Goal: Task Accomplishment & Management: Use online tool/utility

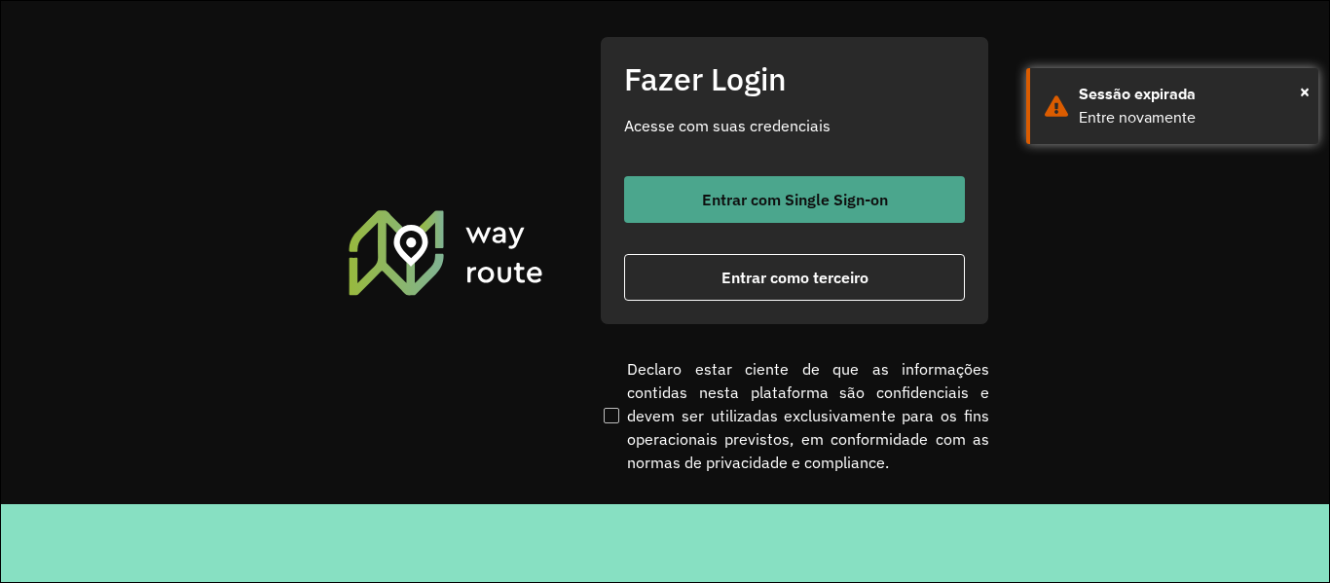
click at [706, 196] on span "Entrar com Single Sign-on" at bounding box center [795, 200] width 186 height 16
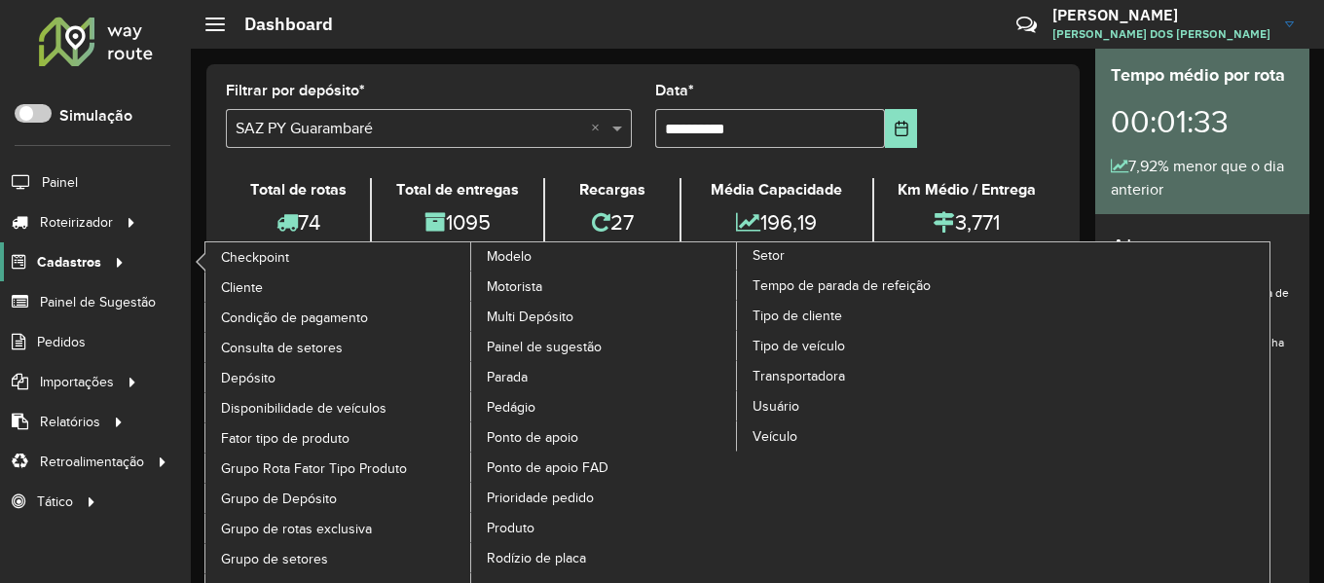
click at [101, 262] on div at bounding box center [115, 262] width 29 height 20
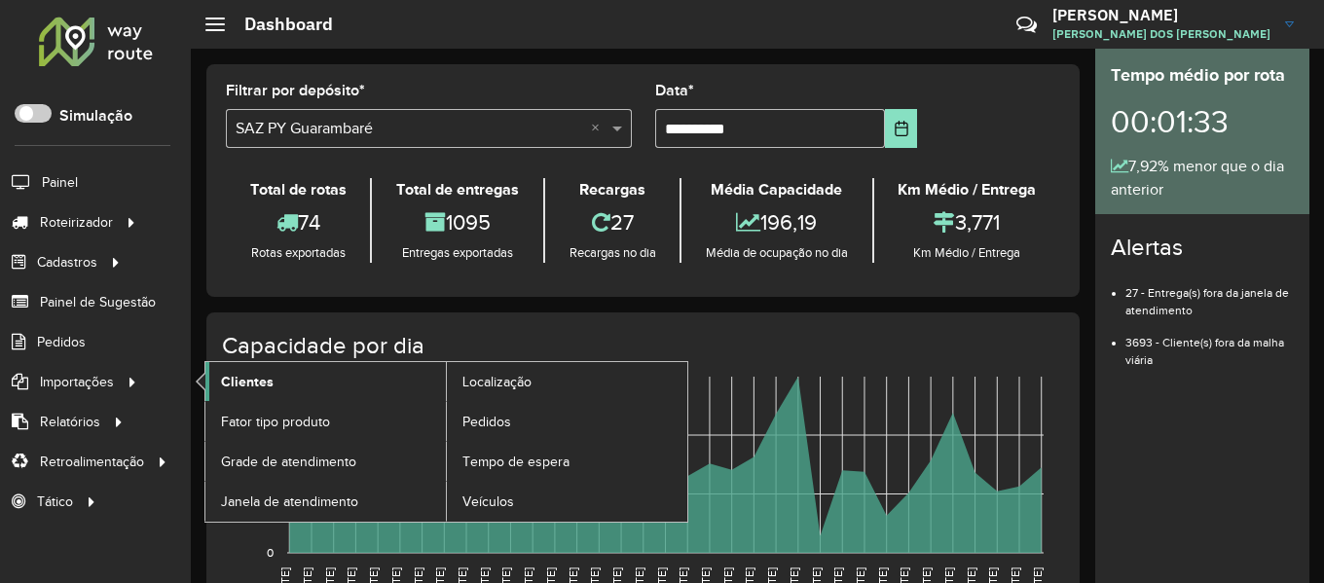
click at [257, 387] on span "Clientes" at bounding box center [247, 382] width 53 height 20
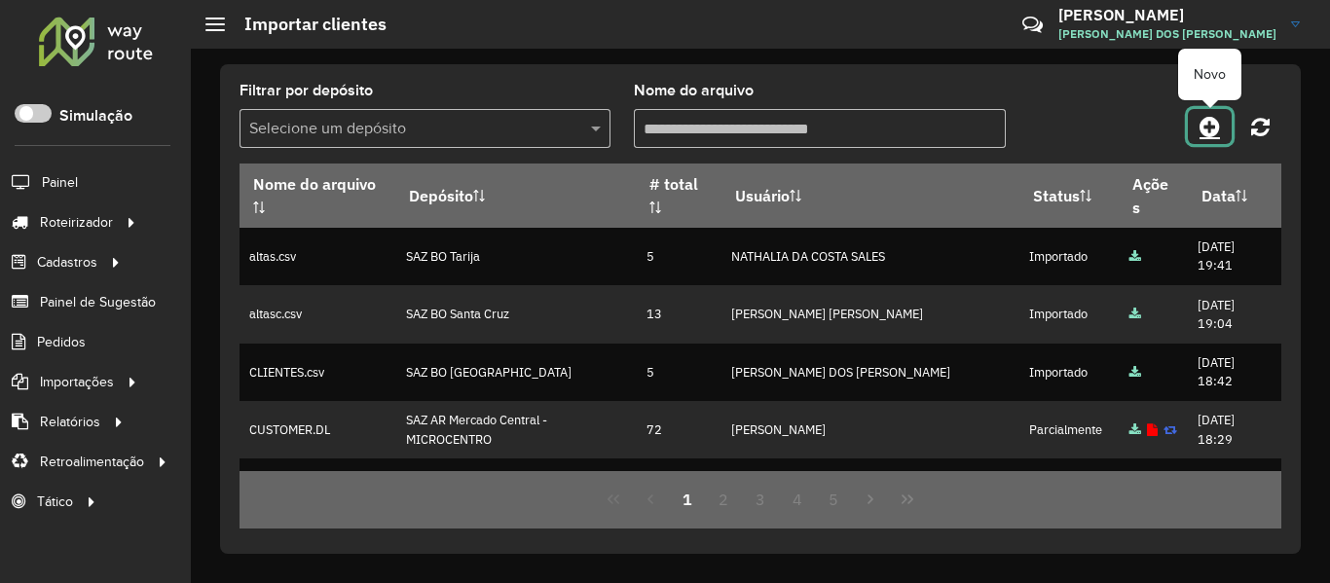
click at [1214, 124] on icon at bounding box center [1210, 126] width 20 height 23
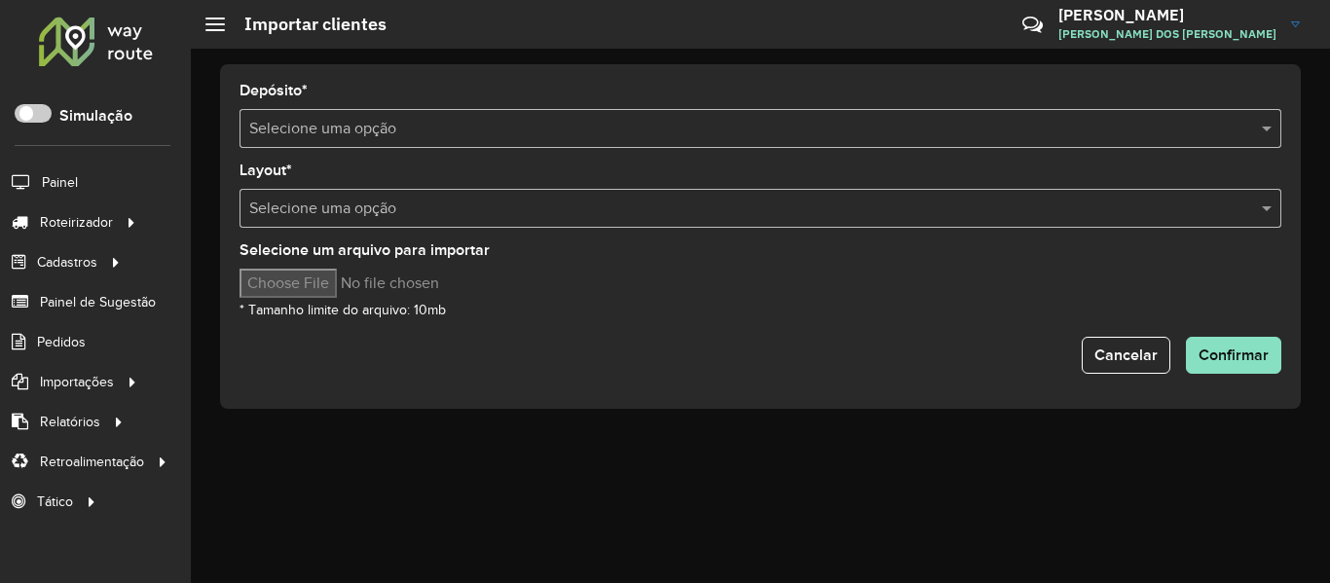
click at [551, 129] on input "text" at bounding box center [741, 129] width 984 height 23
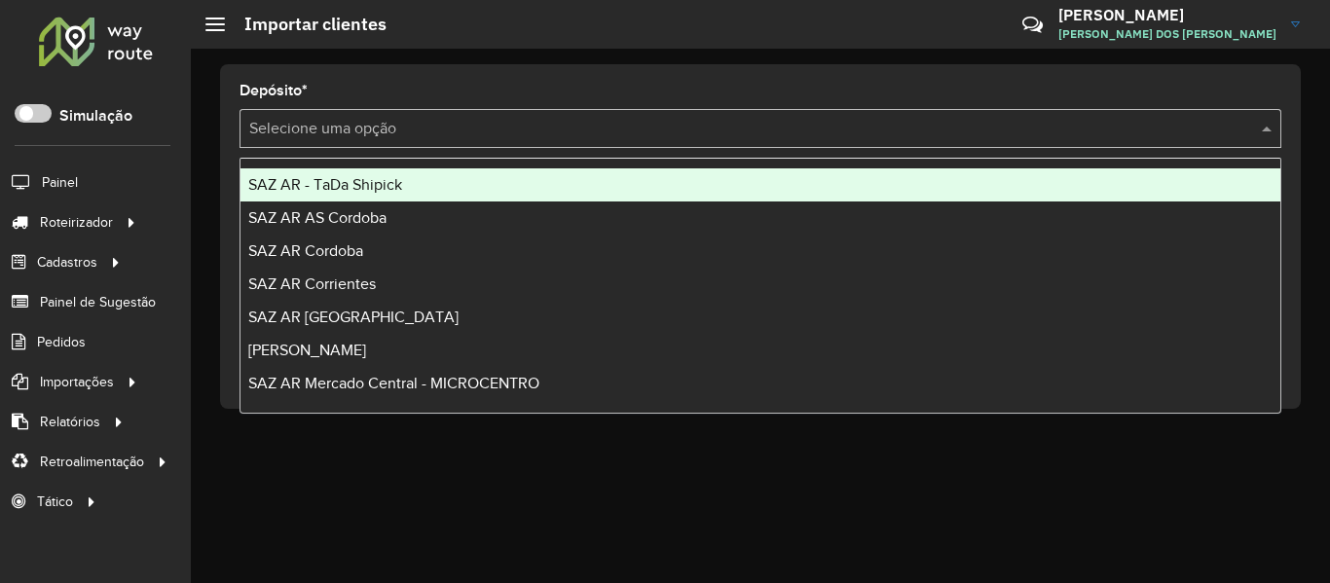
click at [384, 179] on span "SAZ AR - TaDa Shipick" at bounding box center [325, 184] width 154 height 17
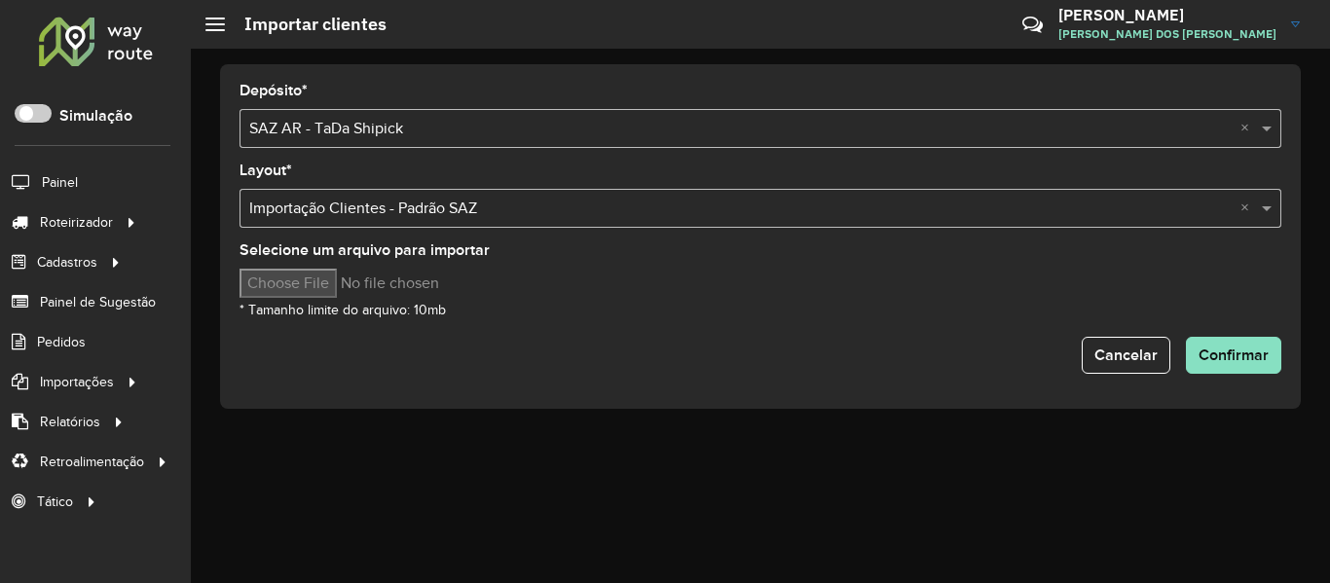
click at [349, 283] on input "Selecione um arquivo para importar" at bounding box center [405, 283] width 331 height 29
type input "**********"
click at [631, 313] on div "Selecione um arquivo para importar * Tamanho limite do arquivo: 10mb" at bounding box center [761, 282] width 1042 height 78
click at [1275, 359] on button "Confirmar" at bounding box center [1233, 355] width 95 height 37
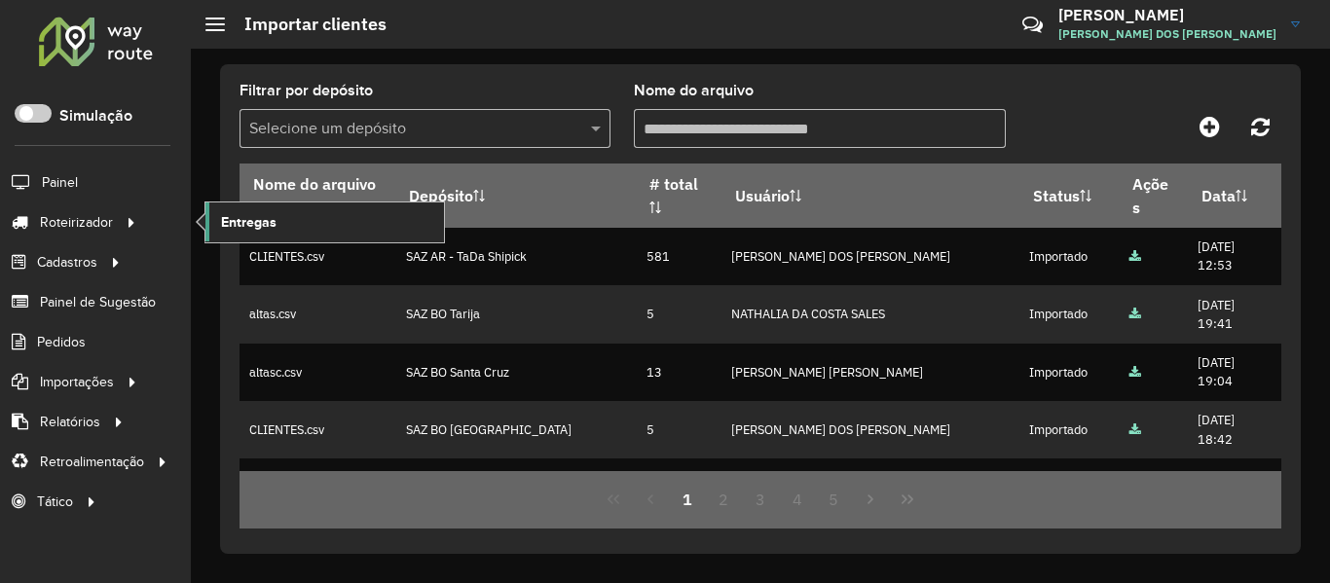
click at [249, 224] on span "Entregas" at bounding box center [249, 222] width 56 height 20
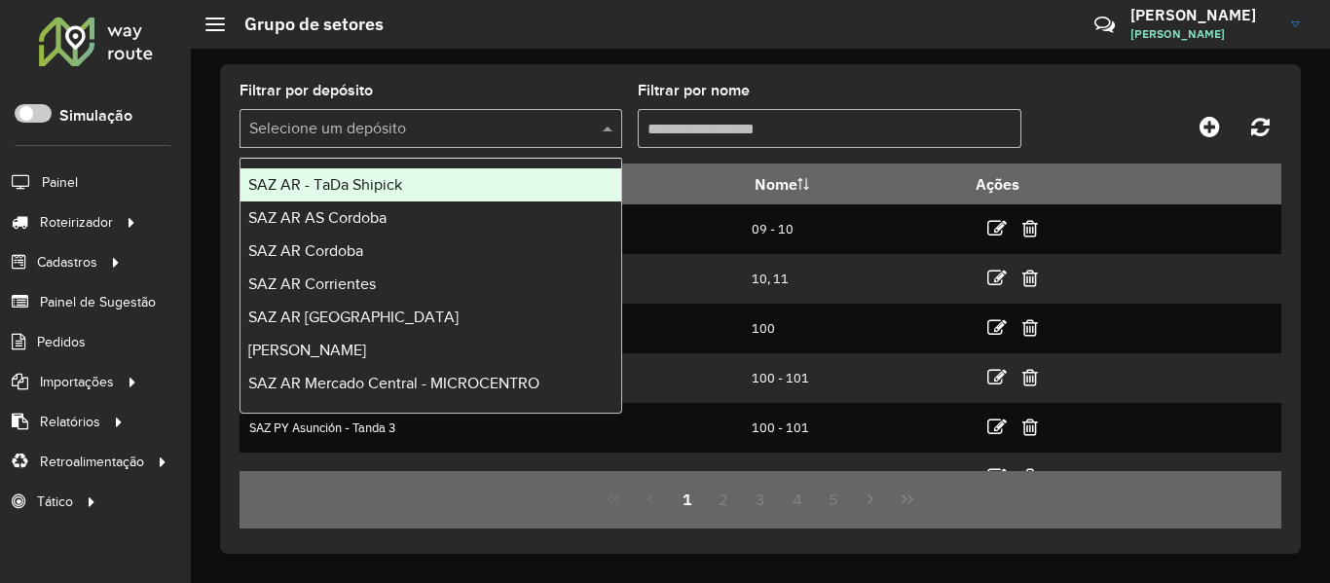
click at [485, 141] on div "Selecione um depósito" at bounding box center [431, 128] width 383 height 39
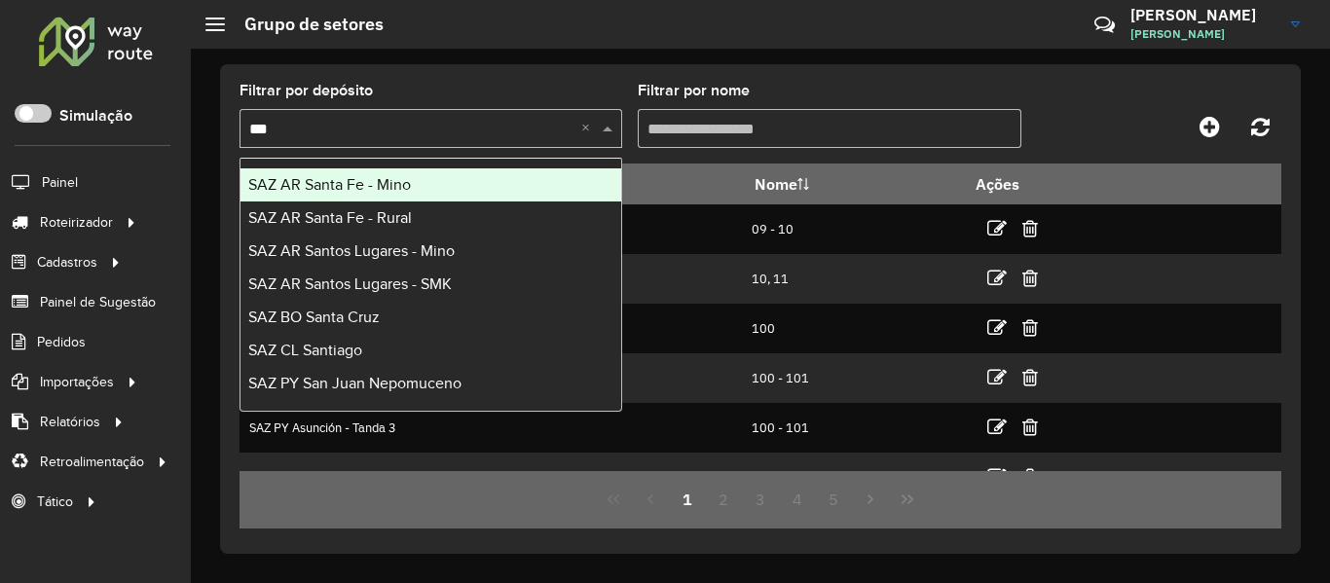
type input "****"
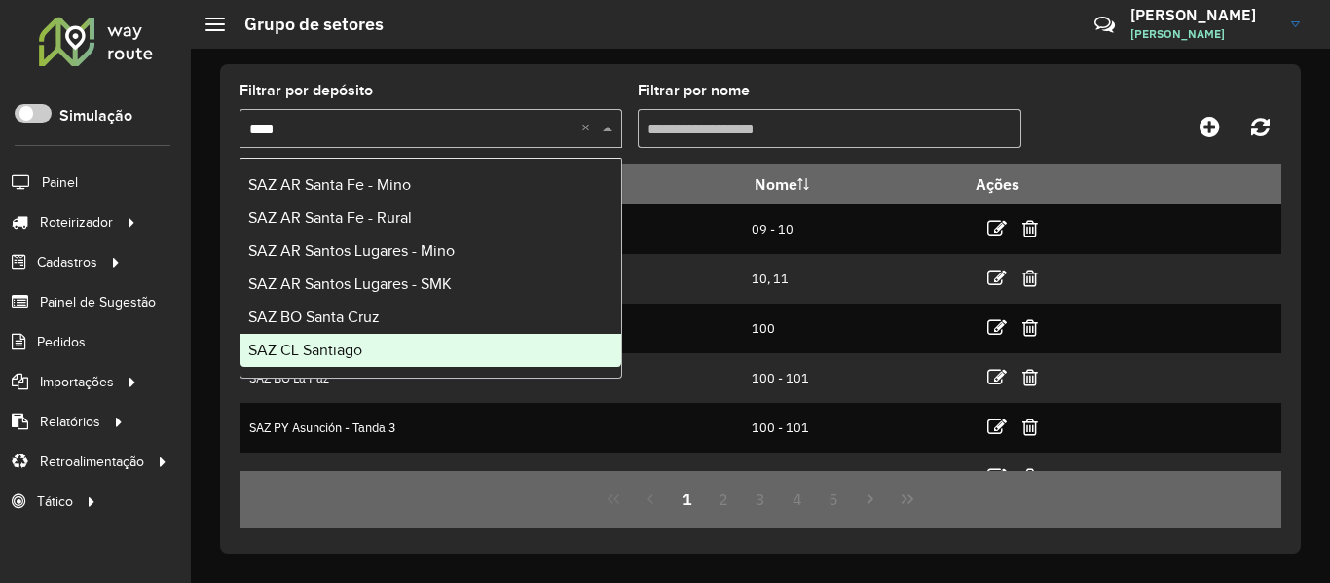
click at [354, 324] on span "SAZ BO Santa Cruz" at bounding box center [313, 317] width 131 height 17
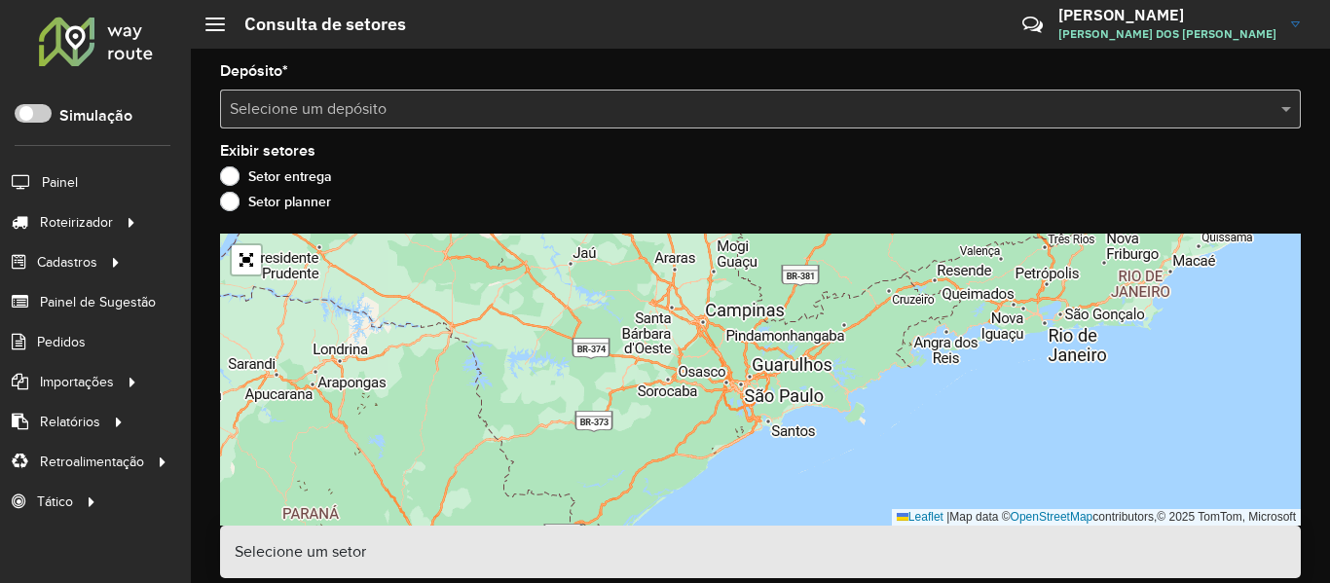
click at [556, 107] on input "text" at bounding box center [741, 109] width 1022 height 23
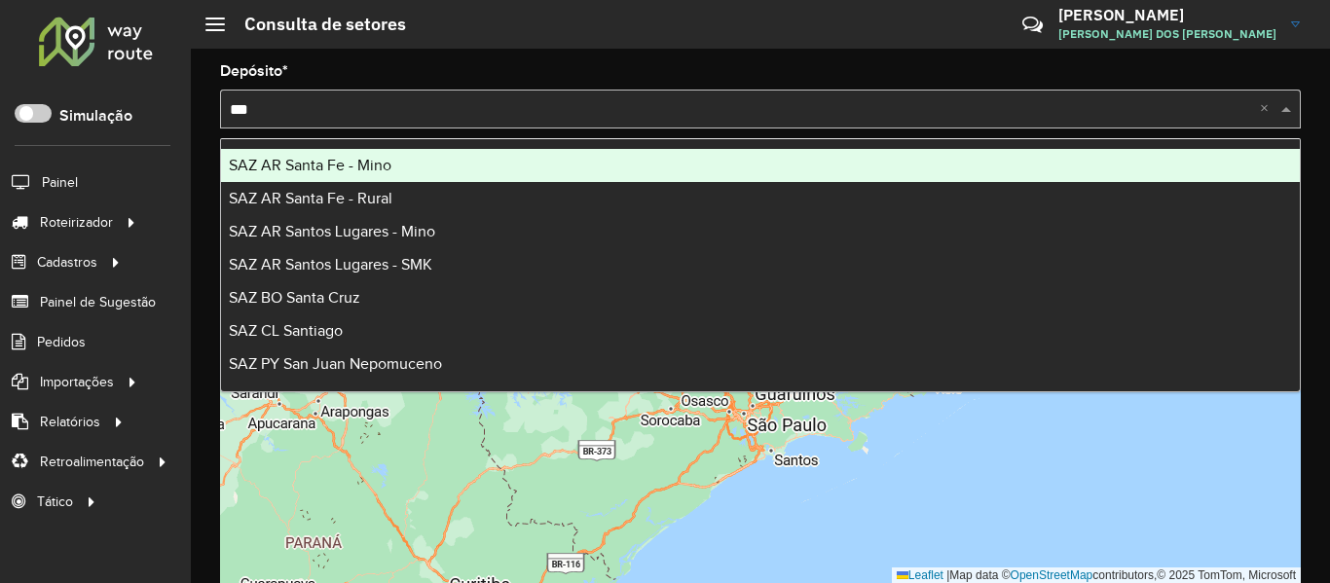
type input "****"
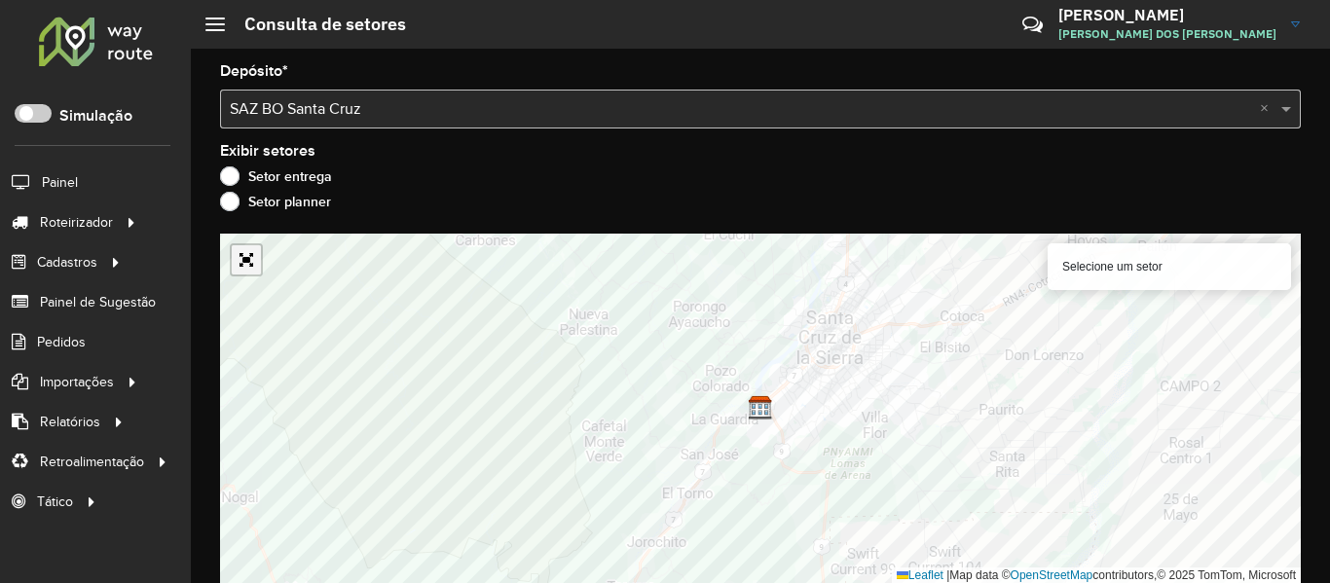
click at [250, 262] on link "Abrir mapa em tela cheia" at bounding box center [246, 259] width 29 height 29
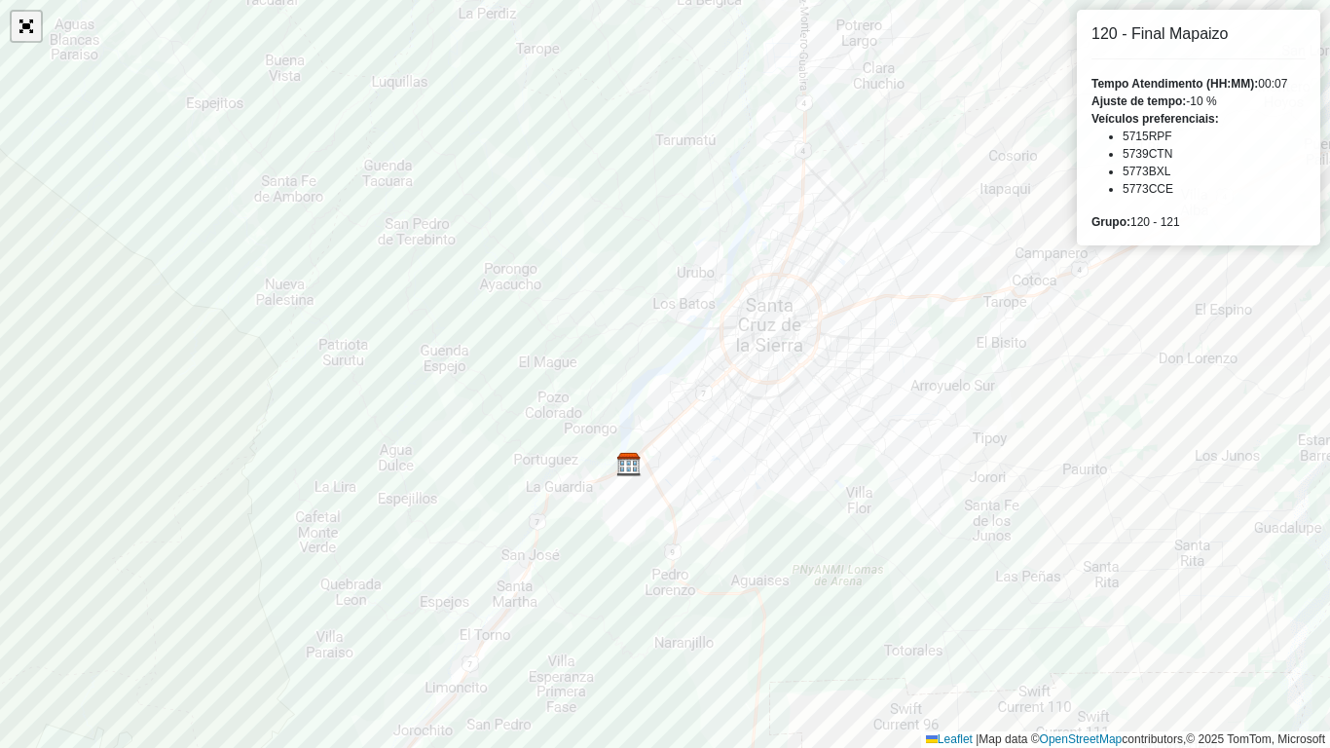
click at [23, 22] on link "Abrir mapa em tela cheia" at bounding box center [26, 26] width 29 height 29
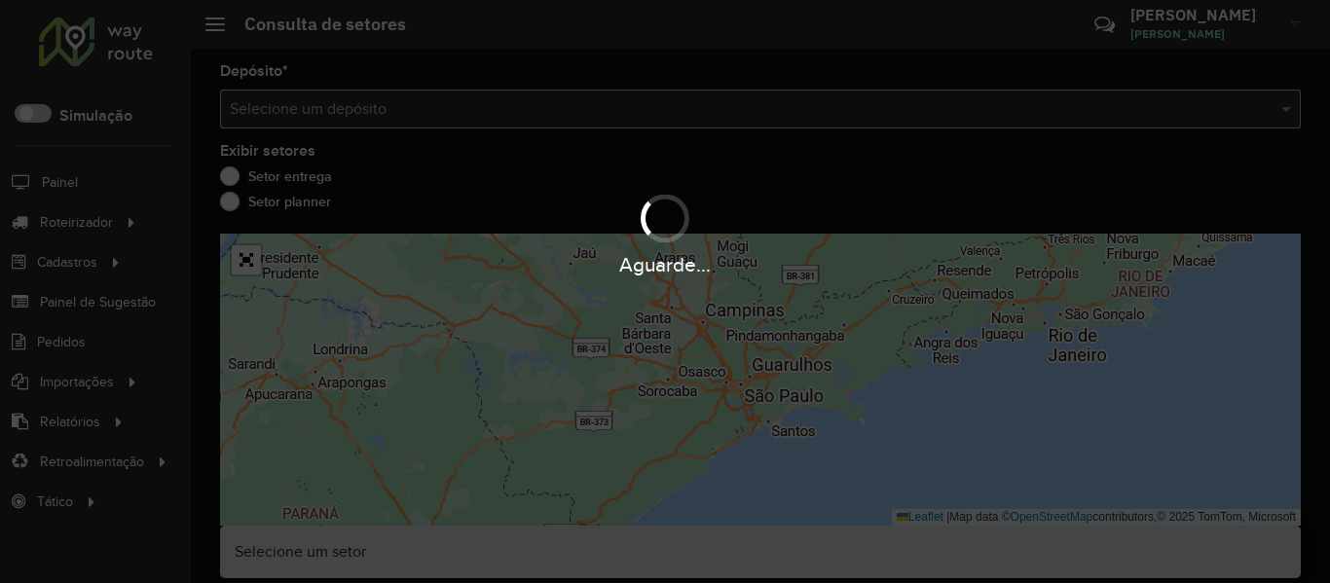
click at [716, 106] on div "Aguarde..." at bounding box center [665, 291] width 1330 height 583
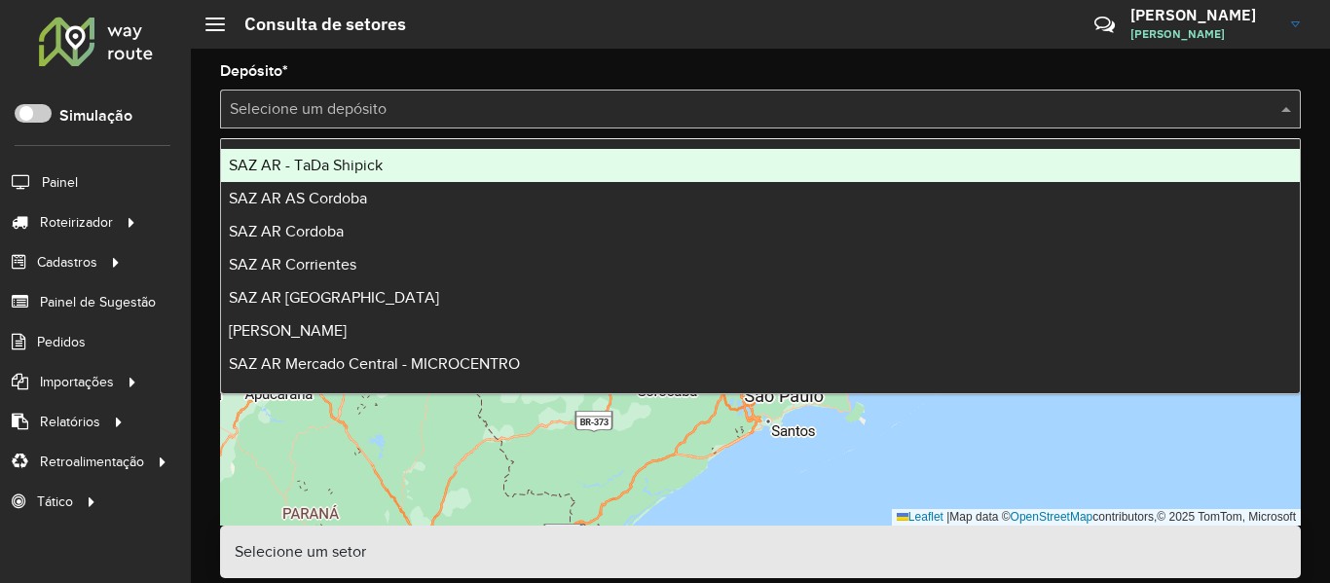
click at [716, 106] on input "text" at bounding box center [741, 109] width 1022 height 23
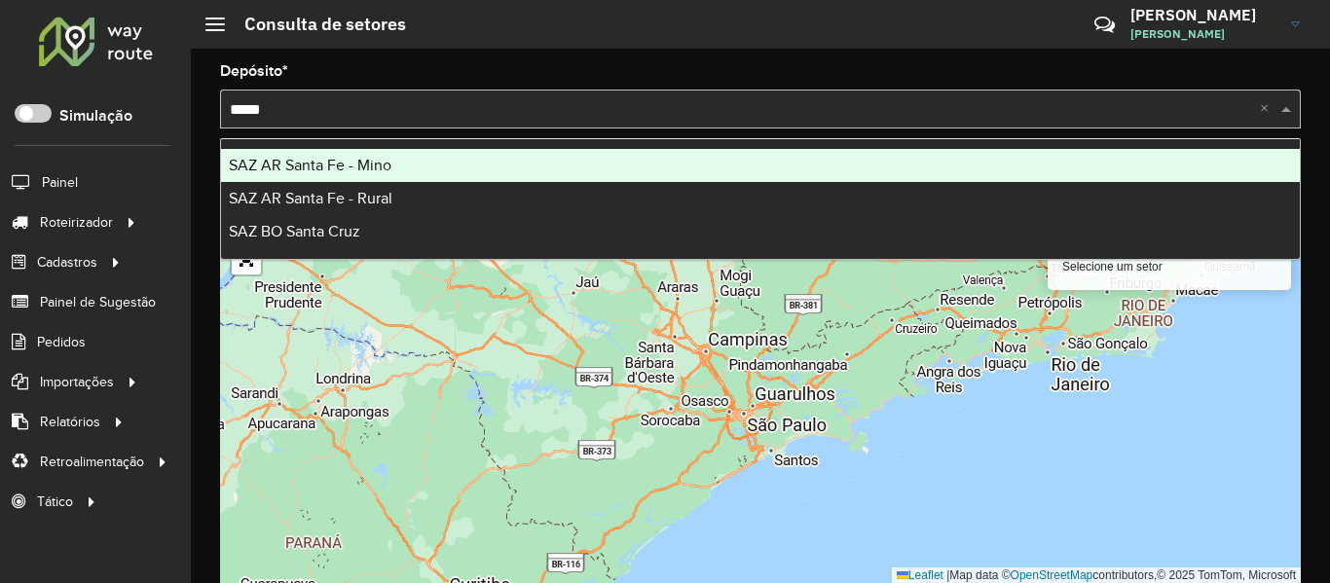
type input "*****"
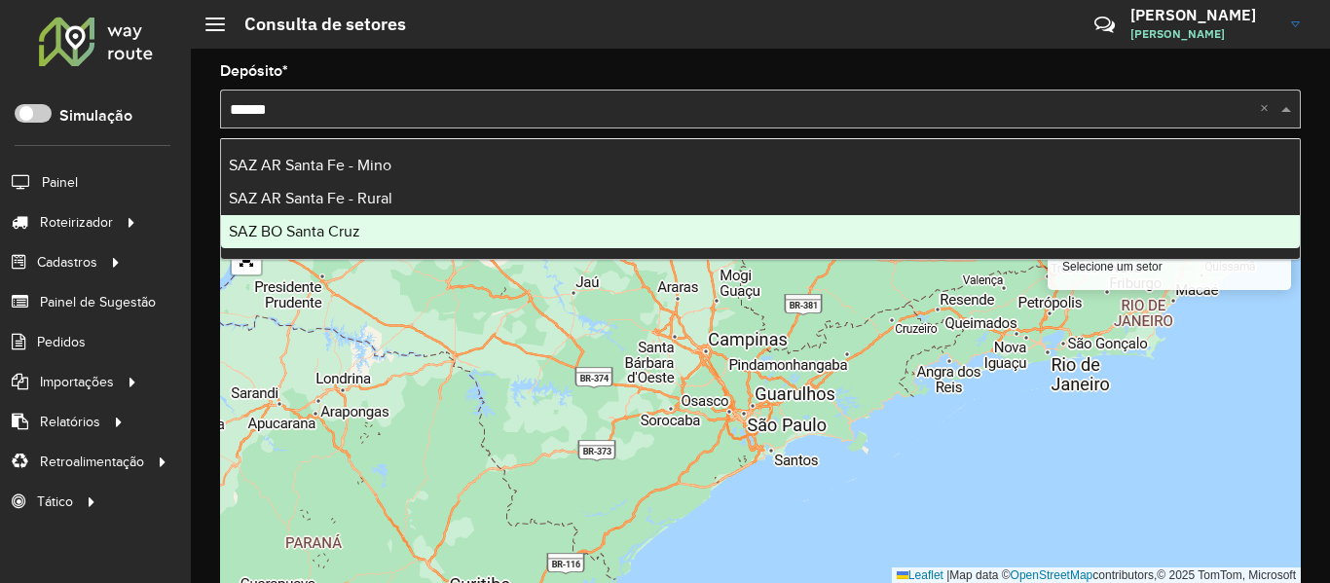
click at [388, 228] on div "SAZ BO Santa Cruz" at bounding box center [760, 231] width 1079 height 33
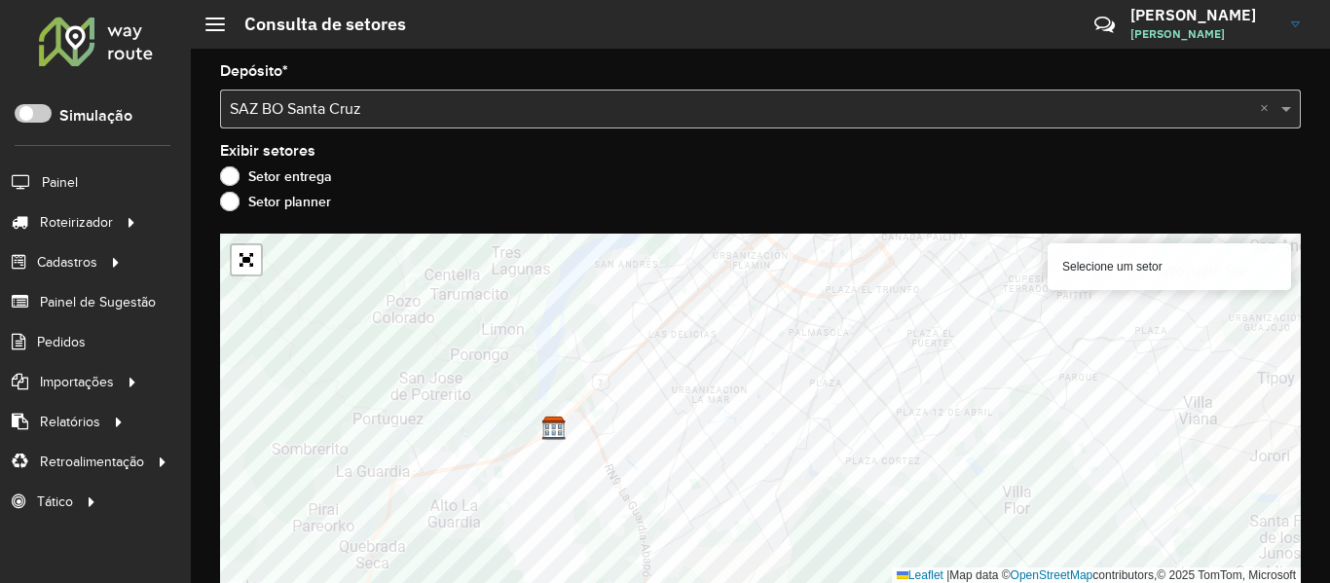
click at [231, 260] on div at bounding box center [246, 259] width 33 height 33
click at [251, 262] on link "Abrir mapa em tela cheia" at bounding box center [246, 259] width 29 height 29
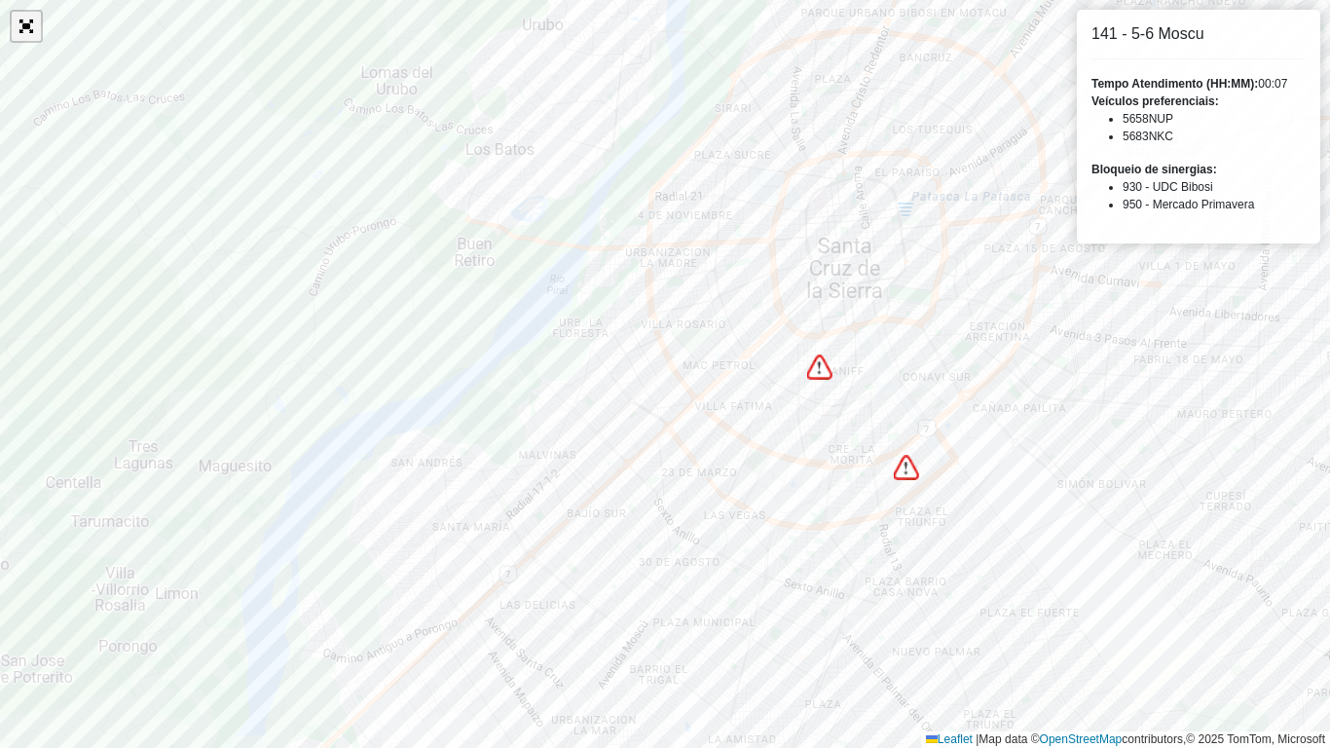
click at [25, 33] on link "Abrir mapa em tela cheia" at bounding box center [26, 26] width 29 height 29
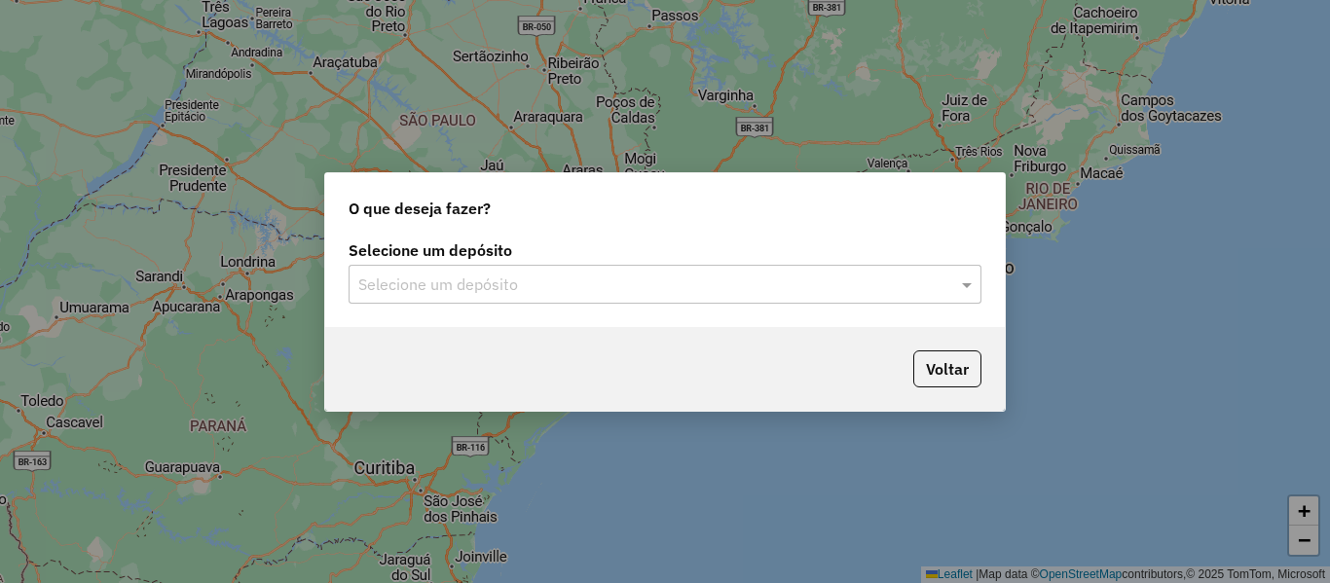
click at [582, 301] on div "Selecione um depósito" at bounding box center [665, 284] width 633 height 39
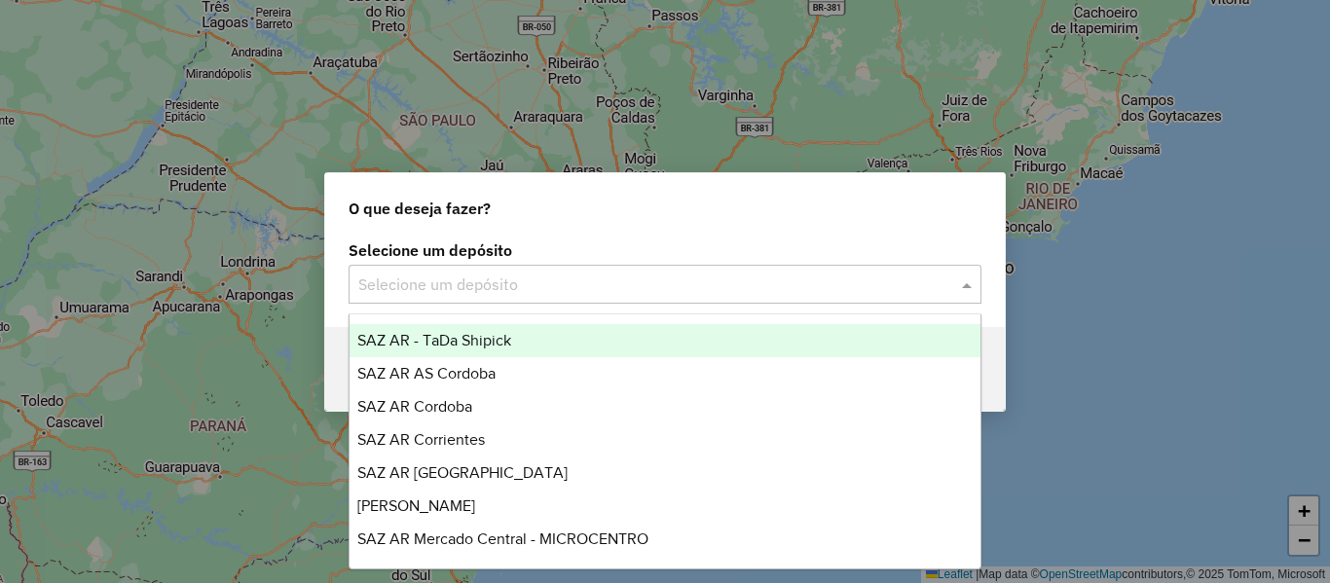
click at [506, 345] on span "SAZ AR - TaDa Shipick" at bounding box center [434, 340] width 154 height 17
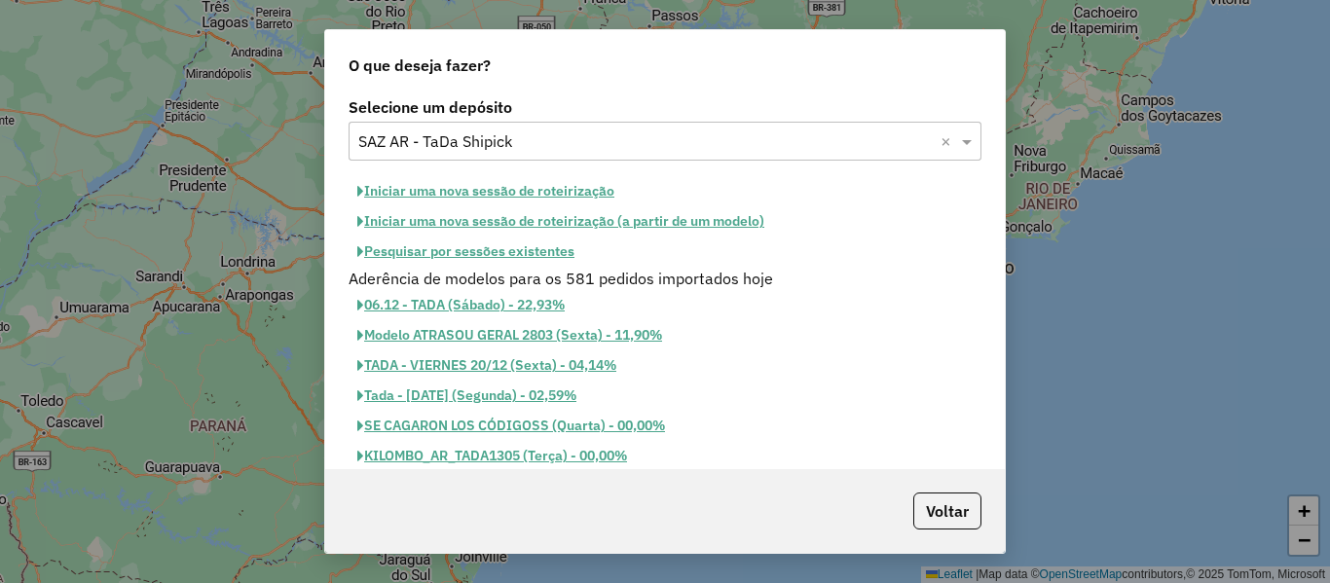
click at [533, 247] on button "Pesquisar por sessões existentes" at bounding box center [466, 252] width 235 height 30
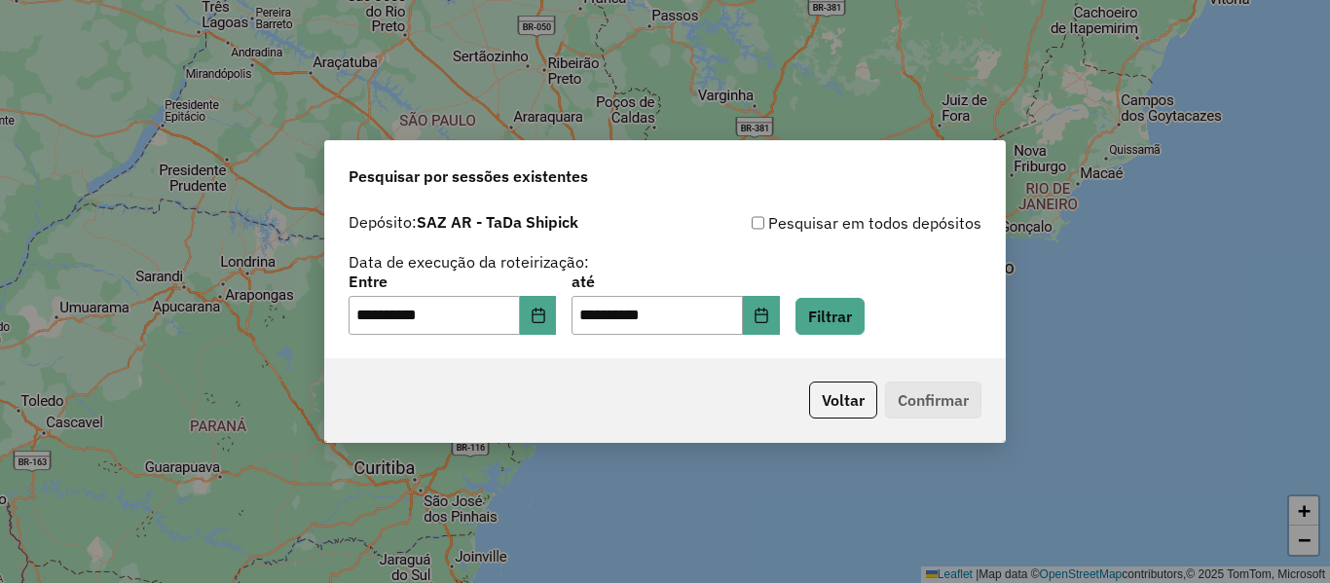
click at [558, 336] on div "**********" at bounding box center [665, 281] width 680 height 155
click at [544, 319] on icon "Choose Date" at bounding box center [538, 316] width 13 height 16
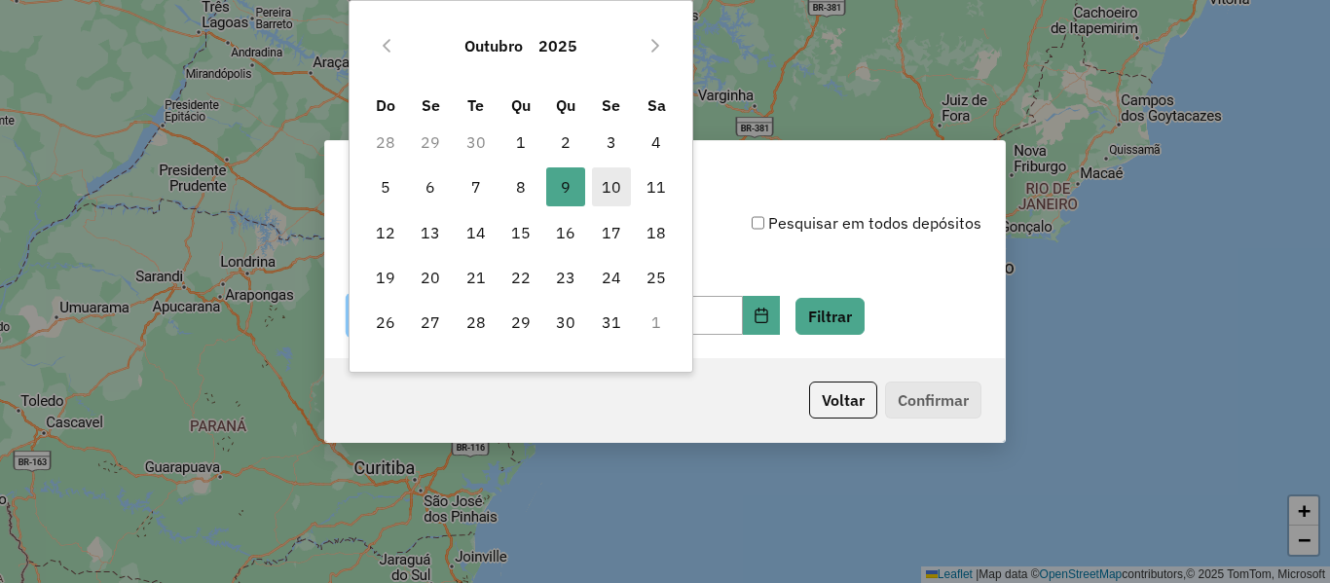
click at [605, 174] on span "10" at bounding box center [611, 186] width 39 height 39
type input "**********"
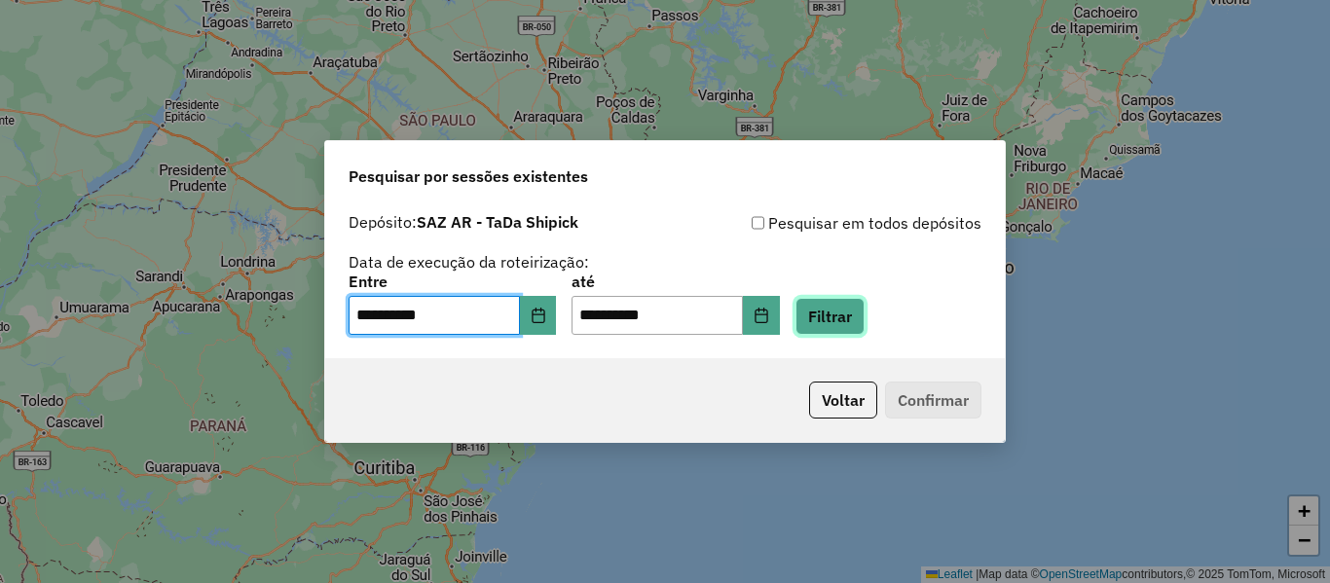
click at [865, 331] on button "Filtrar" at bounding box center [830, 316] width 69 height 37
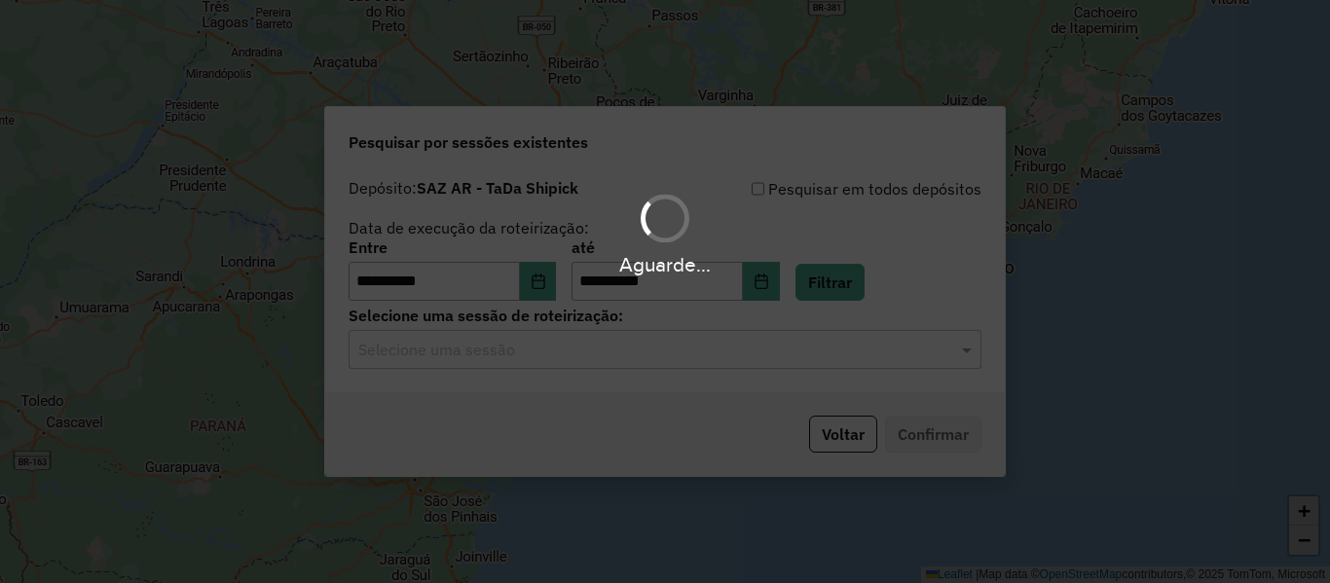
click at [592, 356] on input "text" at bounding box center [645, 350] width 575 height 23
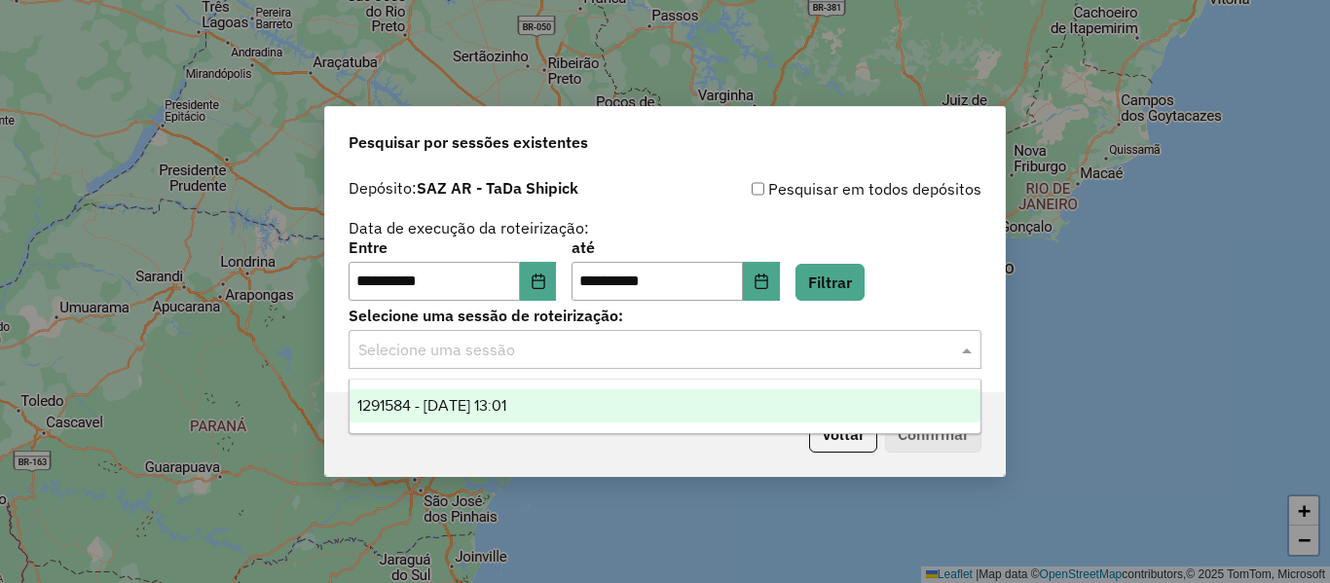
click at [590, 353] on input "text" at bounding box center [645, 350] width 575 height 23
click at [506, 402] on span "1291584 - [DATE] 13:01" at bounding box center [431, 405] width 149 height 17
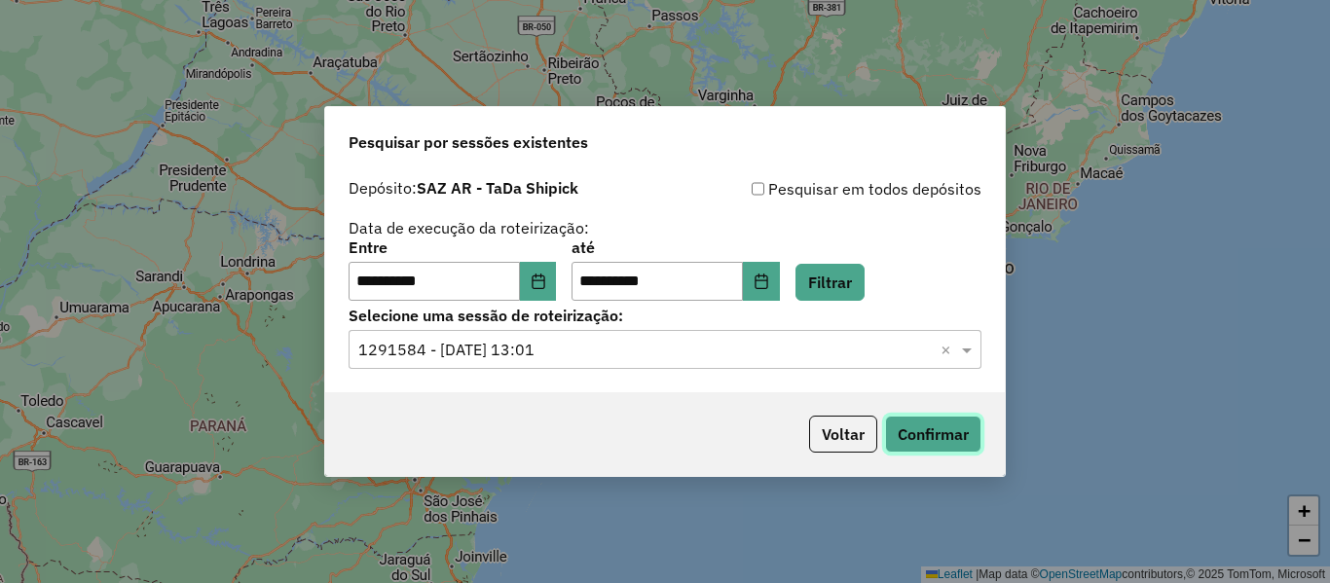
click at [916, 420] on button "Confirmar" at bounding box center [933, 434] width 96 height 37
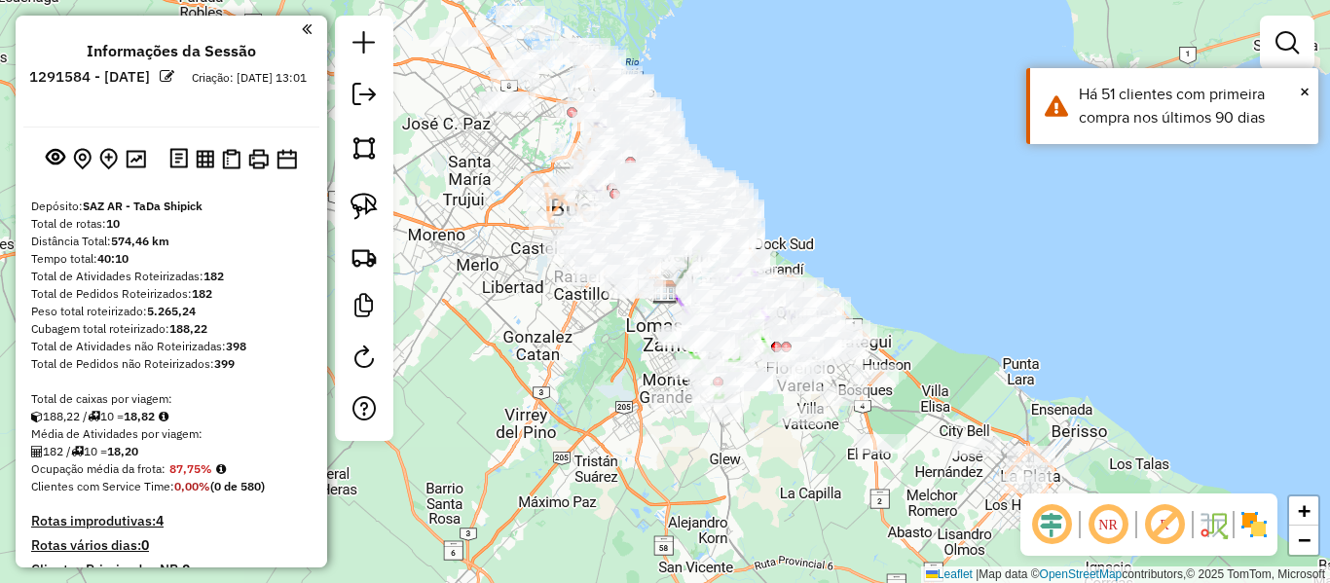
click at [1024, 360] on div "Janela de atendimento Grade de atendimento Capacidade Transportadoras Veículos …" at bounding box center [665, 291] width 1330 height 583
click at [1247, 515] on img at bounding box center [1254, 524] width 31 height 31
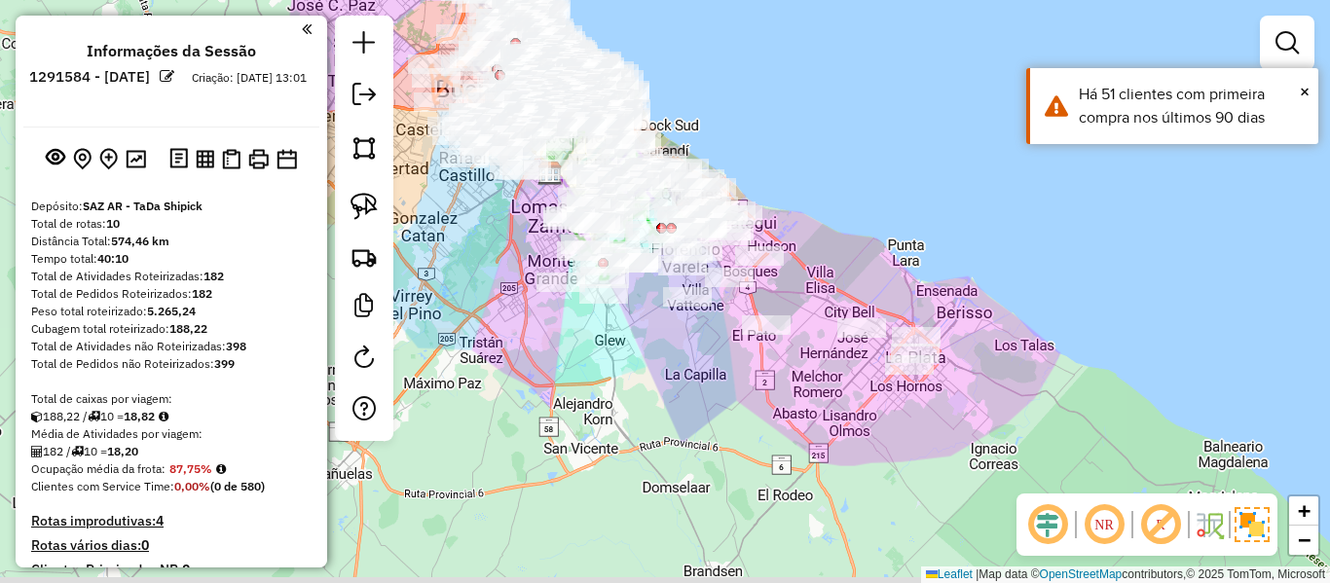
drag, startPoint x: 1049, startPoint y: 319, endPoint x: 999, endPoint y: 261, distance: 76.7
click at [999, 261] on div "Janela de atendimento Grade de atendimento Capacidade Transportadoras Veículos …" at bounding box center [665, 291] width 1330 height 583
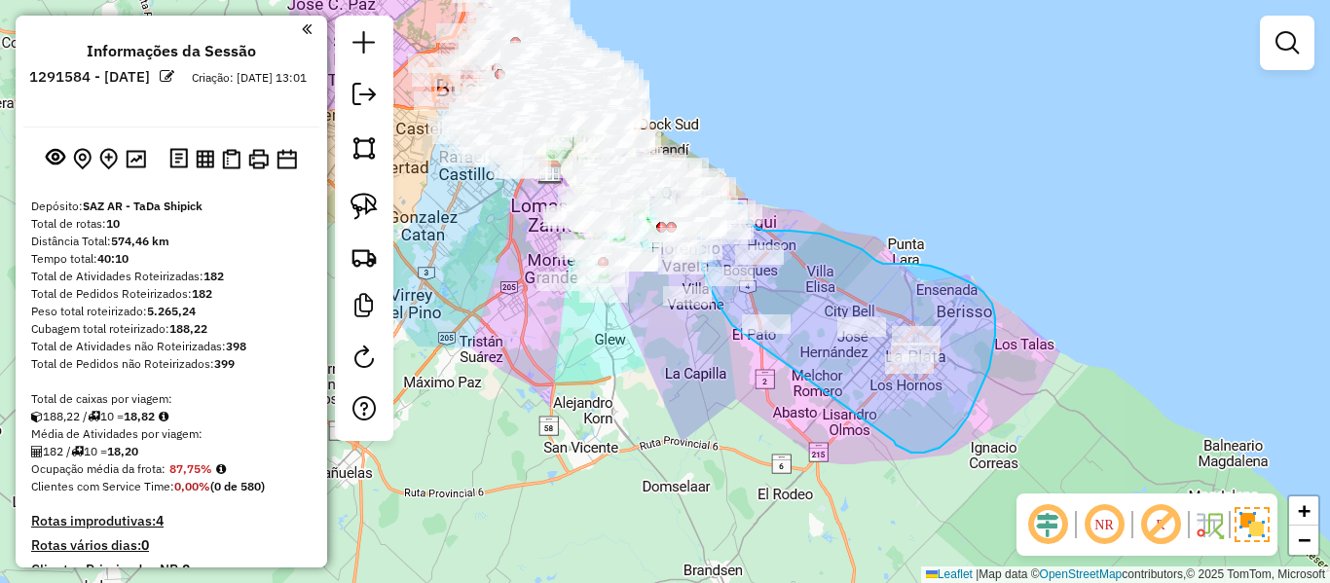
drag, startPoint x: 896, startPoint y: 445, endPoint x: 773, endPoint y: 363, distance: 147.5
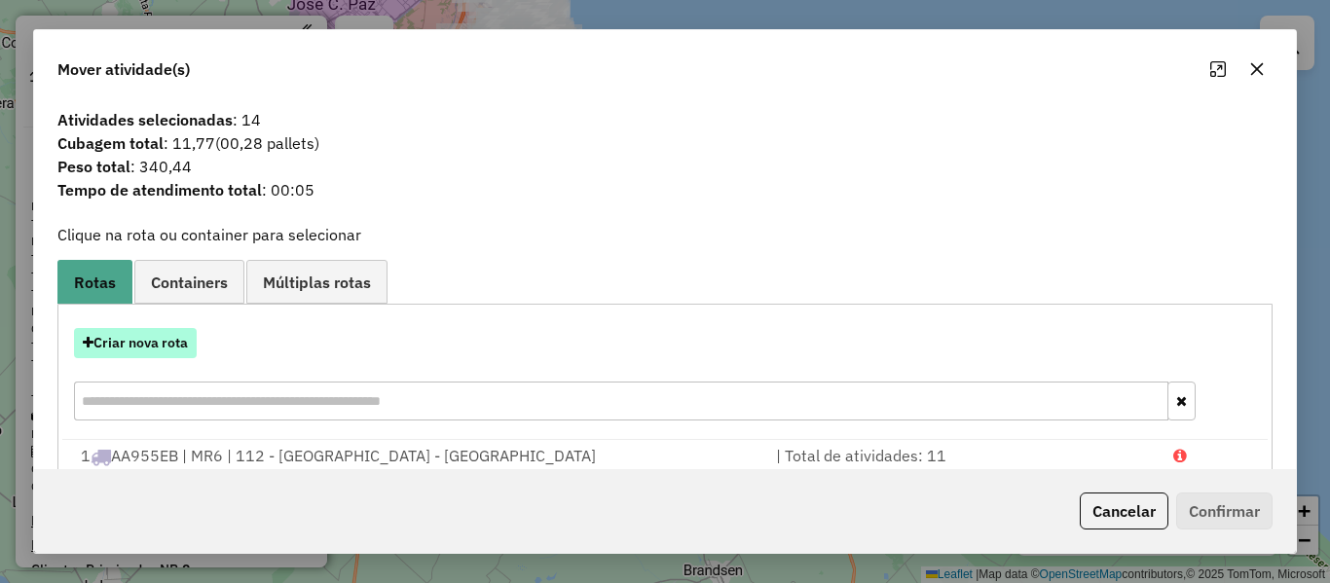
click at [154, 337] on button "Criar nova rota" at bounding box center [135, 343] width 123 height 30
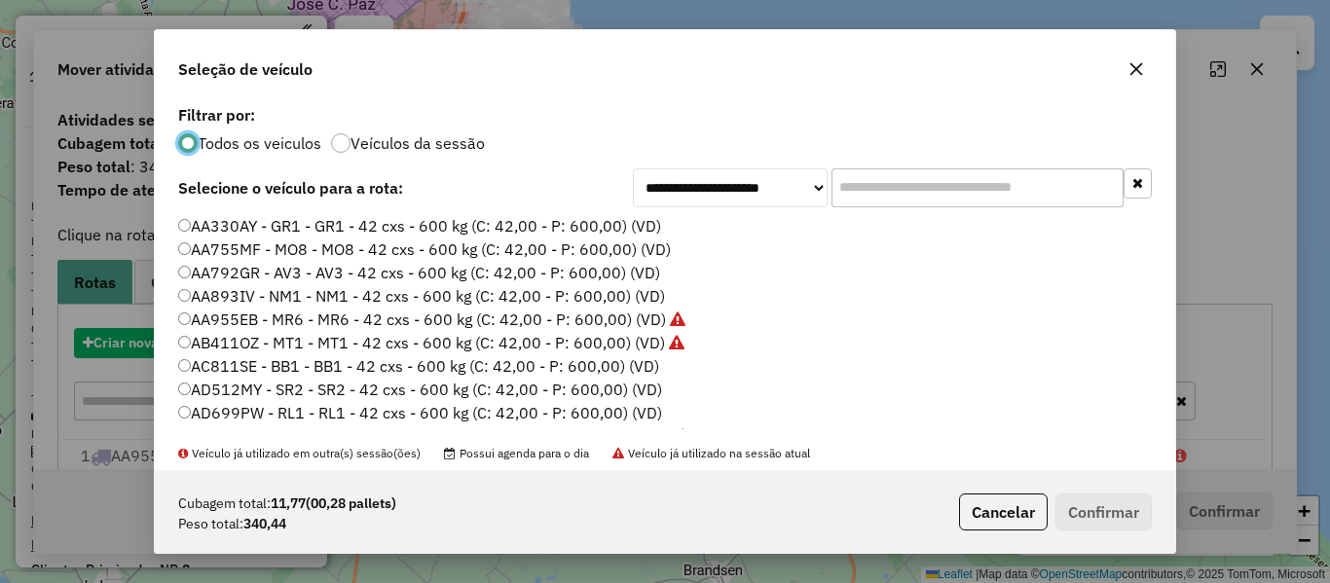
scroll to position [11, 6]
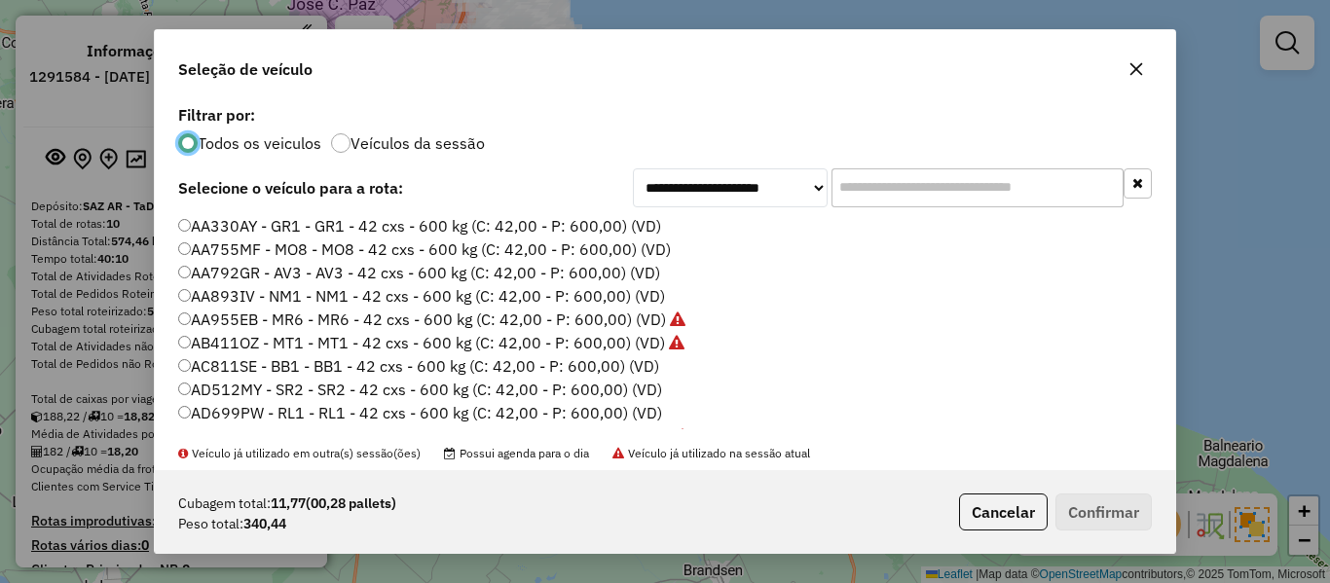
click at [398, 130] on div "Todos os veiculos Veículos da sessão" at bounding box center [665, 141] width 974 height 23
click at [397, 147] on label "Veículos da sessão" at bounding box center [418, 143] width 134 height 16
click at [564, 221] on label "AA330AY - GR1 - GR1 - 42 cxs - 600 kg (C: 42,00 - P: 600,00) (VD)" at bounding box center [419, 225] width 483 height 23
click at [1115, 524] on button "Confirmar" at bounding box center [1104, 512] width 96 height 37
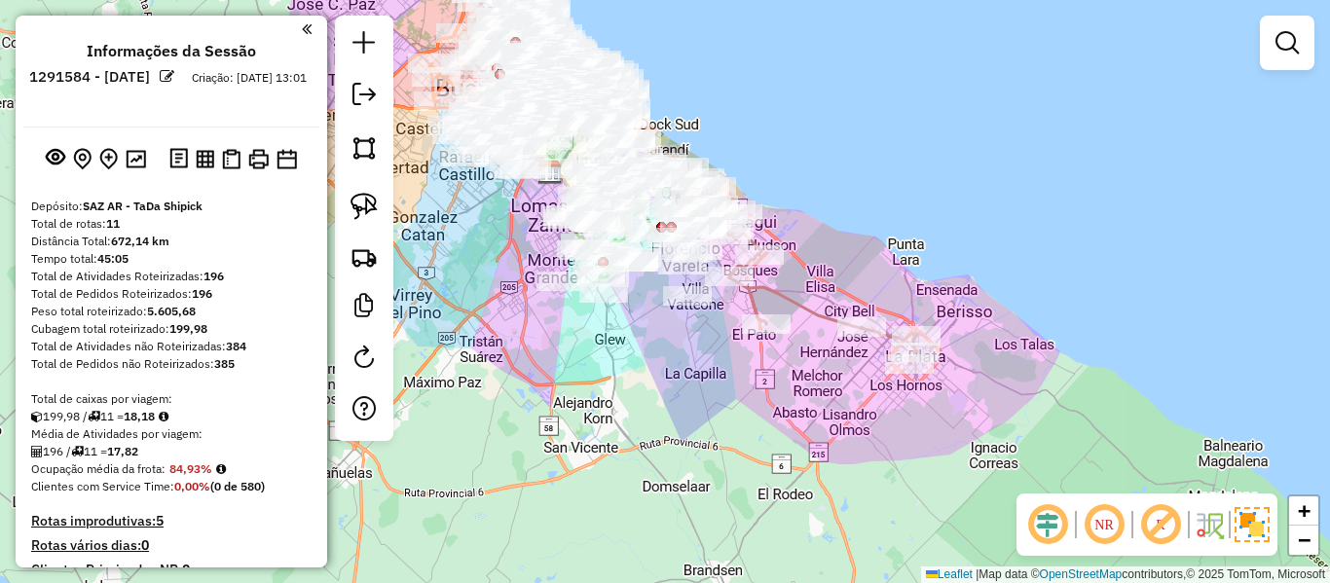
click at [818, 304] on icon at bounding box center [810, 286] width 214 height 155
select select "**********"
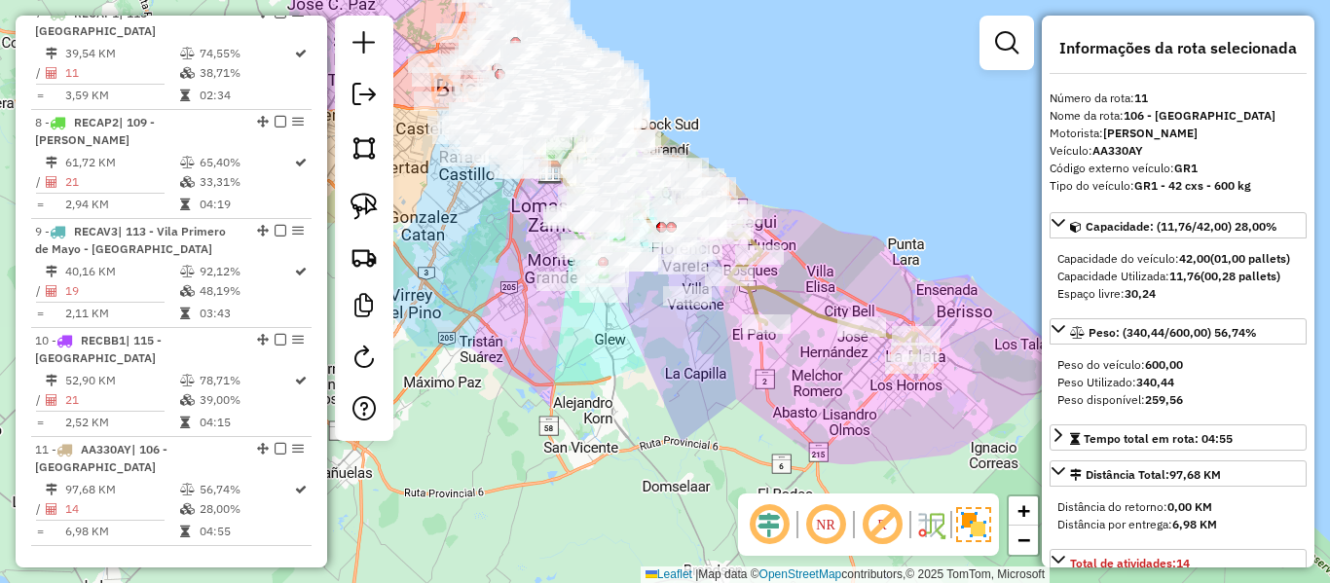
scroll to position [1799, 0]
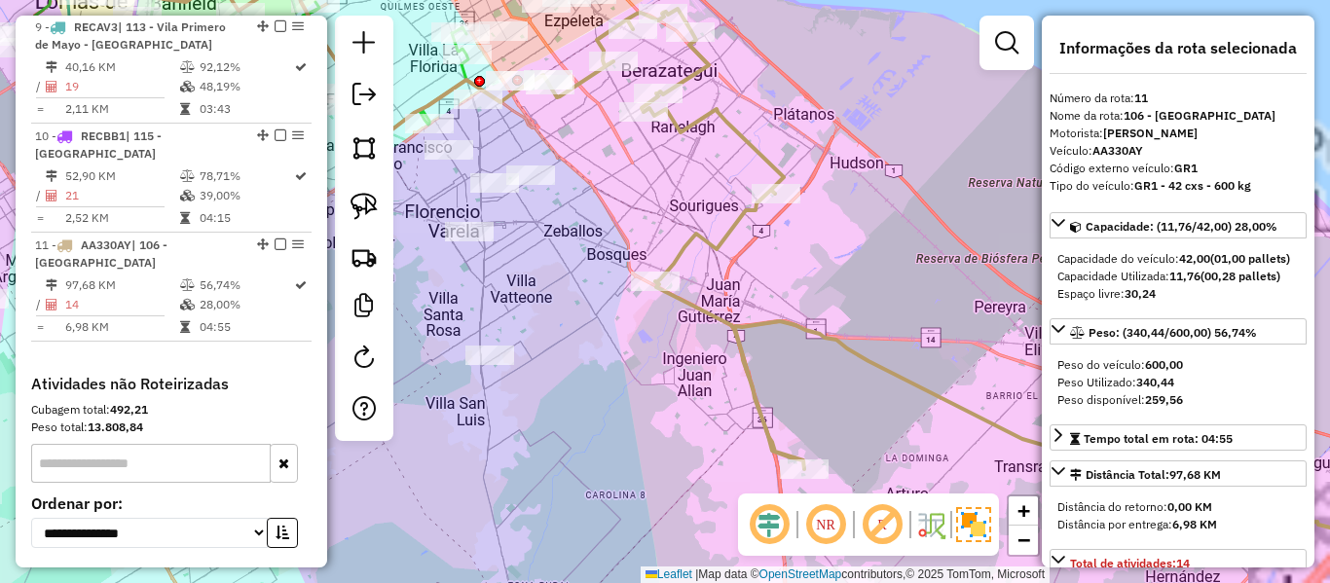
click at [734, 225] on icon at bounding box center [979, 319] width 860 height 621
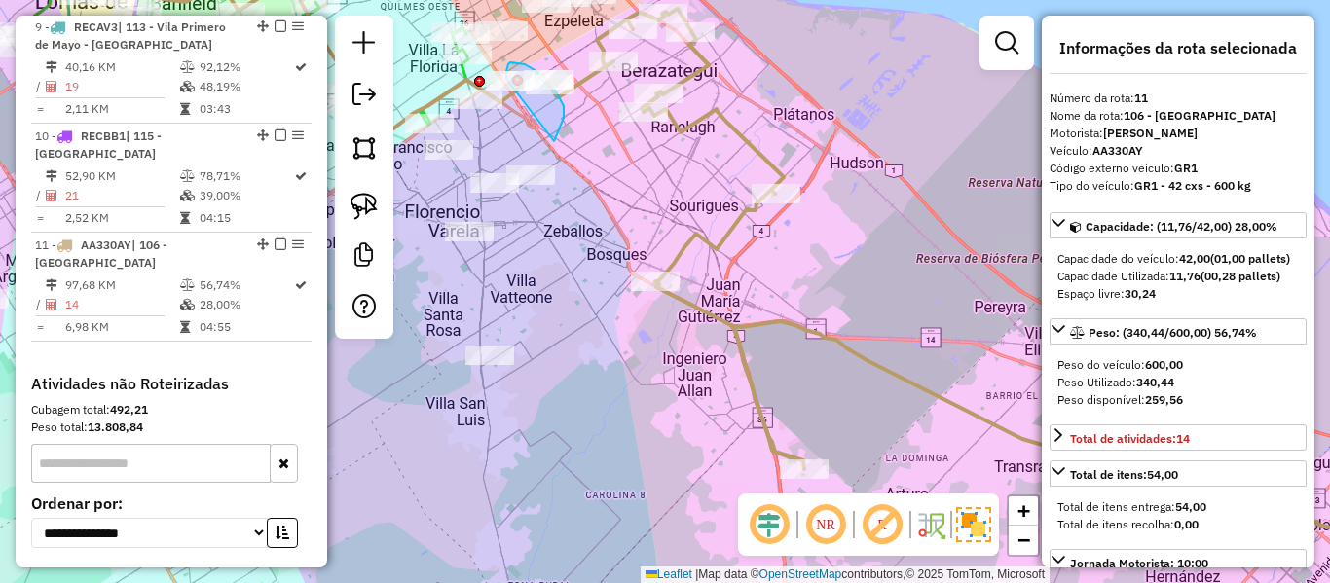
drag, startPoint x: 554, startPoint y: 141, endPoint x: 508, endPoint y: 102, distance: 60.1
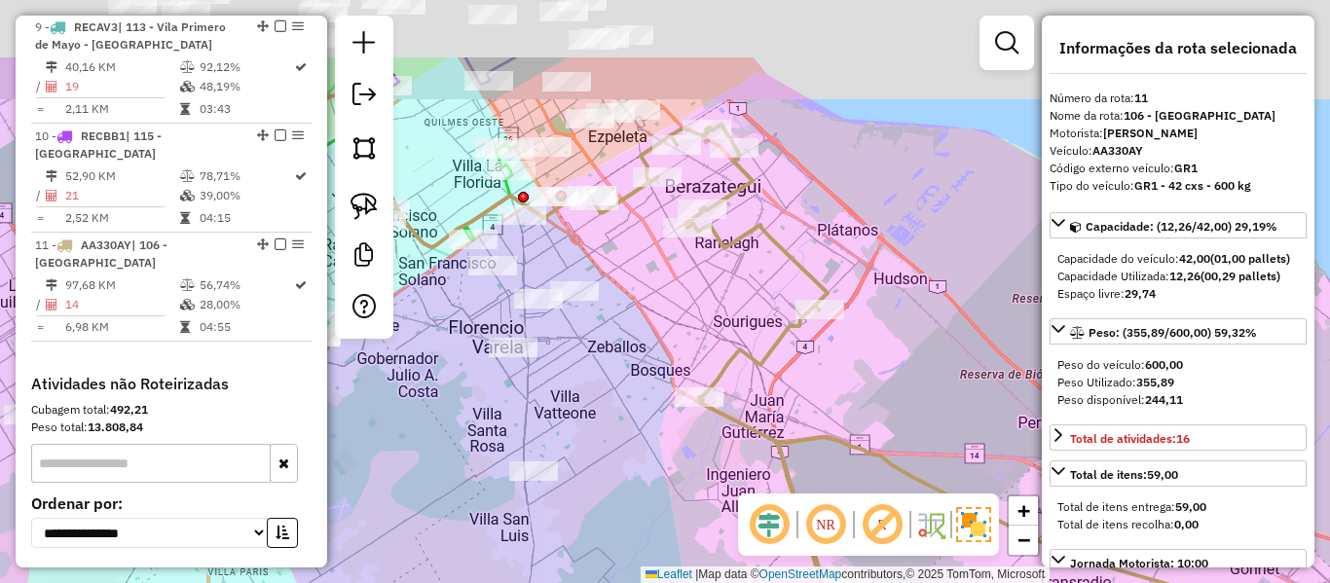
click at [619, 237] on div "Janela de atendimento Grade de atendimento Capacidade Transportadoras Veículos …" at bounding box center [665, 291] width 1330 height 583
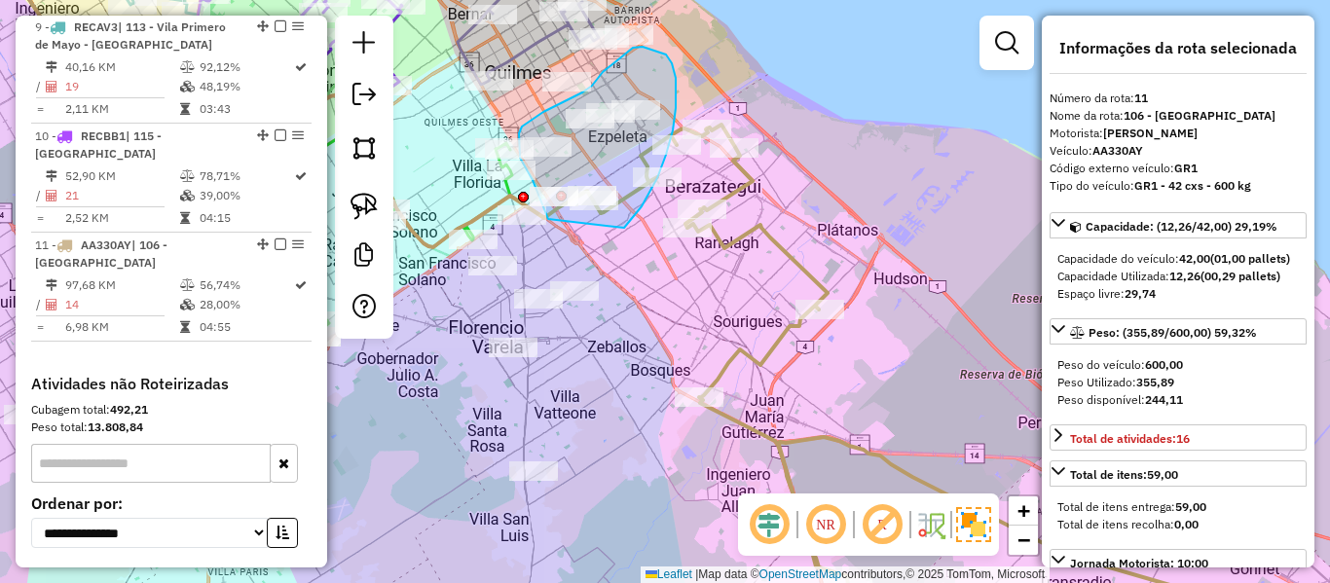
drag, startPoint x: 624, startPoint y: 228, endPoint x: 564, endPoint y: 234, distance: 60.7
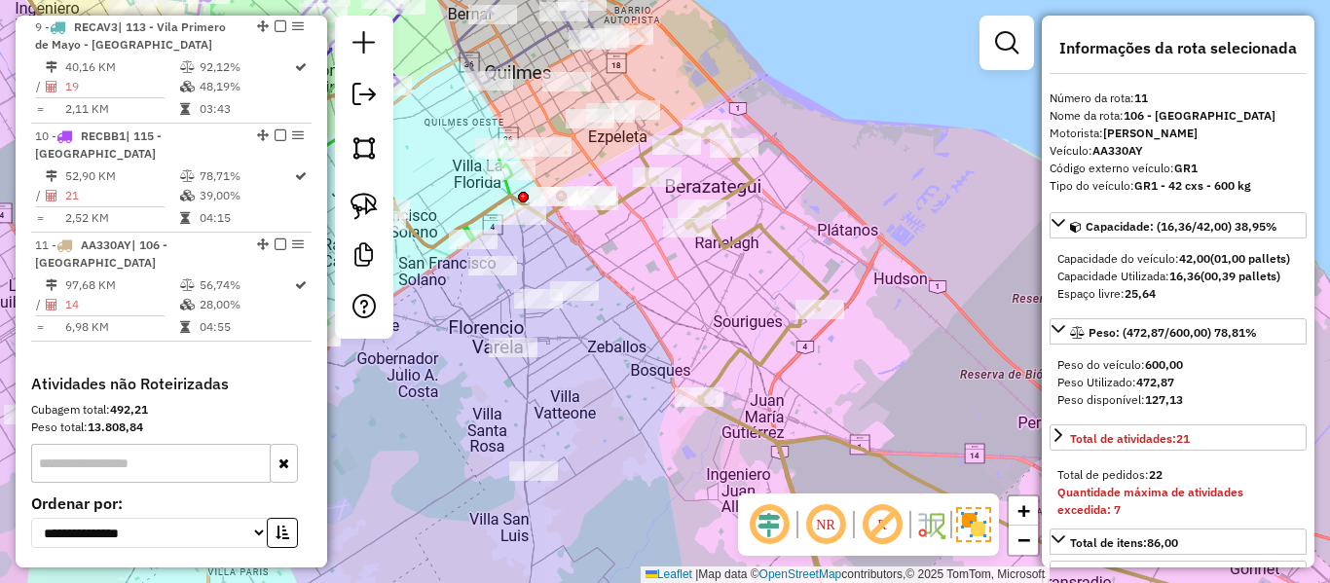
select select "**********"
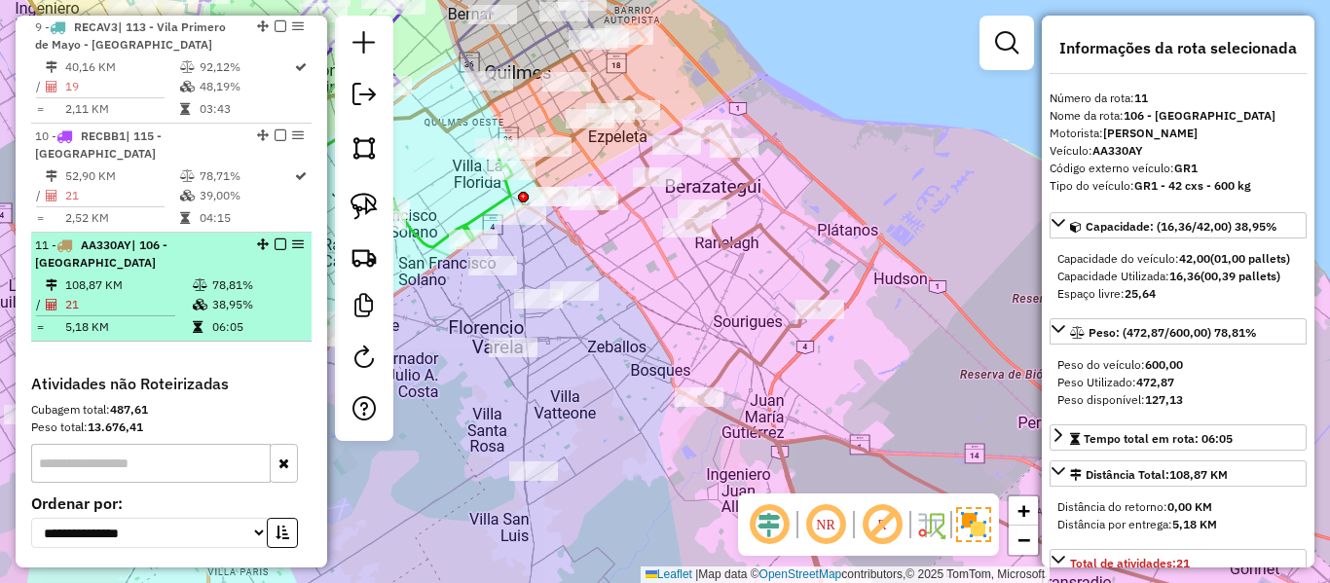
click at [276, 239] on em at bounding box center [281, 245] width 12 height 12
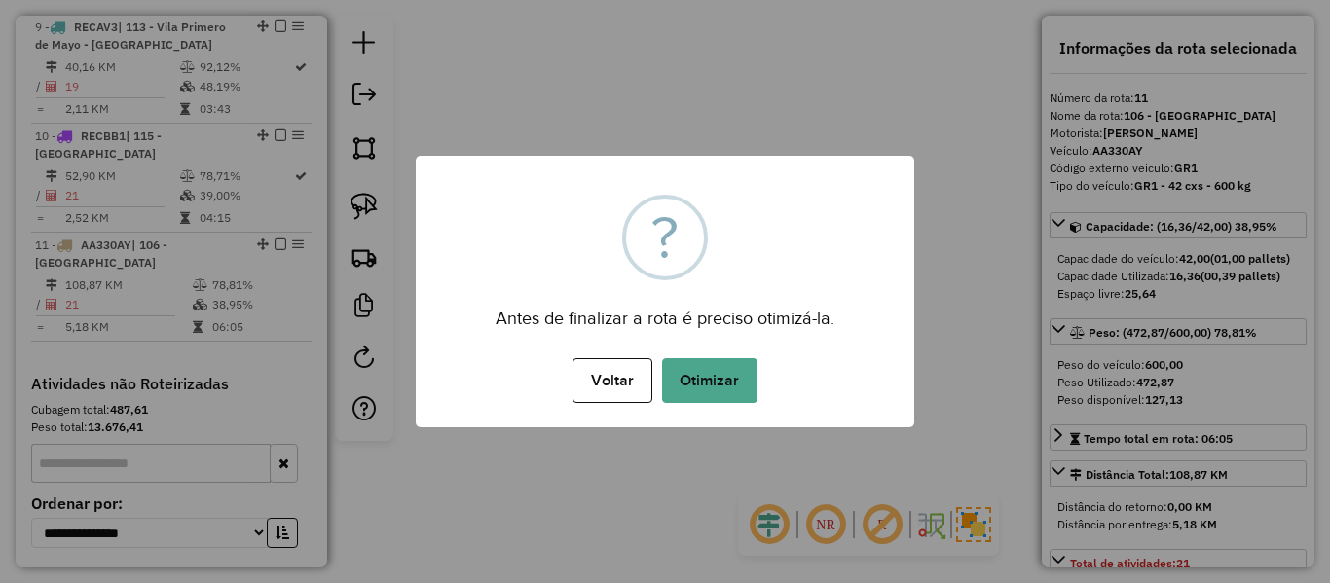
click at [727, 356] on div "Voltar No Otimizar" at bounding box center [665, 380] width 499 height 55
click at [725, 375] on button "Otimizar" at bounding box center [709, 380] width 95 height 45
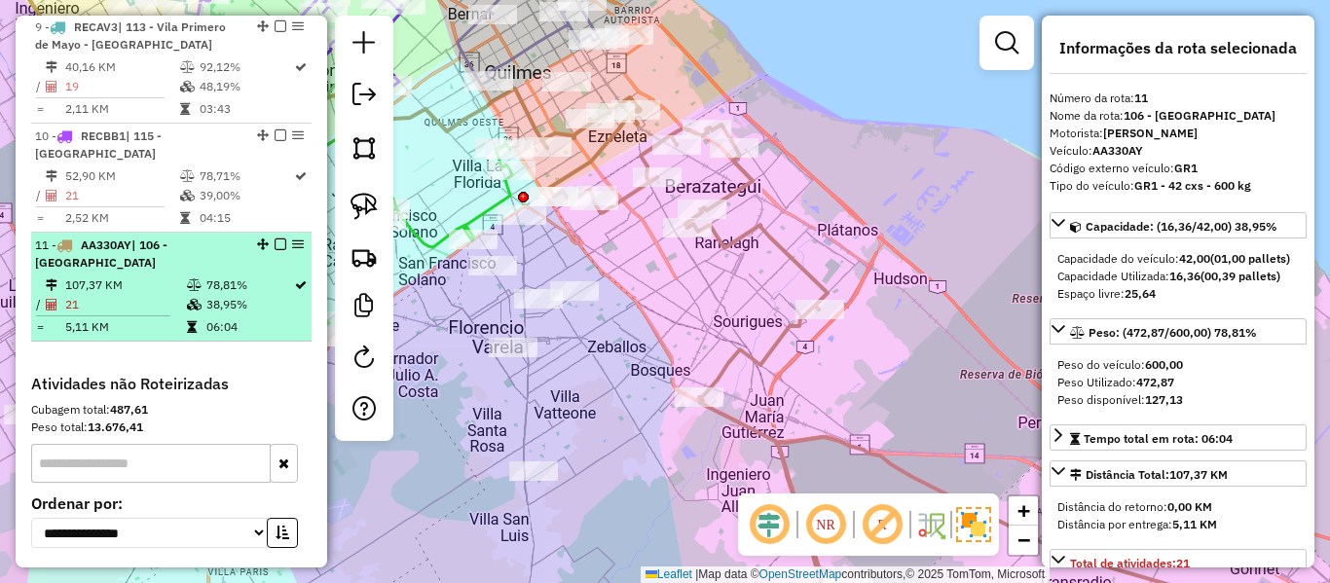
click at [275, 239] on em at bounding box center [281, 245] width 12 height 12
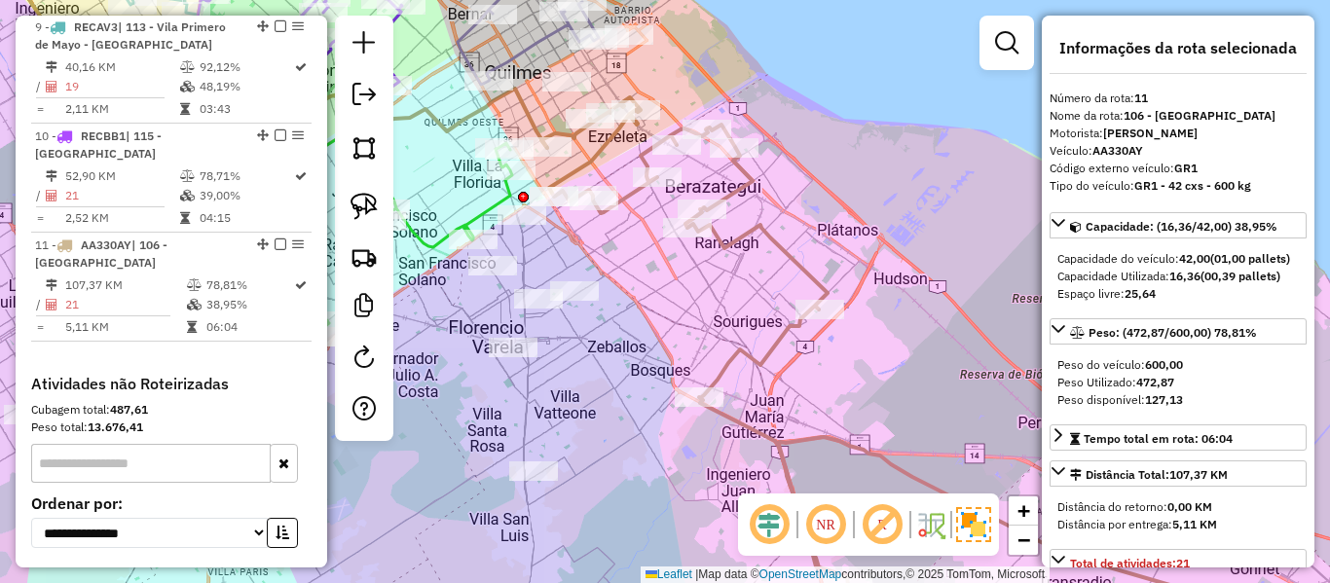
scroll to position [1733, 0]
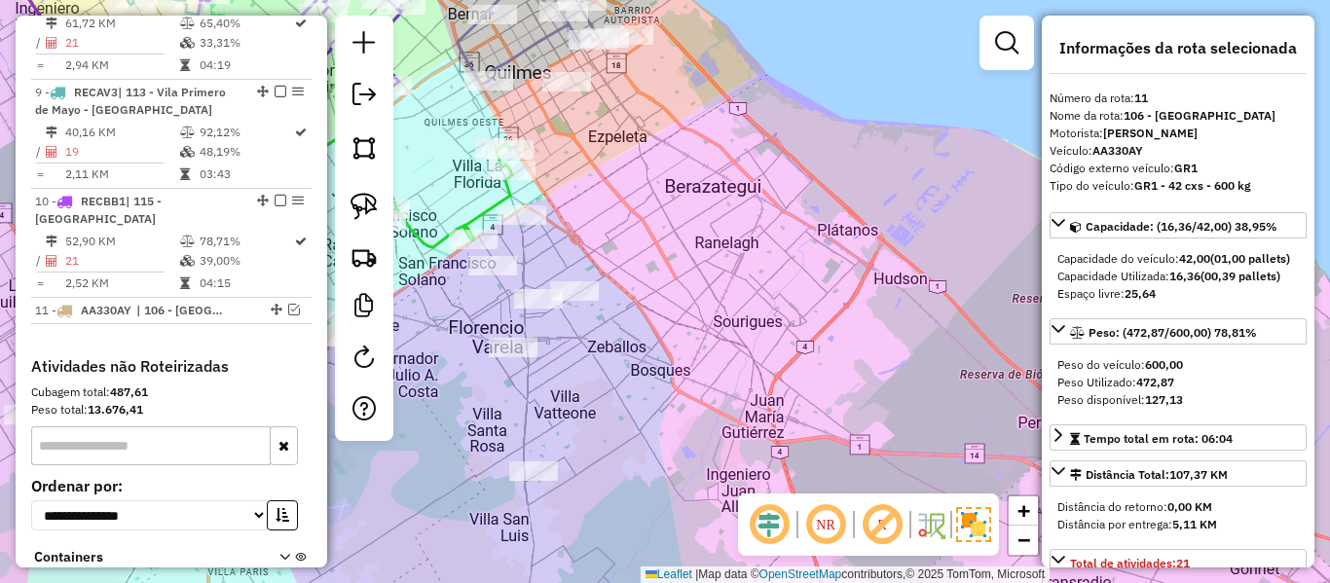
drag, startPoint x: 815, startPoint y: 255, endPoint x: 913, endPoint y: 203, distance: 111.5
click at [913, 203] on div "Janela de atendimento Grade de atendimento Capacidade Transportadoras Veículos …" at bounding box center [665, 291] width 1330 height 583
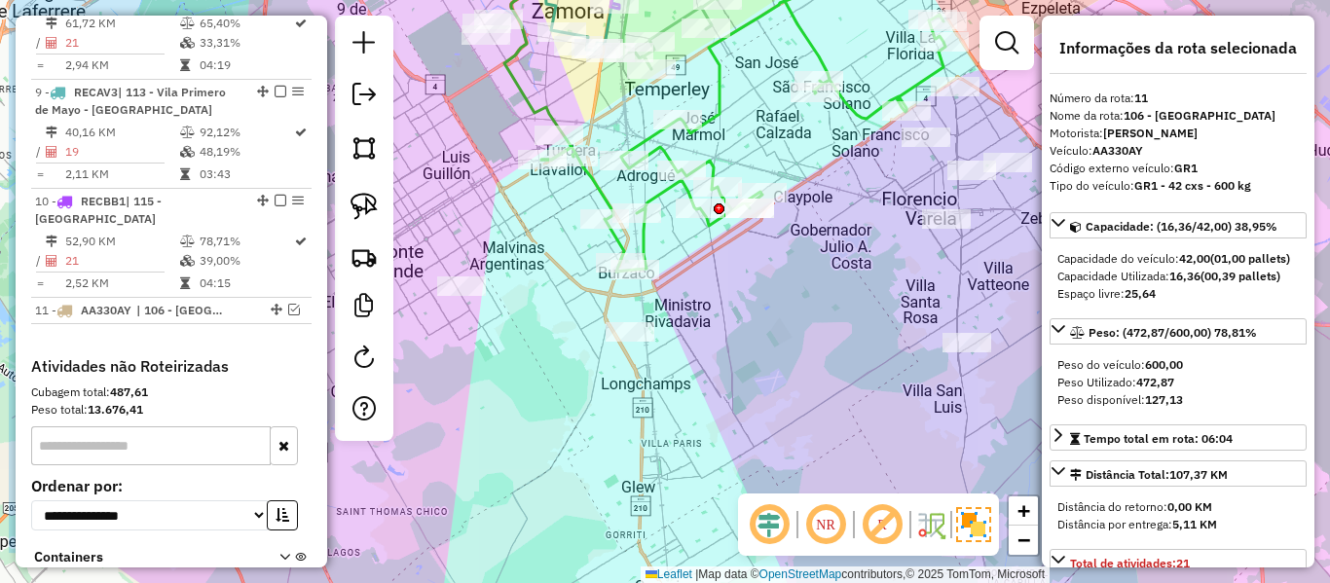
drag, startPoint x: 833, startPoint y: 365, endPoint x: 883, endPoint y: 368, distance: 50.7
click at [875, 368] on div "Janela de atendimento Grade de atendimento Capacidade Transportadoras Veículos …" at bounding box center [665, 291] width 1330 height 583
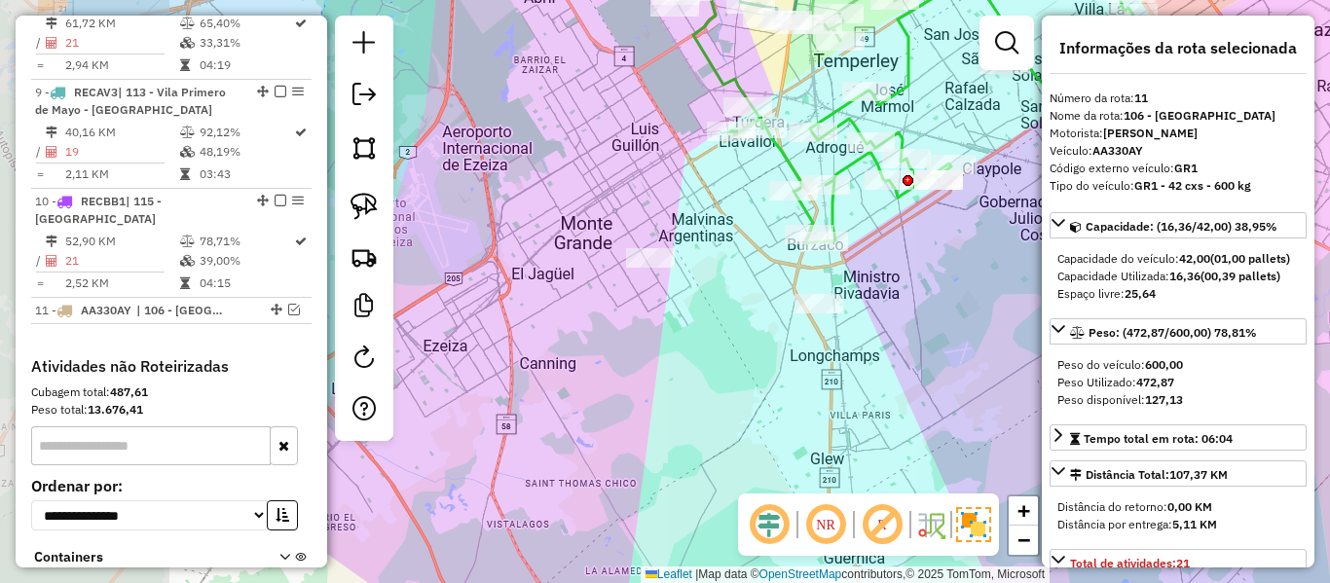
drag, startPoint x: 764, startPoint y: 345, endPoint x: 927, endPoint y: 317, distance: 164.9
click at [927, 317] on div "Janela de atendimento Grade de atendimento Capacidade Transportadoras Veículos …" at bounding box center [665, 291] width 1330 height 583
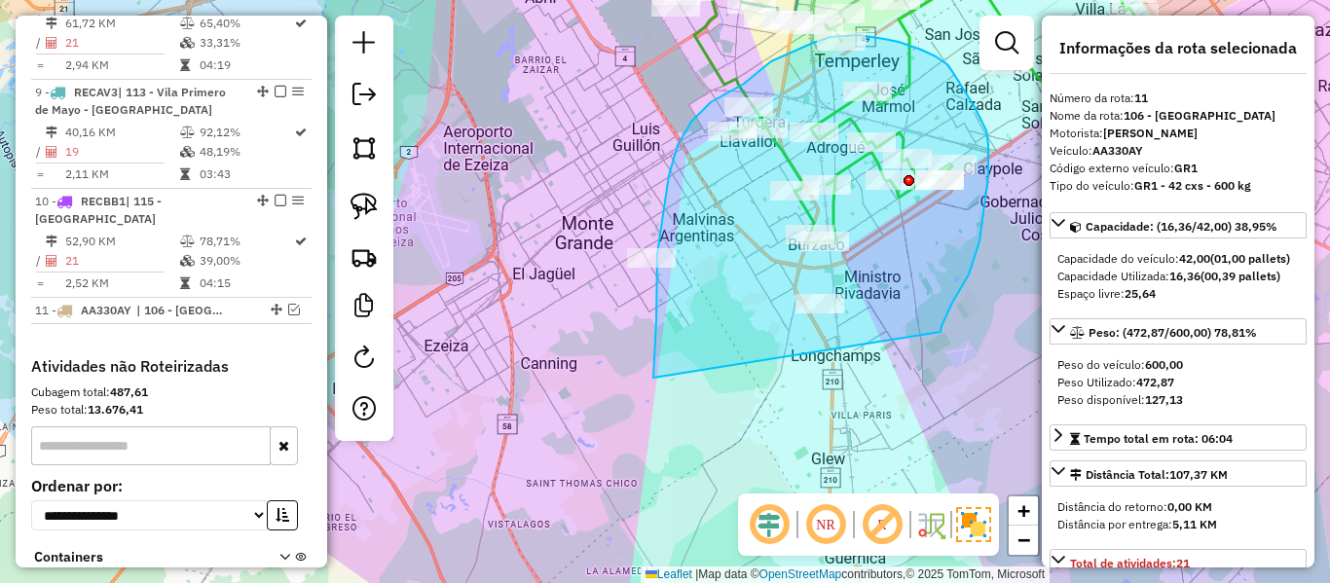
drag, startPoint x: 944, startPoint y: 321, endPoint x: 706, endPoint y: 404, distance: 251.6
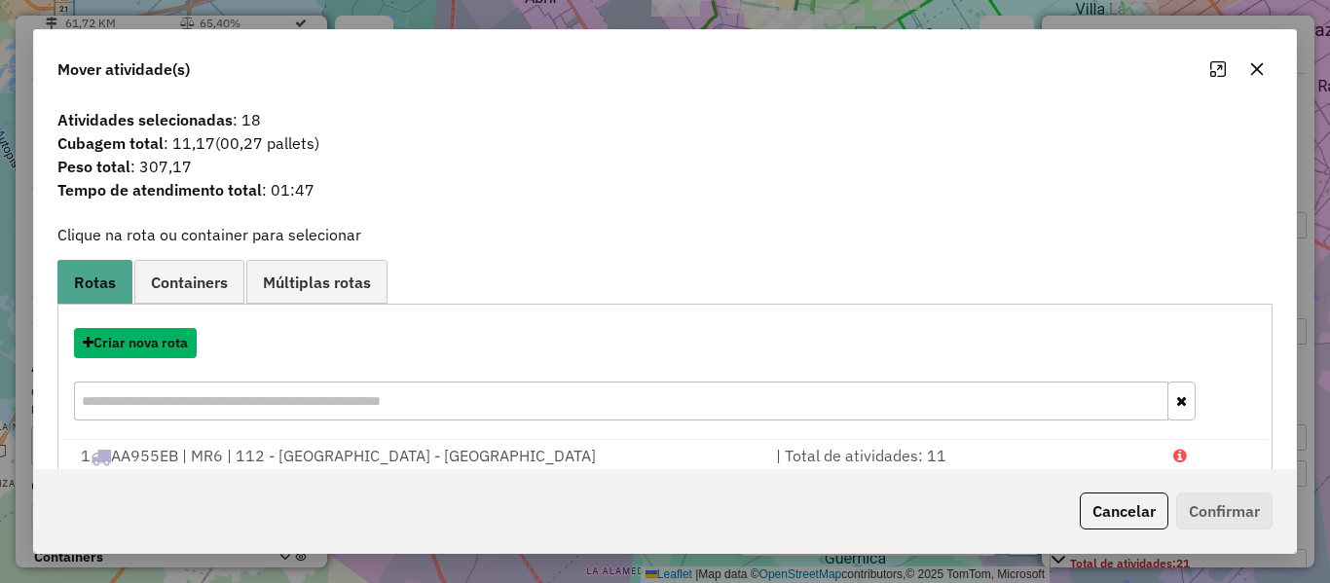
click at [160, 354] on button "Criar nova rota" at bounding box center [135, 343] width 123 height 30
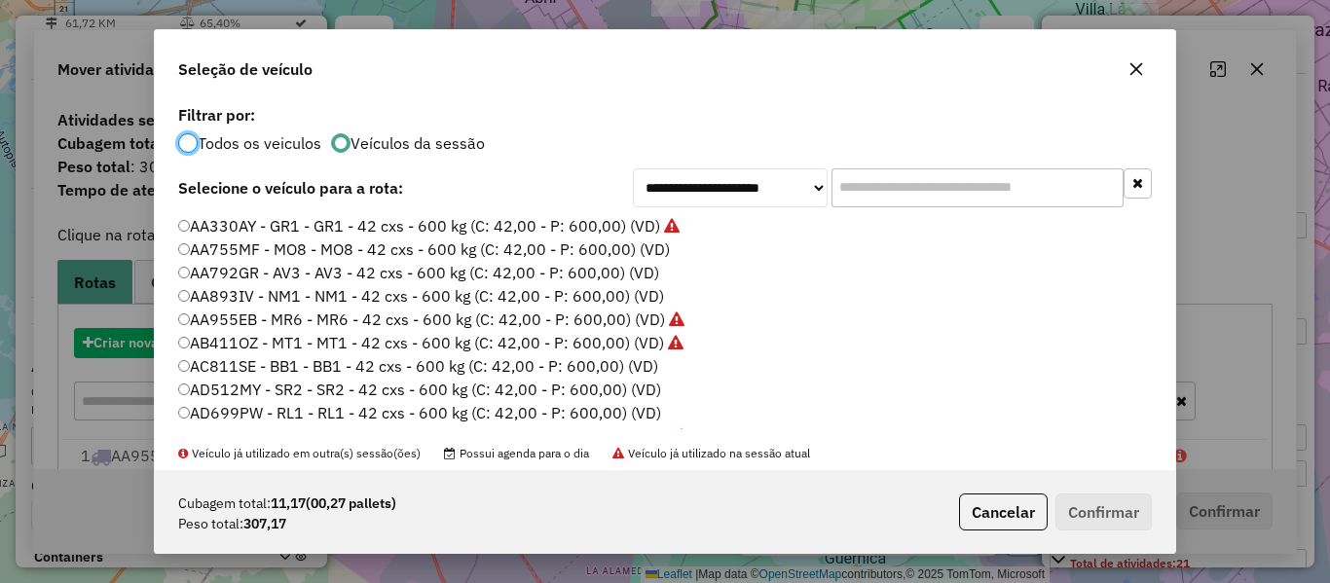
scroll to position [11, 6]
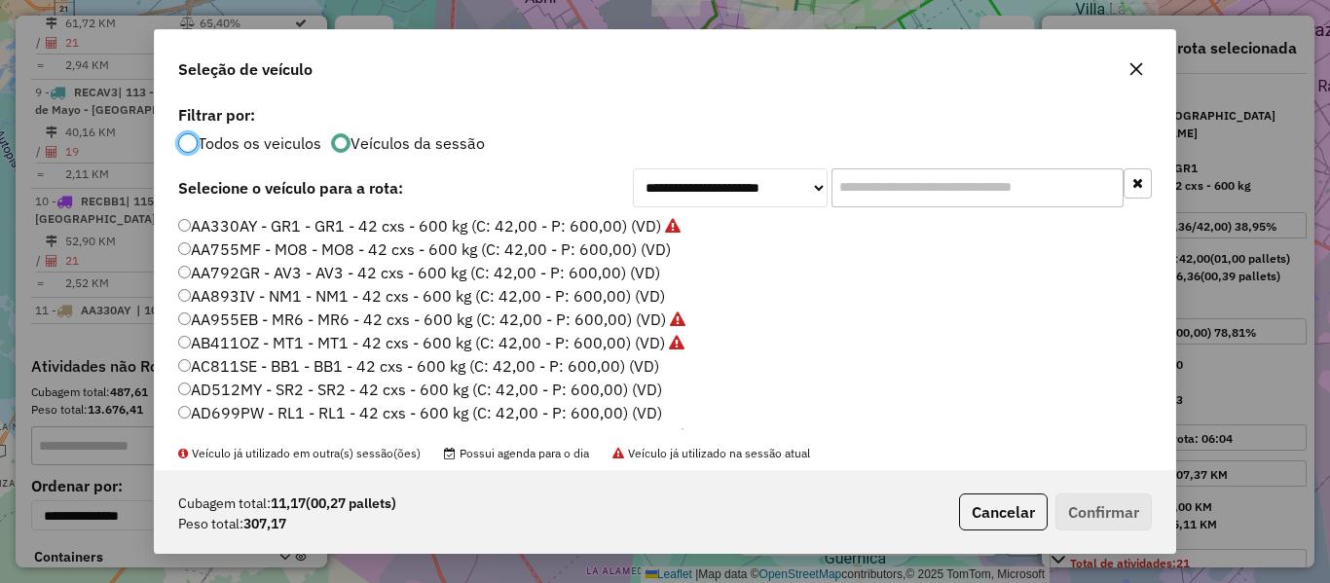
click at [623, 259] on label "AA755MF - MO8 - MO8 - 42 cxs - 600 kg (C: 42,00 - P: 600,00) (VD)" at bounding box center [424, 249] width 493 height 23
click at [1135, 504] on button "Confirmar" at bounding box center [1104, 512] width 96 height 37
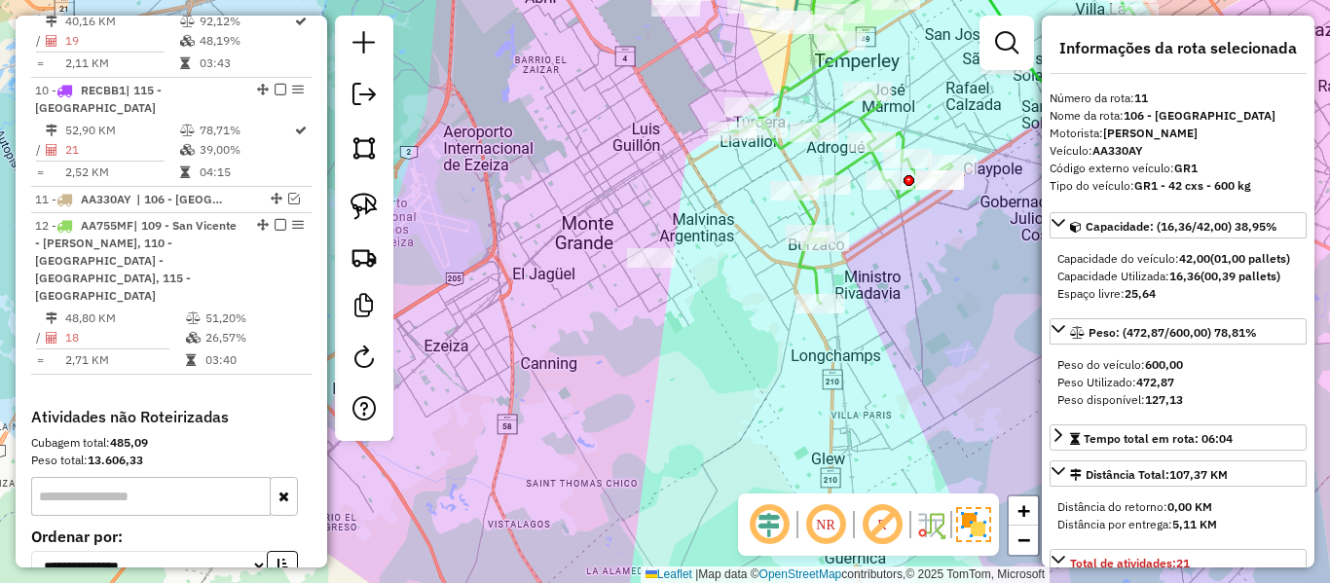
scroll to position [1876, 0]
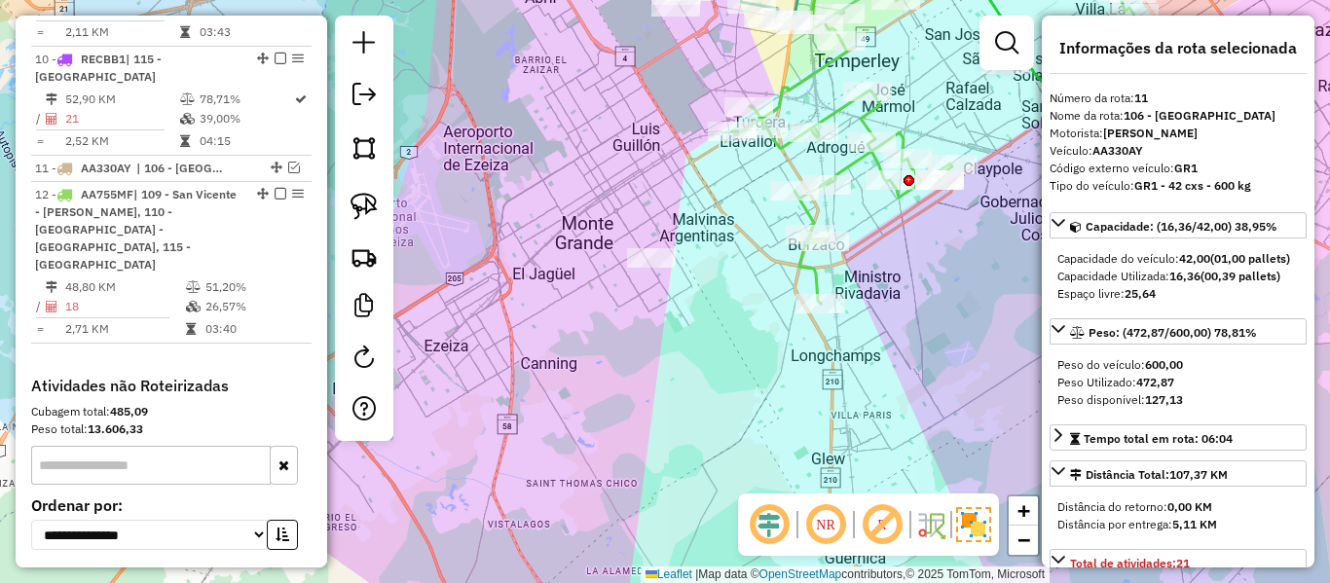
click at [778, 153] on icon at bounding box center [841, 172] width 221 height 263
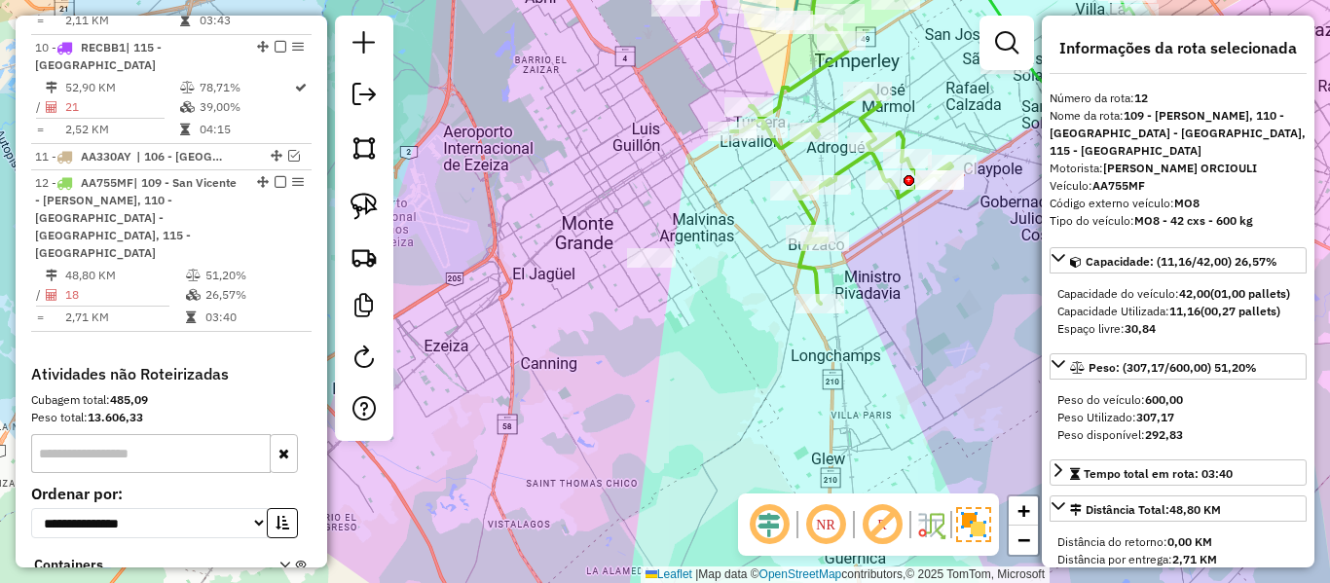
scroll to position [1895, 0]
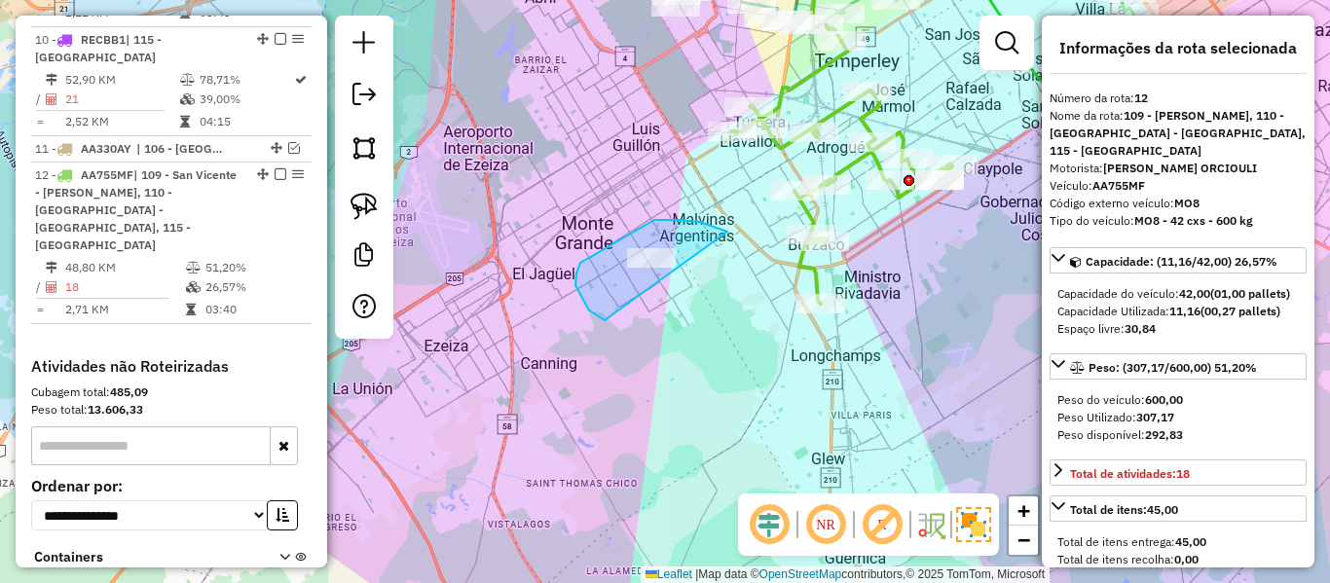
drag, startPoint x: 580, startPoint y: 263, endPoint x: 662, endPoint y: 320, distance: 100.0
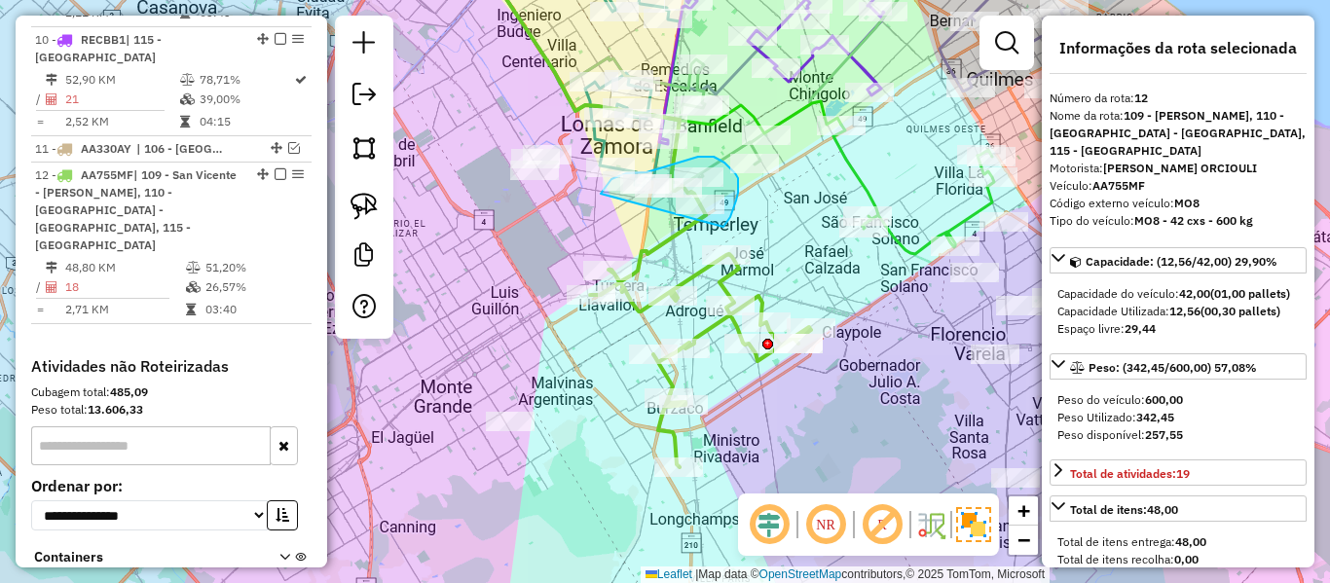
drag, startPoint x: 736, startPoint y: 201, endPoint x: 630, endPoint y: 229, distance: 109.8
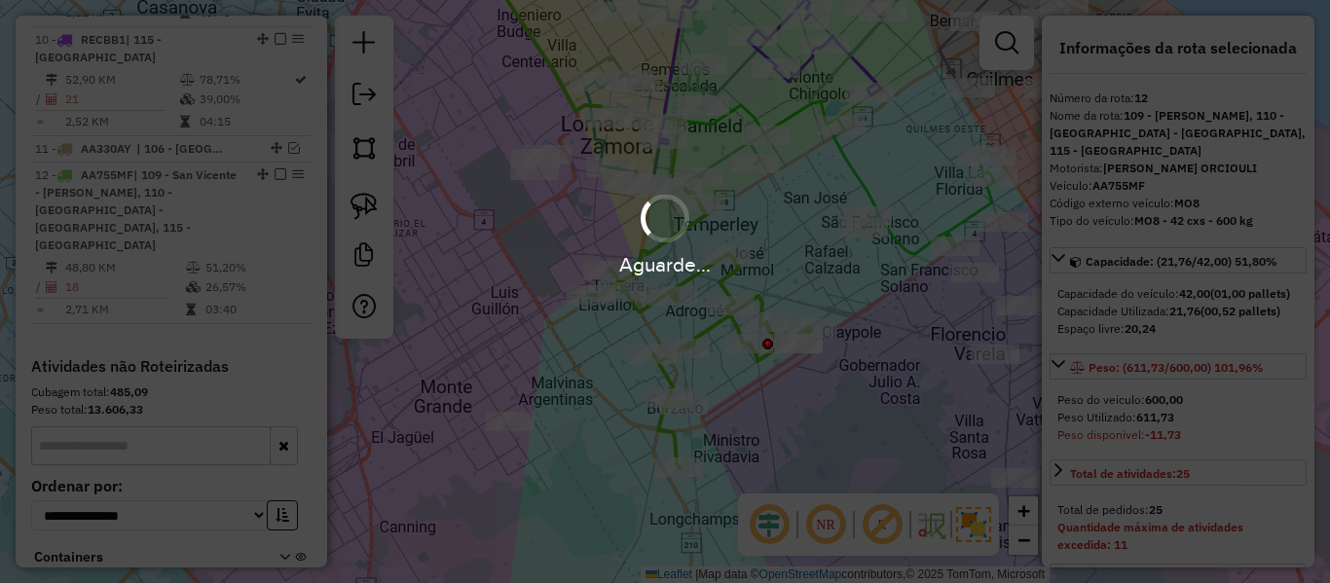
select select "**********"
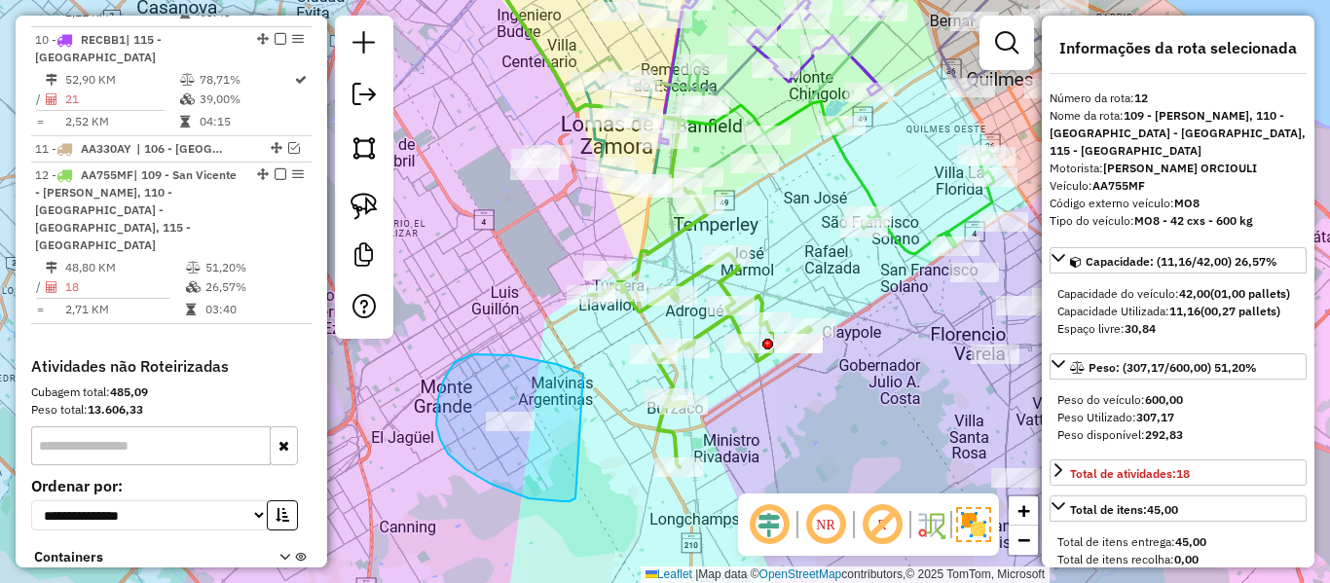
drag, startPoint x: 485, startPoint y: 354, endPoint x: 613, endPoint y: 409, distance: 139.6
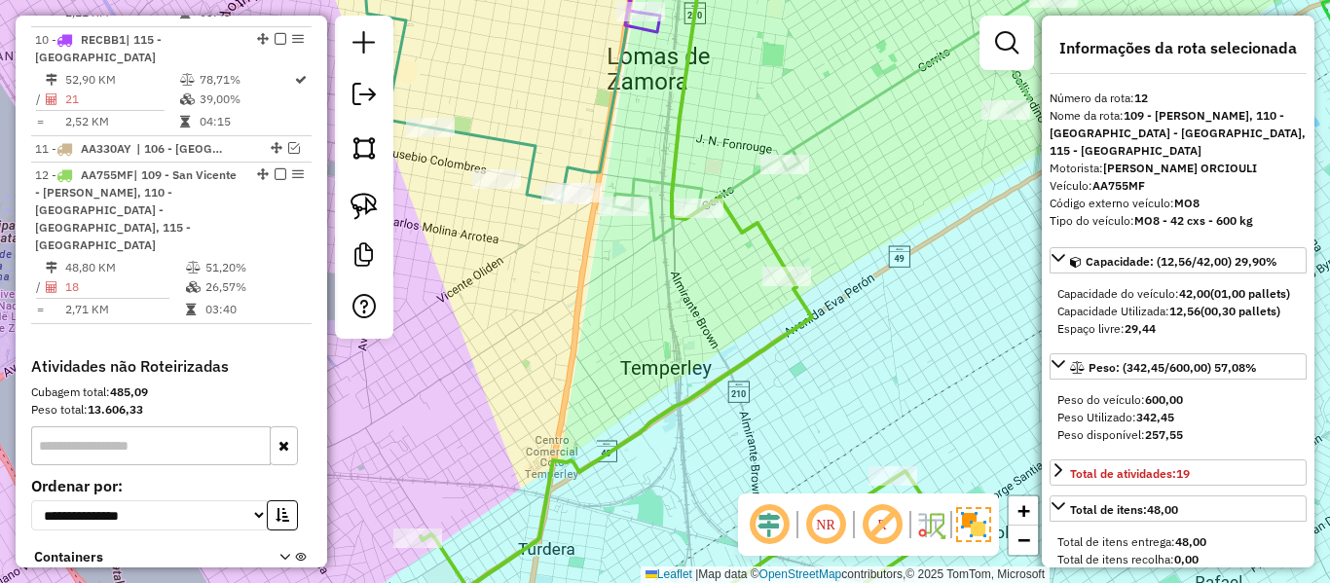
drag, startPoint x: 654, startPoint y: 318, endPoint x: 687, endPoint y: 327, distance: 33.3
click at [687, 327] on div "Janela de atendimento Grade de atendimento Capacidade Transportadoras Veículos …" at bounding box center [665, 291] width 1330 height 583
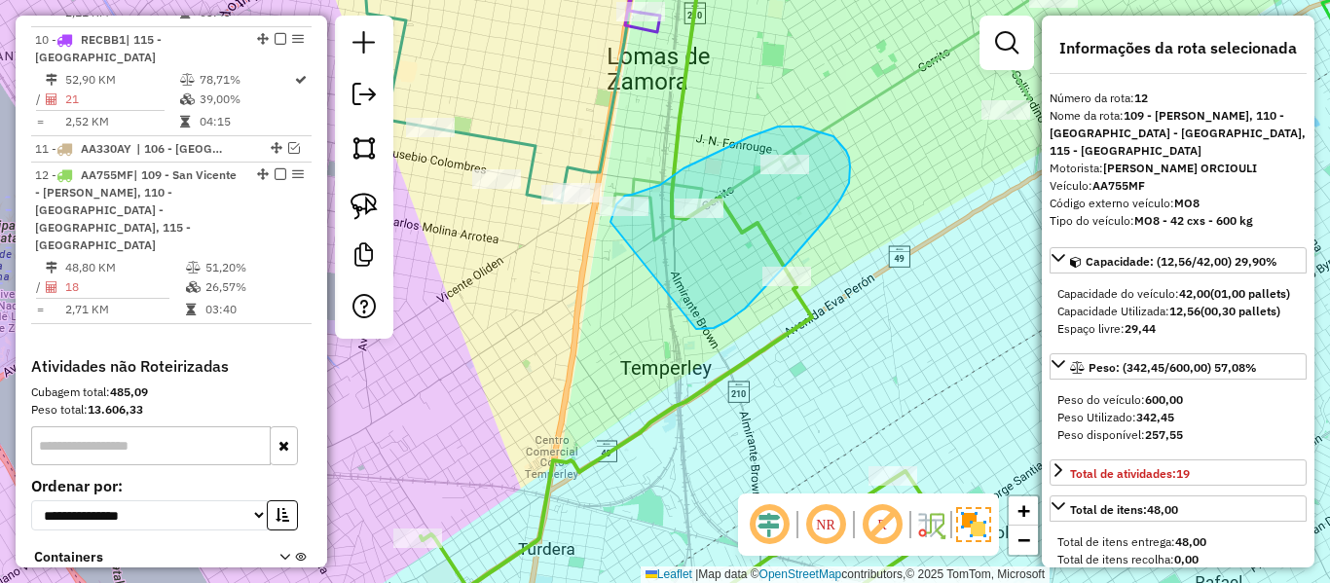
drag, startPoint x: 745, startPoint y: 309, endPoint x: 623, endPoint y: 233, distance: 143.5
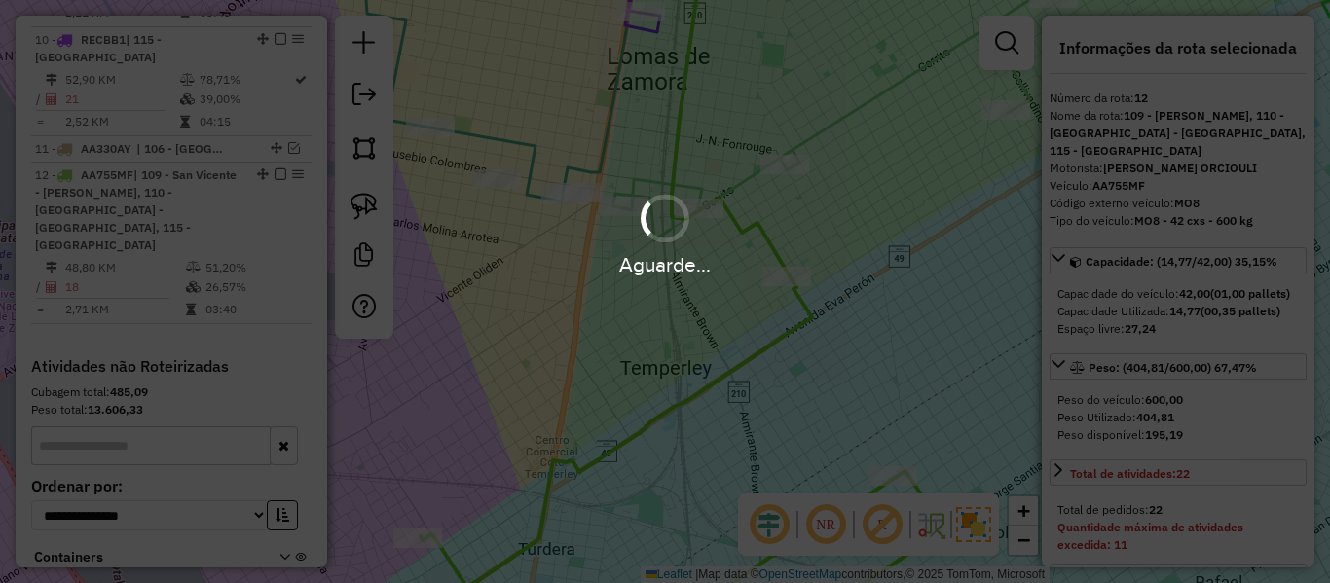
select select "**********"
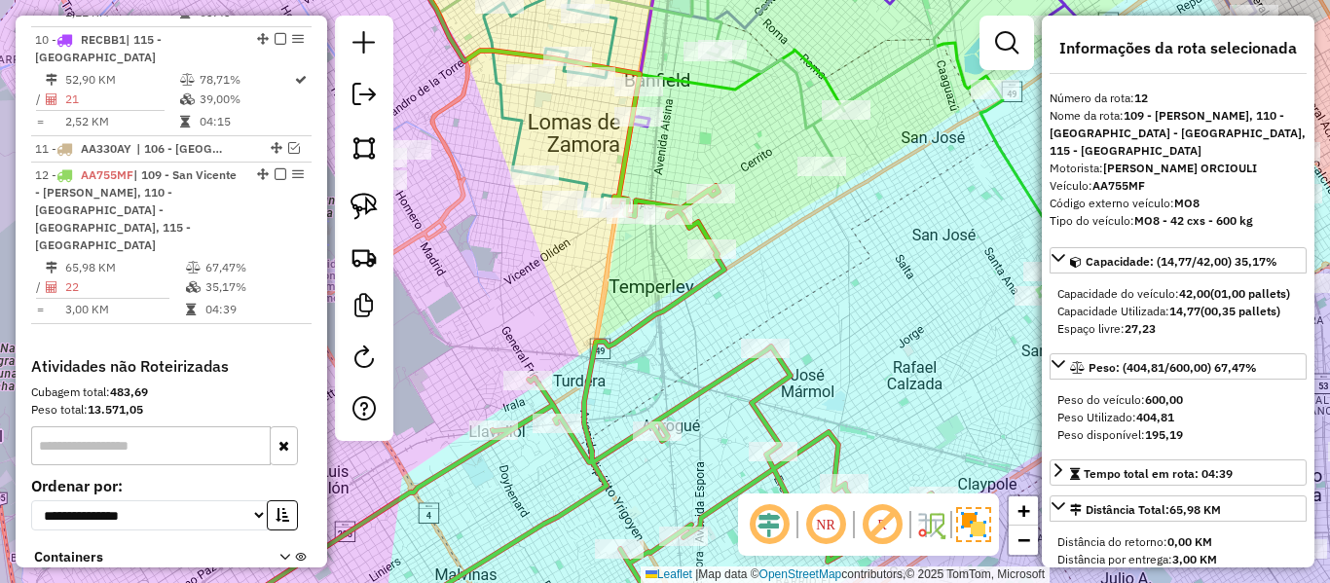
click at [583, 183] on icon at bounding box center [573, 77] width 179 height 270
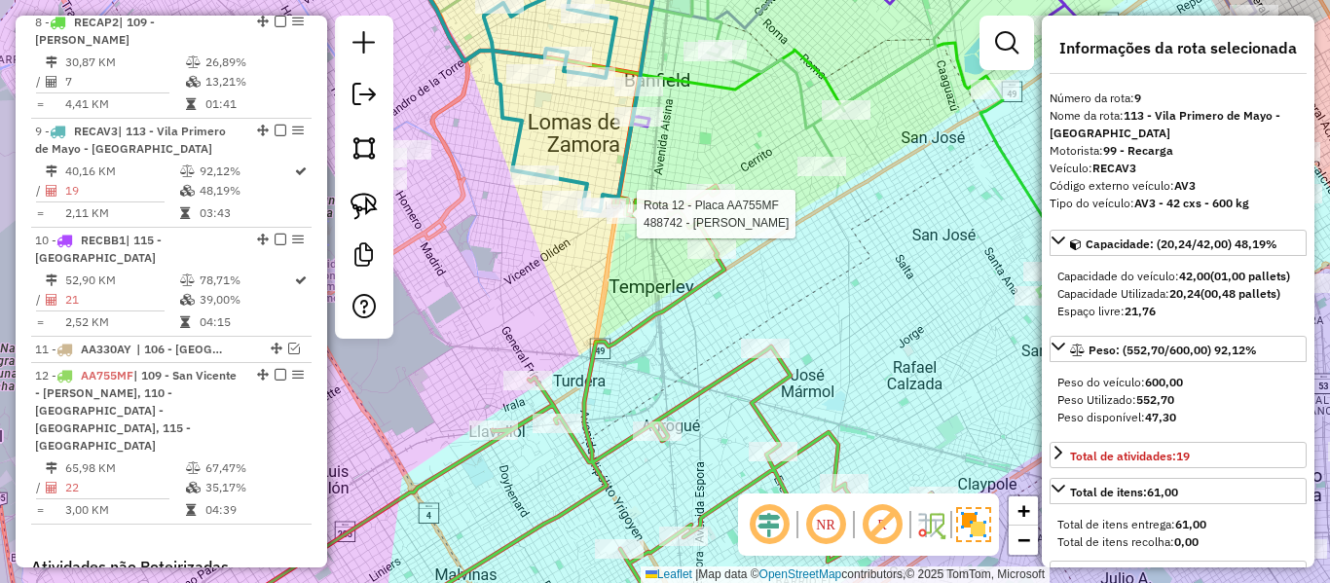
scroll to position [1657, 0]
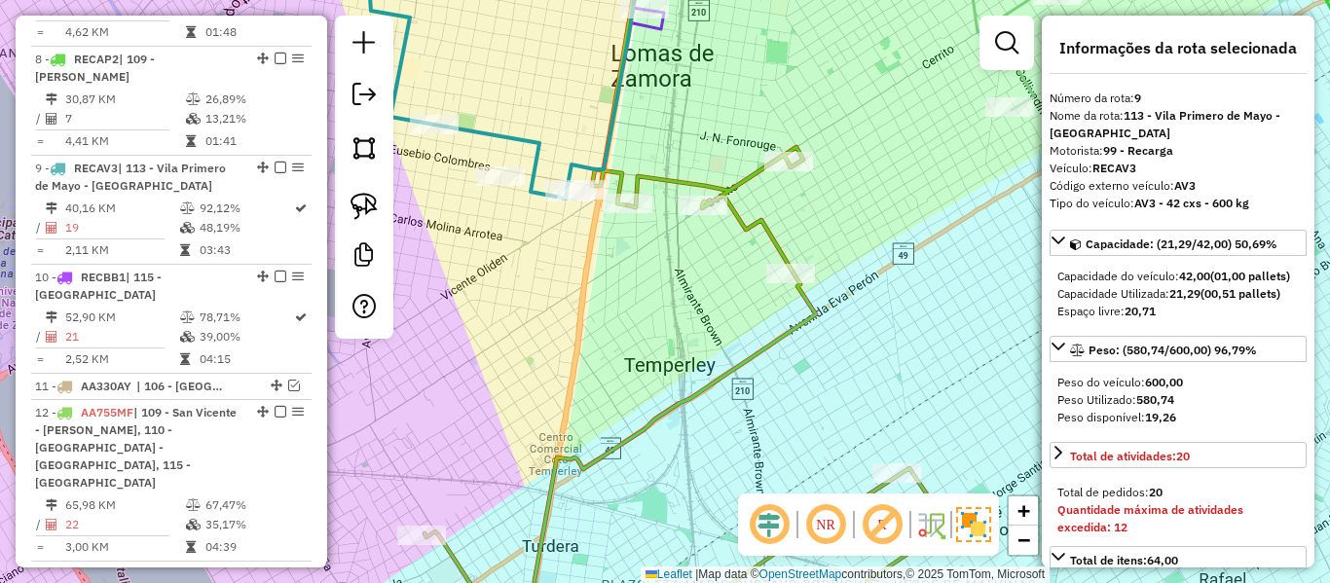
select select "**********"
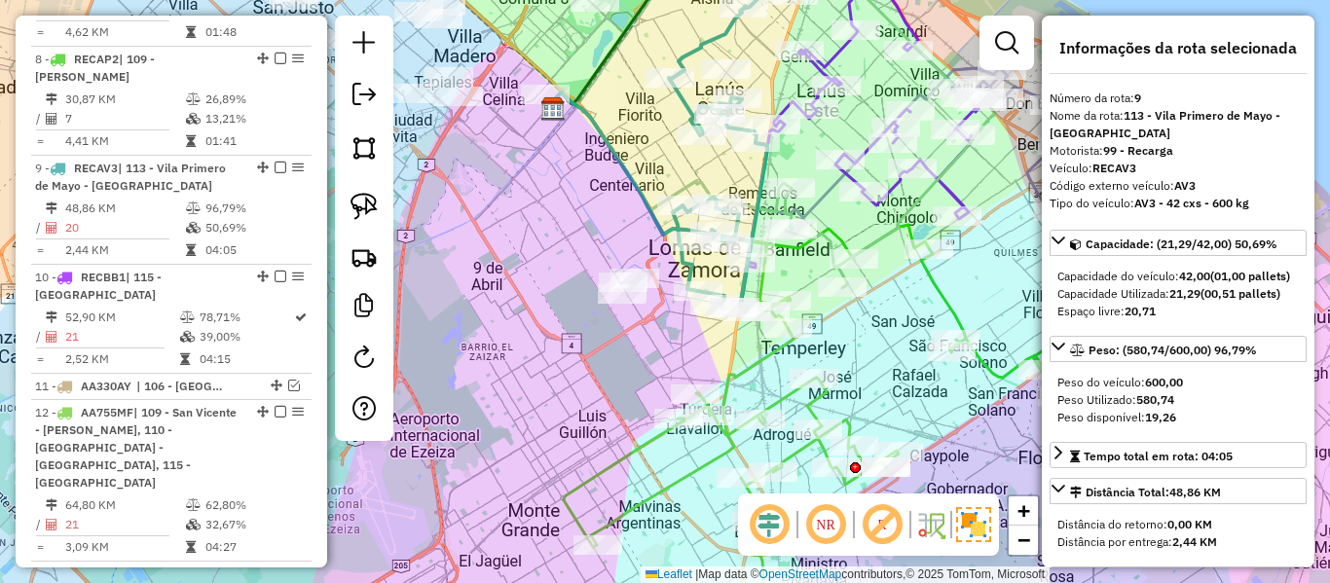
click at [774, 404] on icon at bounding box center [731, 445] width 335 height 292
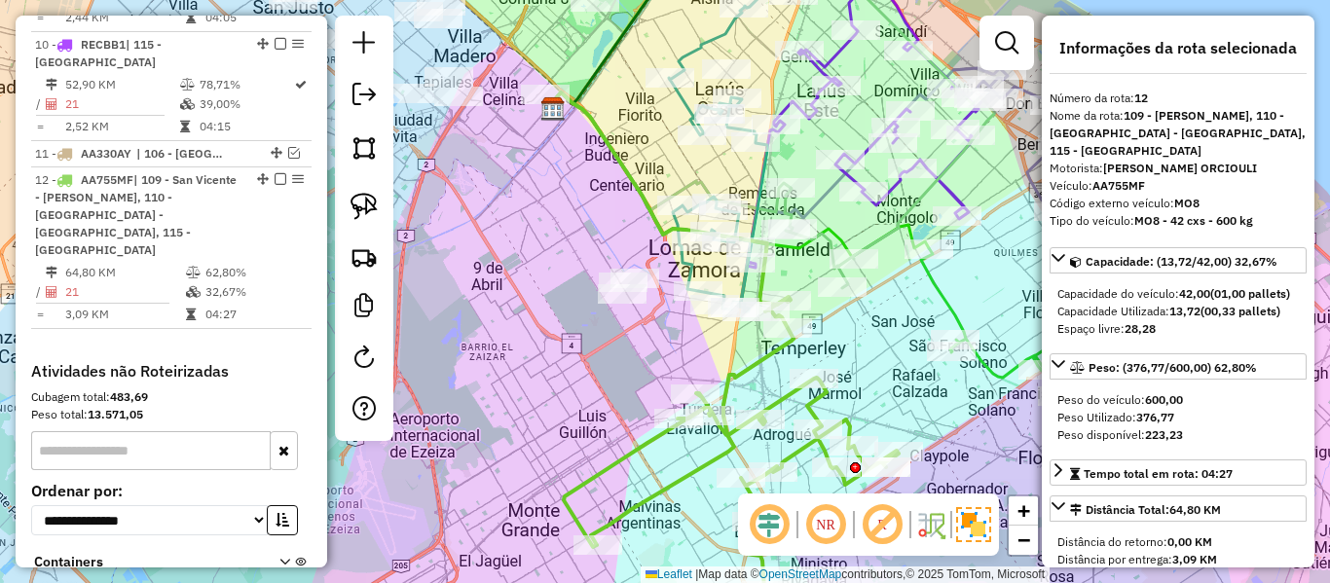
scroll to position [1895, 0]
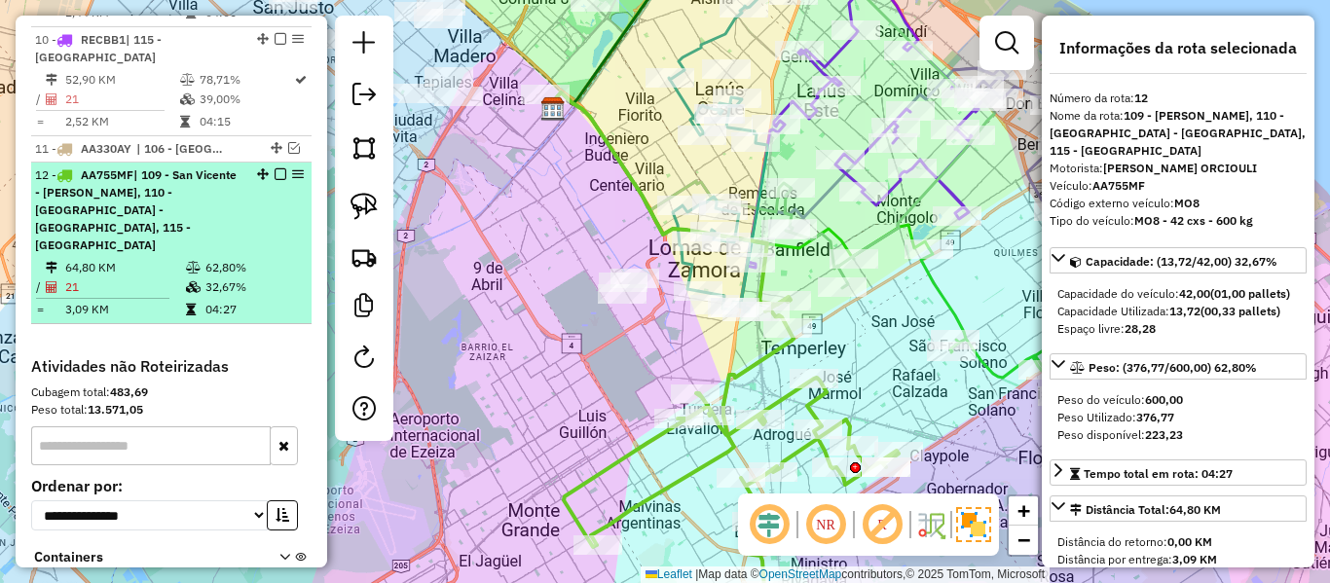
click at [275, 168] on em at bounding box center [281, 174] width 12 height 12
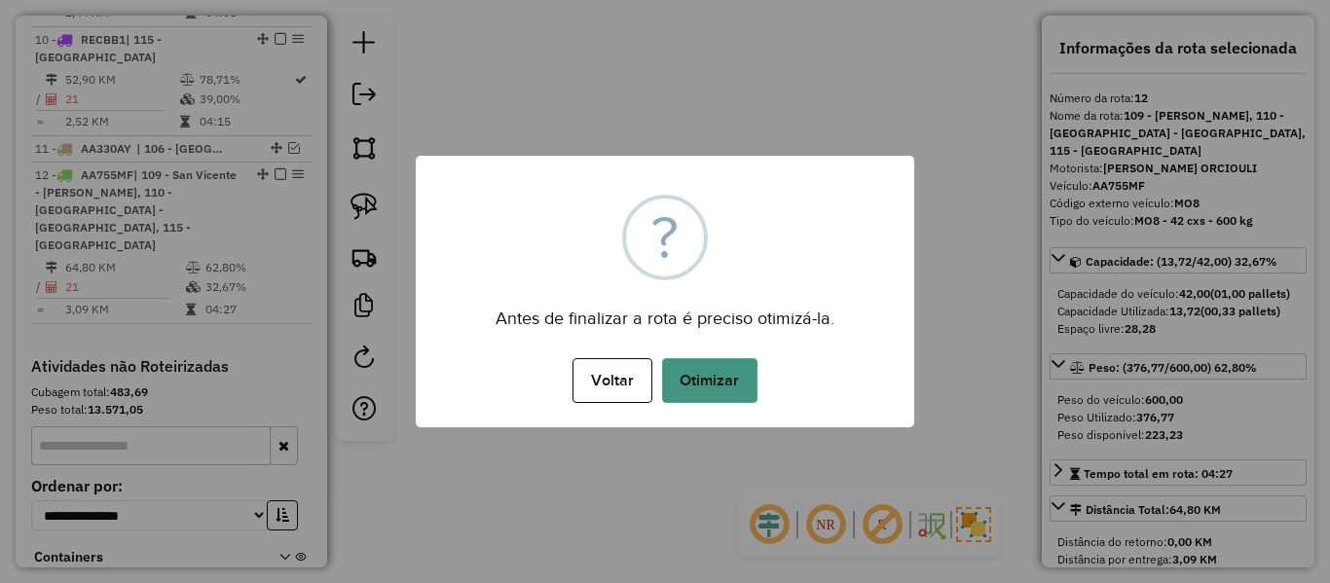
click at [708, 400] on button "Otimizar" at bounding box center [709, 380] width 95 height 45
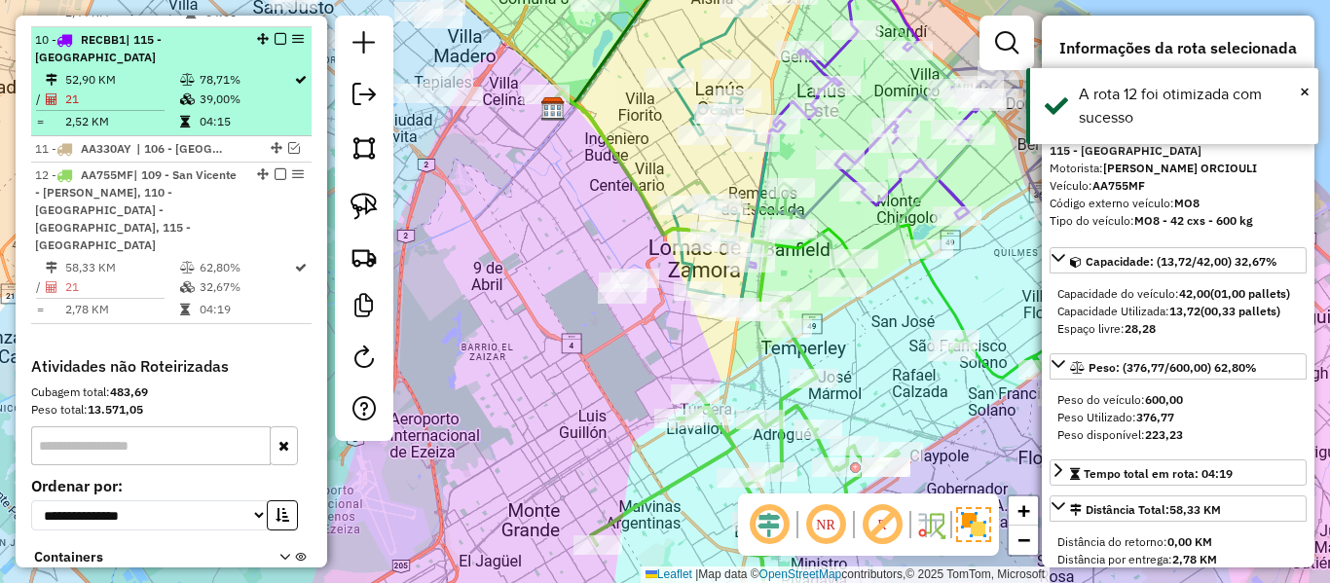
drag, startPoint x: 274, startPoint y: 32, endPoint x: 293, endPoint y: 53, distance: 28.2
click at [275, 168] on em at bounding box center [281, 174] width 12 height 12
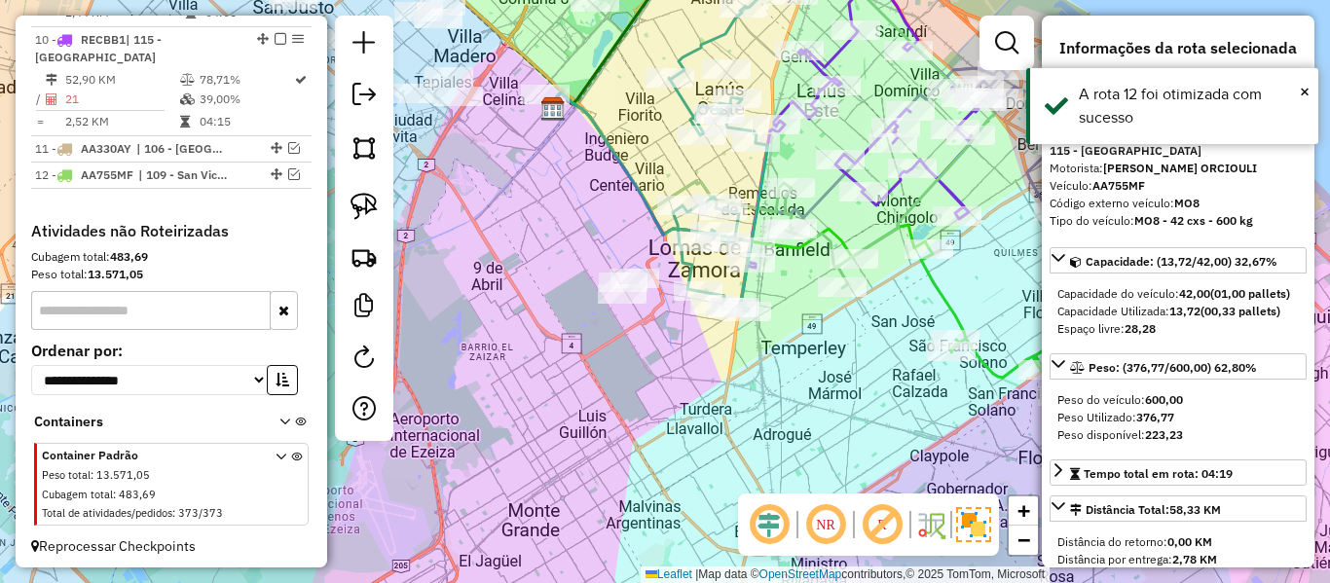
scroll to position [1760, 0]
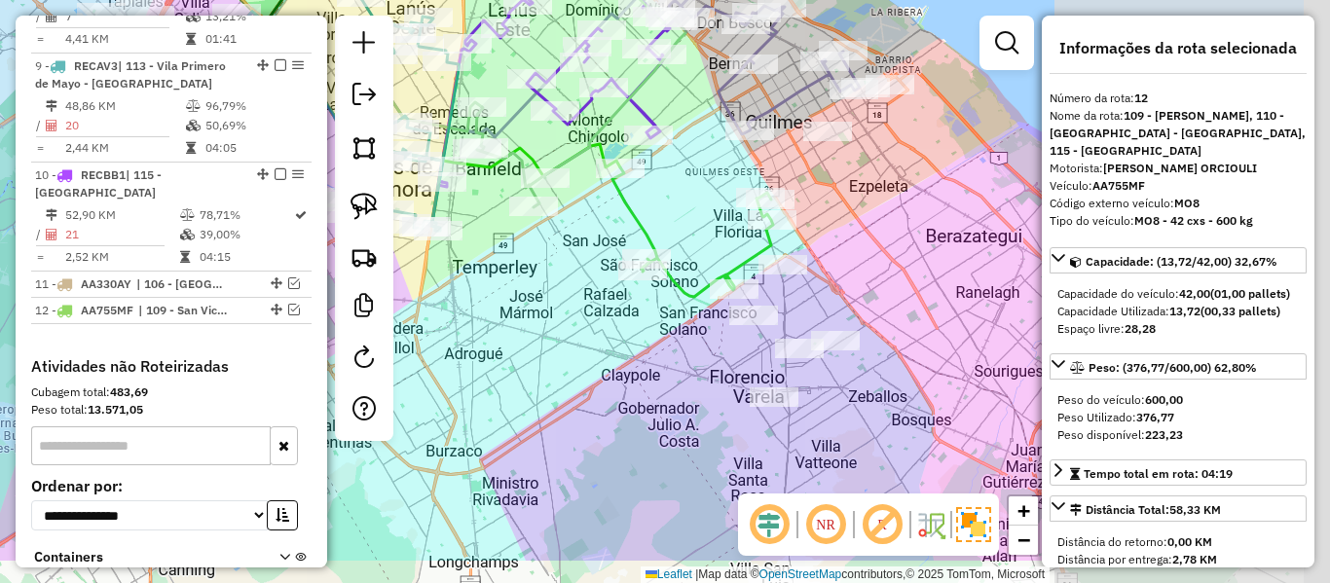
drag, startPoint x: 780, startPoint y: 402, endPoint x: 657, endPoint y: 312, distance: 152.5
click at [439, 315] on div "Janela de atendimento Grade de atendimento Capacidade Transportadoras Veículos …" at bounding box center [665, 291] width 1330 height 583
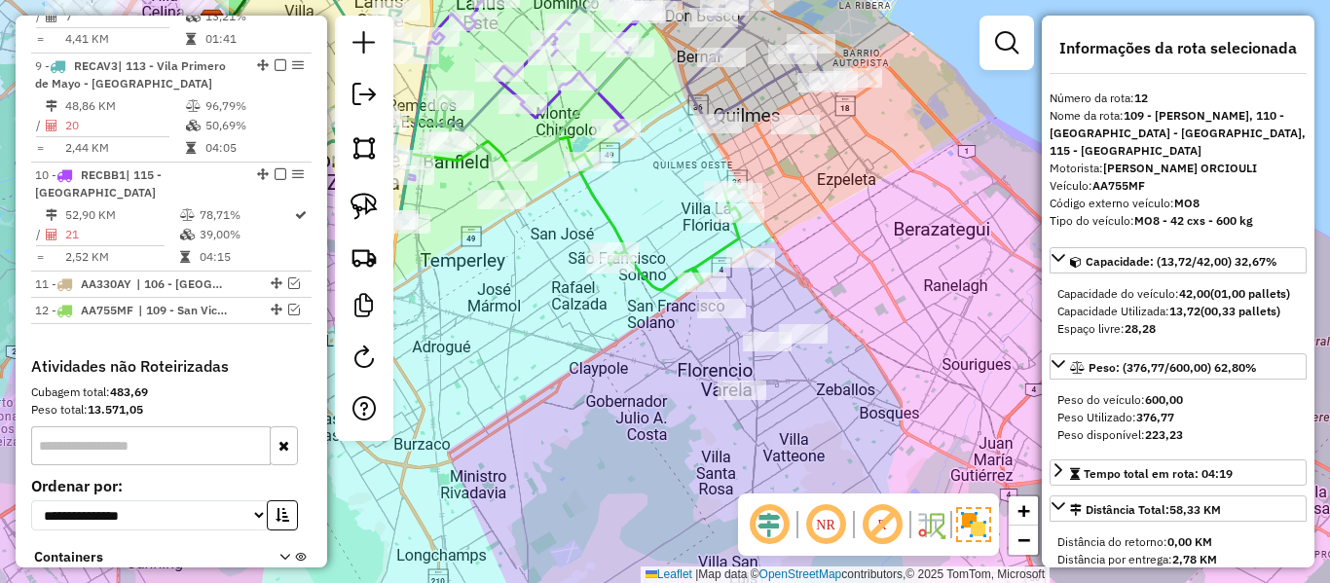
click at [619, 225] on icon at bounding box center [660, 226] width 161 height 130
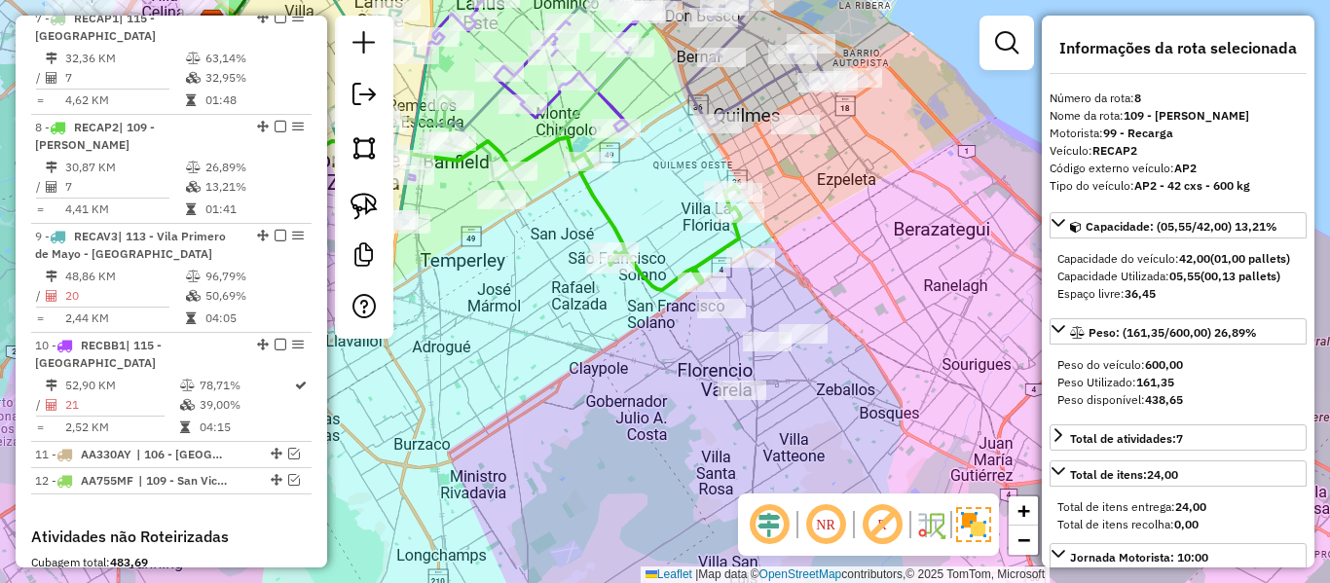
scroll to position [1548, 0]
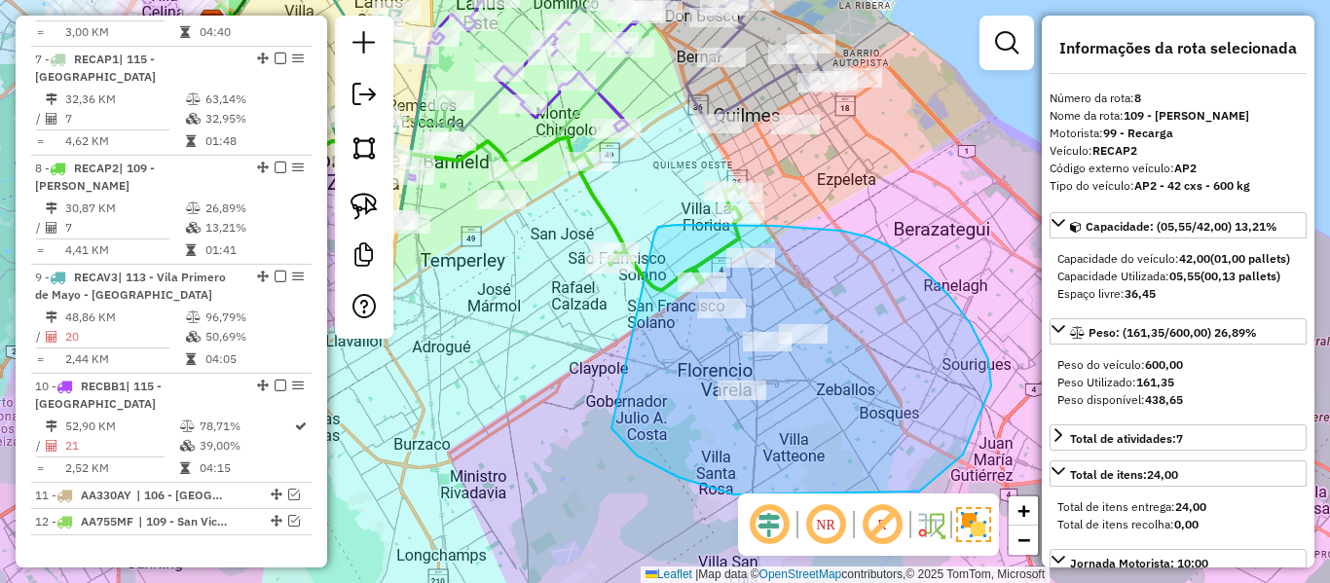
drag, startPoint x: 618, startPoint y: 436, endPoint x: 657, endPoint y: 242, distance: 197.7
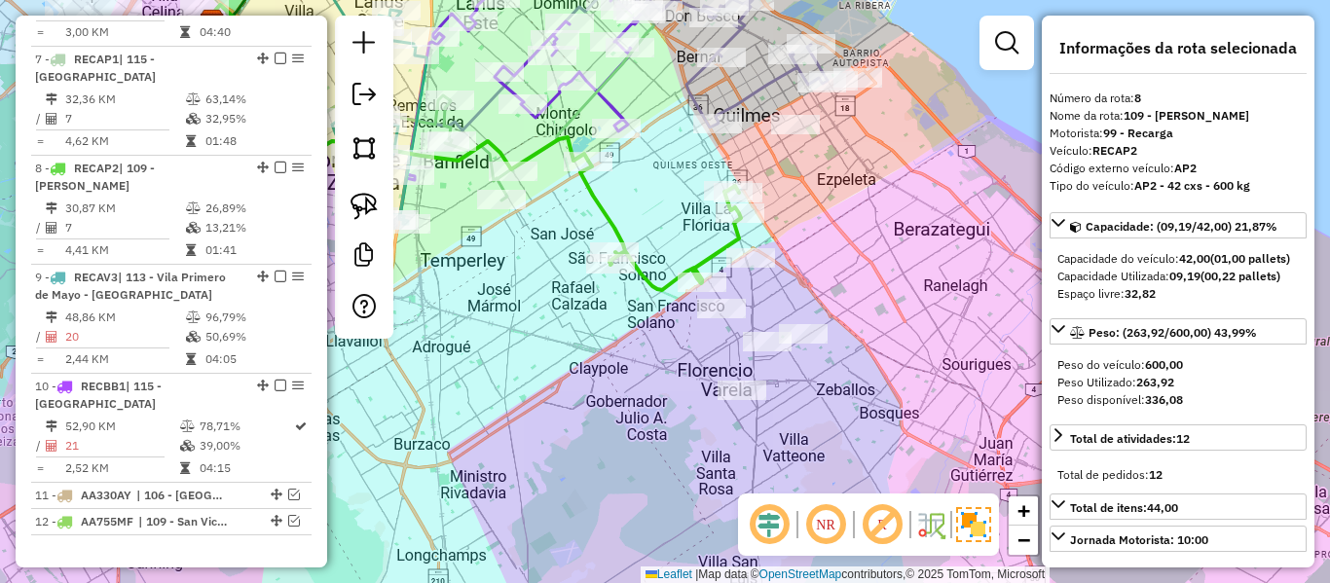
select select "**********"
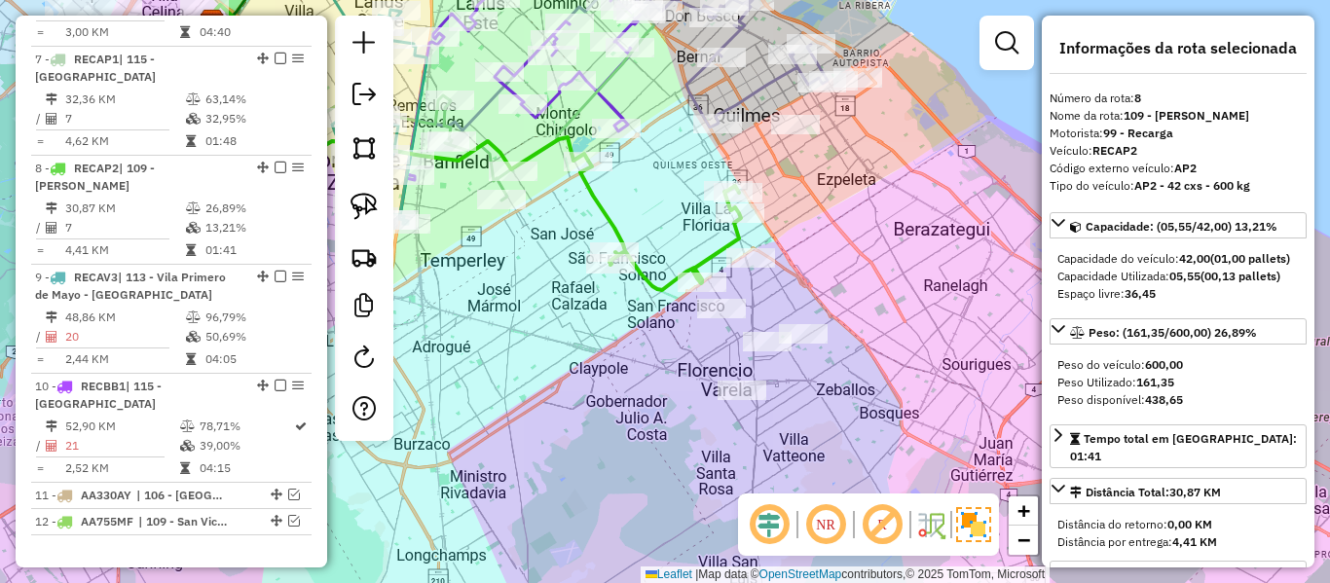
click at [645, 370] on div "Janela de atendimento Grade de atendimento Capacidade Transportadoras Veículos …" at bounding box center [665, 291] width 1330 height 583
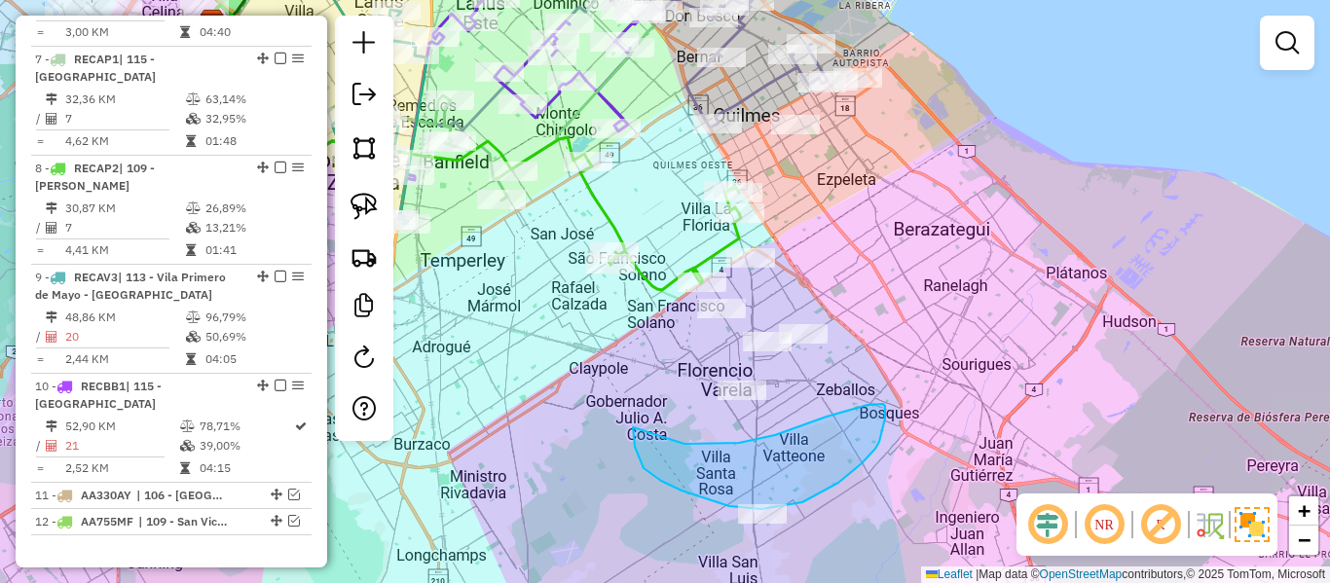
drag, startPoint x: 644, startPoint y: 468, endPoint x: 682, endPoint y: 444, distance: 45.1
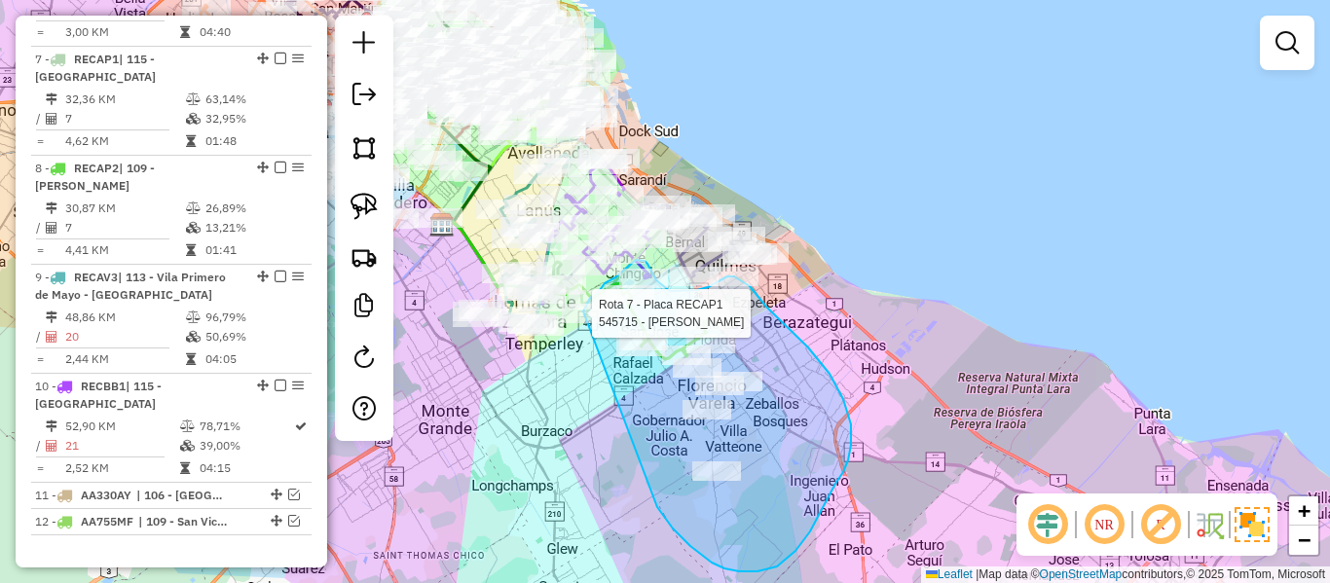
drag, startPoint x: 724, startPoint y: 569, endPoint x: 606, endPoint y: 369, distance: 232.3
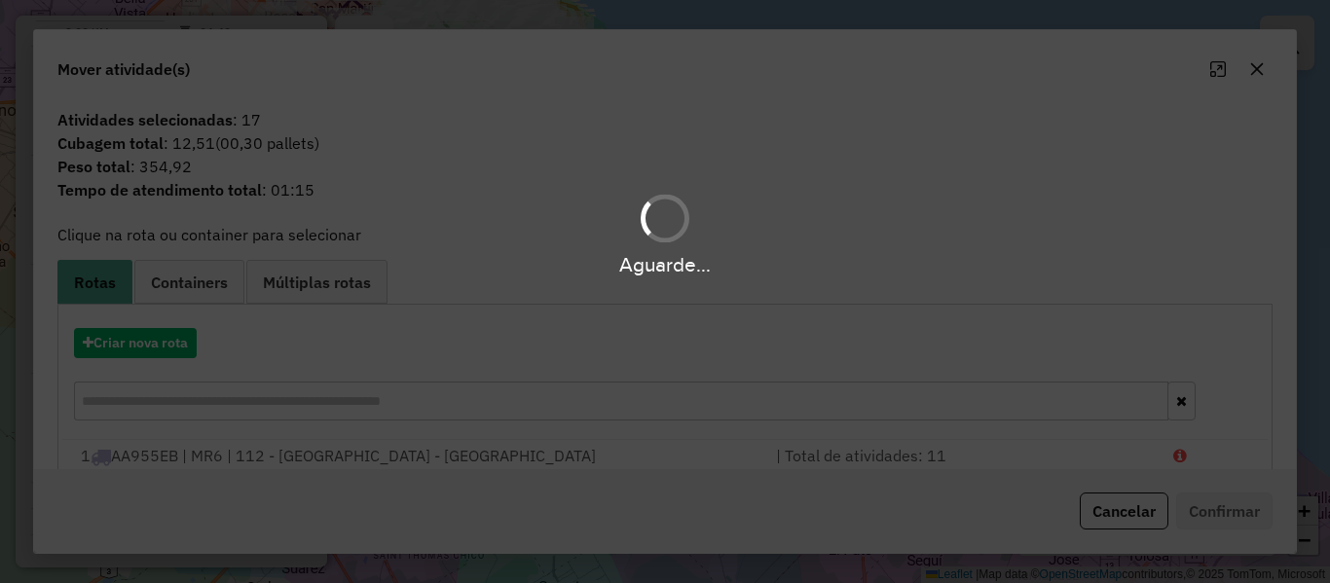
click at [172, 346] on div "Aguarde..." at bounding box center [665, 291] width 1330 height 583
click at [172, 346] on button "Criar nova rota" at bounding box center [135, 343] width 123 height 30
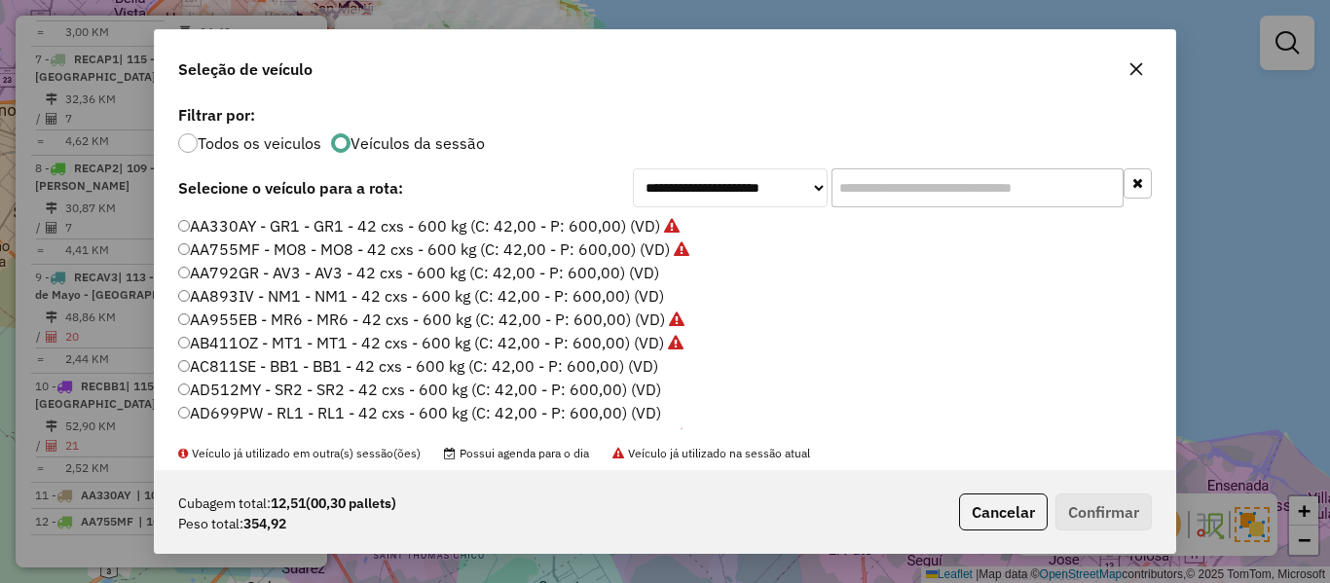
scroll to position [11, 6]
click at [636, 278] on label "AA792GR - AV3 - AV3 - 42 cxs - 600 kg (C: 42,00 - P: 600,00) (VD)" at bounding box center [419, 272] width 482 height 23
click at [1082, 498] on button "Confirmar" at bounding box center [1104, 512] width 96 height 37
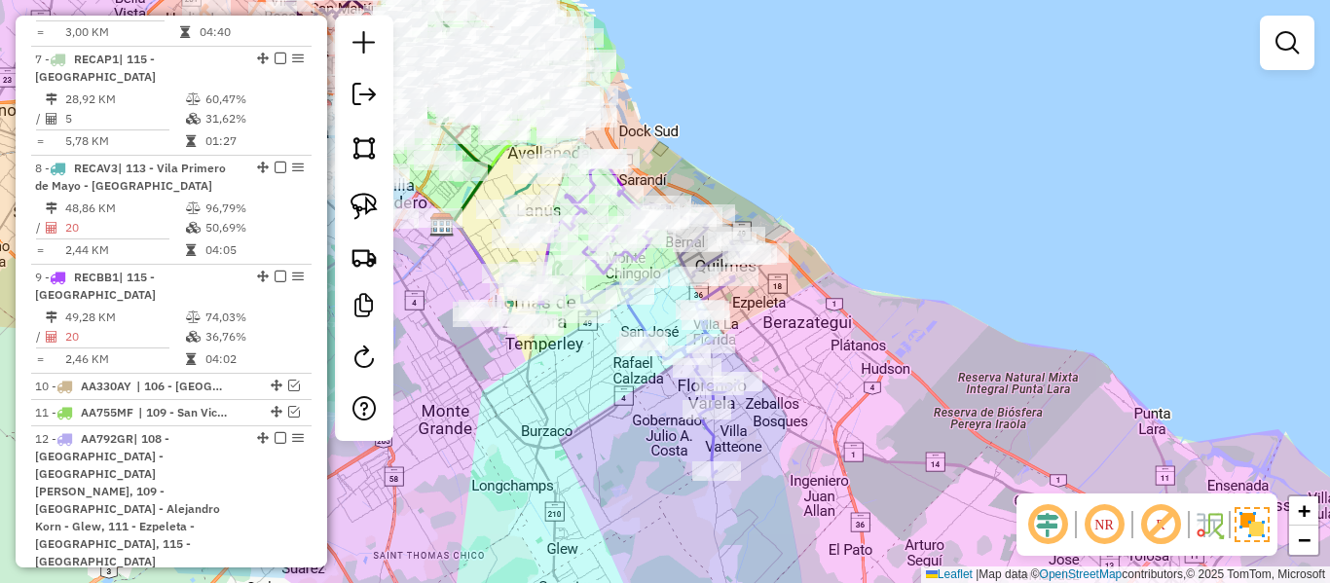
scroll to position [1330, 0]
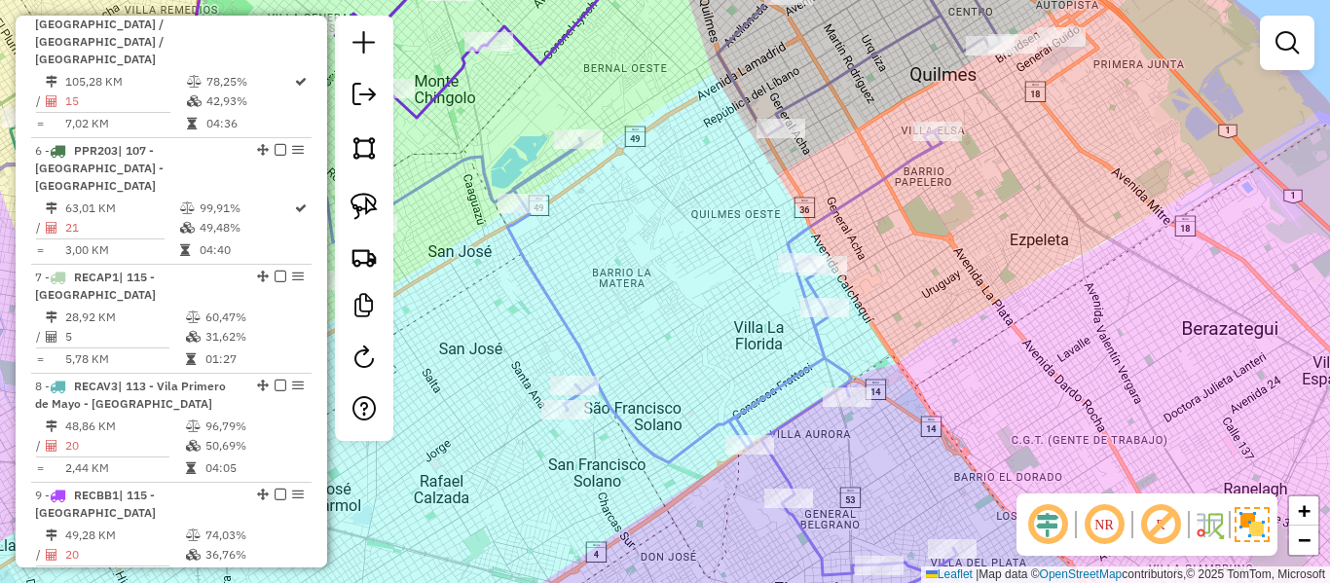
click at [817, 357] on icon at bounding box center [648, 386] width 617 height 512
select select "**********"
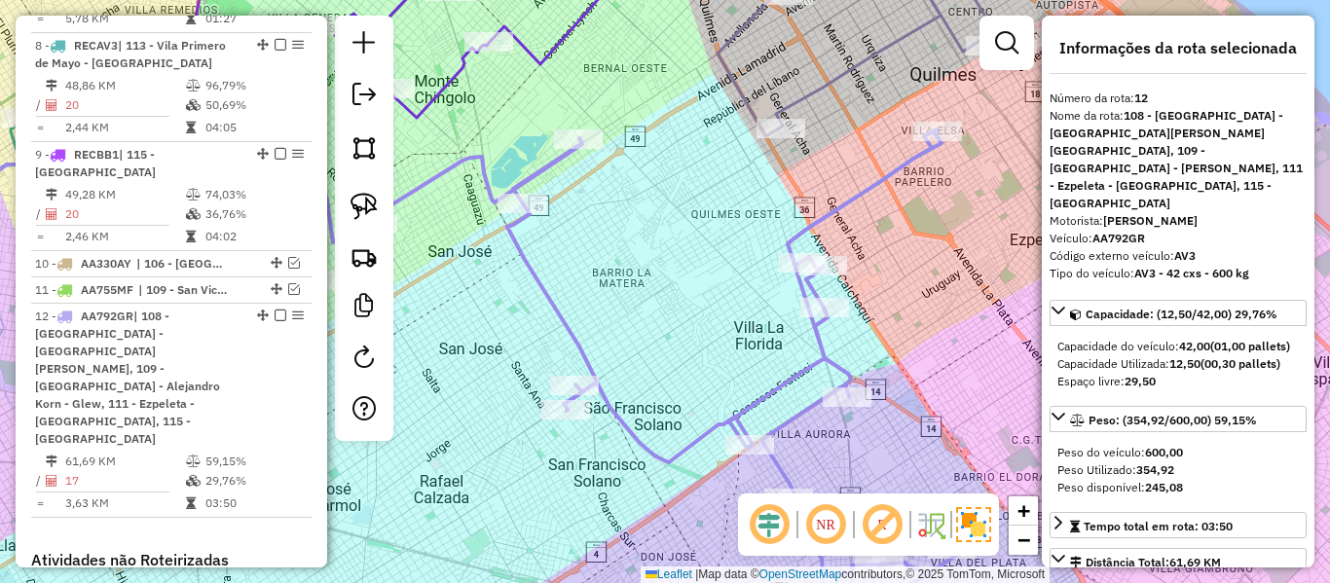
scroll to position [1812, 0]
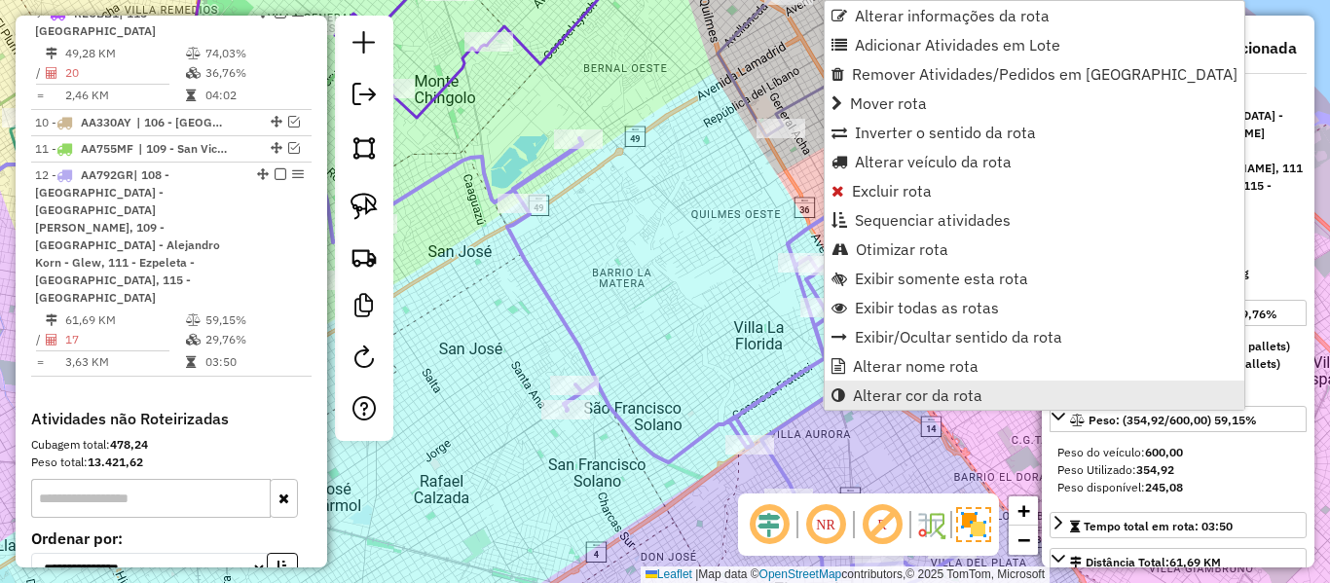
click at [892, 389] on span "Alterar cor da rota" at bounding box center [918, 396] width 130 height 16
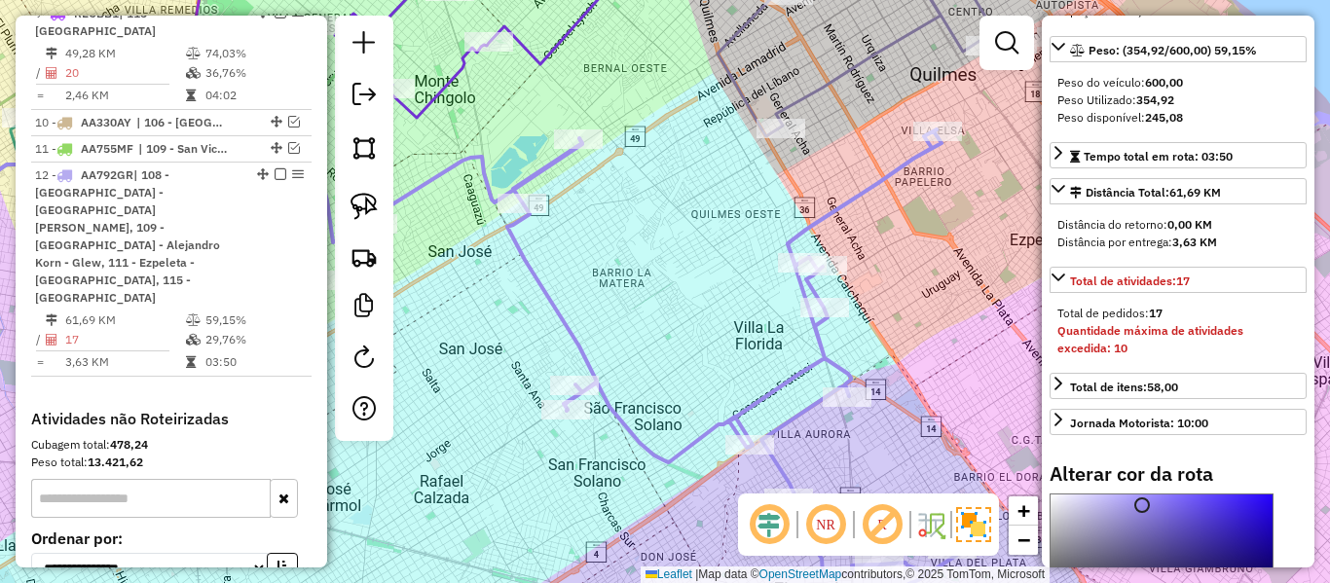
scroll to position [584, 0]
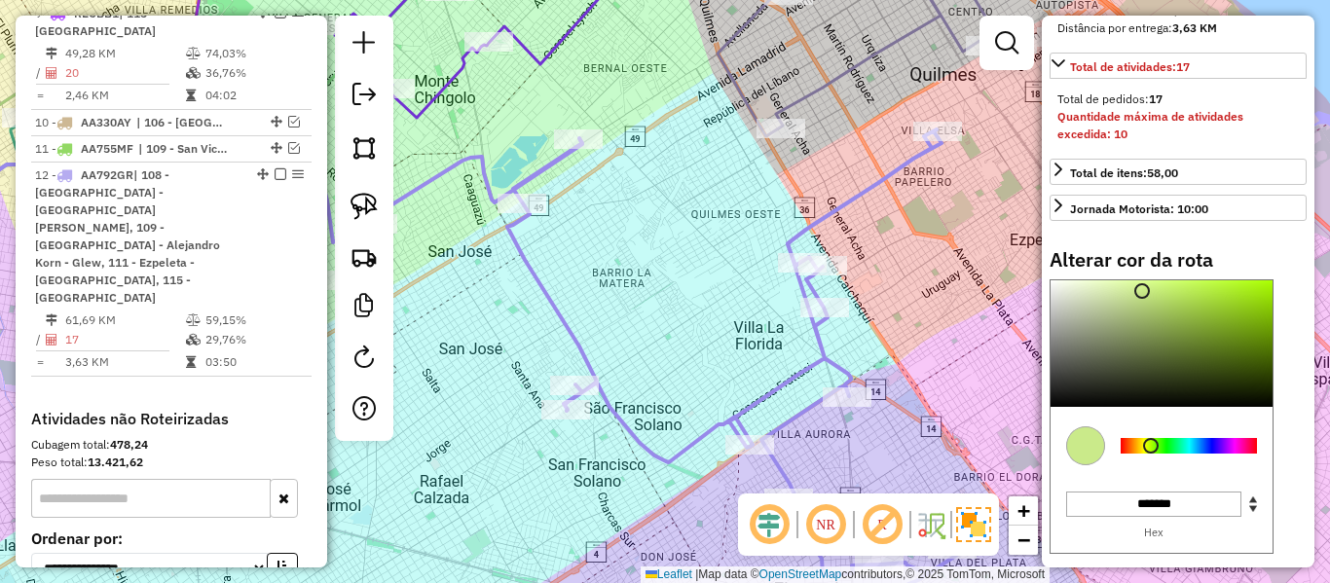
click at [1151, 438] on div at bounding box center [1189, 446] width 136 height 16
drag, startPoint x: 1181, startPoint y: 369, endPoint x: 1265, endPoint y: 225, distance: 166.7
click at [1265, 225] on div "Informações da rota selecionada Número da rota: 12 Nome da rota: 108 - La Capil…" at bounding box center [1178, 292] width 273 height 552
type input "*******"
click at [701, 399] on div "Janela de atendimento Grade de atendimento Capacidade Transportadoras Veículos …" at bounding box center [665, 291] width 1330 height 583
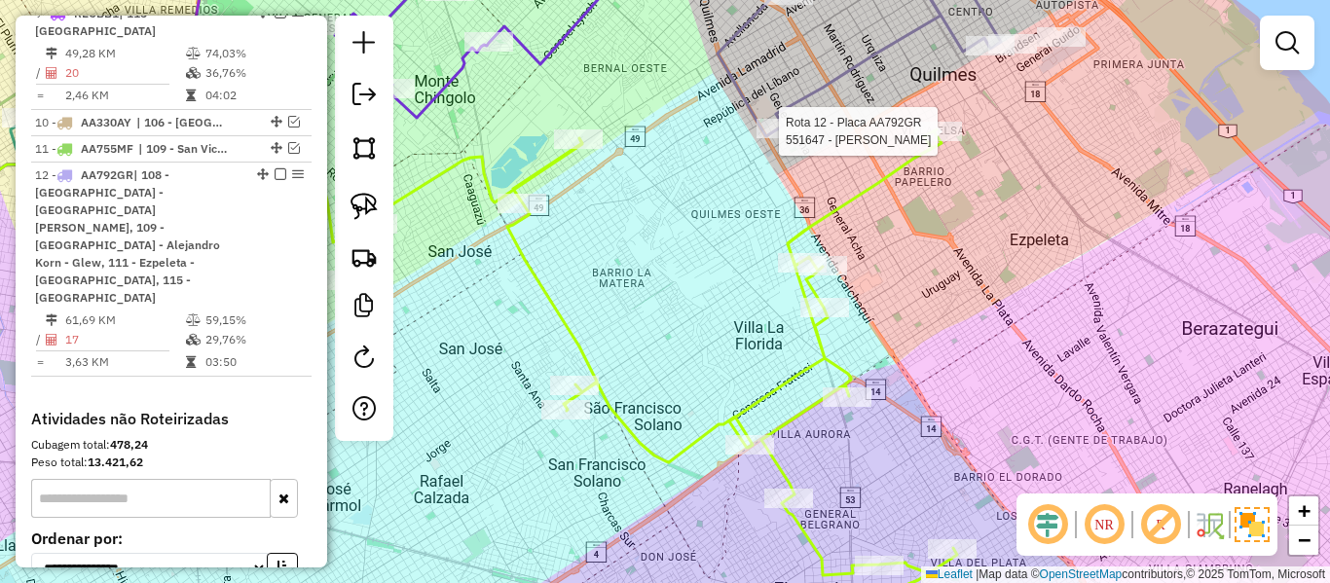
select select "**********"
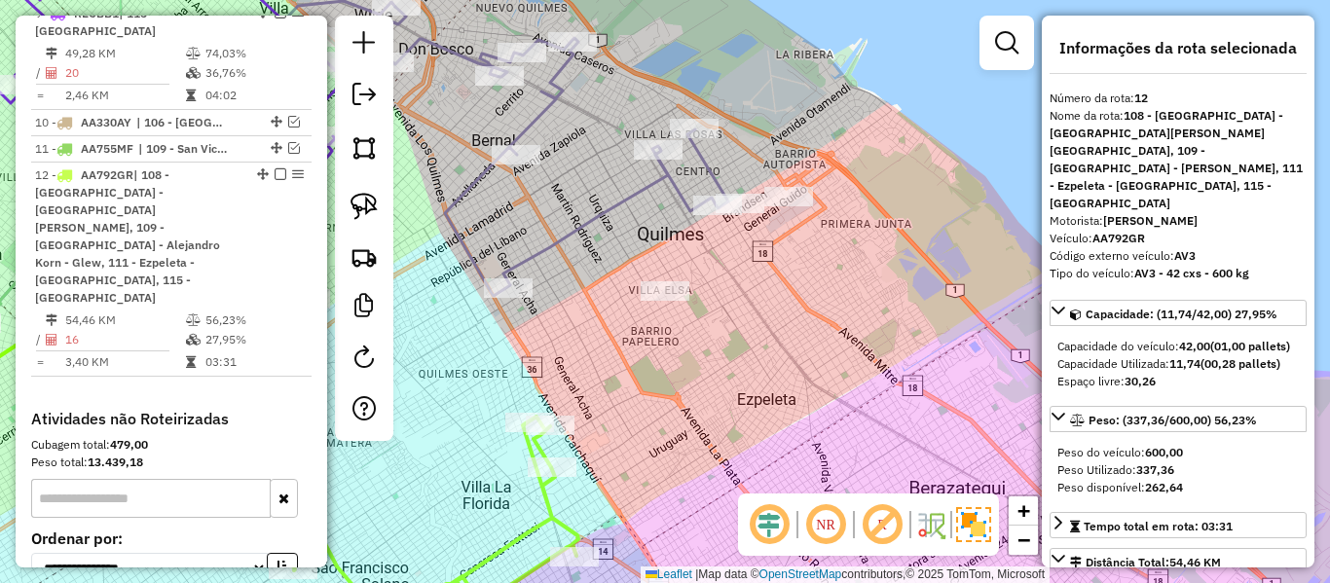
click at [541, 497] on icon at bounding box center [322, 470] width 511 height 344
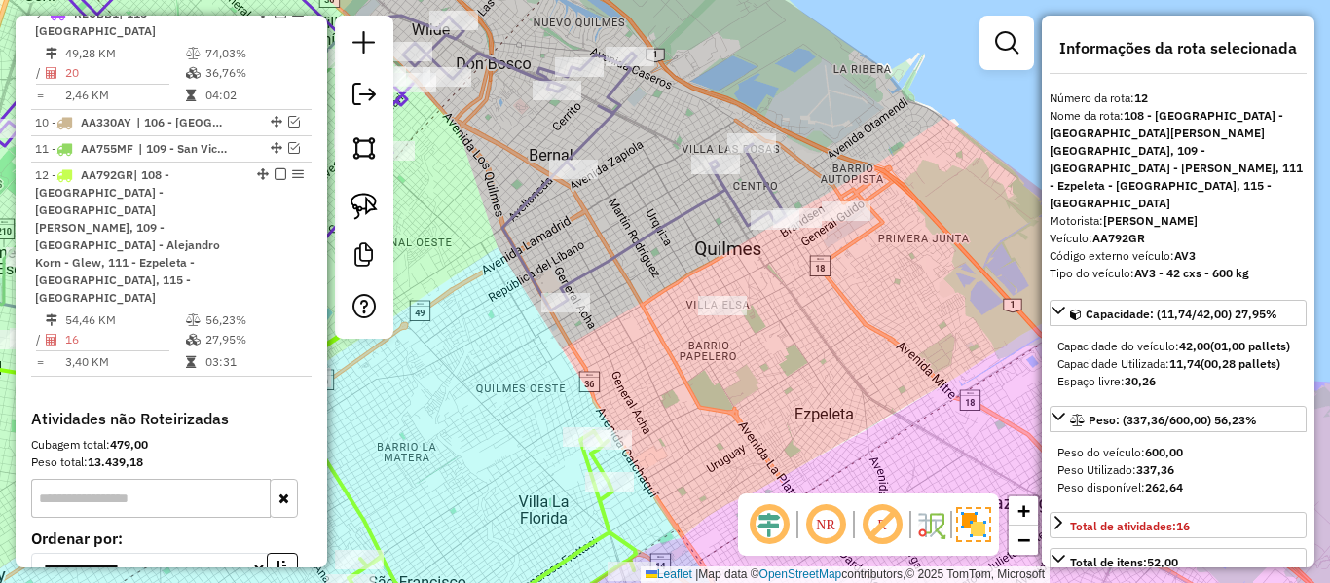
drag, startPoint x: 531, startPoint y: 411, endPoint x: 918, endPoint y: 471, distance: 392.2
click at [918, 471] on div "Janela de atendimento Grade de atendimento Capacidade Transportadoras Veículos …" at bounding box center [665, 291] width 1330 height 583
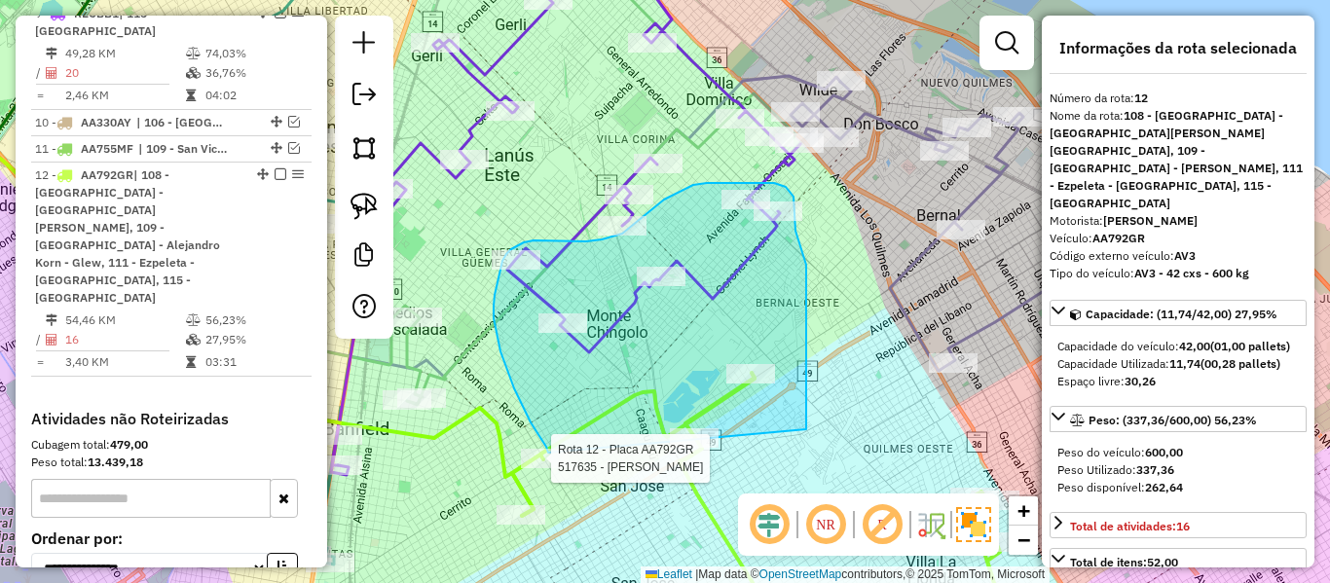
click at [549, 455] on div "Rota 12 - Placa AA792GR 517635 - NICOLAS ORLANDO ZENI Janela de atendimento Gra…" at bounding box center [665, 291] width 1330 height 583
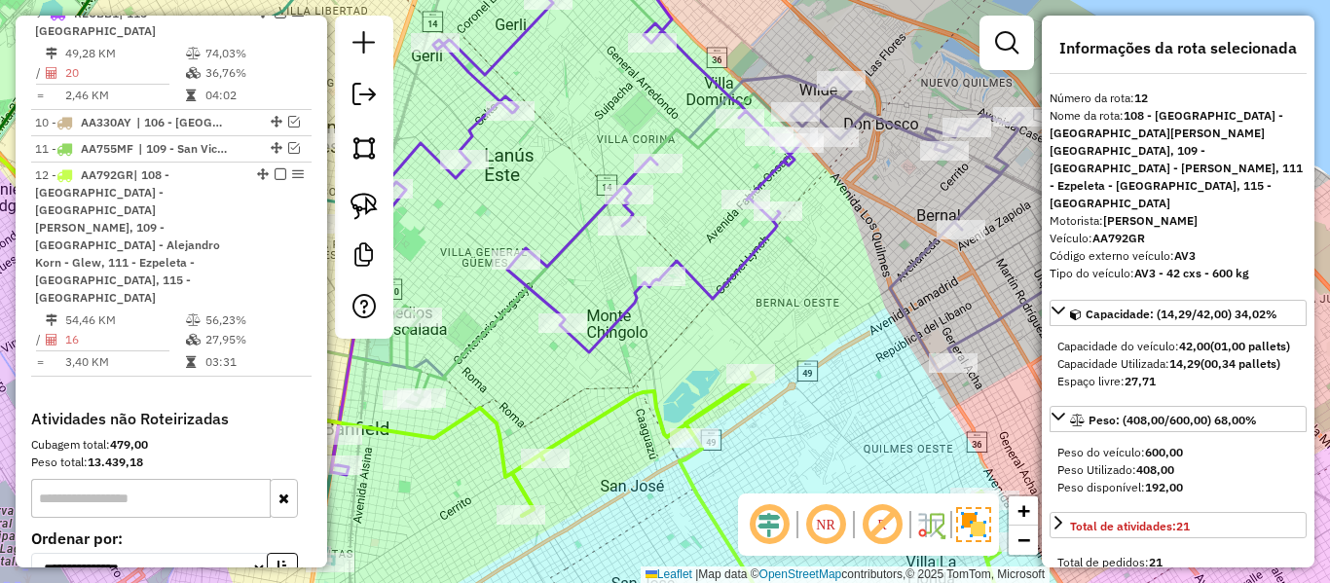
select select "**********"
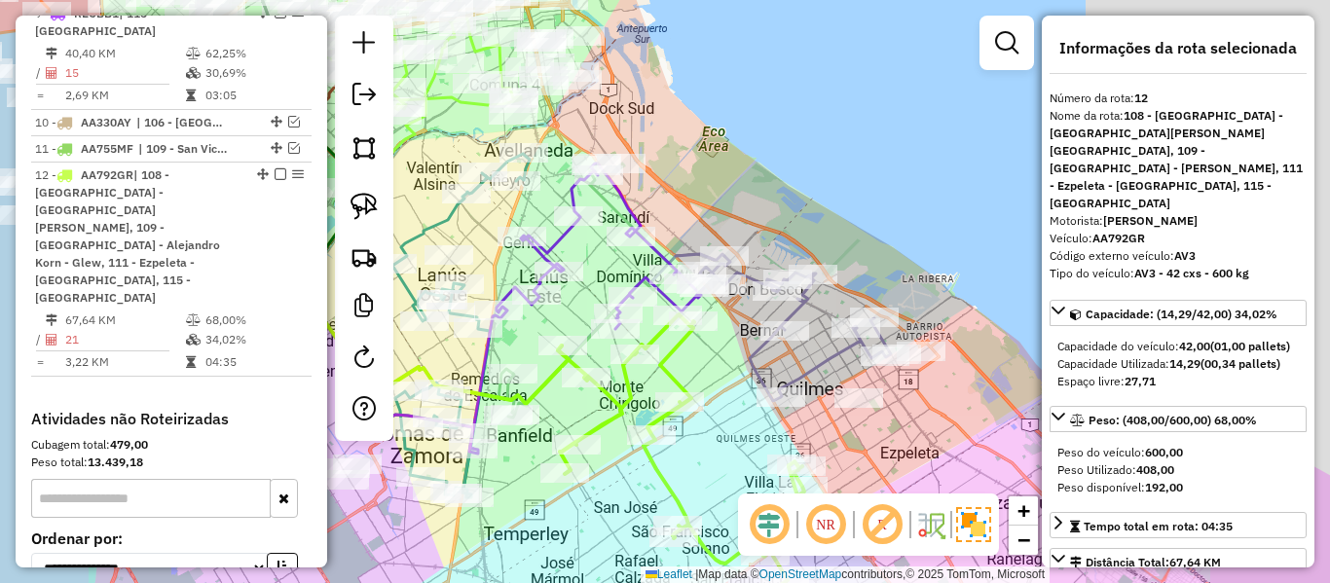
click at [690, 263] on div "Janela de atendimento Grade de atendimento Capacidade Transportadoras Veículos …" at bounding box center [665, 291] width 1330 height 583
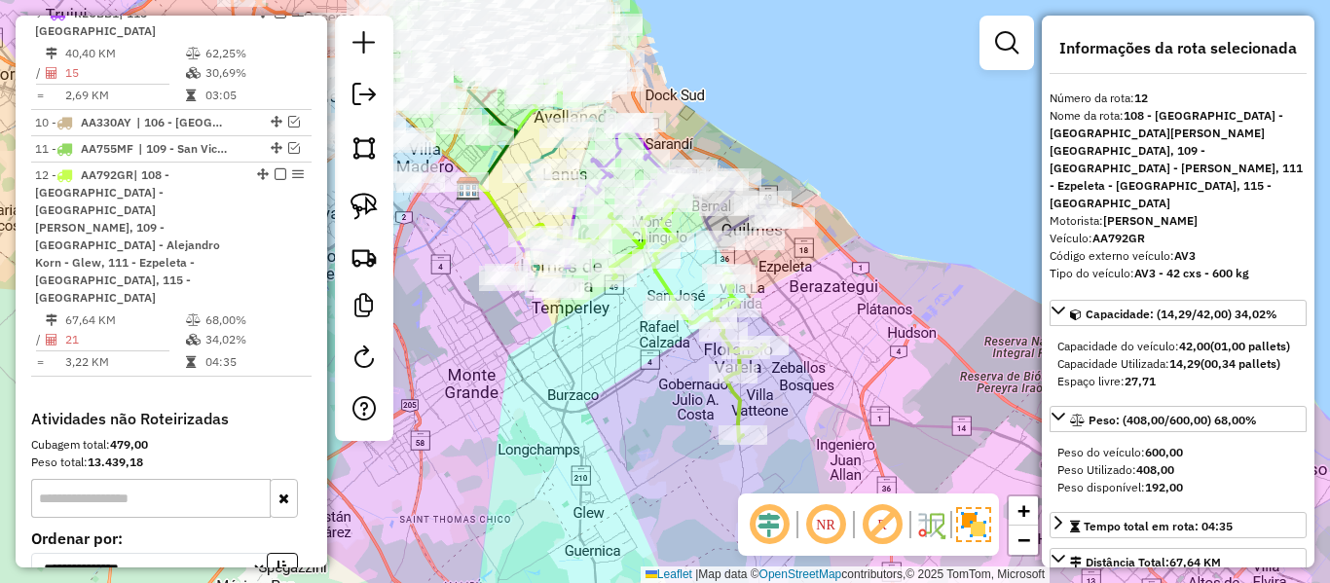
drag, startPoint x: 789, startPoint y: 291, endPoint x: 745, endPoint y: 364, distance: 85.2
click at [745, 364] on div "Janela de atendimento Grade de atendimento Capacidade Transportadoras Veículos …" at bounding box center [665, 291] width 1330 height 583
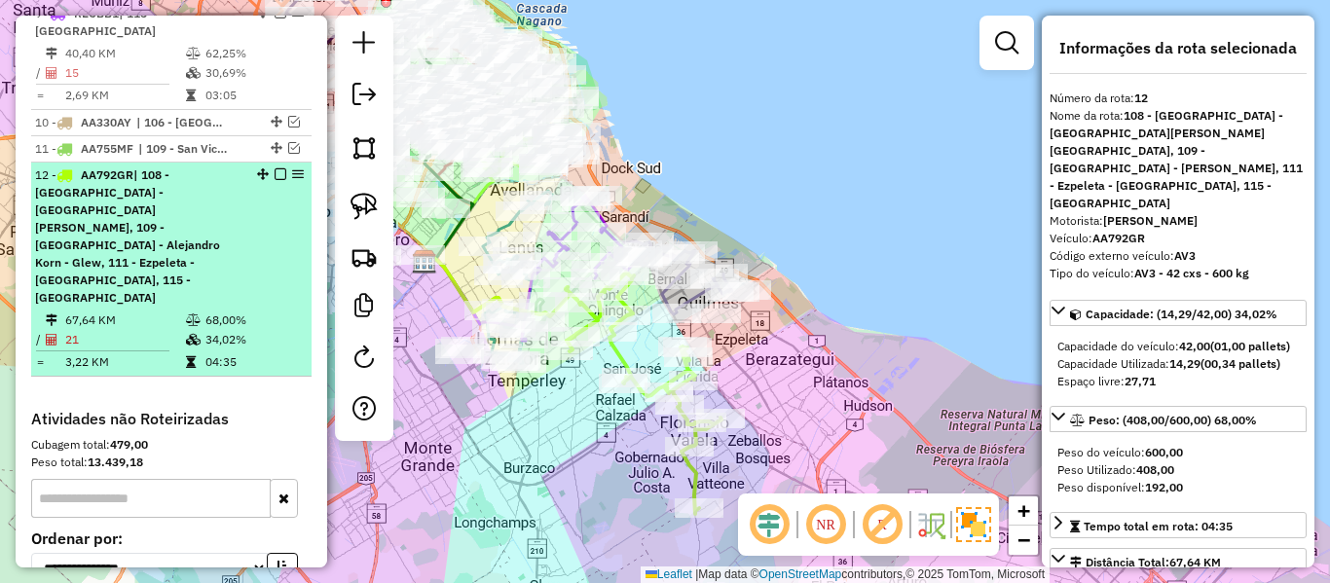
click at [275, 168] on em at bounding box center [281, 174] width 12 height 12
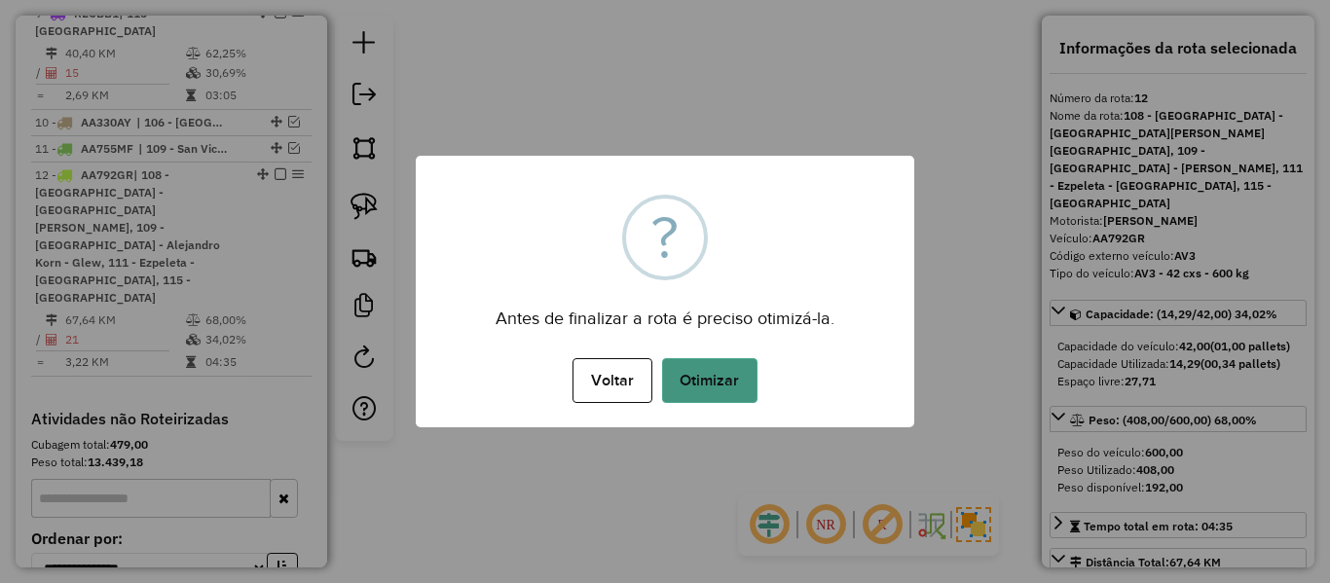
click at [705, 386] on button "Otimizar" at bounding box center [709, 380] width 95 height 45
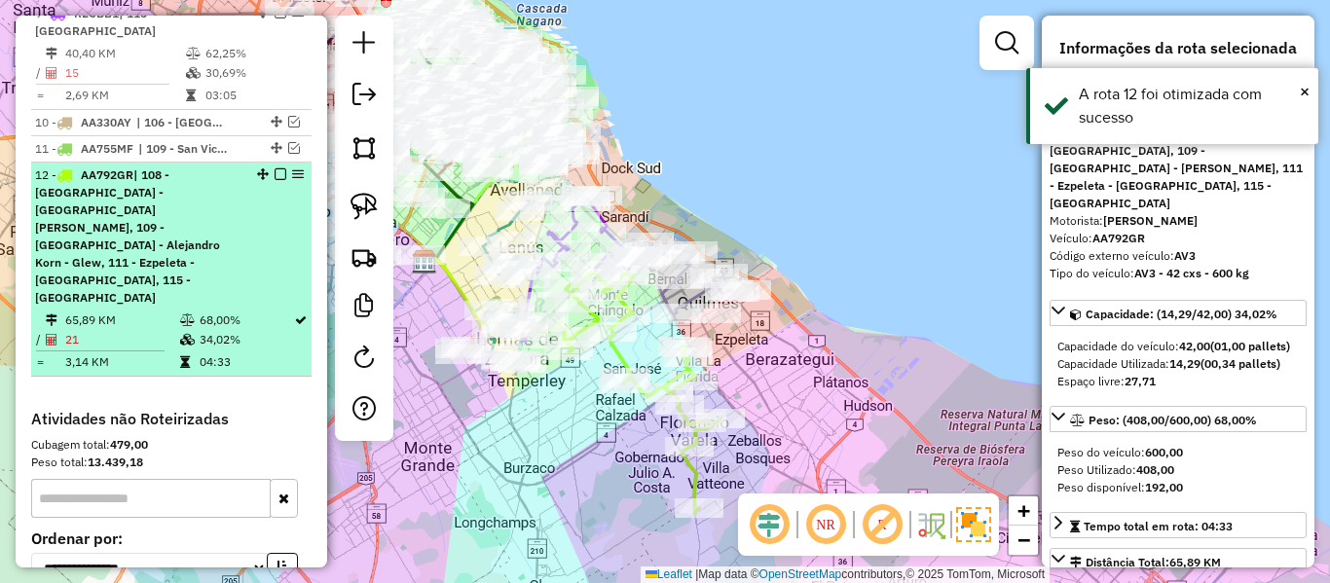
drag, startPoint x: 276, startPoint y: 30, endPoint x: 640, endPoint y: 328, distance: 470.6
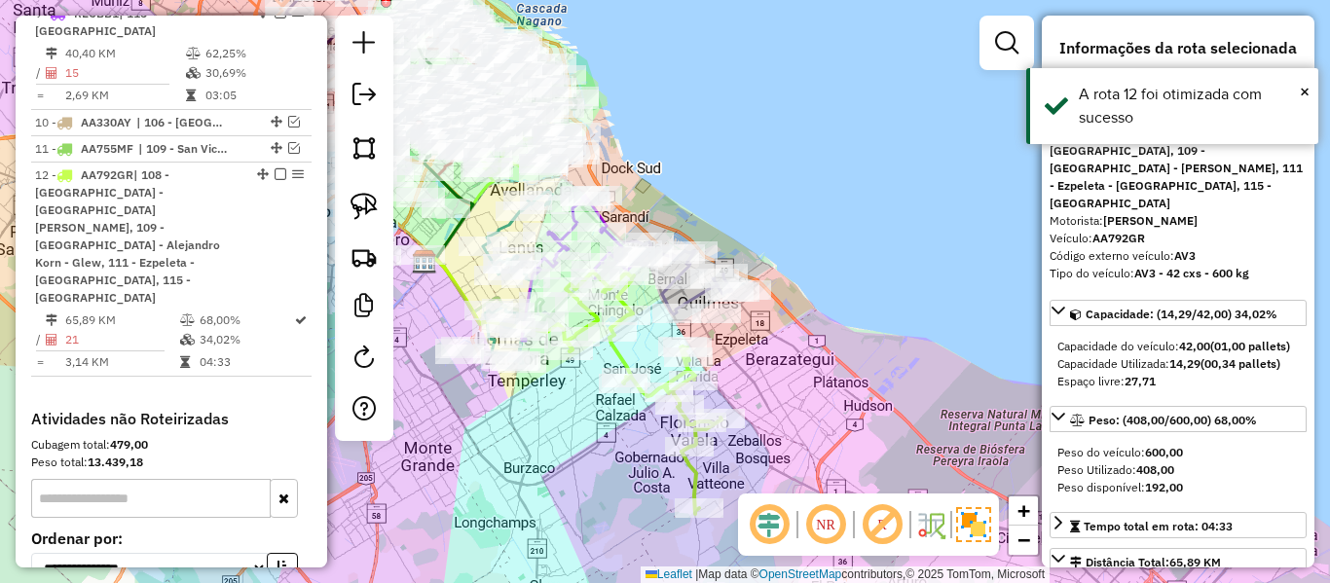
click at [276, 168] on em at bounding box center [281, 174] width 12 height 12
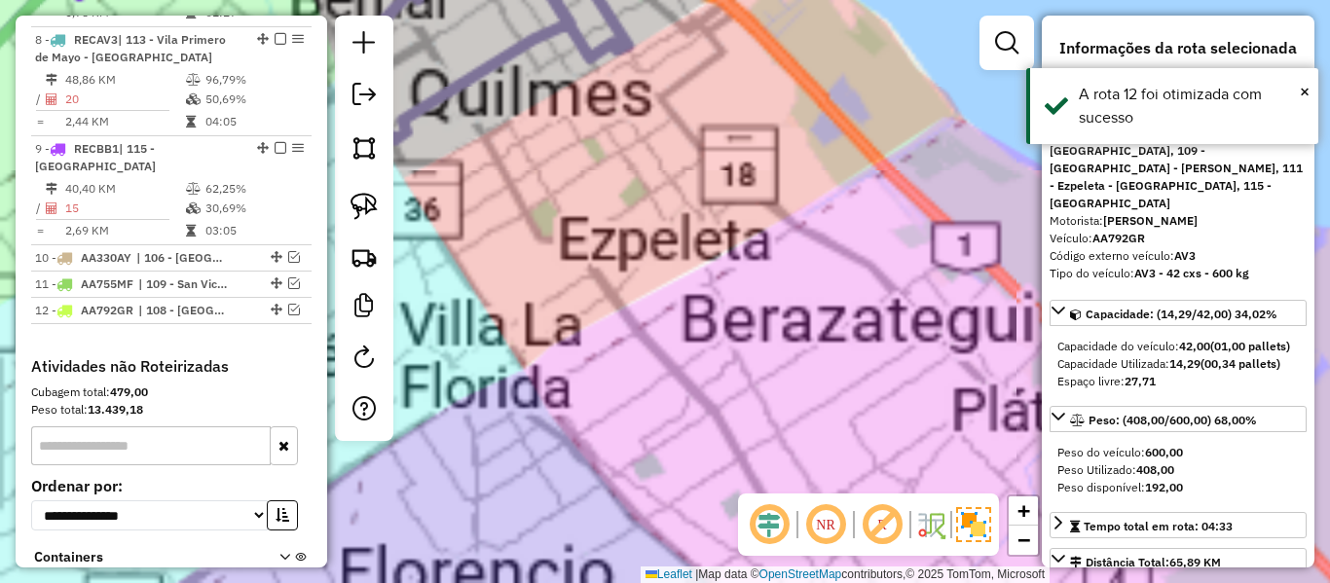
click at [767, 374] on div "Janela de atendimento Grade de atendimento Capacidade Transportadoras Veículos …" at bounding box center [665, 291] width 1330 height 583
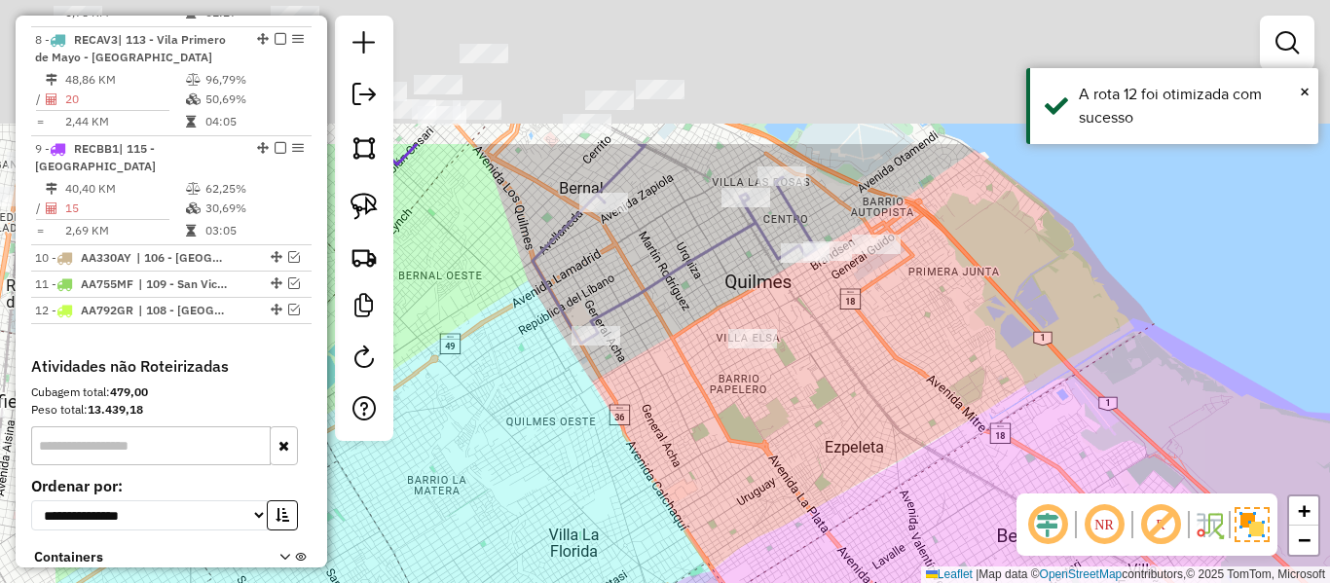
drag, startPoint x: 536, startPoint y: 162, endPoint x: 724, endPoint y: 351, distance: 267.2
click at [726, 353] on div "Janela de atendimento Grade de atendimento Capacidade Transportadoras Veículos …" at bounding box center [665, 291] width 1330 height 583
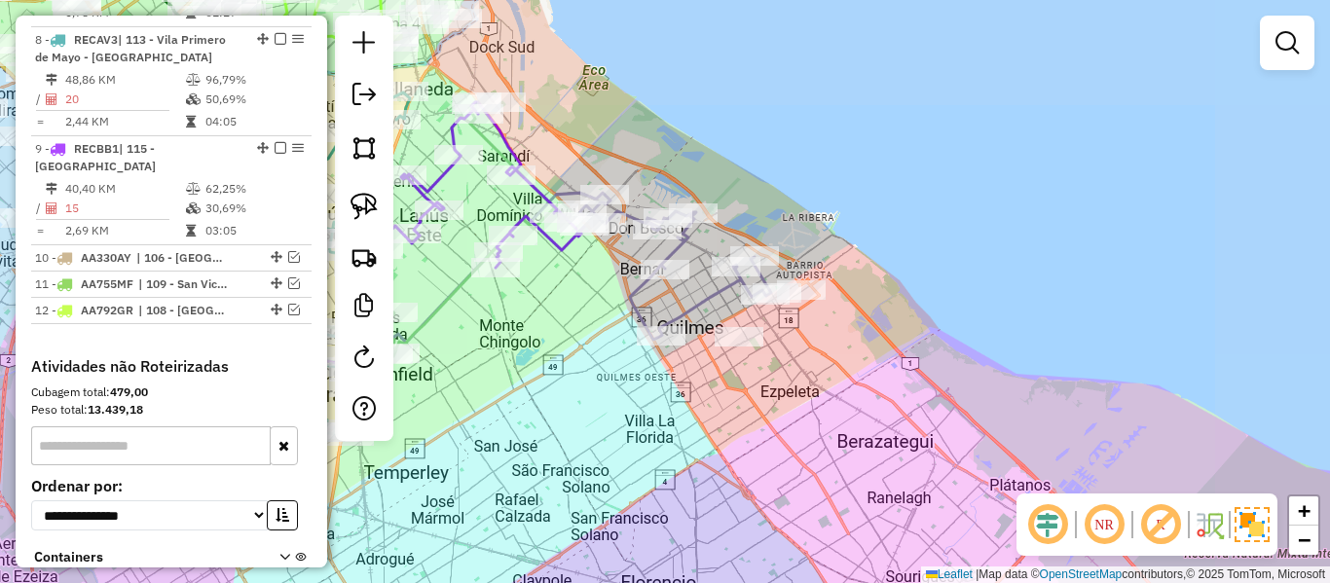
click at [716, 307] on icon at bounding box center [675, 267] width 191 height 145
select select "**********"
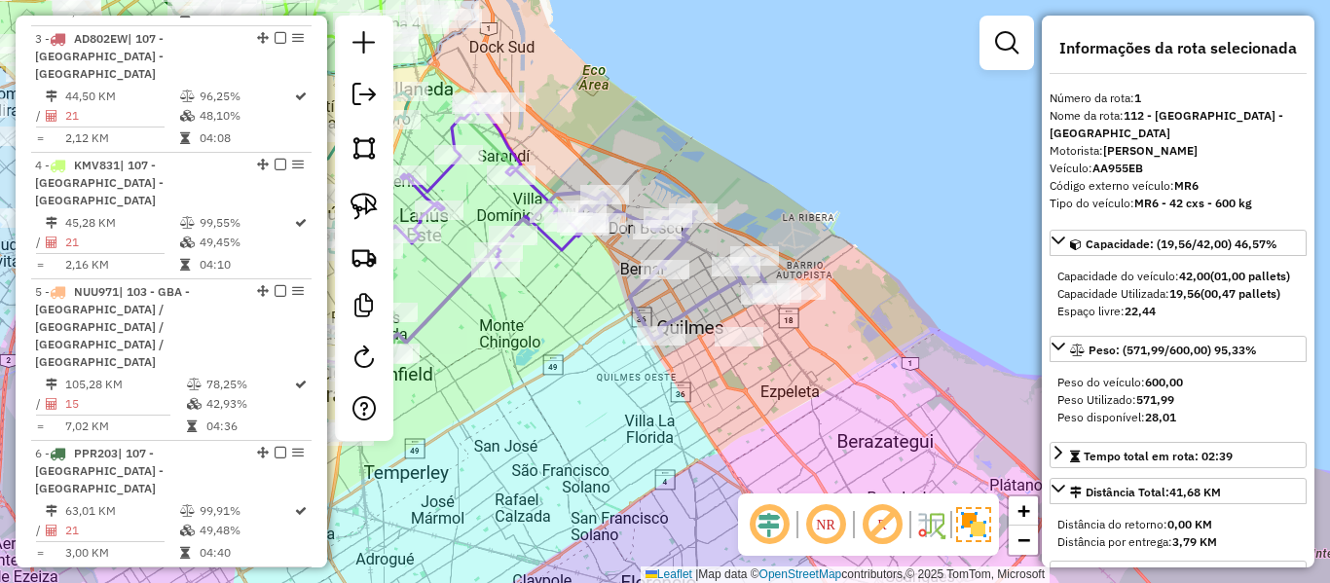
scroll to position [750, 0]
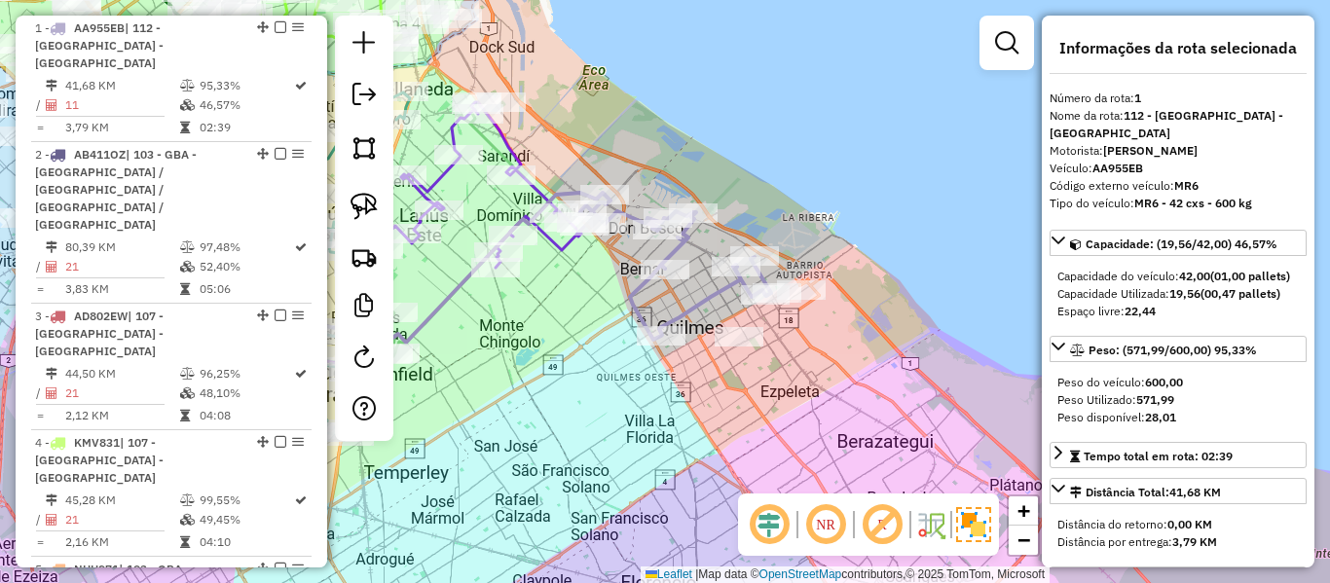
click at [692, 316] on icon at bounding box center [675, 267] width 191 height 145
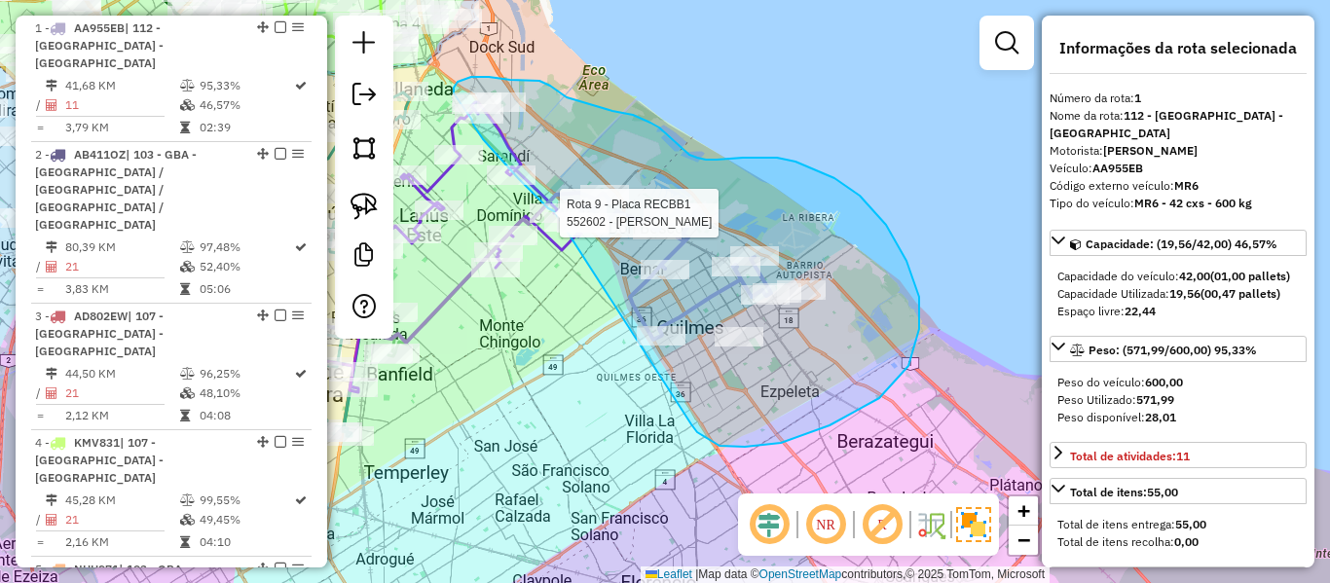
click at [558, 218] on div "Rota 9 - Placa RECBB1 552602 - Karina Mosquera Janela de atendimento Grade de a…" at bounding box center [665, 291] width 1330 height 583
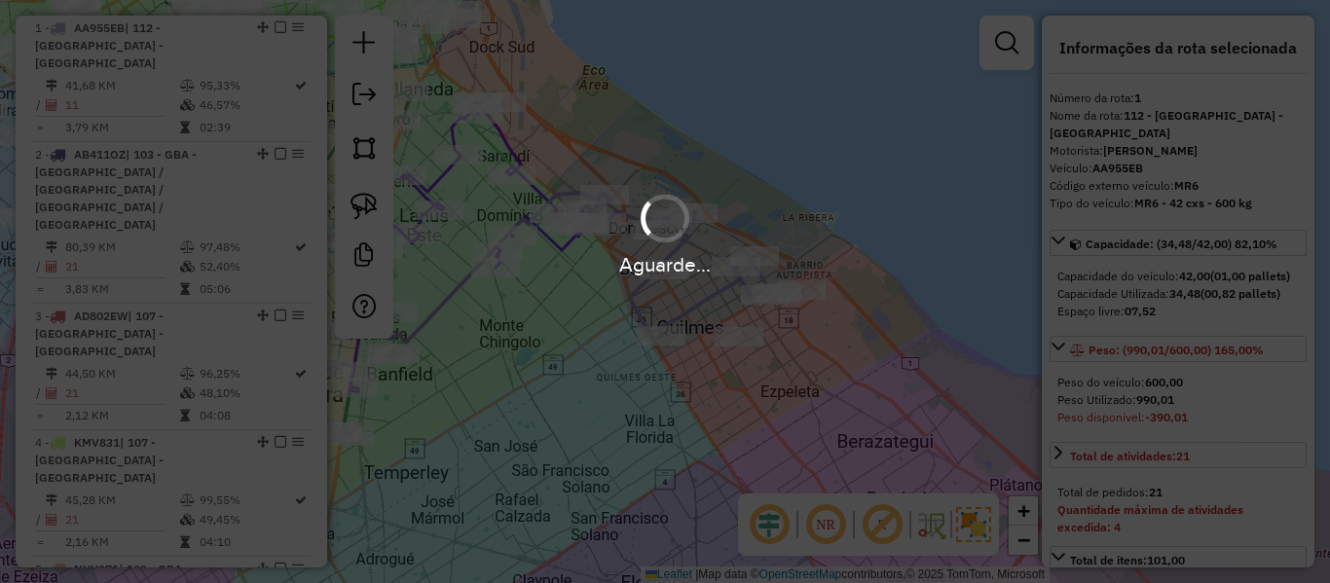
select select "**********"
click at [686, 355] on div "Janela de atendimento Grade de atendimento Capacidade Transportadoras Veículos …" at bounding box center [665, 291] width 1330 height 583
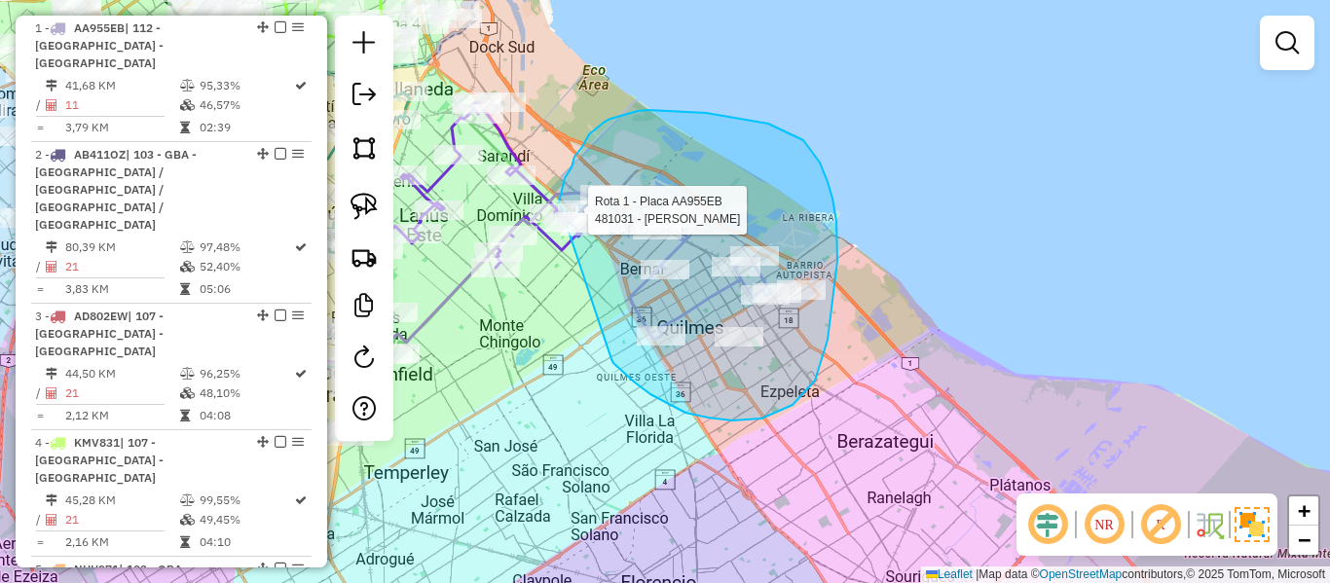
click at [559, 206] on div "Rota 1 - Placa AA955EB 481031 - Gabriela Iglesias Janela de atendimento Grade d…" at bounding box center [665, 291] width 1330 height 583
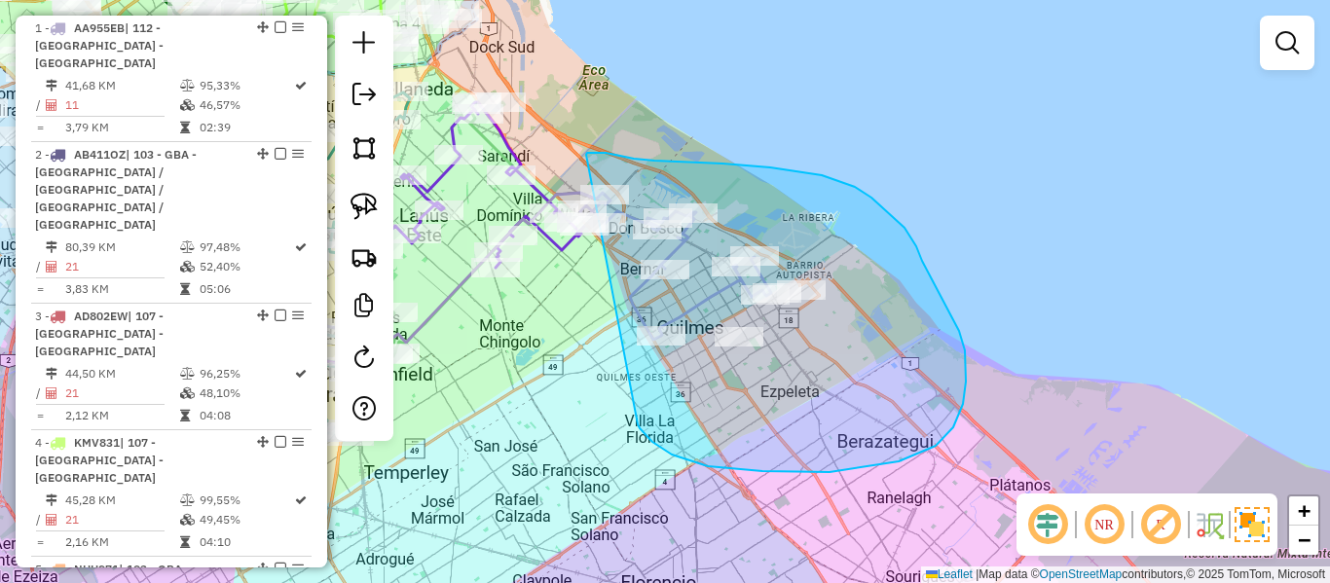
drag, startPoint x: 672, startPoint y: 455, endPoint x: 586, endPoint y: 155, distance: 311.9
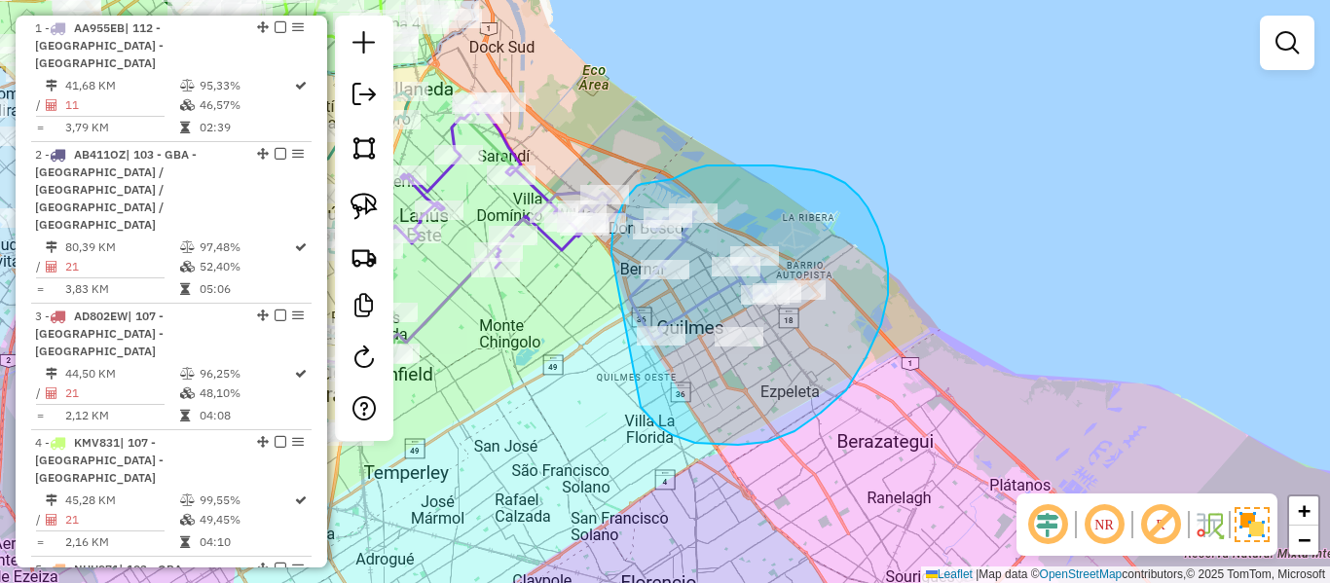
drag, startPoint x: 647, startPoint y: 415, endPoint x: 617, endPoint y: 272, distance: 146.1
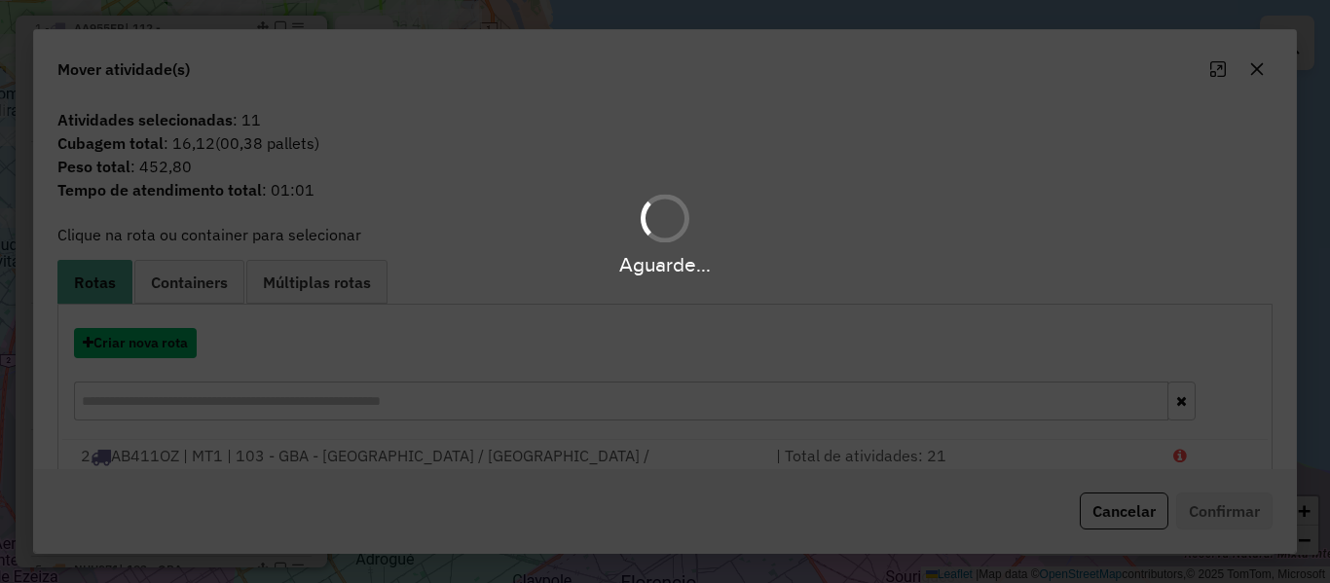
click at [175, 336] on button "Criar nova rota" at bounding box center [135, 343] width 123 height 30
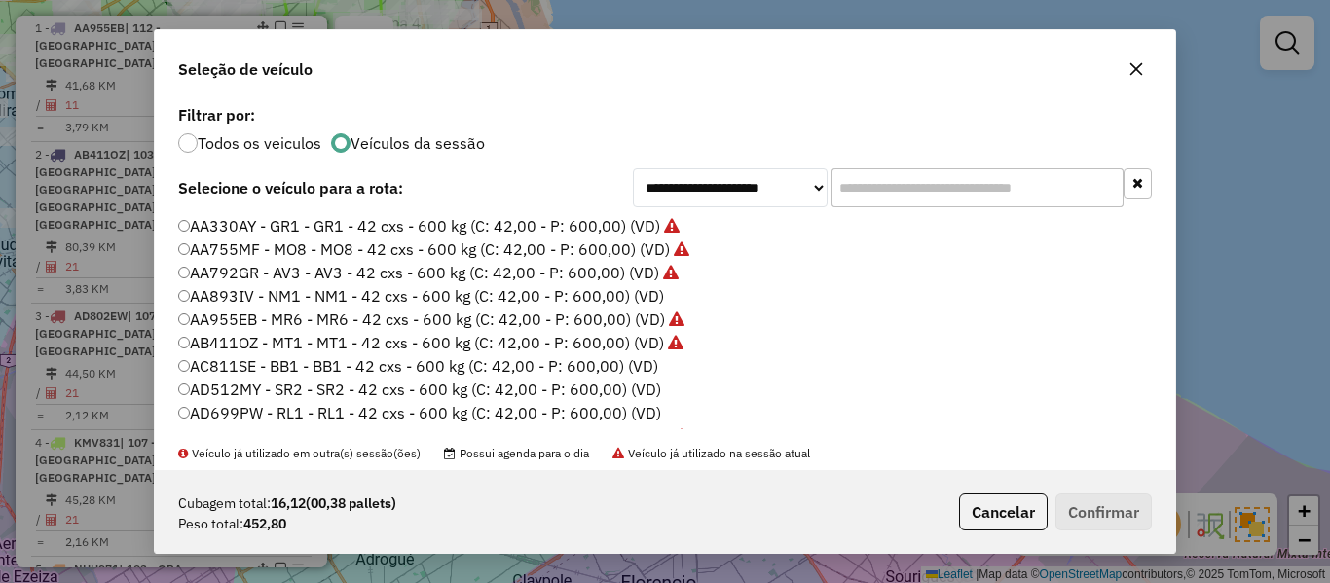
scroll to position [11, 6]
click at [630, 306] on label "AA893IV - NM1 - NM1 - 42 cxs - 600 kg (C: 42,00 - P: 600,00) (VD)" at bounding box center [421, 295] width 487 height 23
click at [1065, 484] on div "Cubagem total: 16,12 (00,38 pallets) Peso total: 452,80 Cancelar Confirmar" at bounding box center [665, 512] width 1021 height 84
click at [1067, 494] on button "Confirmar" at bounding box center [1104, 512] width 96 height 37
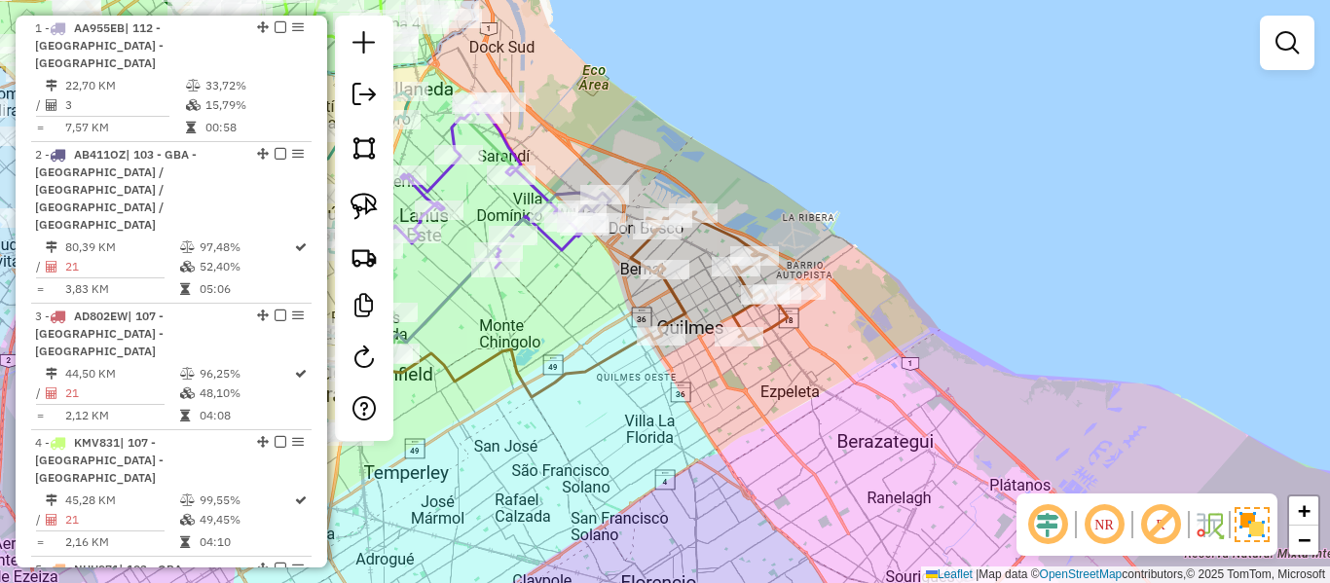
scroll to position [641, 0]
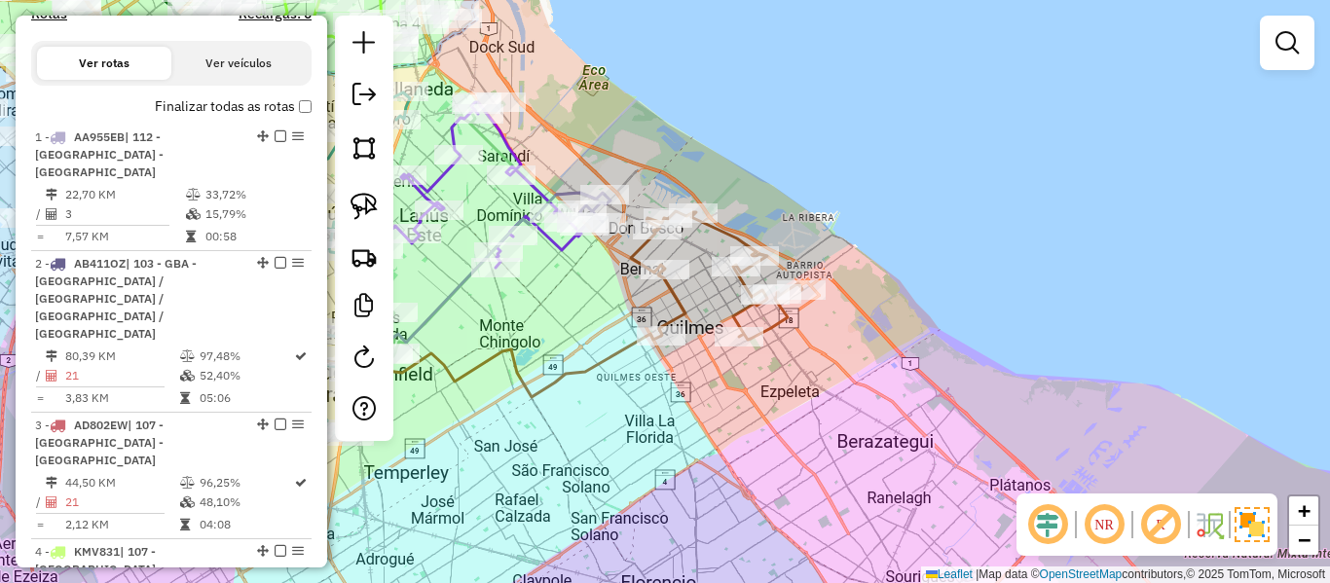
click at [692, 298] on div "Janela de atendimento Grade de atendimento Capacidade Transportadoras Veículos …" at bounding box center [665, 291] width 1330 height 583
click at [679, 306] on icon at bounding box center [716, 275] width 171 height 129
select select "**********"
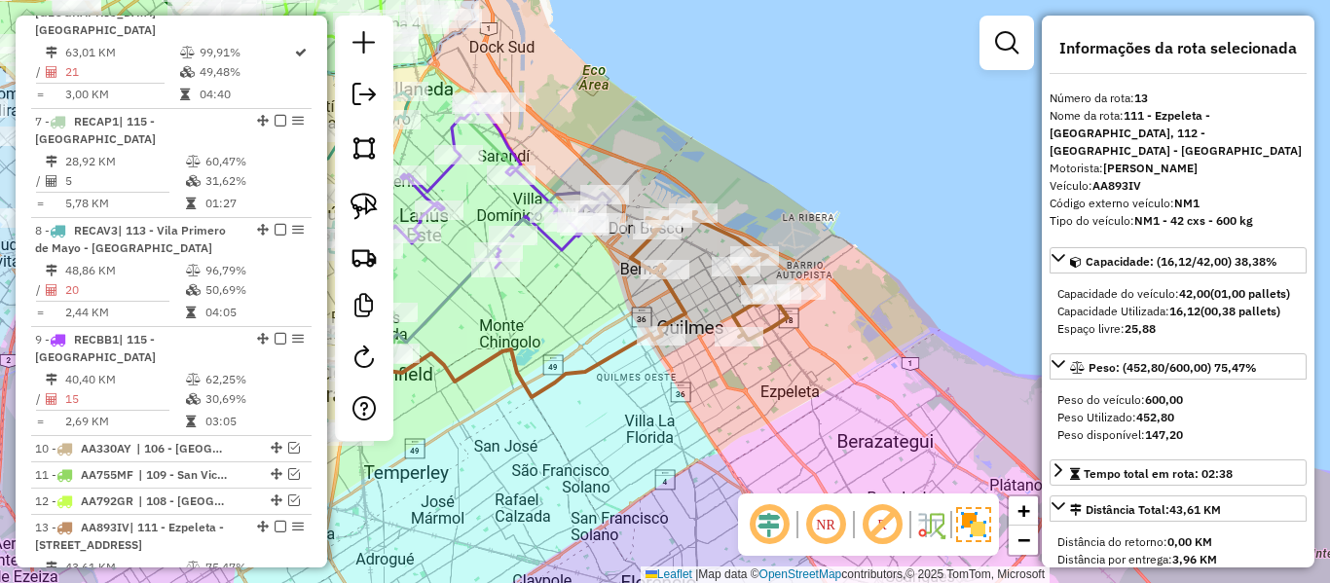
scroll to position [1803, 0]
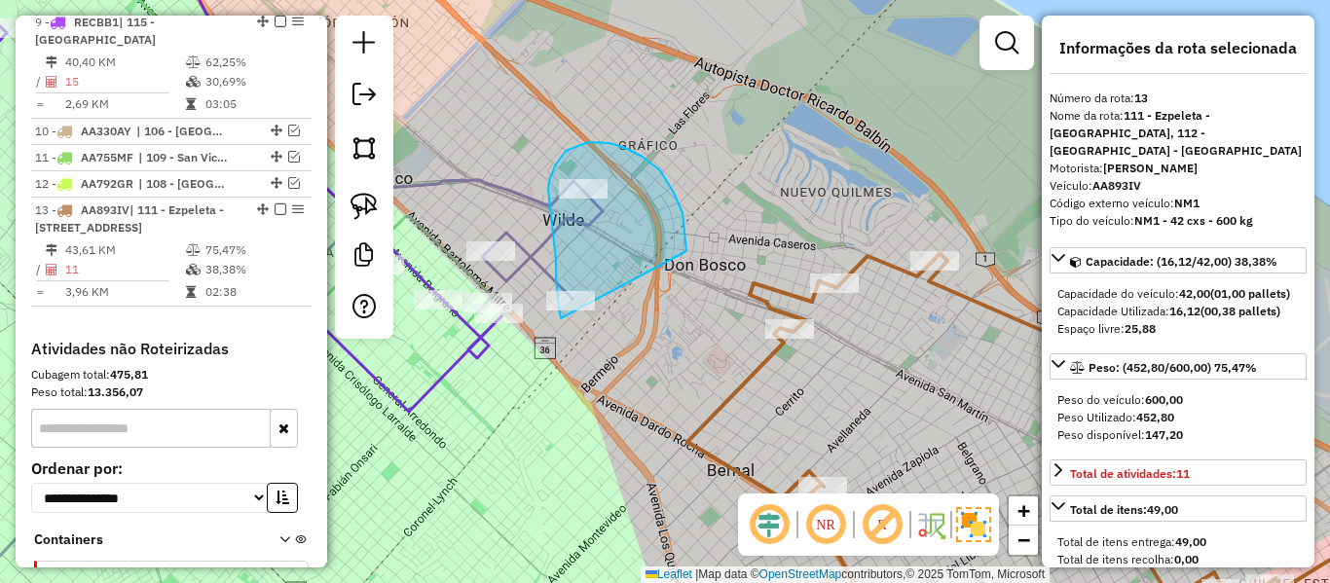
drag, startPoint x: 683, startPoint y: 213, endPoint x: 595, endPoint y: 332, distance: 147.6
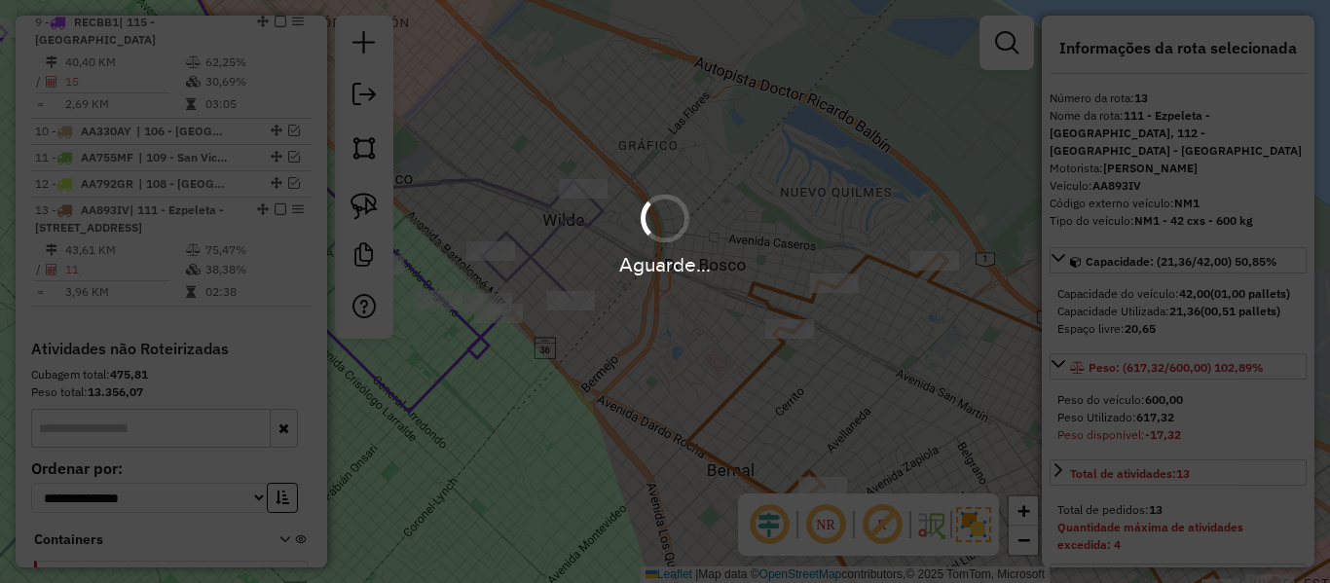
select select "**********"
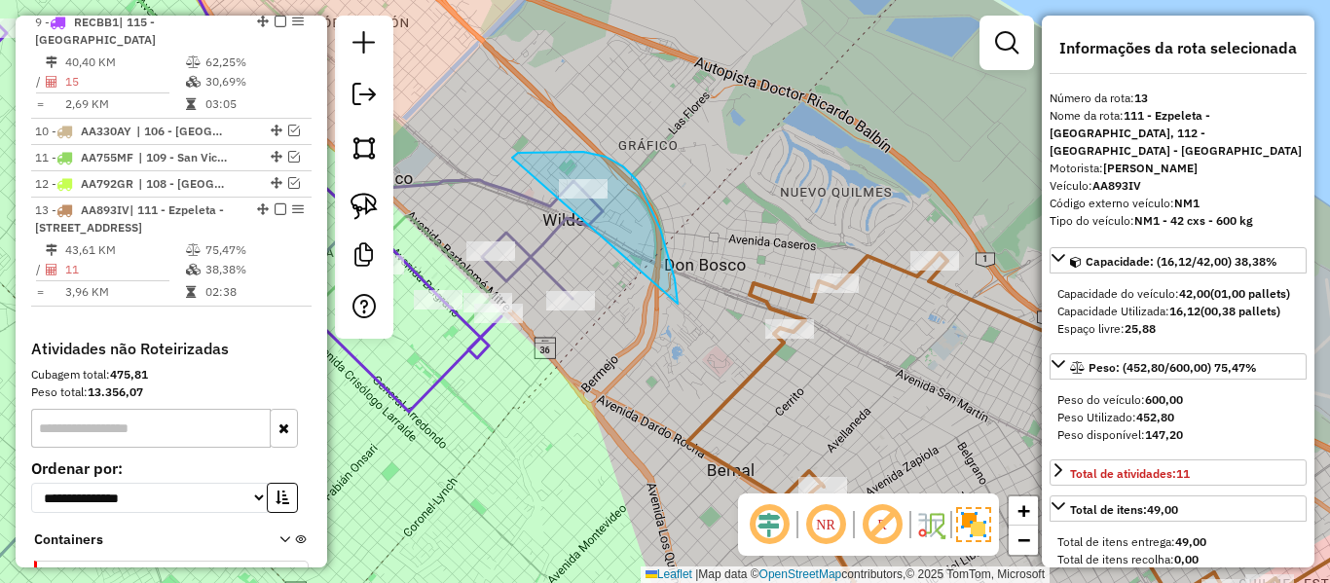
drag, startPoint x: 667, startPoint y: 252, endPoint x: 508, endPoint y: 168, distance: 179.5
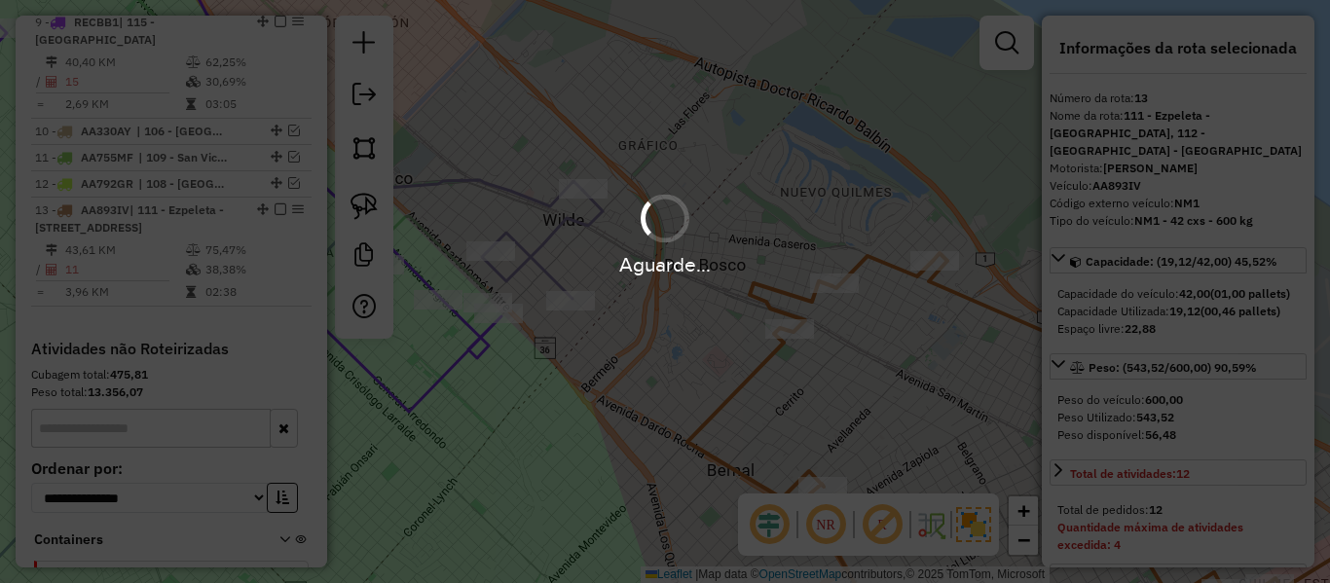
select select "**********"
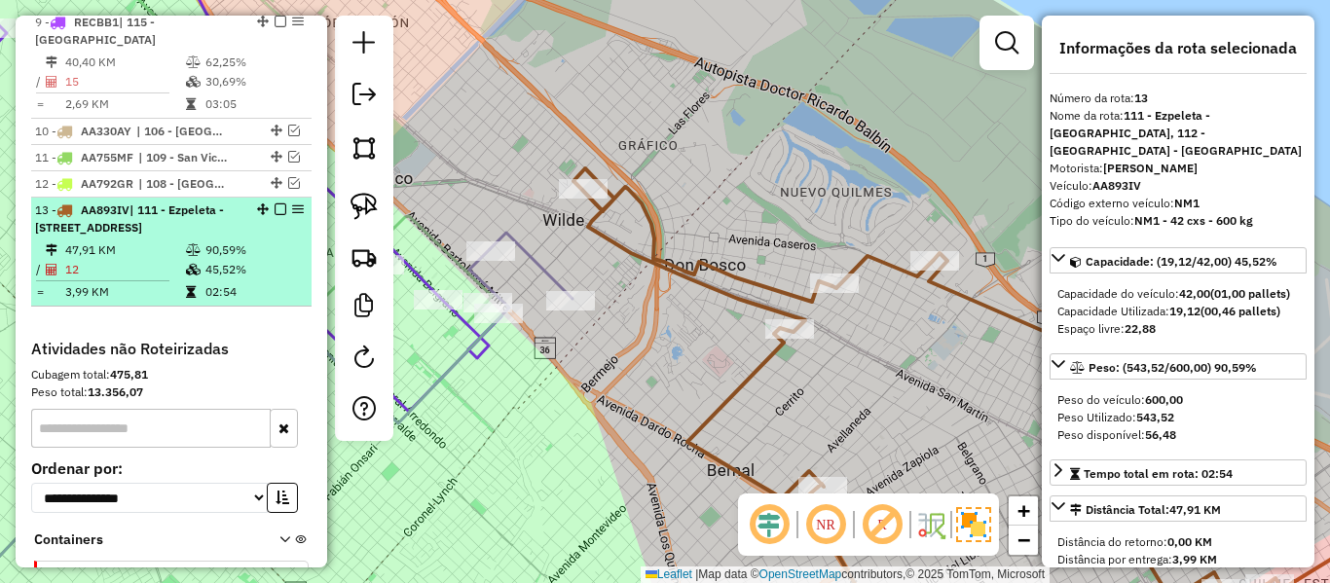
click at [278, 204] on em at bounding box center [281, 210] width 12 height 12
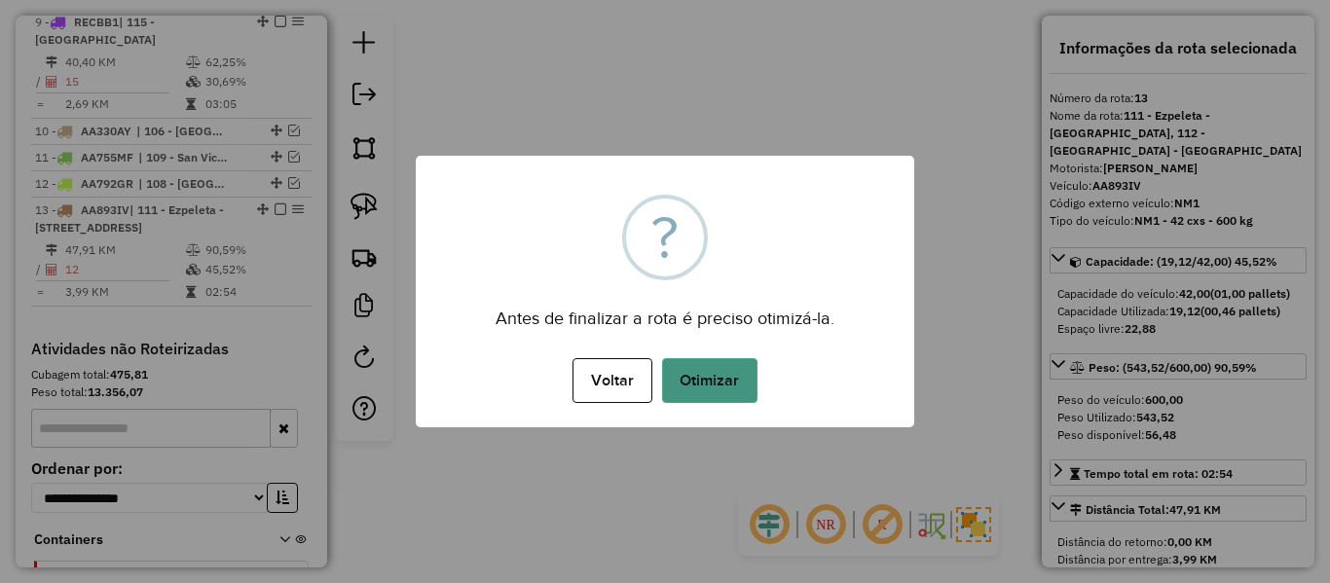
click at [739, 372] on button "Otimizar" at bounding box center [709, 380] width 95 height 45
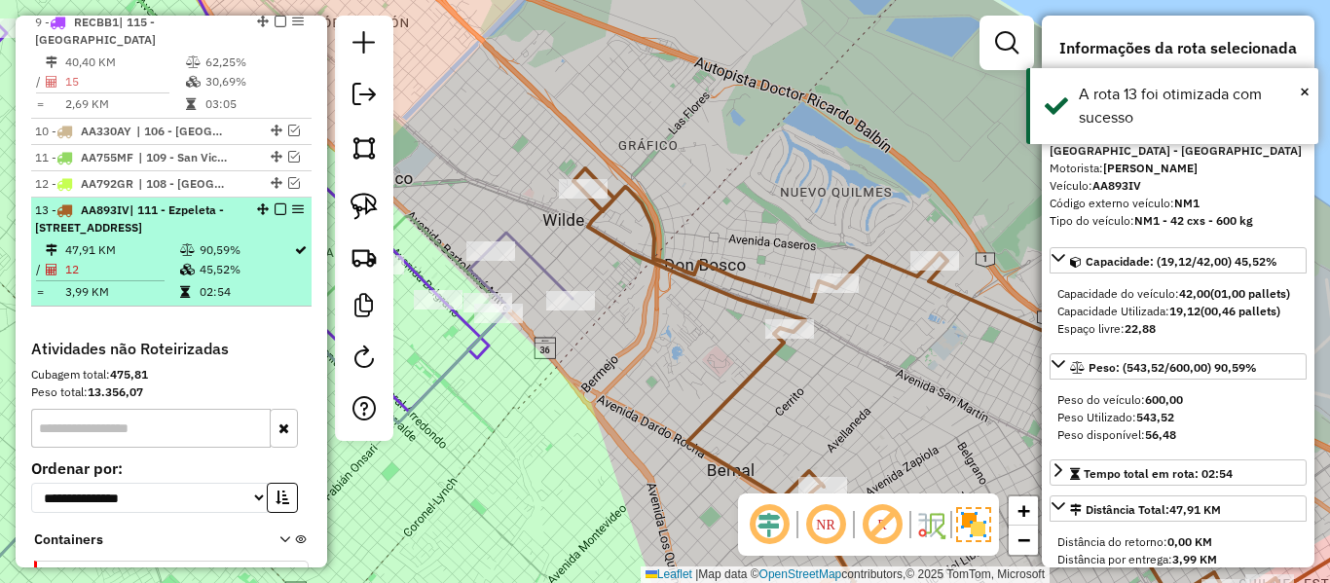
click at [275, 204] on em at bounding box center [281, 210] width 12 height 12
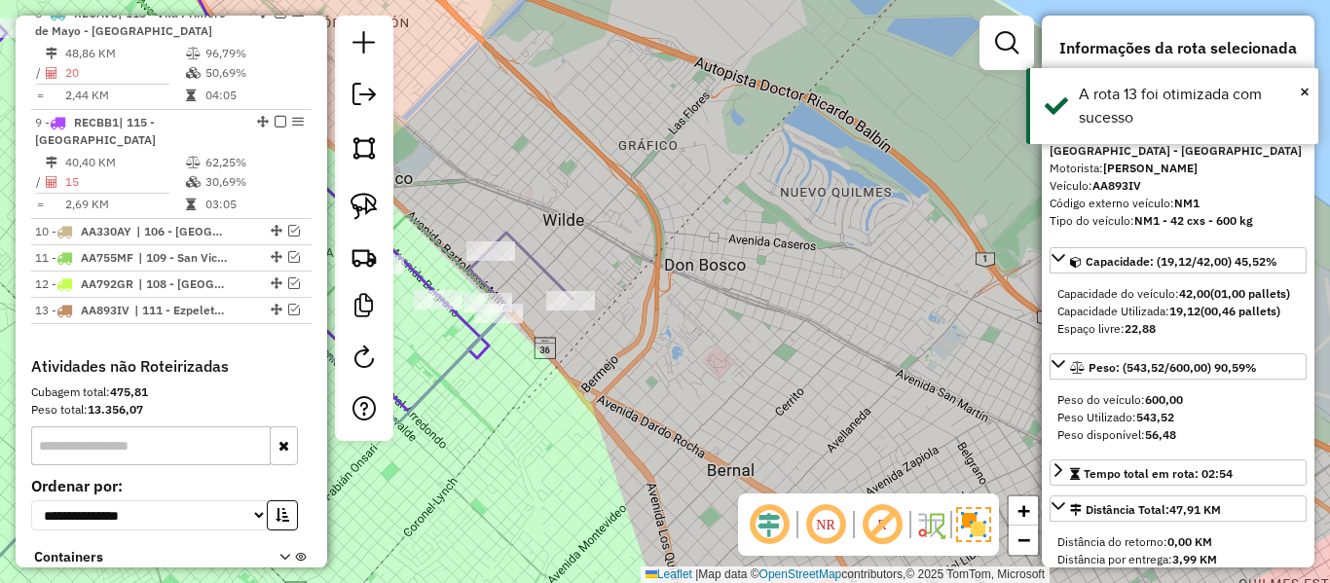
click at [531, 270] on icon at bounding box center [531, 266] width 83 height 66
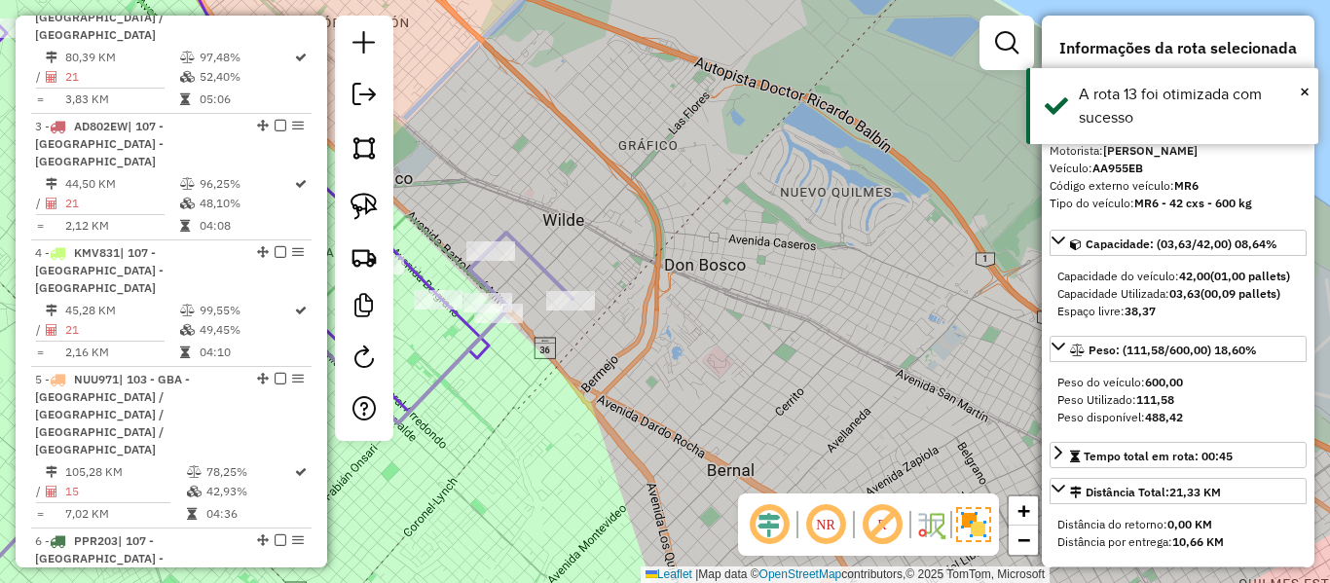
scroll to position [750, 0]
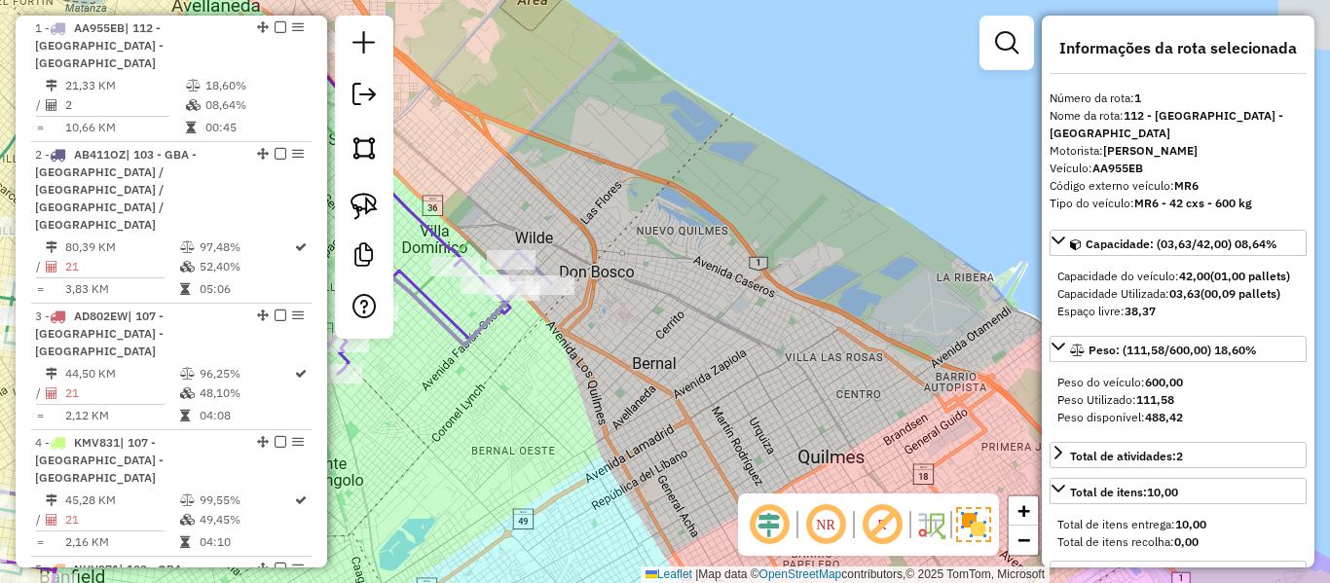
click at [913, 316] on div "Janela de atendimento Grade de atendimento Capacidade Transportadoras Veículos …" at bounding box center [665, 291] width 1330 height 583
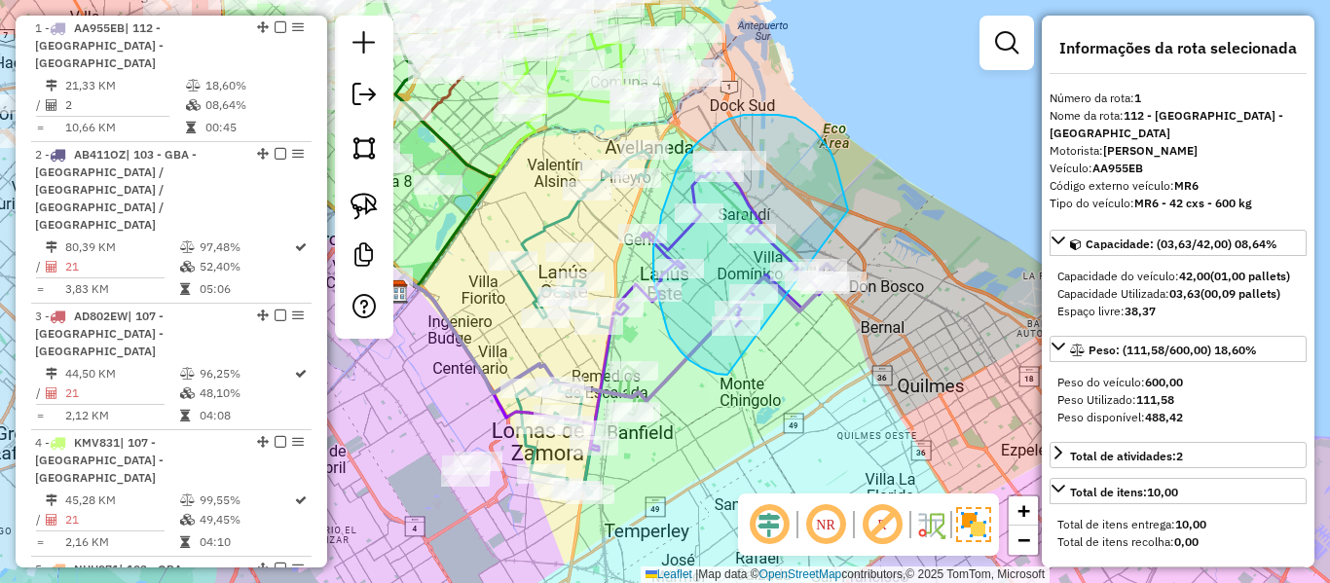
drag, startPoint x: 846, startPoint y: 204, endPoint x: 878, endPoint y: 345, distance: 143.9
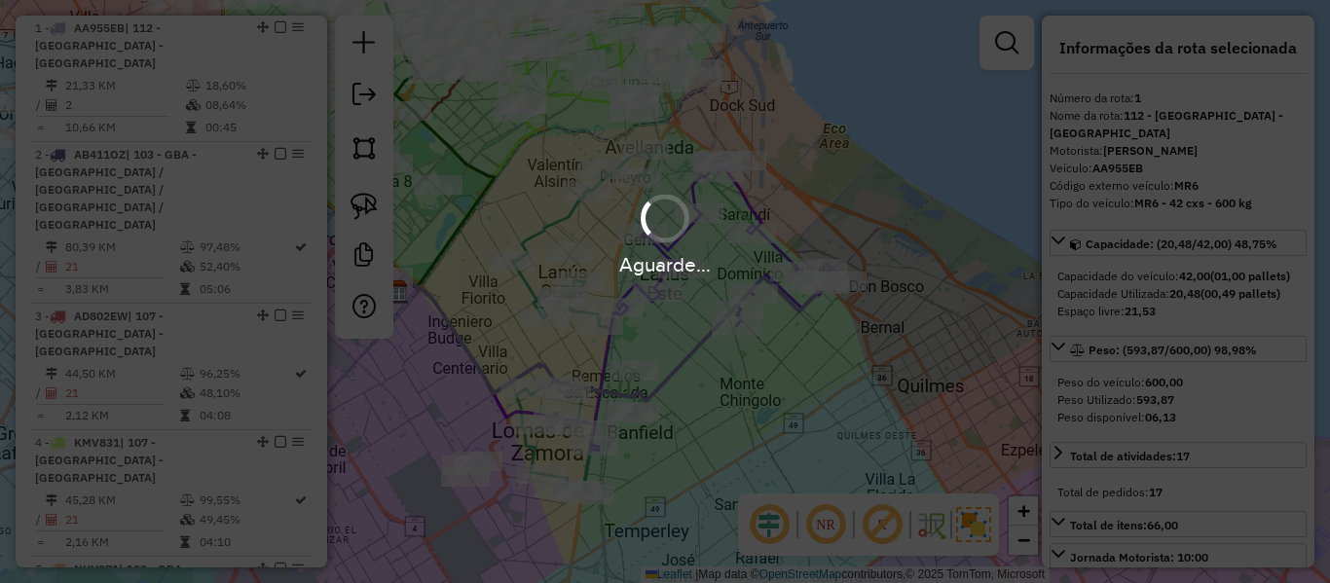
select select "**********"
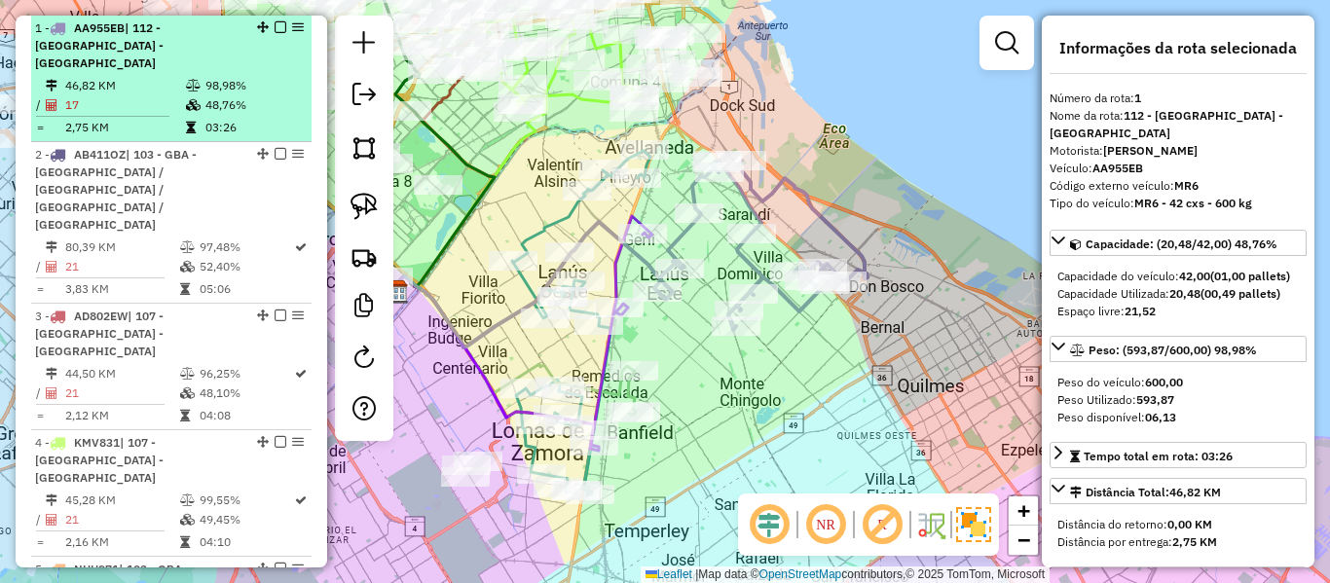
click at [275, 24] on em at bounding box center [281, 27] width 12 height 12
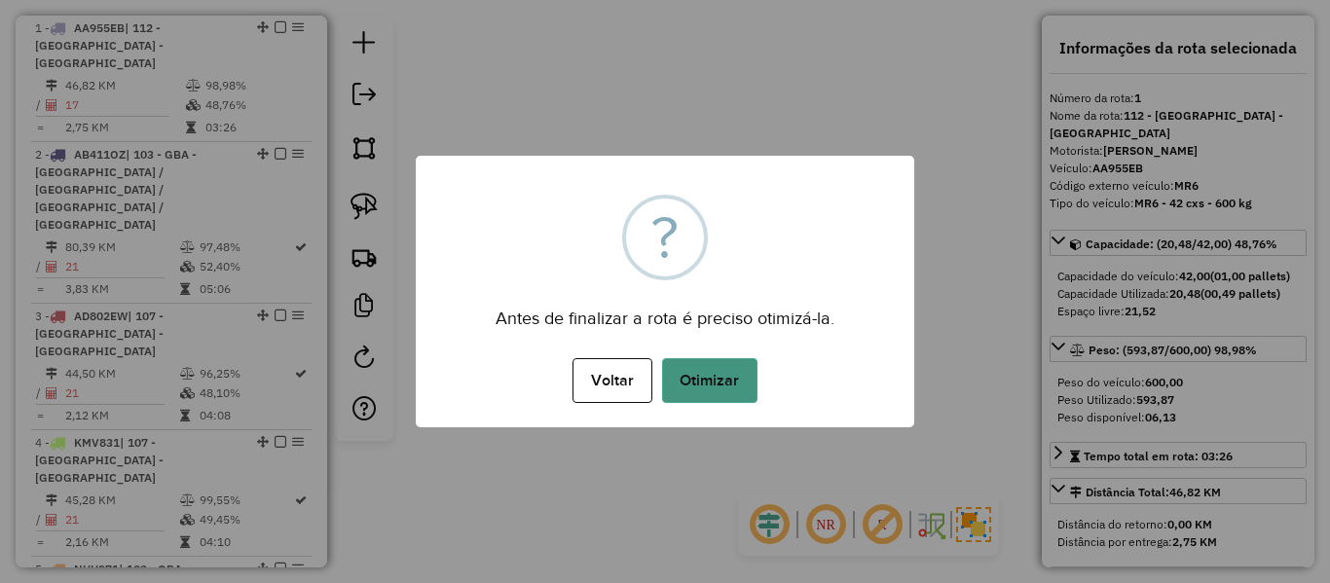
click at [696, 384] on button "Otimizar" at bounding box center [709, 380] width 95 height 45
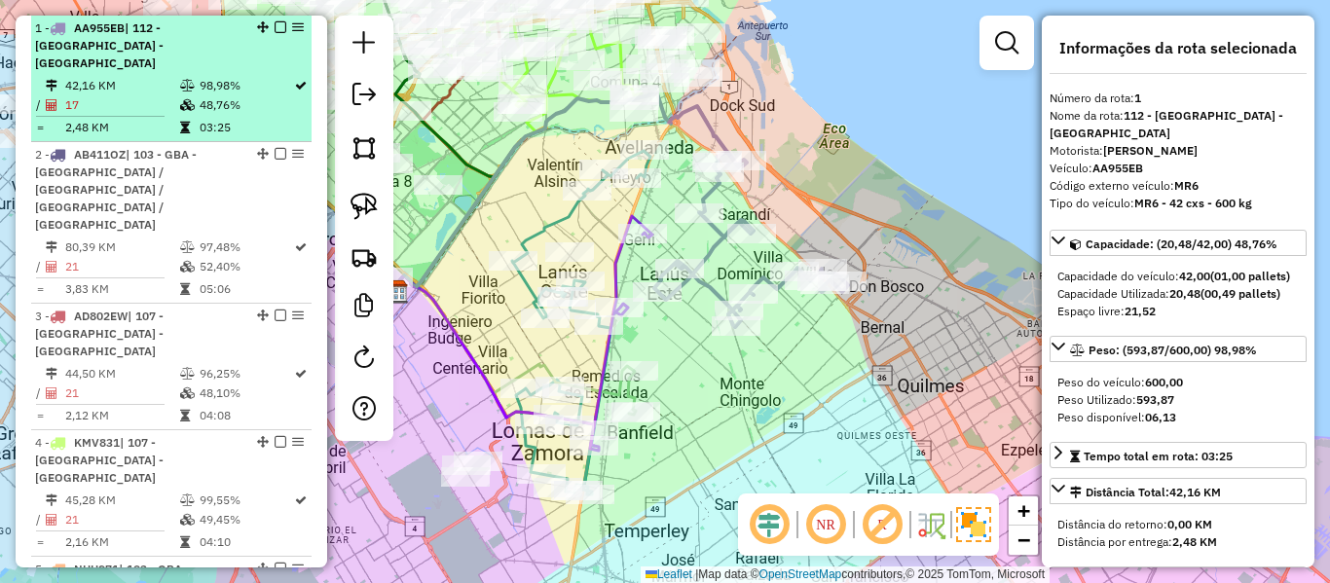
click at [275, 22] on em at bounding box center [281, 27] width 12 height 12
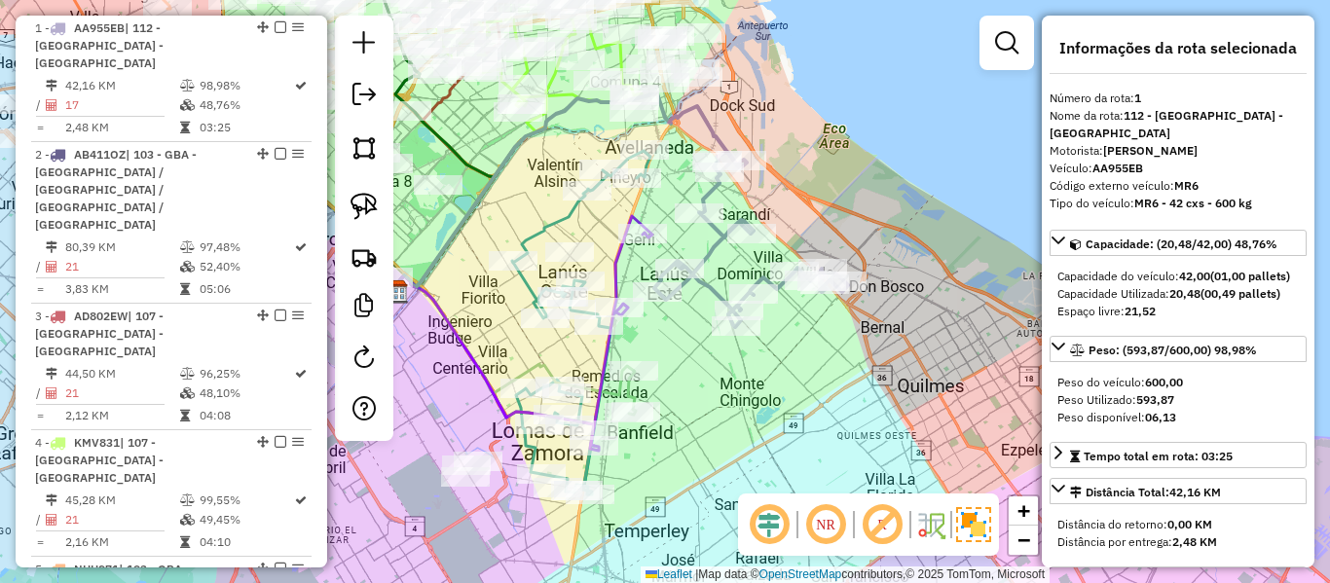
scroll to position [667, 0]
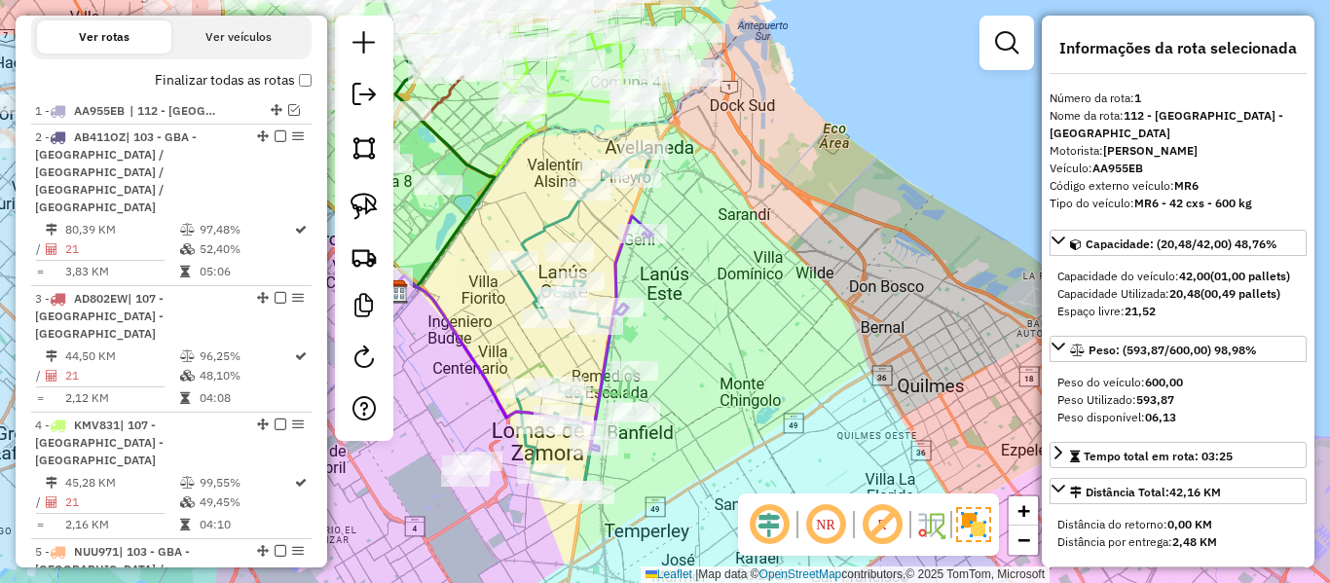
drag, startPoint x: 737, startPoint y: 329, endPoint x: 882, endPoint y: 129, distance: 247.6
click at [883, 129] on div "Janela de atendimento Grade de atendimento Capacidade Transportadoras Veículos …" at bounding box center [665, 291] width 1330 height 583
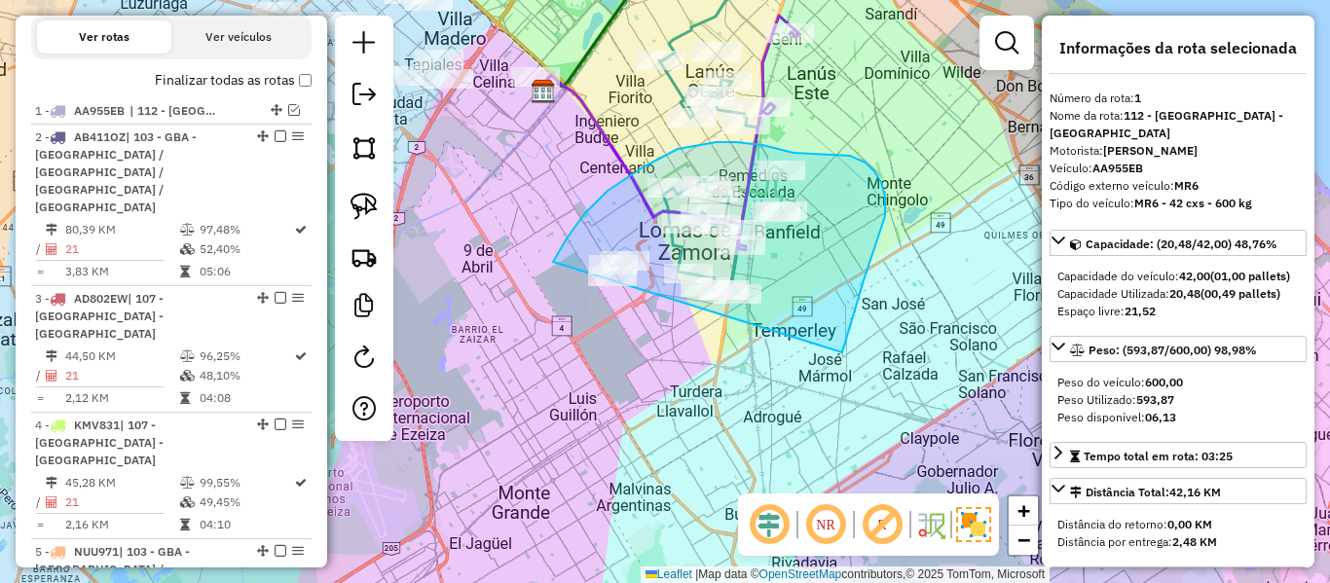
drag, startPoint x: 873, startPoint y: 253, endPoint x: 590, endPoint y: 363, distance: 304.0
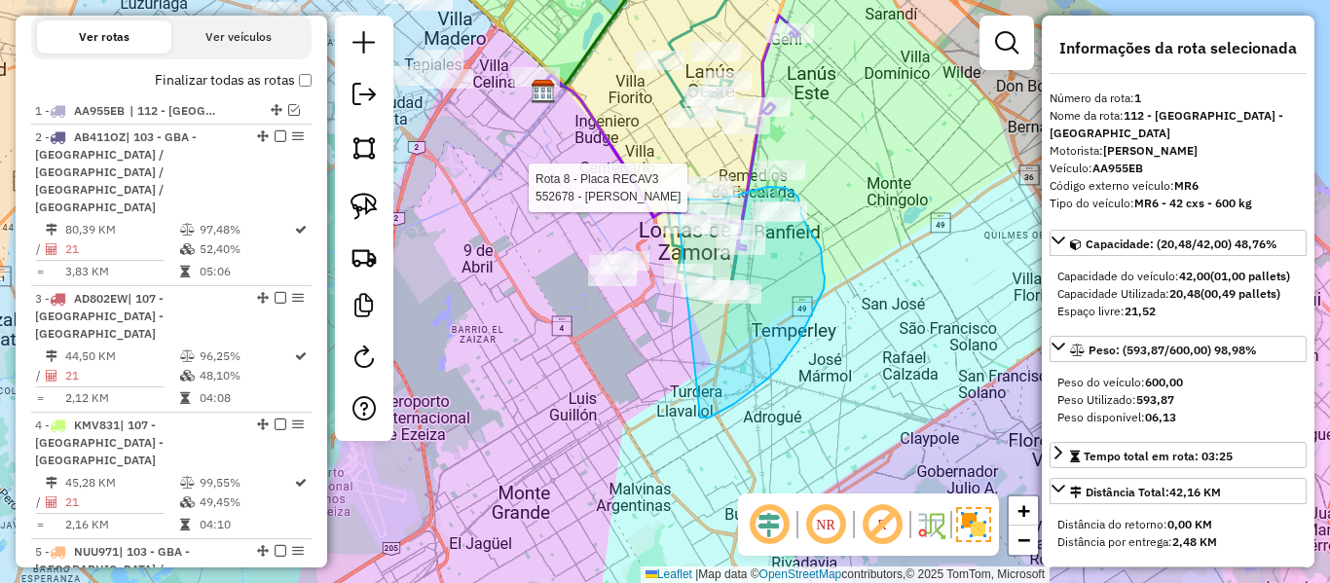
drag, startPoint x: 734, startPoint y: 404, endPoint x: 576, endPoint y: 353, distance: 166.6
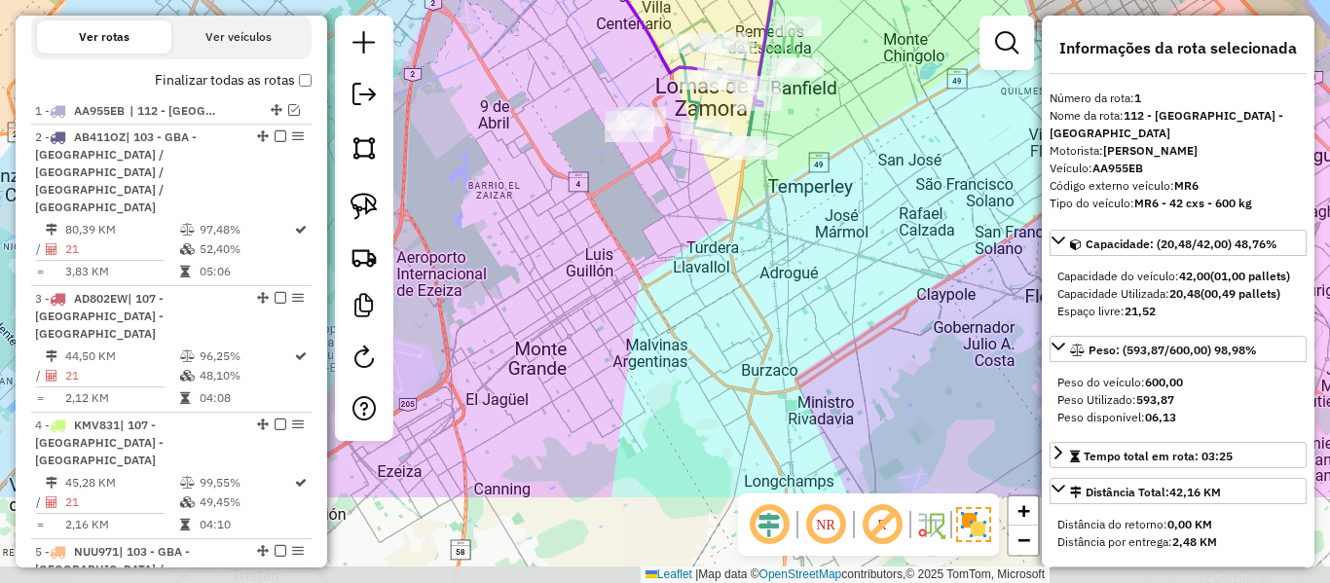
drag, startPoint x: 750, startPoint y: 392, endPoint x: 757, endPoint y: 349, distance: 44.3
click at [758, 346] on div "Janela de atendimento Grade de atendimento Capacidade Transportadoras Veículos …" at bounding box center [665, 291] width 1330 height 583
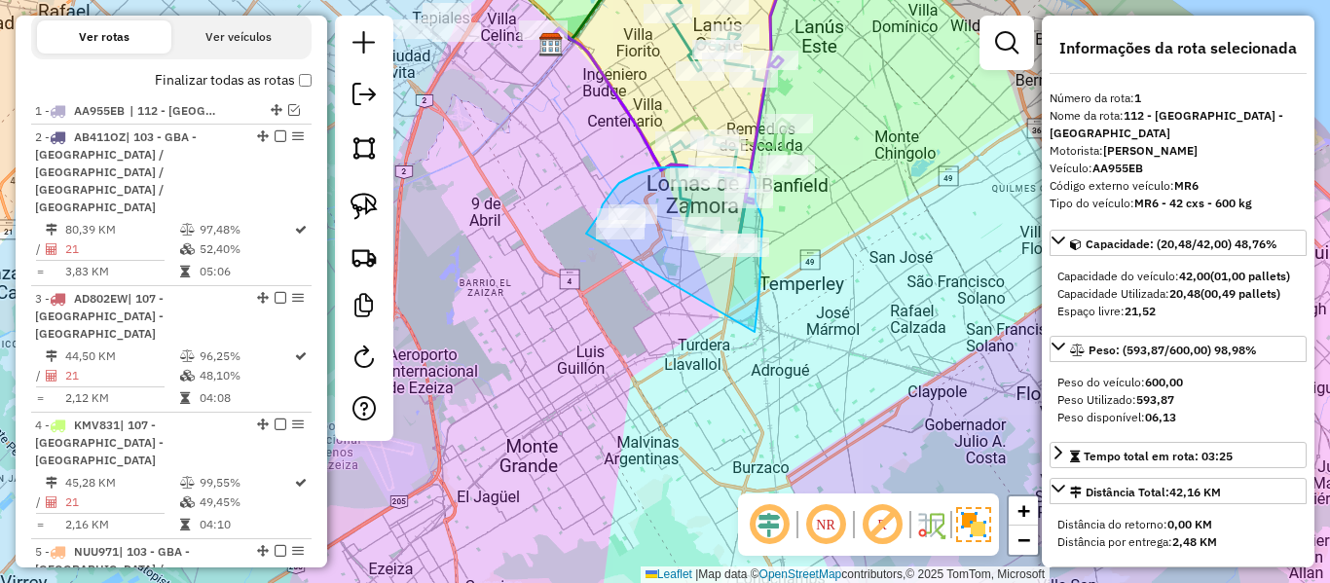
drag, startPoint x: 758, startPoint y: 299, endPoint x: 573, endPoint y: 286, distance: 185.5
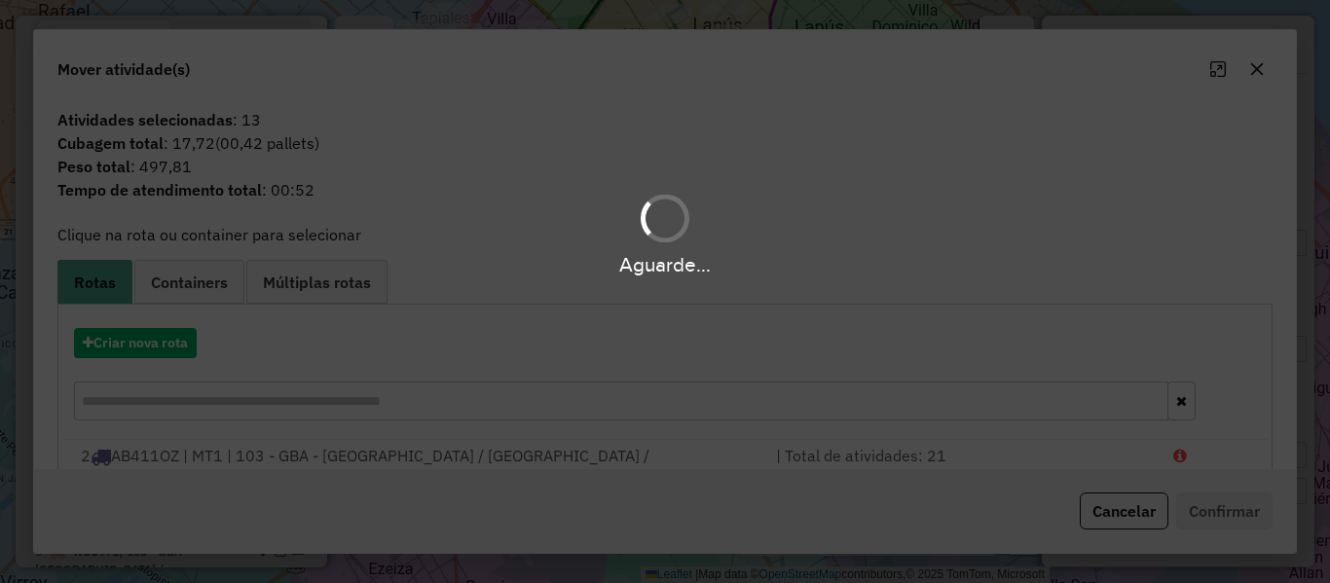
click at [148, 339] on div "Aguarde..." at bounding box center [665, 291] width 1330 height 583
click at [148, 339] on button "Criar nova rota" at bounding box center [135, 343] width 123 height 30
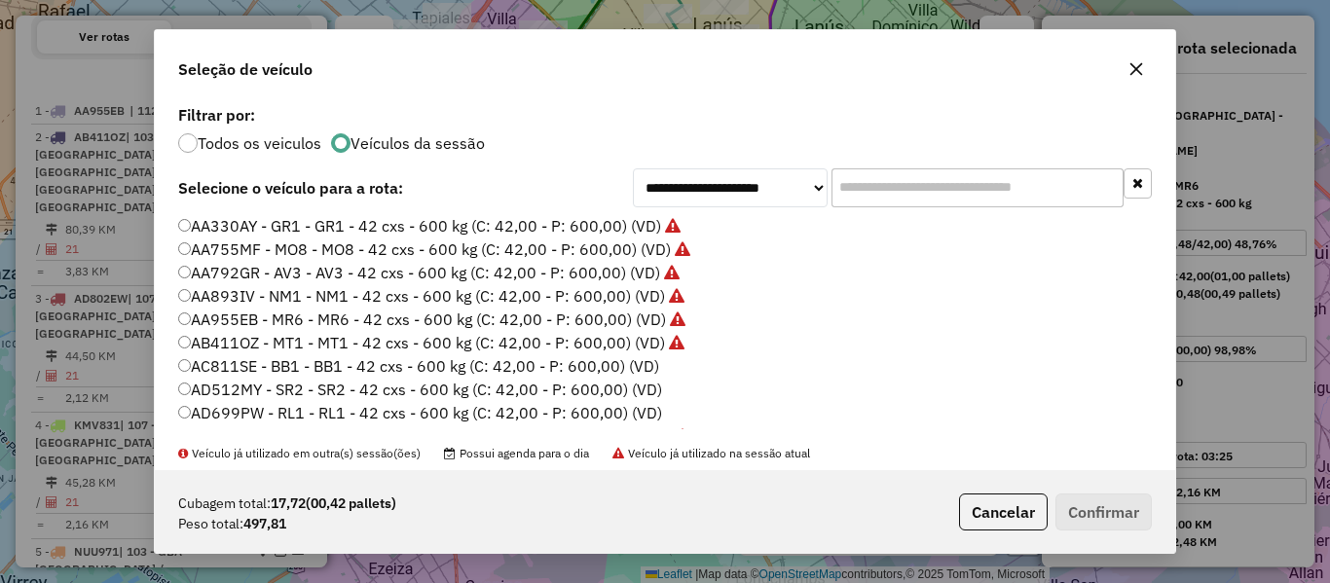
click at [148, 339] on div "**********" at bounding box center [665, 291] width 1330 height 583
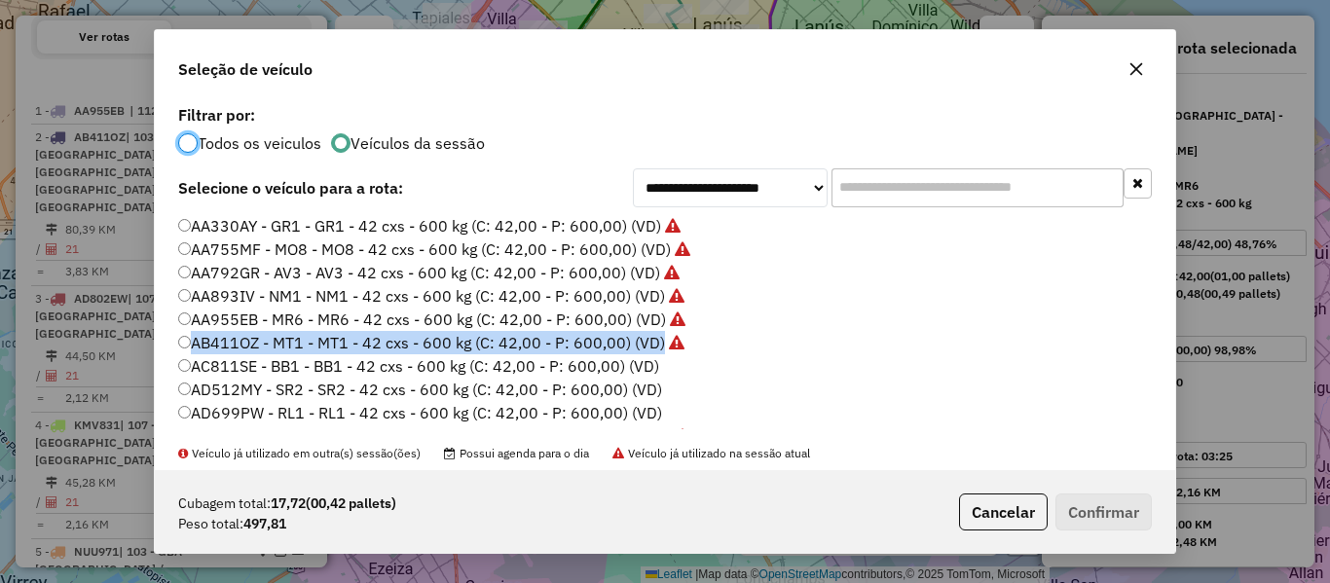
scroll to position [11, 6]
click at [609, 351] on label "AB411OZ - MT1 - MT1 - 42 cxs - 600 kg (C: 42,00 - P: 600,00) (VD)" at bounding box center [431, 342] width 506 height 23
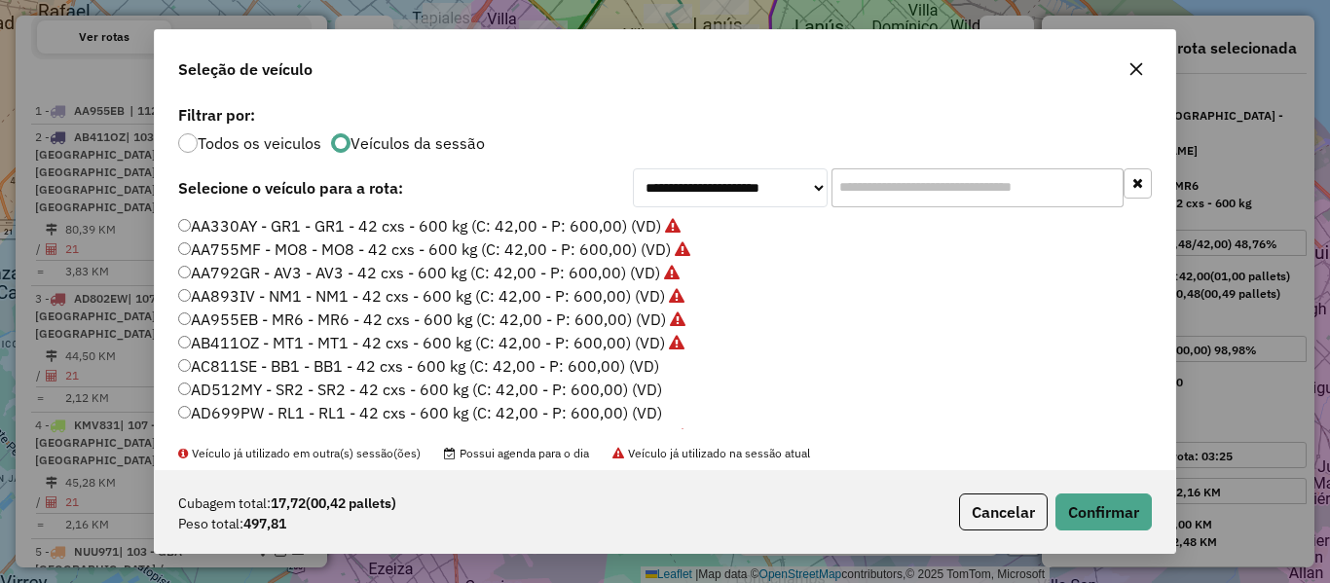
click at [621, 361] on label "AC811SE - BB1 - BB1 - 42 cxs - 600 kg (C: 42,00 - P: 600,00) (VD)" at bounding box center [418, 365] width 481 height 23
drag, startPoint x: 1077, startPoint y: 502, endPoint x: 1052, endPoint y: 471, distance: 40.2
click at [1078, 502] on button "Confirmar" at bounding box center [1104, 512] width 96 height 37
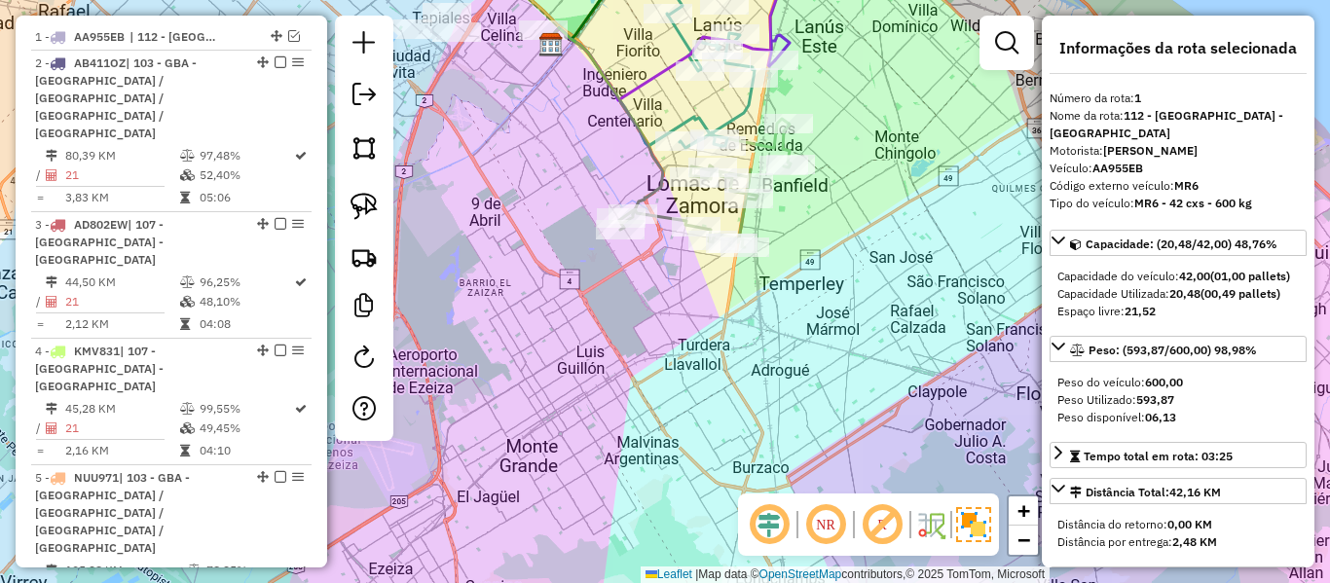
scroll to position [750, 0]
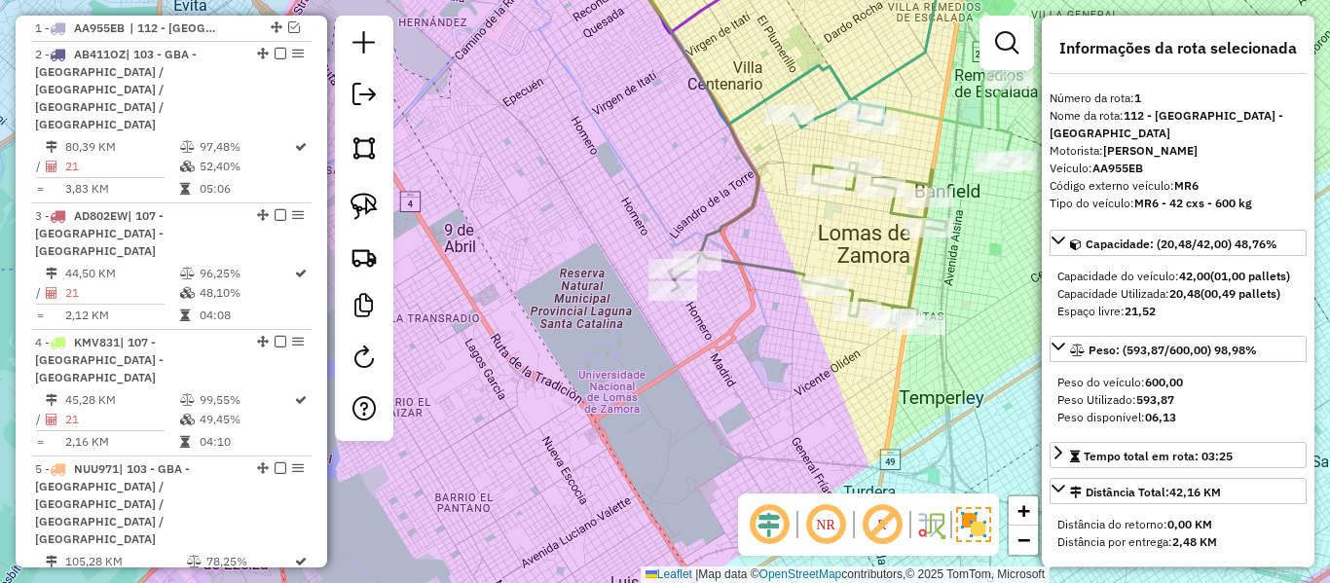
click at [753, 204] on icon at bounding box center [685, 101] width 147 height 319
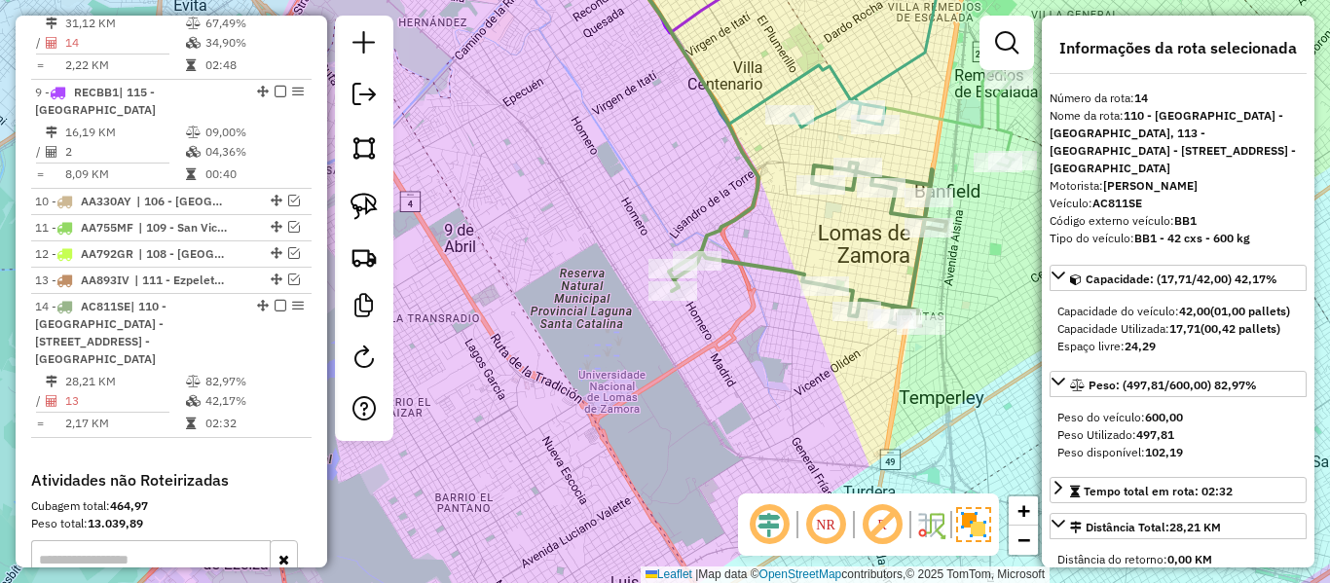
scroll to position [1782, 0]
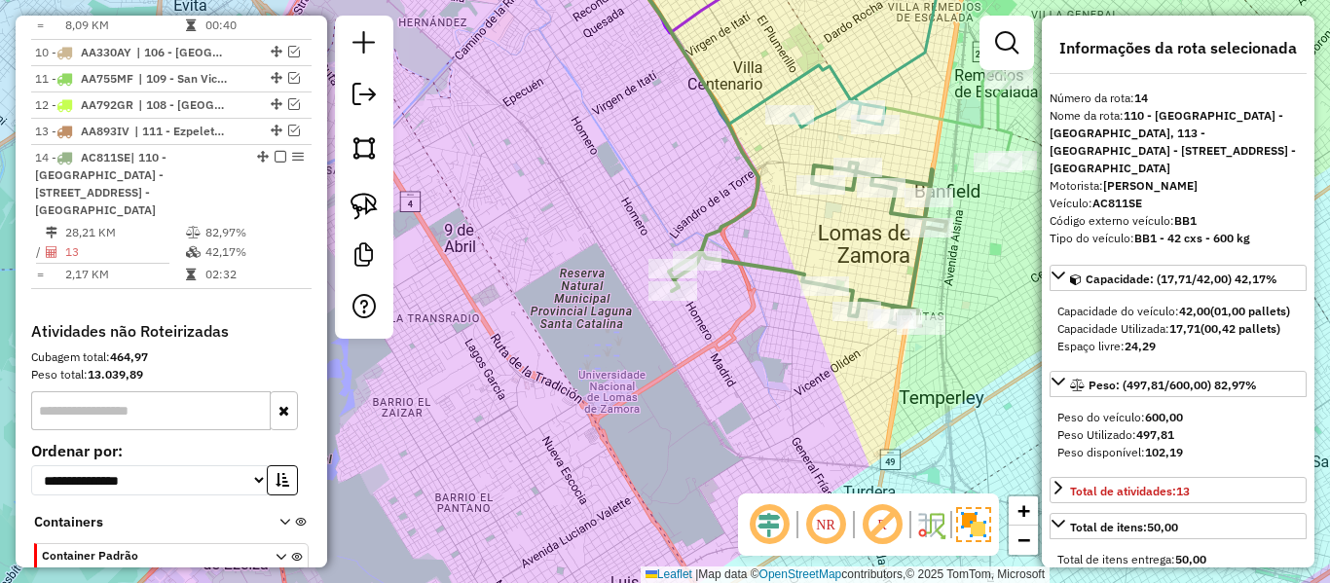
click at [567, 264] on div "Janela de atendimento Grade de atendimento Capacidade Transportadoras Veículos …" at bounding box center [665, 291] width 1330 height 583
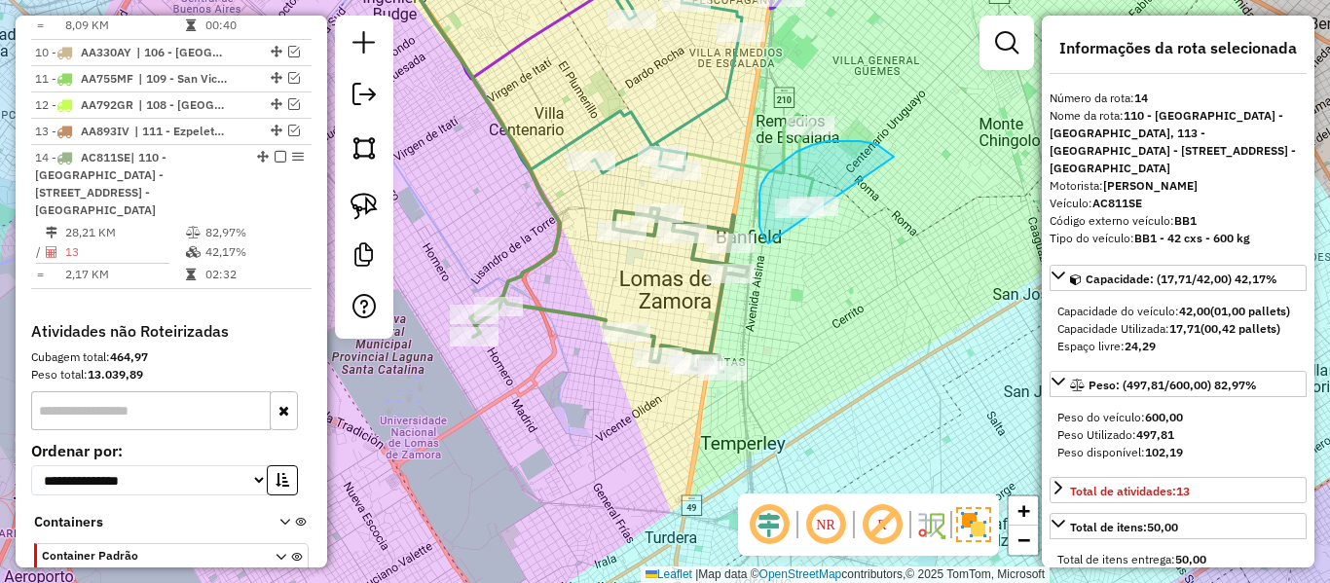
drag, startPoint x: 828, startPoint y: 141, endPoint x: 913, endPoint y: 209, distance: 109.5
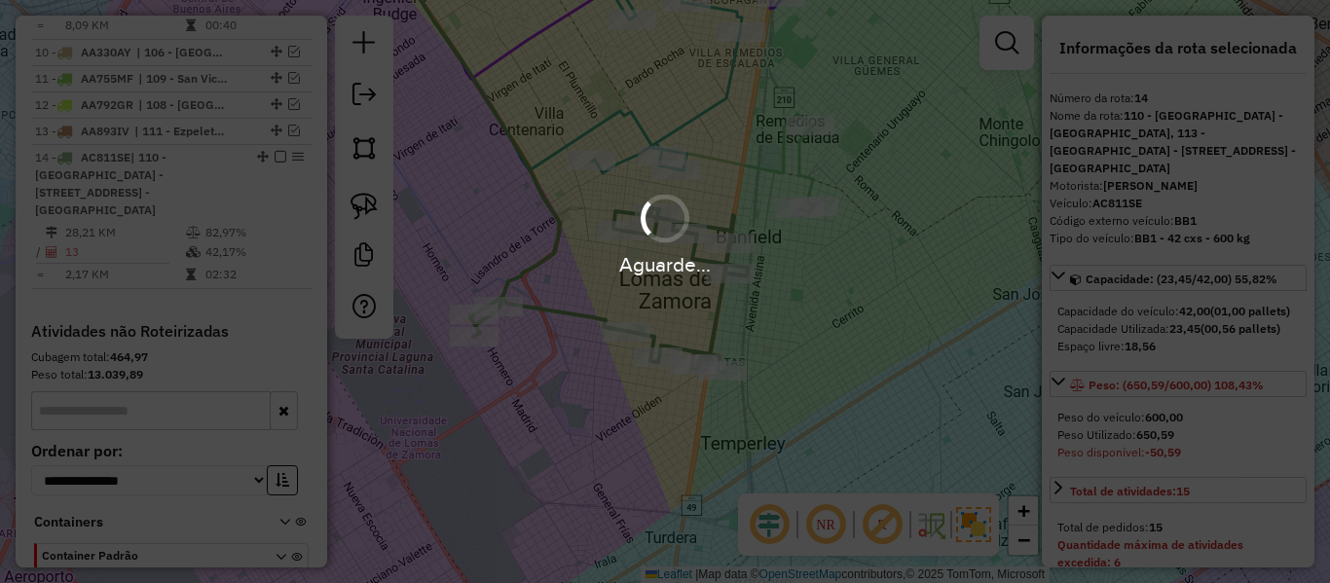
select select "**********"
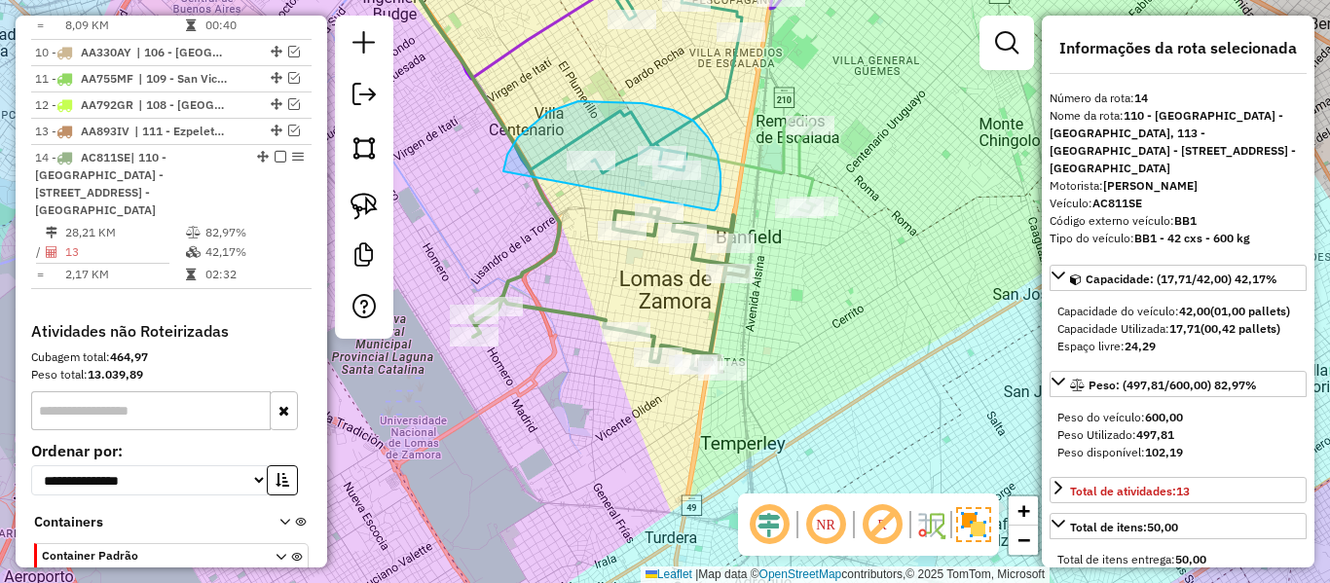
drag, startPoint x: 715, startPoint y: 210, endPoint x: 511, endPoint y: 202, distance: 203.7
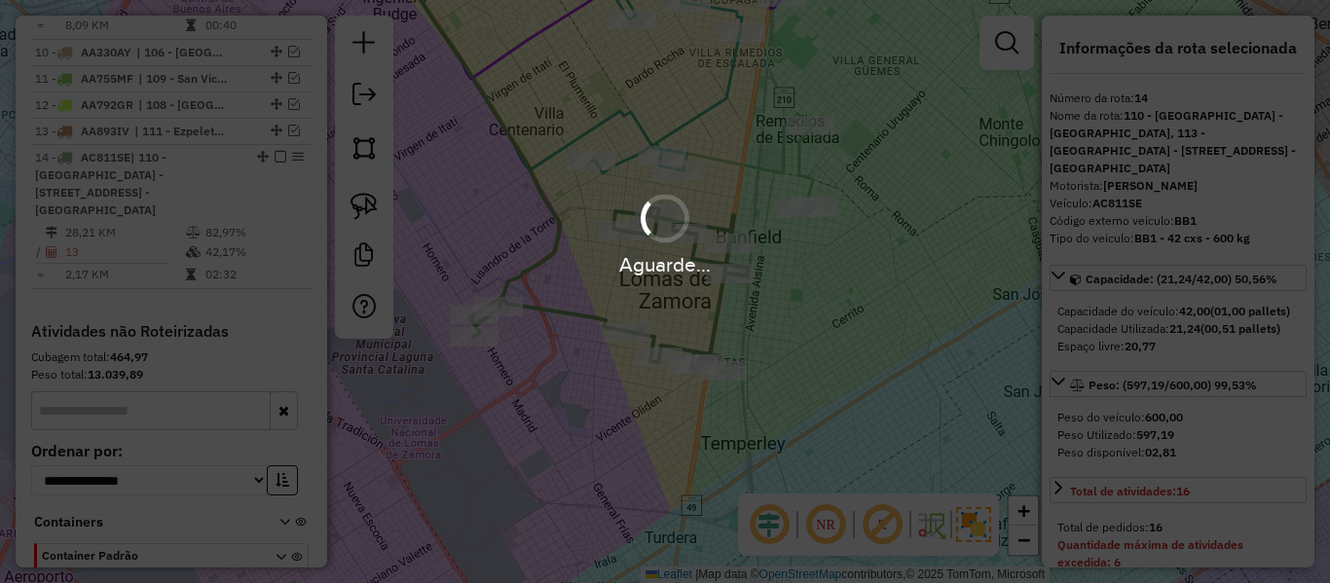
select select "**********"
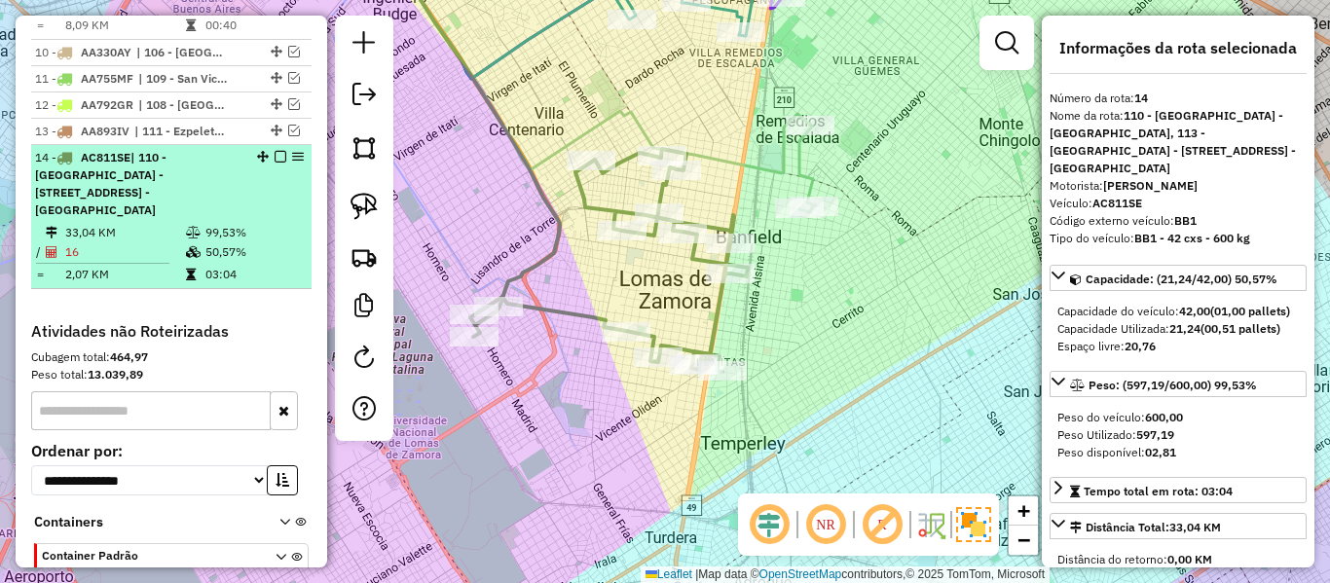
click at [275, 151] on em at bounding box center [281, 157] width 12 height 12
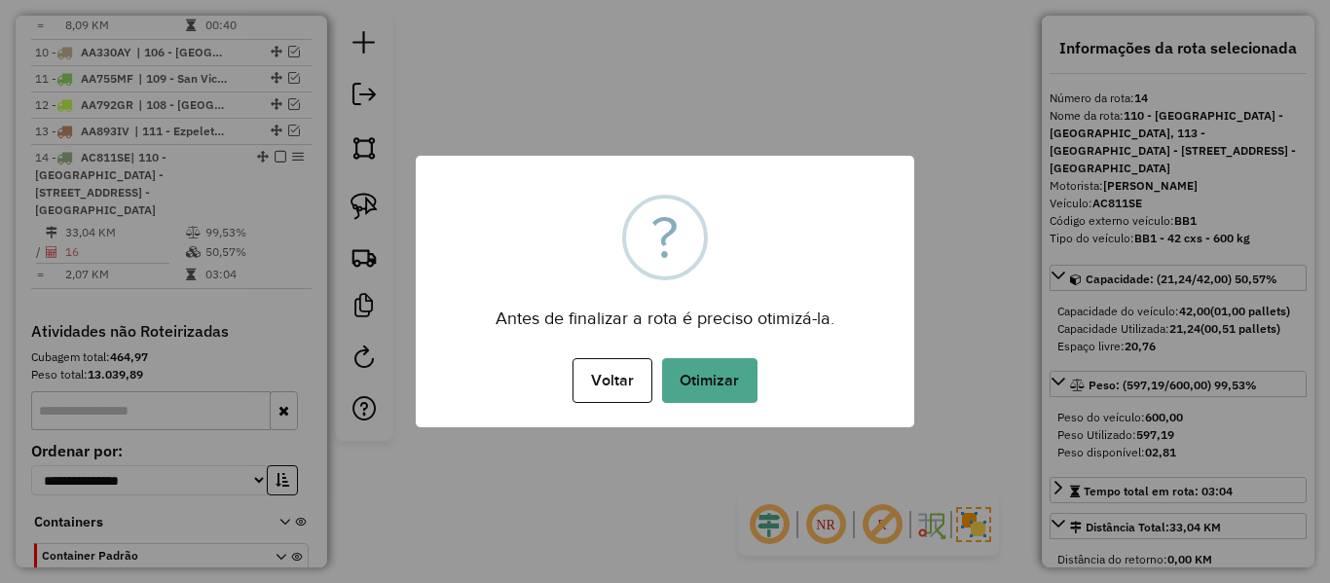
click at [659, 340] on div "× ? Antes de finalizar a rota é preciso otimizá-la. Voltar No Otimizar" at bounding box center [665, 292] width 499 height 272
click at [695, 361] on button "Otimizar" at bounding box center [709, 380] width 95 height 45
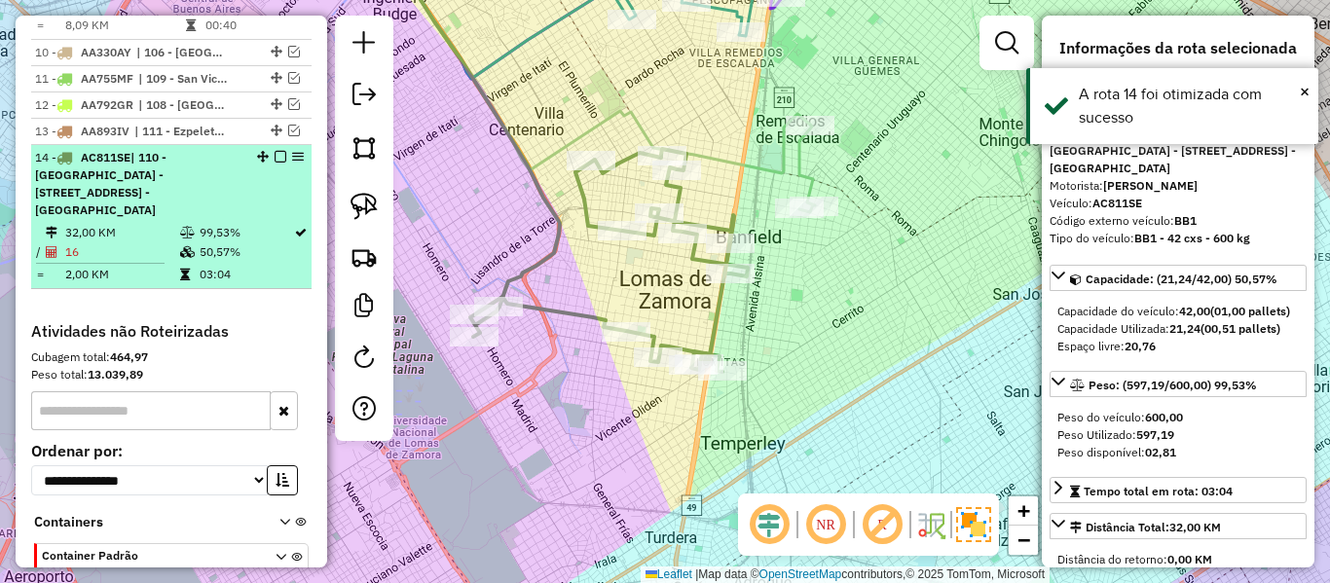
click at [275, 151] on em at bounding box center [281, 157] width 12 height 12
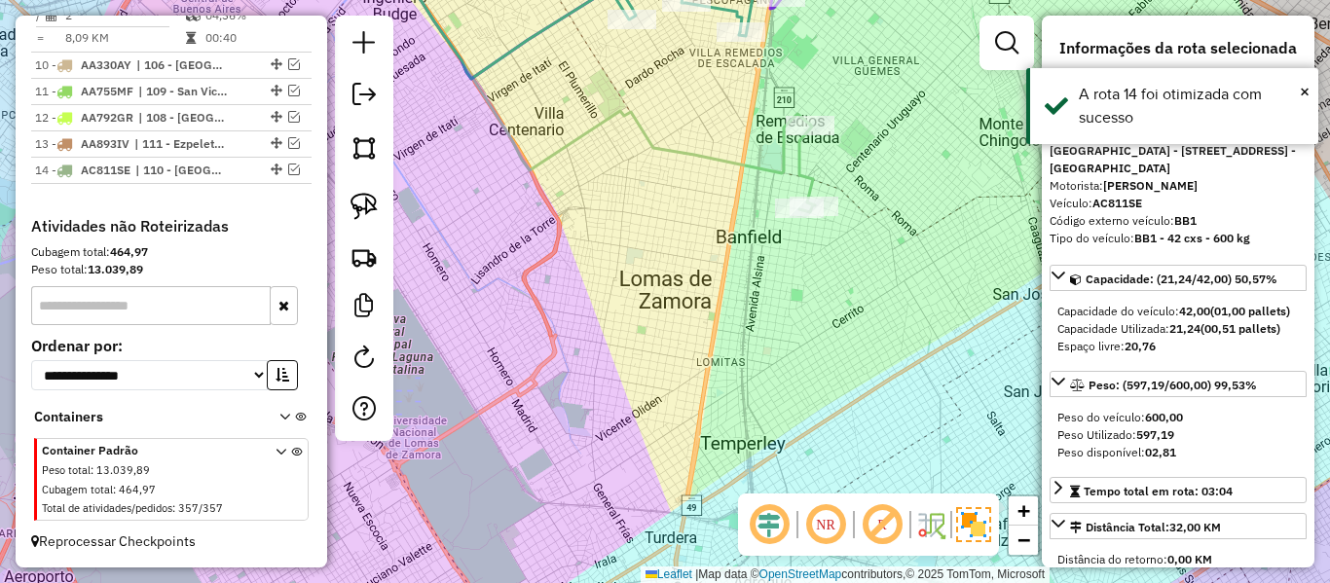
scroll to position [1647, 0]
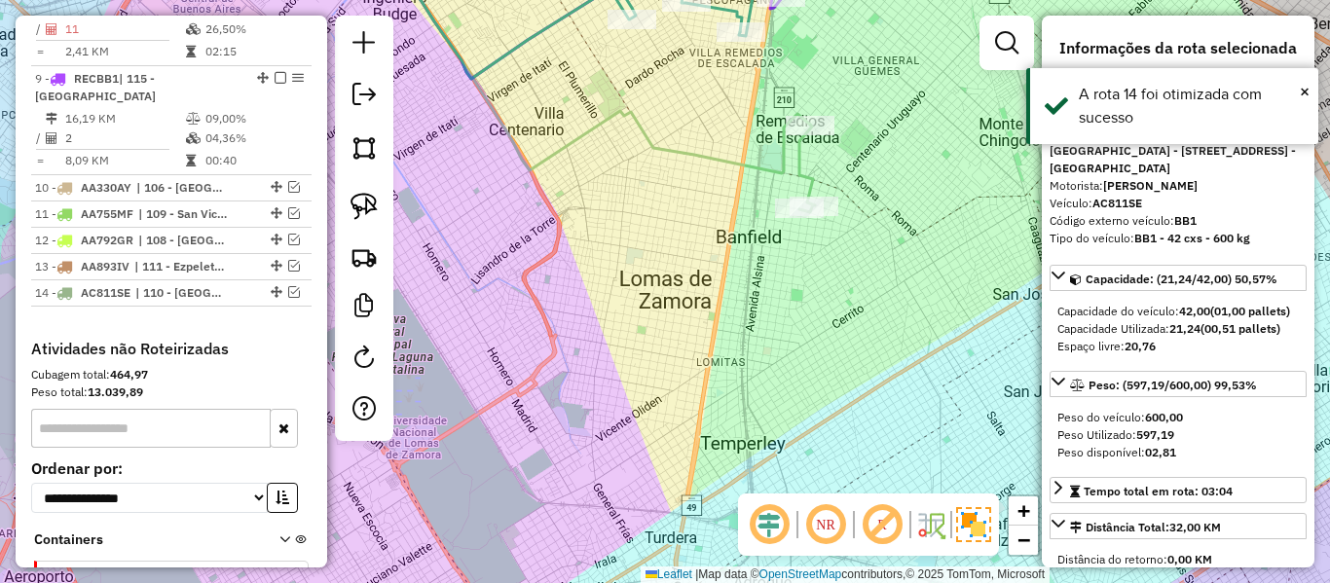
click at [672, 341] on div "Janela de atendimento Grade de atendimento Capacidade Transportadoras Veículos …" at bounding box center [665, 291] width 1330 height 583
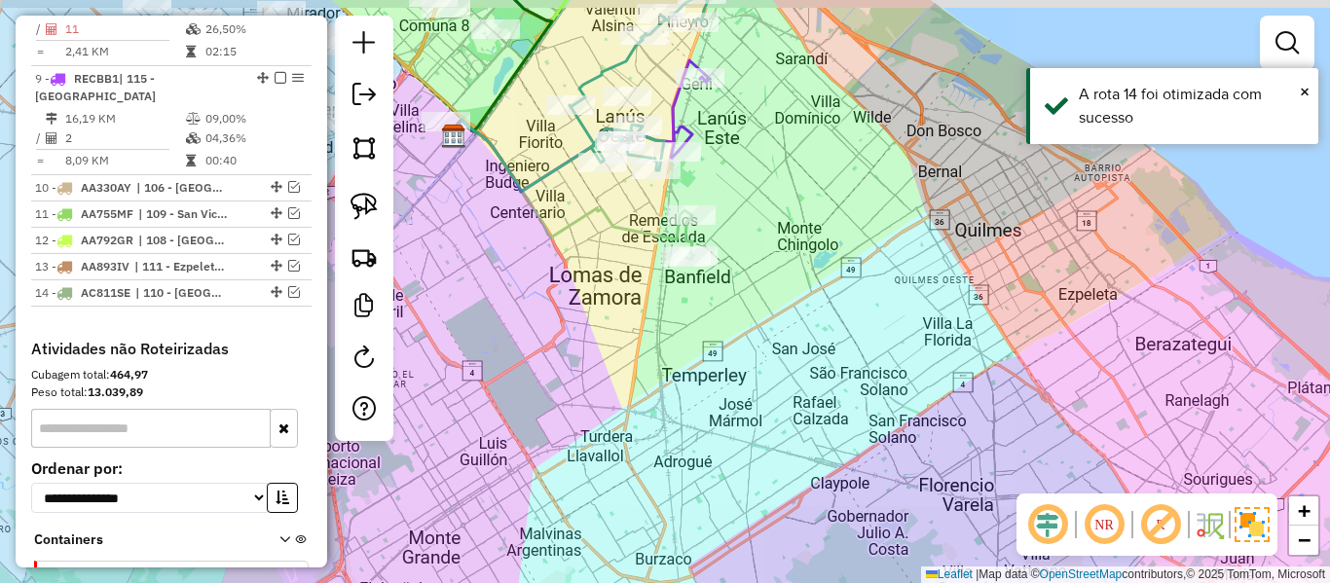
drag, startPoint x: 613, startPoint y: 288, endPoint x: 637, endPoint y: 429, distance: 143.1
click at [633, 432] on div "Janela de atendimento Grade de atendimento Capacidade Transportadoras Veículos …" at bounding box center [665, 291] width 1330 height 583
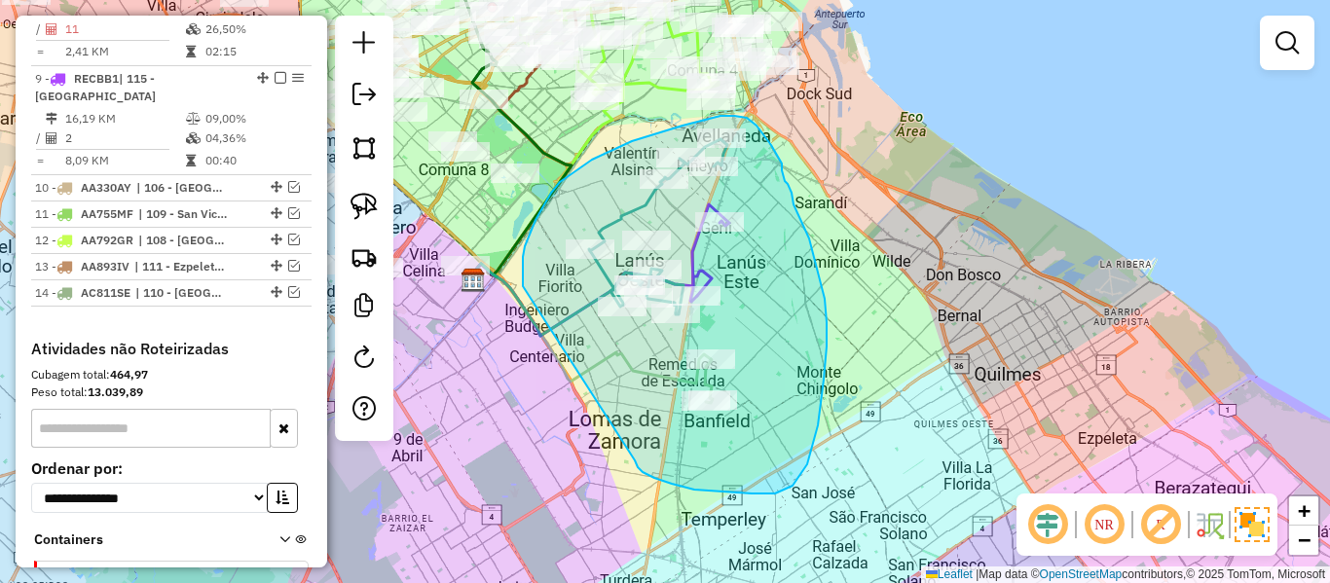
drag, startPoint x: 636, startPoint y: 463, endPoint x: 539, endPoint y: 334, distance: 161.3
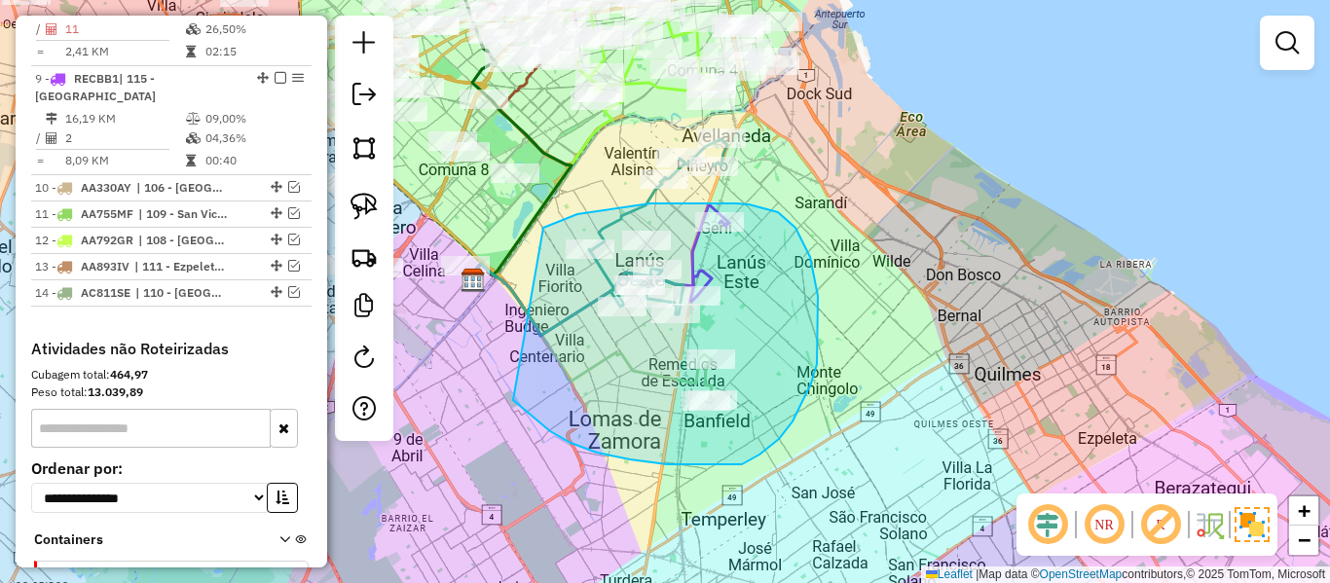
drag, startPoint x: 550, startPoint y: 431, endPoint x: 534, endPoint y: 247, distance: 184.8
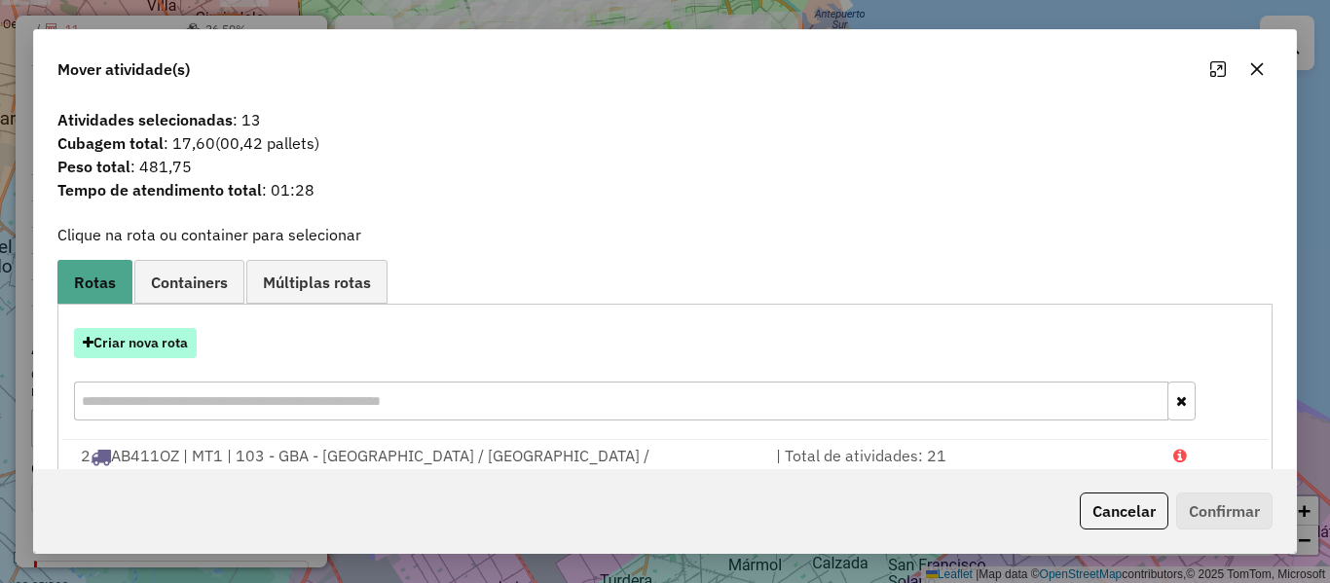
click at [171, 339] on button "Criar nova rota" at bounding box center [135, 343] width 123 height 30
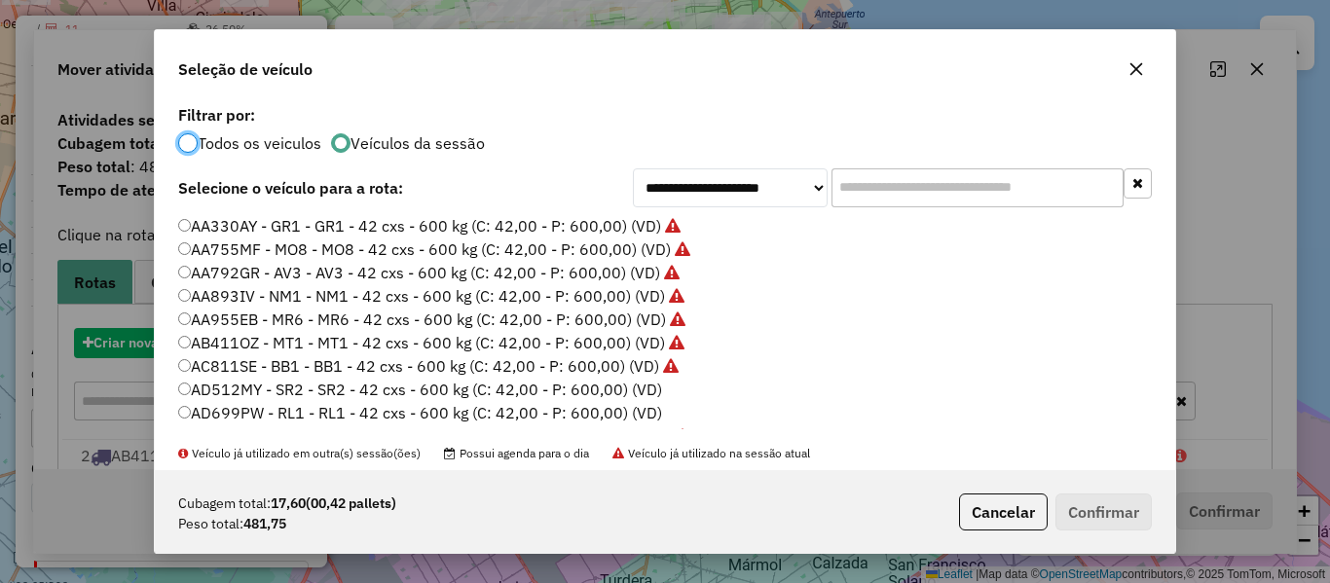
scroll to position [11, 6]
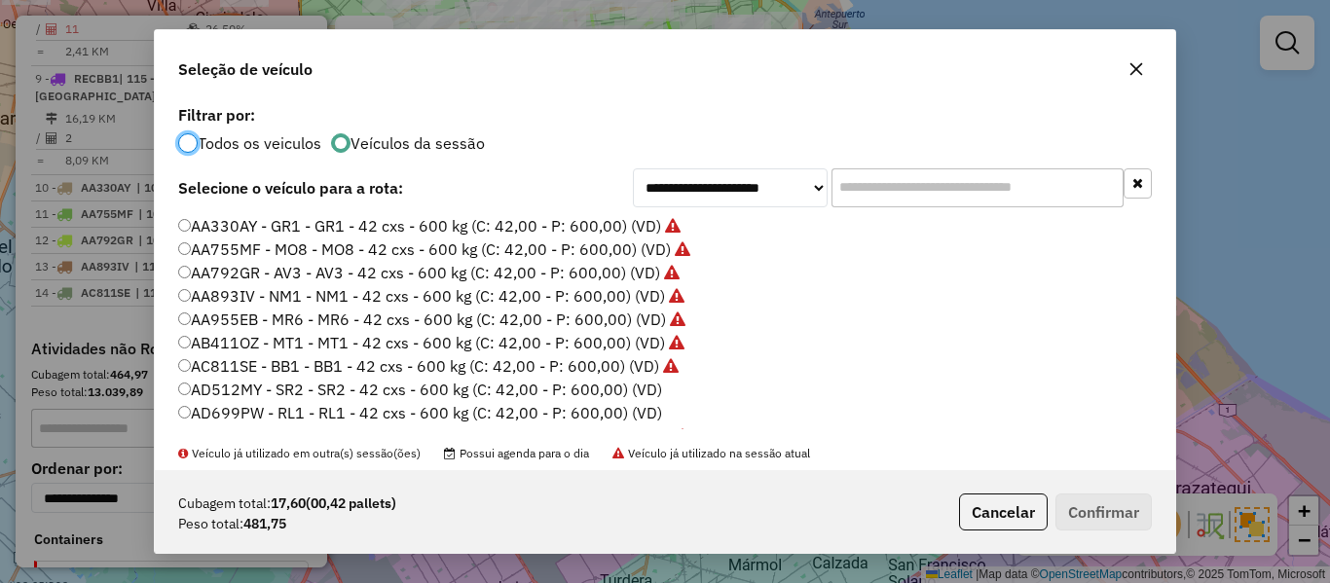
drag, startPoint x: 607, startPoint y: 379, endPoint x: 612, endPoint y: 389, distance: 10.9
click at [608, 381] on label "AD512MY - SR2 - SR2 - 42 cxs - 600 kg (C: 42,00 - P: 600,00) (VD)" at bounding box center [420, 389] width 484 height 23
click at [613, 390] on label "AD512MY - SR2 - SR2 - 42 cxs - 600 kg (C: 42,00 - P: 600,00) (VD)" at bounding box center [420, 389] width 484 height 23
click at [1106, 531] on div "Cubagem total: 17,60 (00,42 pallets) Peso total: 481,75 Cancelar Confirmar" at bounding box center [665, 512] width 1021 height 84
click at [1105, 520] on button "Confirmar" at bounding box center [1104, 512] width 96 height 37
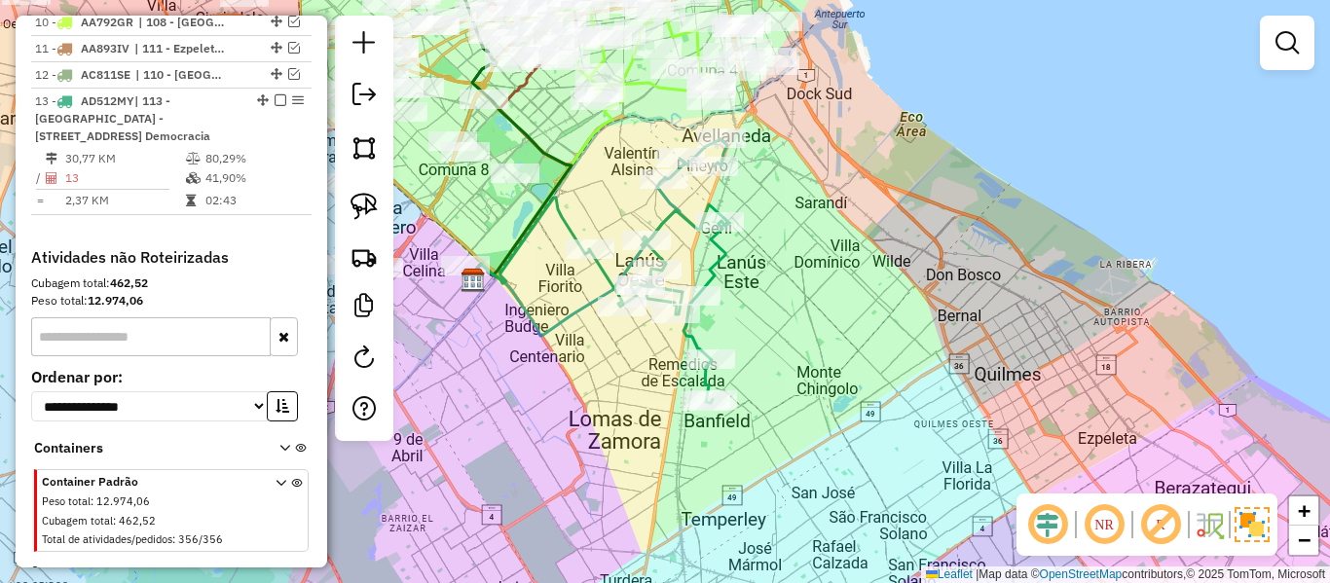
scroll to position [1564, 0]
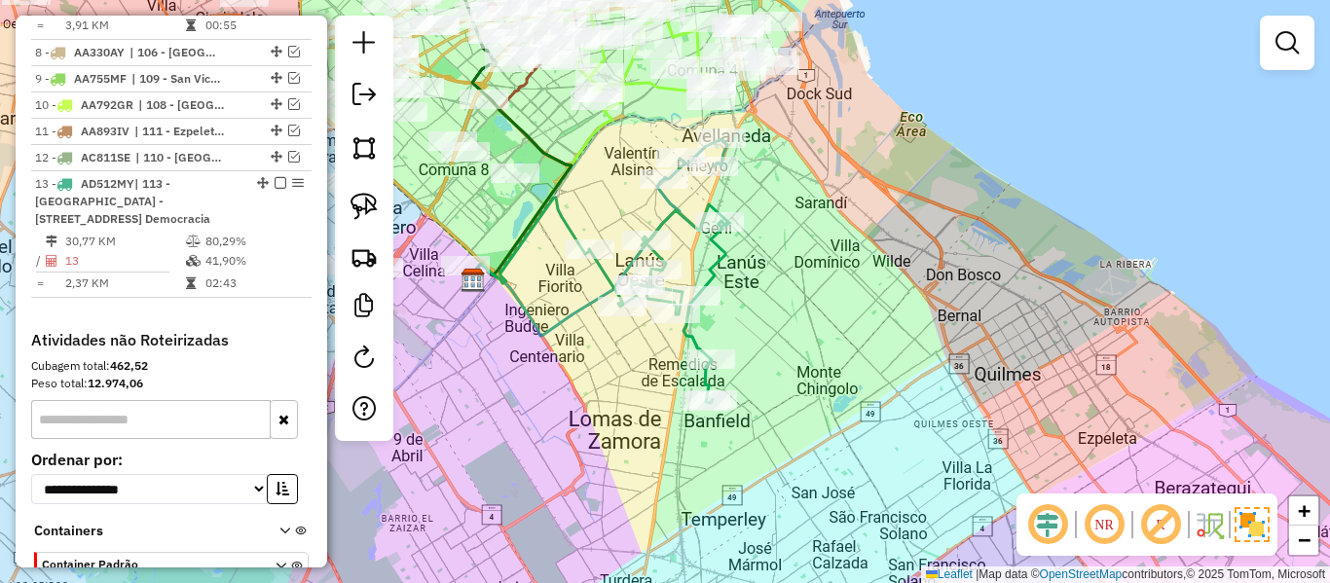
click at [722, 268] on icon at bounding box center [659, 303] width 140 height 199
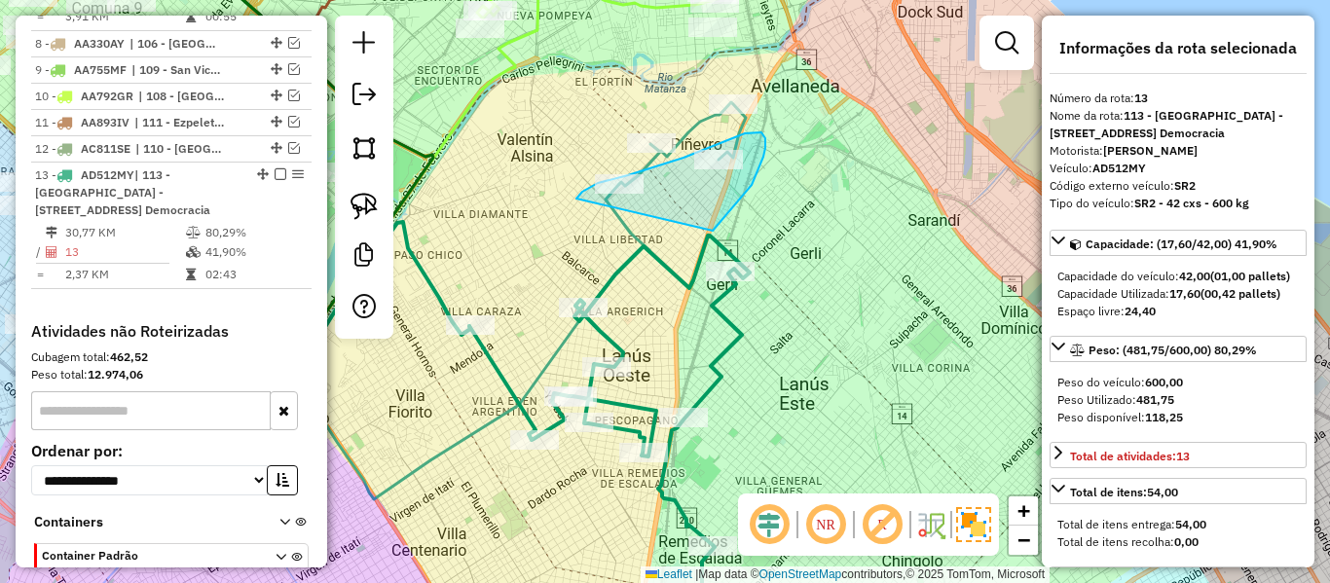
drag, startPoint x: 713, startPoint y: 231, endPoint x: 570, endPoint y: 222, distance: 143.4
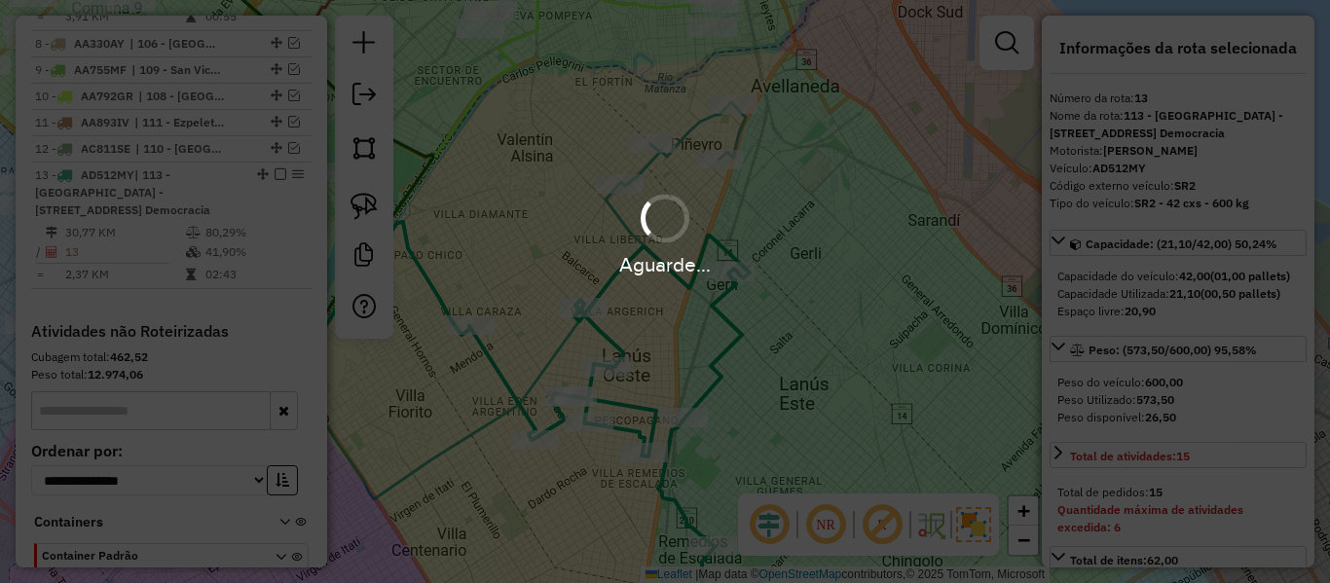
select select "**********"
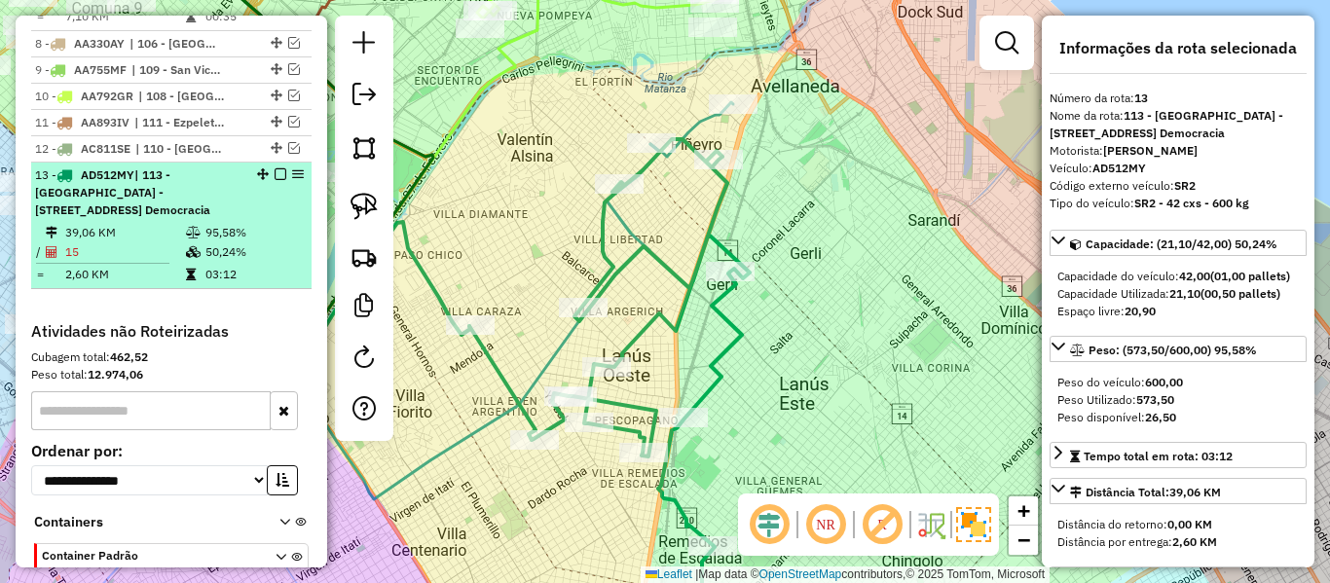
click at [275, 168] on em at bounding box center [281, 174] width 12 height 12
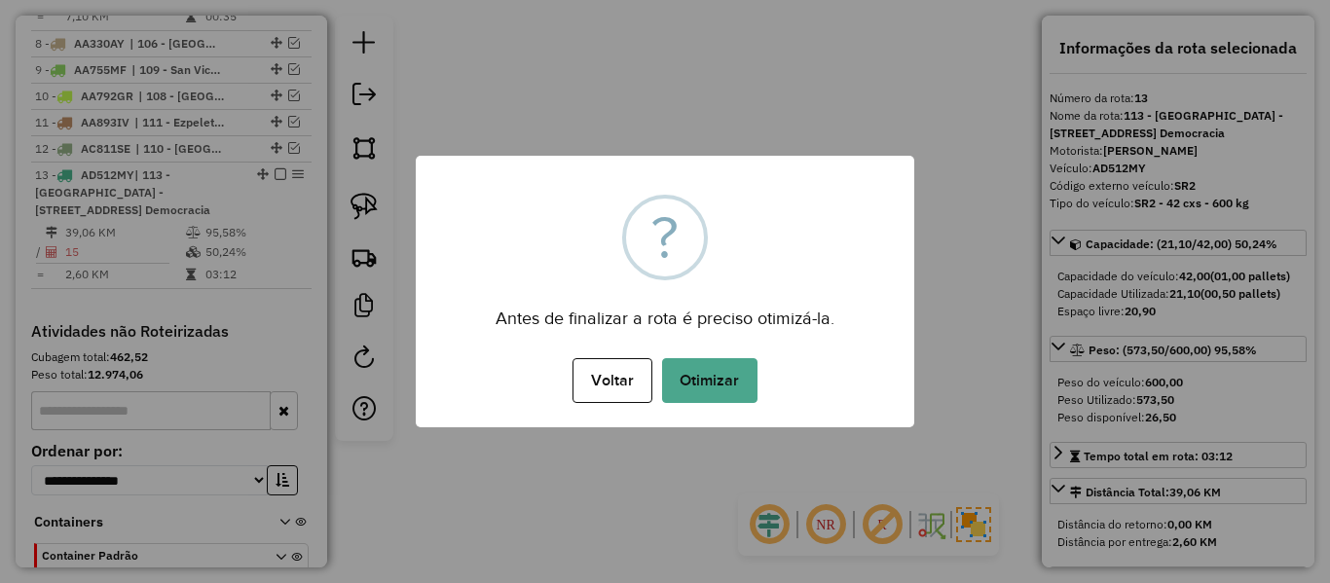
click at [719, 404] on div "Voltar No Otimizar" at bounding box center [665, 380] width 499 height 55
click at [719, 377] on button "Otimizar" at bounding box center [709, 380] width 95 height 45
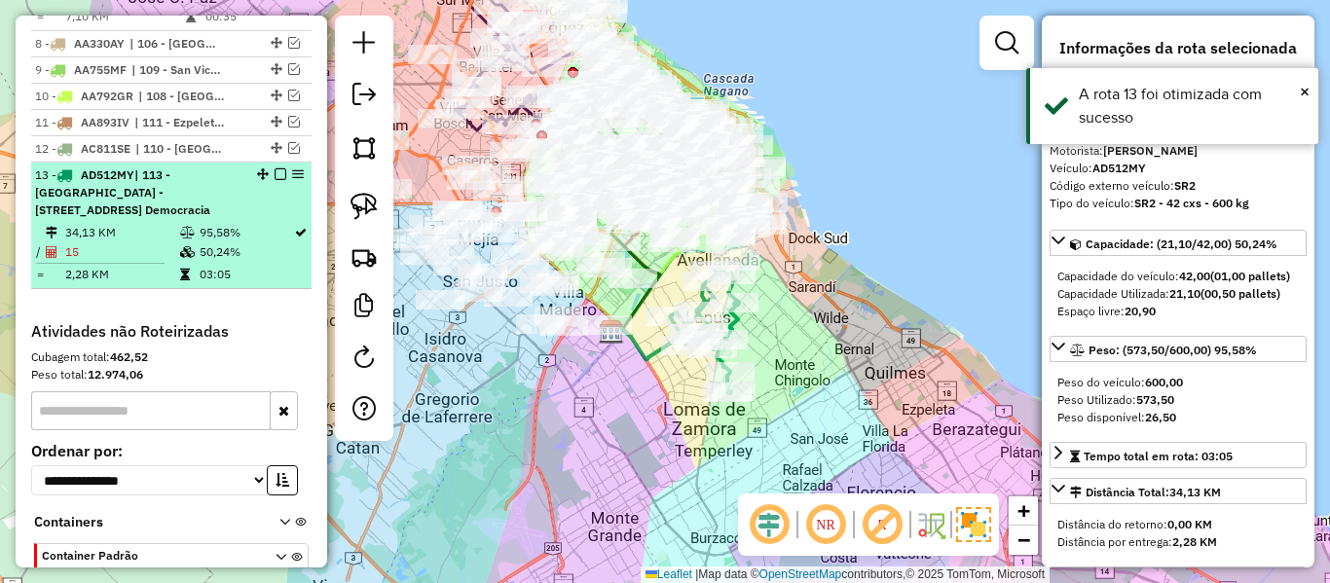
click at [275, 168] on em at bounding box center [281, 174] width 12 height 12
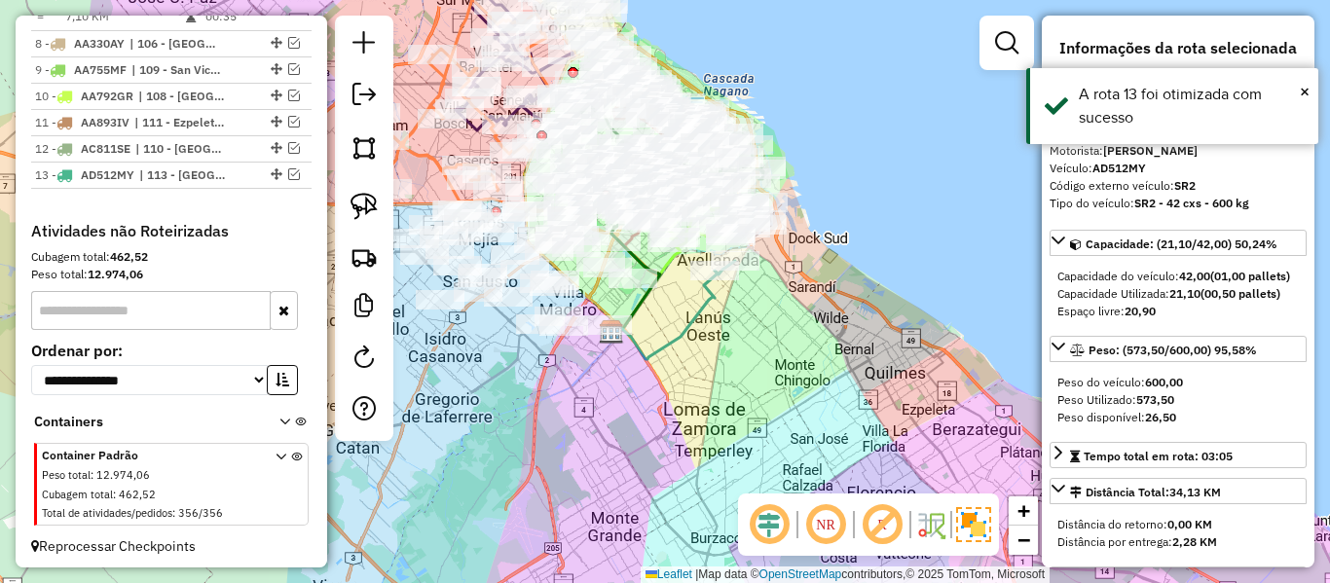
scroll to position [1455, 0]
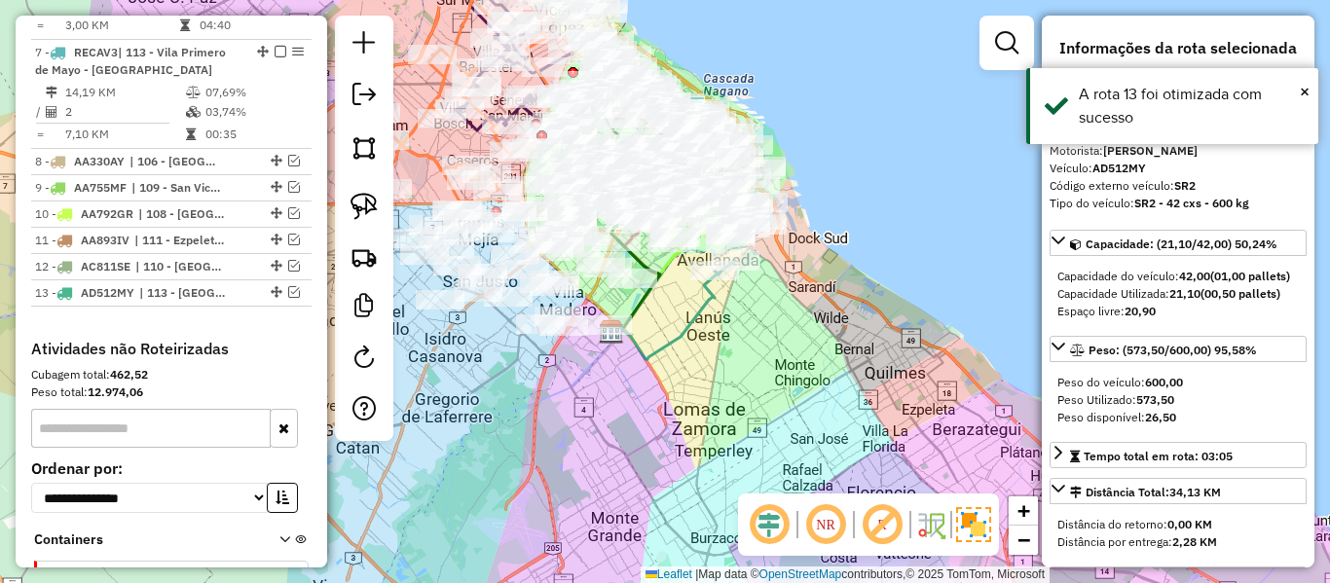
click at [865, 467] on div "Janela de atendimento Grade de atendimento Capacidade Transportadoras Veículos …" at bounding box center [665, 291] width 1330 height 583
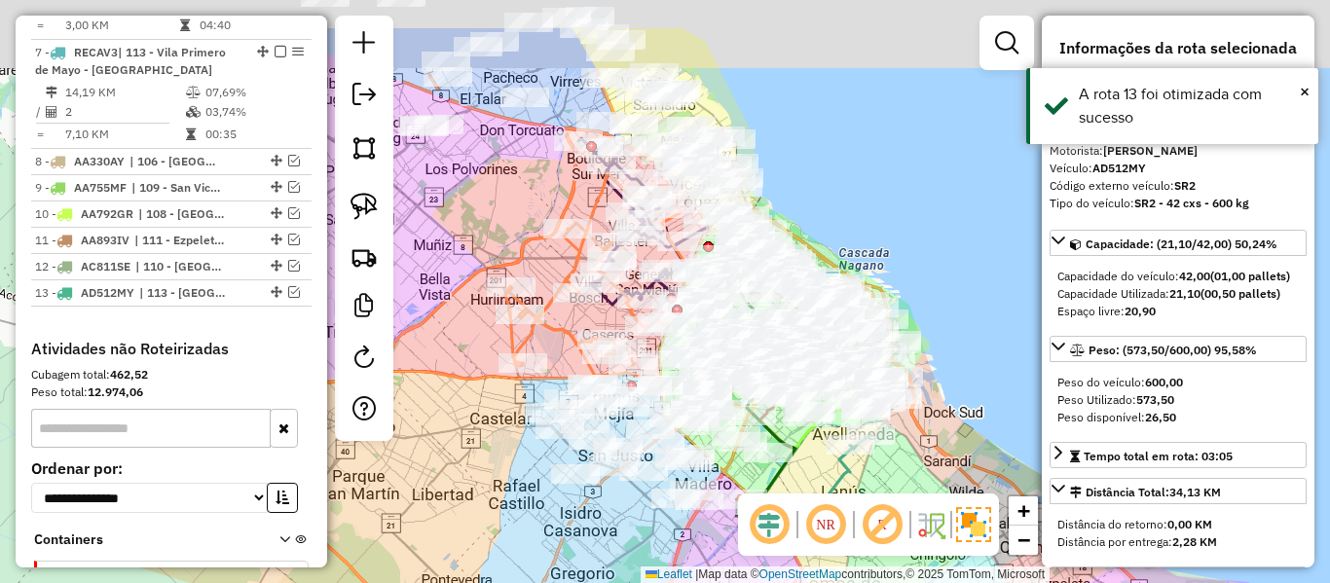
drag, startPoint x: 868, startPoint y: 419, endPoint x: 873, endPoint y: 215, distance: 203.6
click at [909, 506] on hb-router-mapa "Informações da Sessão 1291584 - 10/10/2025 Criação: 09/10/2025 13:01 Depósito: …" at bounding box center [665, 291] width 1330 height 583
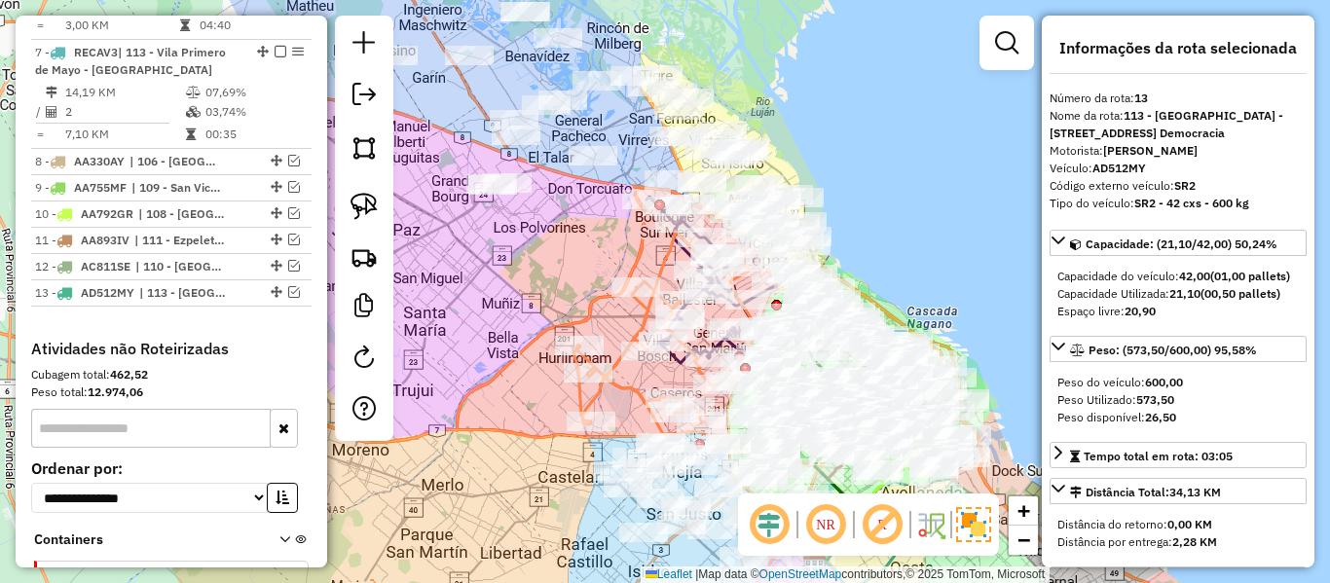
drag, startPoint x: 864, startPoint y: 155, endPoint x: 1010, endPoint y: 294, distance: 201.8
click at [1010, 294] on div "Janela de atendimento Grade de atendimento Capacidade Transportadoras Veículos …" at bounding box center [665, 291] width 1330 height 583
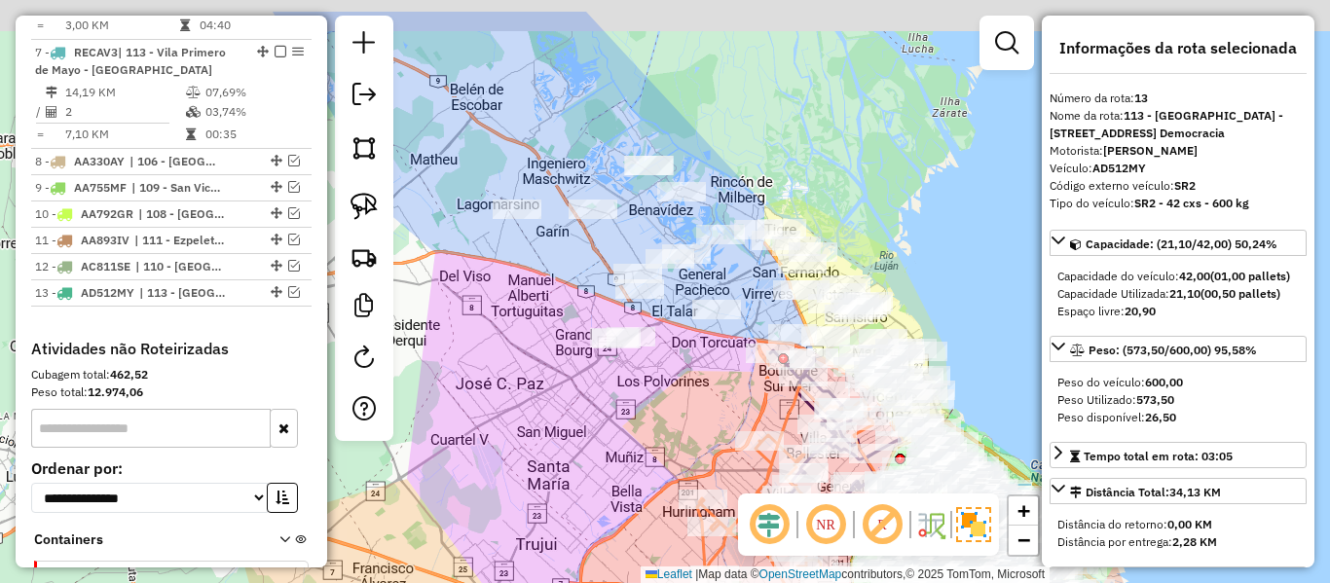
drag, startPoint x: 856, startPoint y: 133, endPoint x: 854, endPoint y: 160, distance: 26.4
click at [900, 153] on div "Janela de atendimento Grade de atendimento Capacidade Transportadoras Veículos …" at bounding box center [665, 291] width 1330 height 583
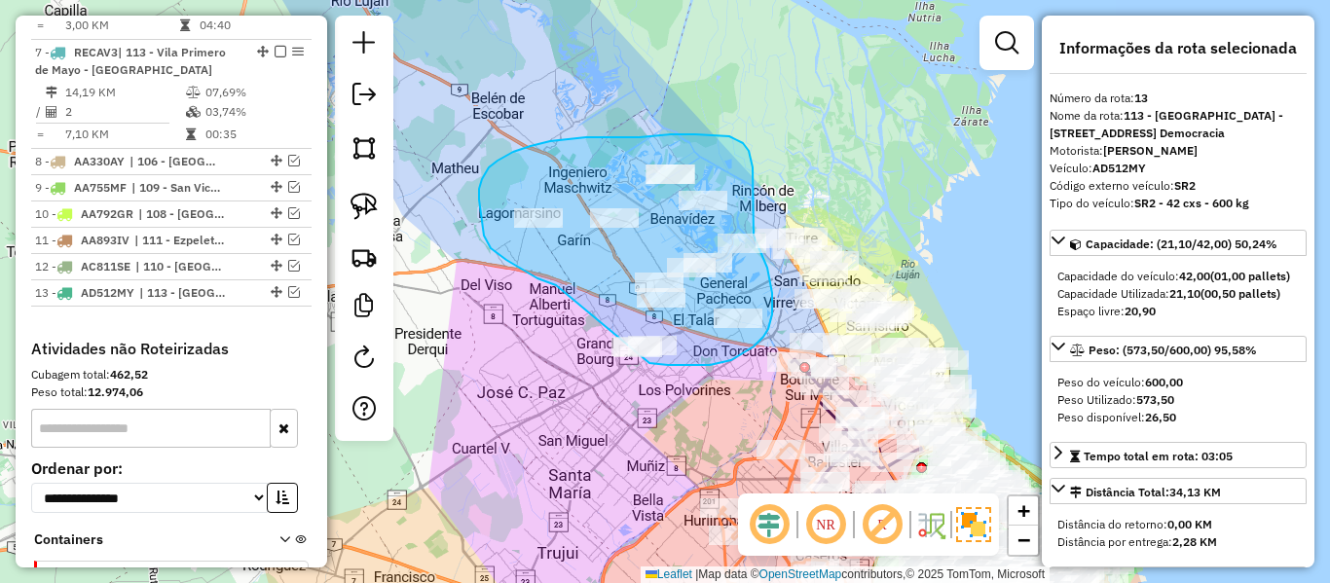
drag, startPoint x: 547, startPoint y: 282, endPoint x: 645, endPoint y: 358, distance: 123.5
click at [645, 358] on div "Janela de atendimento Grade de atendimento Capacidade Transportadoras Veículos …" at bounding box center [665, 291] width 1330 height 583
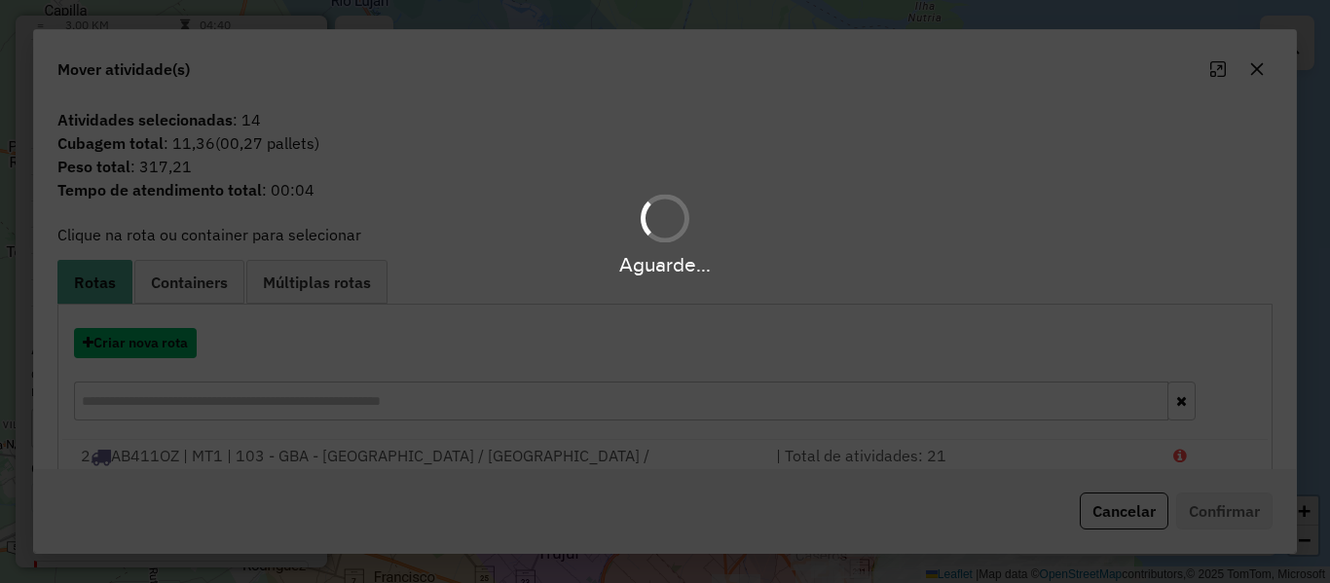
click at [161, 349] on button "Criar nova rota" at bounding box center [135, 343] width 123 height 30
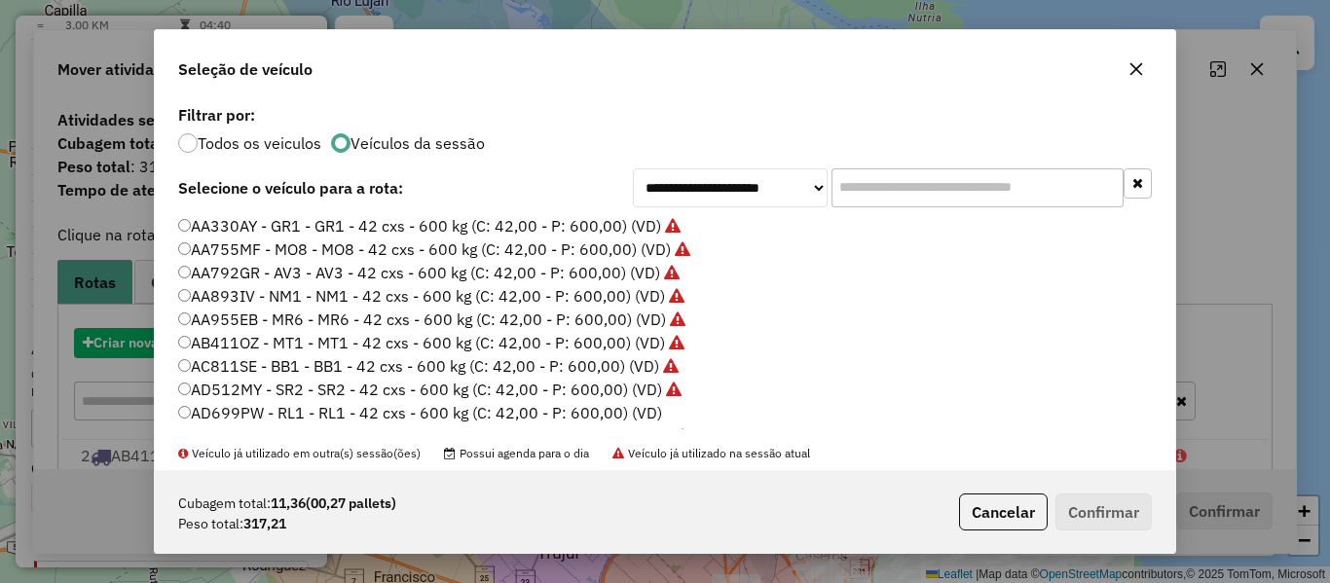
scroll to position [11, 6]
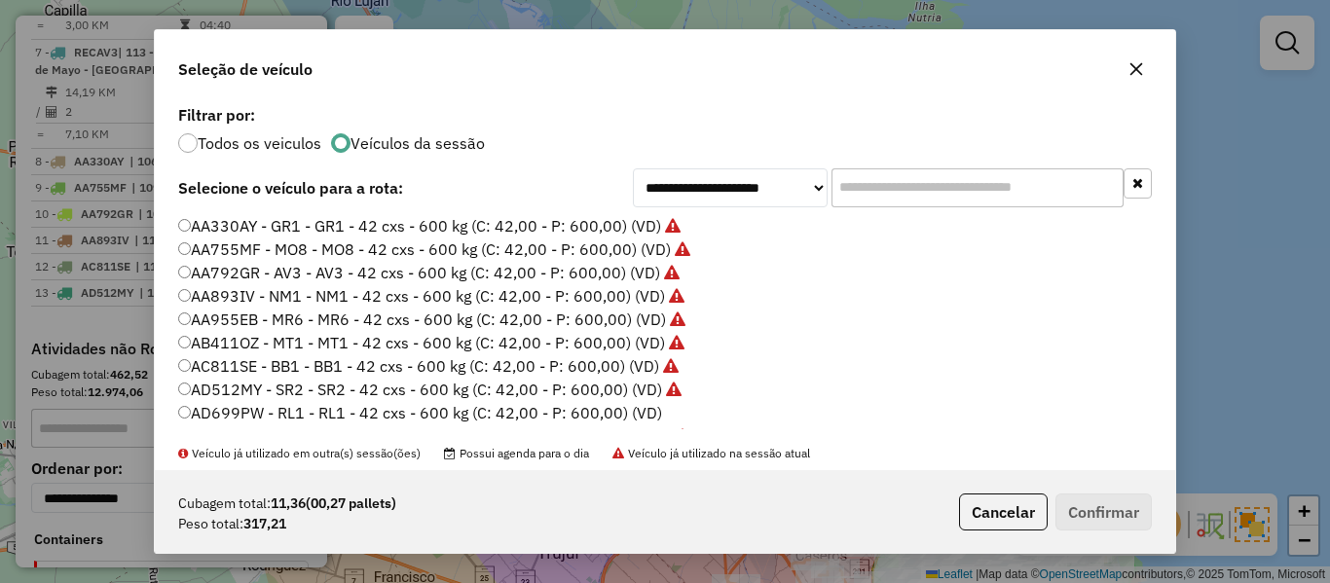
click at [634, 413] on label "AD699PW - RL1 - RL1 - 42 cxs - 600 kg (C: 42,00 - P: 600,00) (VD)" at bounding box center [420, 412] width 484 height 23
click at [1096, 516] on button "Confirmar" at bounding box center [1104, 512] width 96 height 37
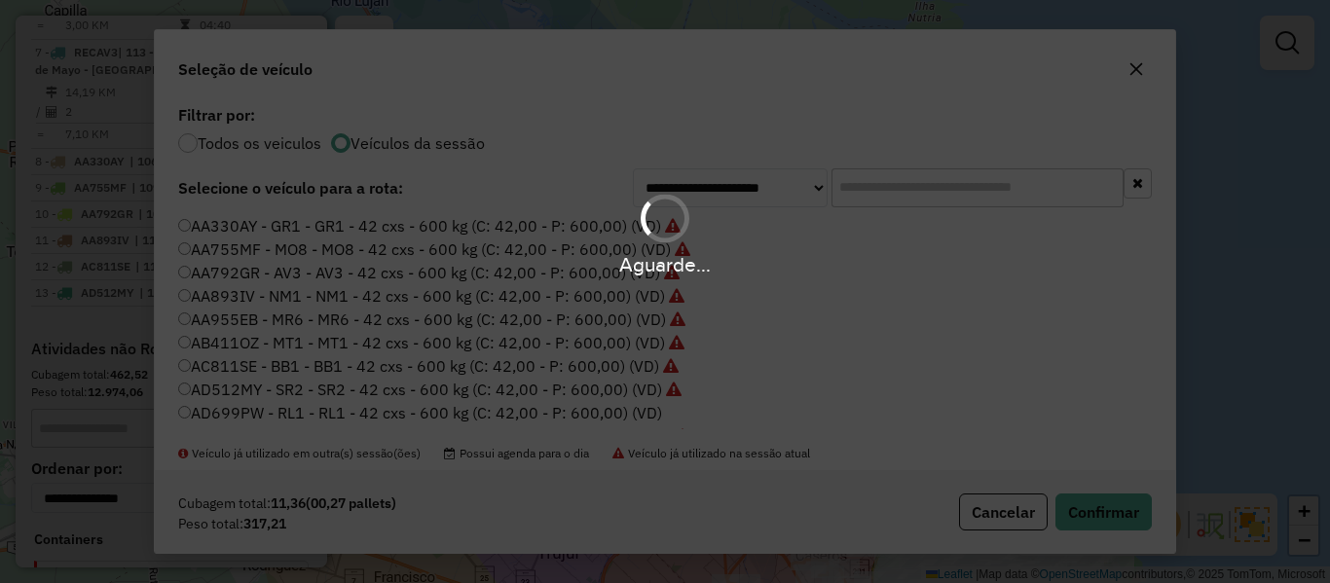
scroll to position [1573, 0]
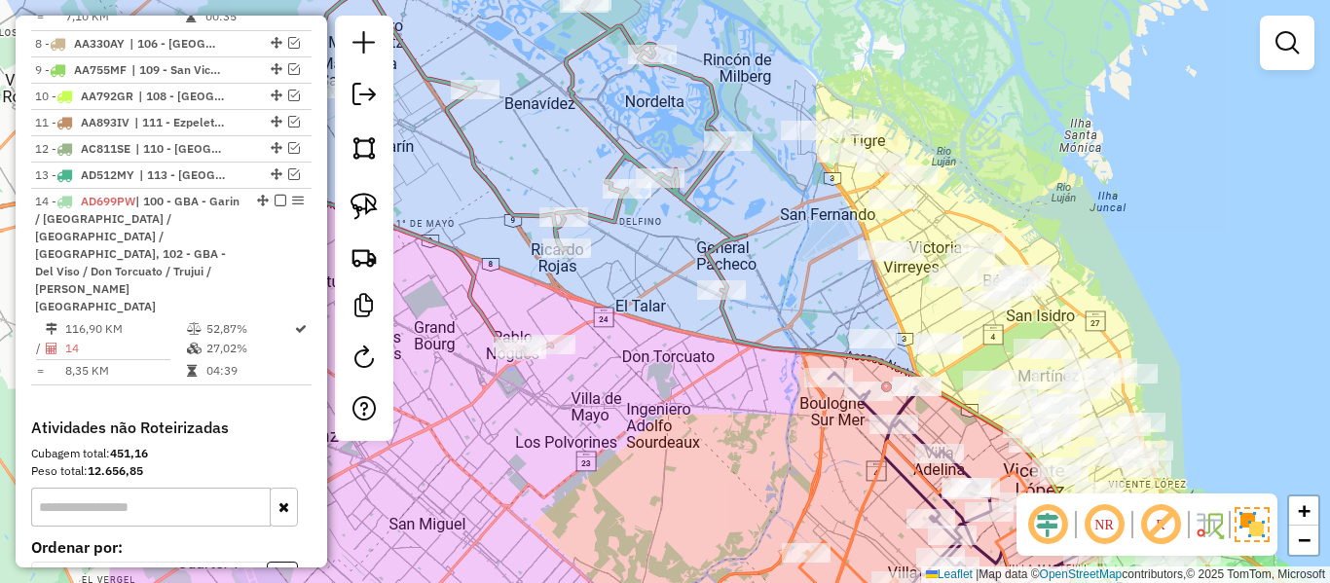
click at [732, 331] on icon at bounding box center [932, 466] width 420 height 352
select select "**********"
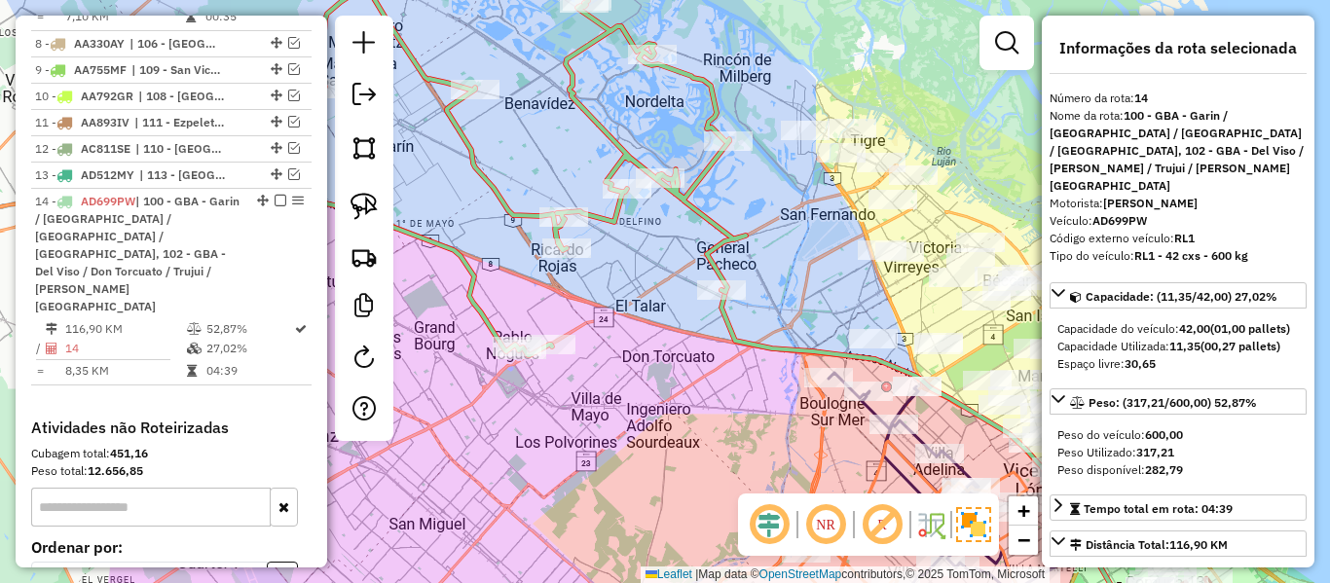
scroll to position [1599, 0]
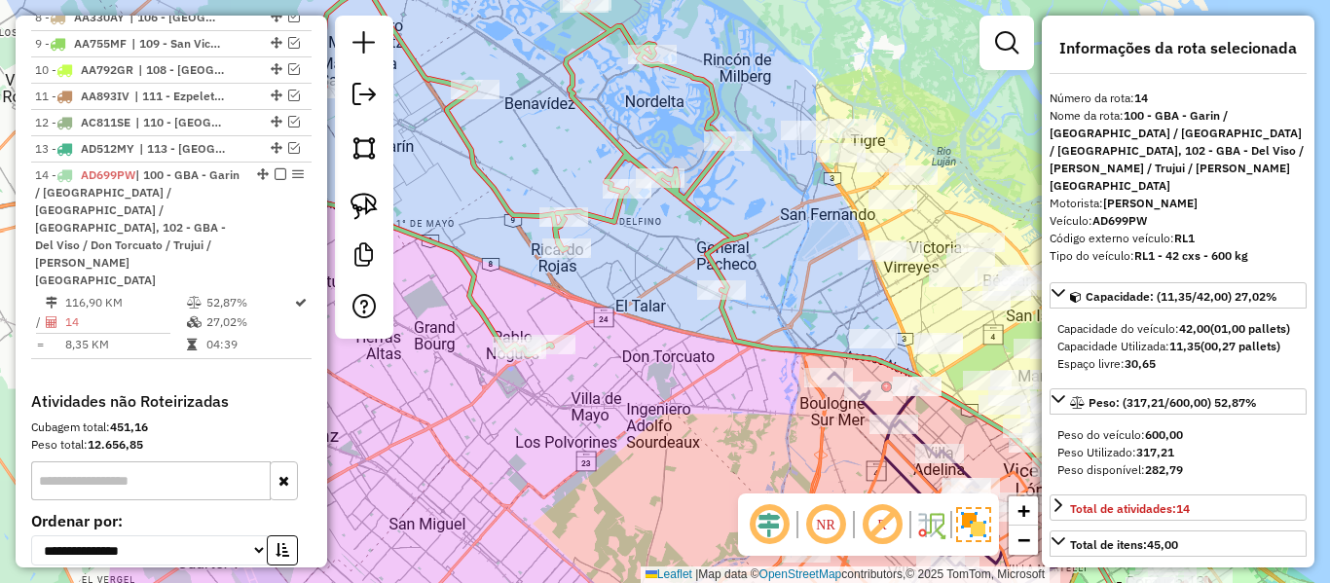
drag, startPoint x: 722, startPoint y: 307, endPoint x: 711, endPoint y: 301, distance: 12.2
click at [710, 301] on div "Janela de atendimento Grade de atendimento Capacidade Transportadoras Veículos …" at bounding box center [665, 291] width 1330 height 583
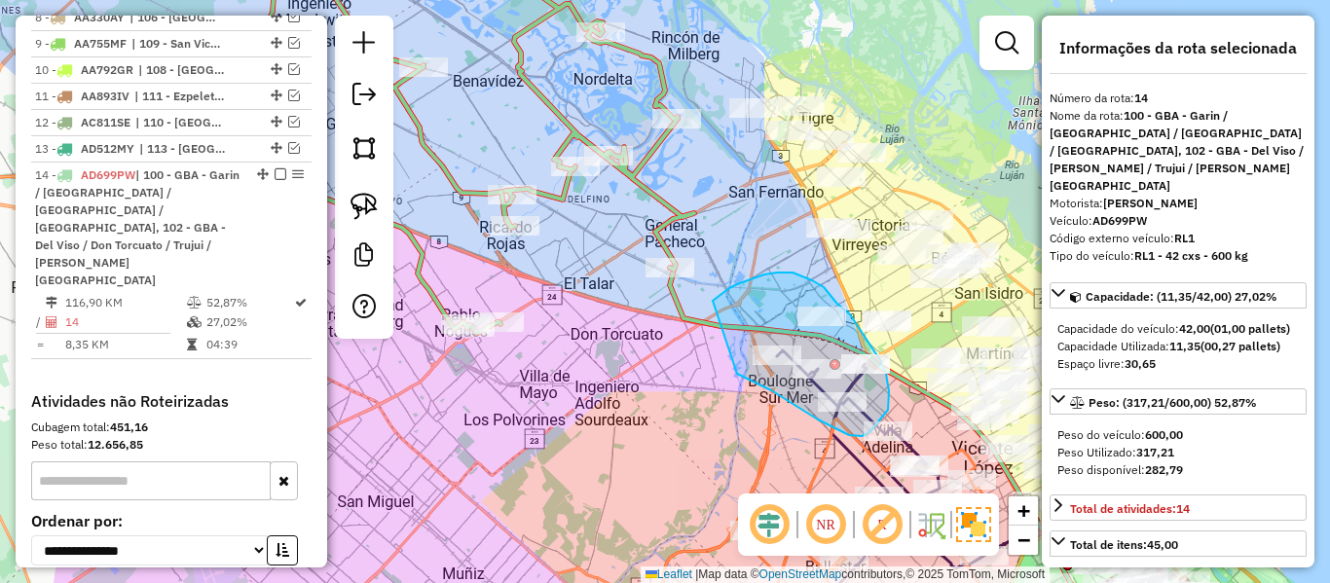
drag, startPoint x: 747, startPoint y: 280, endPoint x: 727, endPoint y: 359, distance: 81.2
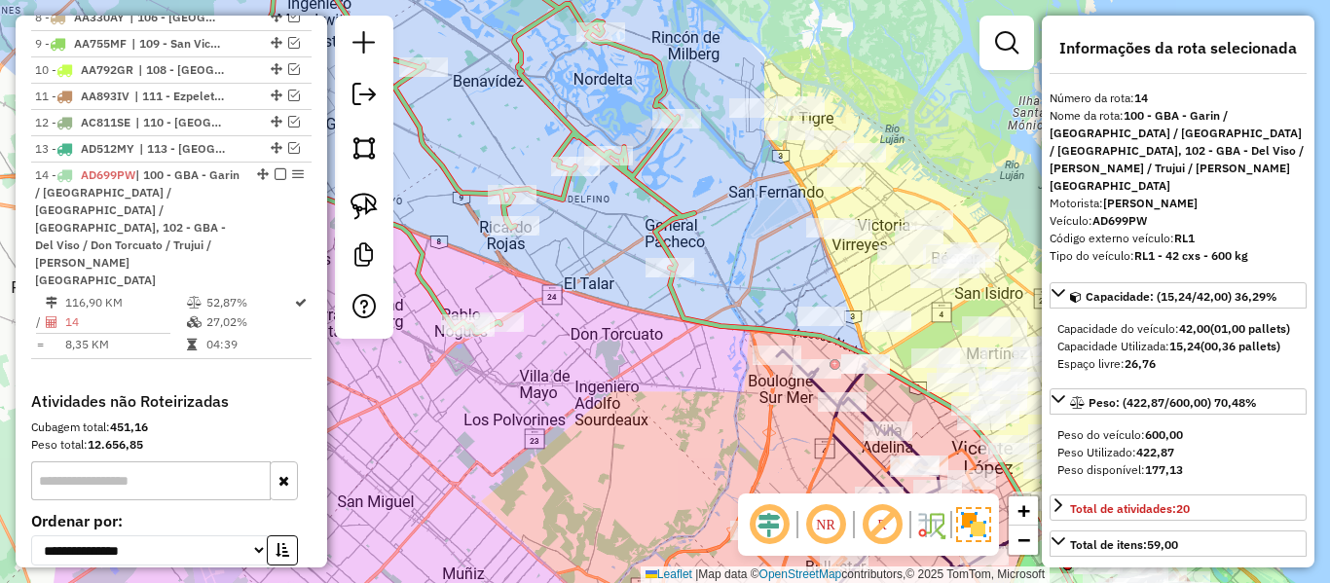
drag, startPoint x: 781, startPoint y: 417, endPoint x: 775, endPoint y: 404, distance: 13.9
click at [775, 404] on div "Janela de atendimento Grade de atendimento Capacidade Transportadoras Veículos …" at bounding box center [665, 291] width 1330 height 583
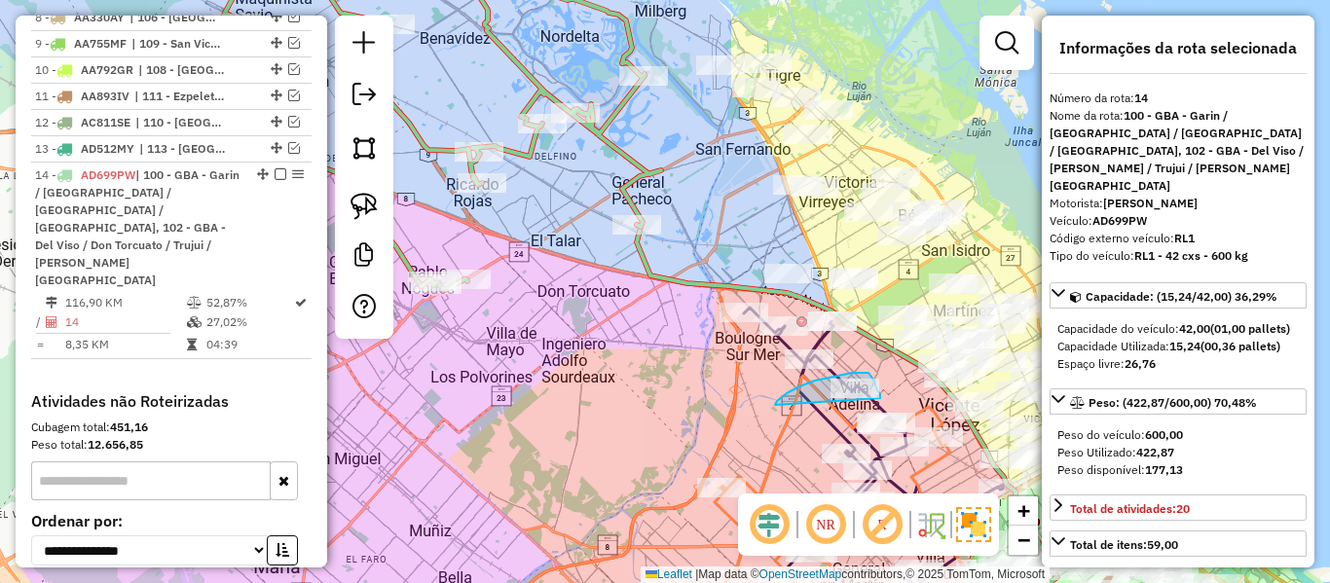
drag, startPoint x: 815, startPoint y: 381, endPoint x: 880, endPoint y: 398, distance: 67.6
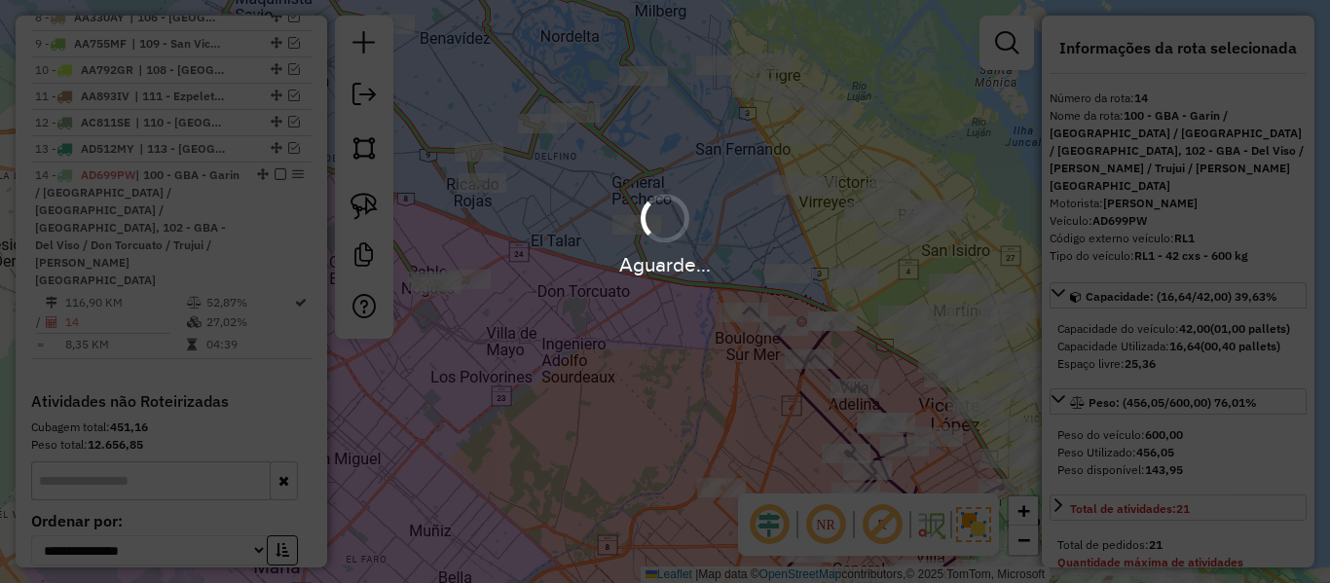
select select "**********"
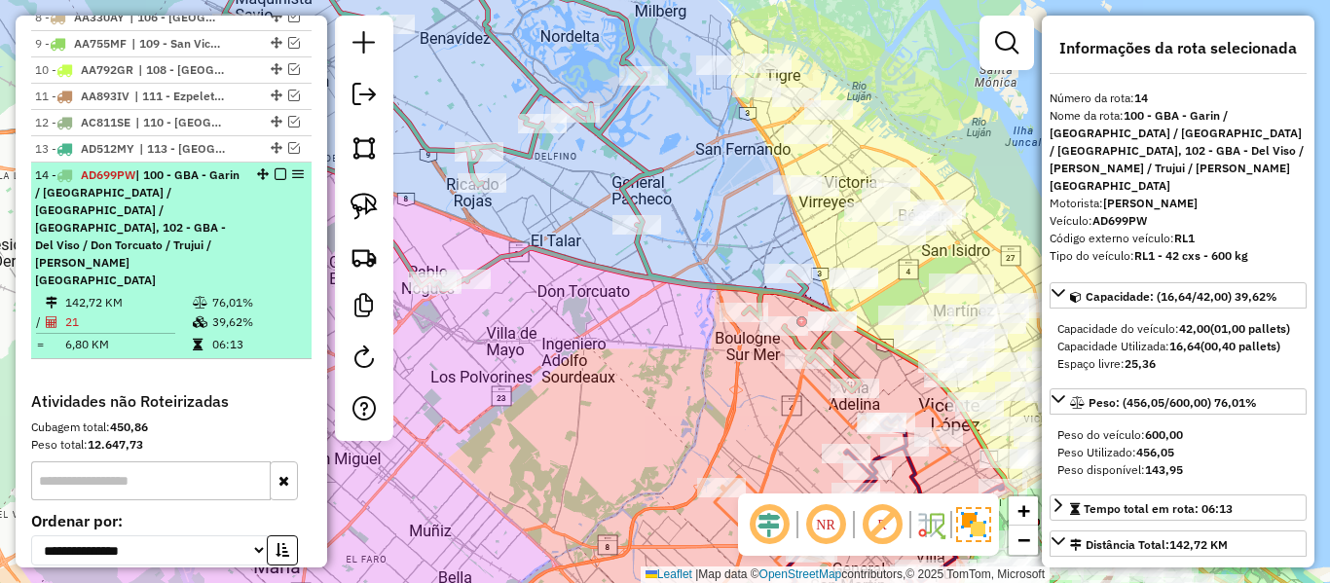
click at [275, 168] on em at bounding box center [281, 174] width 12 height 12
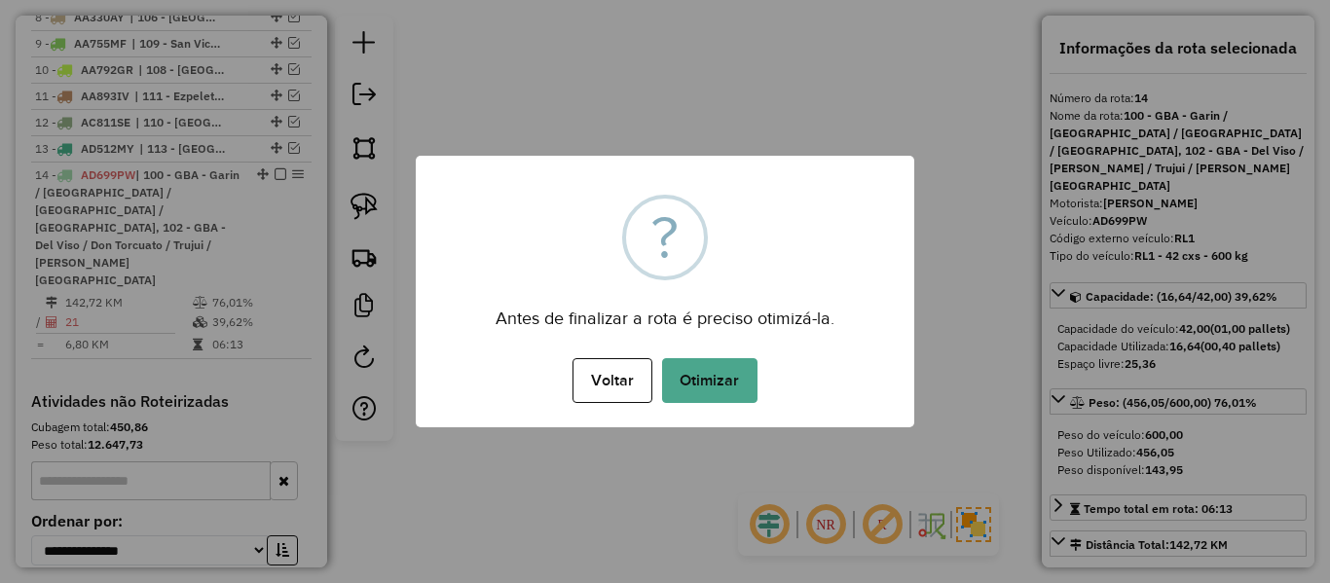
click at [690, 377] on button "Otimizar" at bounding box center [709, 380] width 95 height 45
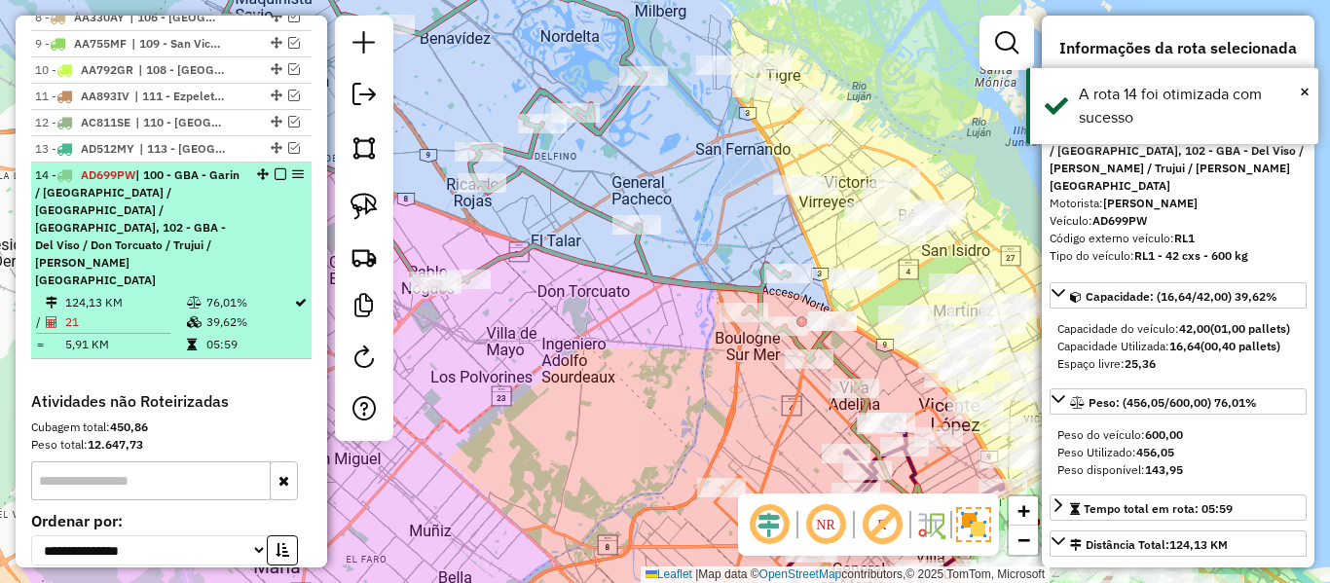
click at [275, 168] on em at bounding box center [281, 174] width 12 height 12
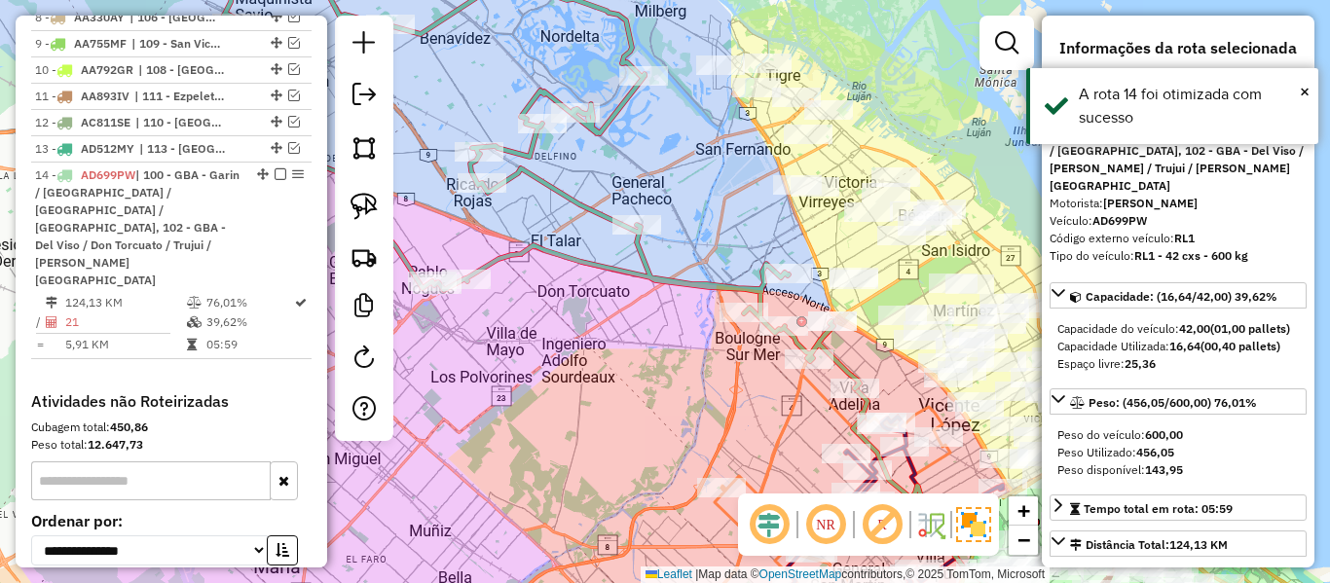
scroll to position [1481, 0]
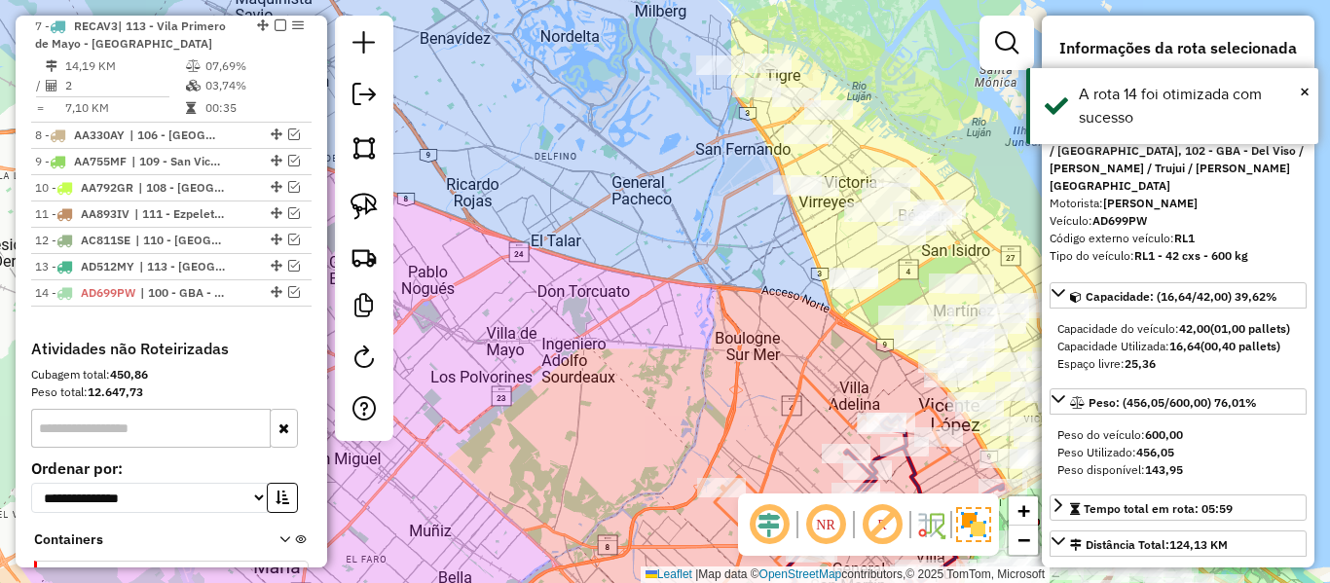
click at [723, 224] on div "Janela de atendimento Grade de atendimento Capacidade Transportadoras Veículos …" at bounding box center [665, 291] width 1330 height 583
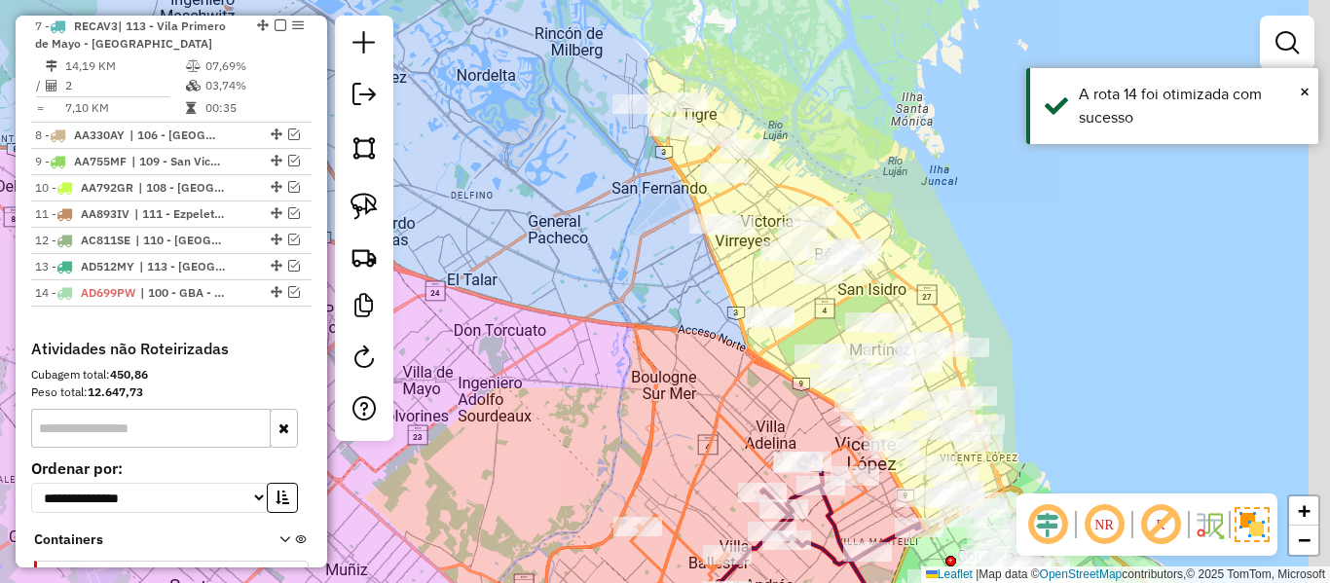
drag, startPoint x: 700, startPoint y: 246, endPoint x: 643, endPoint y: 266, distance: 60.7
click at [642, 269] on div "Janela de atendimento Grade de atendimento Capacidade Transportadoras Veículos …" at bounding box center [665, 291] width 1330 height 583
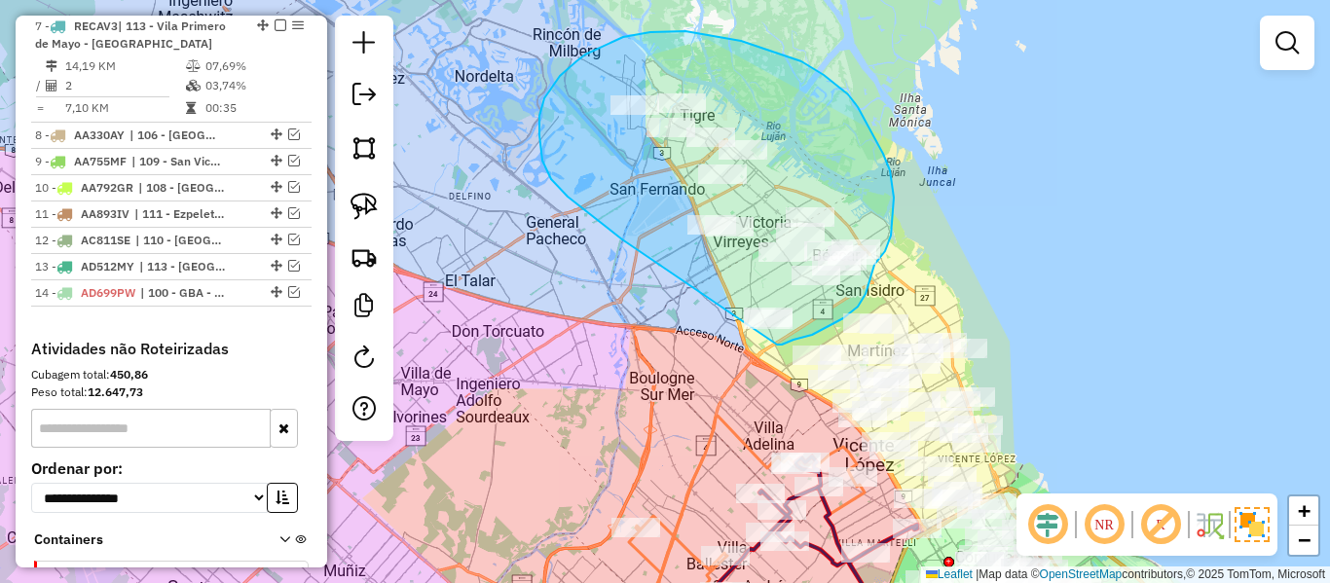
drag, startPoint x: 608, startPoint y: 228, endPoint x: 776, endPoint y: 345, distance: 205.0
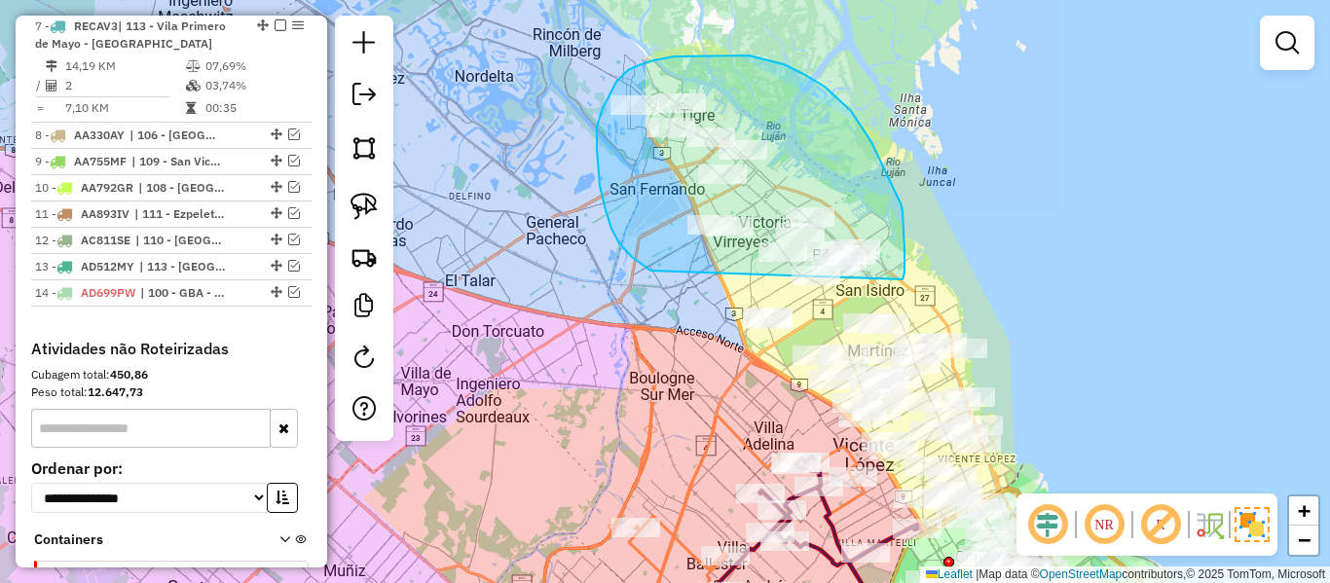
drag, startPoint x: 619, startPoint y: 243, endPoint x: 902, endPoint y: 293, distance: 286.7
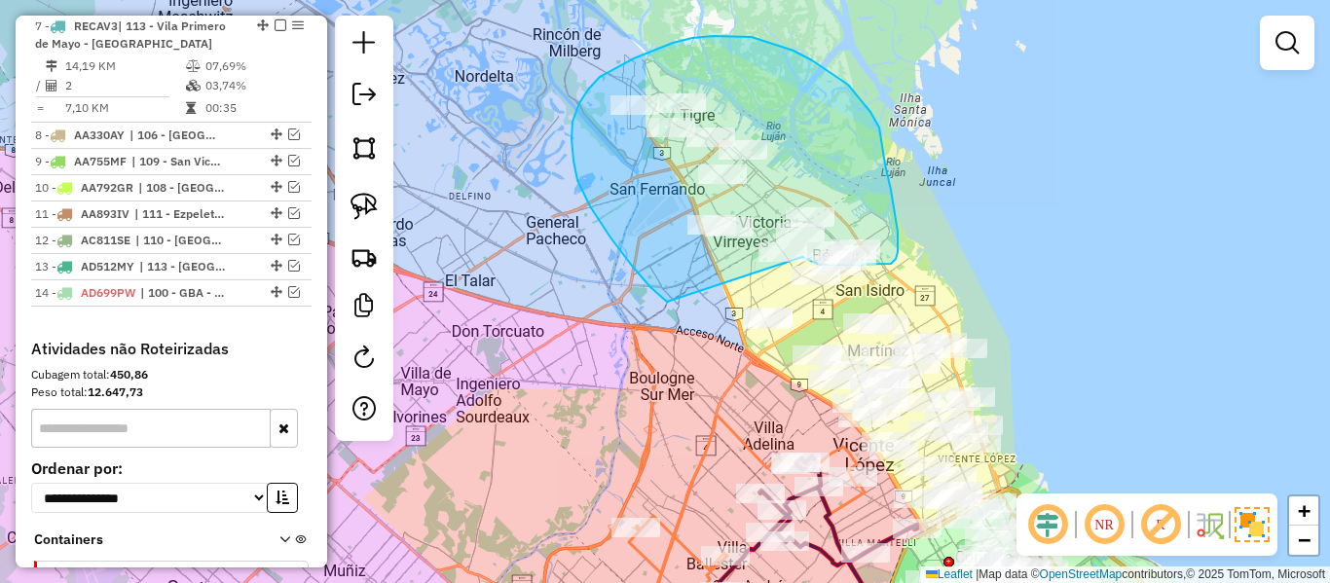
click at [786, 257] on div "Janela de atendimento Grade de atendimento Capacidade Transportadoras Veículos …" at bounding box center [665, 291] width 1330 height 583
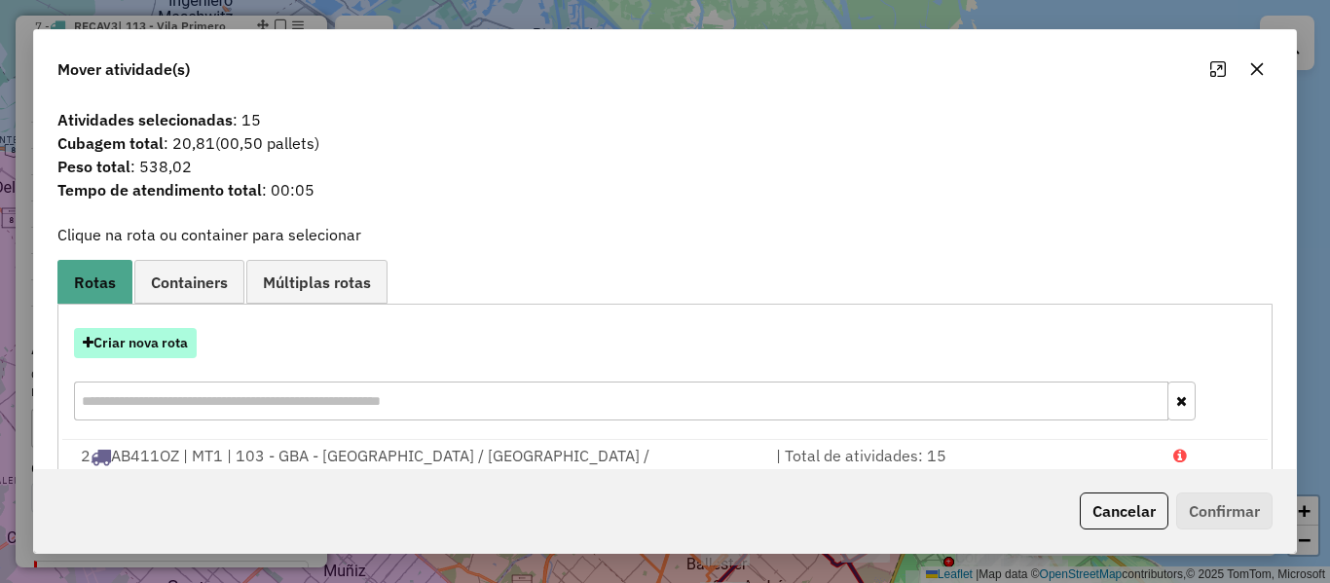
click at [169, 335] on button "Criar nova rota" at bounding box center [135, 343] width 123 height 30
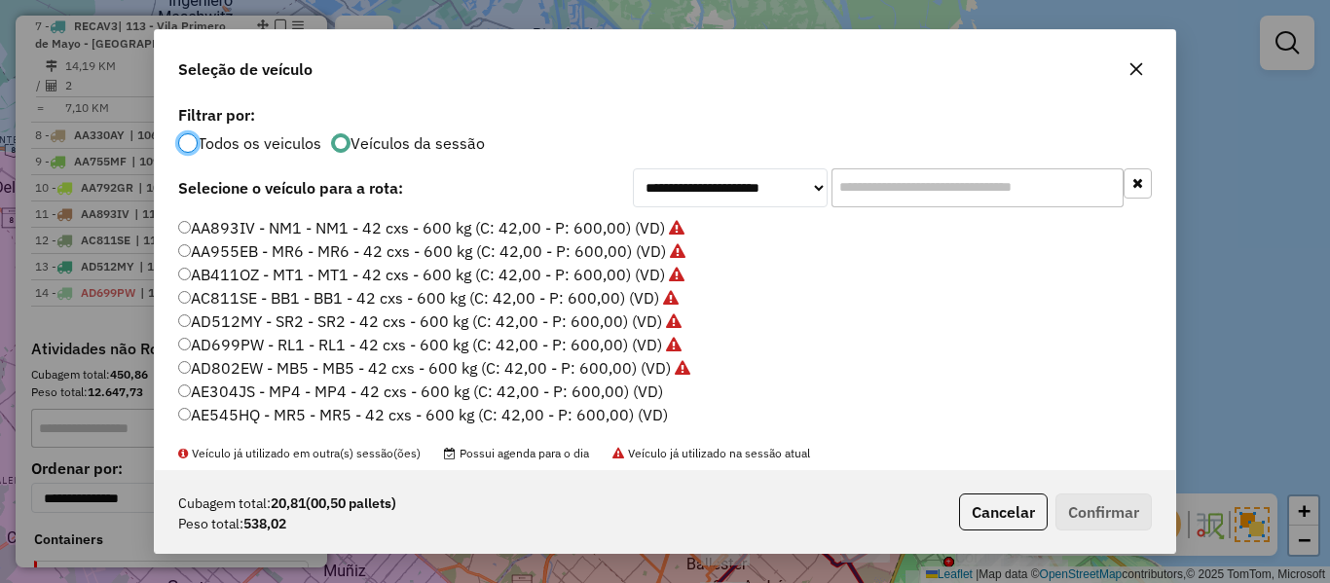
scroll to position [97, 0]
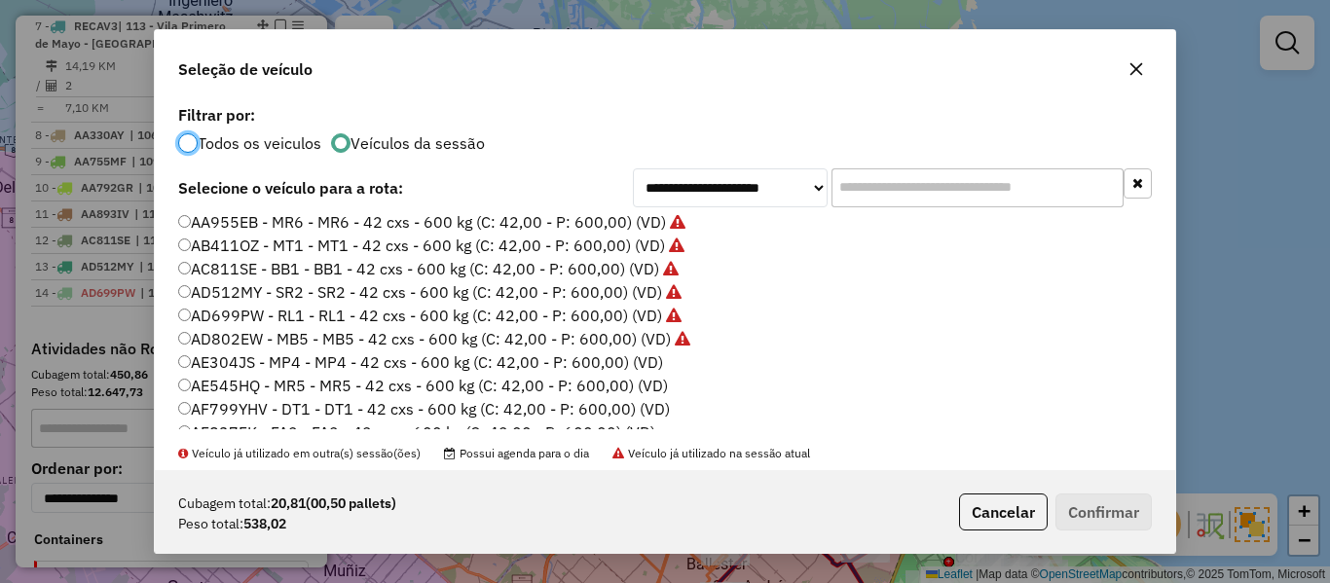
click at [647, 361] on label "AE304JS - MP4 - MP4 - 42 cxs - 600 kg (C: 42,00 - P: 600,00) (VD)" at bounding box center [420, 362] width 485 height 23
click at [1076, 495] on button "Confirmar" at bounding box center [1104, 512] width 96 height 37
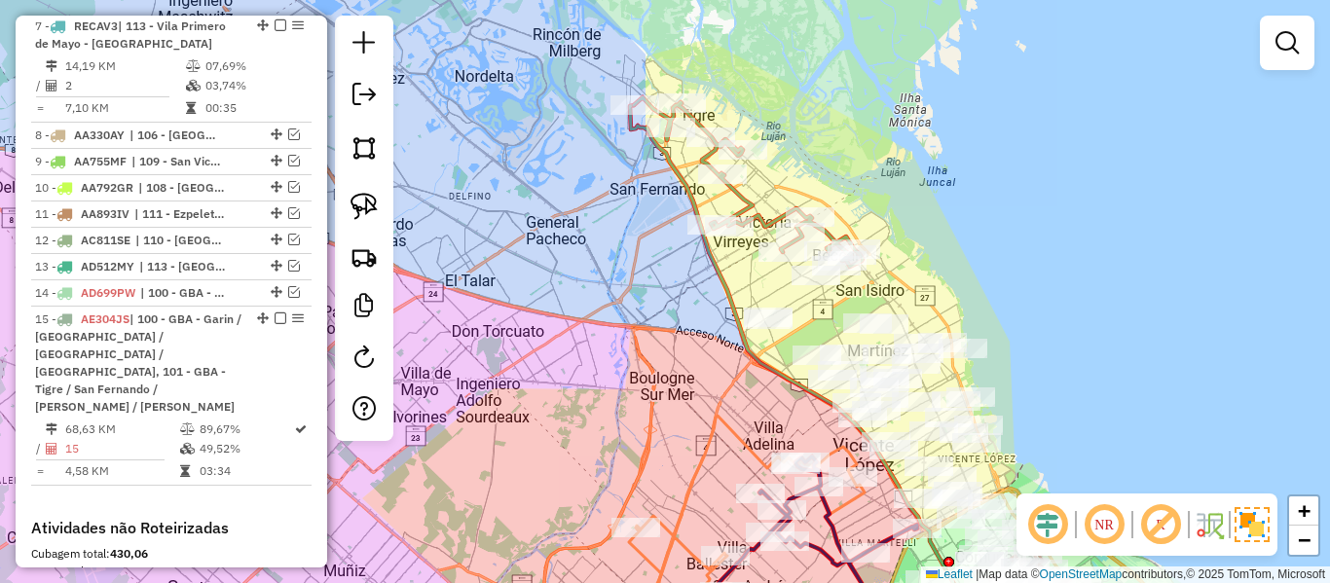
scroll to position [1599, 0]
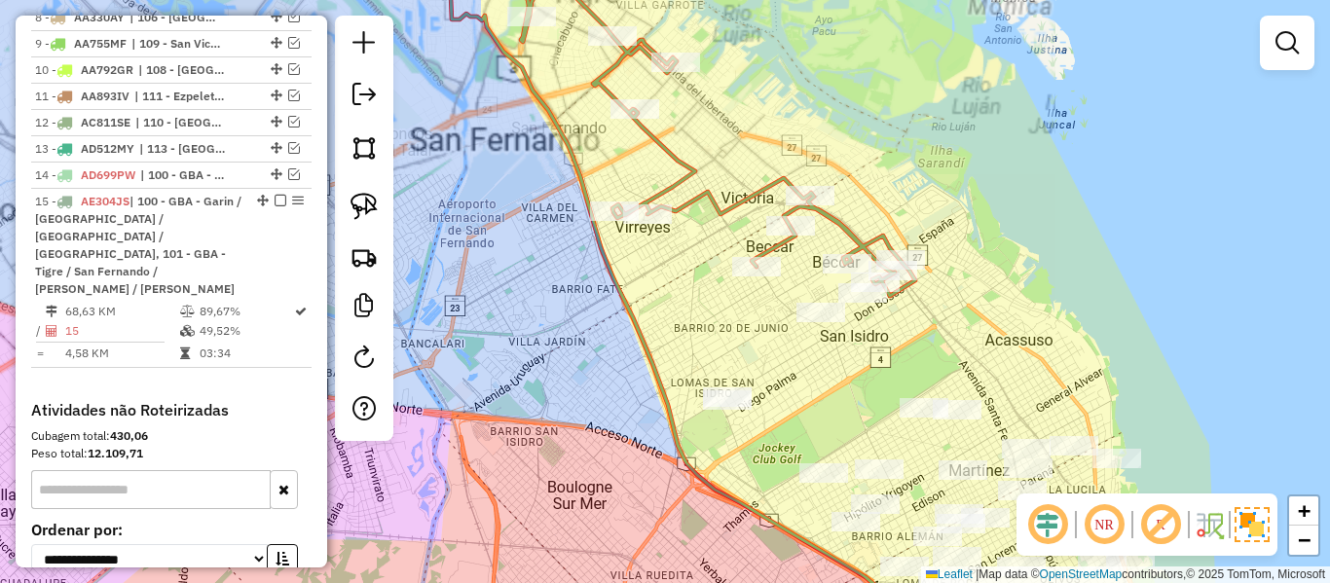
click at [754, 190] on icon at bounding box center [687, 126] width 457 height 339
select select "**********"
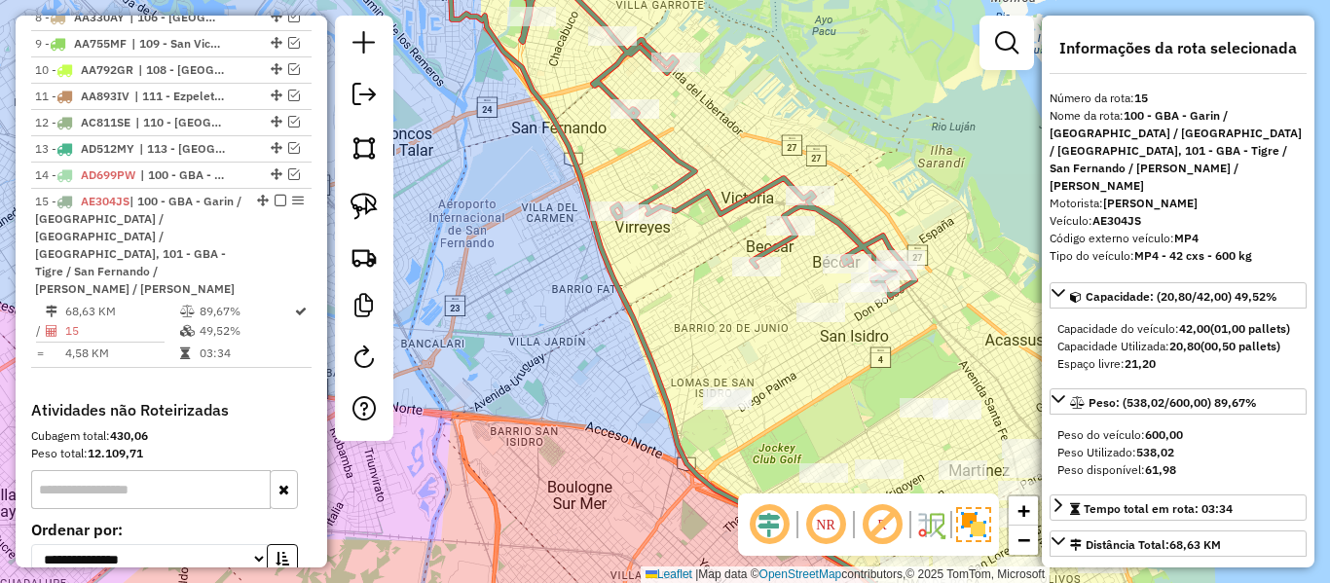
scroll to position [1625, 0]
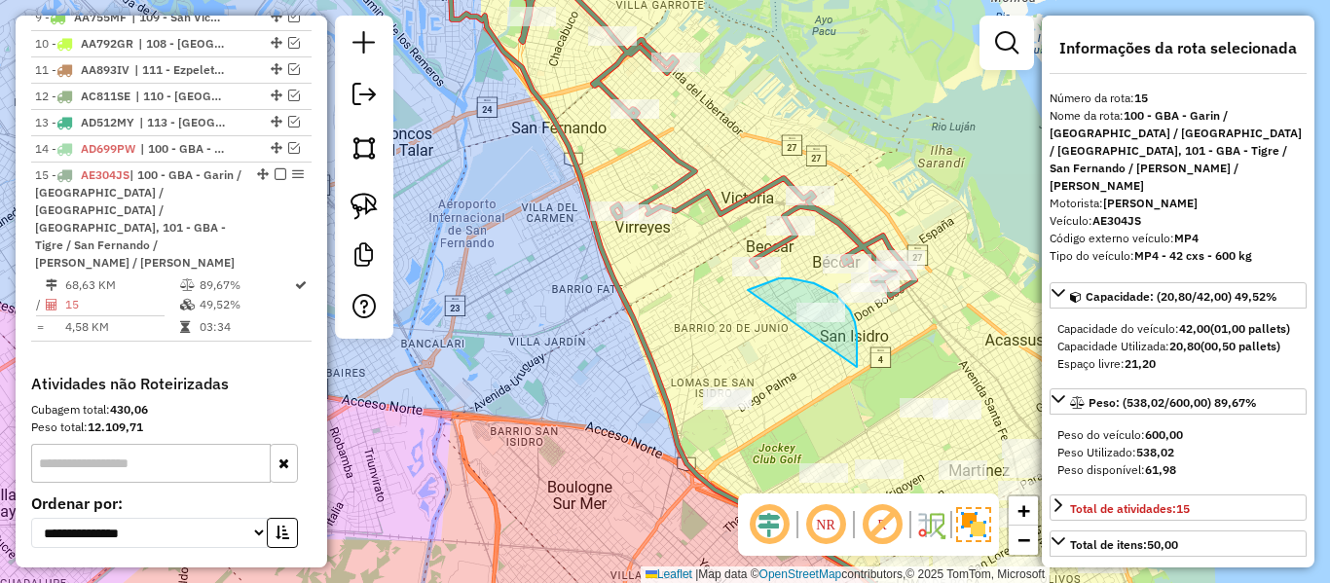
drag, startPoint x: 855, startPoint y: 322, endPoint x: 748, endPoint y: 290, distance: 111.8
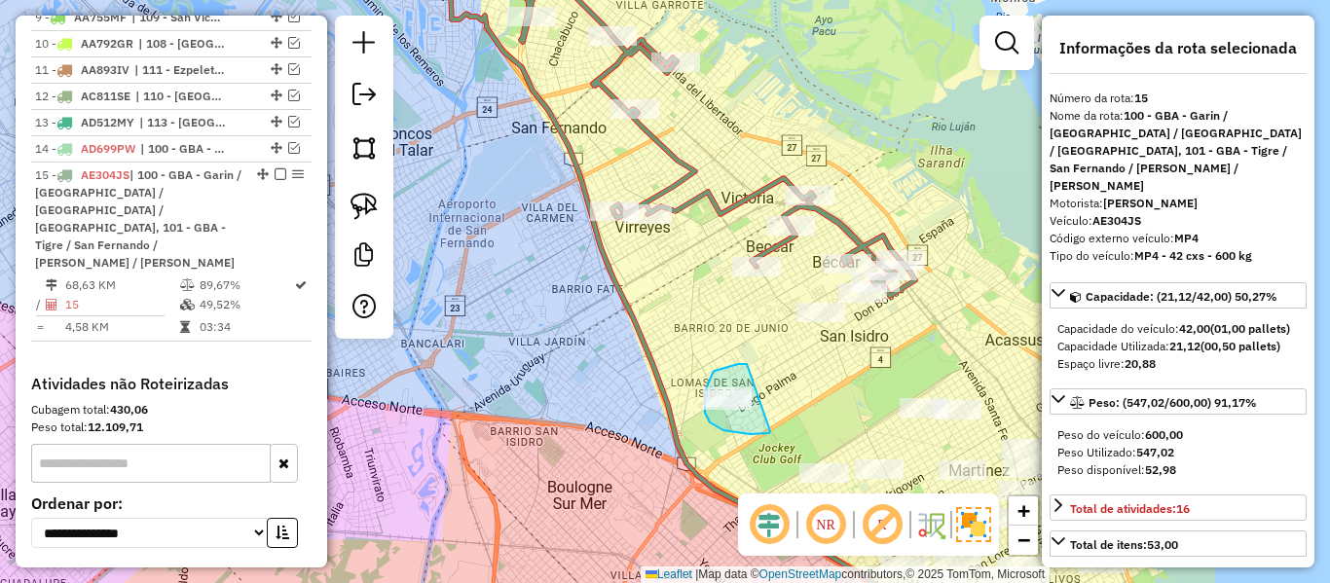
drag, startPoint x: 743, startPoint y: 364, endPoint x: 789, endPoint y: 395, distance: 55.4
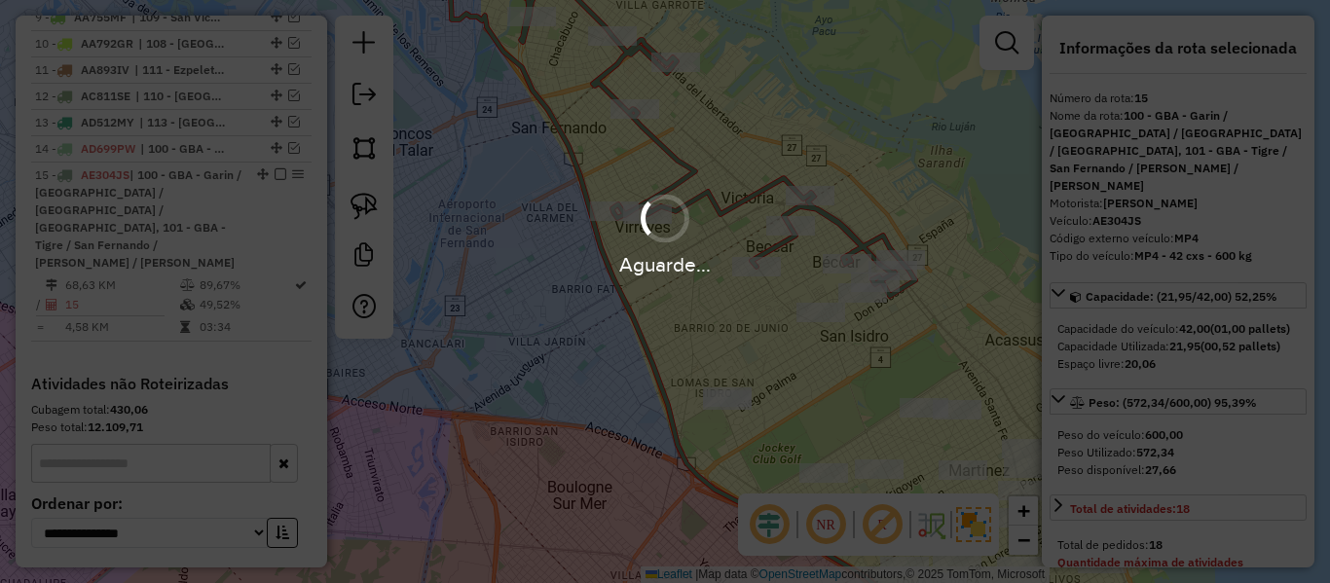
select select "**********"
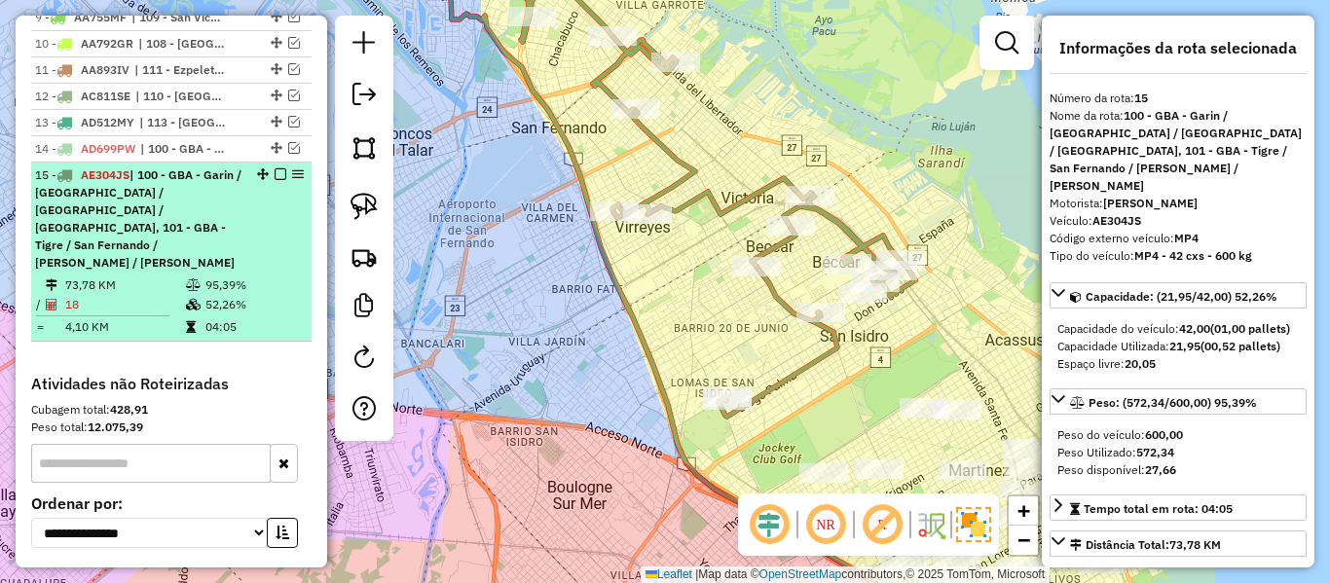
click at [275, 168] on em at bounding box center [281, 174] width 12 height 12
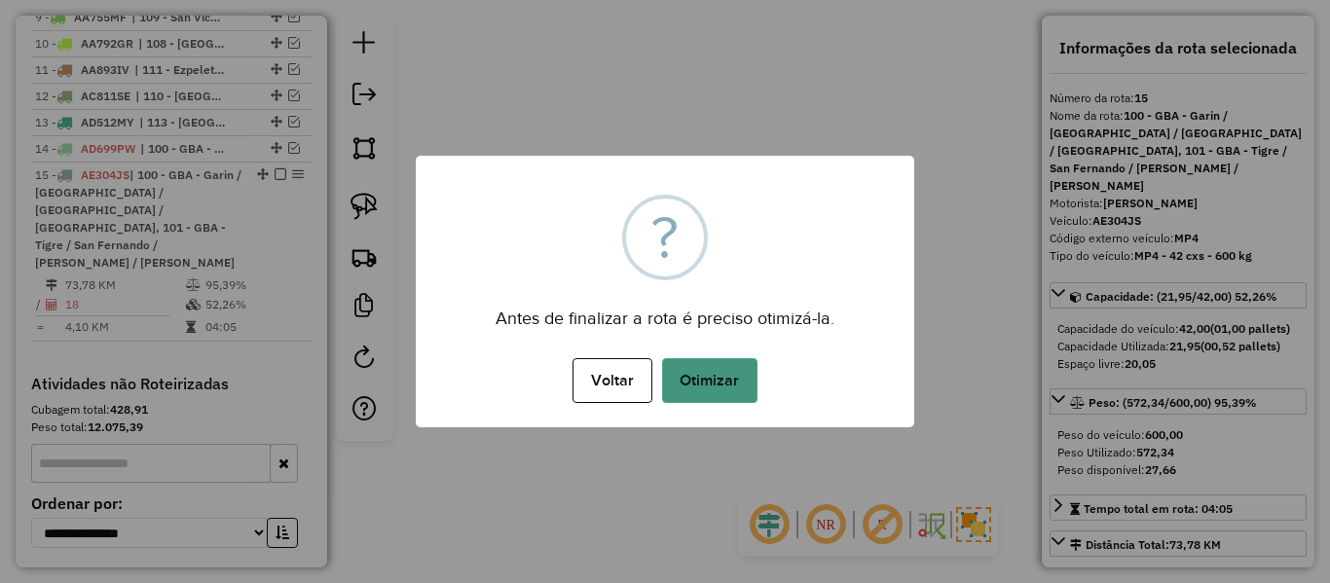
click at [697, 379] on button "Otimizar" at bounding box center [709, 380] width 95 height 45
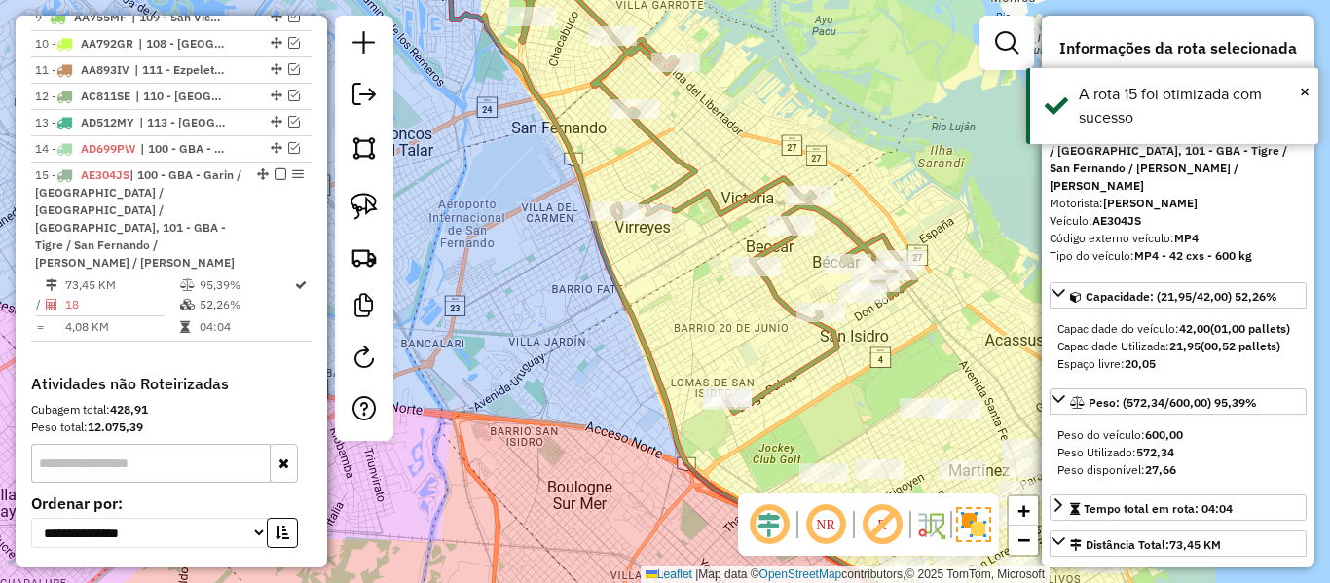
click at [275, 168] on em at bounding box center [281, 174] width 12 height 12
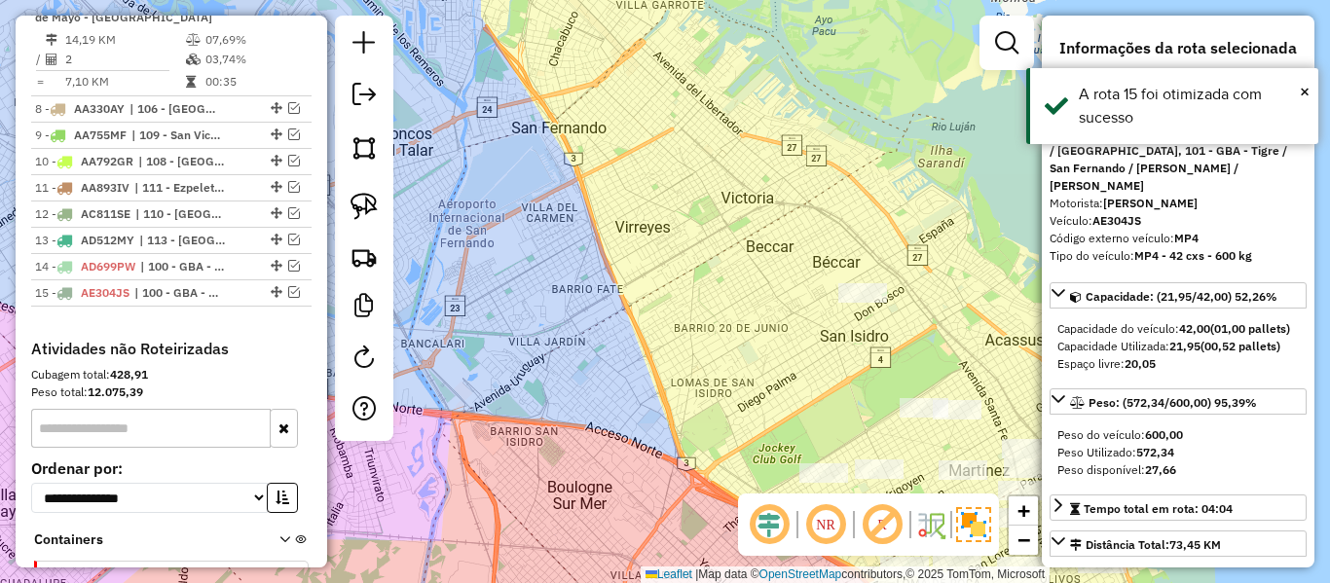
drag, startPoint x: 897, startPoint y: 276, endPoint x: 699, endPoint y: 95, distance: 267.5
click at [695, 95] on div "Janela de atendimento Grade de atendimento Capacidade Transportadoras Veículos …" at bounding box center [665, 291] width 1330 height 583
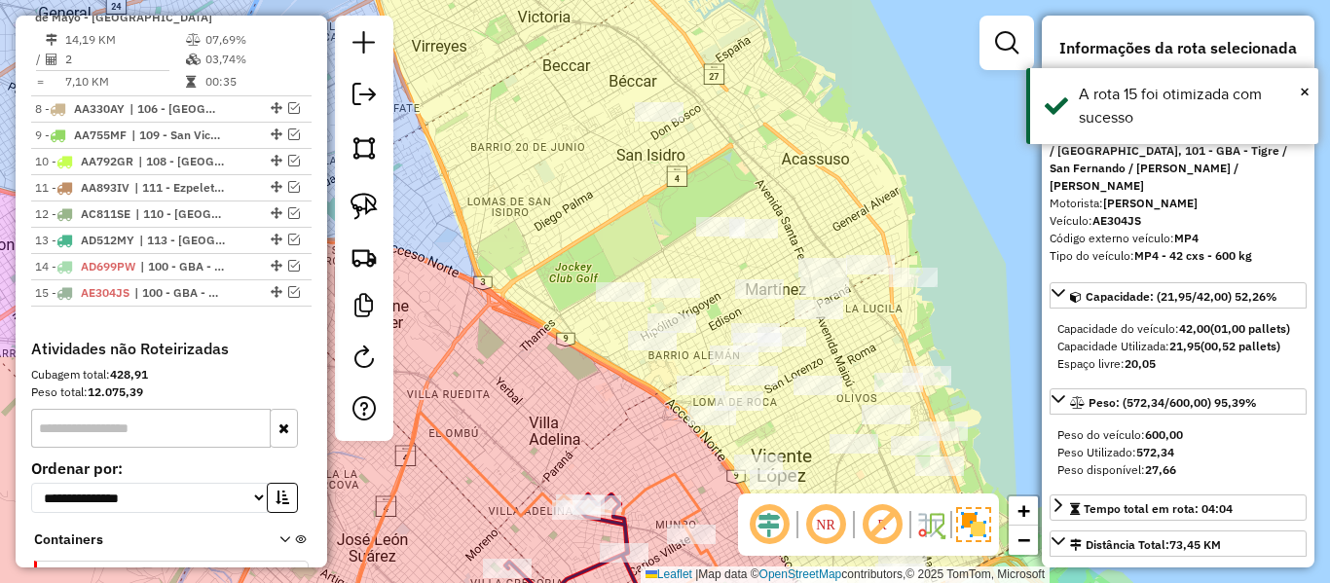
click at [932, 202] on div "Janela de atendimento Grade de atendimento Capacidade Transportadoras Veículos …" at bounding box center [665, 291] width 1330 height 583
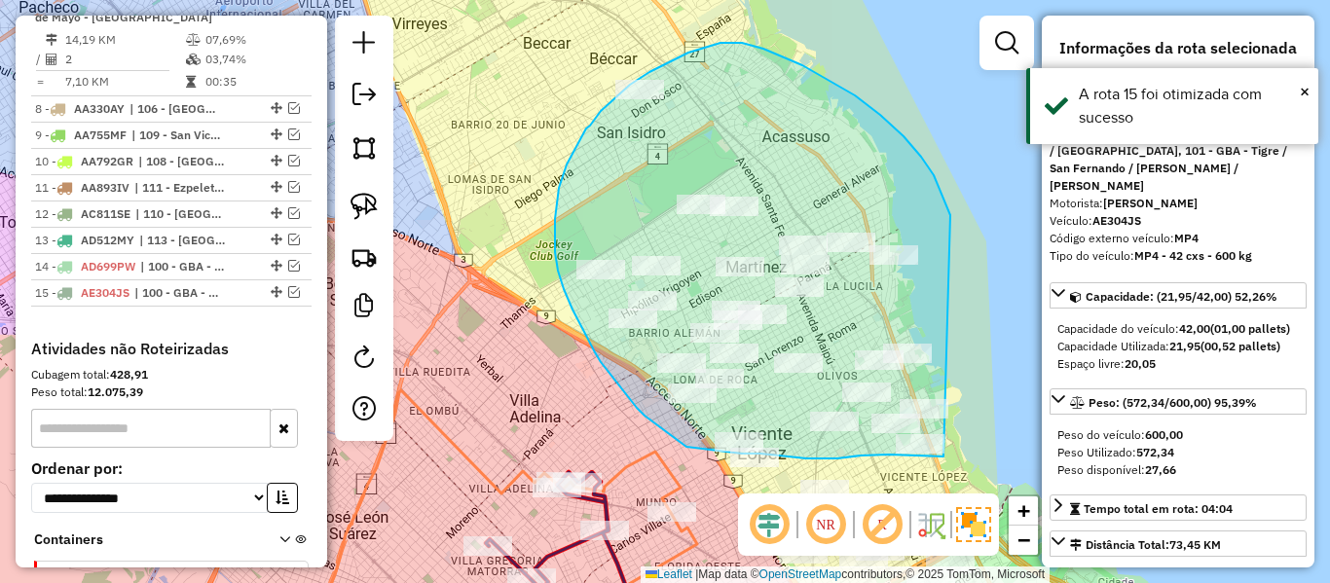
drag, startPoint x: 904, startPoint y: 136, endPoint x: 985, endPoint y: 428, distance: 303.4
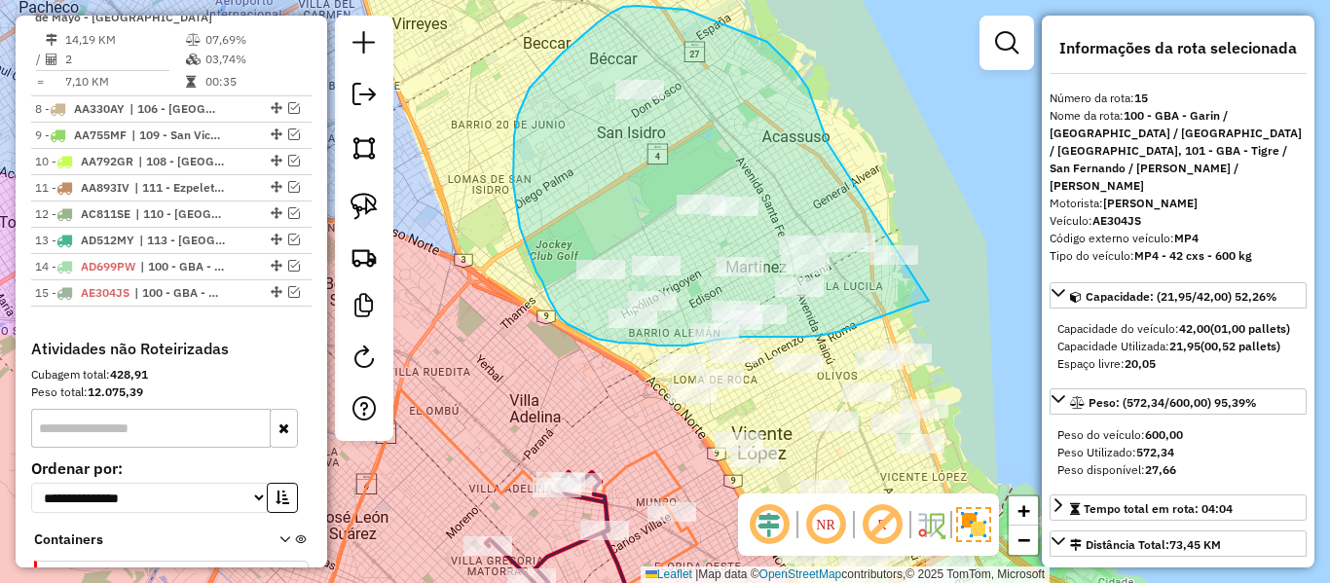
drag, startPoint x: 767, startPoint y: 42, endPoint x: 960, endPoint y: 290, distance: 314.4
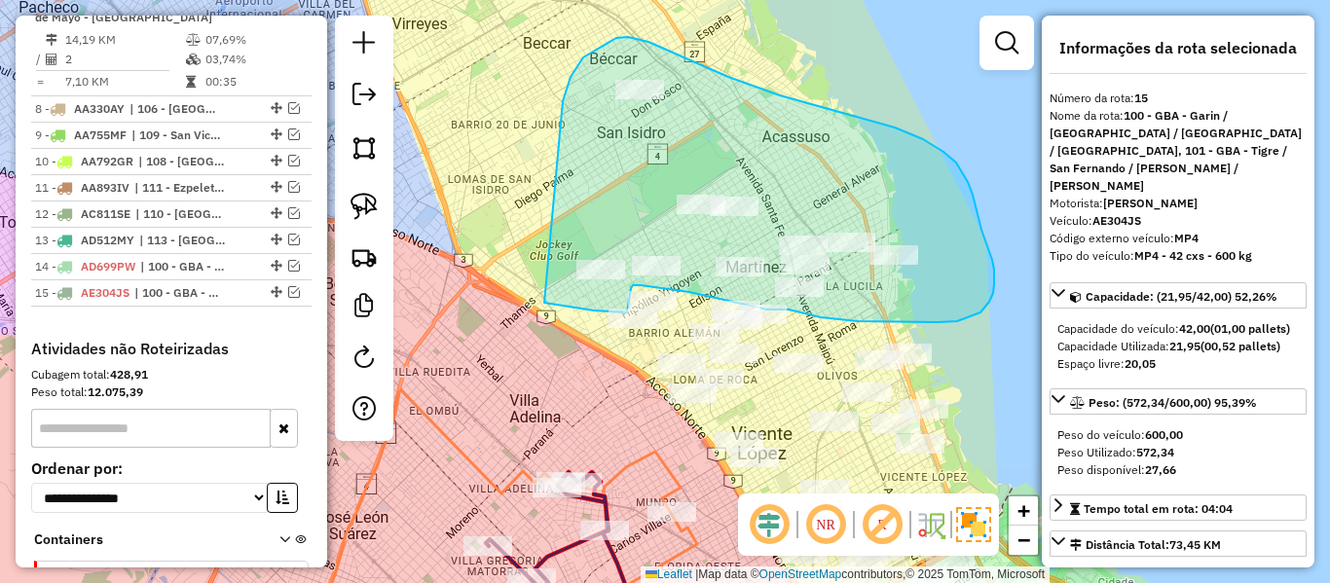
drag, startPoint x: 583, startPoint y: 57, endPoint x: 464, endPoint y: 292, distance: 263.0
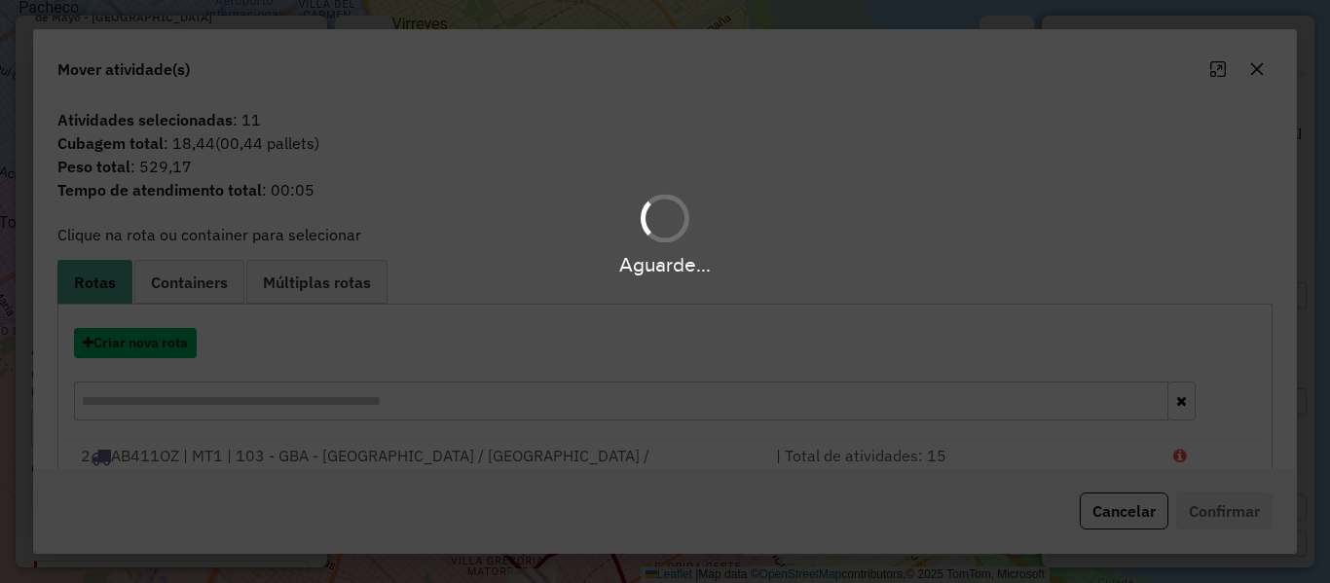
click at [157, 335] on button "Criar nova rota" at bounding box center [135, 343] width 123 height 30
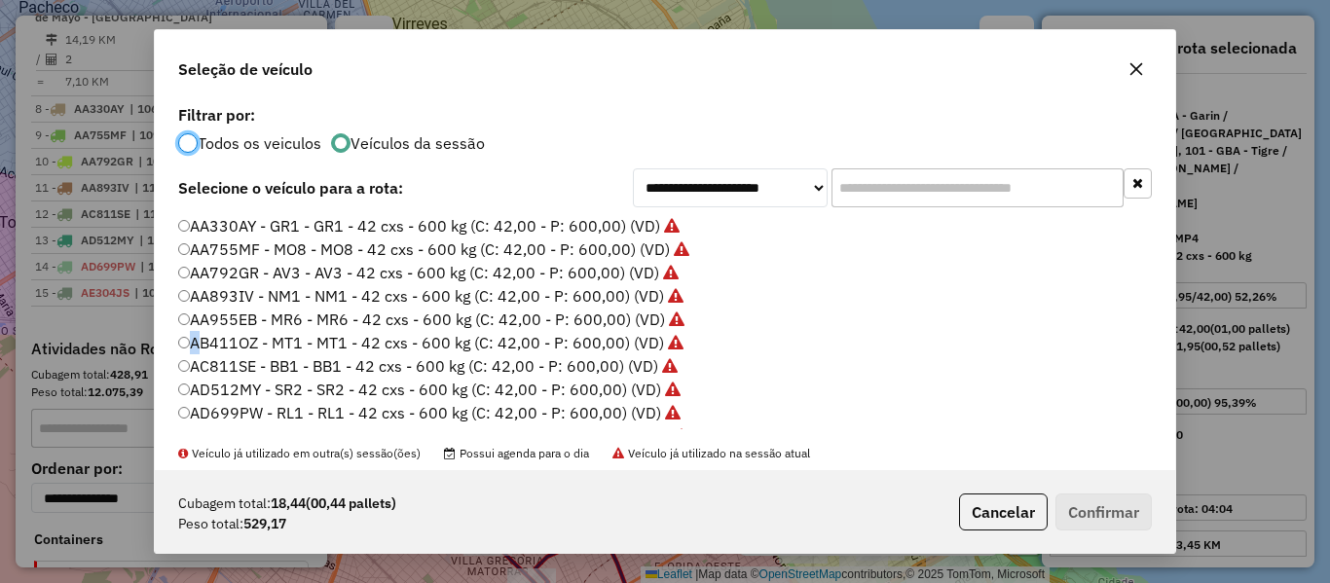
click at [157, 335] on div "**********" at bounding box center [665, 291] width 1330 height 583
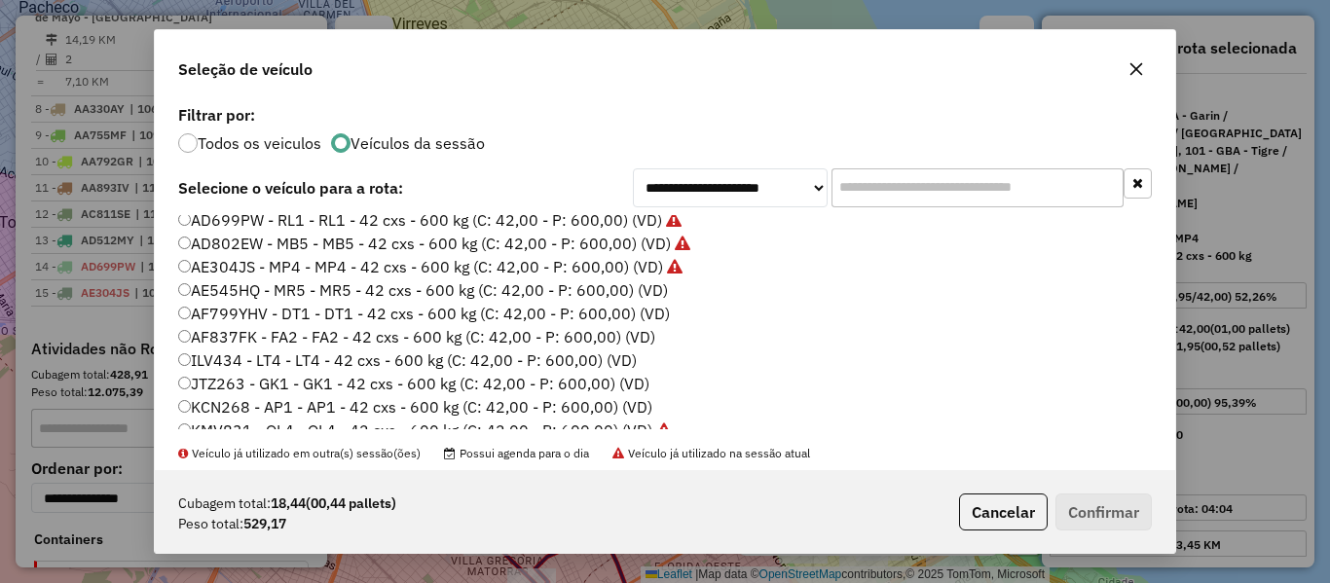
scroll to position [195, 0]
click at [657, 286] on label "AE545HQ - MR5 - MR5 - 42 cxs - 600 kg (C: 42,00 - P: 600,00) (VD)" at bounding box center [423, 288] width 490 height 23
click at [1116, 502] on button "Confirmar" at bounding box center [1104, 512] width 96 height 37
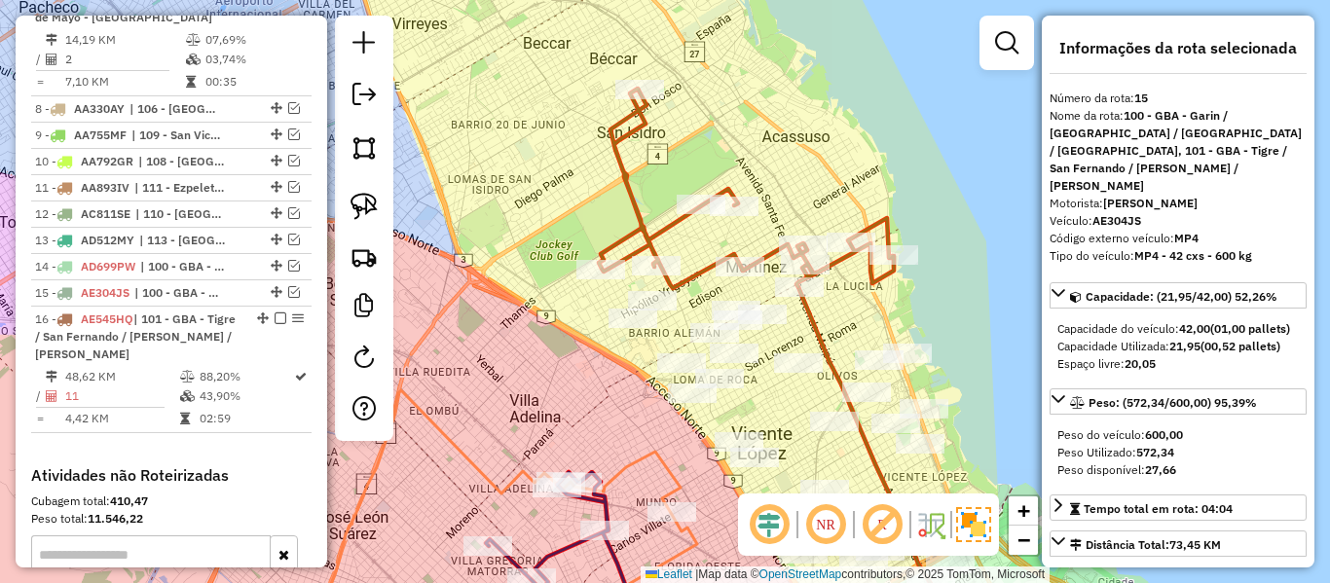
scroll to position [1634, 0]
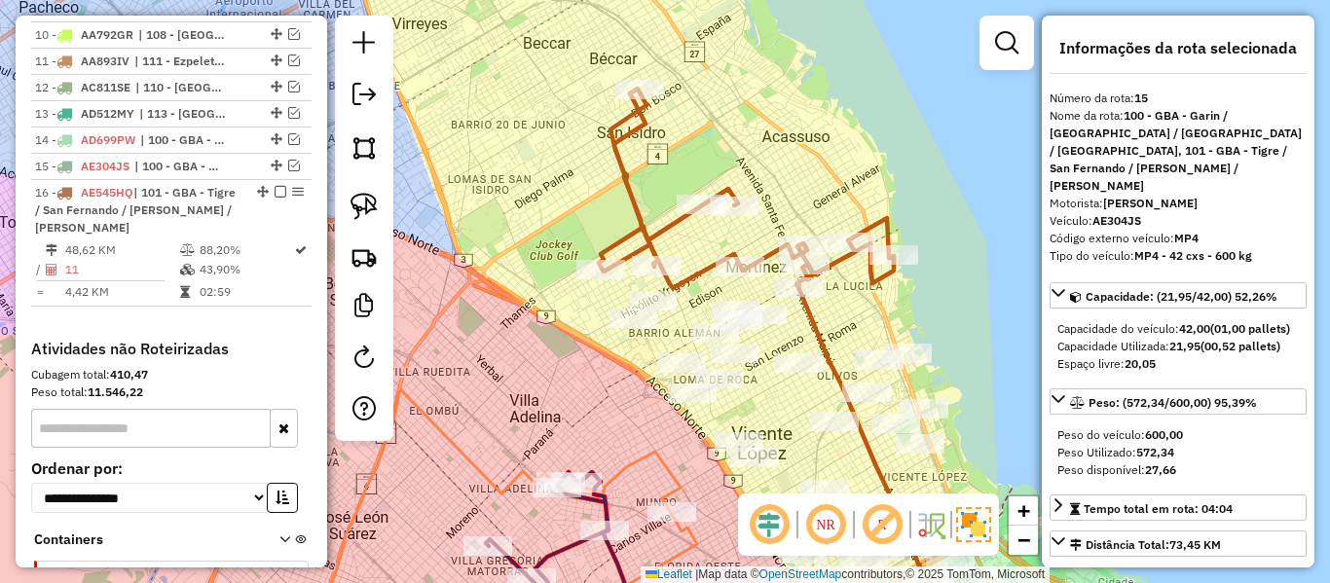
click at [663, 229] on icon at bounding box center [746, 189] width 295 height 200
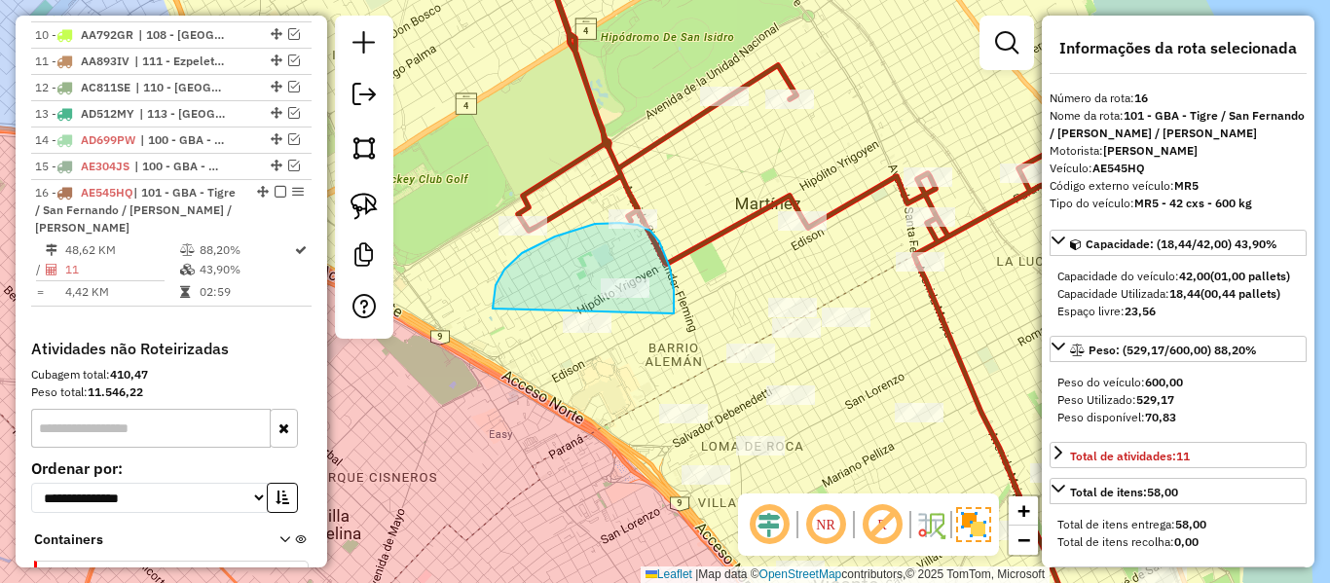
drag, startPoint x: 674, startPoint y: 314, endPoint x: 511, endPoint y: 366, distance: 170.9
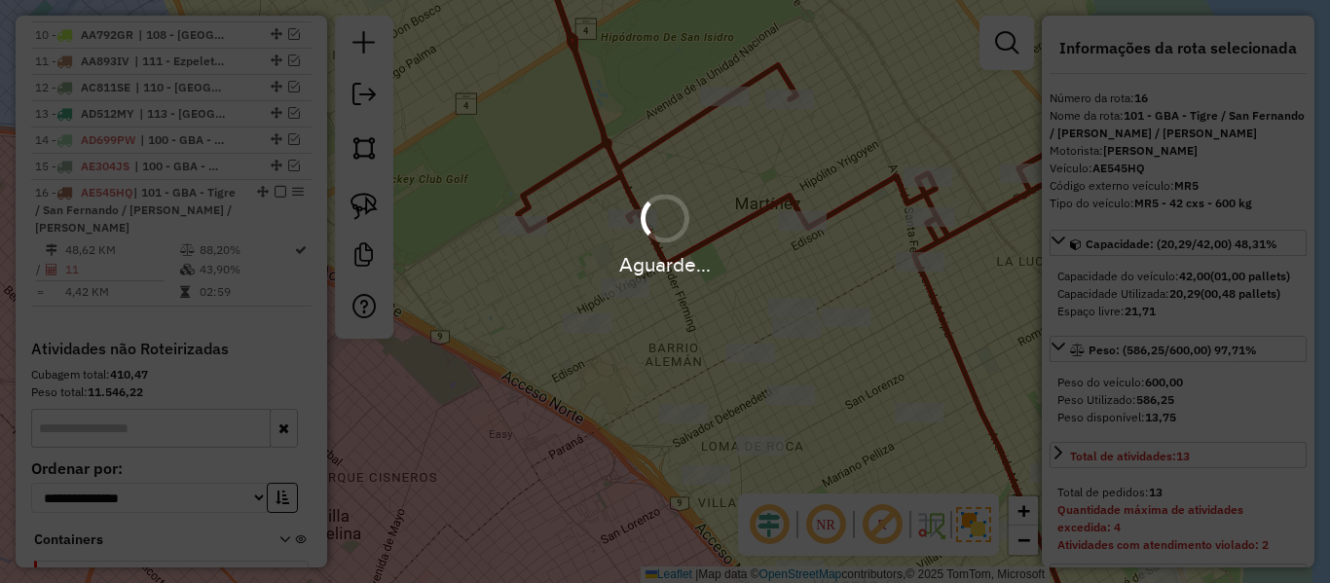
select select "**********"
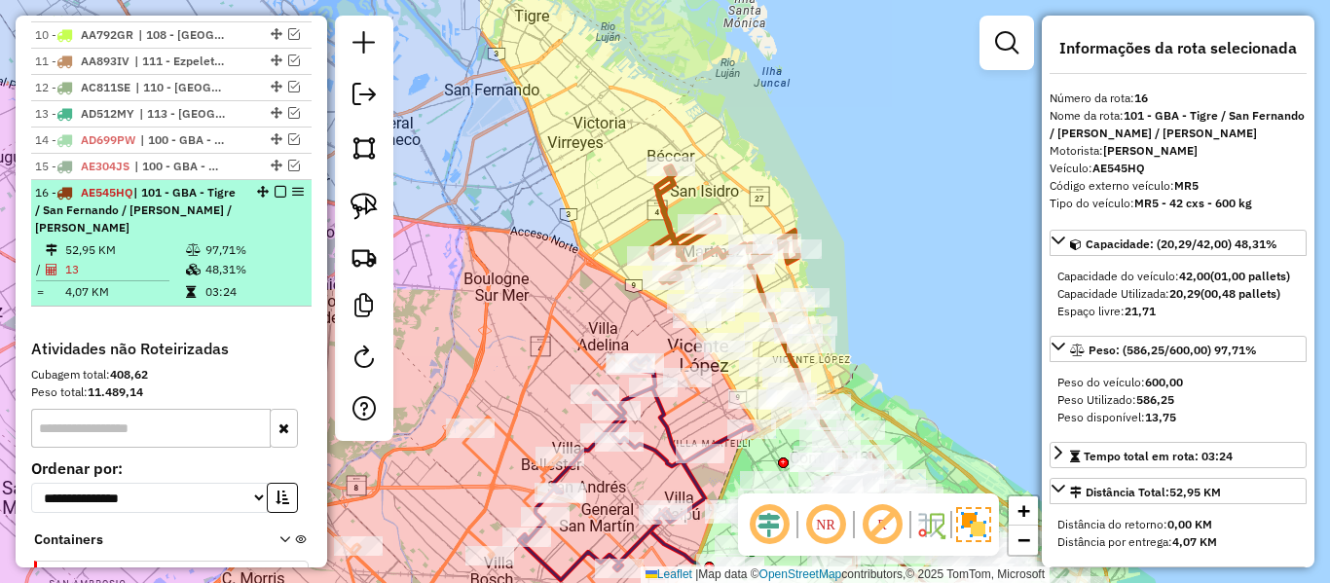
click at [268, 186] on div at bounding box center [274, 192] width 58 height 12
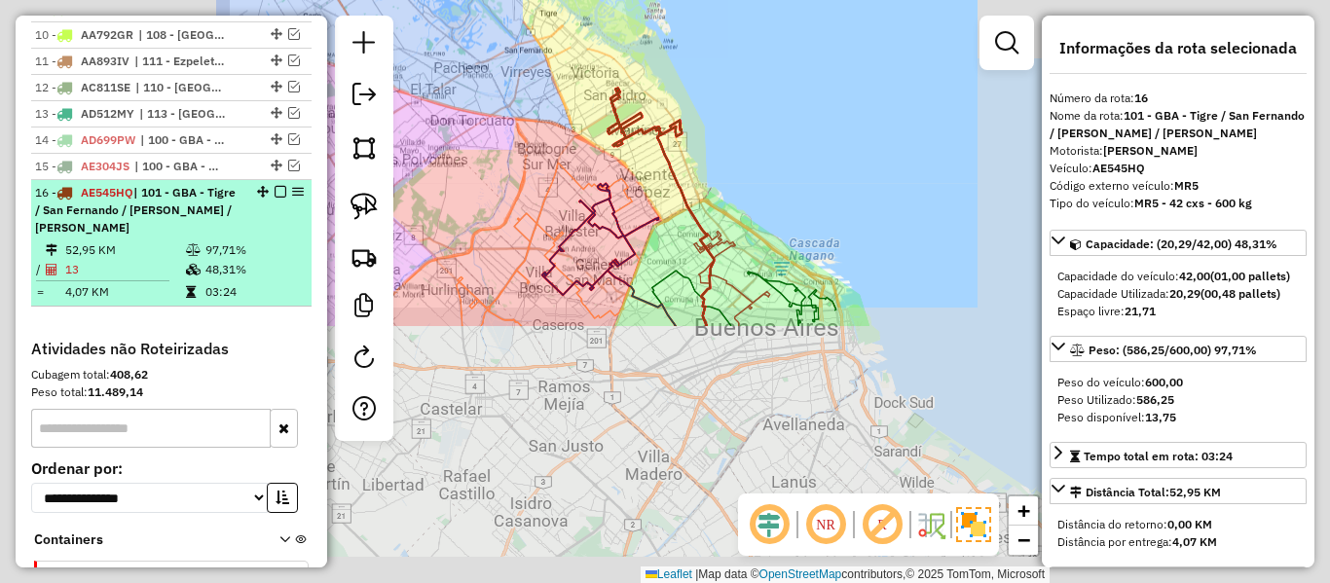
click at [275, 186] on em at bounding box center [281, 192] width 12 height 12
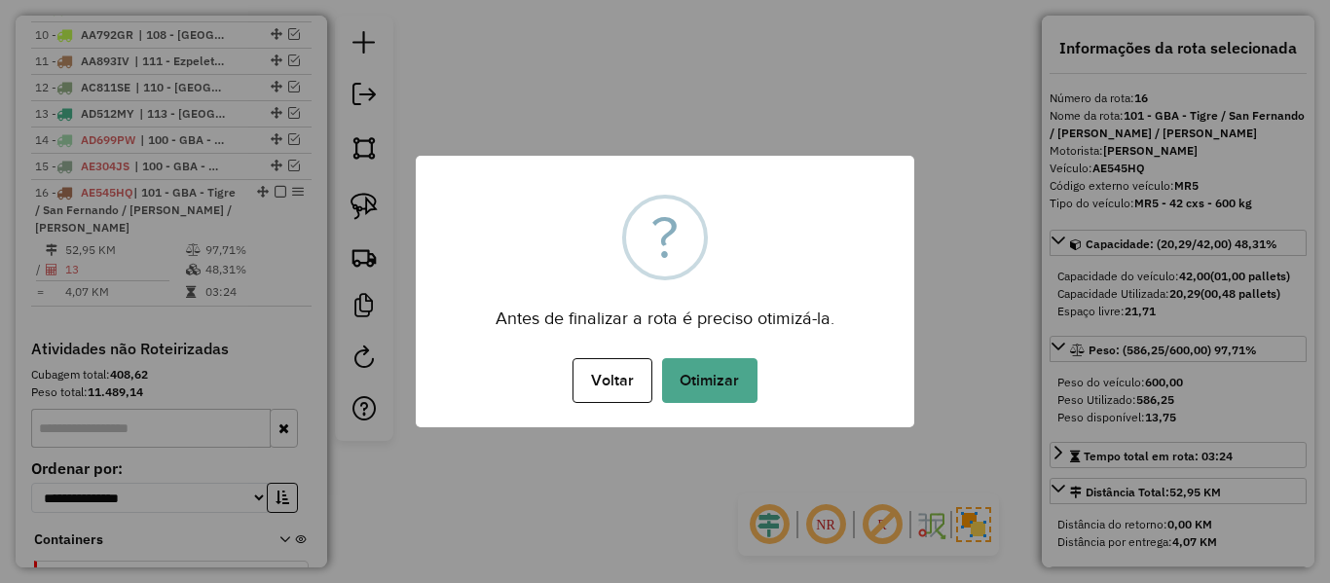
click at [690, 364] on button "Otimizar" at bounding box center [709, 380] width 95 height 45
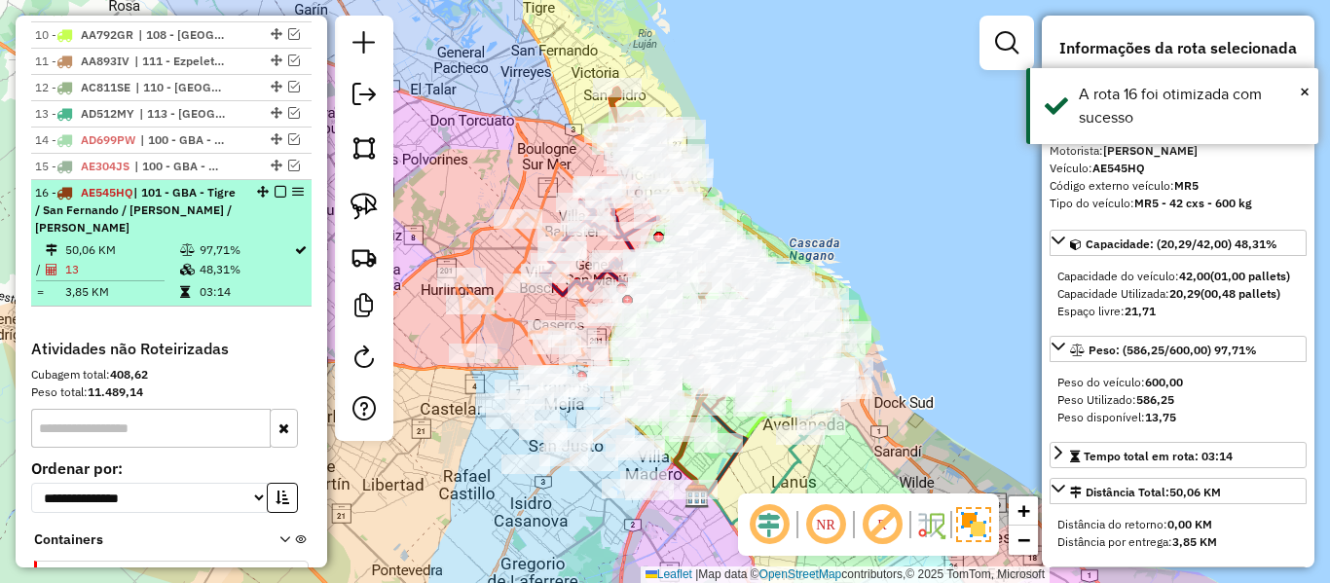
click at [276, 186] on em at bounding box center [281, 192] width 12 height 12
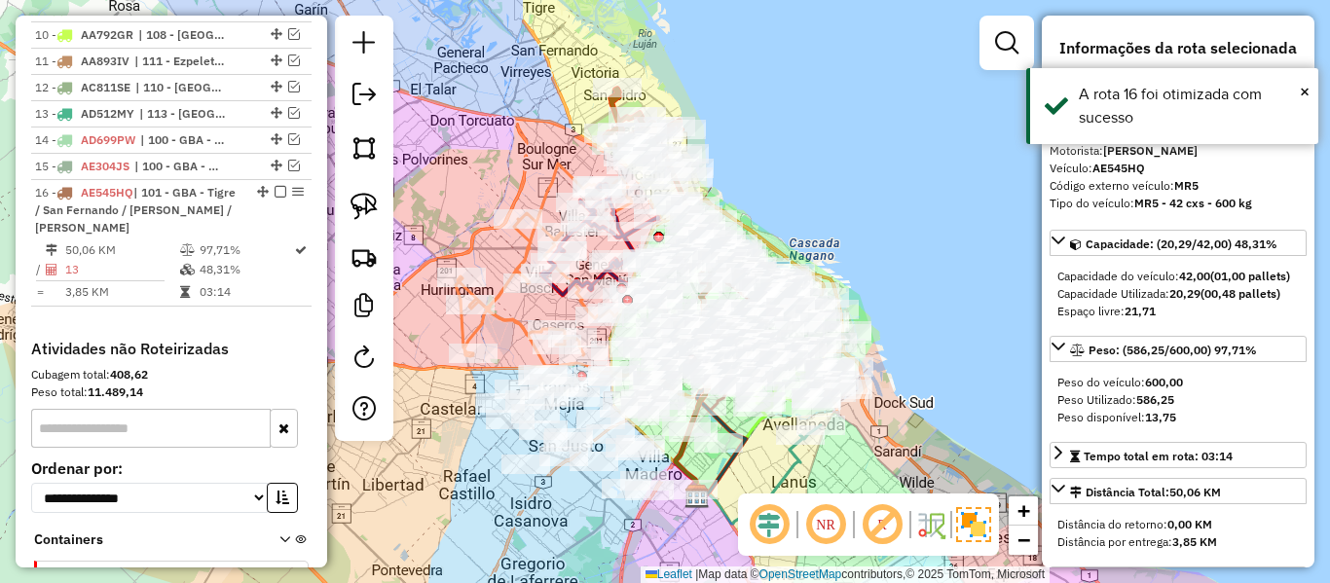
scroll to position [1534, 0]
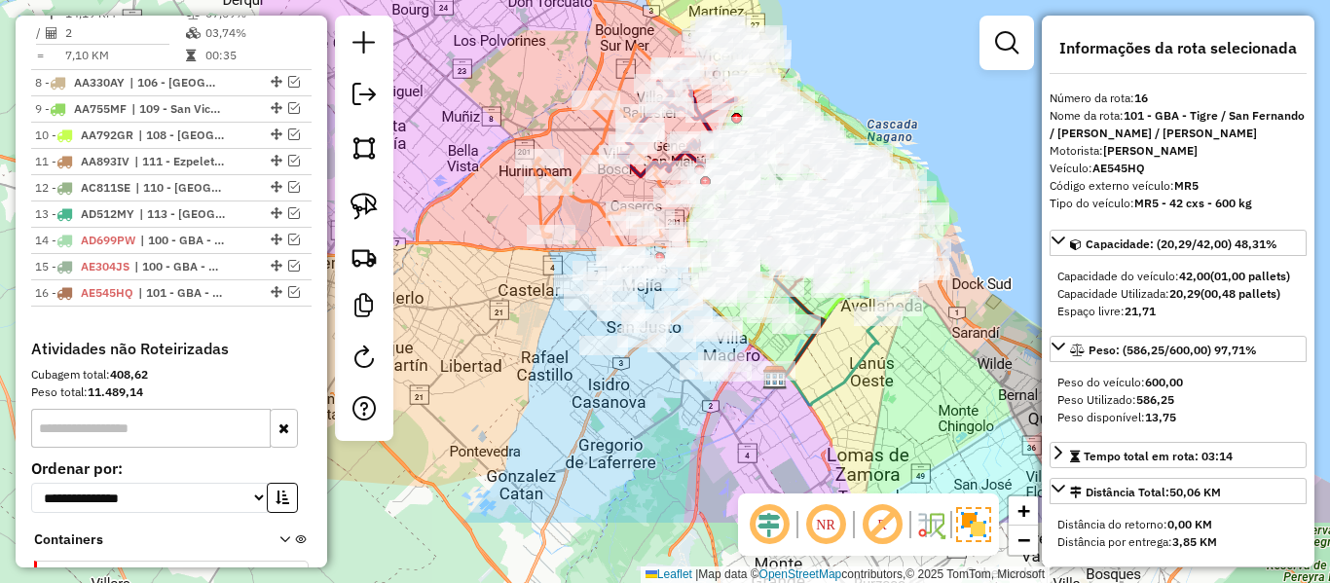
drag, startPoint x: 762, startPoint y: 186, endPoint x: 842, endPoint y: 65, distance: 144.8
click at [842, 65] on div "Janela de atendimento Grade de atendimento Capacidade Transportadoras Veículos …" at bounding box center [665, 291] width 1330 height 583
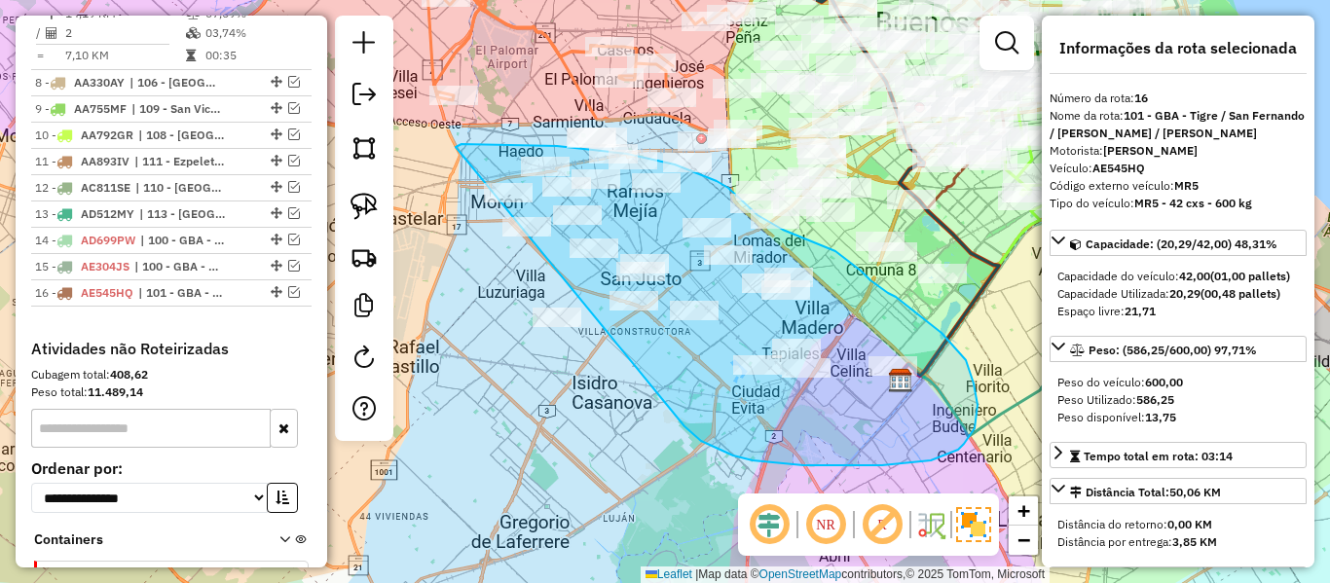
drag, startPoint x: 701, startPoint y: 441, endPoint x: 471, endPoint y: 377, distance: 238.6
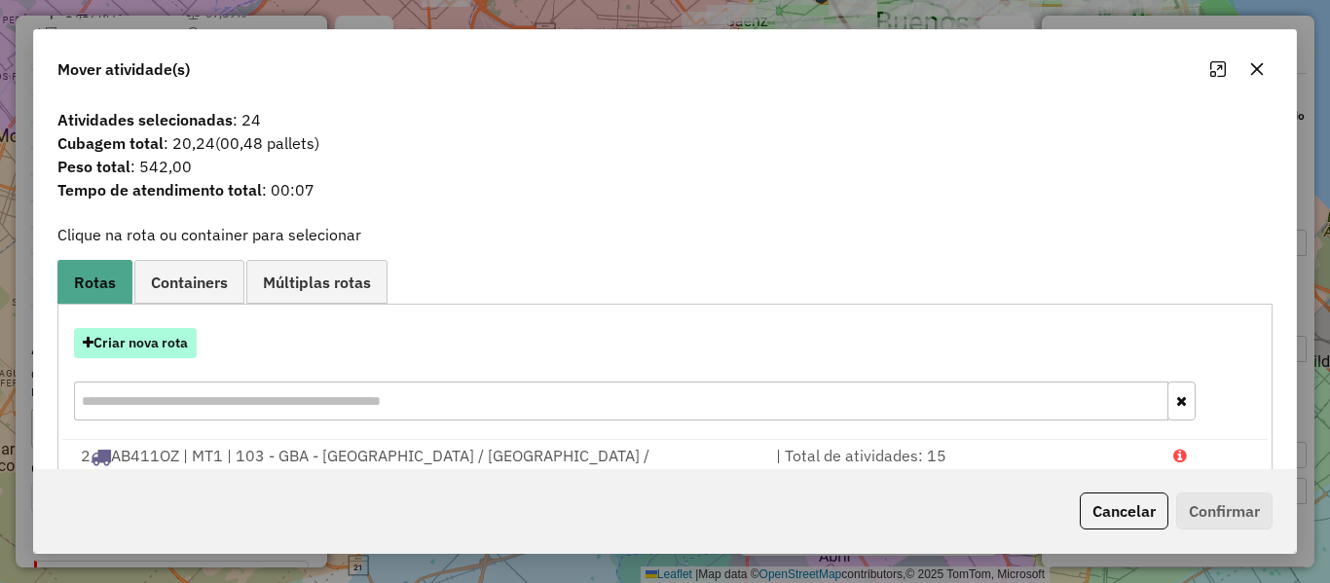
click at [167, 351] on button "Criar nova rota" at bounding box center [135, 343] width 123 height 30
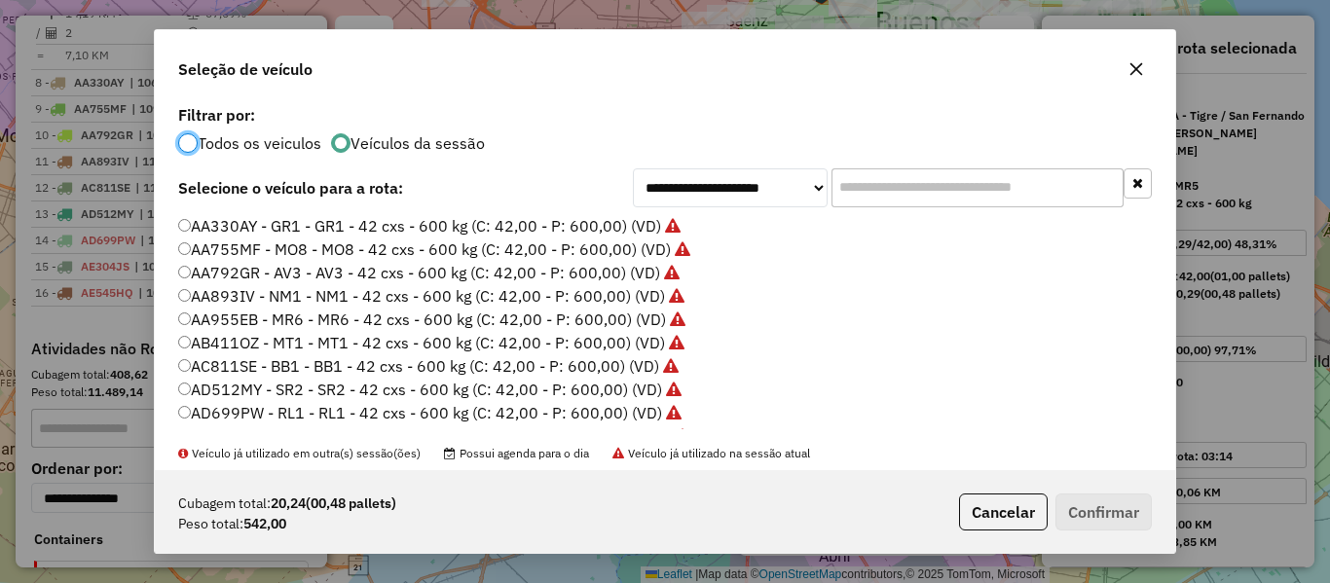
scroll to position [195, 0]
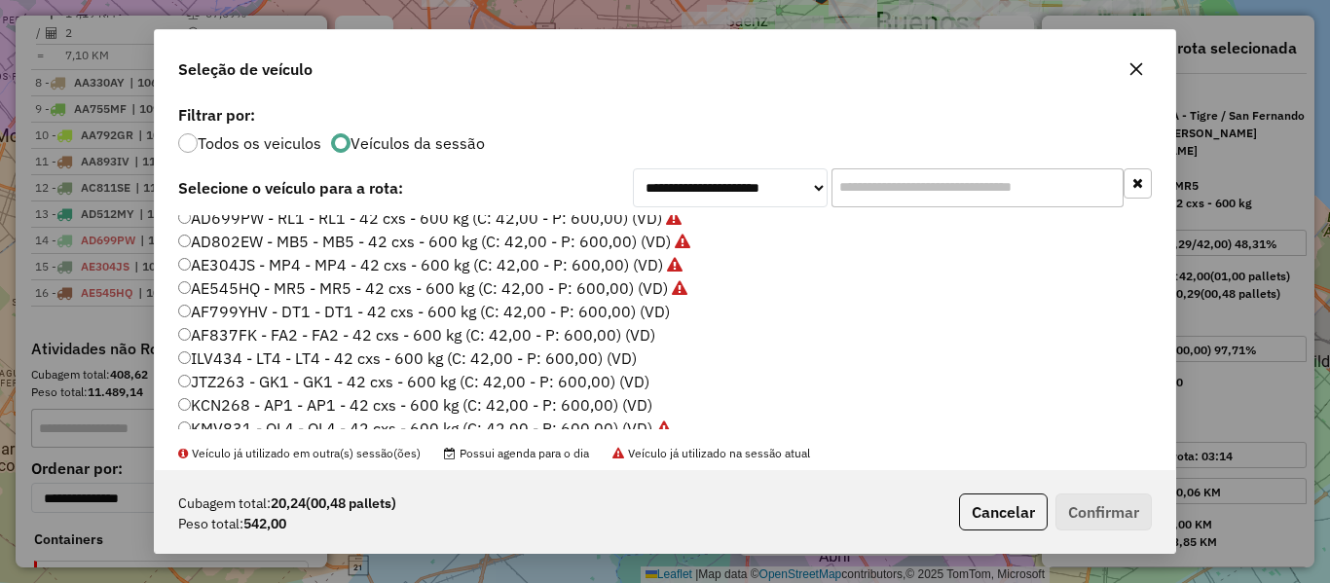
click at [609, 319] on label "AF799YHV - DT1 - DT1 - 42 cxs - 600 kg (C: 42,00 - P: 600,00) (VD)" at bounding box center [424, 311] width 492 height 23
click at [1115, 518] on button "Confirmar" at bounding box center [1104, 512] width 96 height 37
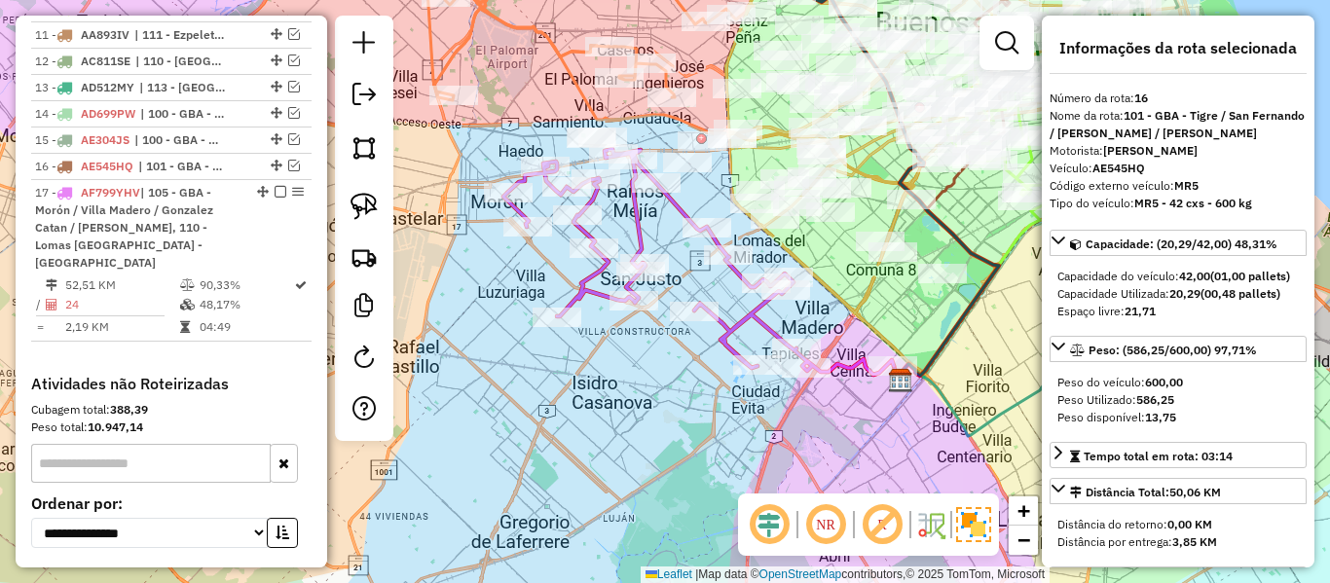
scroll to position [1676, 0]
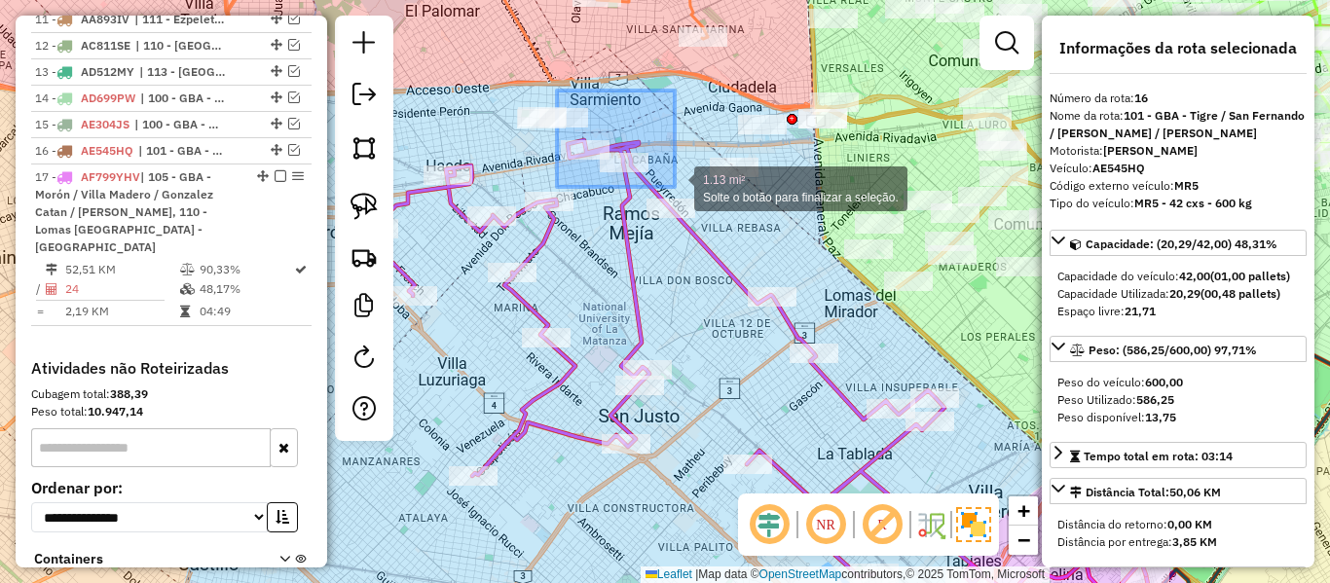
drag, startPoint x: 557, startPoint y: 91, endPoint x: 675, endPoint y: 187, distance: 152.2
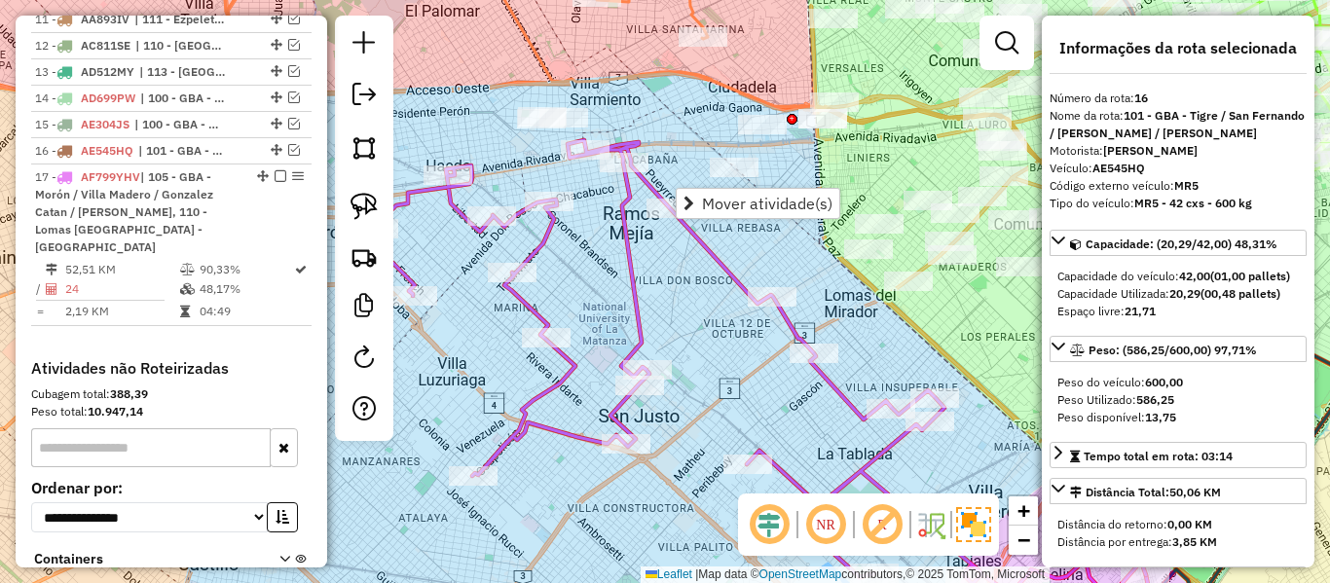
click at [635, 305] on icon at bounding box center [756, 366] width 780 height 452
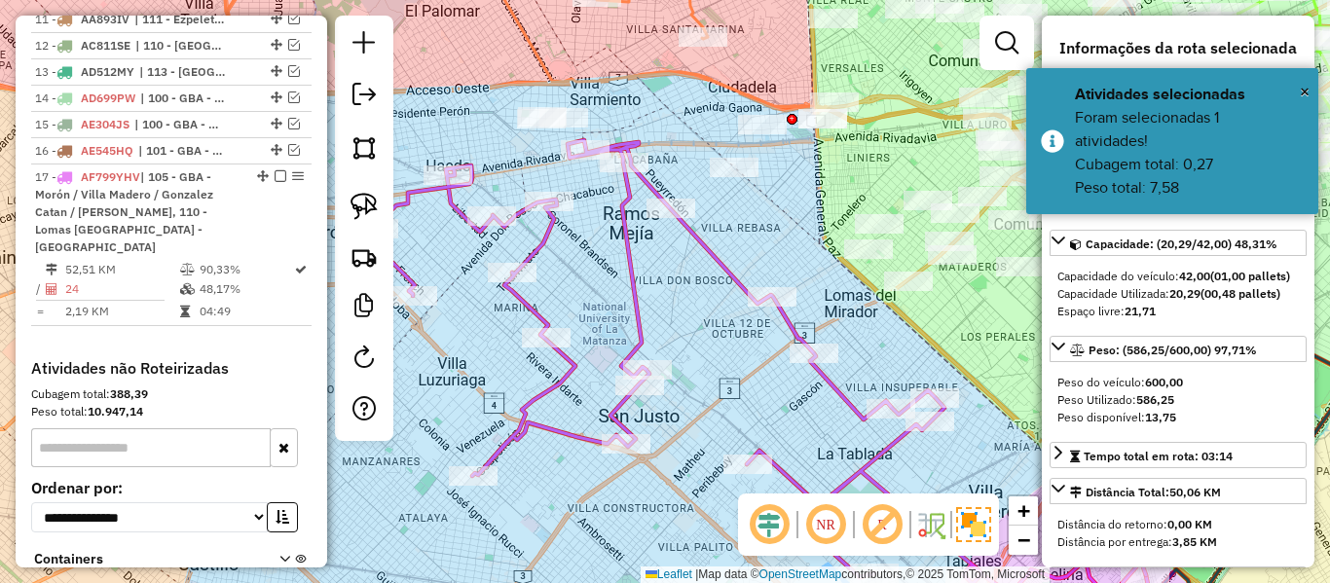
scroll to position [1678, 0]
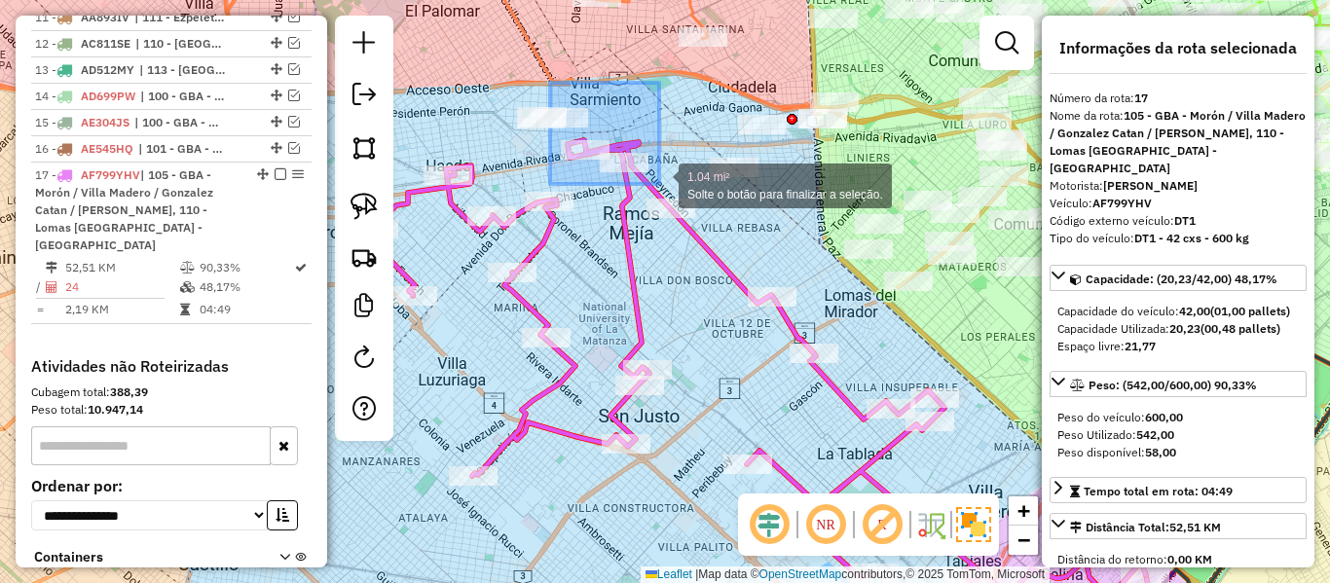
drag, startPoint x: 550, startPoint y: 83, endPoint x: 681, endPoint y: 189, distance: 168.2
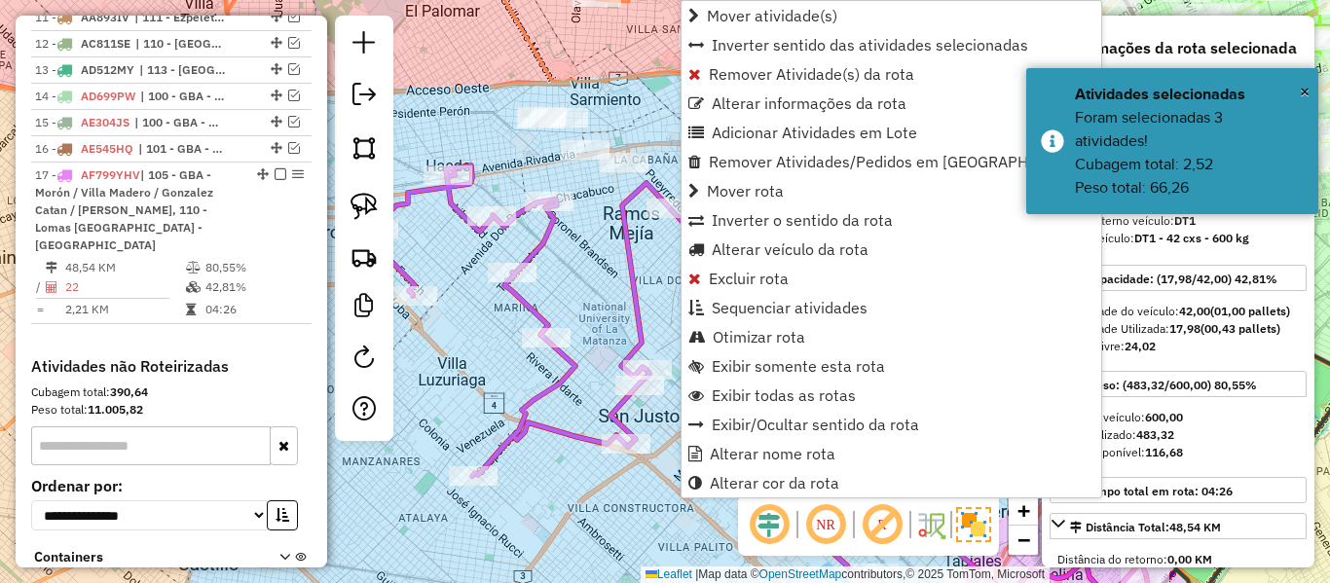
click at [634, 269] on icon at bounding box center [756, 379] width 780 height 427
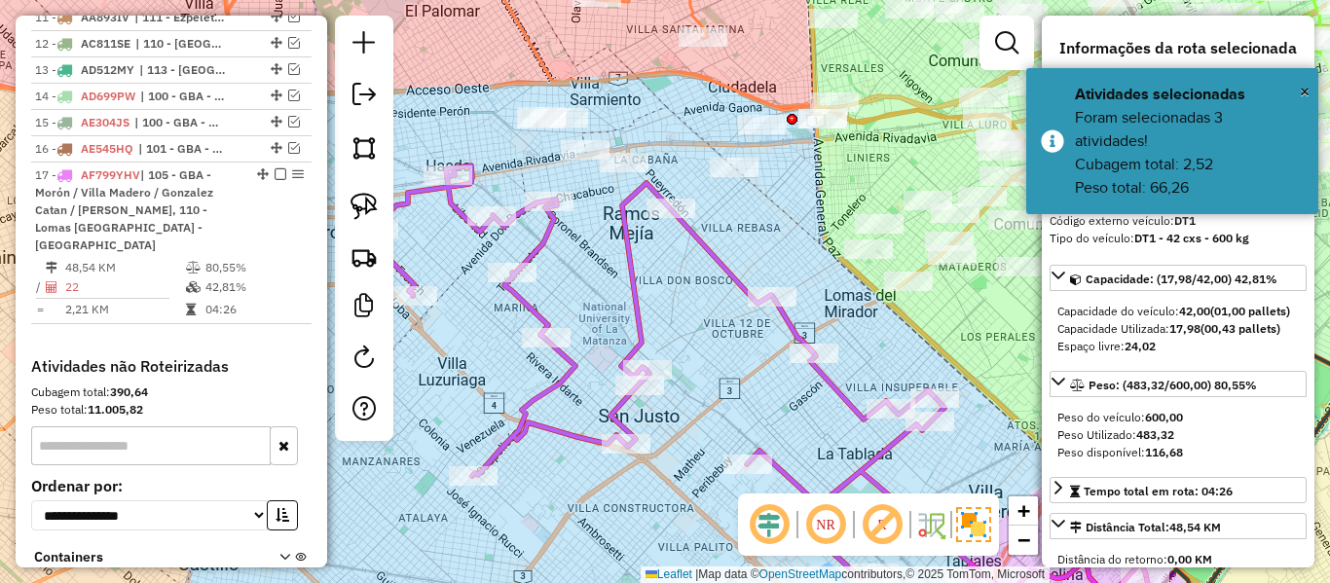
click at [634, 269] on icon at bounding box center [756, 379] width 780 height 427
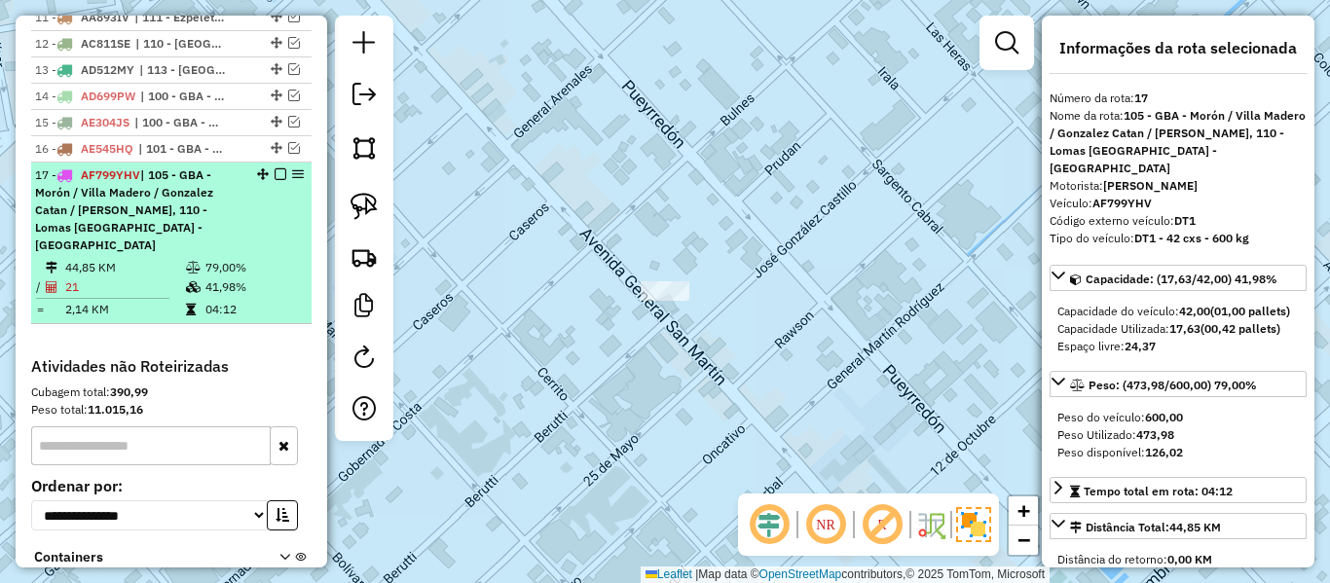
click at [276, 168] on em at bounding box center [281, 174] width 12 height 12
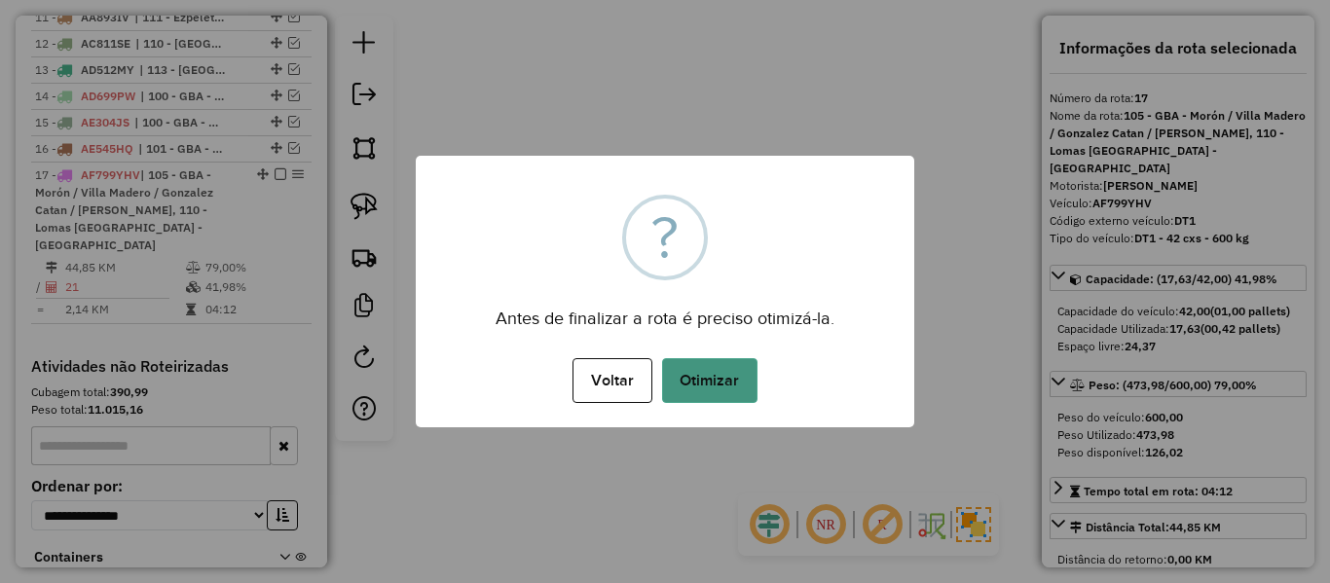
click at [717, 390] on button "Otimizar" at bounding box center [709, 380] width 95 height 45
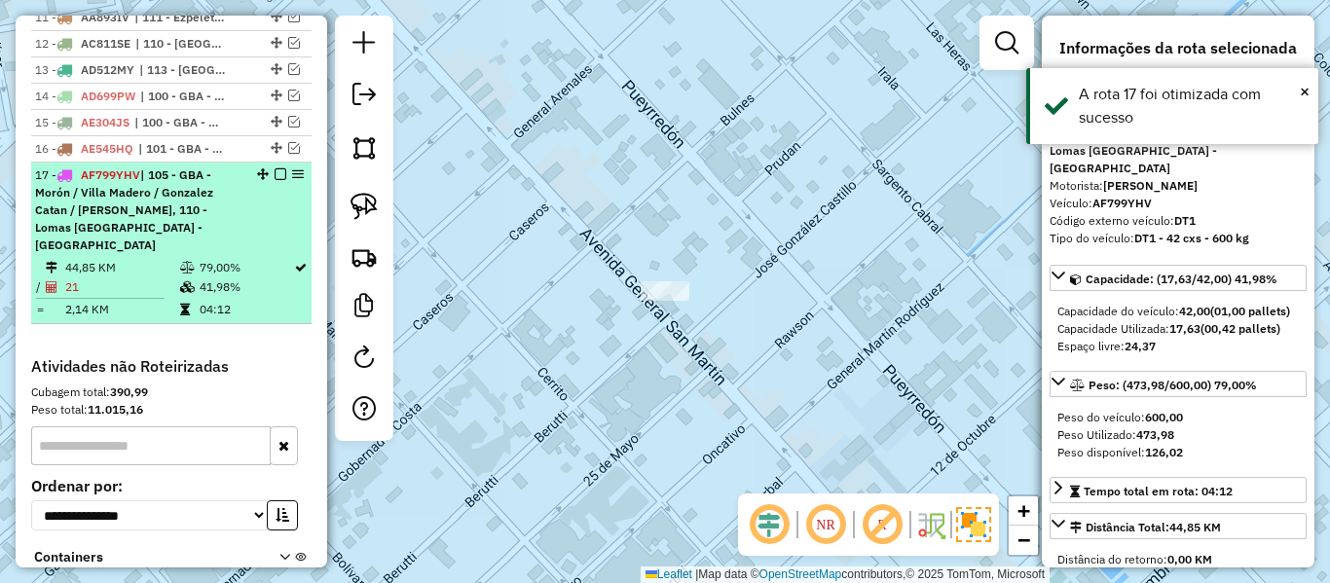
click at [275, 168] on em at bounding box center [281, 174] width 12 height 12
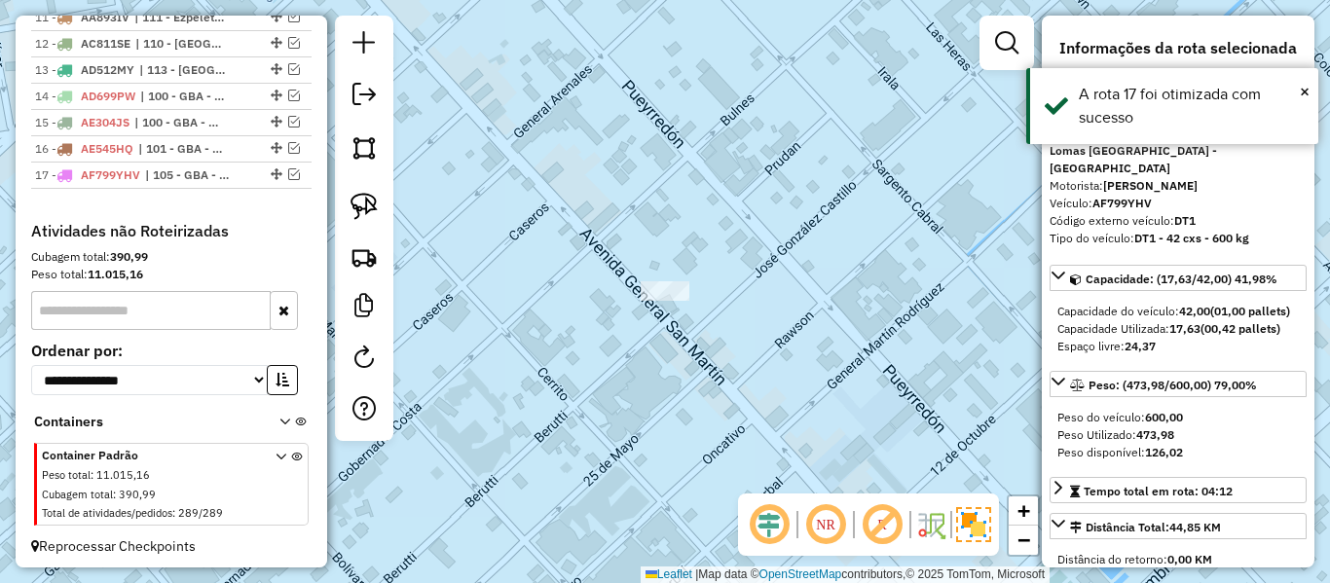
scroll to position [1560, 0]
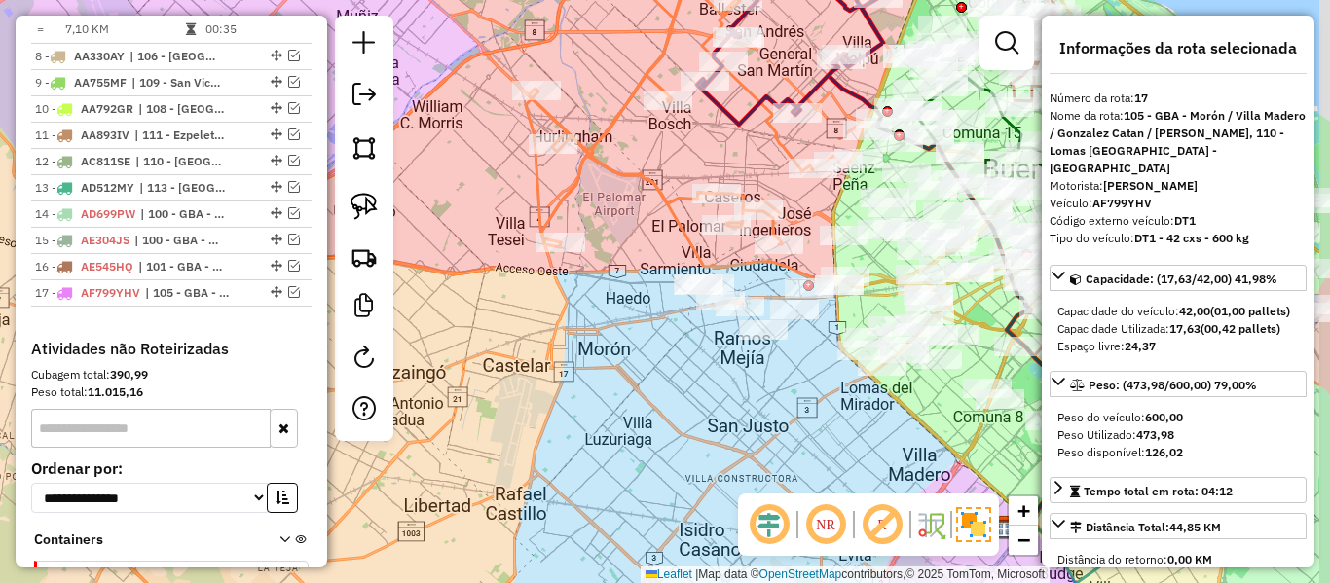
drag, startPoint x: 836, startPoint y: 362, endPoint x: 785, endPoint y: 390, distance: 58.0
click at [785, 390] on div "Janela de atendimento Grade de atendimento Capacidade Transportadoras Veículos …" at bounding box center [665, 291] width 1330 height 583
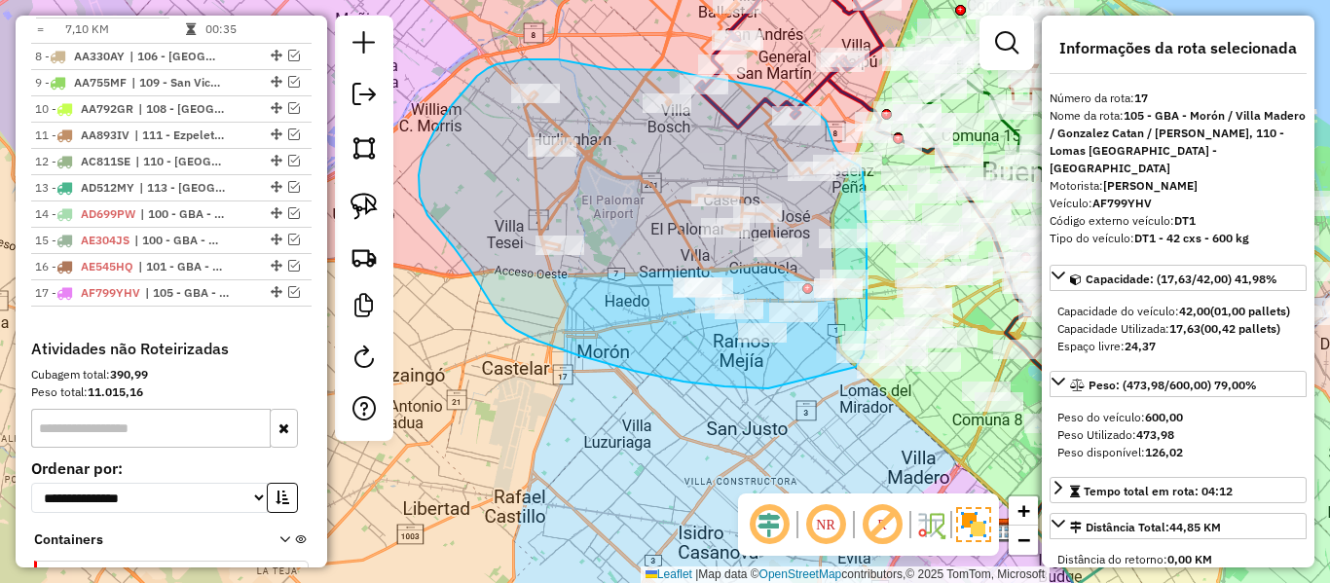
drag, startPoint x: 761, startPoint y: 388, endPoint x: 854, endPoint y: 363, distance: 96.6
click at [854, 363] on div "Janela de atendimento Grade de atendimento Capacidade Transportadoras Veículos …" at bounding box center [665, 291] width 1330 height 583
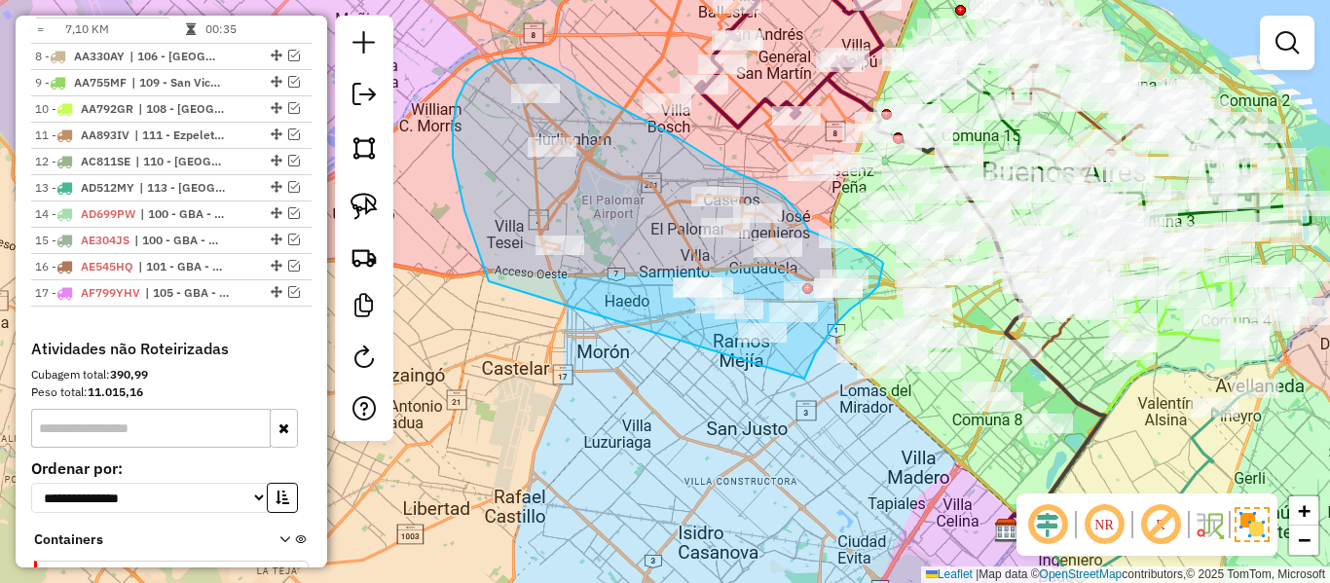
drag, startPoint x: 805, startPoint y: 376, endPoint x: 502, endPoint y: 325, distance: 307.1
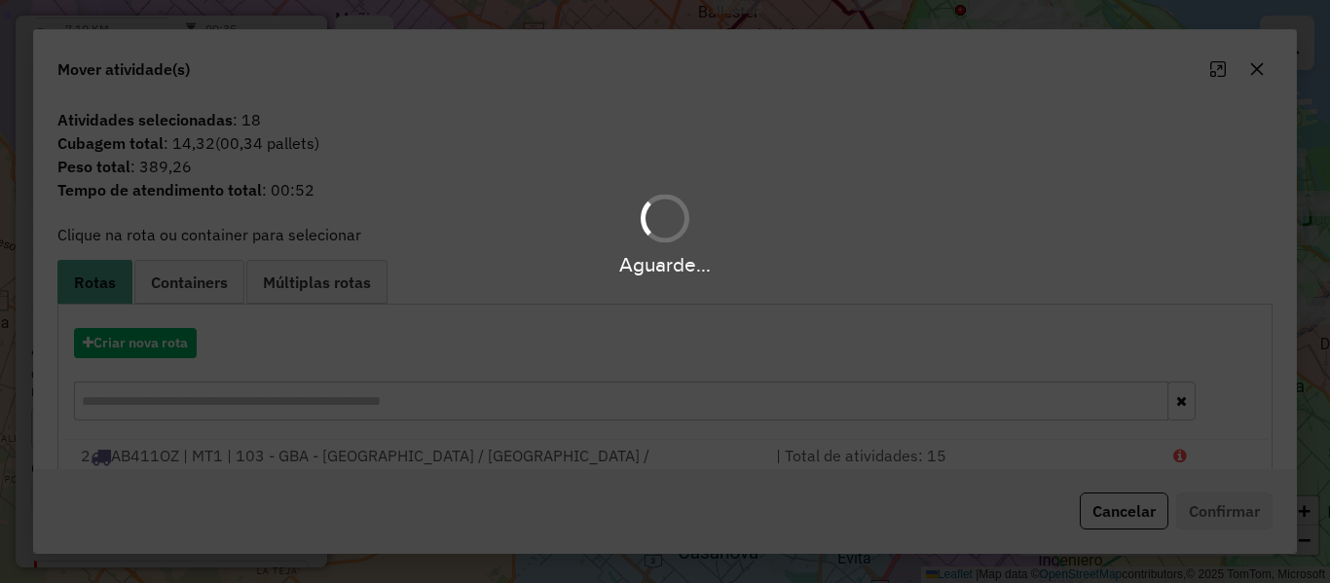
click at [169, 337] on div "Aguarde..." at bounding box center [665, 291] width 1330 height 583
click at [169, 337] on hb-app "Aguarde... Pop-up bloqueado! Seu navegador bloqueou automáticamente a abertura …" at bounding box center [665, 291] width 1330 height 583
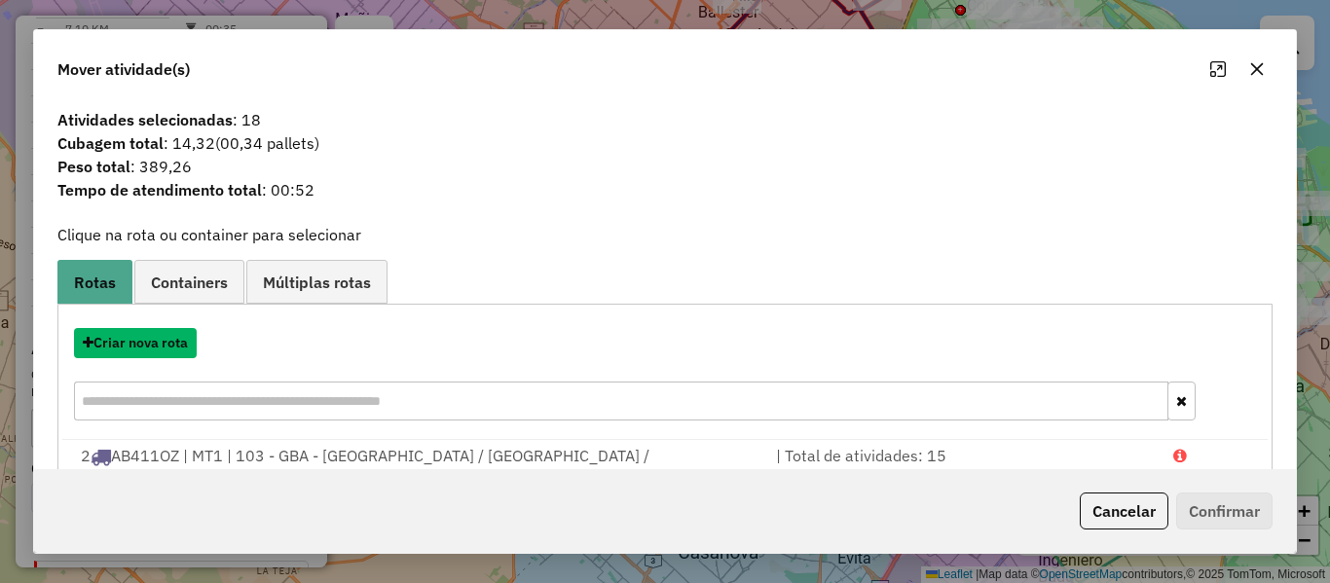
click at [169, 337] on button "Criar nova rota" at bounding box center [135, 343] width 123 height 30
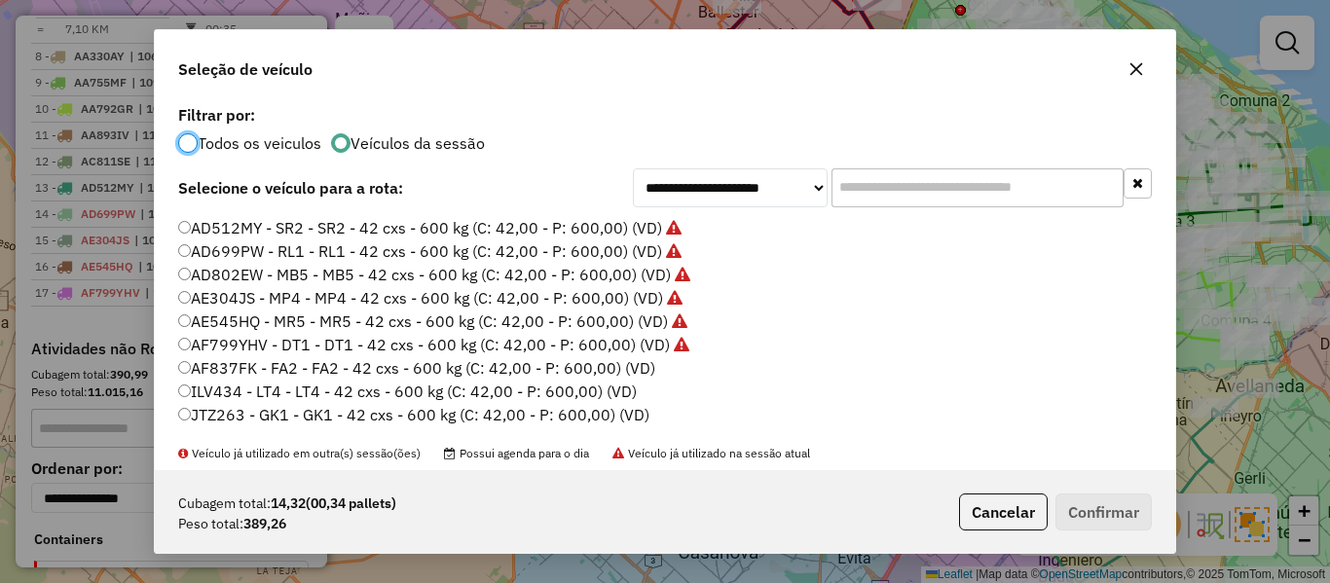
scroll to position [195, 0]
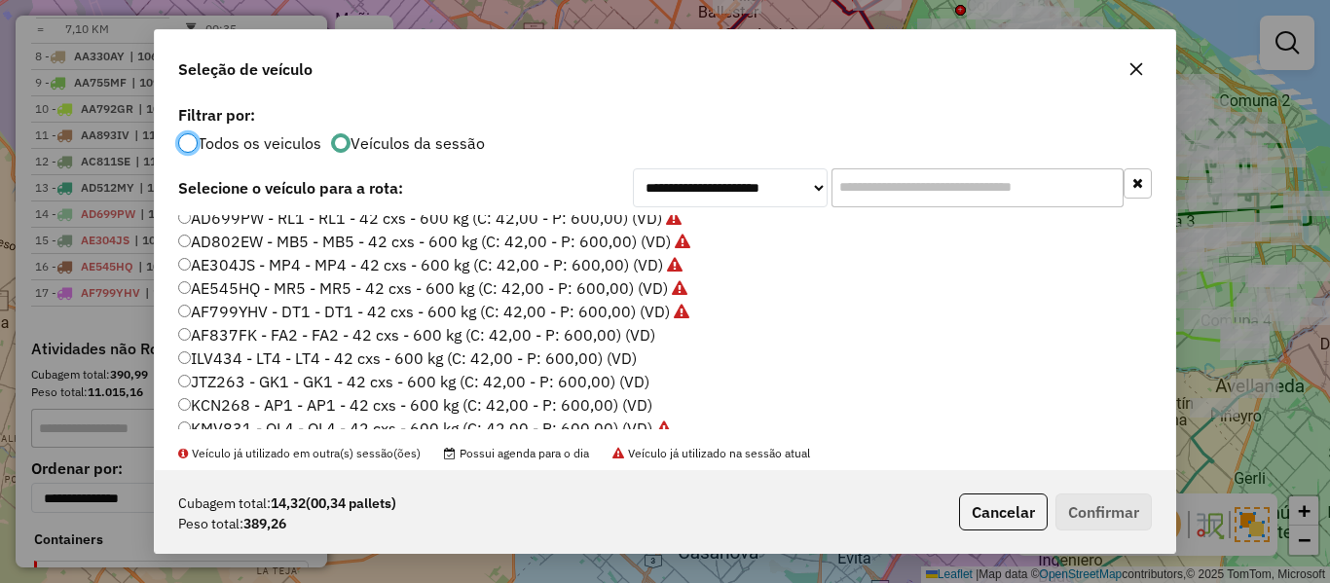
click at [647, 334] on label "AF837FK - FA2 - FA2 - 42 cxs - 600 kg (C: 42,00 - P: 600,00) (VD)" at bounding box center [416, 334] width 477 height 23
click at [1100, 501] on button "Confirmar" at bounding box center [1104, 512] width 96 height 37
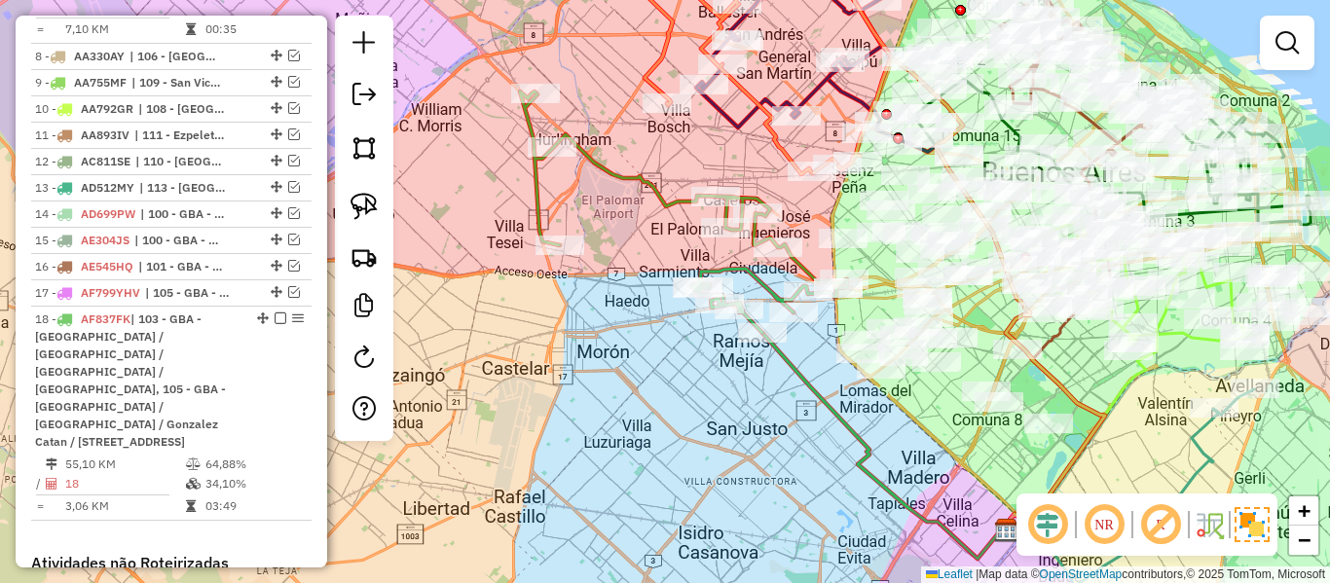
scroll to position [1678, 0]
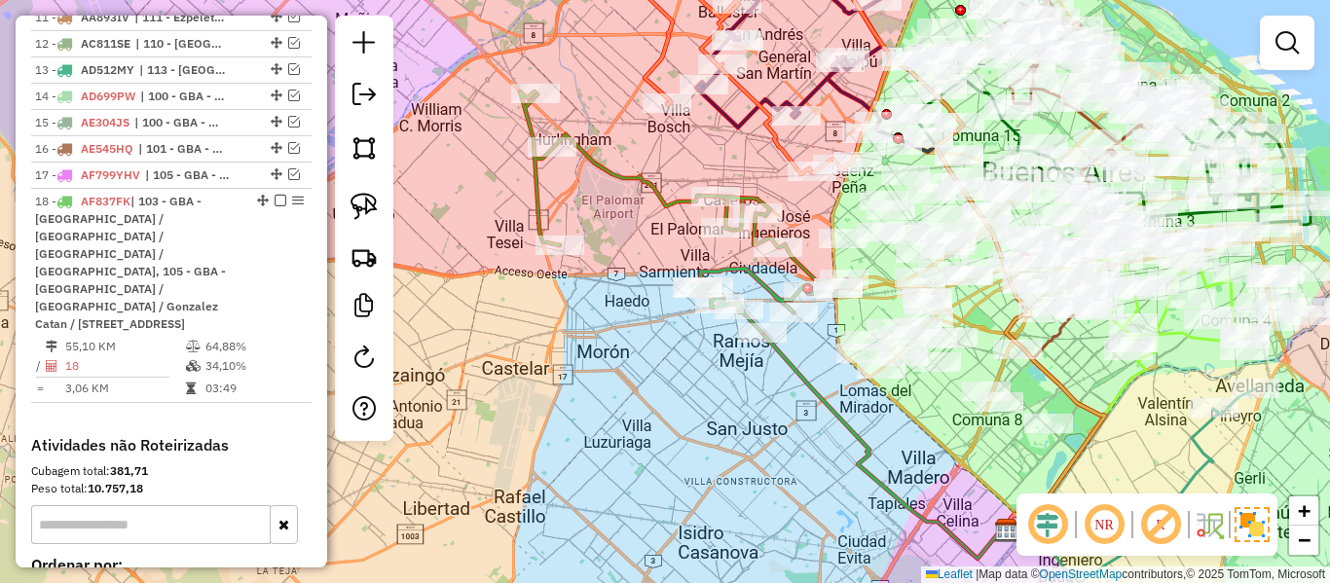
click at [658, 181] on icon at bounding box center [683, 212] width 327 height 241
select select "**********"
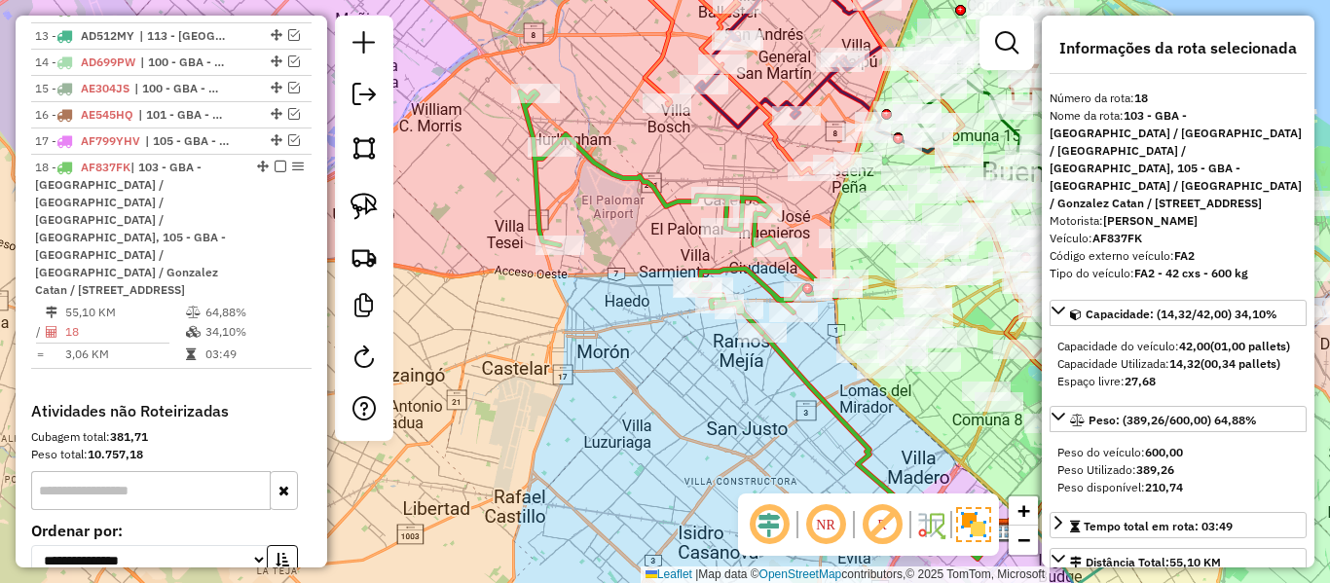
scroll to position [1728, 0]
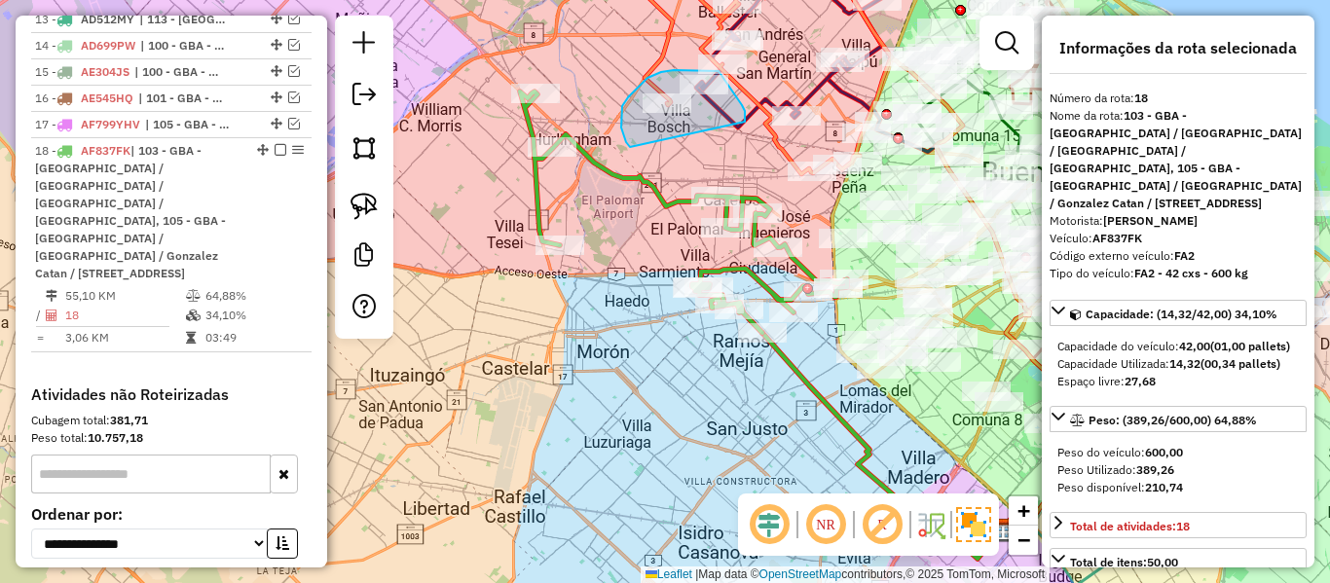
drag, startPoint x: 621, startPoint y: 128, endPoint x: 744, endPoint y: 130, distance: 122.7
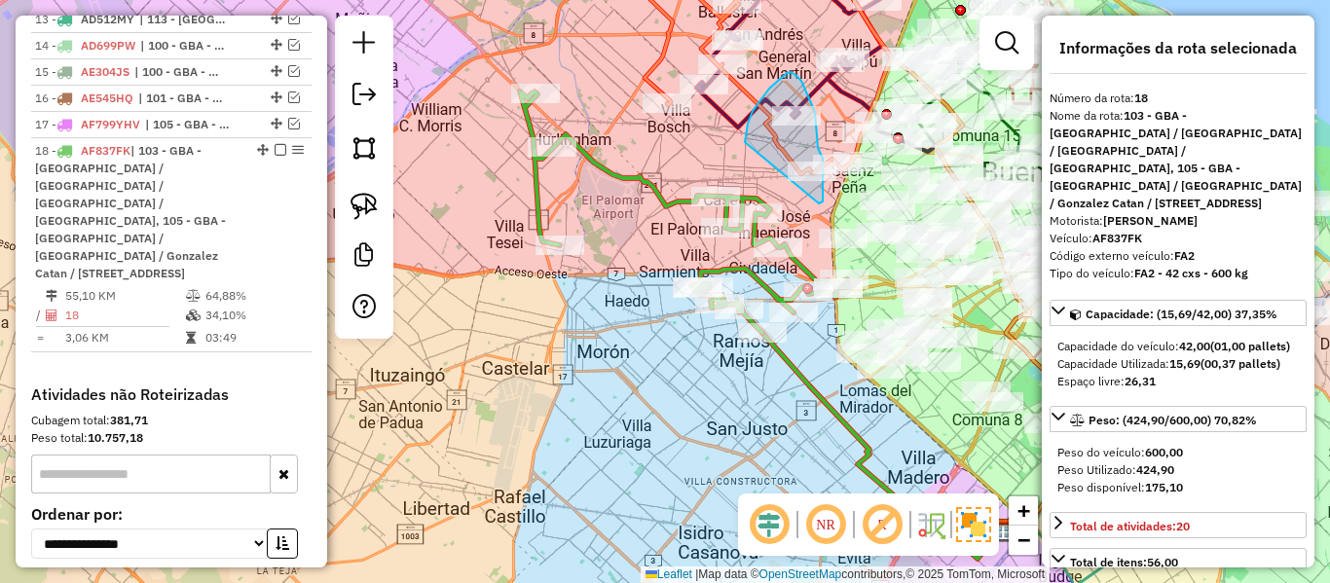
drag, startPoint x: 745, startPoint y: 142, endPoint x: 819, endPoint y: 204, distance: 96.1
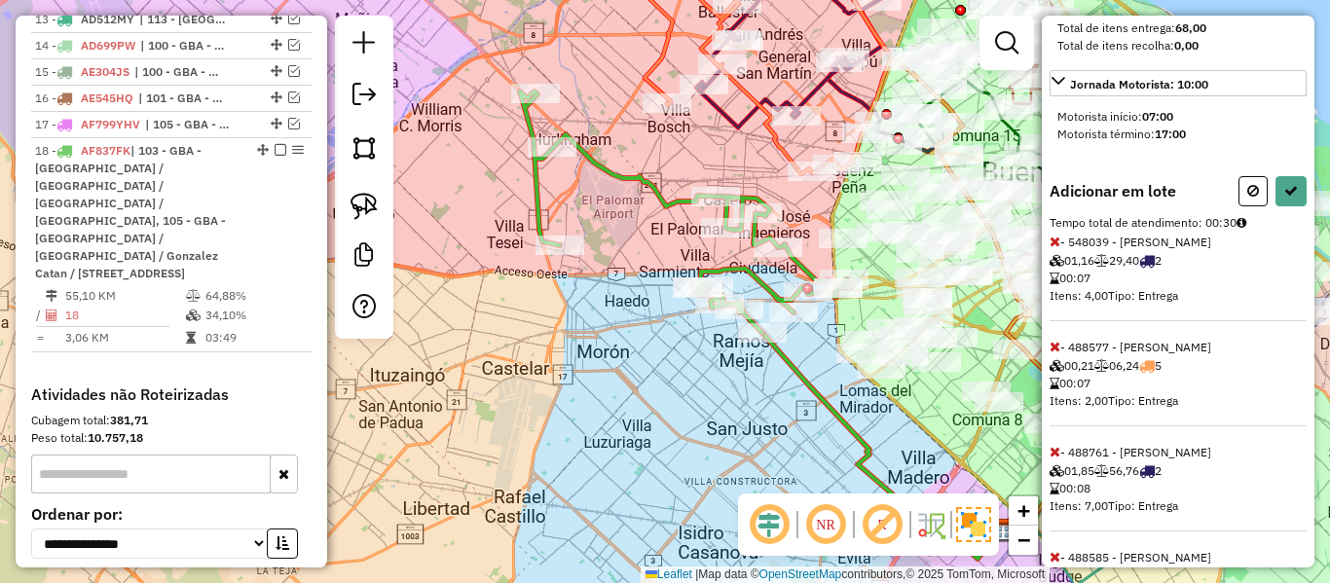
scroll to position [659, 0]
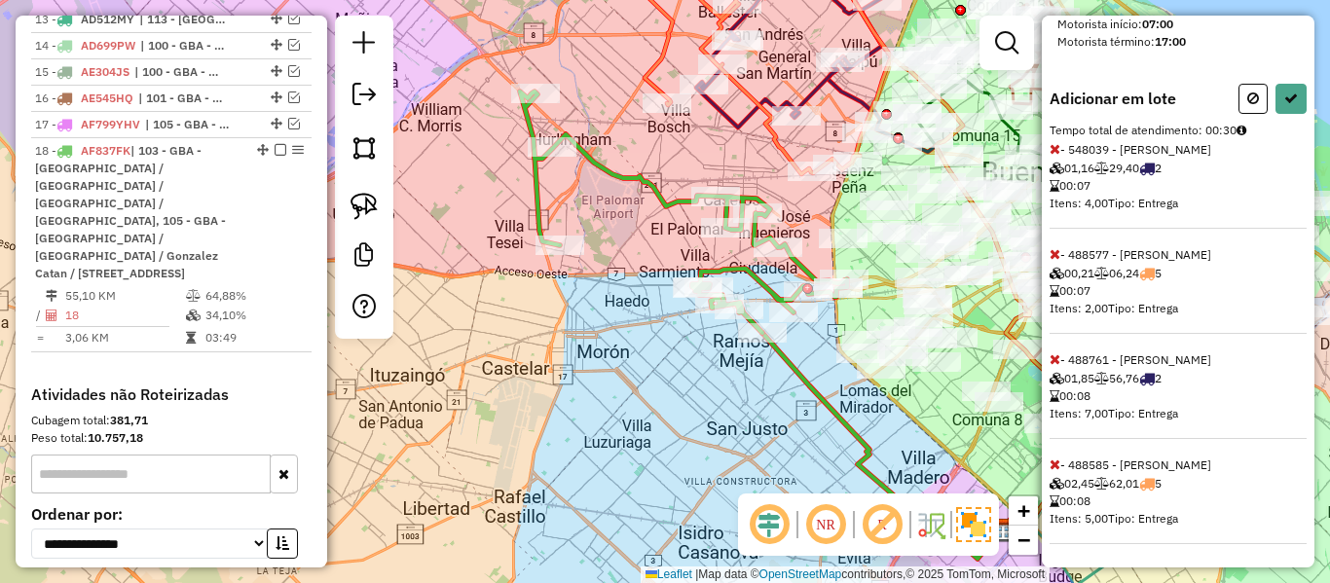
click at [1054, 466] on icon at bounding box center [1055, 465] width 11 height 14
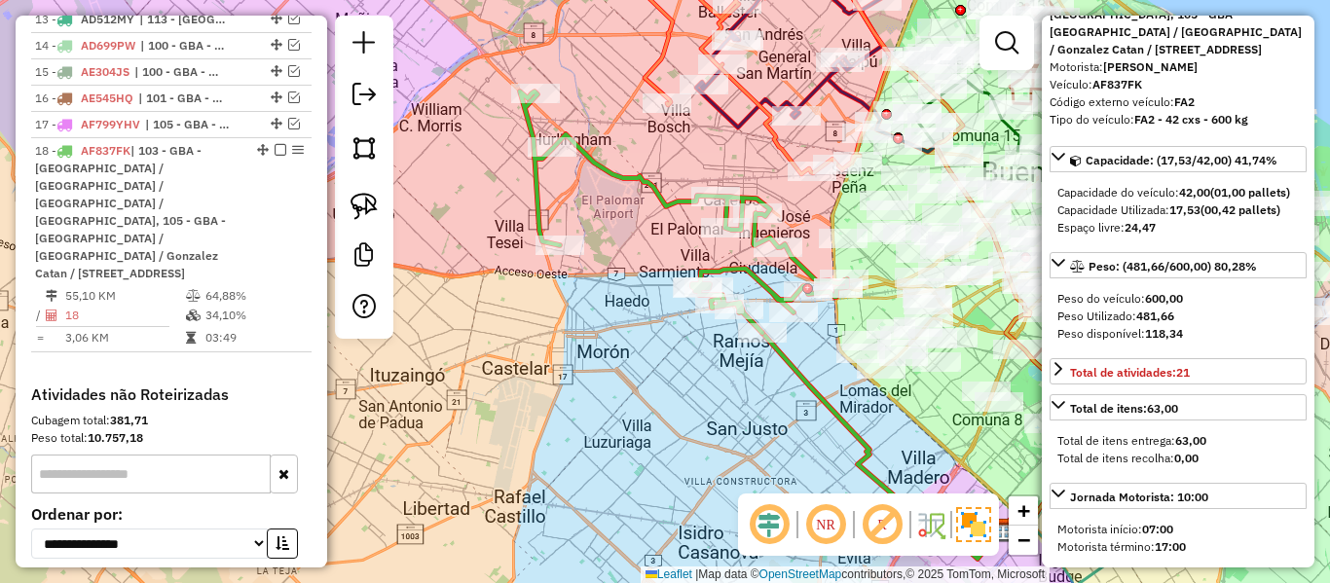
scroll to position [0, 0]
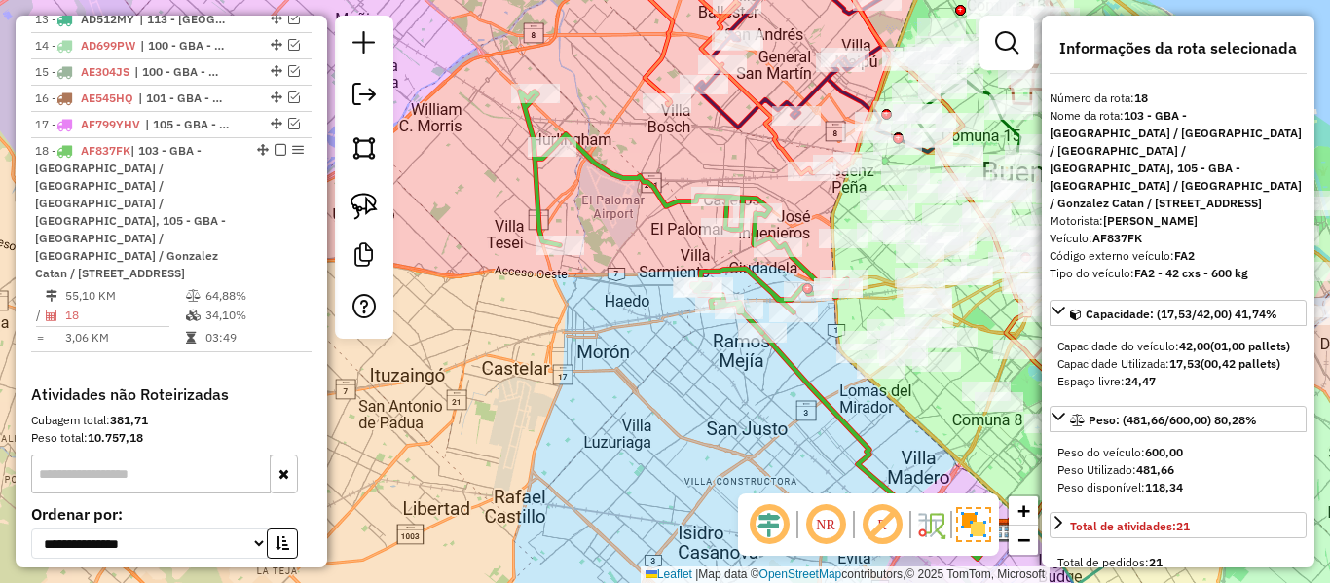
select select "**********"
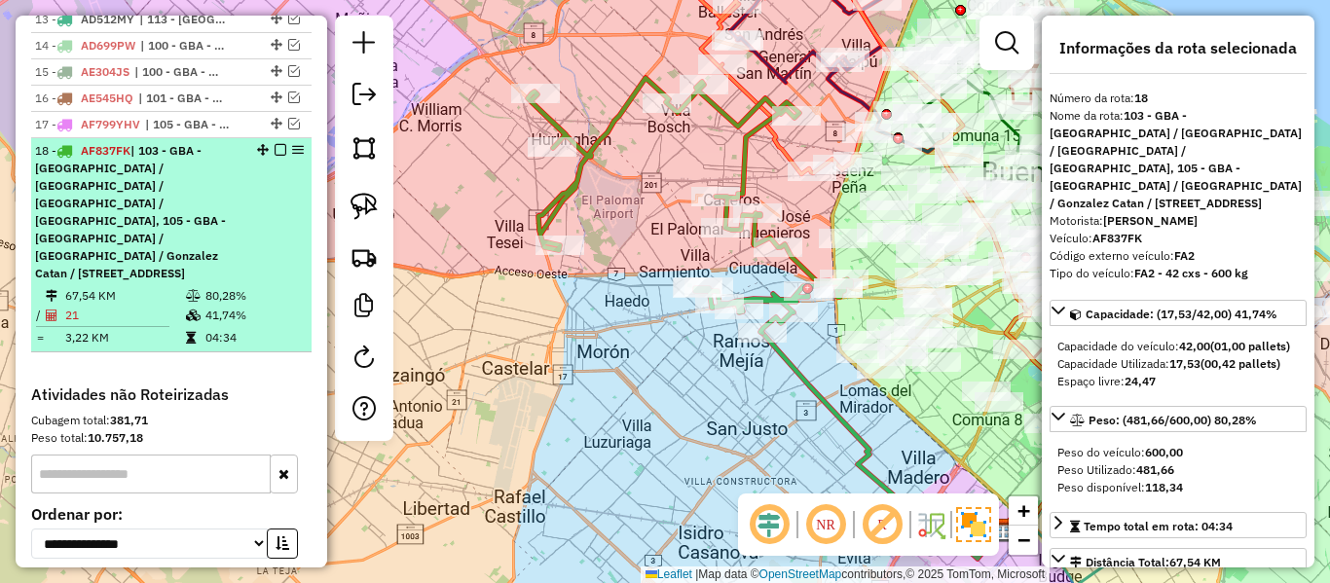
click at [275, 144] on em at bounding box center [281, 150] width 12 height 12
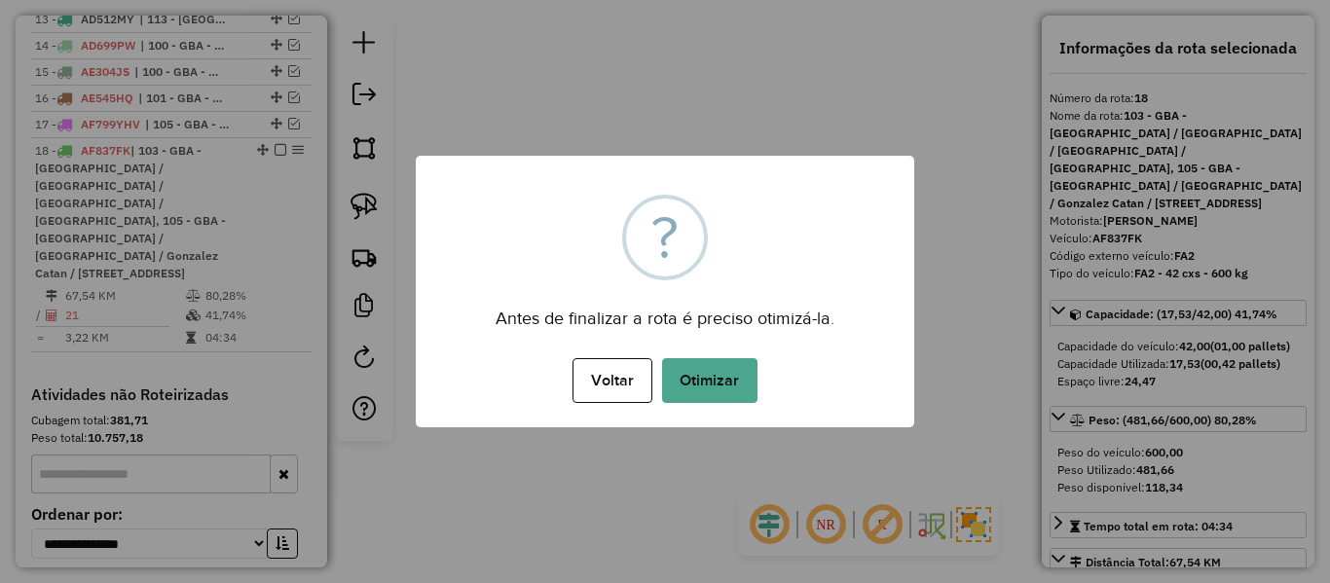
click at [667, 314] on div "Antes de finalizar a rota é preciso otimizá-la." at bounding box center [665, 312] width 499 height 44
click at [713, 365] on button "Otimizar" at bounding box center [709, 380] width 95 height 45
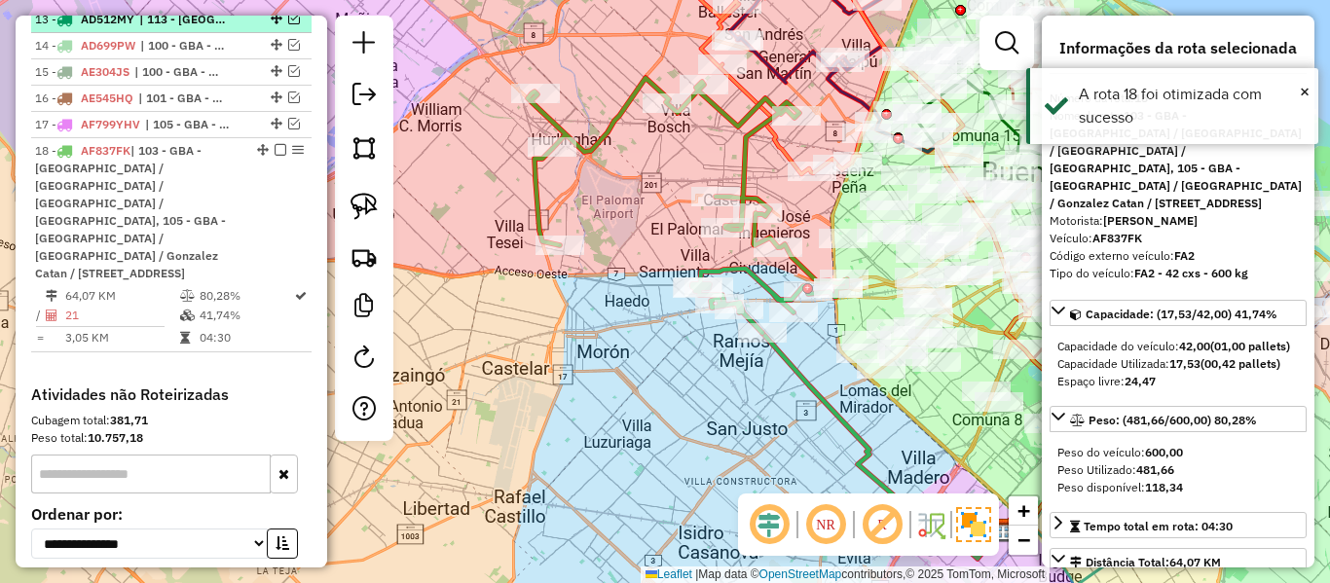
click at [275, 144] on em at bounding box center [281, 150] width 12 height 12
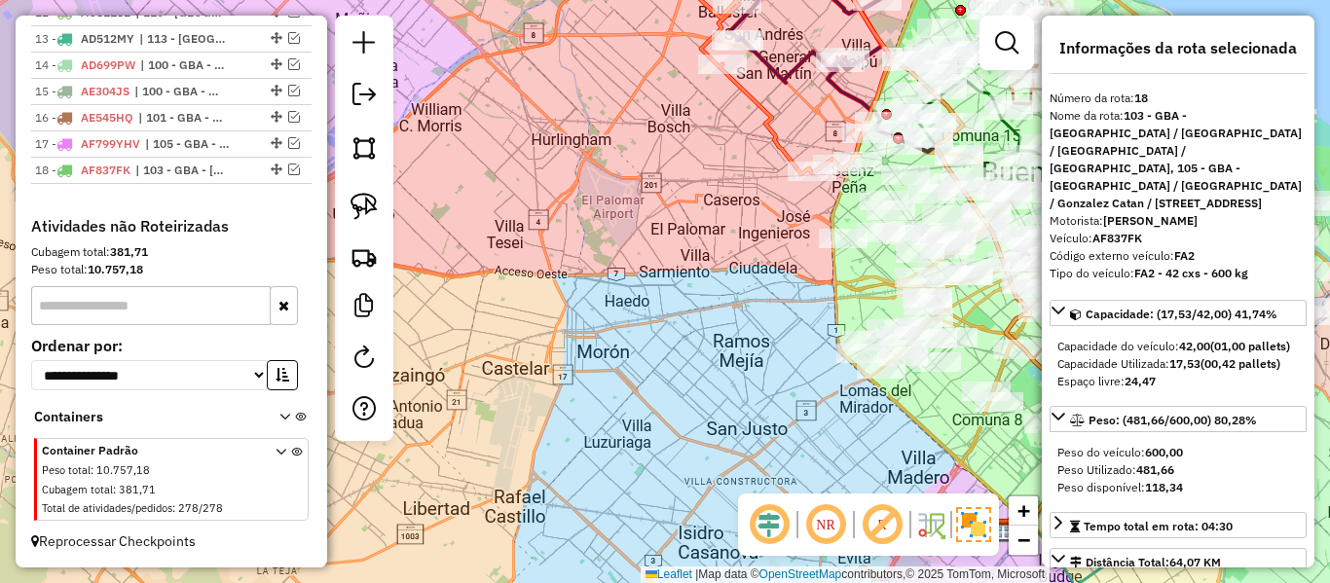
scroll to position [1586, 0]
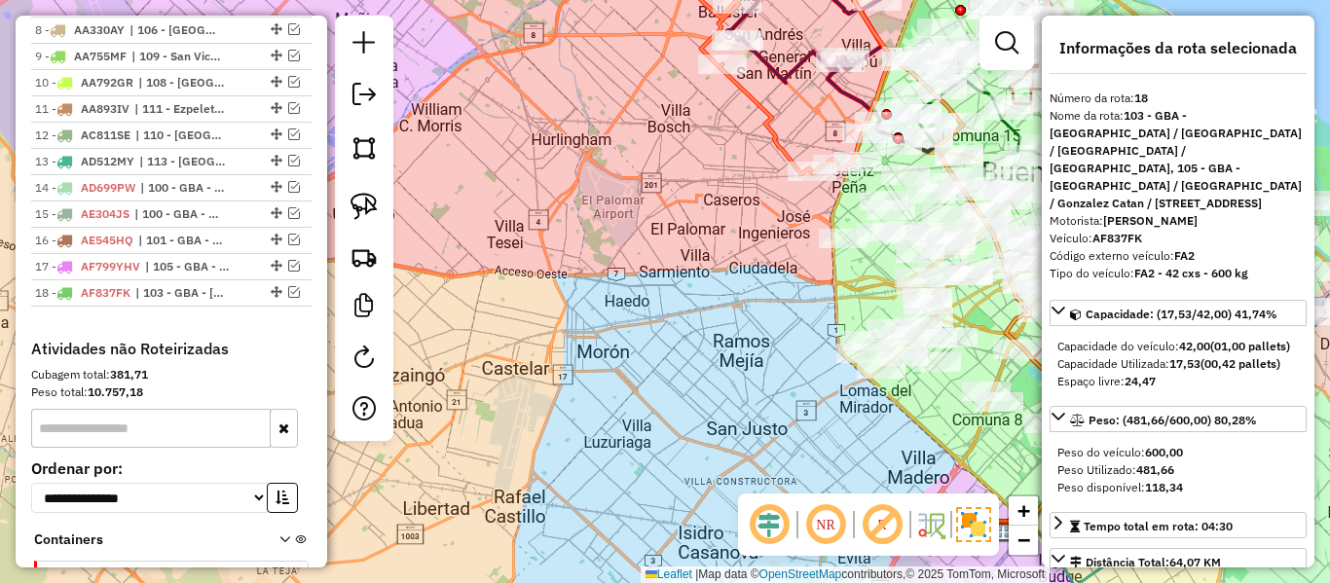
click at [630, 226] on div "Janela de atendimento Grade de atendimento Capacidade Transportadoras Veículos …" at bounding box center [665, 291] width 1330 height 583
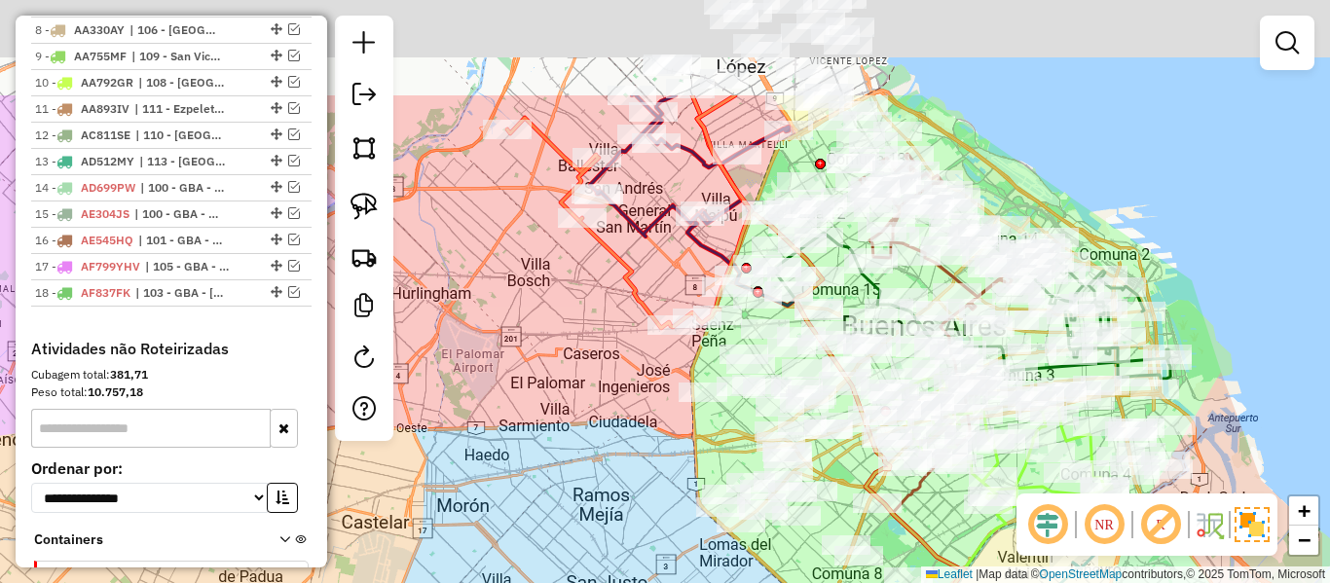
drag, startPoint x: 637, startPoint y: 219, endPoint x: 516, endPoint y: 381, distance: 201.8
click at [501, 413] on div "Janela de atendimento Grade de atendimento Capacidade Transportadoras Veículos …" at bounding box center [665, 291] width 1330 height 583
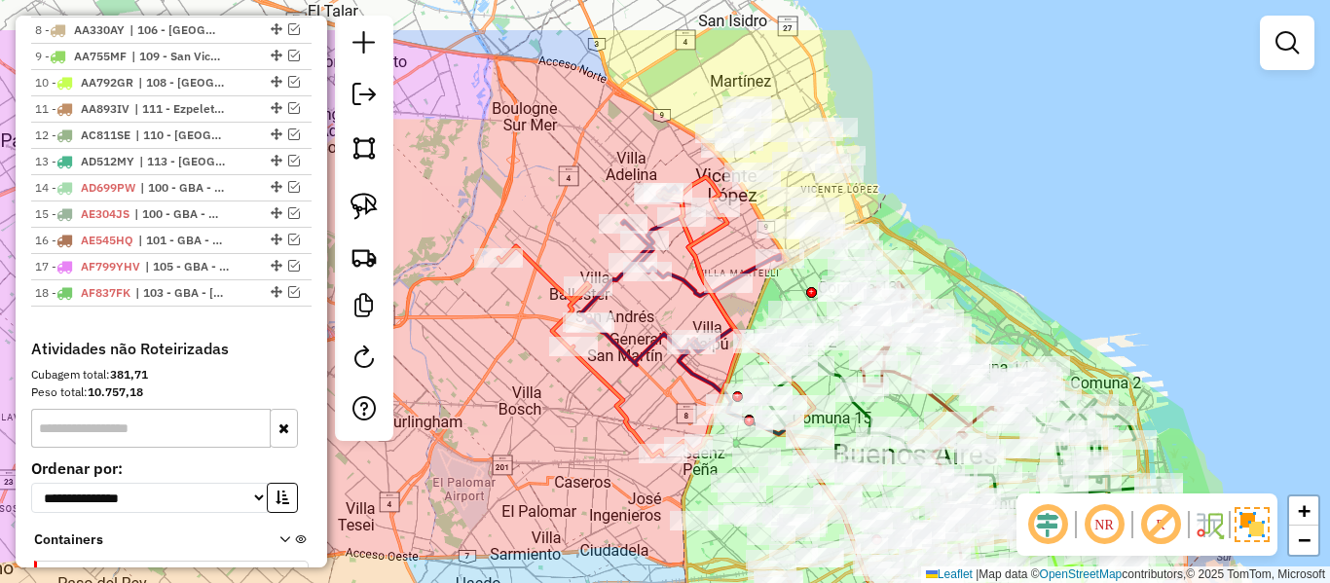
drag, startPoint x: 536, startPoint y: 330, endPoint x: 529, endPoint y: 411, distance: 81.1
click at [523, 420] on div "Janela de atendimento Grade de atendimento Capacidade Transportadoras Veículos …" at bounding box center [665, 291] width 1330 height 583
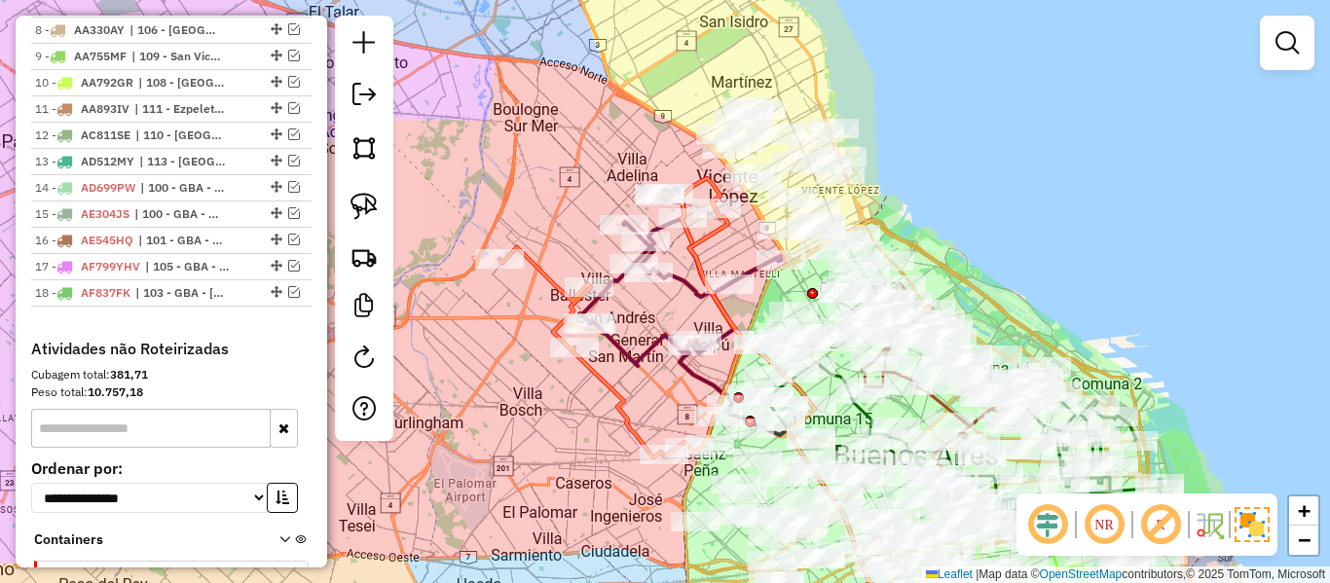
drag, startPoint x: 910, startPoint y: 237, endPoint x: 920, endPoint y: 265, distance: 29.9
click at [920, 265] on div "Janela de atendimento Grade de atendimento Capacidade Transportadoras Veículos …" at bounding box center [665, 291] width 1330 height 583
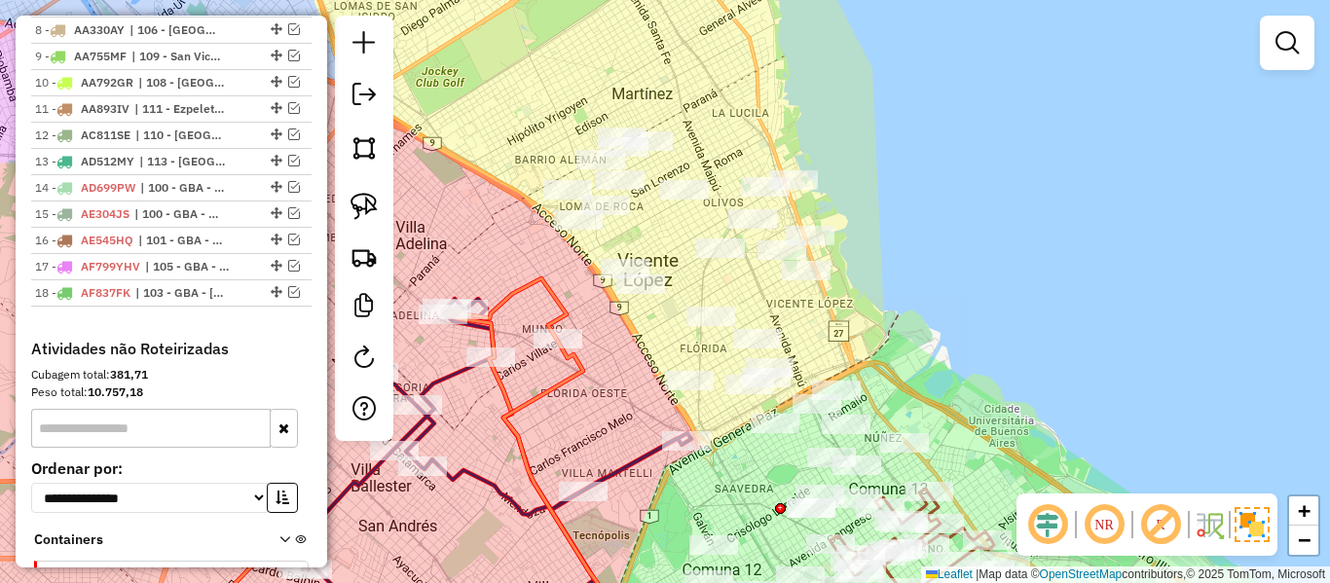
click at [912, 262] on div "Janela de atendimento Grade de atendimento Capacidade Transportadoras Veículos …" at bounding box center [665, 291] width 1330 height 583
drag, startPoint x: 884, startPoint y: 268, endPoint x: 910, endPoint y: 268, distance: 26.3
click at [910, 268] on div "Janela de atendimento Grade de atendimento Capacidade Transportadoras Veículos …" at bounding box center [665, 291] width 1330 height 583
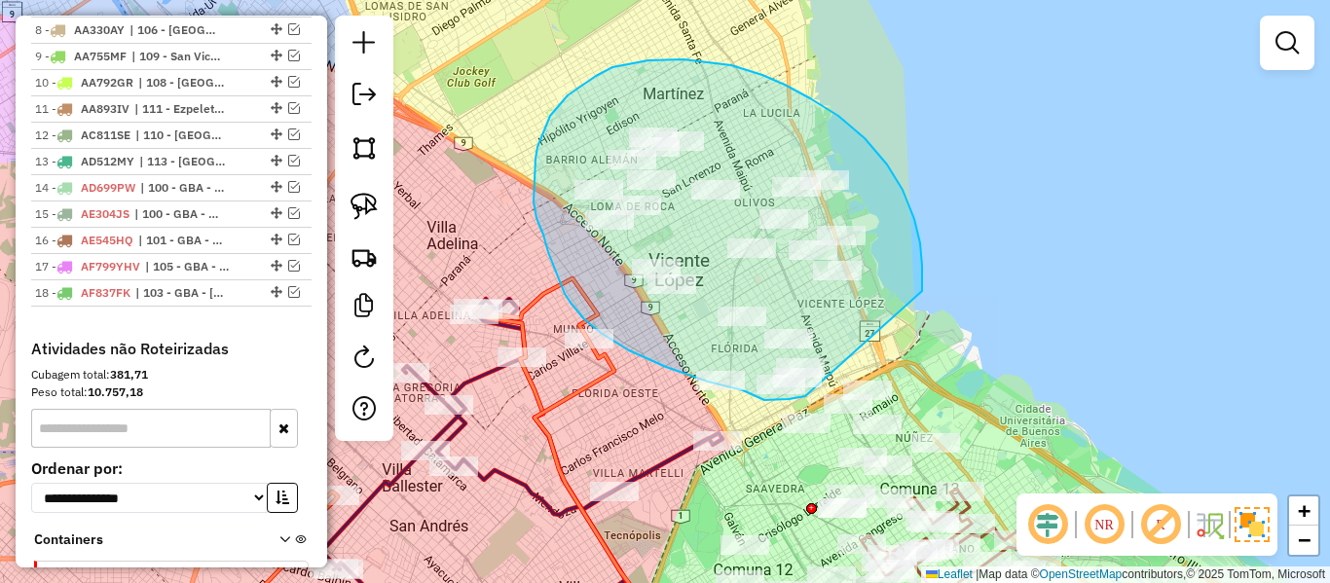
drag, startPoint x: 922, startPoint y: 284, endPoint x: 813, endPoint y: 394, distance: 154.9
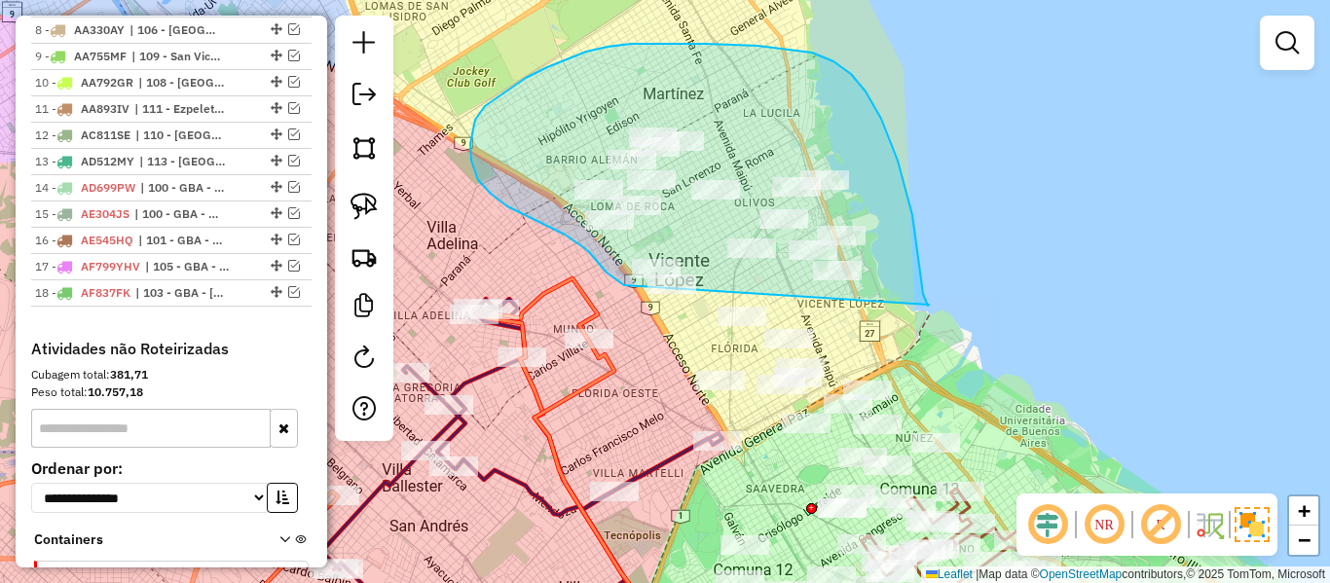
drag, startPoint x: 920, startPoint y: 266, endPoint x: 668, endPoint y: 302, distance: 254.8
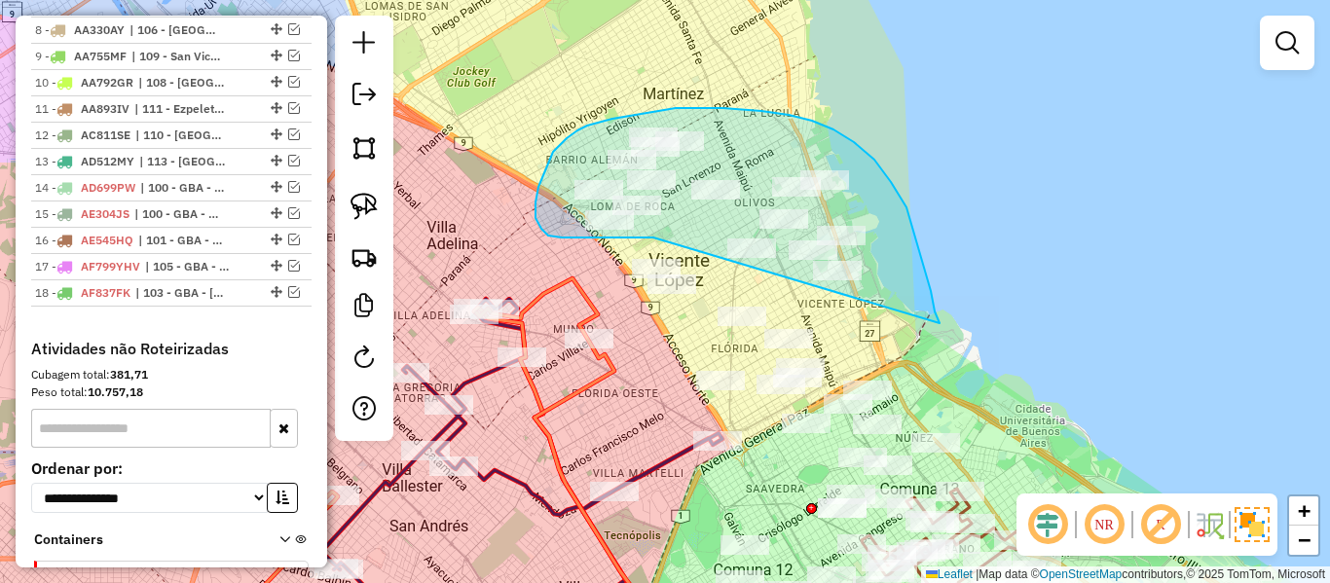
drag, startPoint x: 931, startPoint y: 291, endPoint x: 664, endPoint y: 244, distance: 270.9
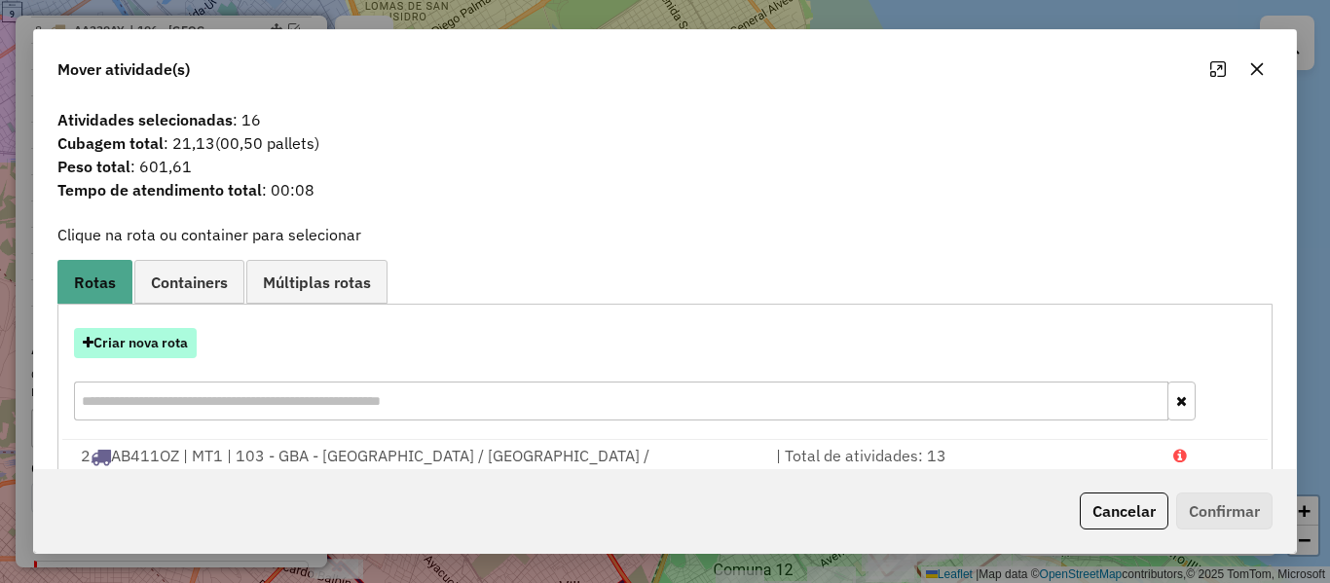
click at [182, 335] on button "Criar nova rota" at bounding box center [135, 343] width 123 height 30
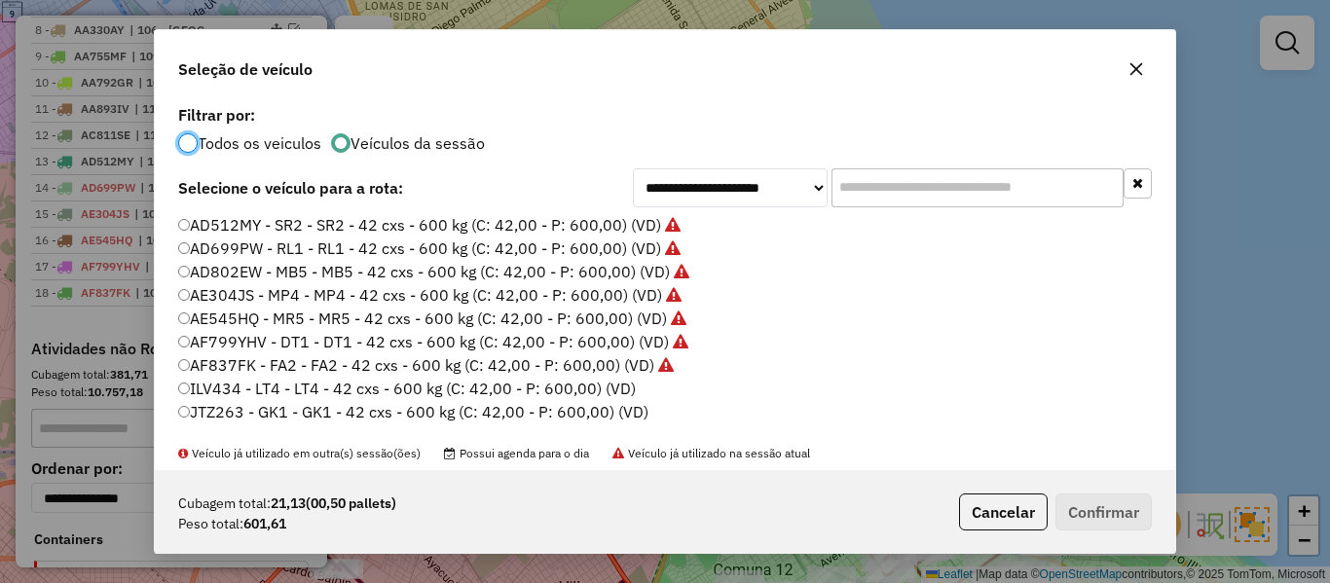
scroll to position [195, 0]
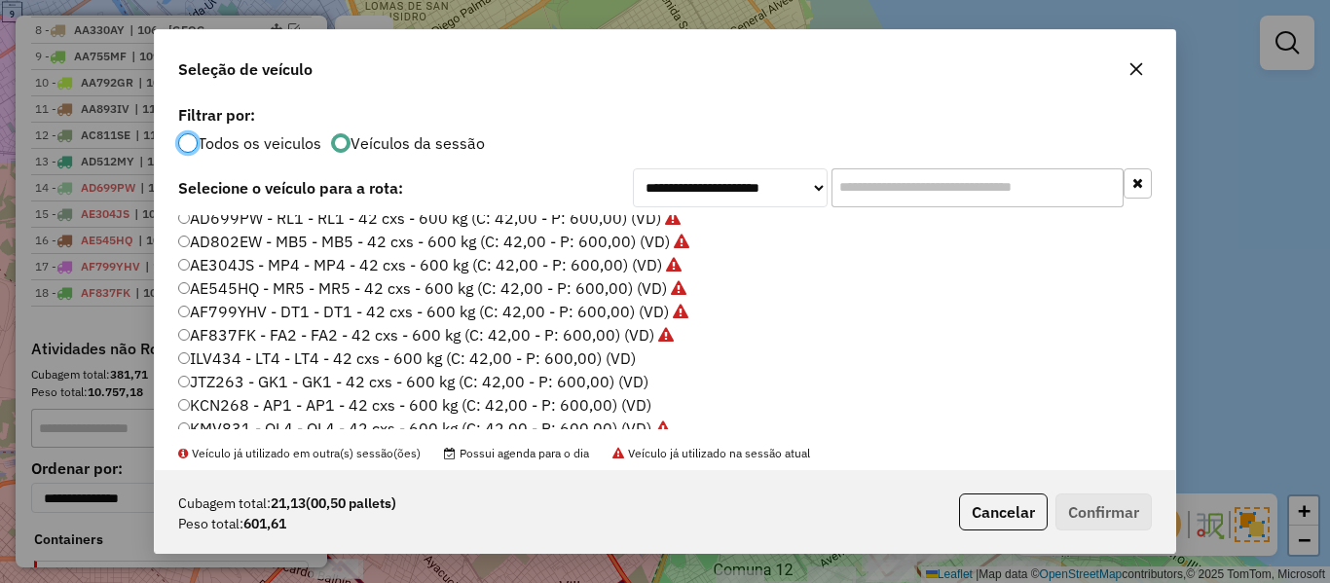
click at [584, 340] on label "AF837FK - FA2 - FA2 - 42 cxs - 600 kg (C: 42,00 - P: 600,00) (VD)" at bounding box center [426, 334] width 496 height 23
click at [593, 364] on label "ILV434 - LT4 - LT4 - 42 cxs - 600 kg (C: 42,00 - P: 600,00) (VD)" at bounding box center [407, 358] width 458 height 23
click at [1126, 518] on button "Confirmar" at bounding box center [1104, 512] width 96 height 37
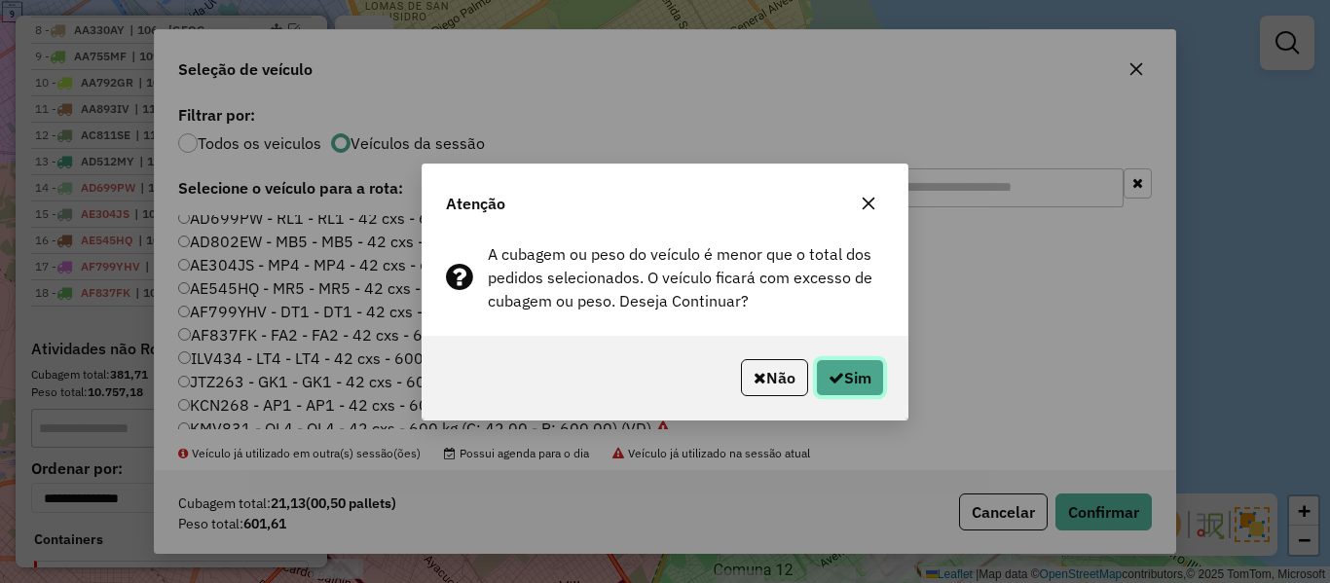
click at [847, 385] on button "Sim" at bounding box center [850, 377] width 68 height 37
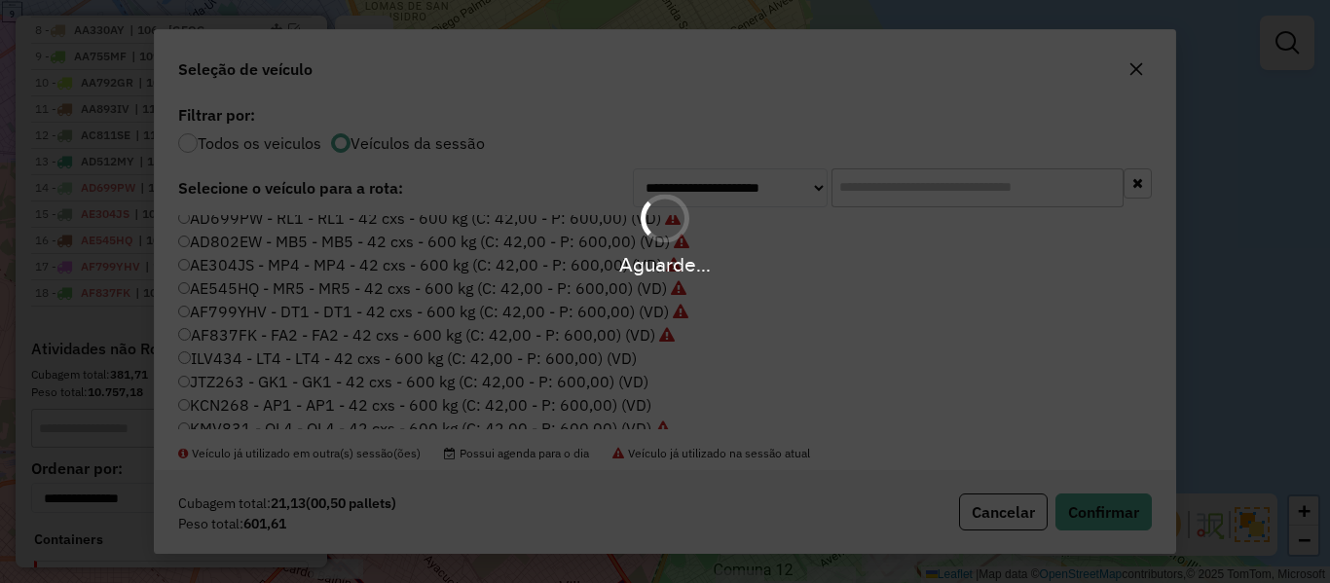
scroll to position [1713, 0]
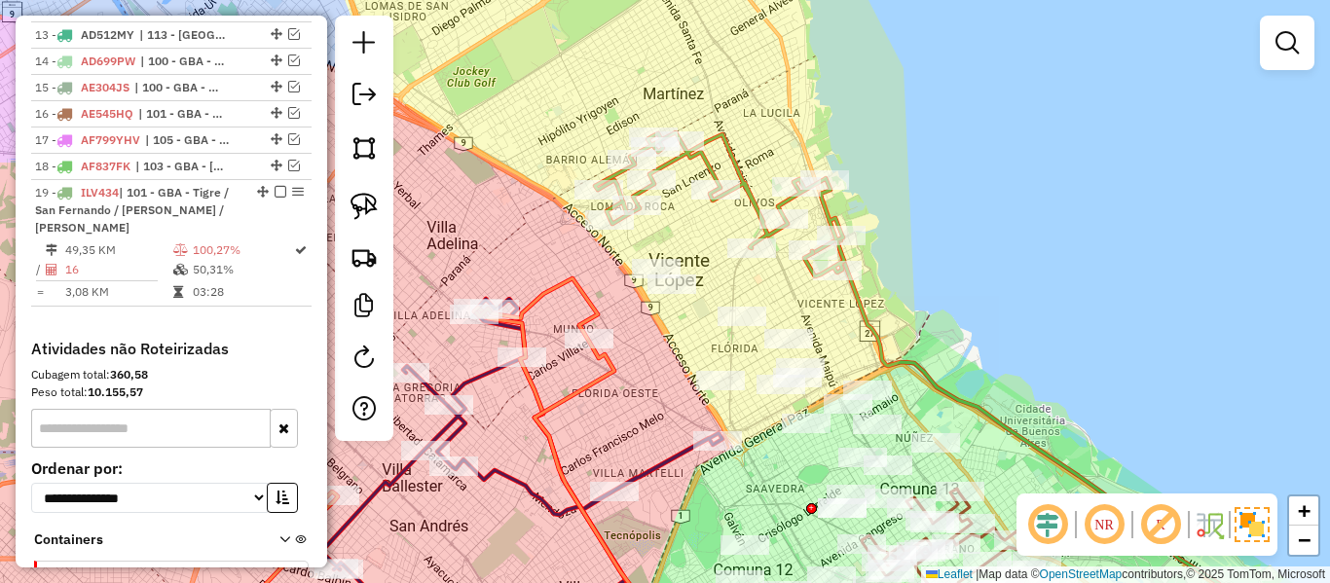
click at [760, 258] on div at bounding box center [751, 248] width 49 height 19
select select "**********"
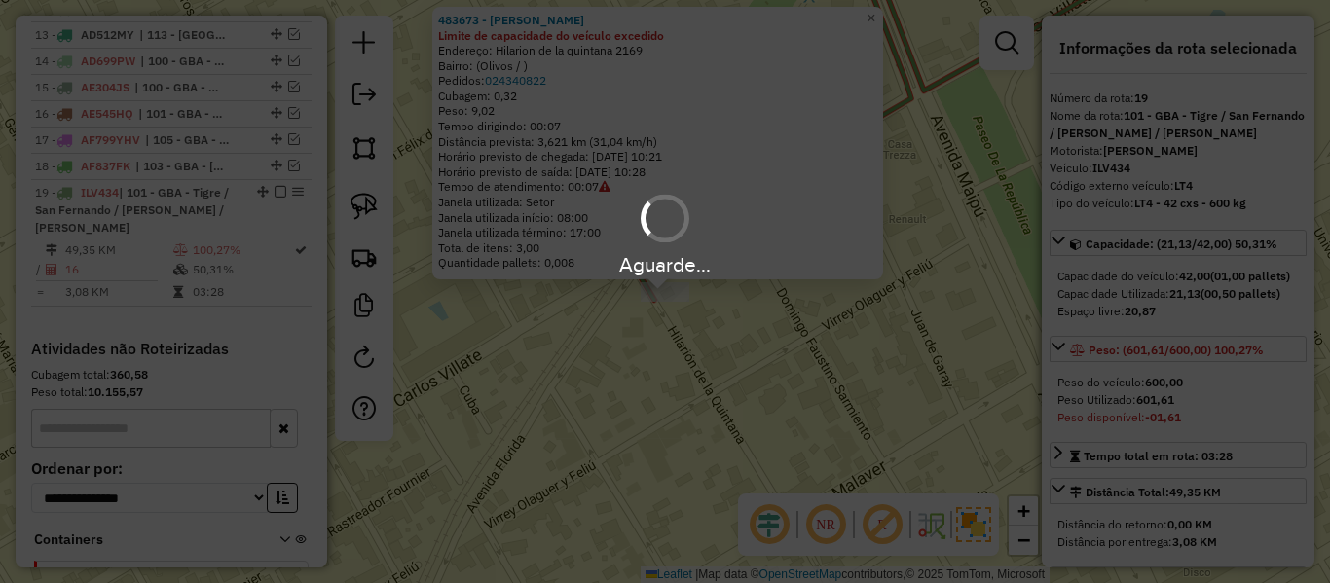
drag, startPoint x: 814, startPoint y: 382, endPoint x: 819, endPoint y: 369, distance: 13.6
click at [816, 373] on div "Aguarde..." at bounding box center [665, 291] width 1330 height 583
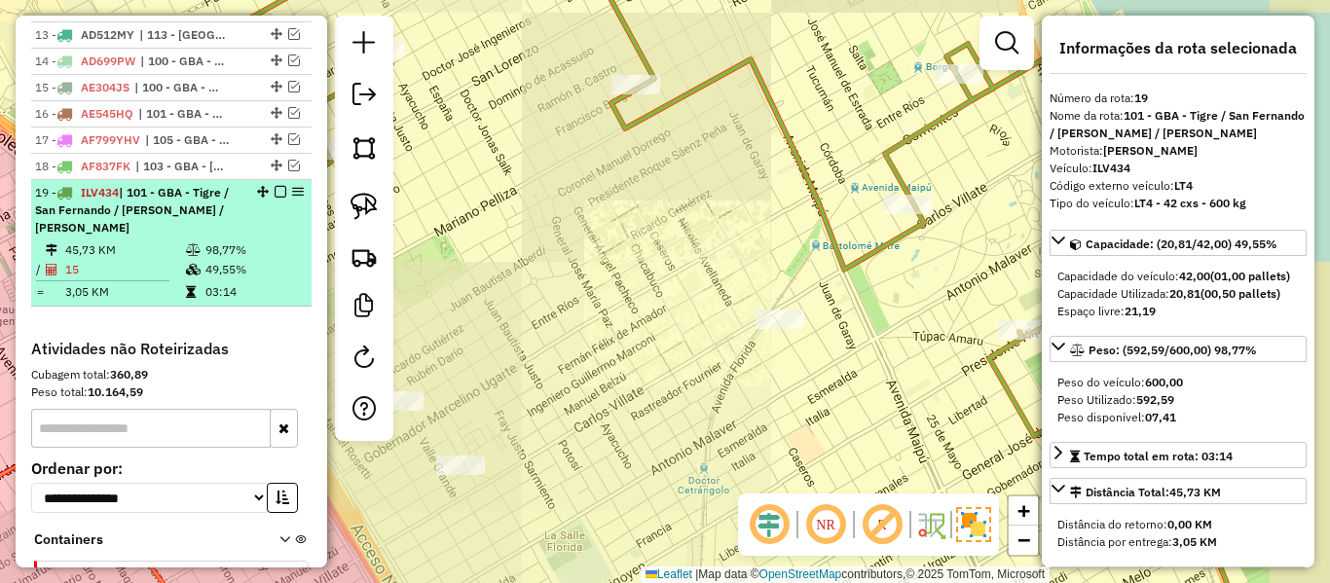
click at [276, 186] on em at bounding box center [281, 192] width 12 height 12
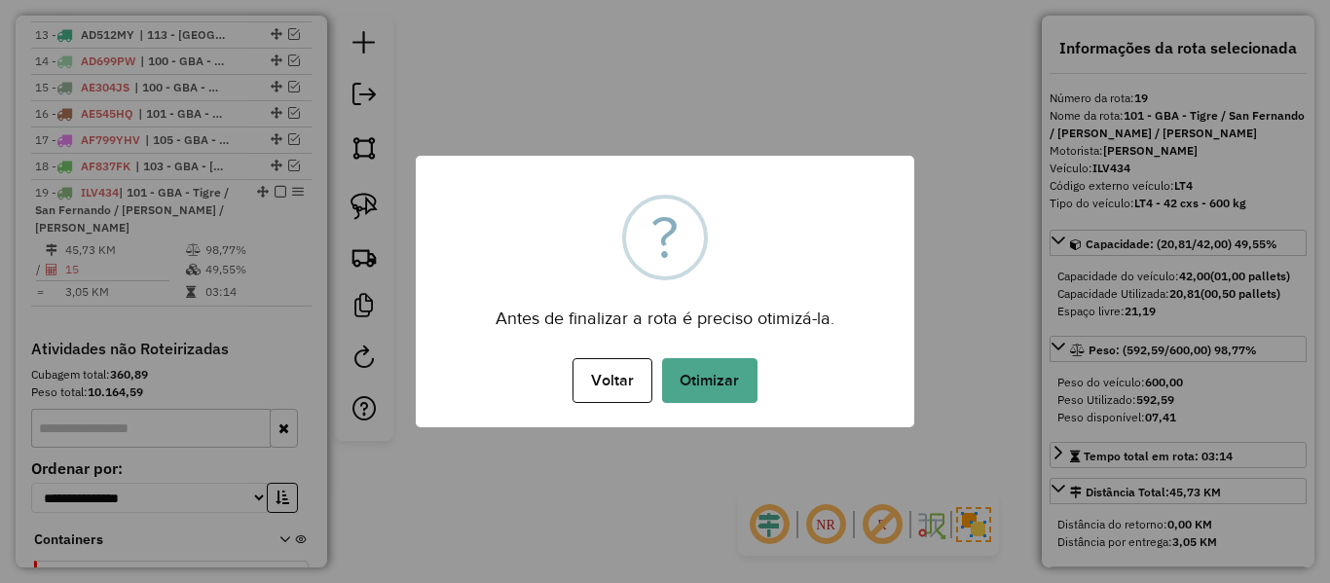
drag, startPoint x: 722, startPoint y: 357, endPoint x: 722, endPoint y: 372, distance: 14.6
click at [722, 358] on button "Otimizar" at bounding box center [709, 380] width 95 height 45
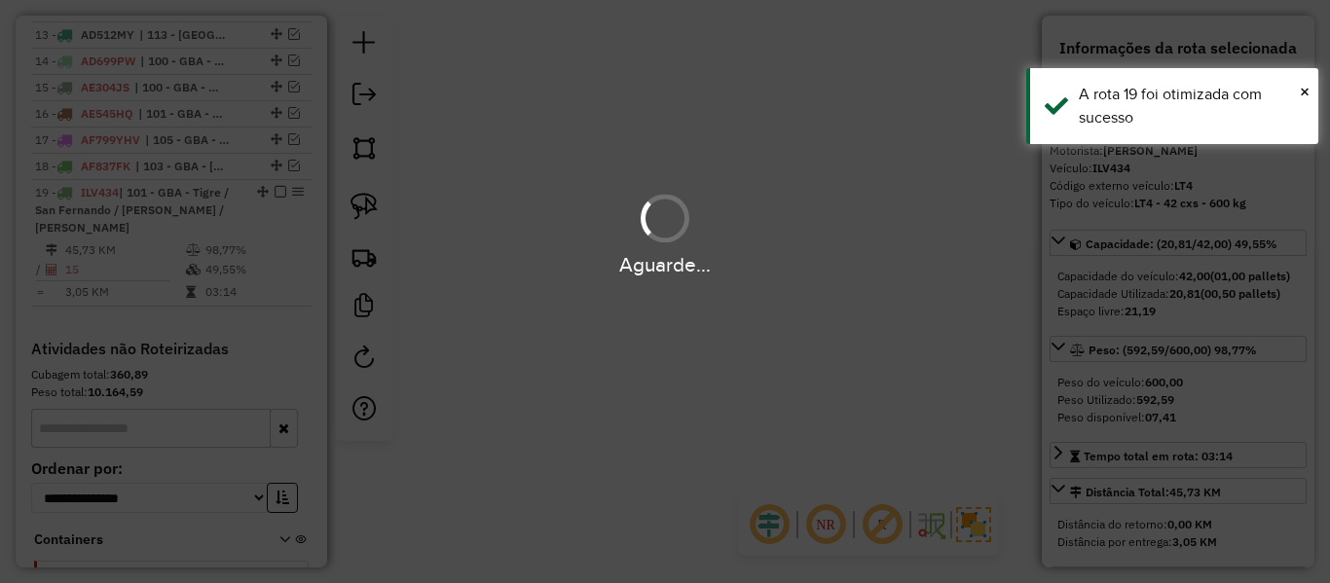
click at [722, 383] on div "Aguarde..." at bounding box center [665, 291] width 1330 height 583
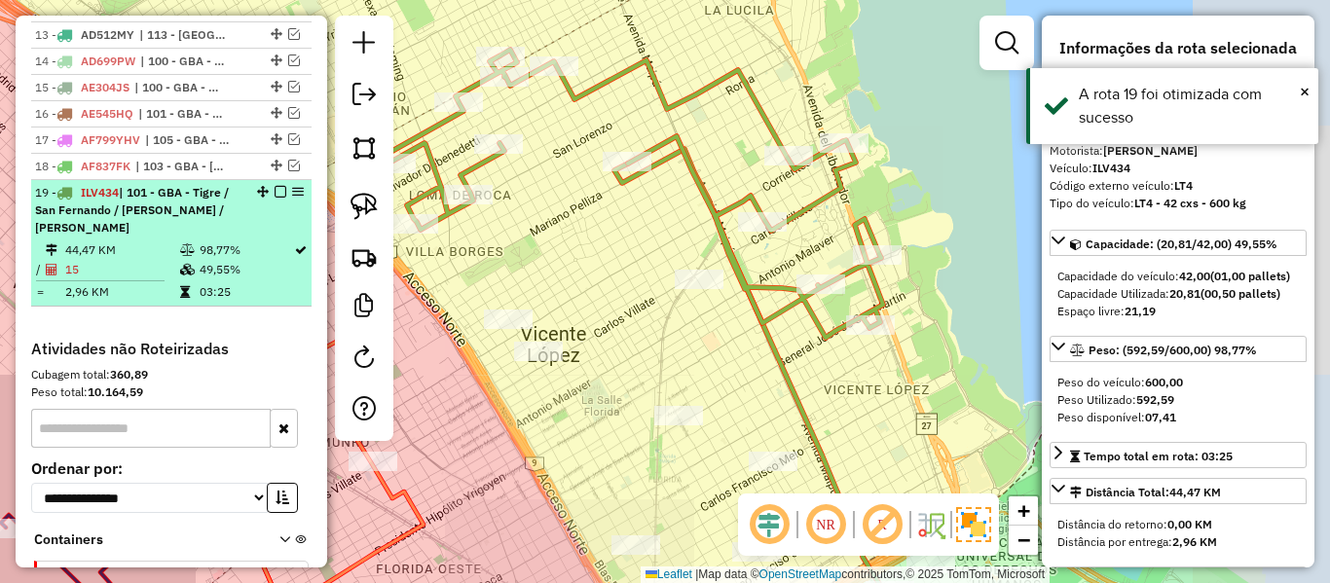
click at [276, 186] on em at bounding box center [281, 192] width 12 height 12
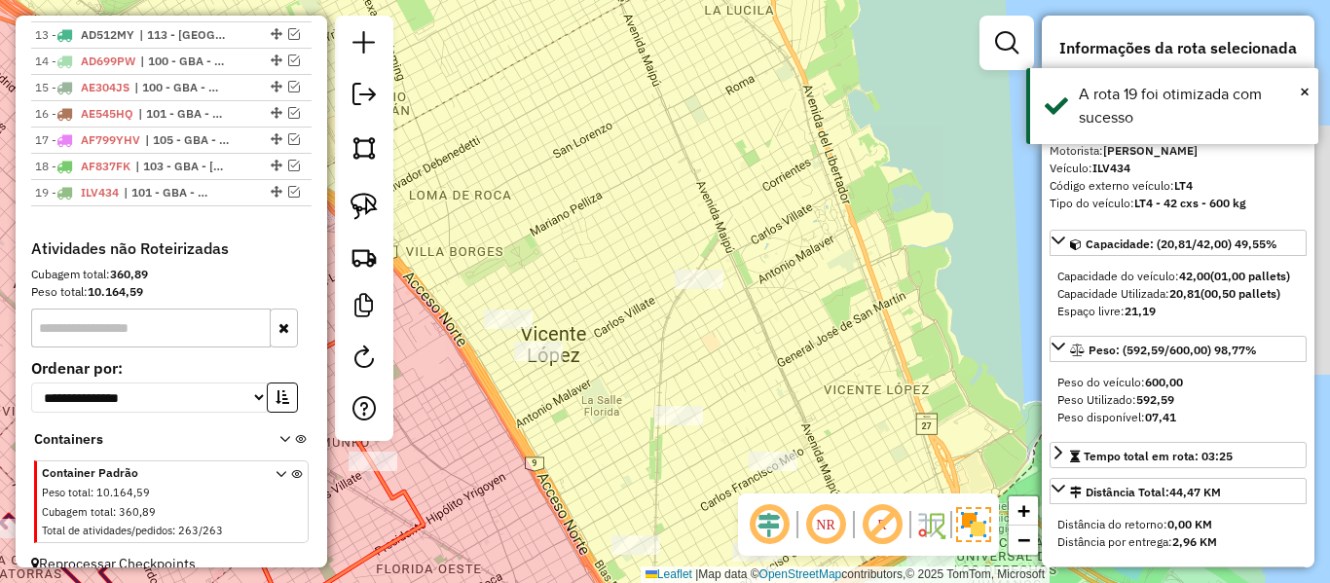
scroll to position [1613, 0]
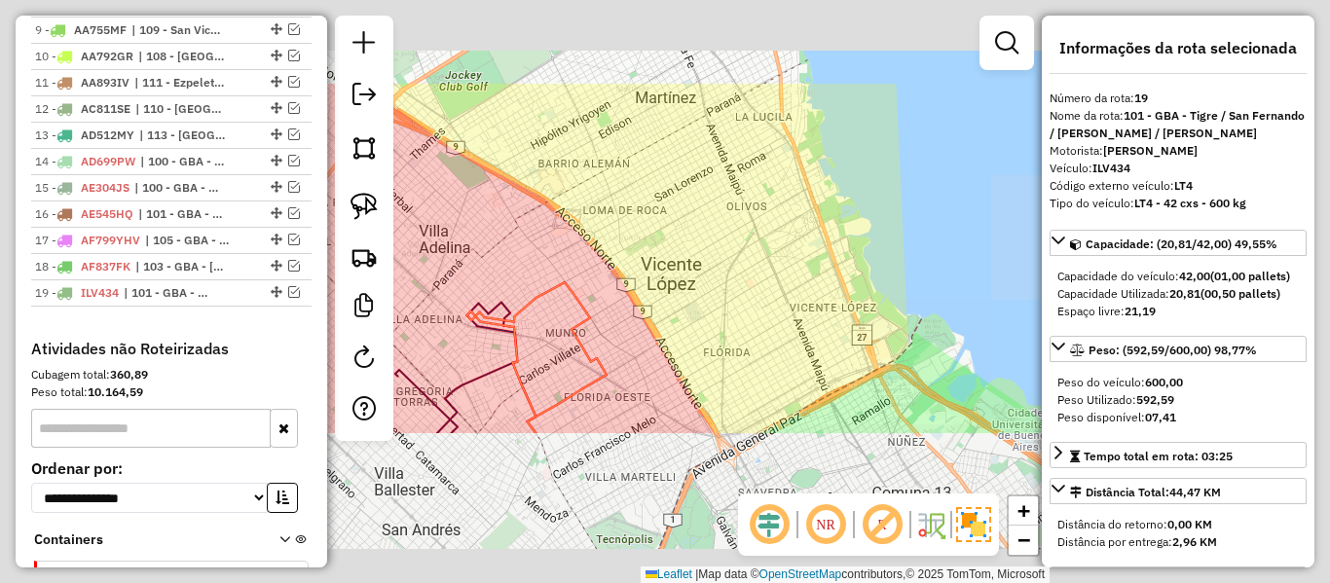
click at [806, 234] on div "Janela de atendimento Grade de atendimento Capacidade Transportadoras Veículos …" at bounding box center [665, 291] width 1330 height 583
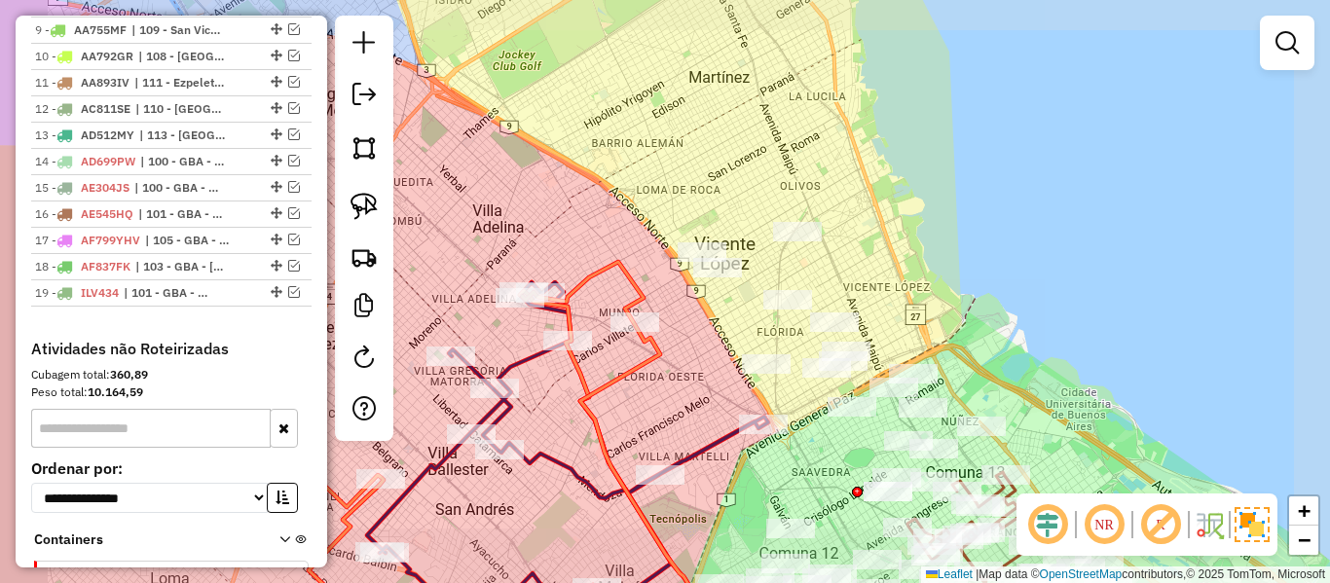
drag, startPoint x: 872, startPoint y: 242, endPoint x: 973, endPoint y: 195, distance: 112.0
click at [1017, 194] on div "Janela de atendimento Grade de atendimento Capacidade Transportadoras Veículos …" at bounding box center [665, 291] width 1330 height 583
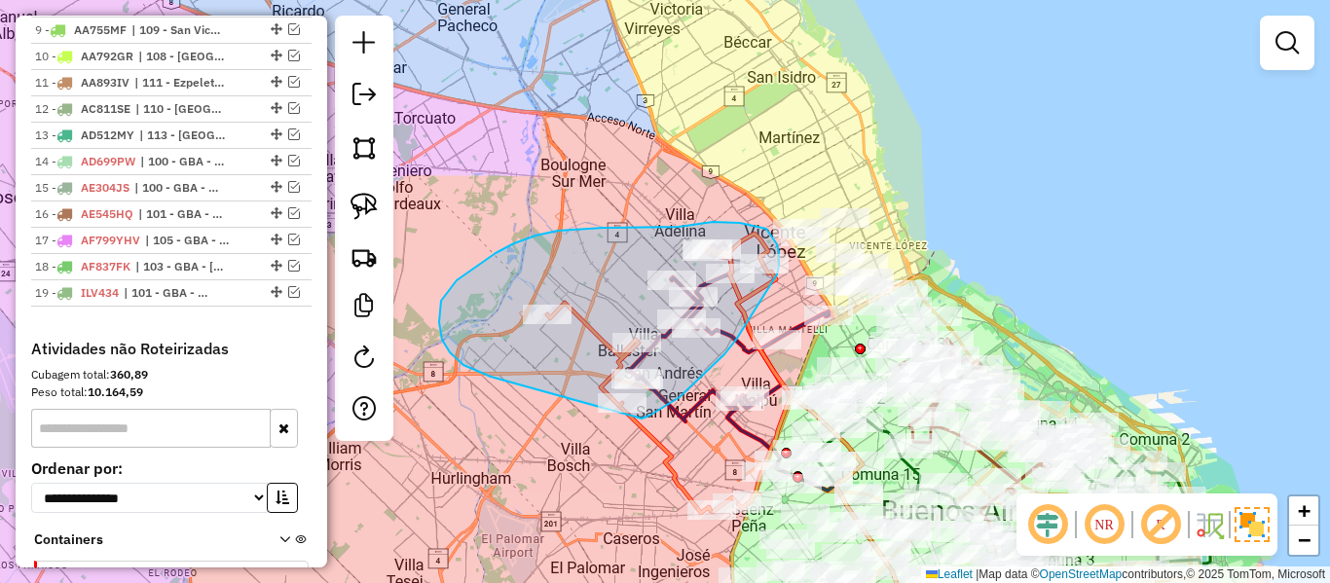
drag, startPoint x: 441, startPoint y: 301, endPoint x: 614, endPoint y: 437, distance: 220.5
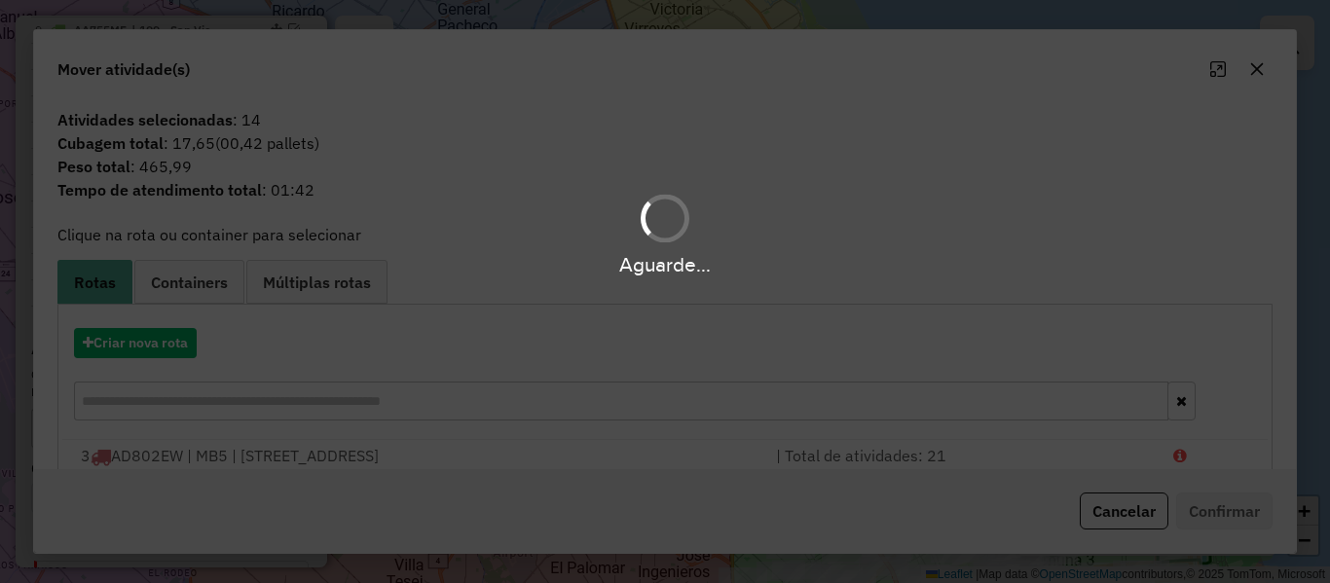
click at [183, 345] on div "Aguarde..." at bounding box center [665, 291] width 1330 height 583
click at [182, 345] on div "Aguarde..." at bounding box center [665, 291] width 1330 height 583
click at [182, 345] on button "Criar nova rota" at bounding box center [135, 343] width 123 height 30
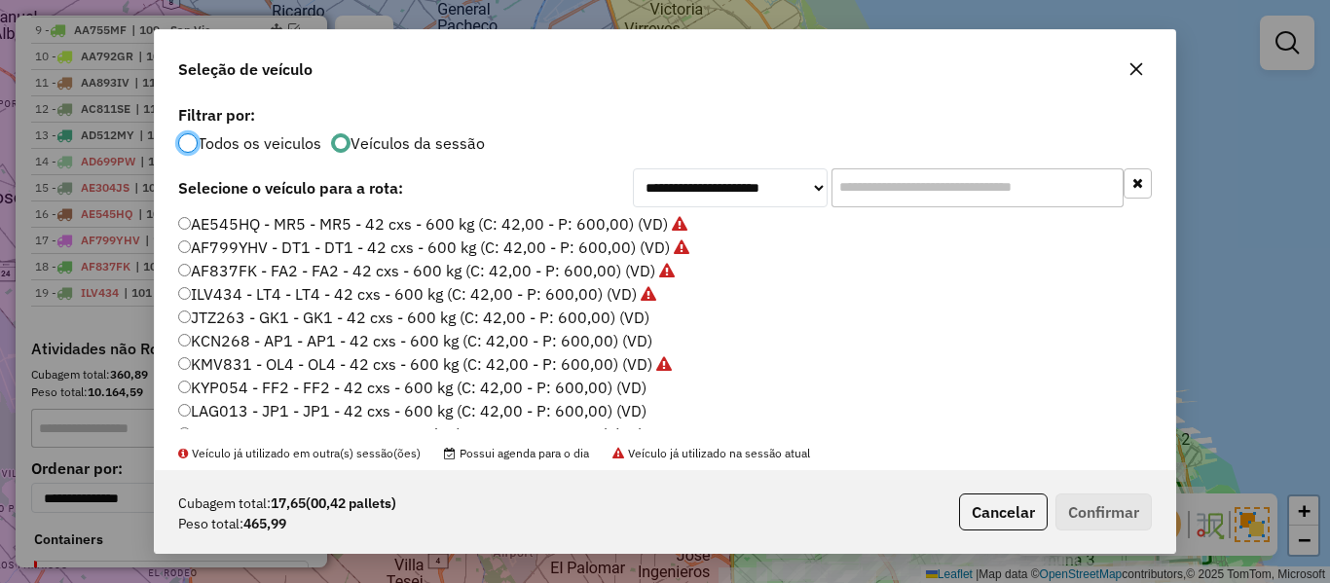
scroll to position [292, 0]
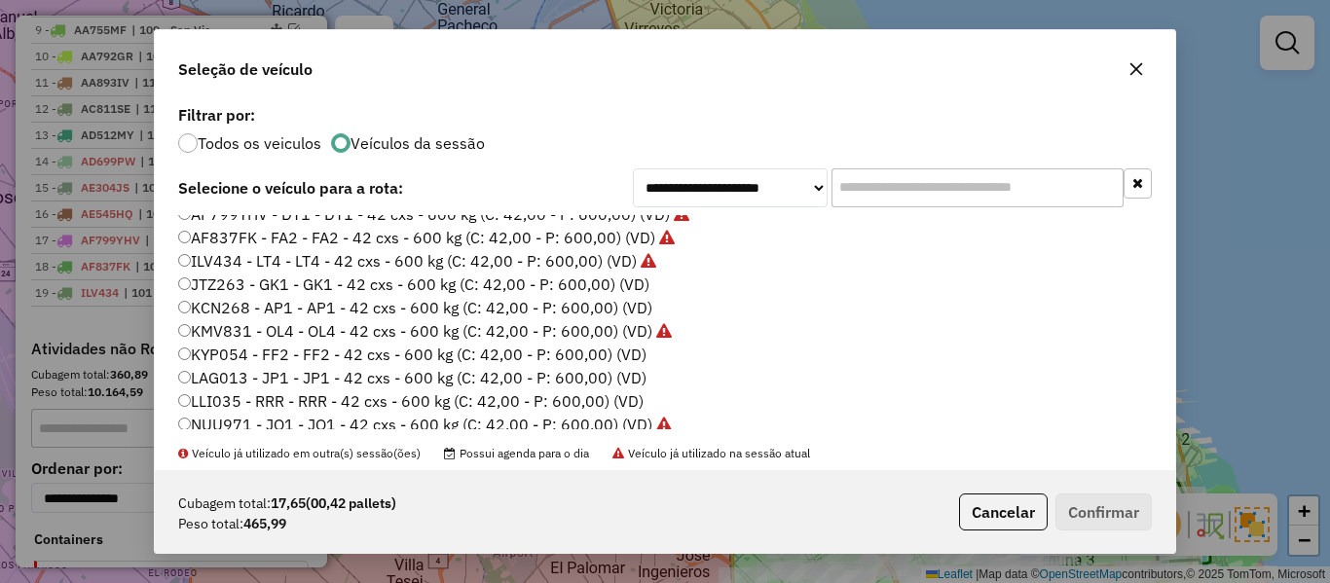
click at [632, 281] on label "JTZ263 - GK1 - GK1 - 42 cxs - 600 kg (C: 42,00 - P: 600,00) (VD)" at bounding box center [413, 284] width 471 height 23
click at [1073, 510] on button "Confirmar" at bounding box center [1104, 512] width 96 height 37
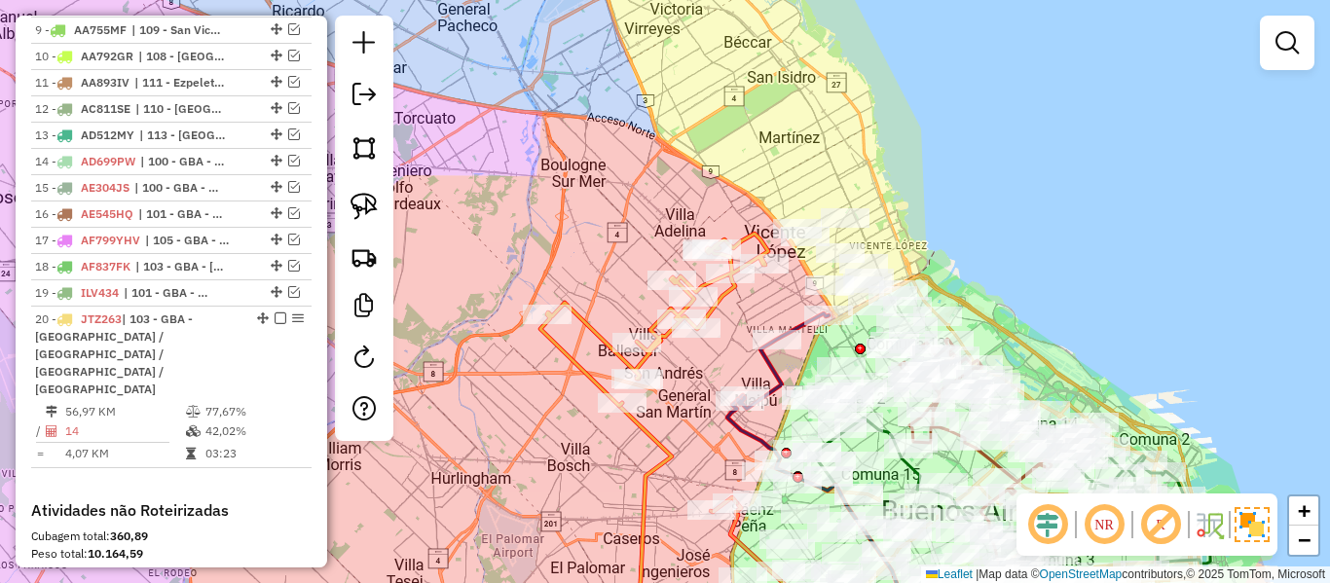
scroll to position [1728, 0]
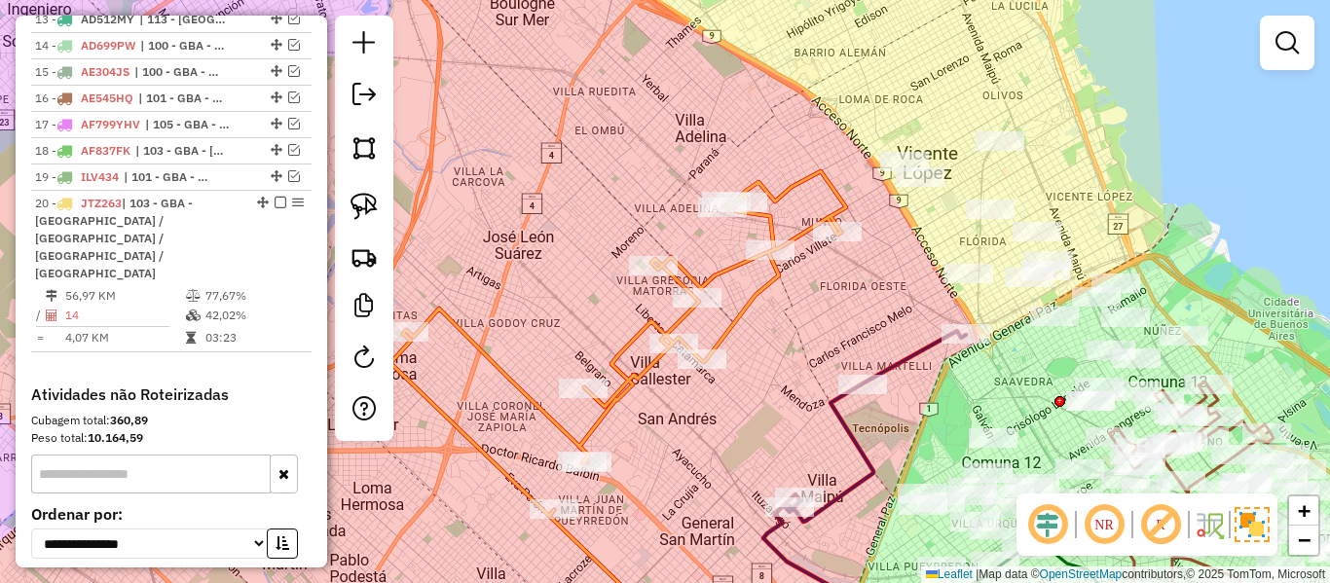
click at [762, 274] on div "Janela de atendimento Grade de atendimento Capacidade Transportadoras Veículos …" at bounding box center [665, 291] width 1330 height 583
click at [764, 279] on icon at bounding box center [618, 343] width 456 height 345
select select "**********"
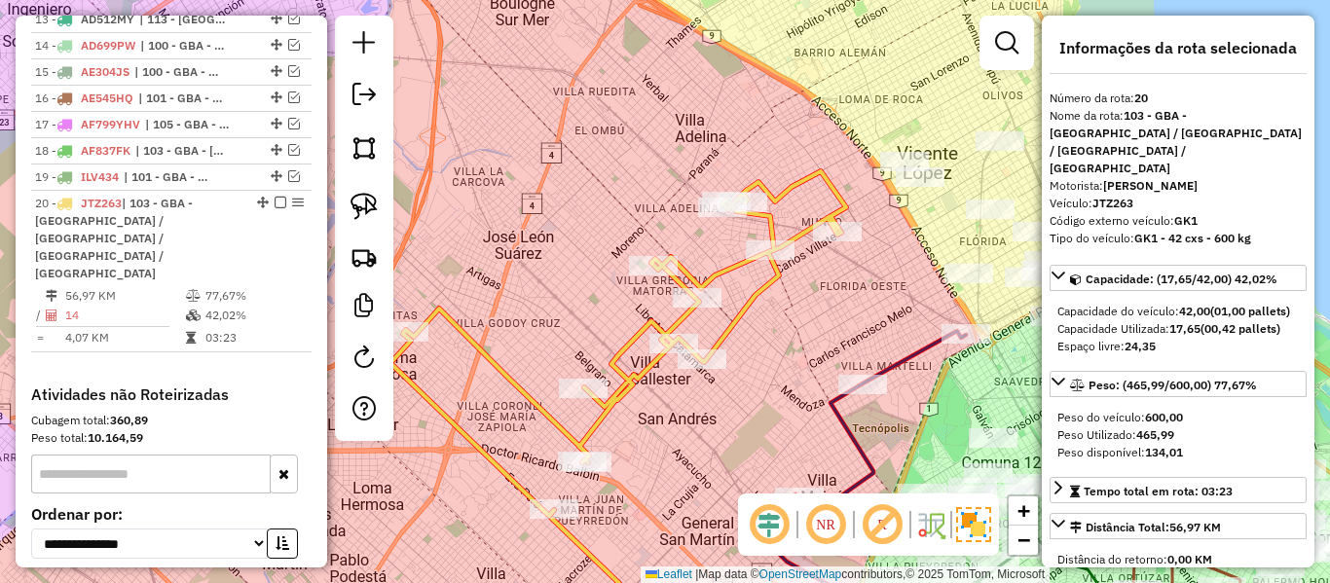
scroll to position [1739, 0]
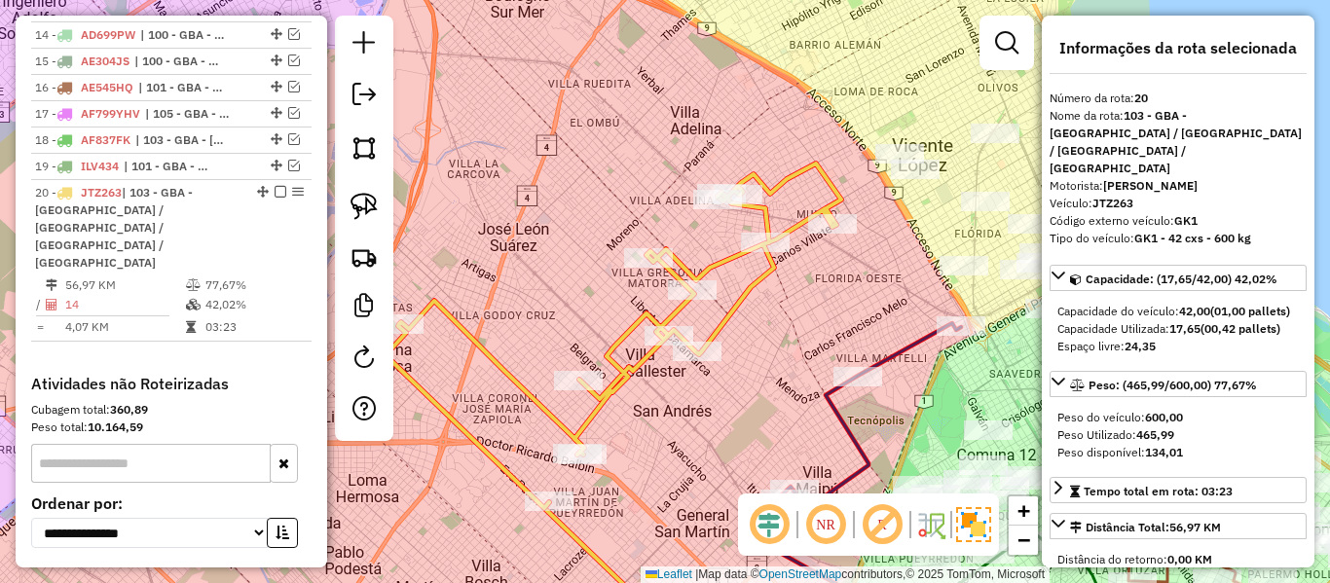
drag, startPoint x: 767, startPoint y: 358, endPoint x: 694, endPoint y: 226, distance: 151.2
click at [694, 226] on div "Janela de atendimento Grade de atendimento Capacidade Transportadoras Veículos …" at bounding box center [665, 291] width 1330 height 583
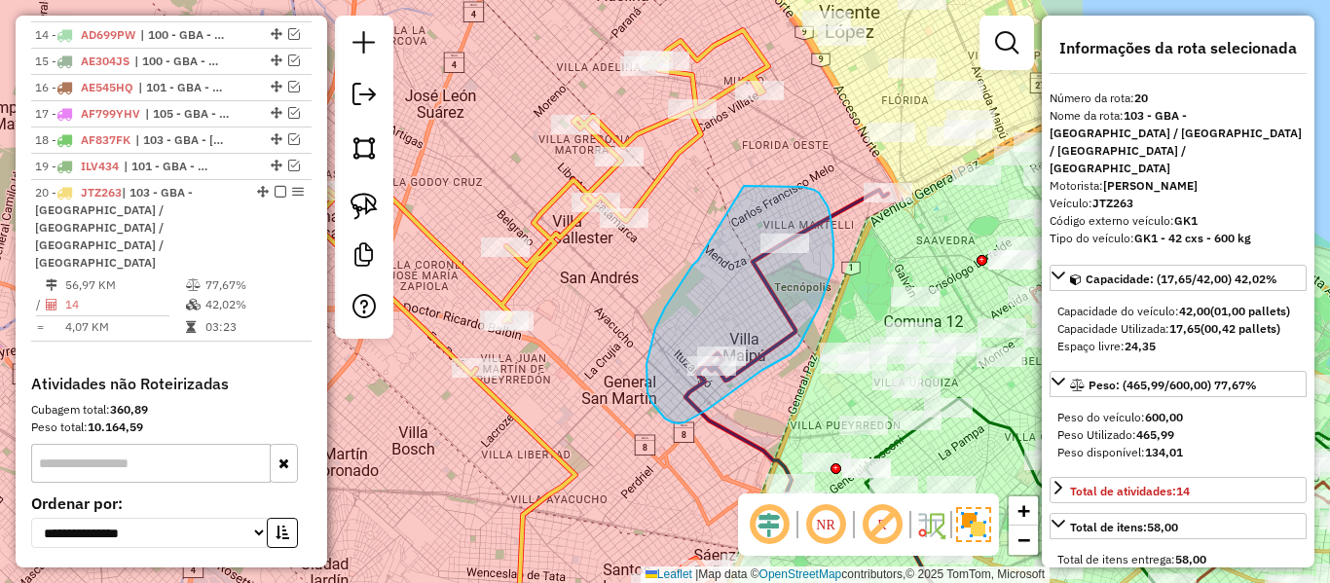
drag, startPoint x: 647, startPoint y: 379, endPoint x: 745, endPoint y: 187, distance: 215.6
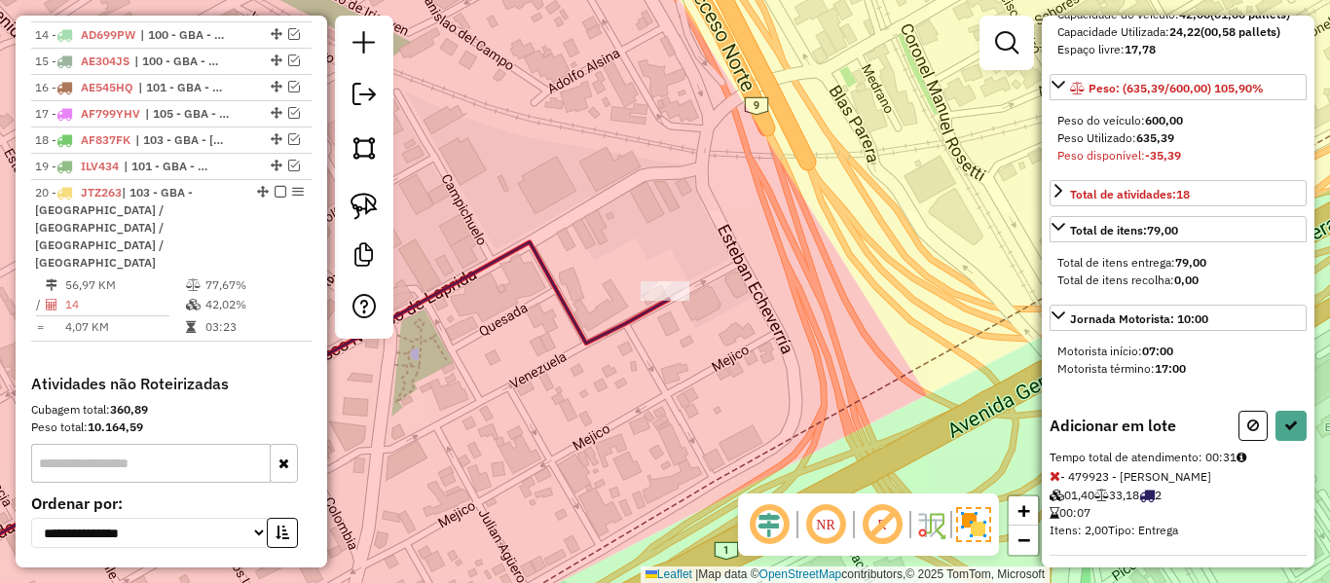
scroll to position [607, 0]
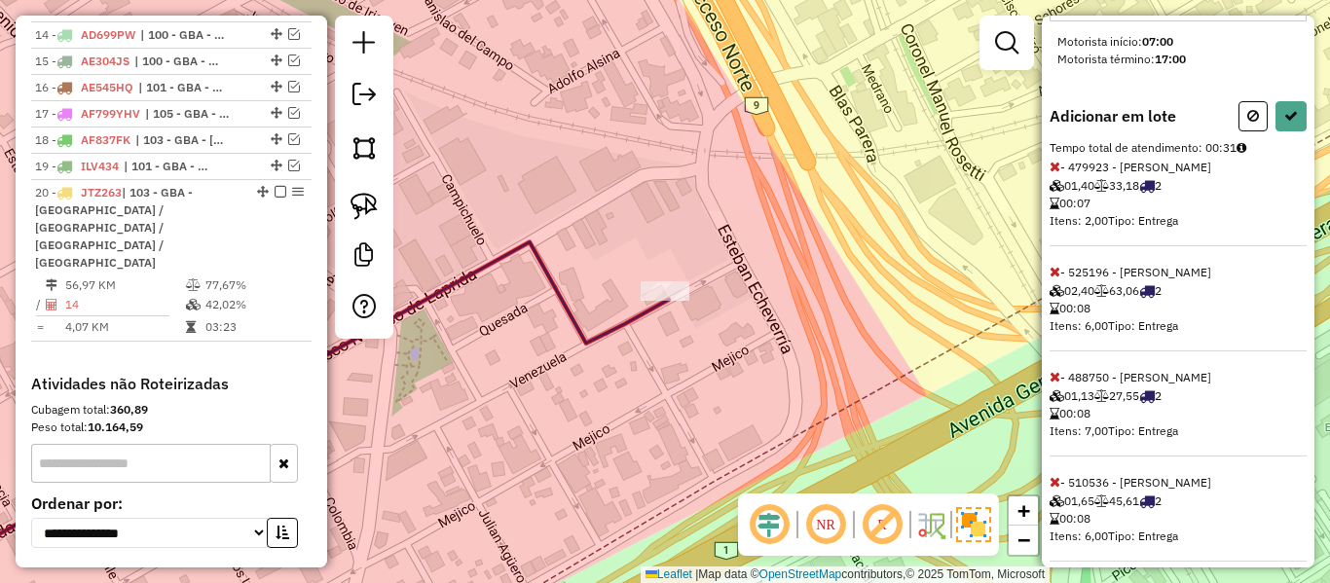
click at [1053, 475] on icon at bounding box center [1055, 482] width 11 height 14
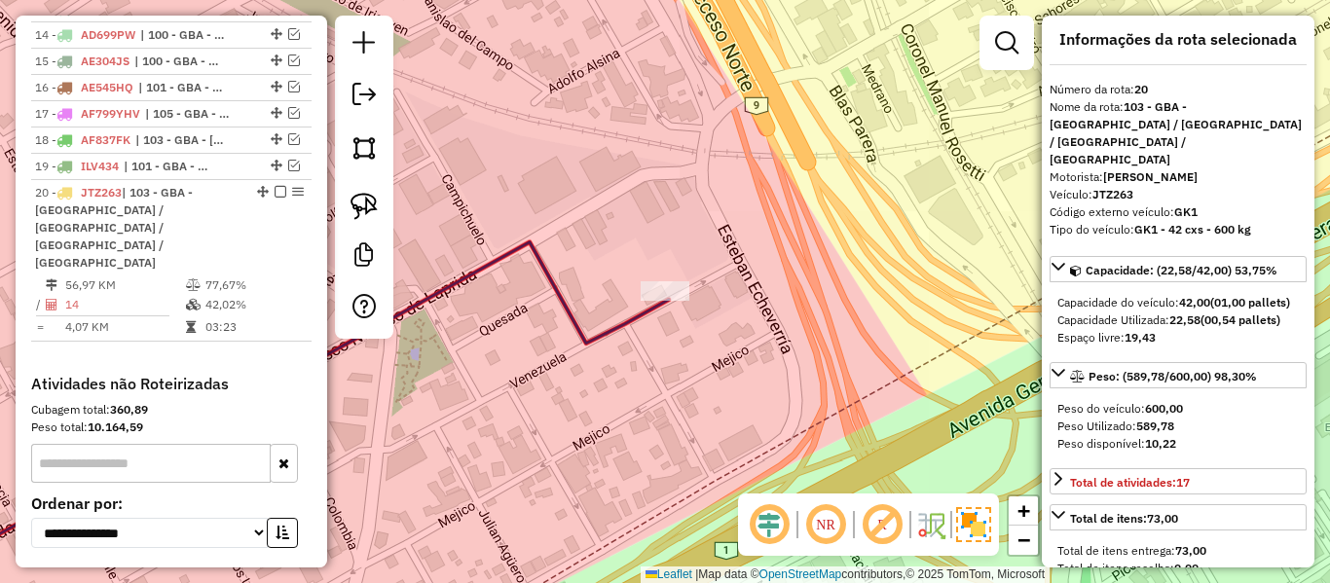
scroll to position [0, 0]
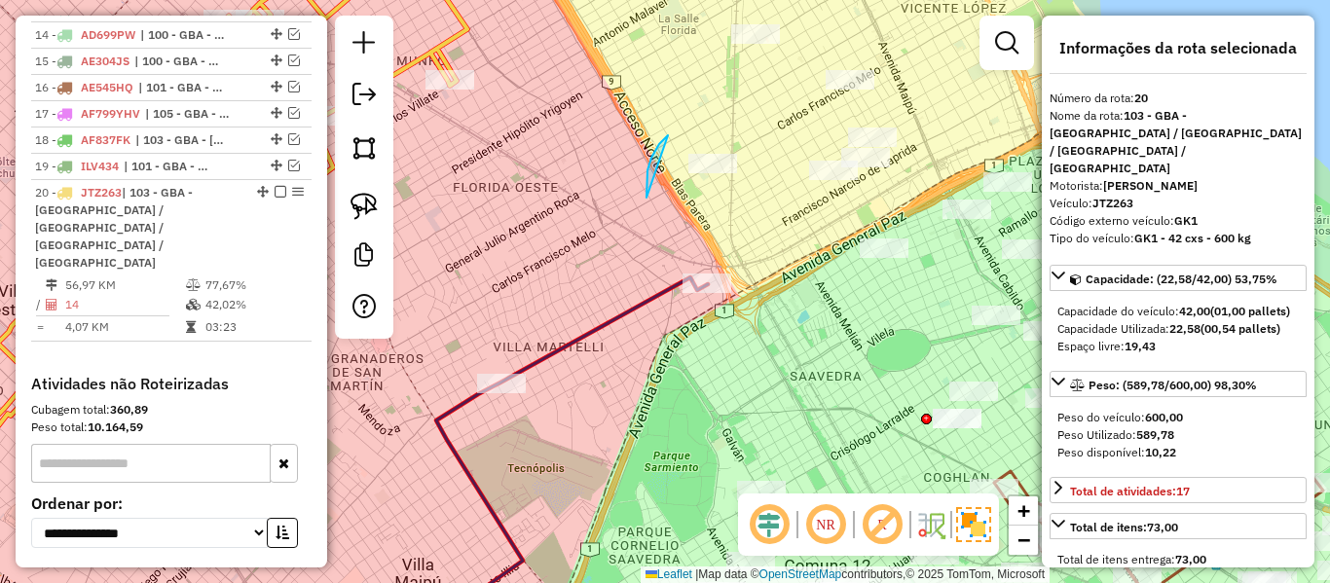
drag, startPoint x: 648, startPoint y: 170, endPoint x: 730, endPoint y: 210, distance: 91.9
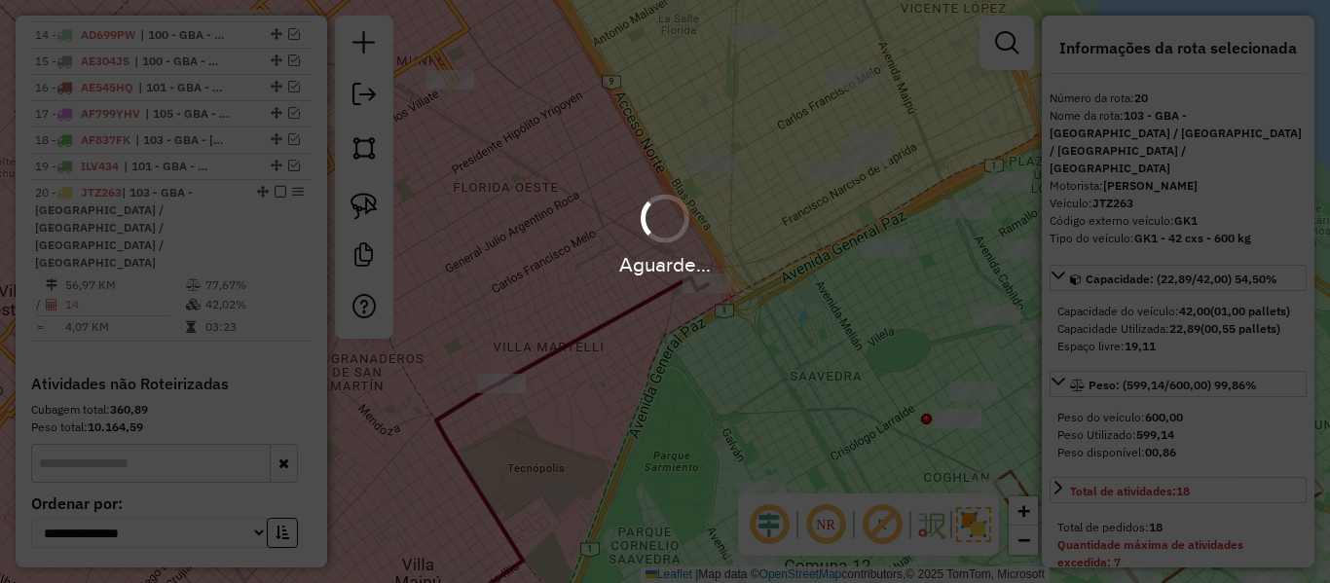
select select "**********"
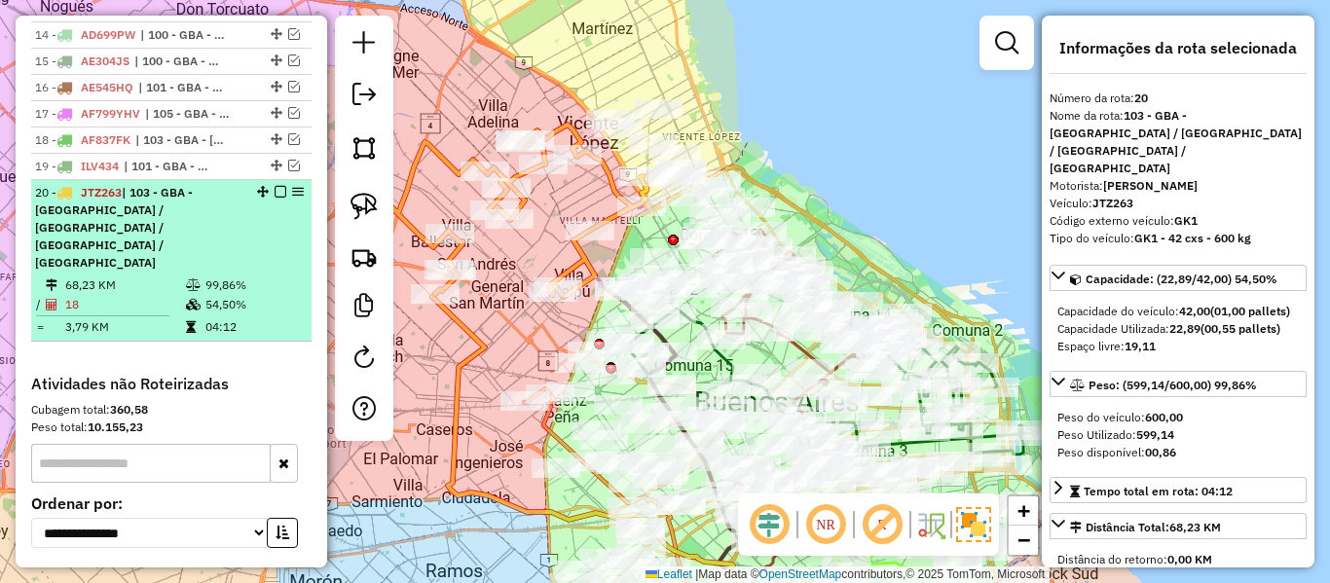
click at [276, 186] on em at bounding box center [281, 192] width 12 height 12
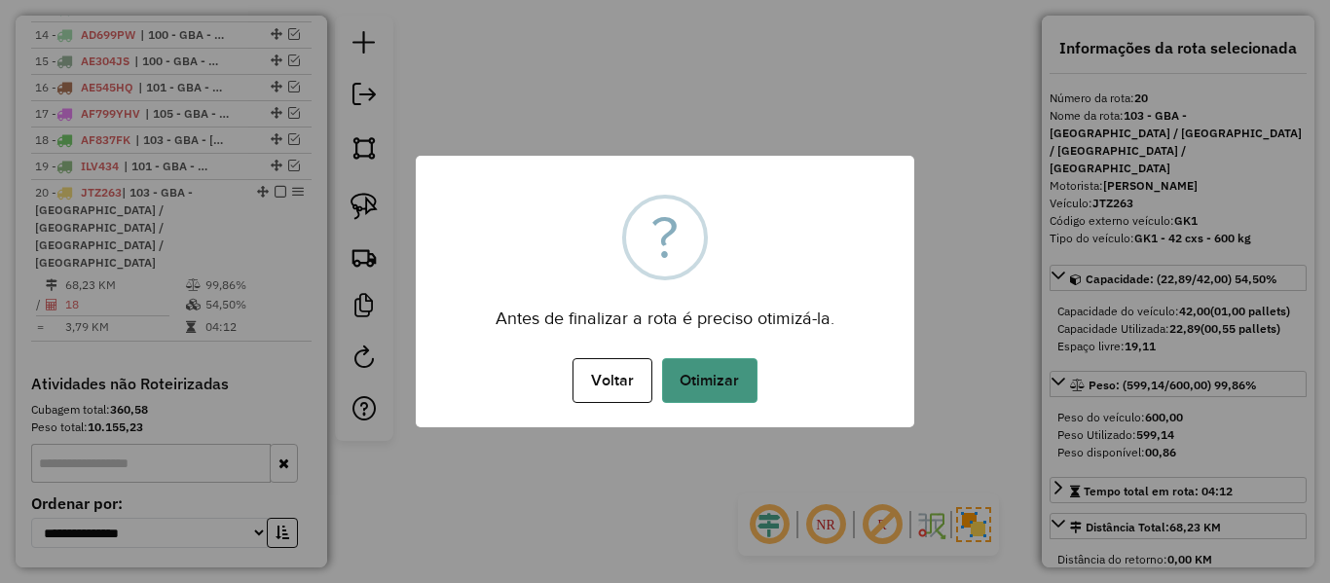
click at [710, 381] on button "Otimizar" at bounding box center [709, 380] width 95 height 45
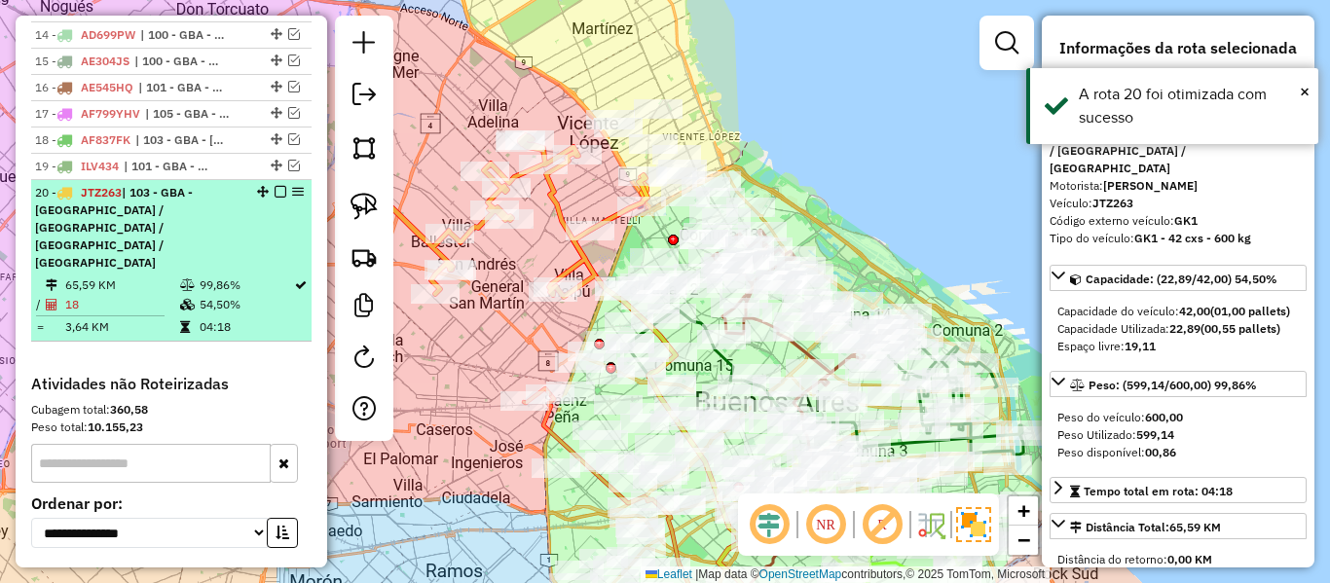
click at [275, 186] on em at bounding box center [281, 192] width 12 height 12
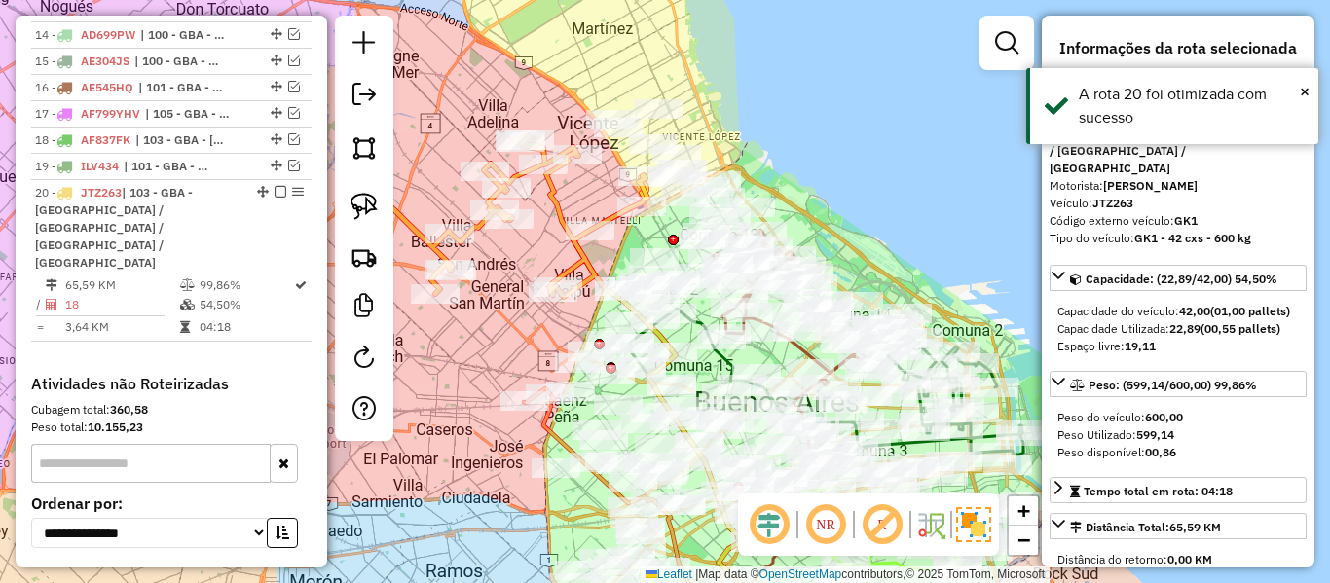
scroll to position [1639, 0]
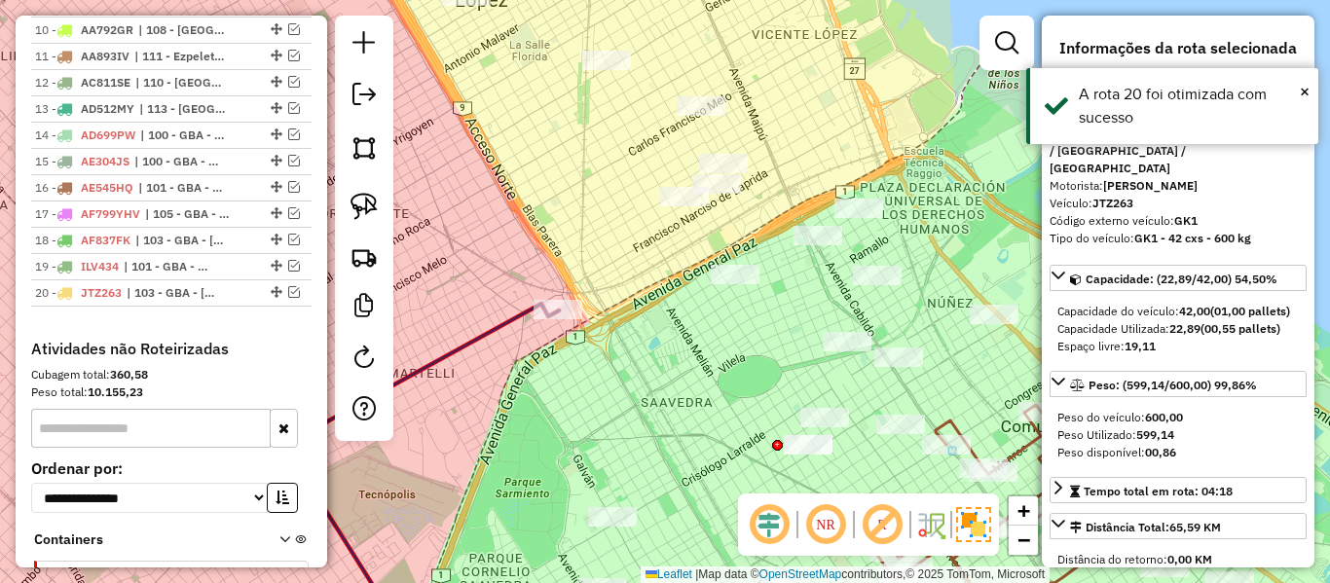
click at [485, 337] on icon at bounding box center [423, 473] width 272 height 338
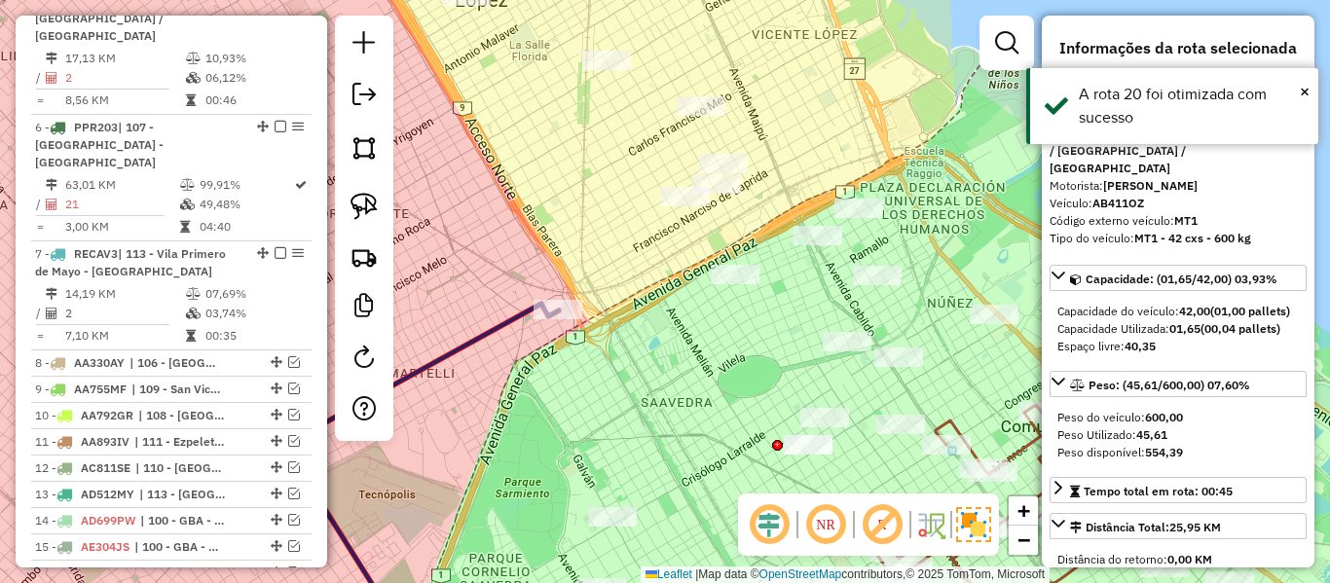
scroll to position [776, 0]
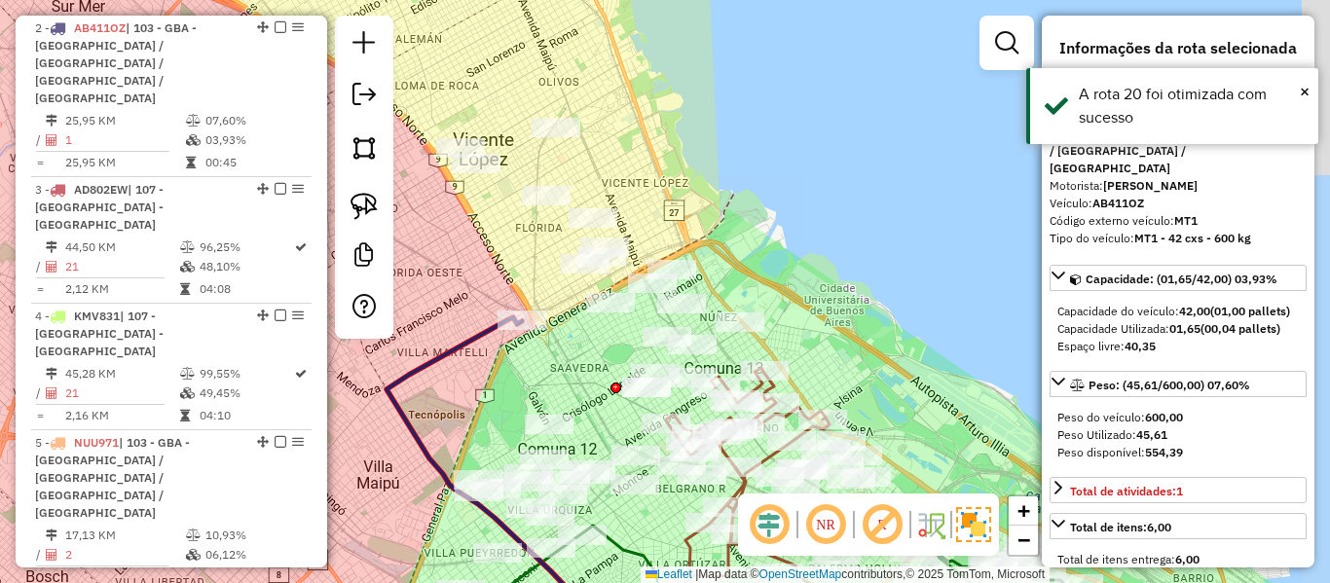
drag, startPoint x: 490, startPoint y: 284, endPoint x: 556, endPoint y: 261, distance: 70.2
click at [556, 261] on div "Janela de atendimento Grade de atendimento Capacidade Transportadoras Veículos …" at bounding box center [665, 291] width 1330 height 583
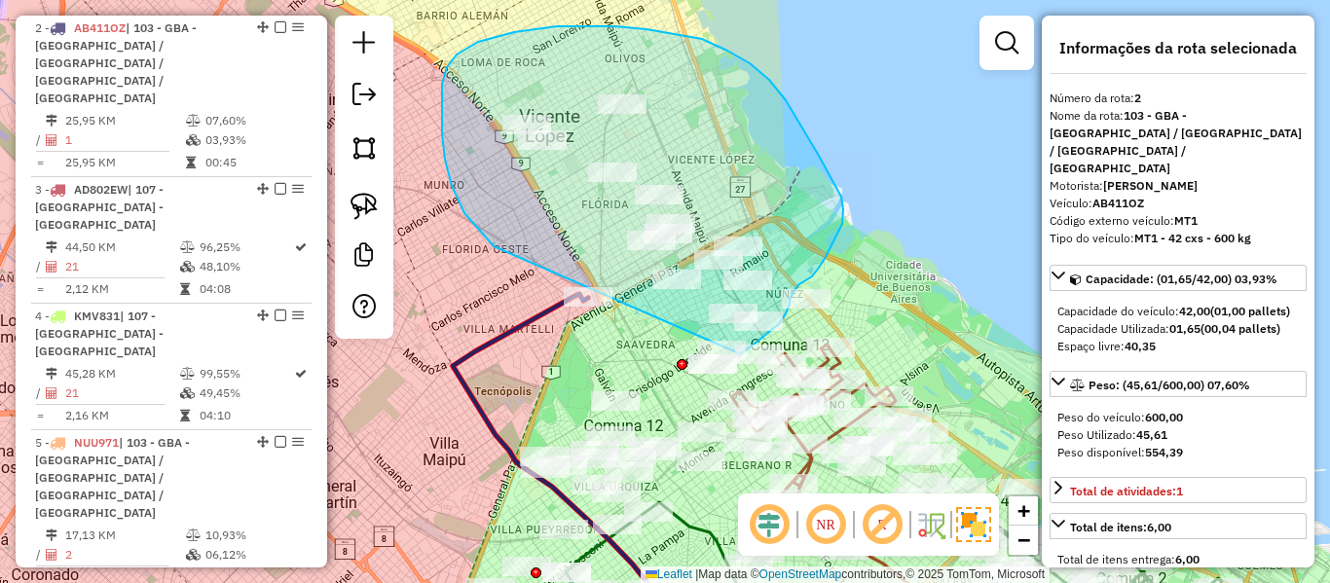
click at [719, 365] on div "Janela de atendimento Grade de atendimento Capacidade Transportadoras Veículos …" at bounding box center [665, 291] width 1330 height 583
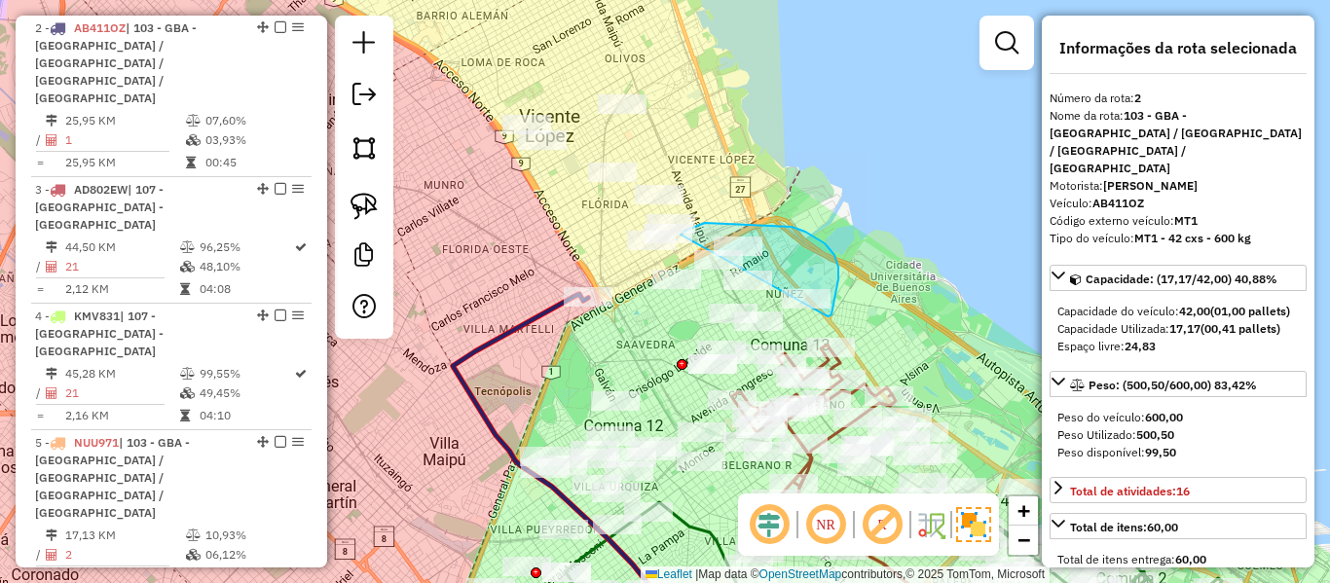
click at [652, 286] on div "Janela de atendimento Grade de atendimento Capacidade Transportadoras Veículos …" at bounding box center [665, 291] width 1330 height 583
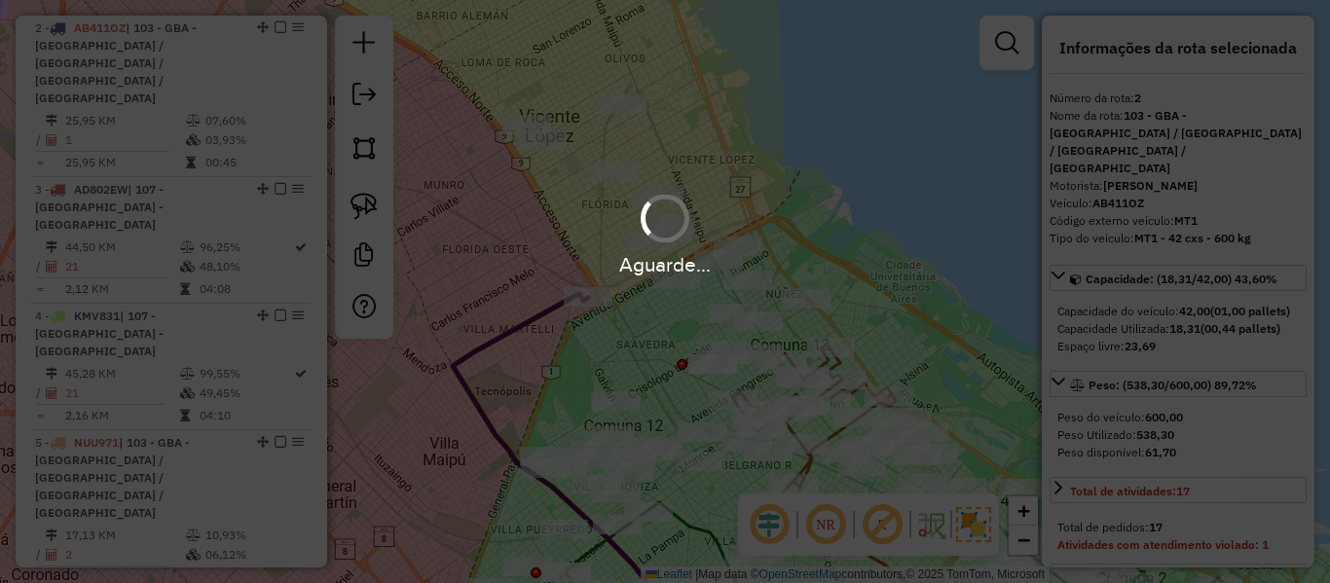
select select "**********"
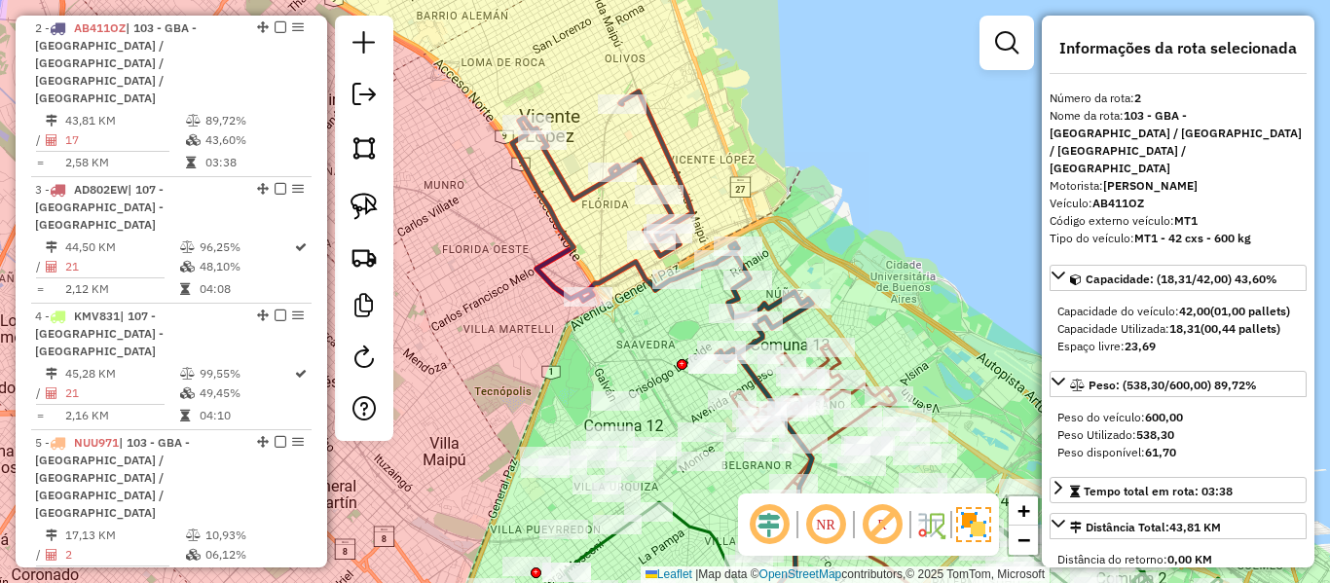
click at [547, 281] on icon at bounding box center [662, 227] width 300 height 270
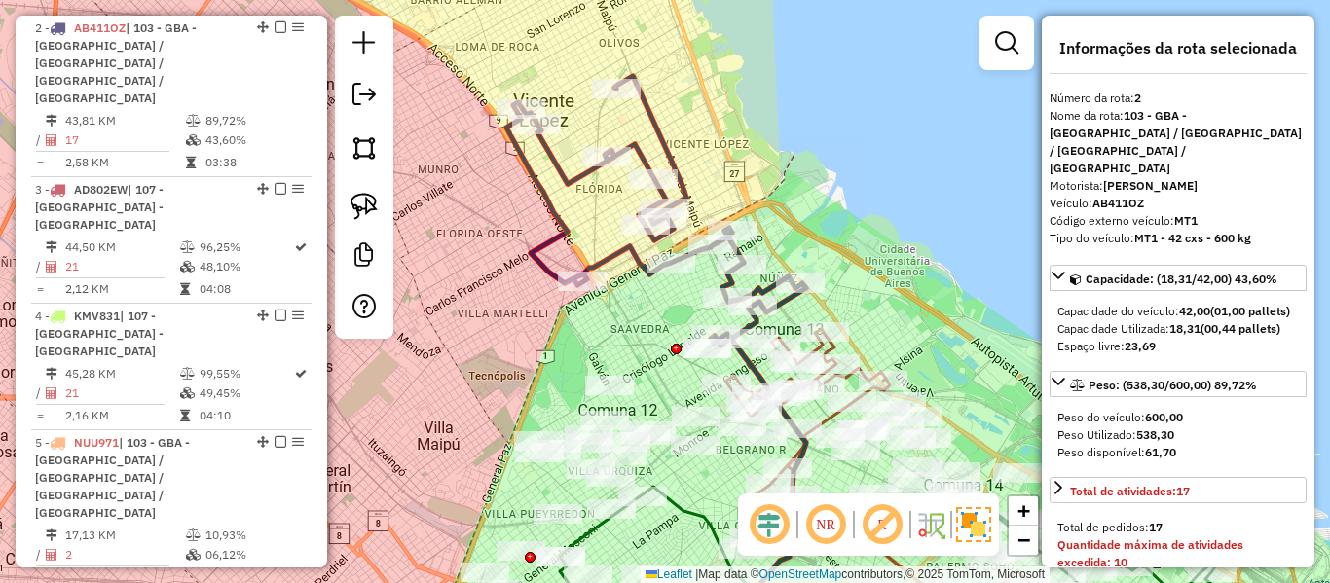
drag, startPoint x: 537, startPoint y: 346, endPoint x: 494, endPoint y: 254, distance: 101.1
click at [492, 254] on div "Janela de atendimento Grade de atendimento Capacidade Transportadoras Veículos …" at bounding box center [665, 291] width 1330 height 583
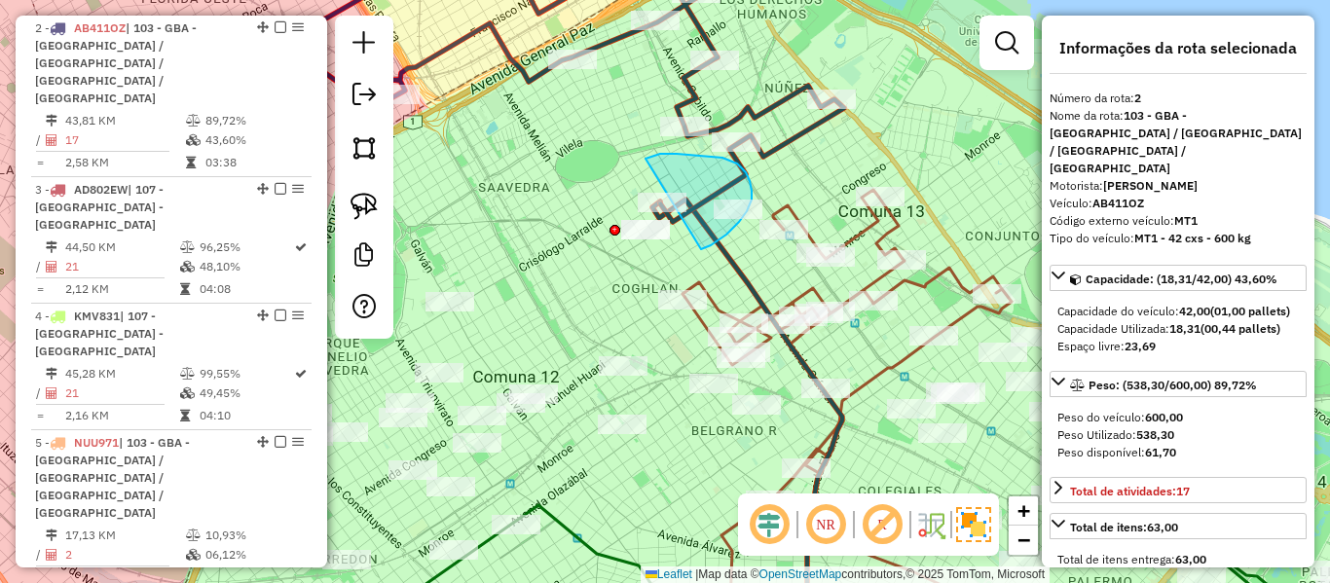
drag, startPoint x: 701, startPoint y: 249, endPoint x: 577, endPoint y: 260, distance: 124.1
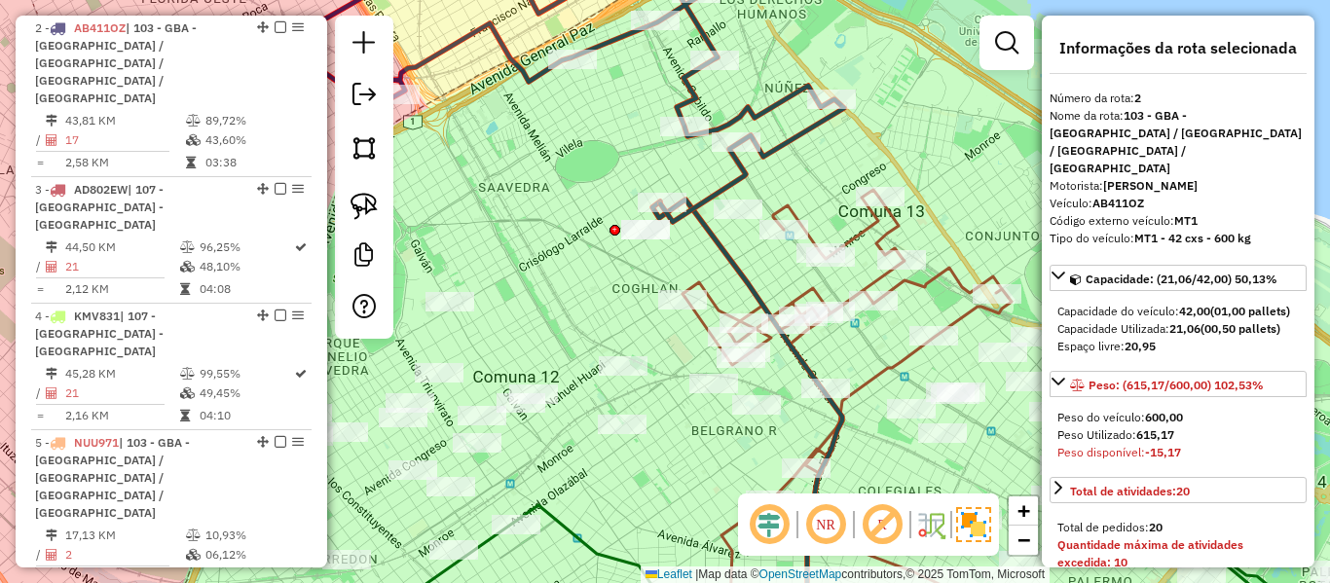
select select "**********"
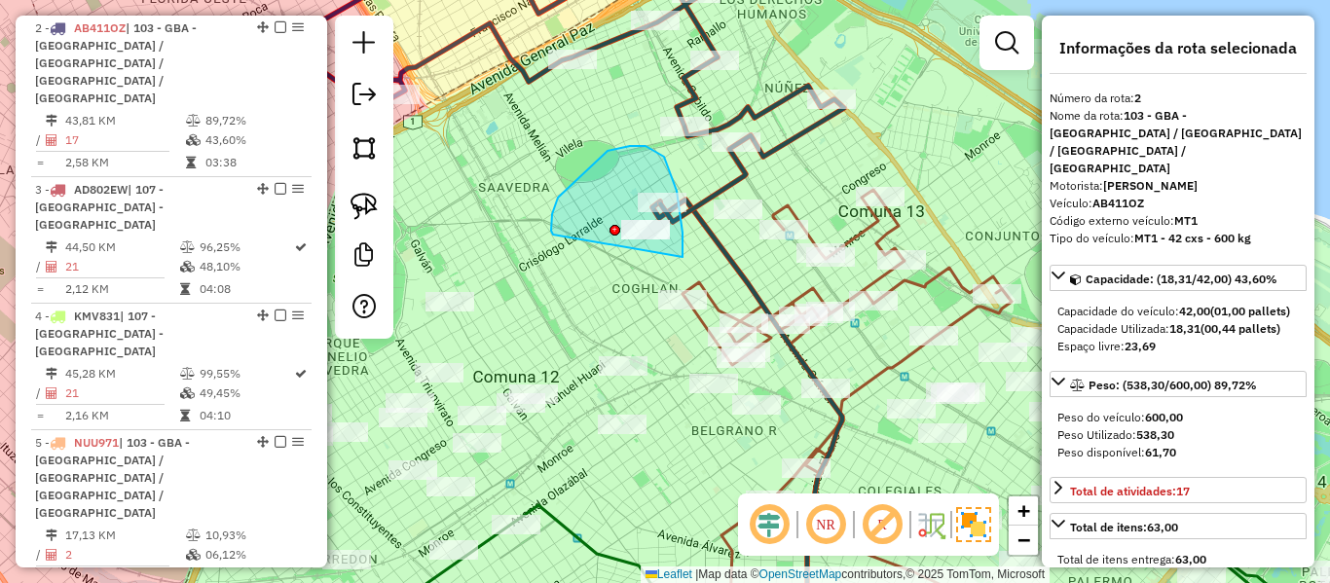
drag, startPoint x: 670, startPoint y: 170, endPoint x: 553, endPoint y: 237, distance: 134.3
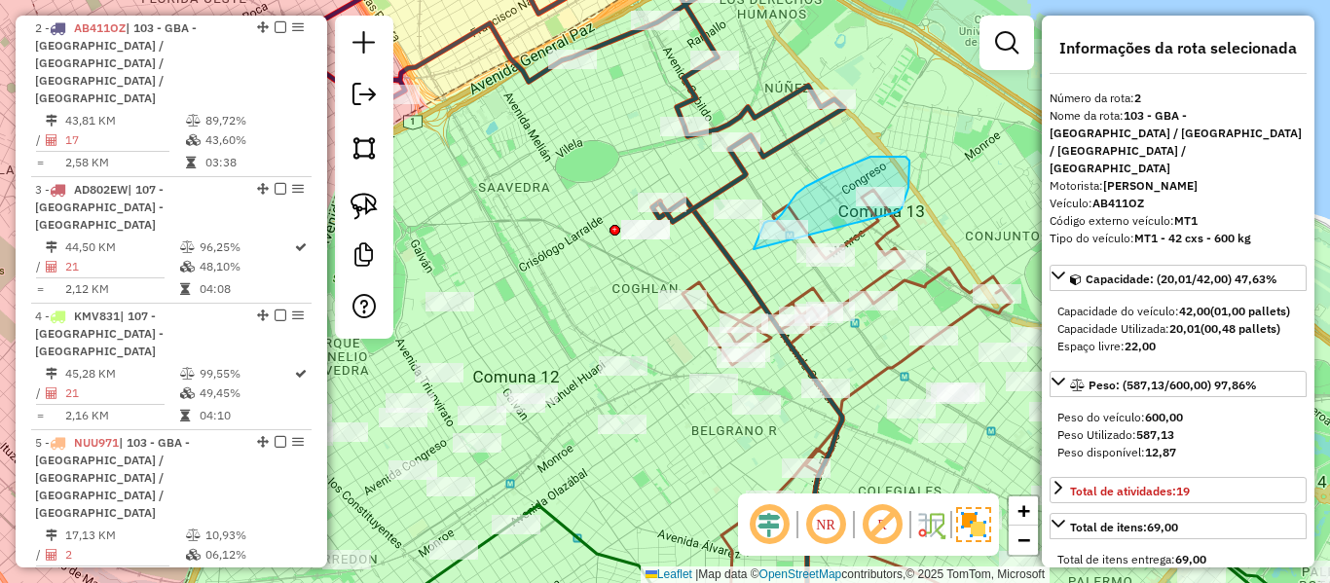
drag, startPoint x: 897, startPoint y: 212, endPoint x: 754, endPoint y: 249, distance: 147.9
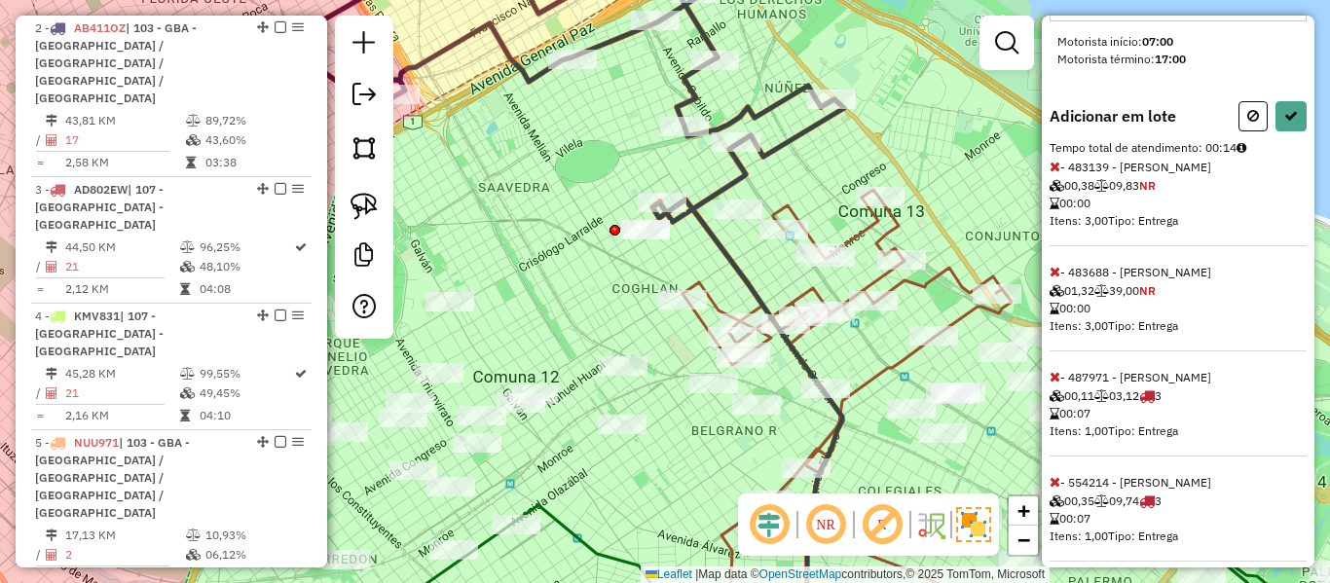
click at [1051, 475] on icon at bounding box center [1055, 482] width 11 height 14
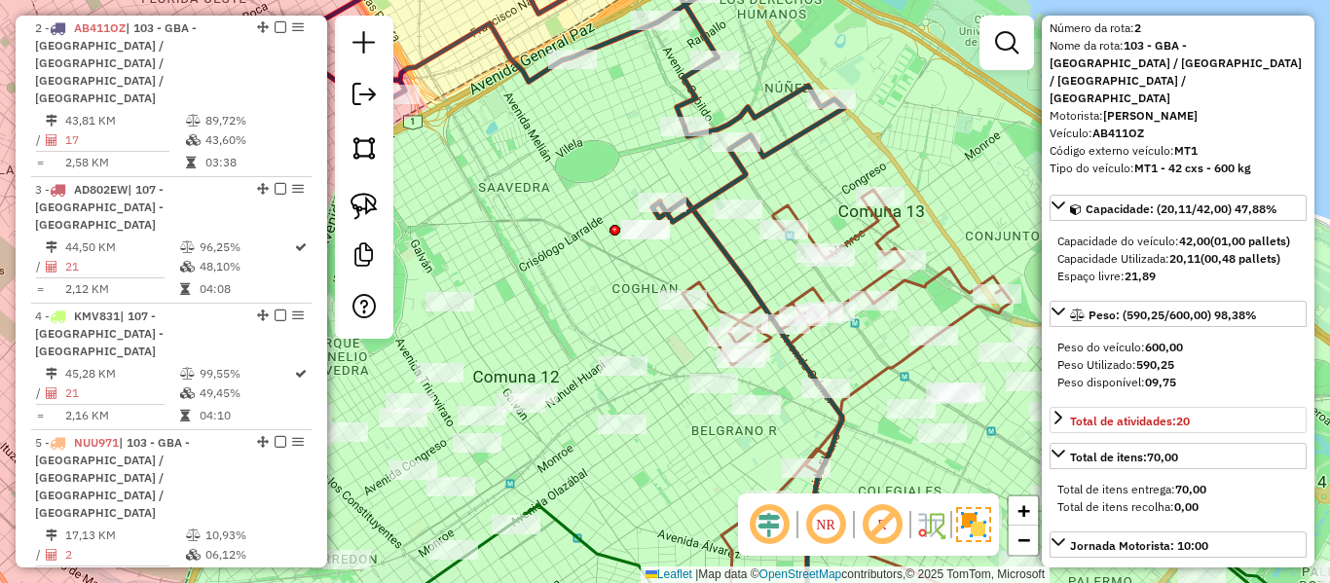
scroll to position [0, 0]
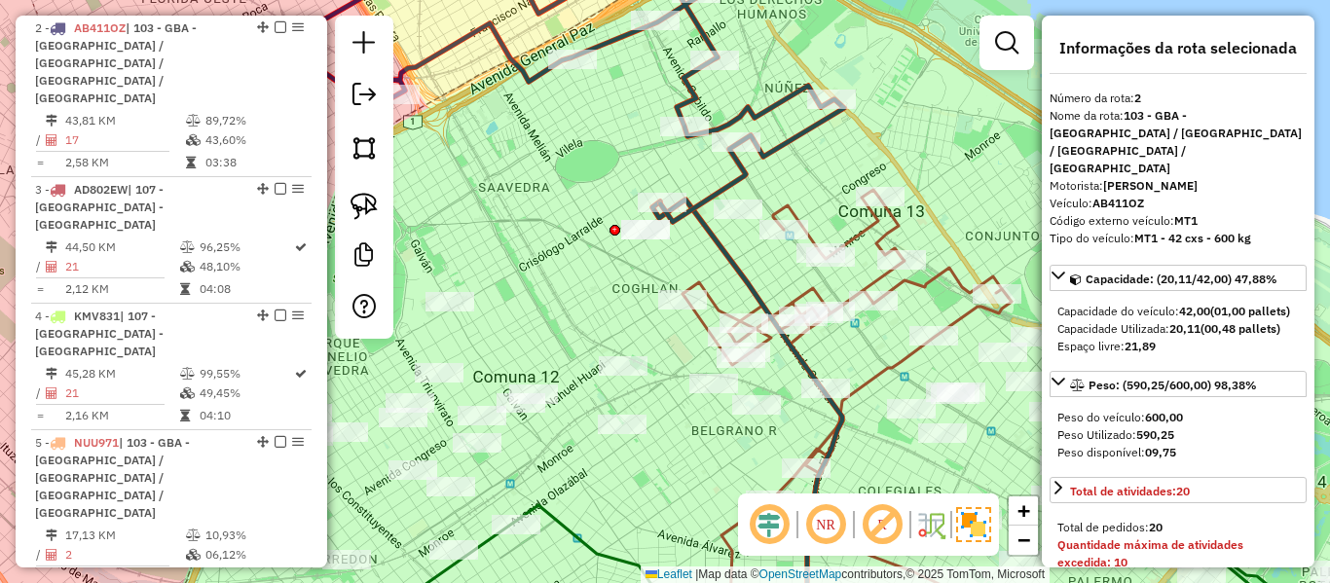
select select "**********"
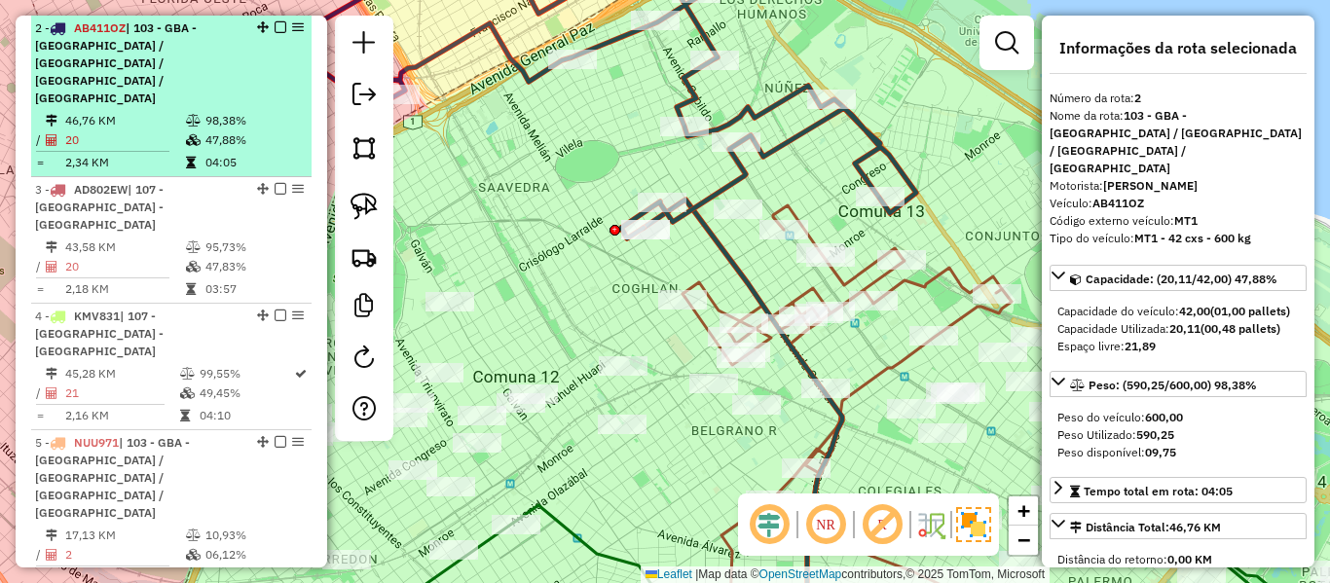
click at [275, 29] on em at bounding box center [281, 27] width 12 height 12
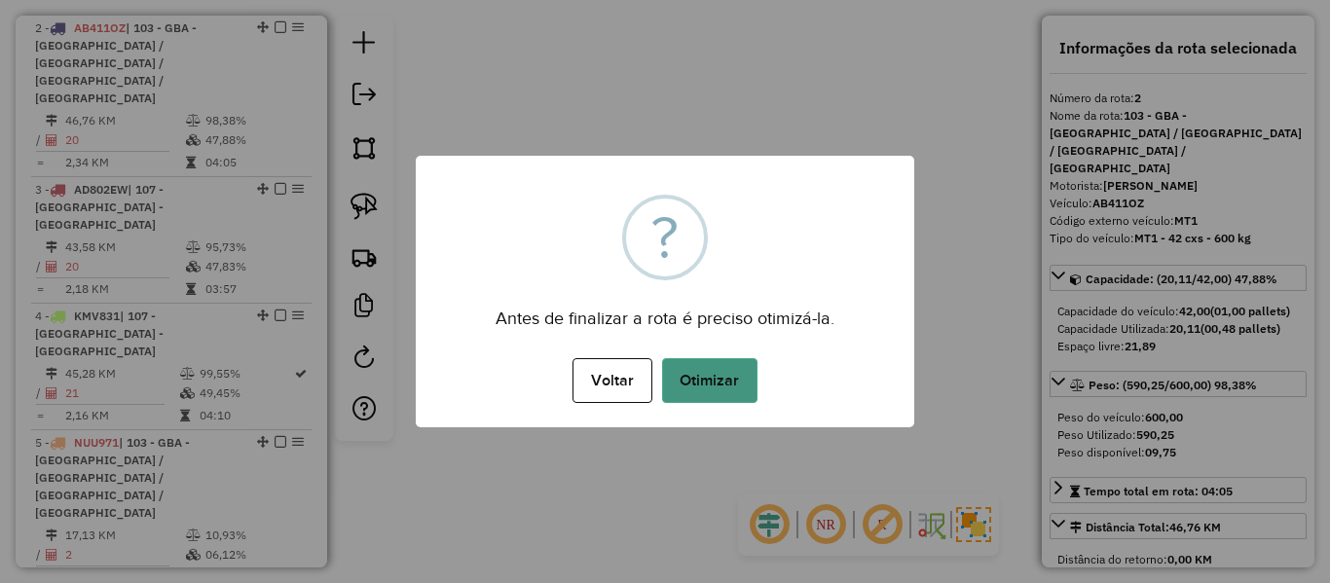
click at [738, 390] on button "Otimizar" at bounding box center [709, 380] width 95 height 45
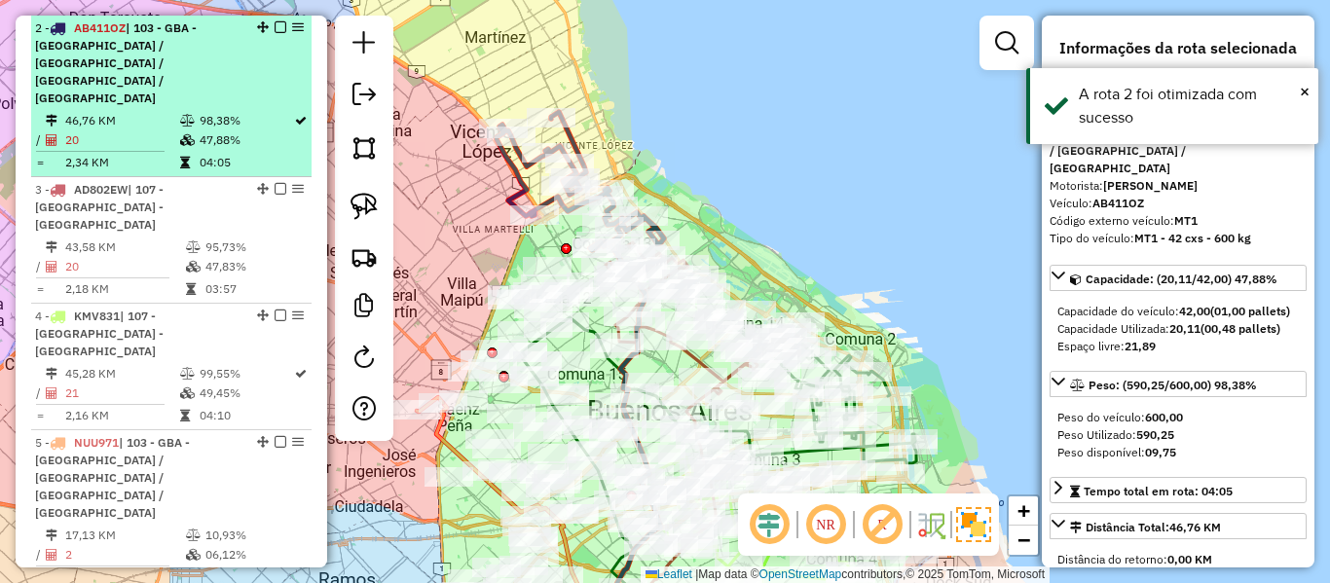
click at [276, 27] on em at bounding box center [281, 27] width 12 height 12
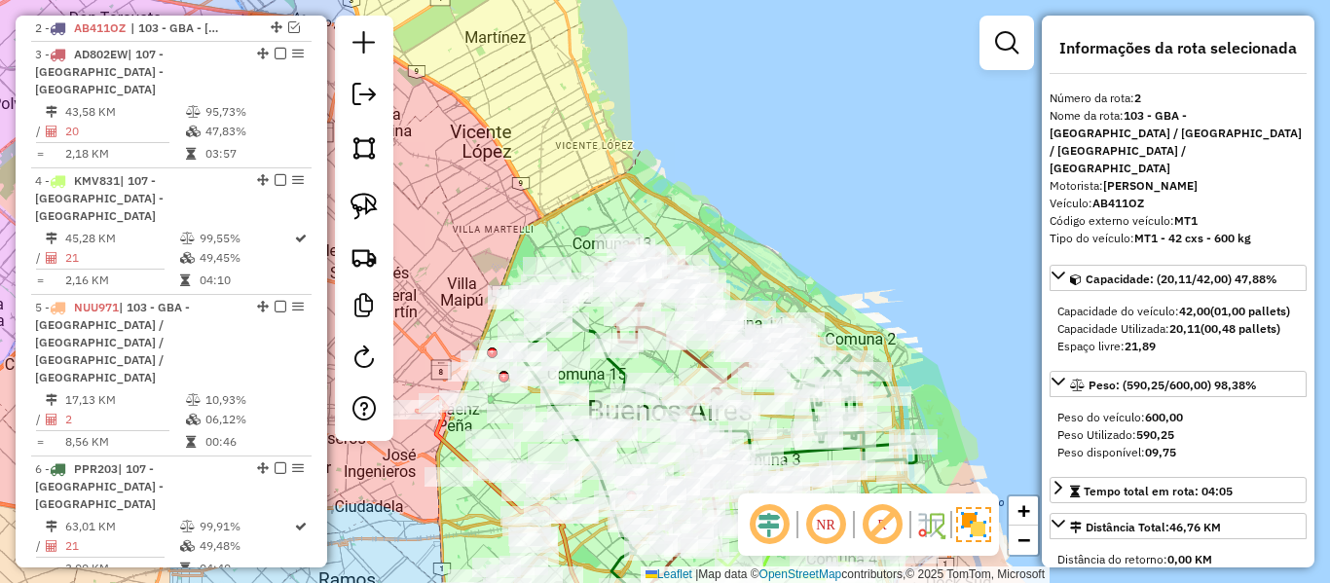
scroll to position [676, 0]
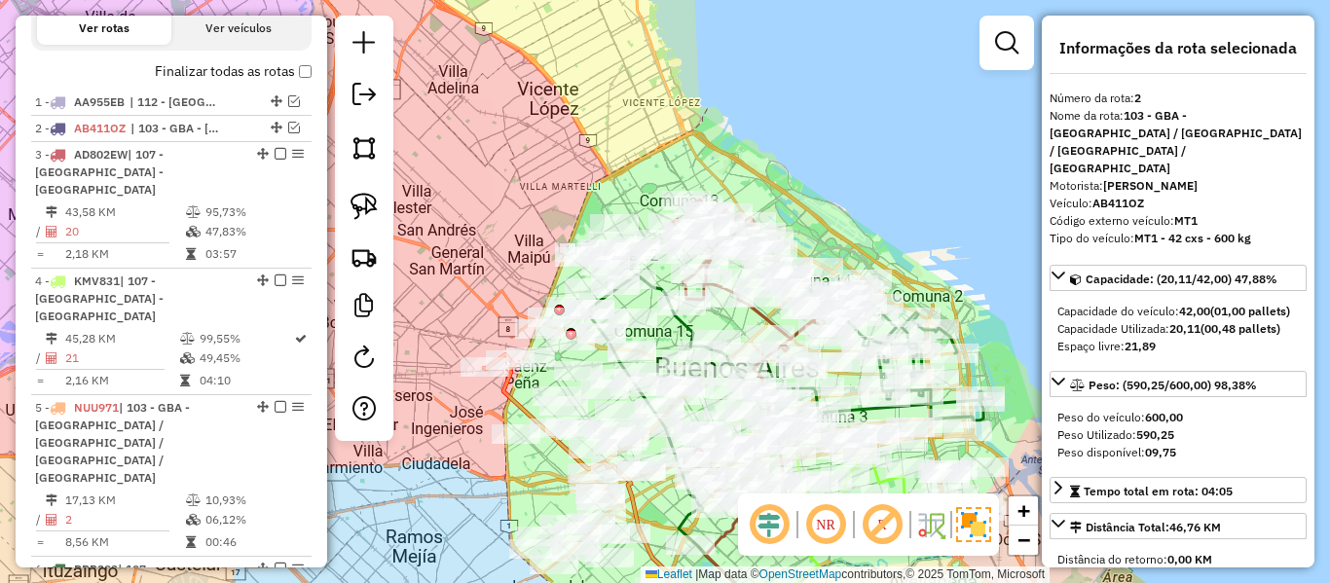
drag, startPoint x: 711, startPoint y: 130, endPoint x: 836, endPoint y: 53, distance: 146.5
click at [836, 53] on div "Janela de atendimento Grade de atendimento Capacidade Transportadoras Veículos …" at bounding box center [665, 291] width 1330 height 583
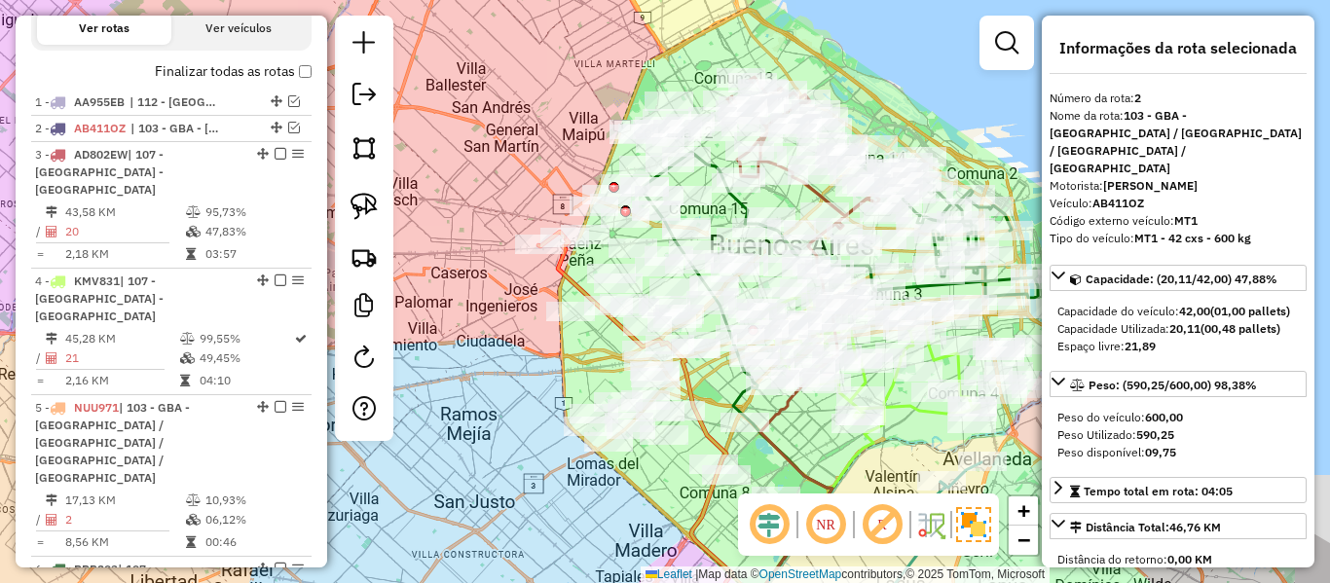
drag, startPoint x: 560, startPoint y: 141, endPoint x: 468, endPoint y: 65, distance: 118.9
click at [464, 65] on div "Janela de atendimento Grade de atendimento Capacidade Transportadoras Veículos …" at bounding box center [665, 291] width 1330 height 583
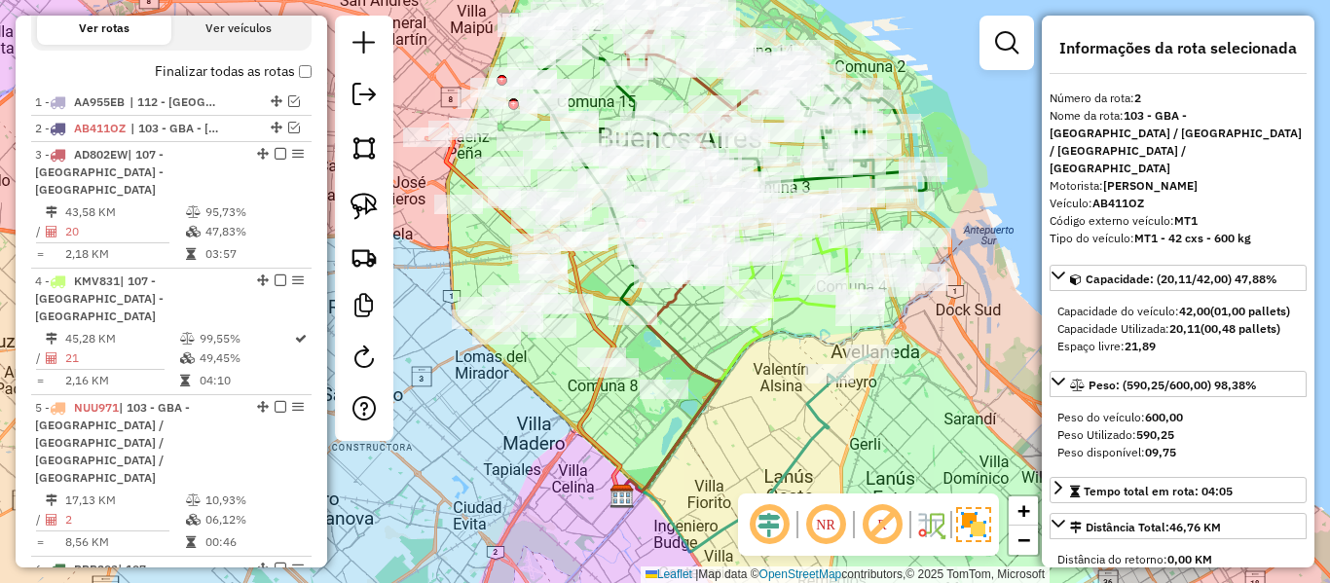
drag, startPoint x: 773, startPoint y: 399, endPoint x: 787, endPoint y: 382, distance: 22.2
click at [752, 361] on div "Janela de atendimento Grade de atendimento Capacidade Transportadoras Veículos …" at bounding box center [665, 291] width 1330 height 583
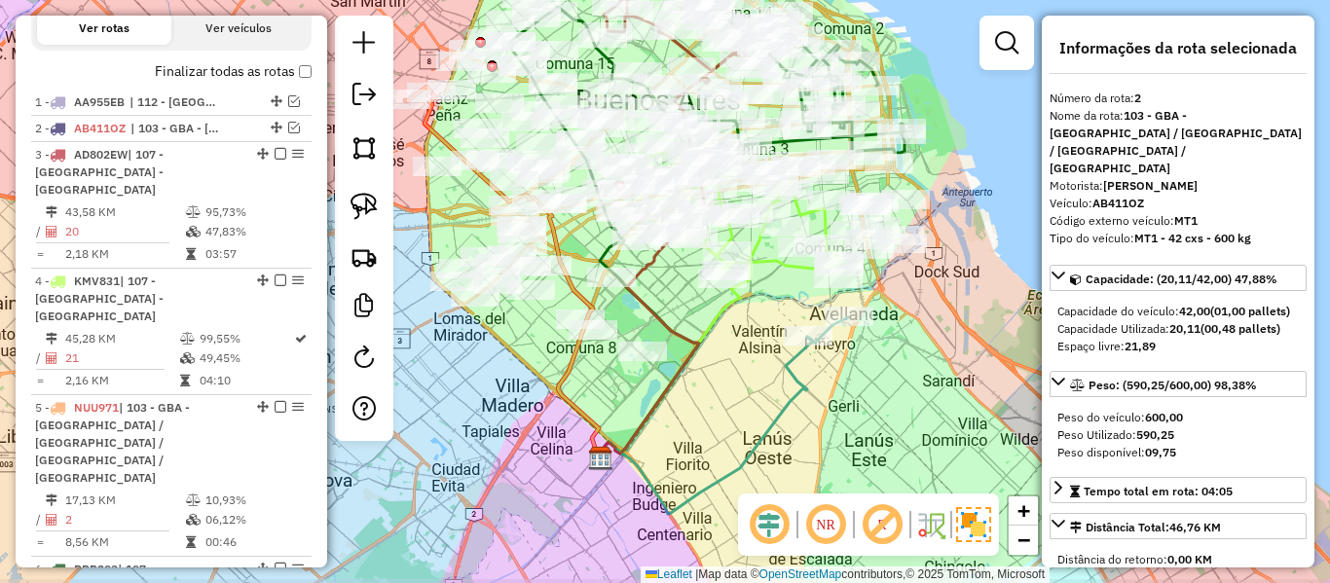
click at [792, 384] on icon at bounding box center [705, 425] width 214 height 177
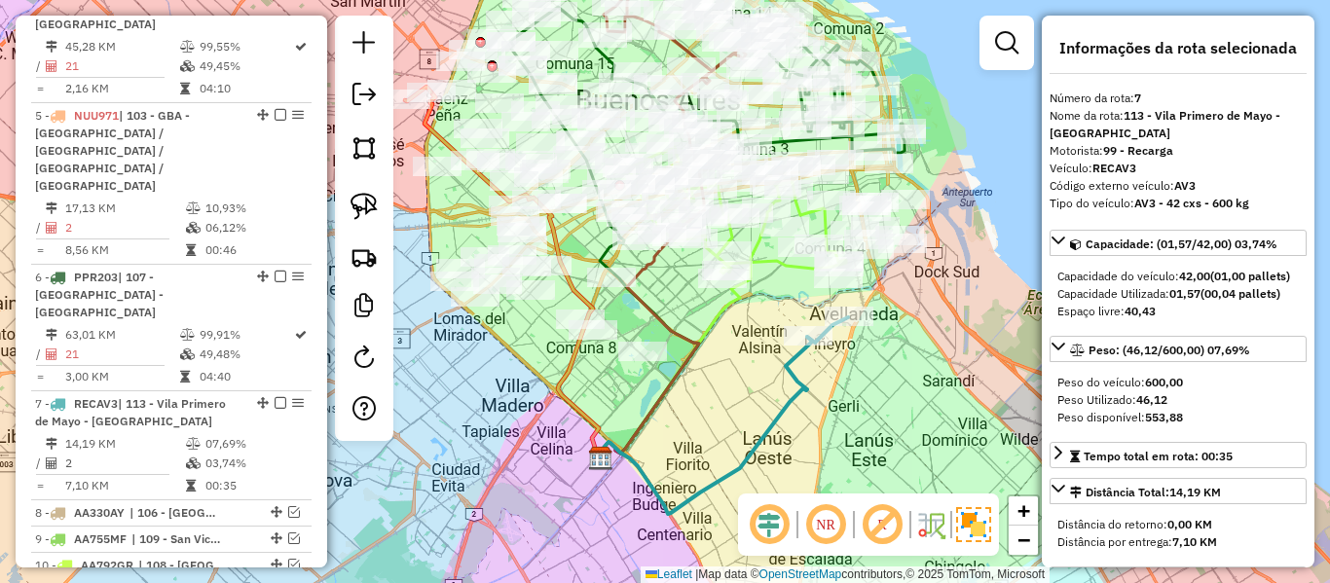
scroll to position [1256, 0]
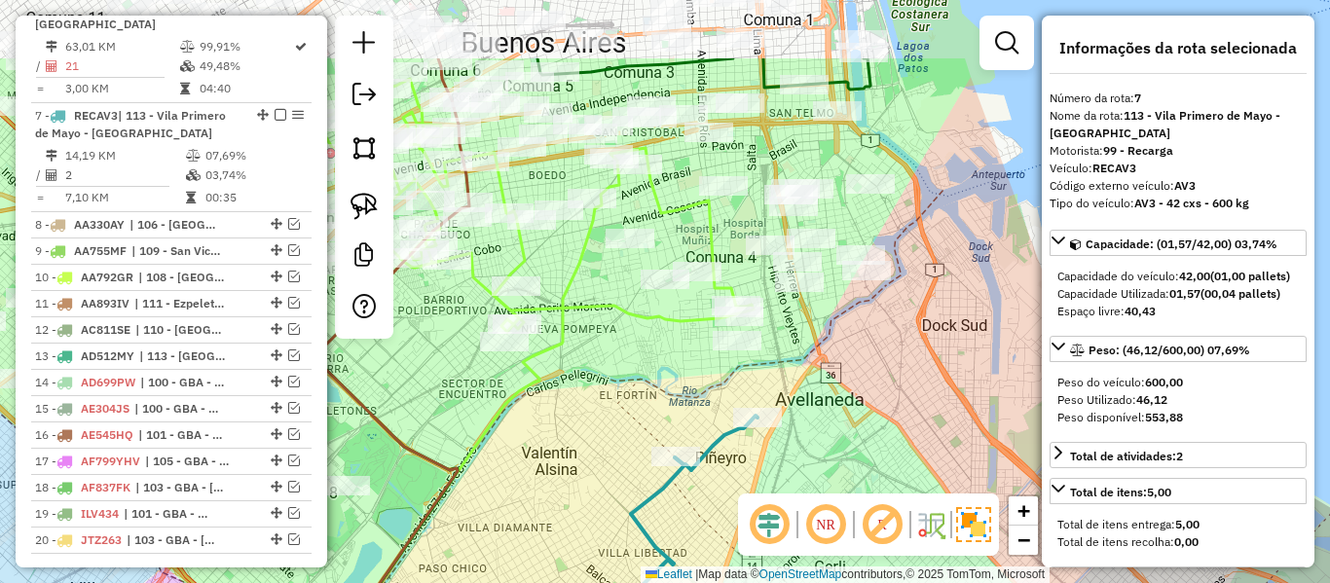
drag, startPoint x: 836, startPoint y: 406, endPoint x: 834, endPoint y: 438, distance: 32.2
click at [825, 436] on div "Janela de atendimento Grade de atendimento Capacidade Transportadoras Veículos …" at bounding box center [665, 291] width 1330 height 583
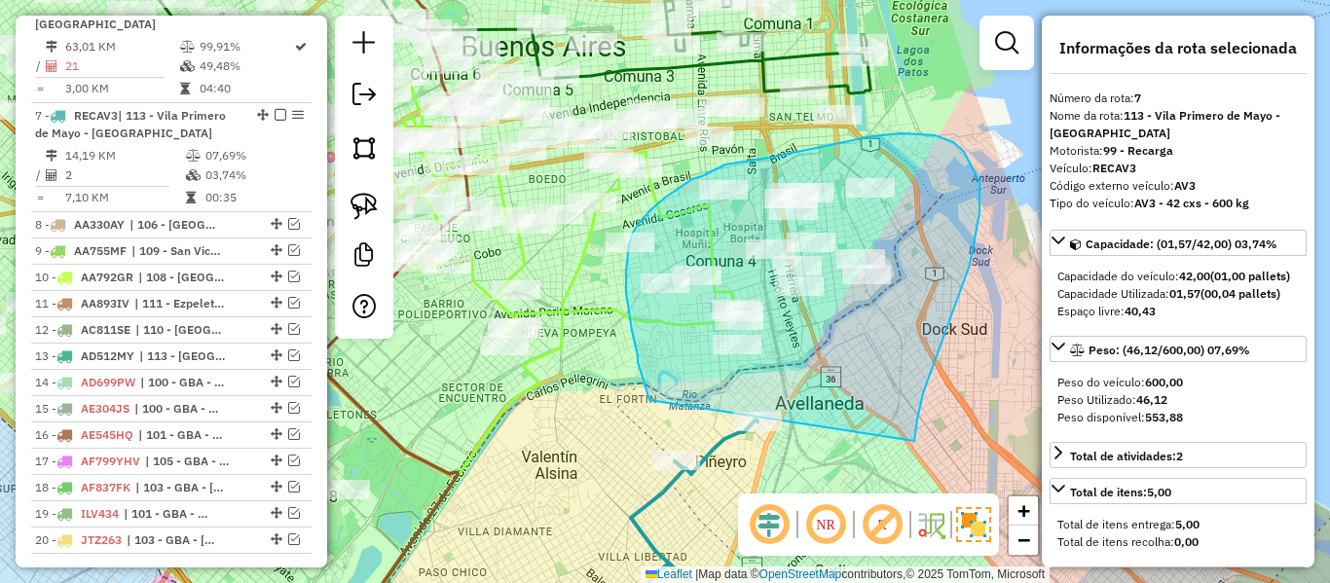
drag, startPoint x: 980, startPoint y: 182, endPoint x: 653, endPoint y: 409, distance: 397.4
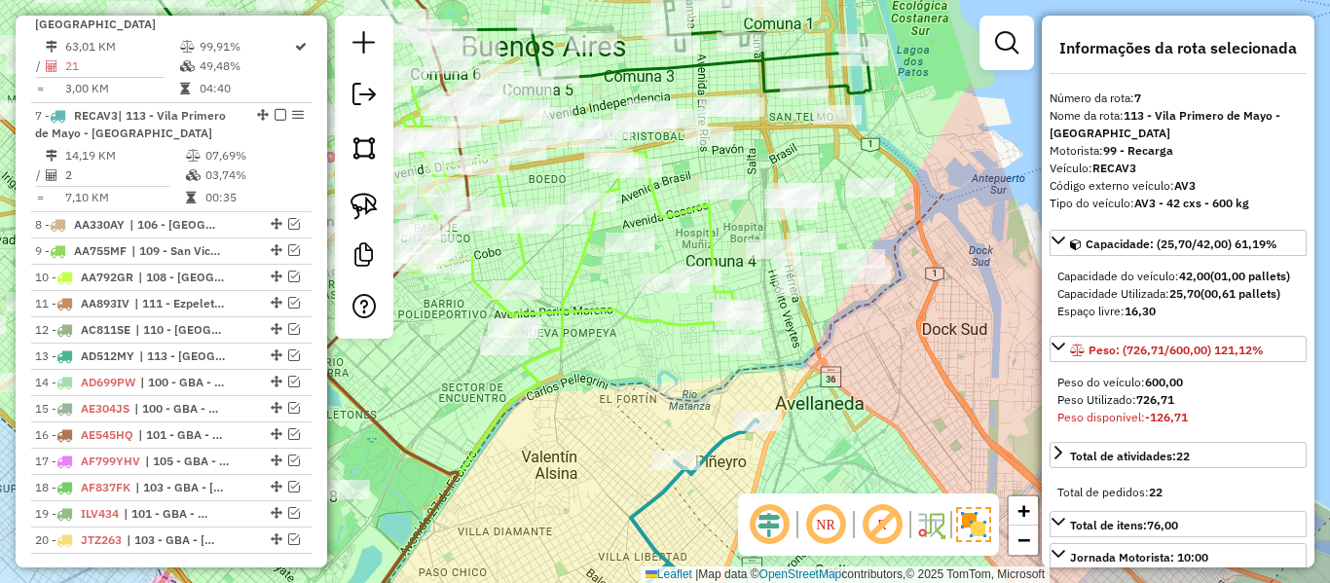
select select "**********"
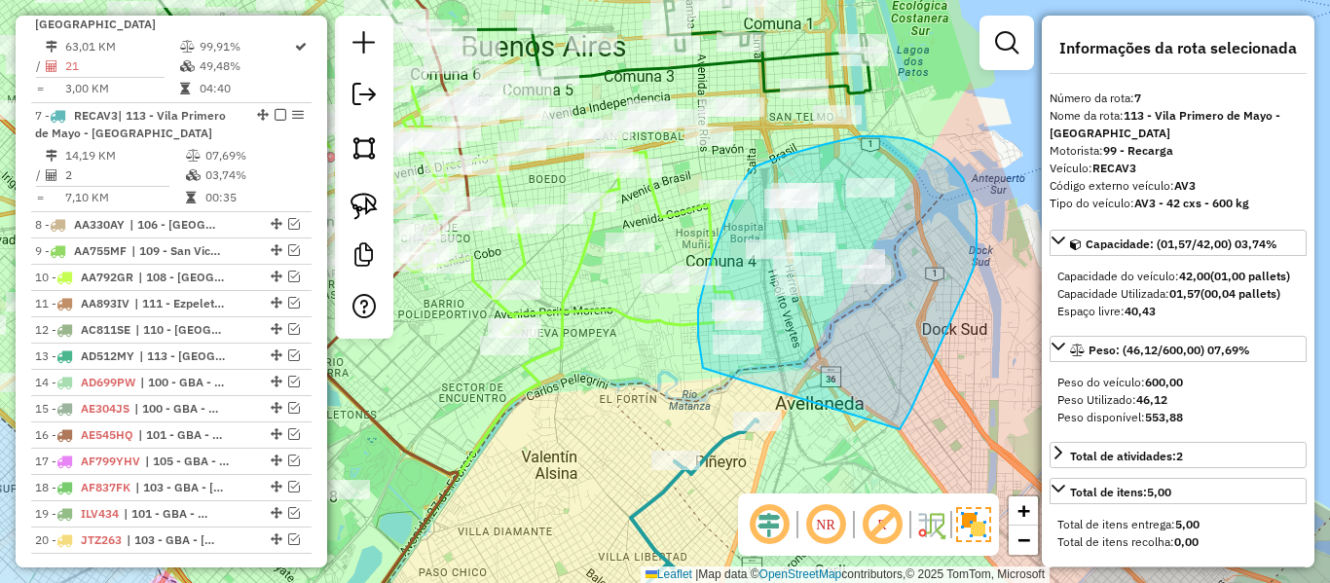
drag, startPoint x: 900, startPoint y: 429, endPoint x: 708, endPoint y: 381, distance: 197.9
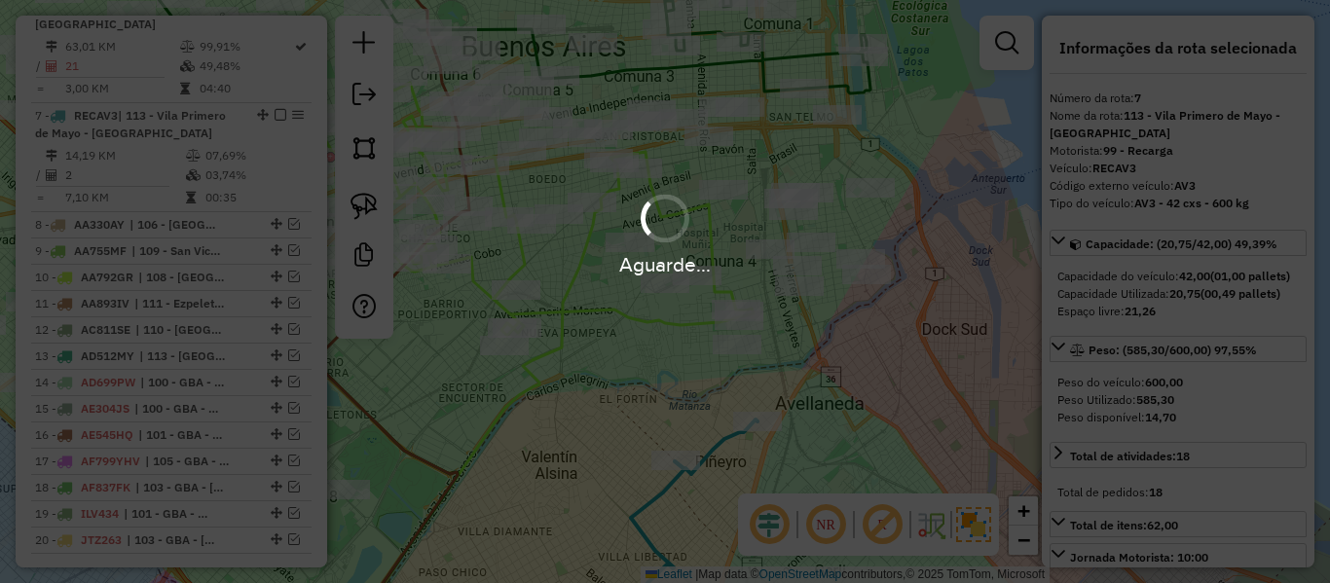
select select "**********"
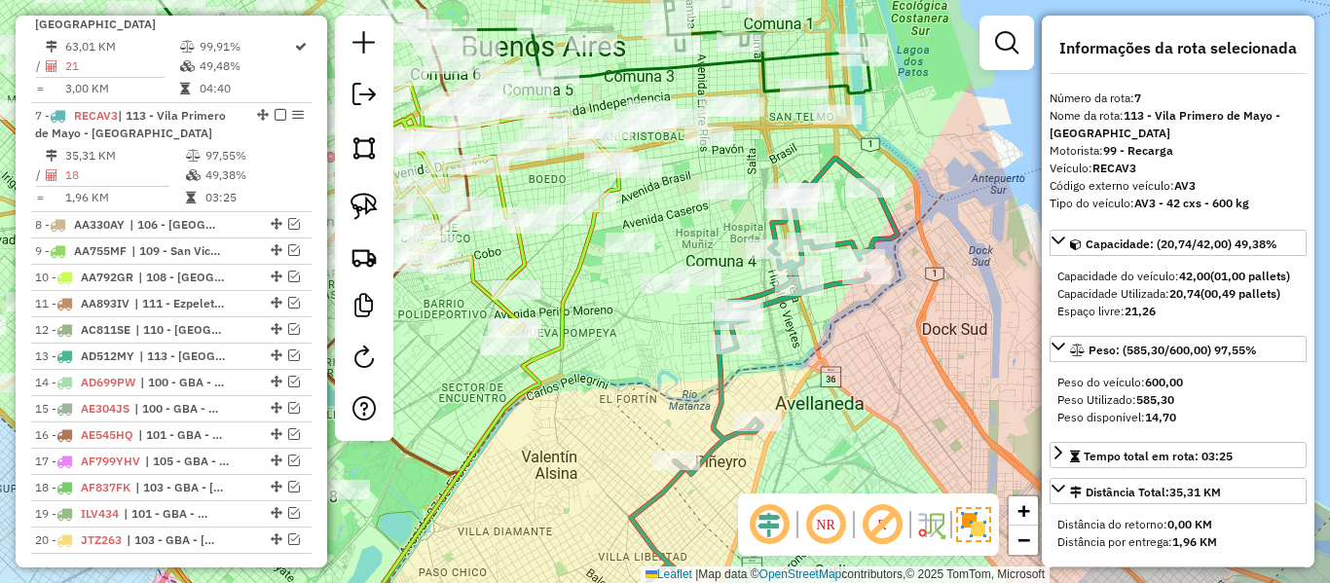
click at [720, 395] on icon at bounding box center [786, 317] width 223 height 316
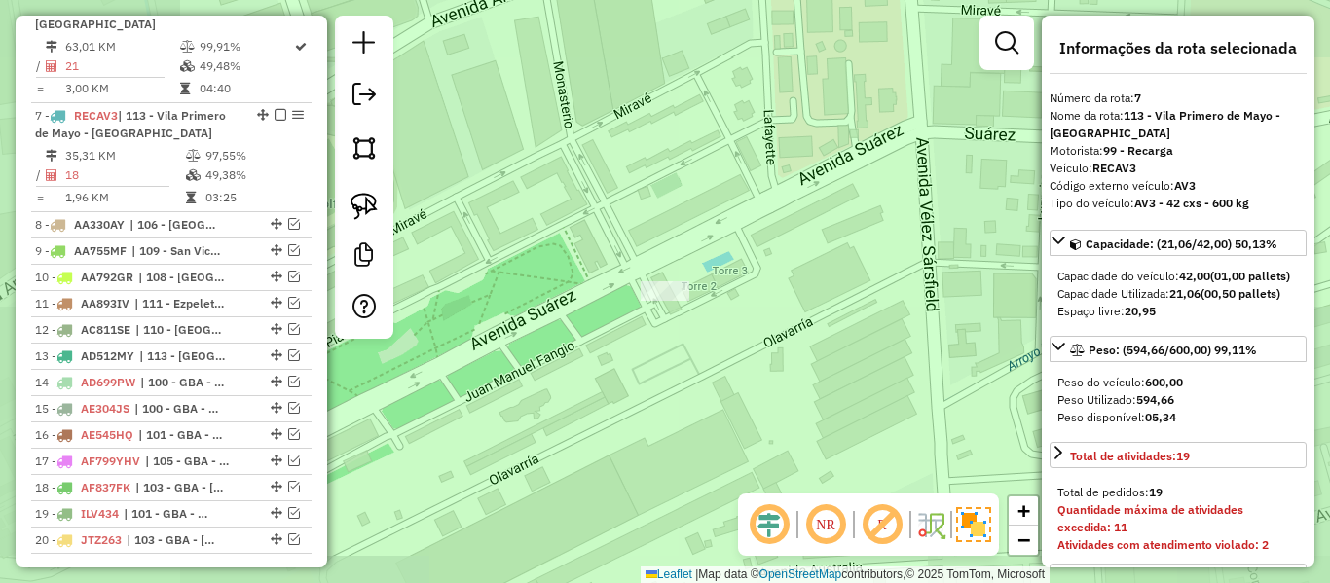
select select "**********"
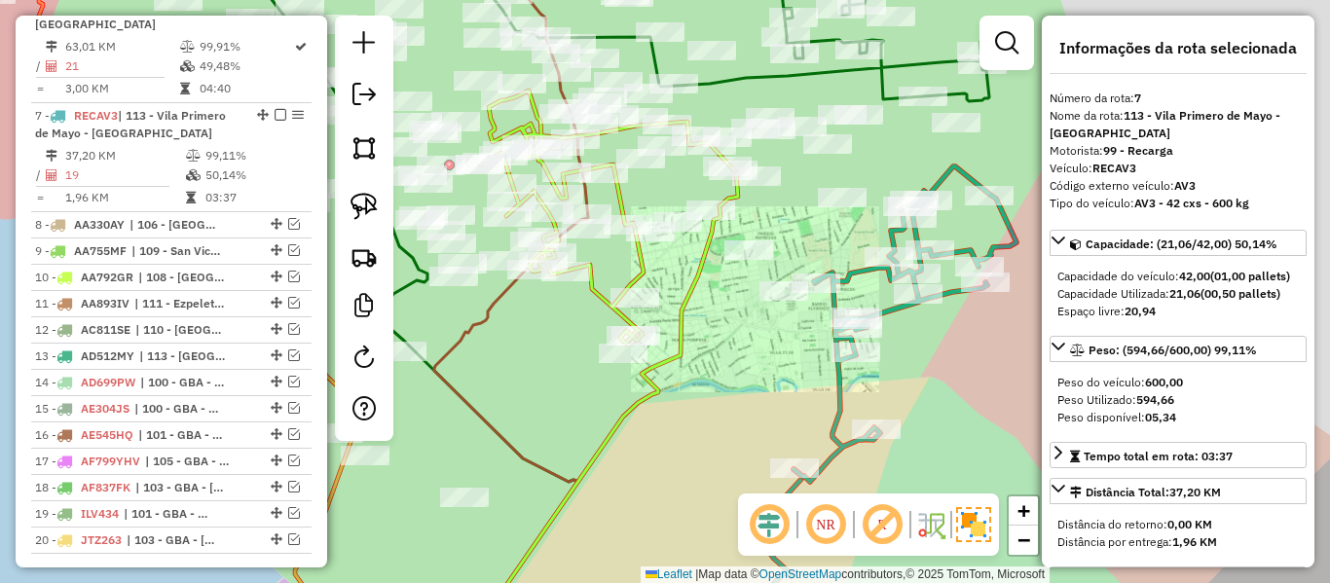
click at [848, 273] on icon at bounding box center [905, 325] width 223 height 316
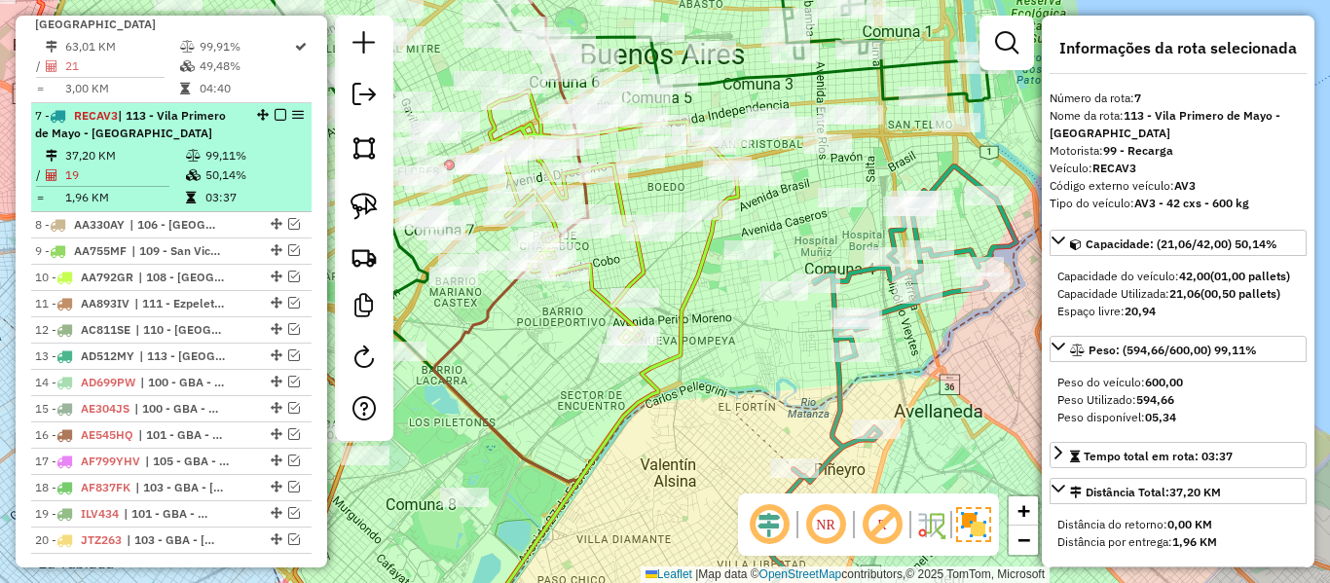
click at [276, 109] on em at bounding box center [281, 115] width 12 height 12
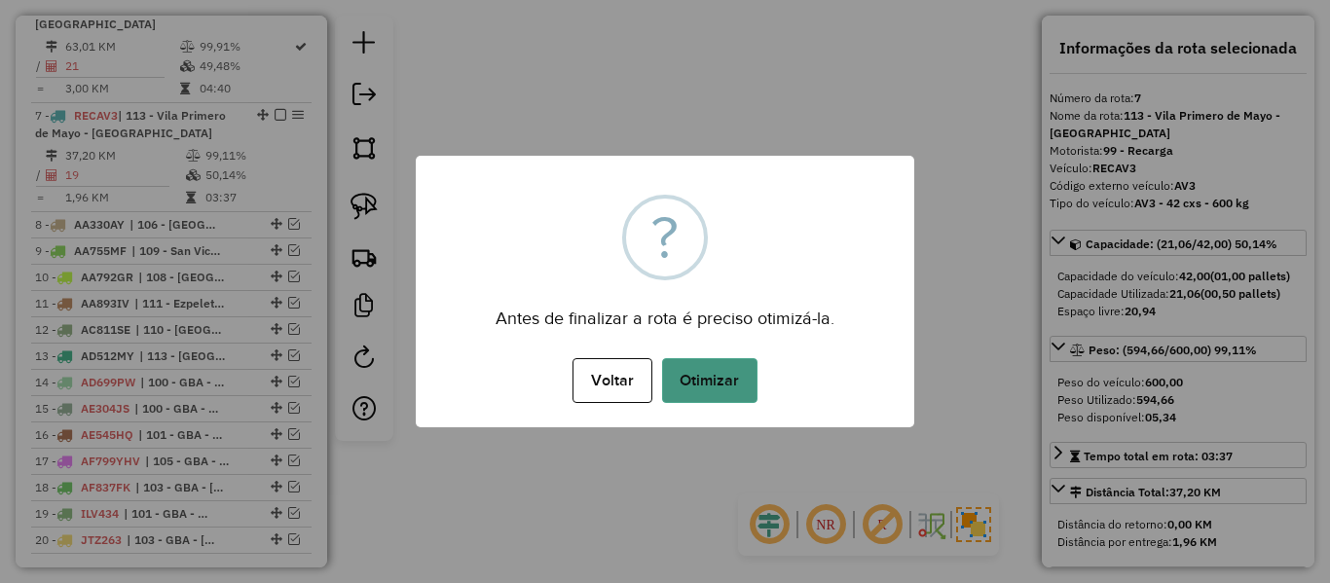
click at [737, 389] on button "Otimizar" at bounding box center [709, 380] width 95 height 45
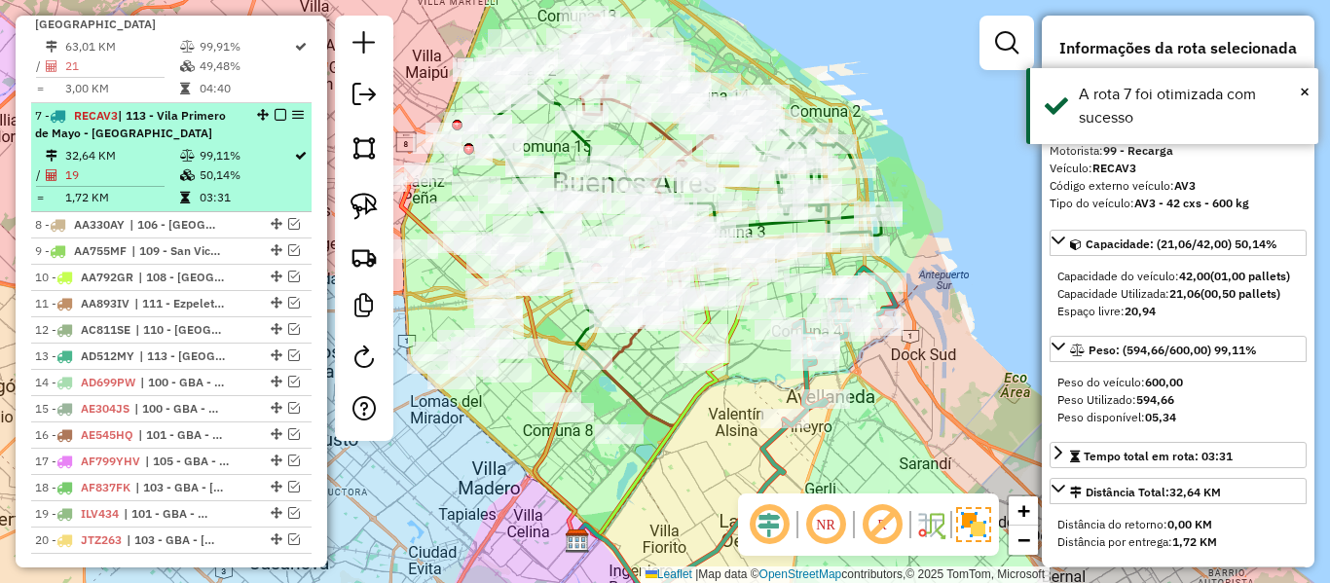
click at [275, 109] on em at bounding box center [281, 115] width 12 height 12
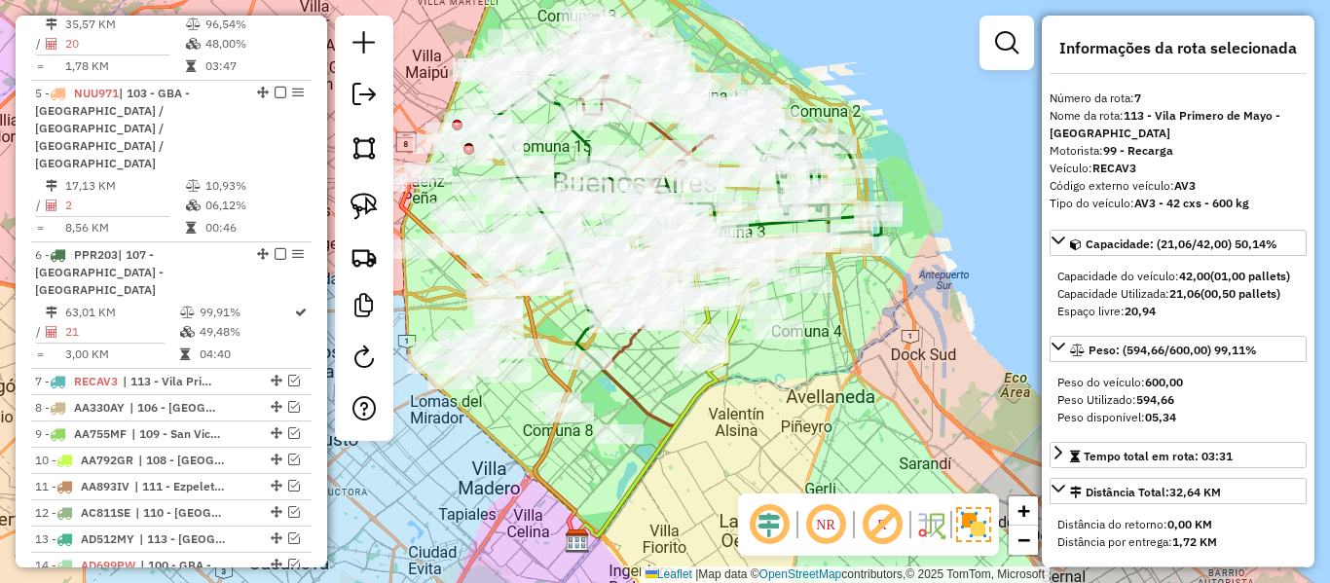
scroll to position [784, 0]
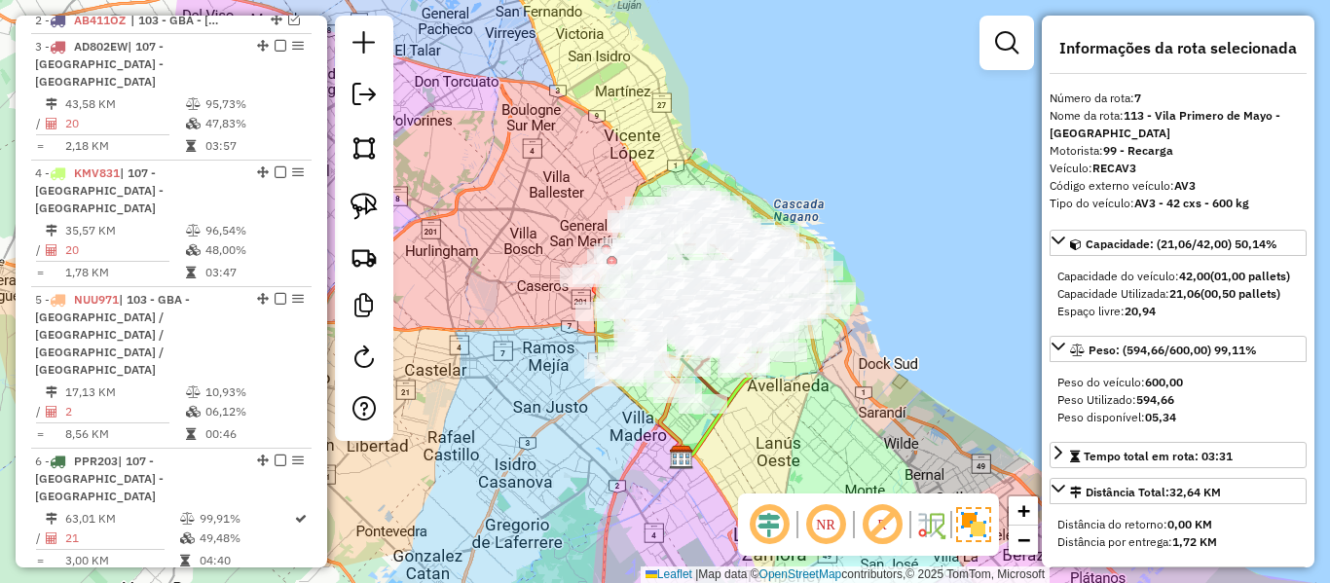
click at [788, 374] on div "Janela de atendimento Grade de atendimento Capacidade Transportadoras Veículos …" at bounding box center [665, 291] width 1330 height 583
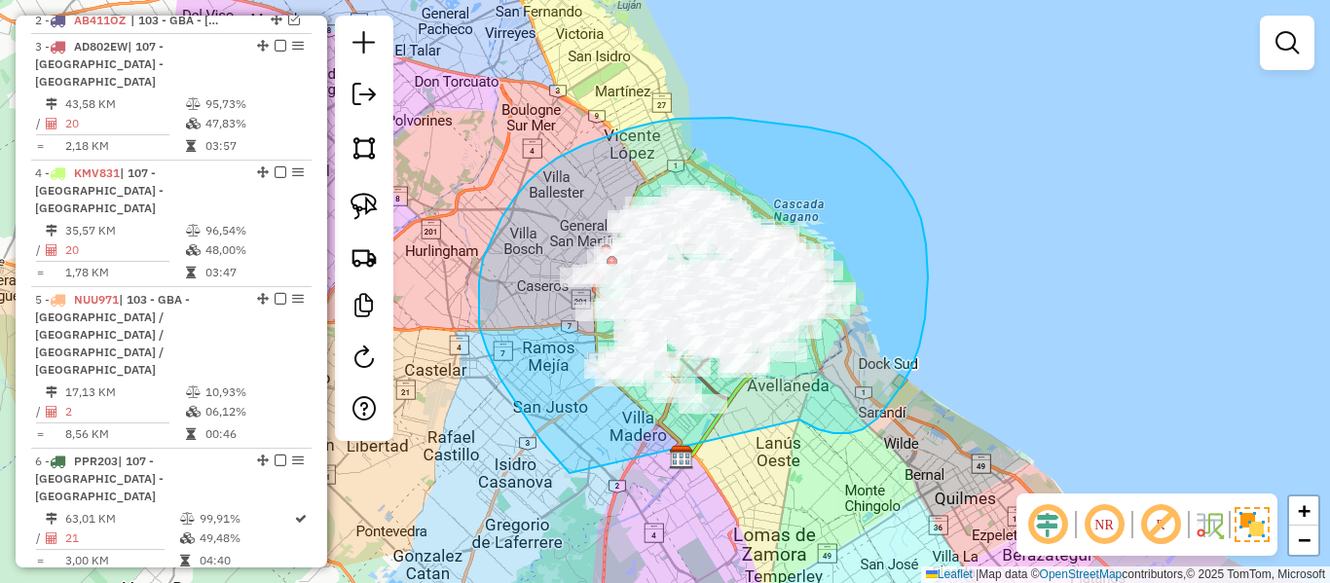
drag, startPoint x: 799, startPoint y: 420, endPoint x: 613, endPoint y: 496, distance: 200.9
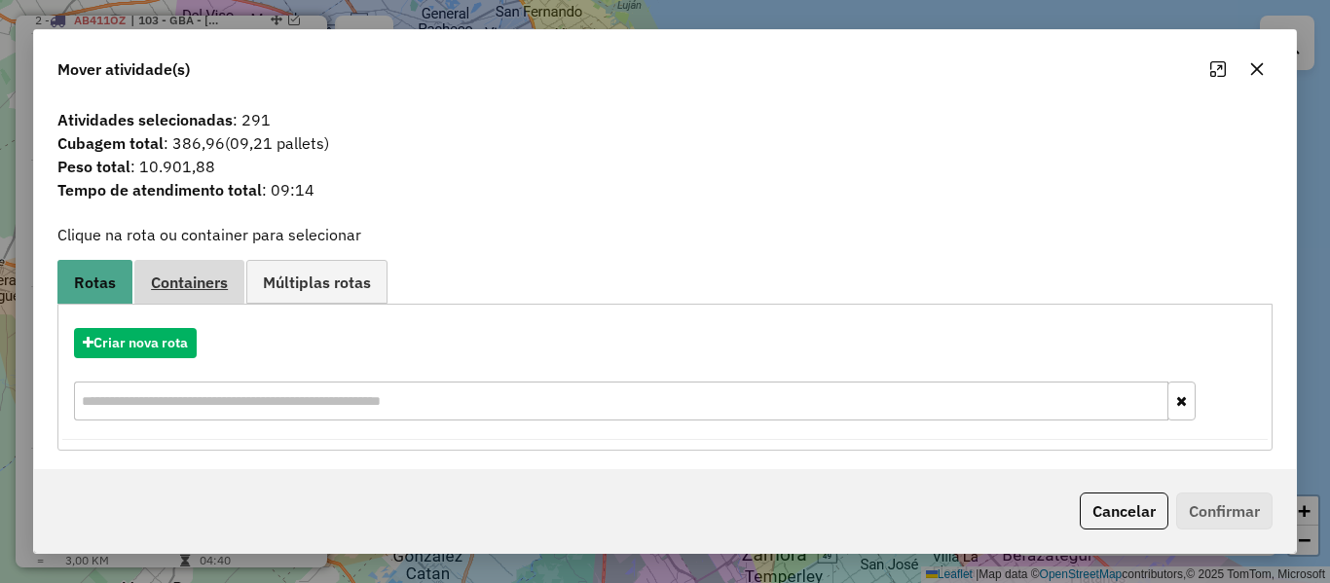
click at [189, 283] on span "Containers" at bounding box center [189, 283] width 77 height 16
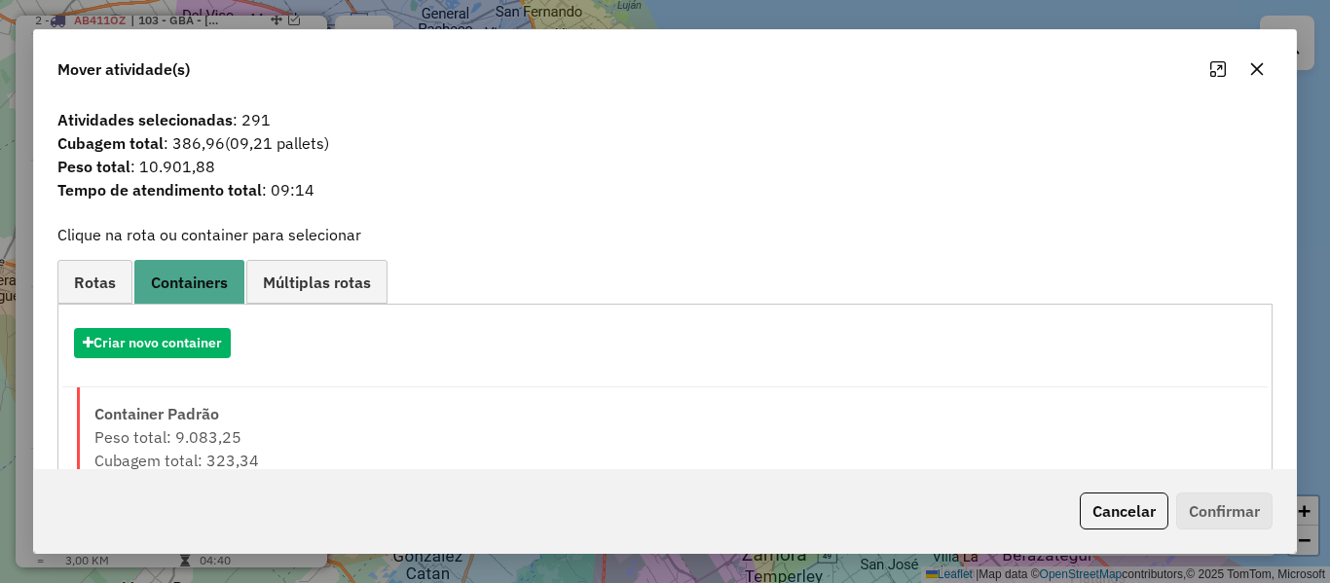
click at [210, 379] on div "Criar novo container" at bounding box center [665, 351] width 1206 height 74
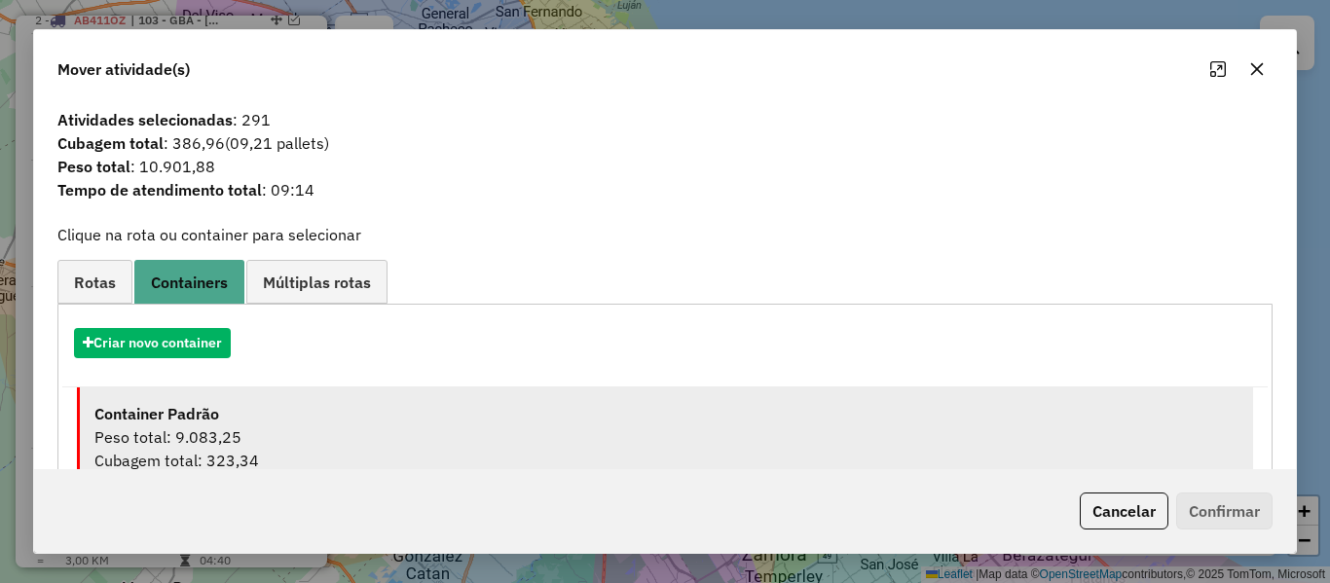
click at [222, 411] on div "Container Padrão" at bounding box center [666, 413] width 1144 height 23
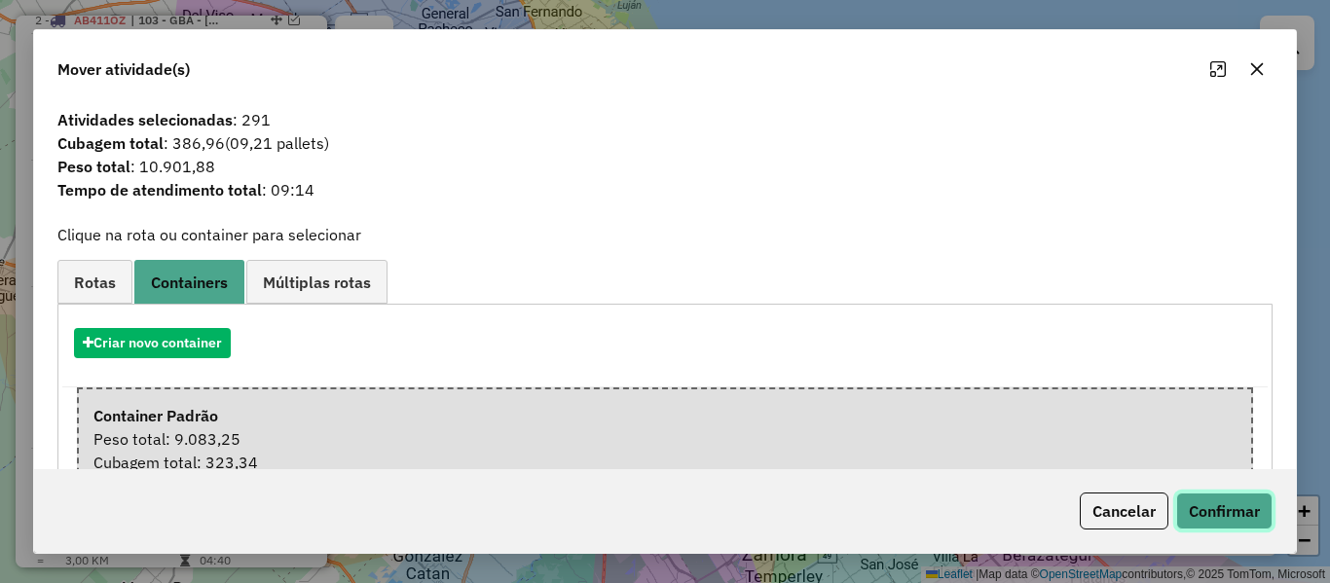
click at [1203, 518] on button "Confirmar" at bounding box center [1224, 511] width 96 height 37
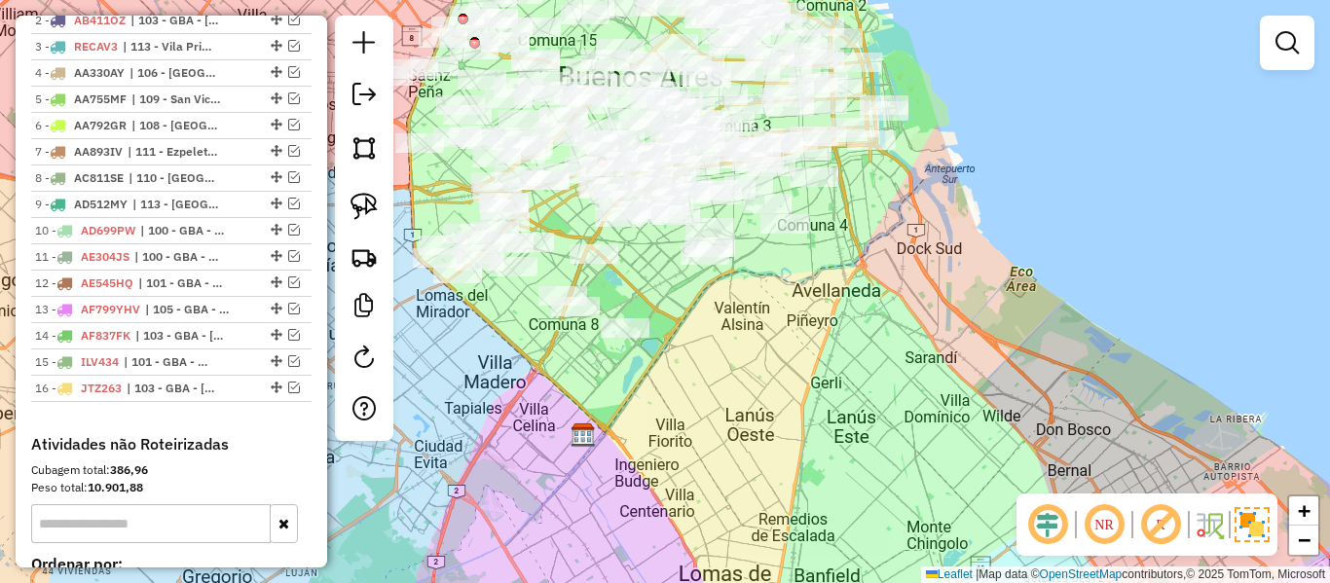
drag, startPoint x: 757, startPoint y: 250, endPoint x: 924, endPoint y: 416, distance: 235.5
click at [924, 416] on div "Janela de atendimento Grade de atendimento Capacidade Transportadoras Veículos …" at bounding box center [665, 291] width 1330 height 583
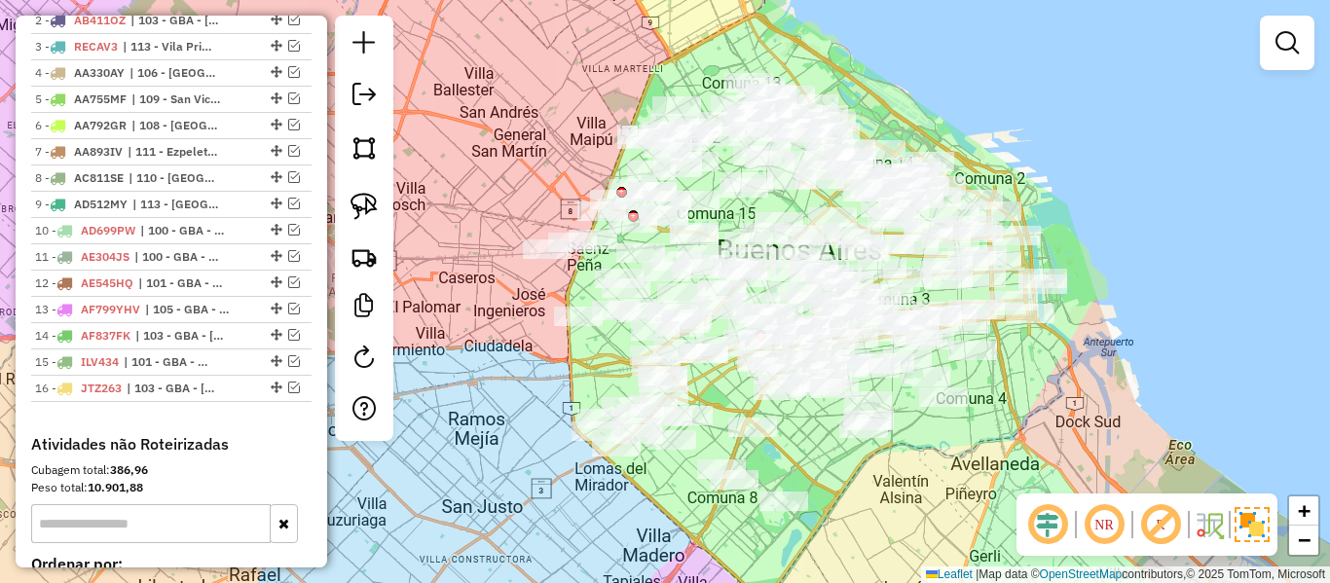
drag, startPoint x: 1037, startPoint y: 99, endPoint x: 1063, endPoint y: 166, distance: 71.2
click at [1063, 166] on div "Janela de atendimento Grade de atendimento Capacidade Transportadoras Veículos …" at bounding box center [665, 291] width 1330 height 583
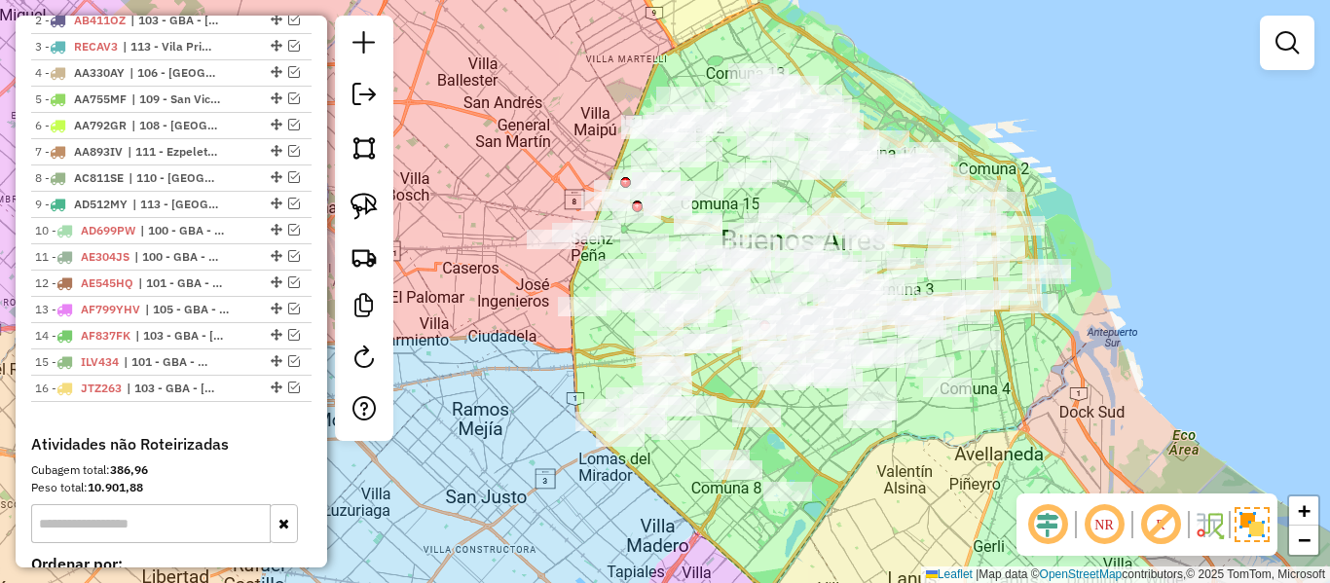
drag, startPoint x: 841, startPoint y: 462, endPoint x: 850, endPoint y: 434, distance: 28.6
click at [850, 434] on div "Janela de atendimento Grade de atendimento Capacidade Transportadoras Veículos …" at bounding box center [665, 291] width 1330 height 583
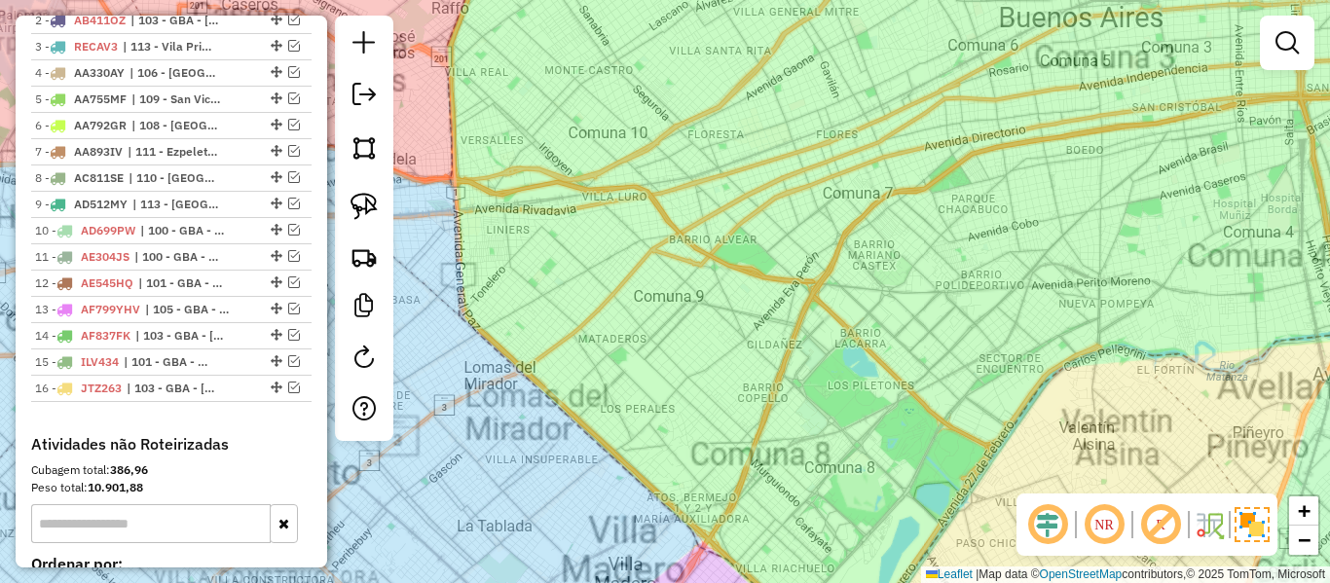
click at [705, 506] on div "Janela de atendimento Grade de atendimento Capacidade Transportadoras Veículos …" at bounding box center [665, 291] width 1330 height 583
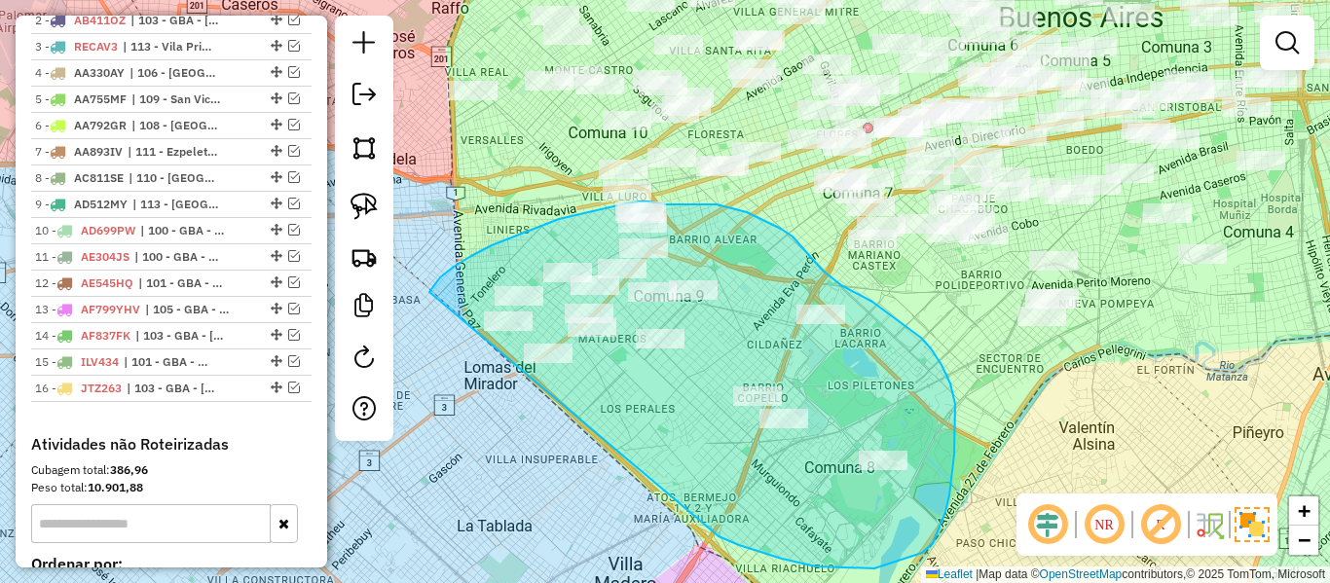
drag, startPoint x: 782, startPoint y: 559, endPoint x: 435, endPoint y: 398, distance: 382.1
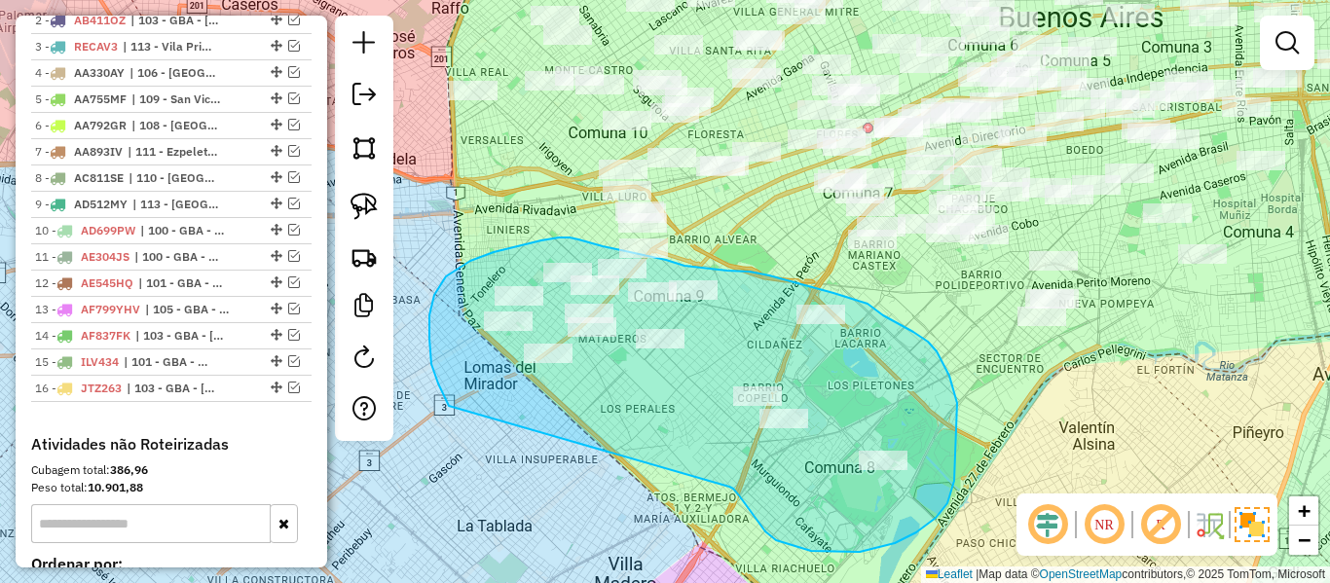
drag, startPoint x: 776, startPoint y: 540, endPoint x: 467, endPoint y: 424, distance: 330.1
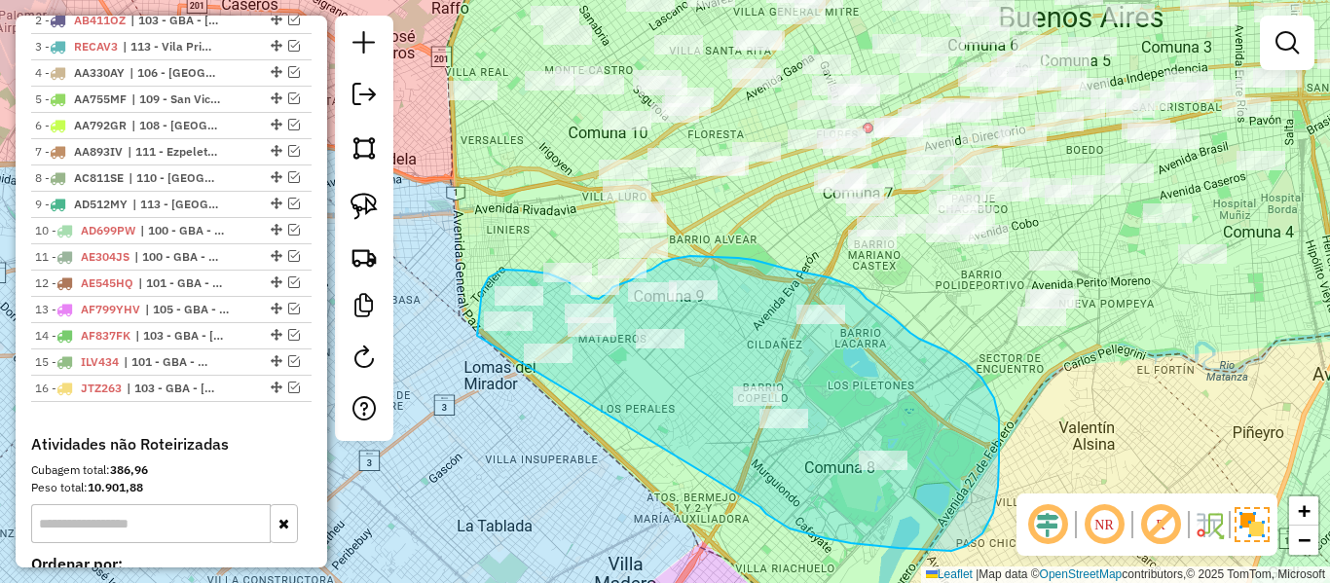
drag, startPoint x: 826, startPoint y: 539, endPoint x: 514, endPoint y: 402, distance: 340.1
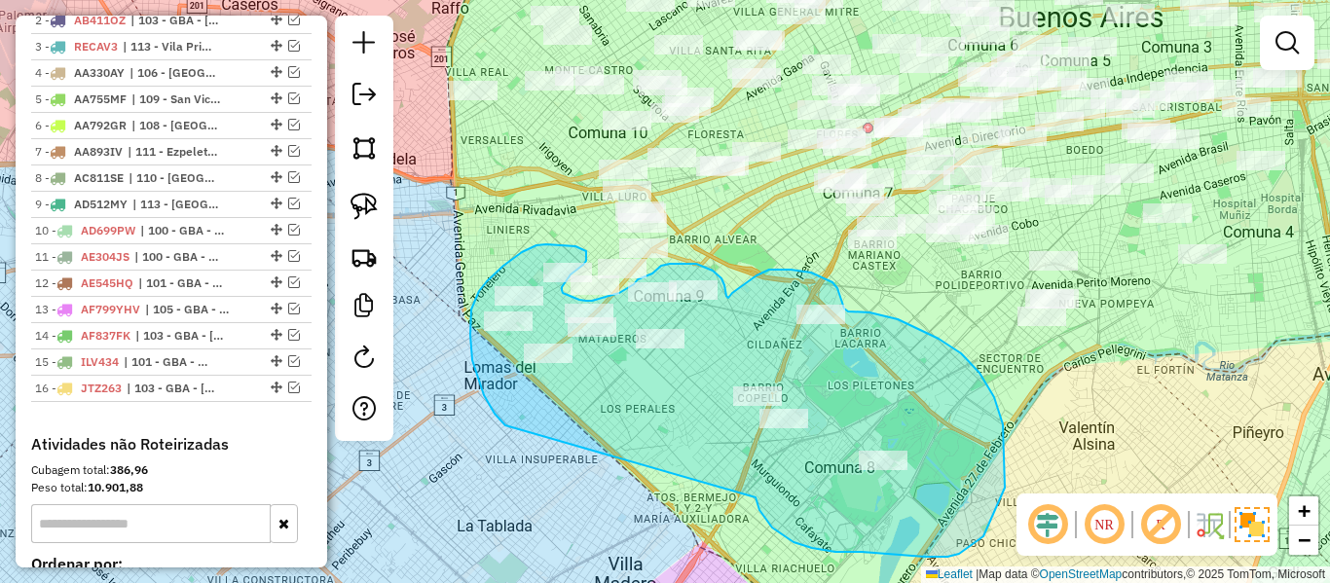
drag, startPoint x: 772, startPoint y: 528, endPoint x: 543, endPoint y: 443, distance: 244.0
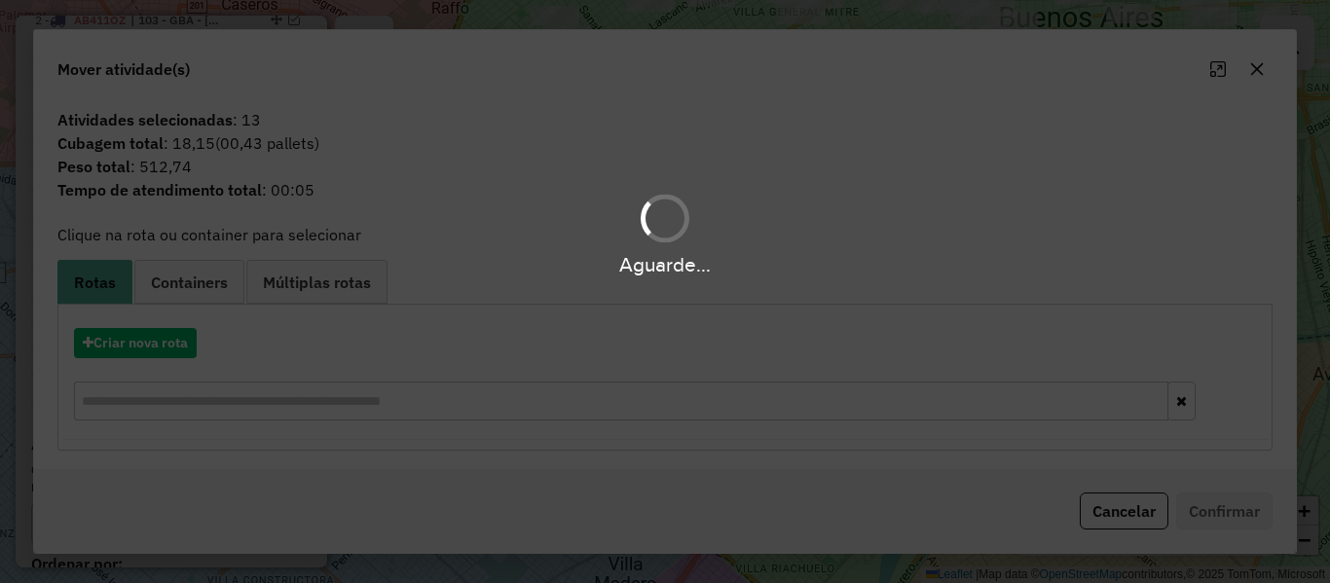
click at [163, 344] on hb-app "Aguarde... Pop-up bloqueado! Seu navegador bloqueou automáticamente a abertura …" at bounding box center [665, 291] width 1330 height 583
click at [163, 344] on button "Criar nova rota" at bounding box center [135, 343] width 123 height 30
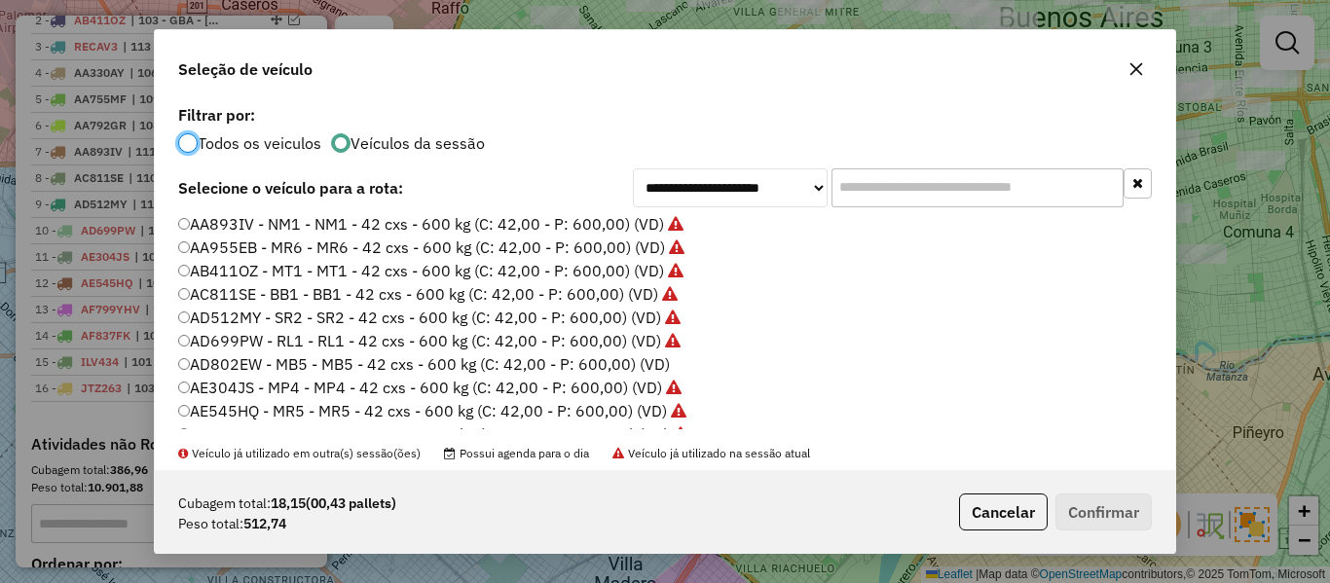
scroll to position [97, 0]
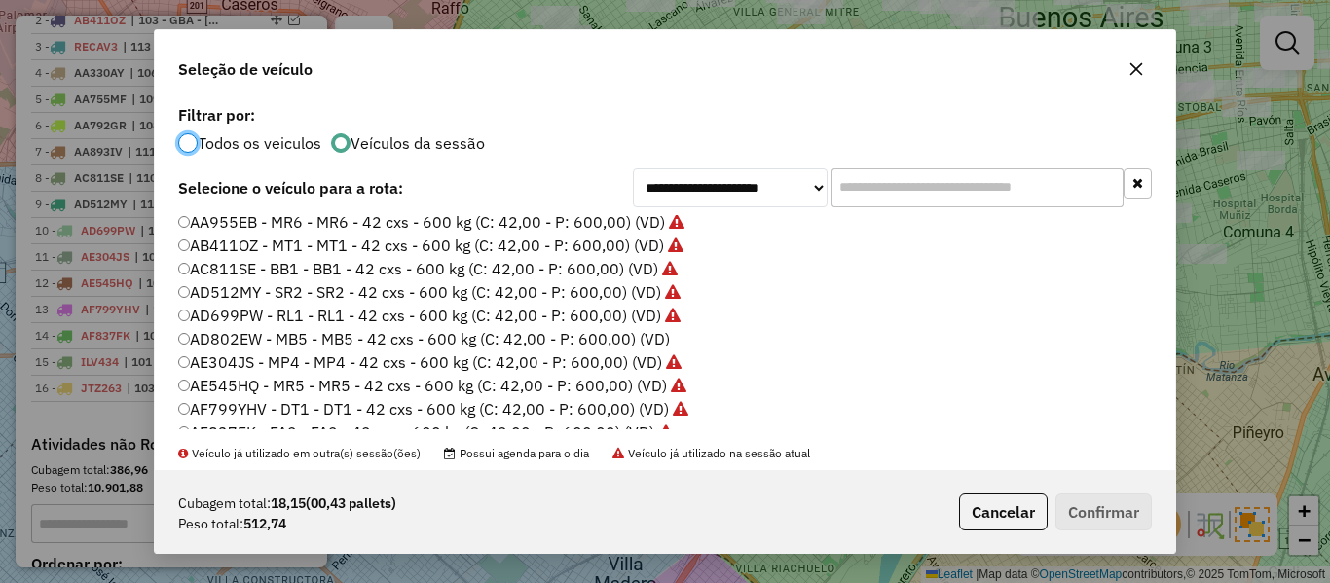
click at [654, 338] on label "AD802EW - MB5 - MB5 - 42 cxs - 600 kg (C: 42,00 - P: 600,00) (VD)" at bounding box center [424, 338] width 492 height 23
click at [1057, 510] on button "Confirmar" at bounding box center [1104, 512] width 96 height 37
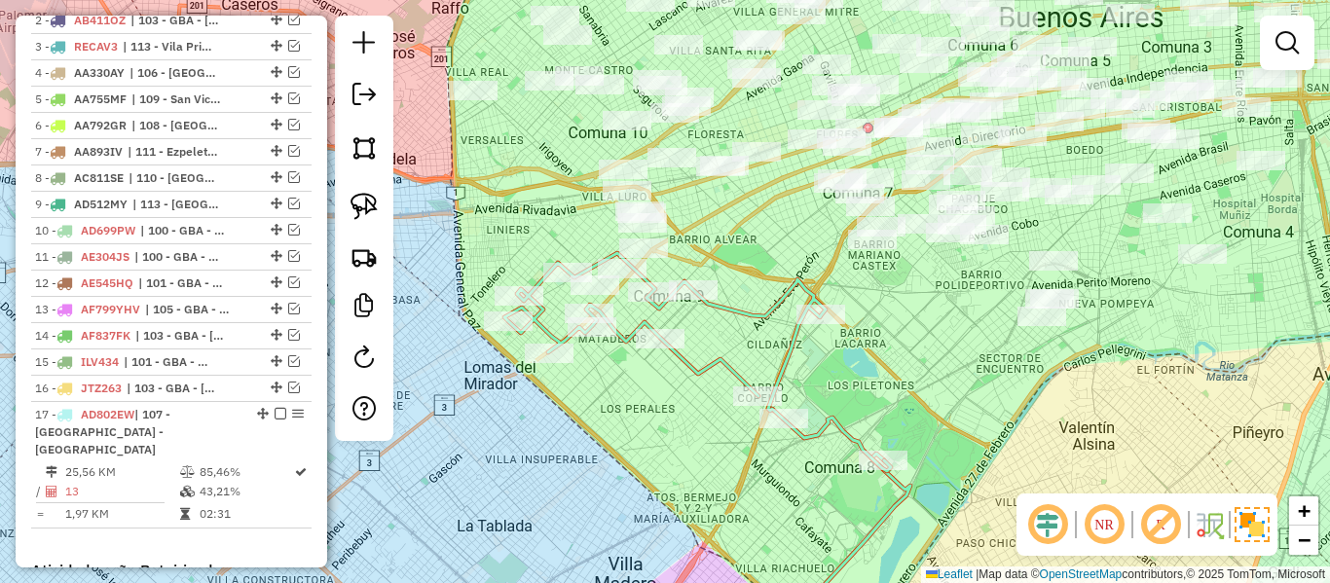
click at [696, 359] on icon at bounding box center [697, 362] width 387 height 218
select select "**********"
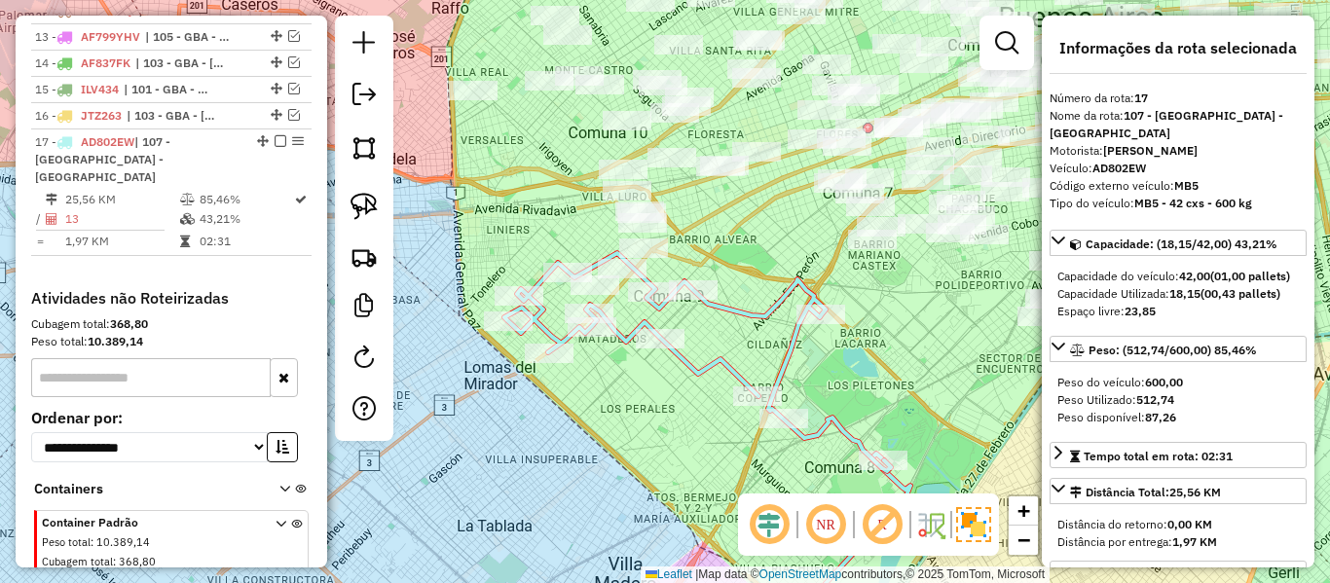
scroll to position [1111, 0]
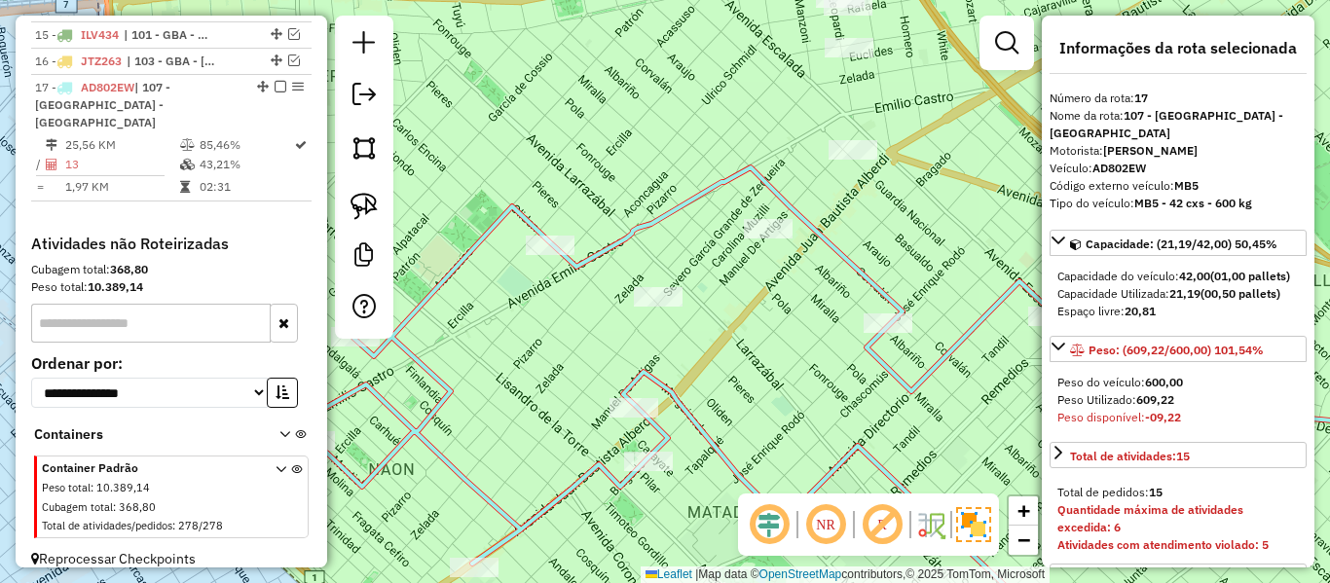
select select "**********"
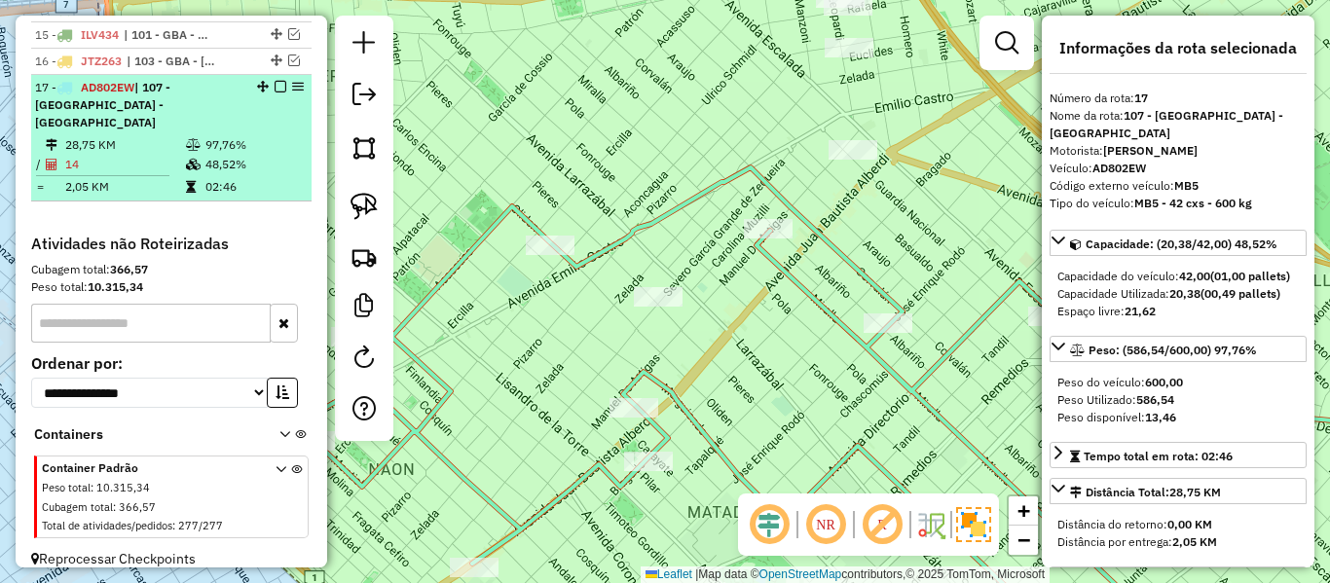
click at [275, 86] on em at bounding box center [281, 87] width 12 height 12
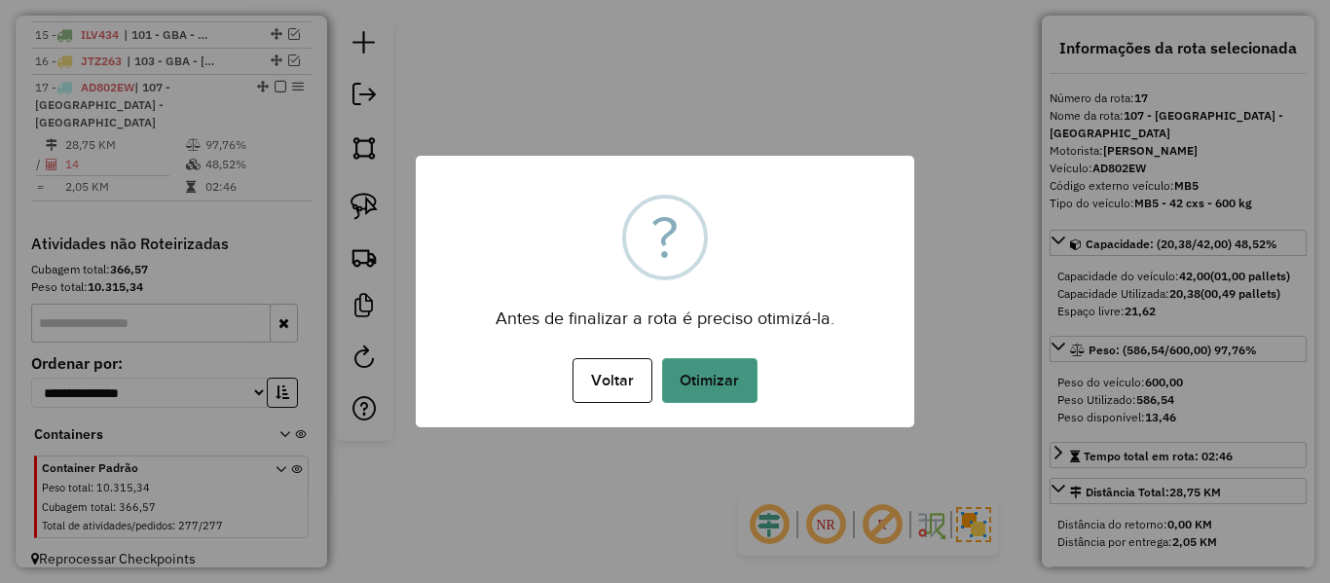
click at [726, 389] on button "Otimizar" at bounding box center [709, 380] width 95 height 45
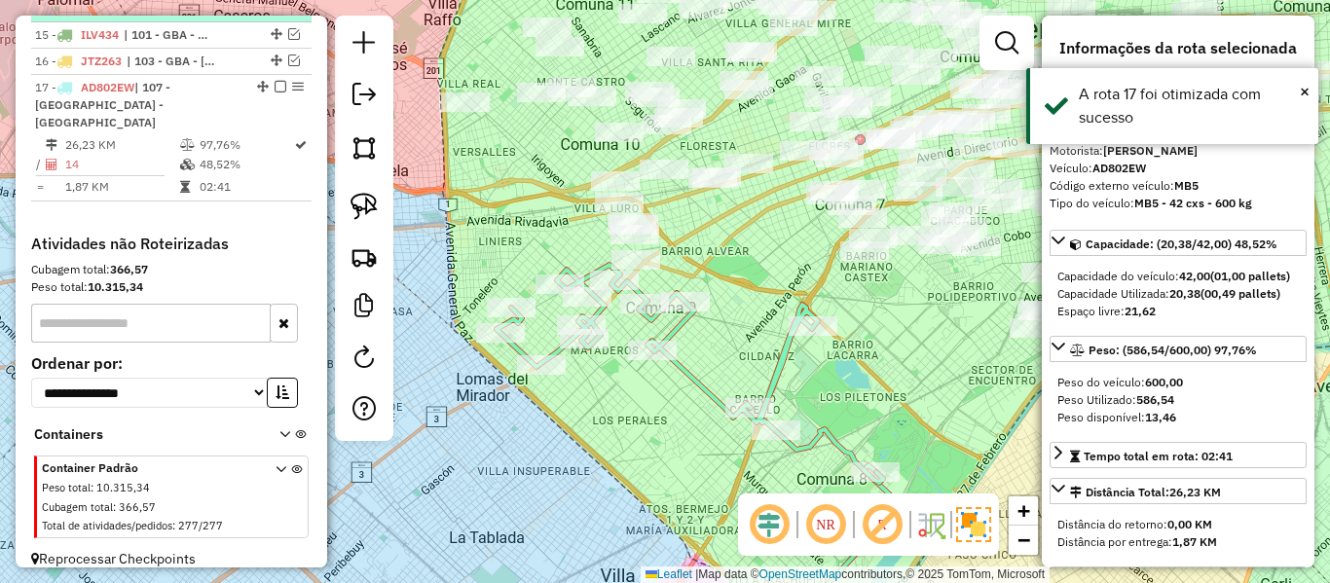
click at [276, 88] on em at bounding box center [281, 87] width 12 height 12
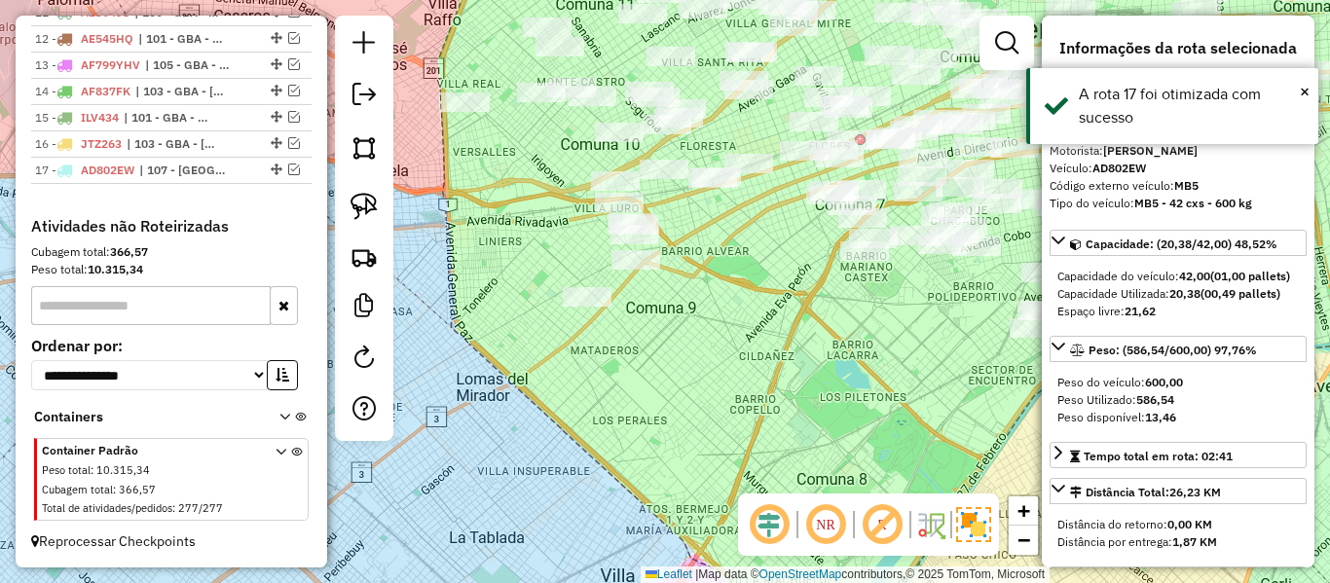
scroll to position [1028, 0]
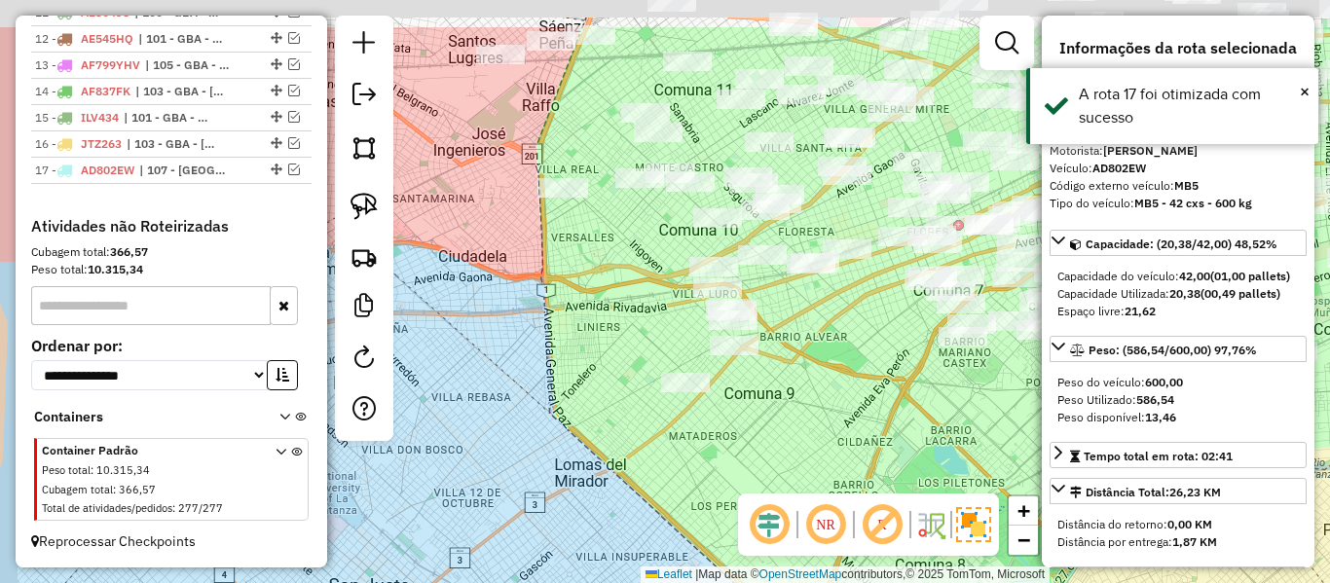
click at [776, 455] on div "Janela de atendimento Grade de atendimento Capacidade Transportadoras Veículos …" at bounding box center [665, 291] width 1330 height 583
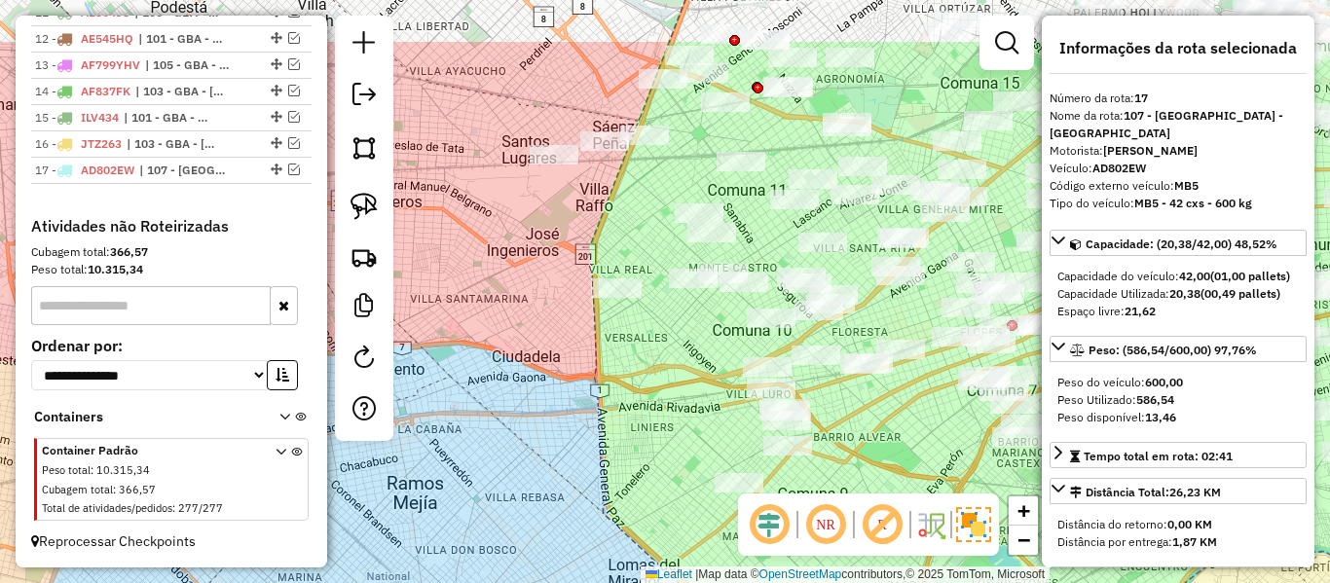
drag, startPoint x: 780, startPoint y: 403, endPoint x: 815, endPoint y: 390, distance: 37.6
click at [812, 380] on div "Janela de atendimento Grade de atendimento Capacidade Transportadoras Veículos …" at bounding box center [665, 291] width 1330 height 583
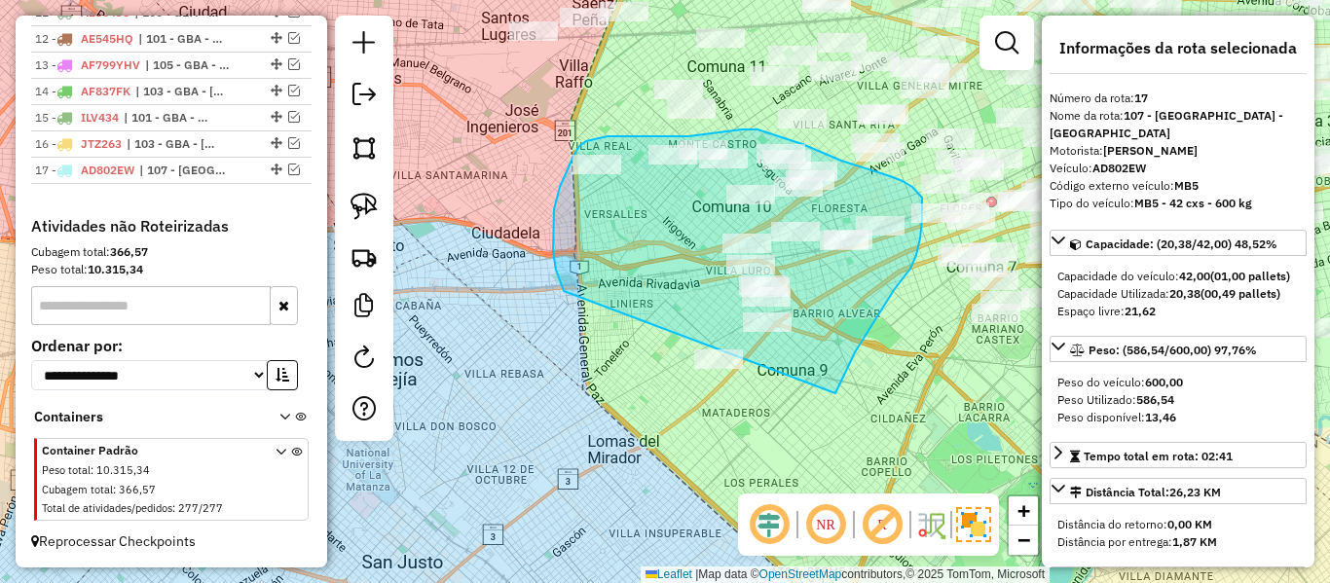
drag, startPoint x: 837, startPoint y: 390, endPoint x: 647, endPoint y: 397, distance: 191.0
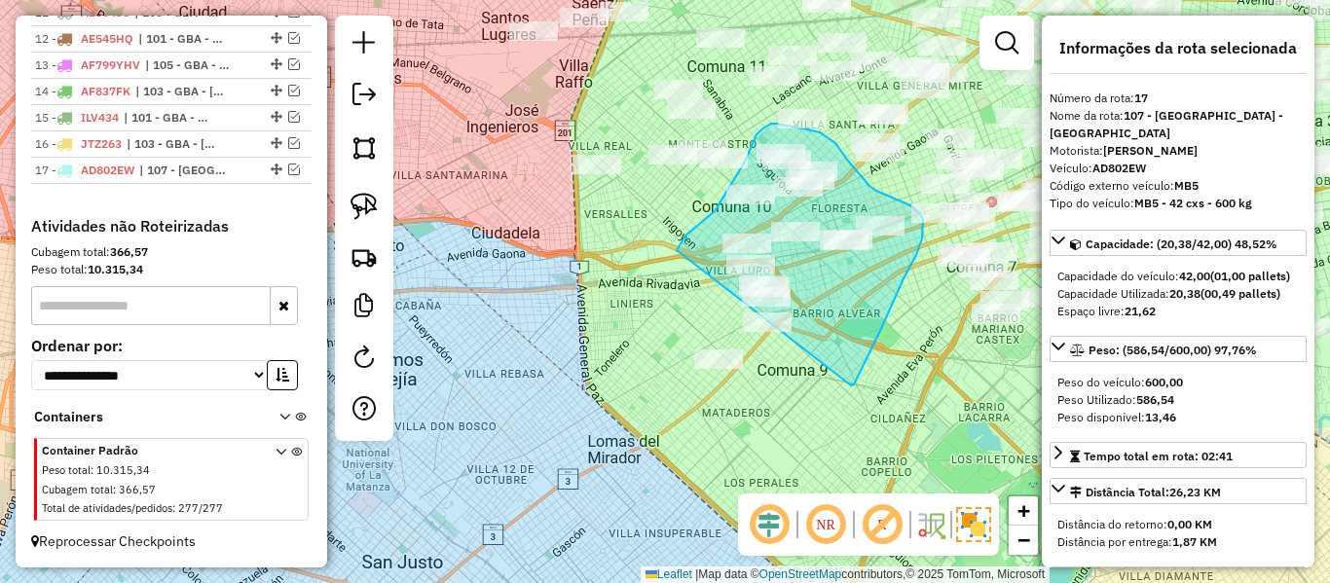
drag, startPoint x: 851, startPoint y: 386, endPoint x: 664, endPoint y: 453, distance: 198.7
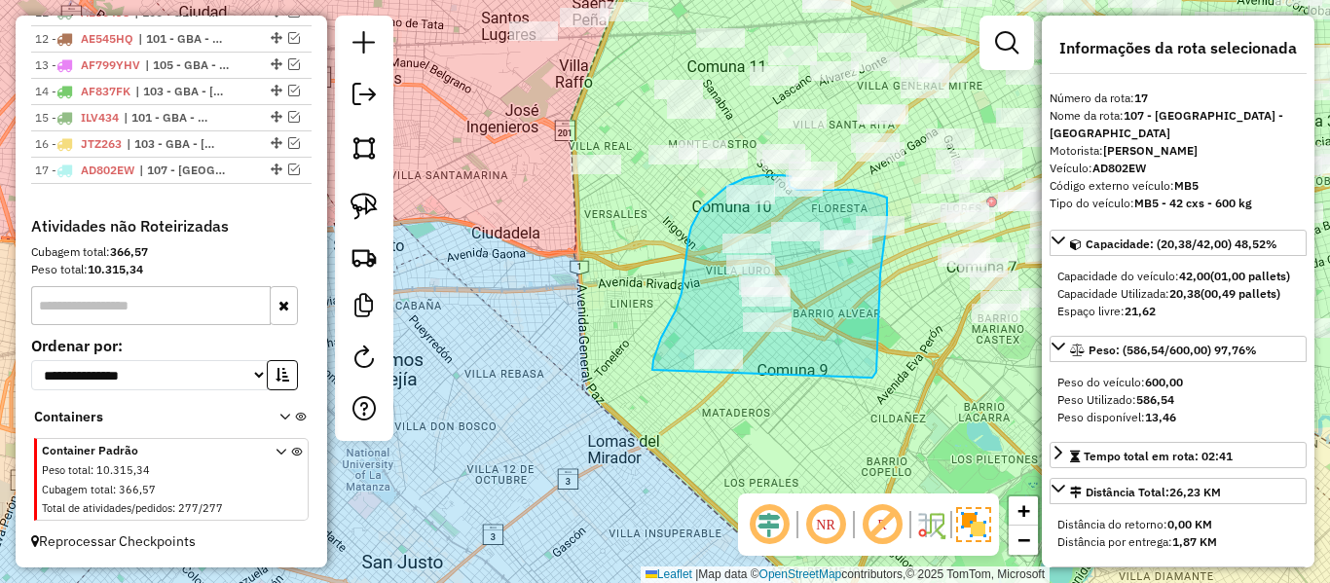
drag, startPoint x: 873, startPoint y: 378, endPoint x: 650, endPoint y: 377, distance: 222.0
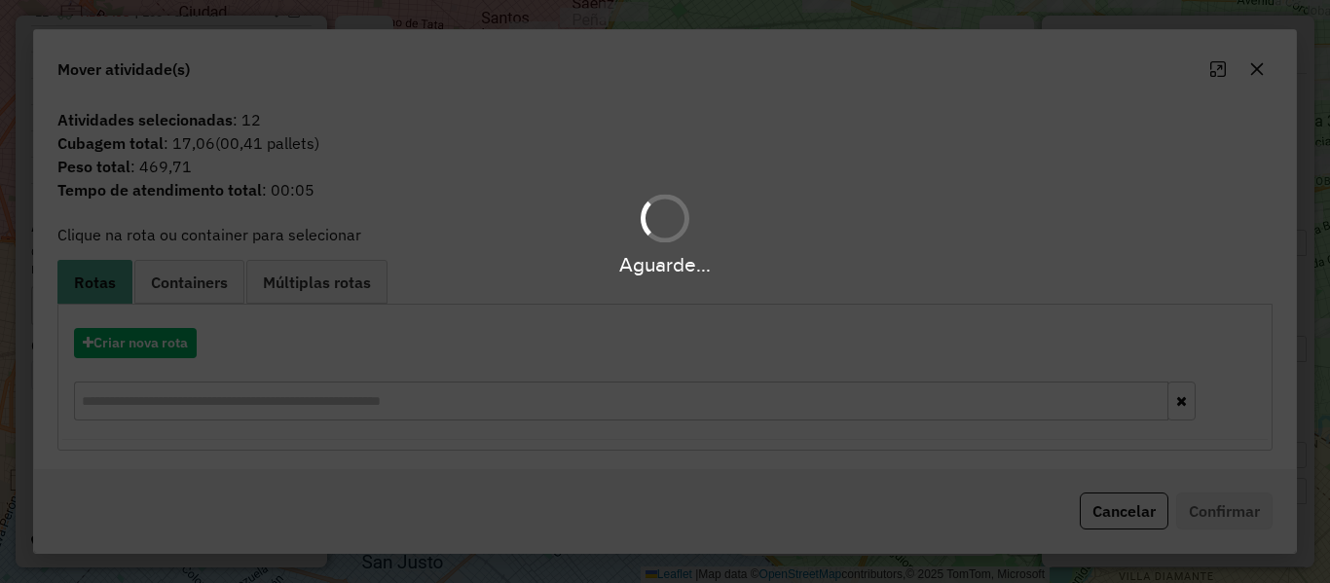
click at [177, 343] on div "Aguarde..." at bounding box center [665, 291] width 1330 height 583
click at [177, 343] on hb-app "Aguarde... Pop-up bloqueado! Seu navegador bloqueou automáticamente a abertura …" at bounding box center [665, 291] width 1330 height 583
click at [177, 343] on button "Criar nova rota" at bounding box center [135, 343] width 123 height 30
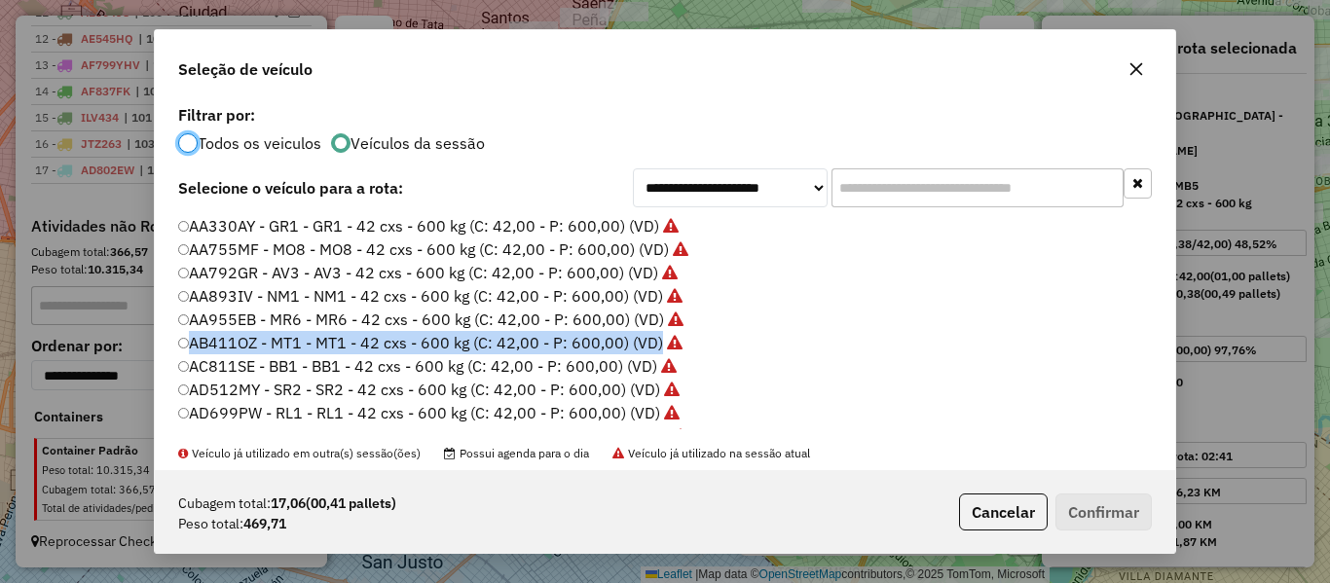
scroll to position [11, 6]
click at [177, 343] on div "**********" at bounding box center [665, 285] width 1021 height 370
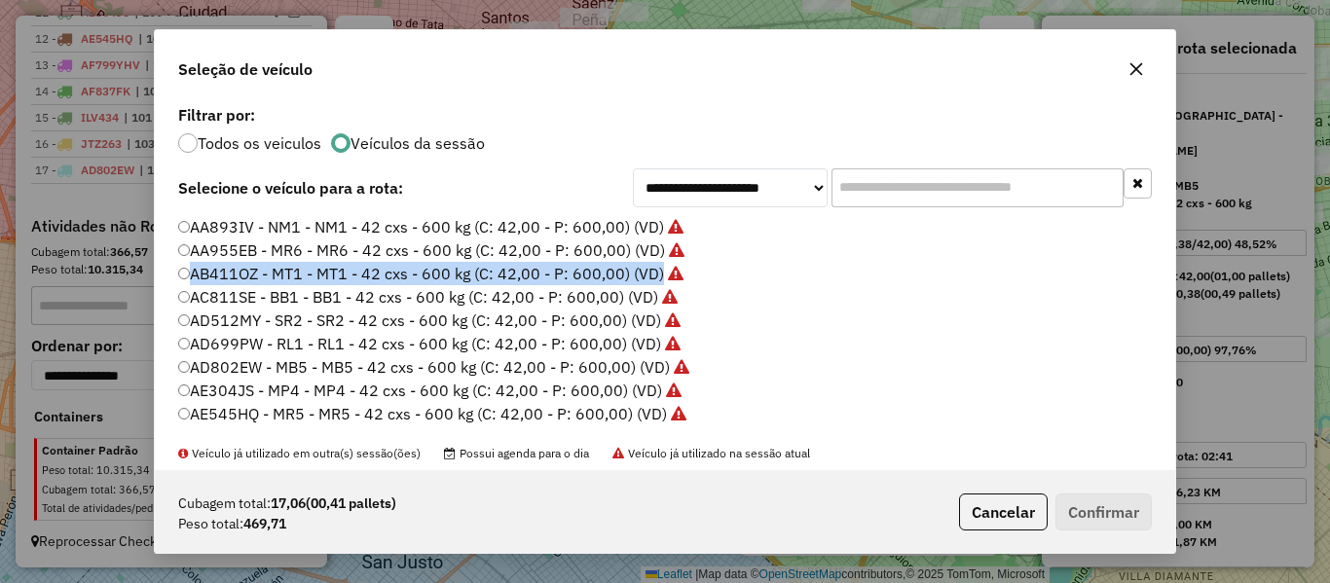
scroll to position [292, 0]
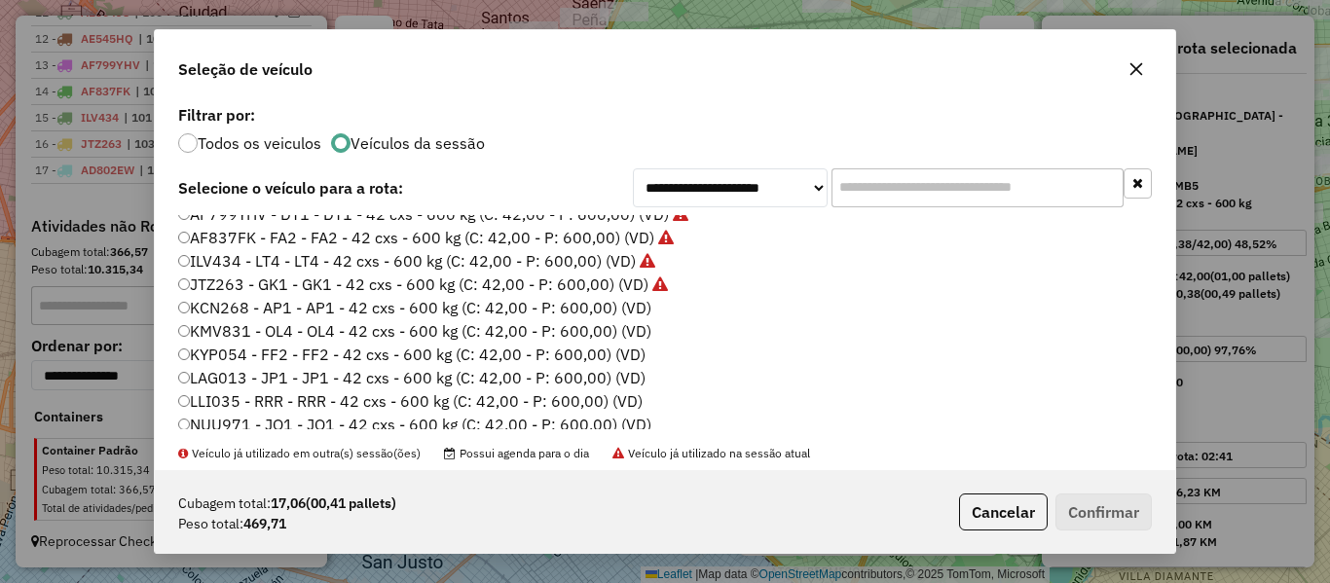
click at [629, 313] on label "KCN268 - AP1 - AP1 - 42 cxs - 600 kg (C: 42,00 - P: 600,00) (VD)" at bounding box center [414, 307] width 473 height 23
click at [1113, 509] on button "Confirmar" at bounding box center [1104, 512] width 96 height 37
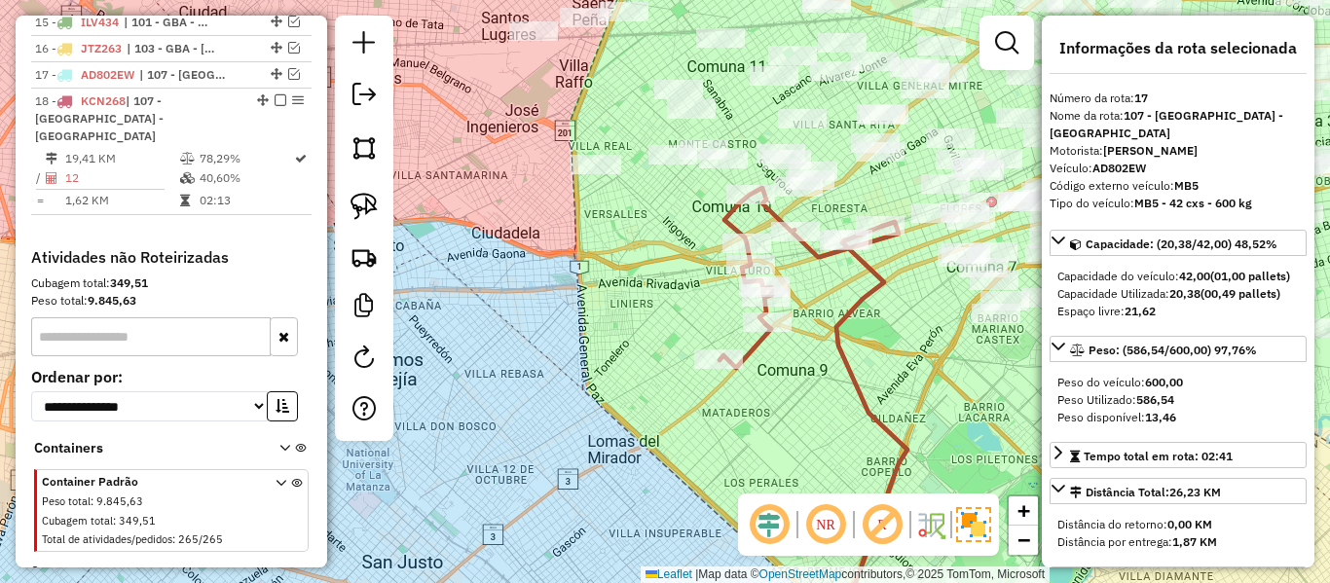
scroll to position [1137, 0]
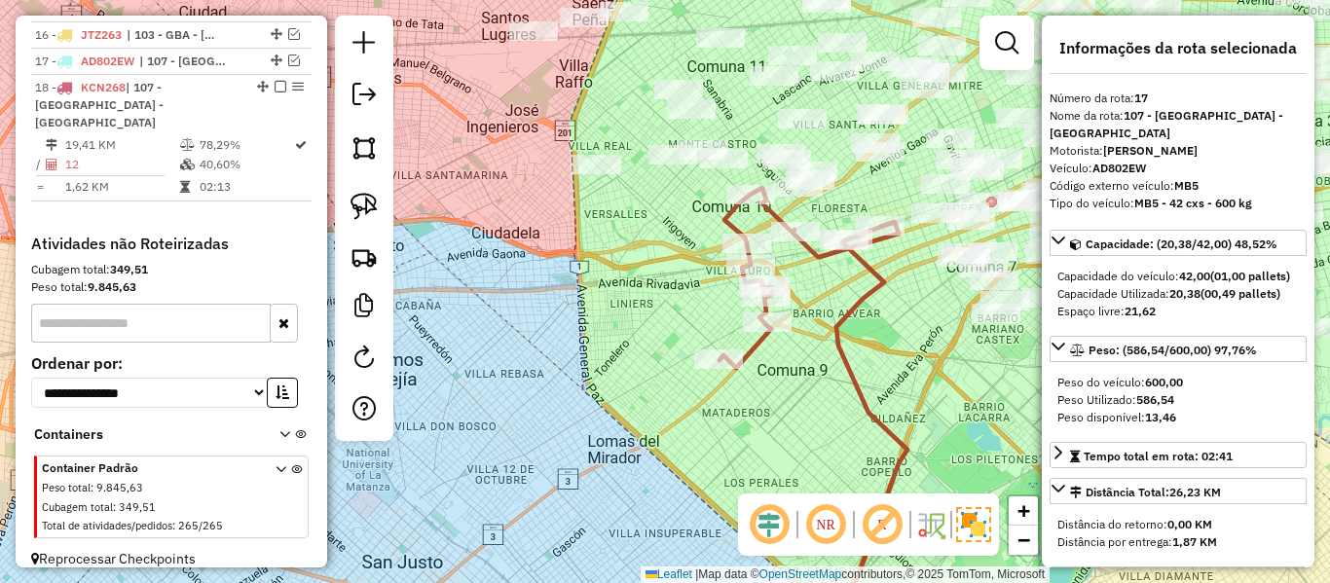
click at [876, 270] on icon at bounding box center [871, 441] width 71 height 401
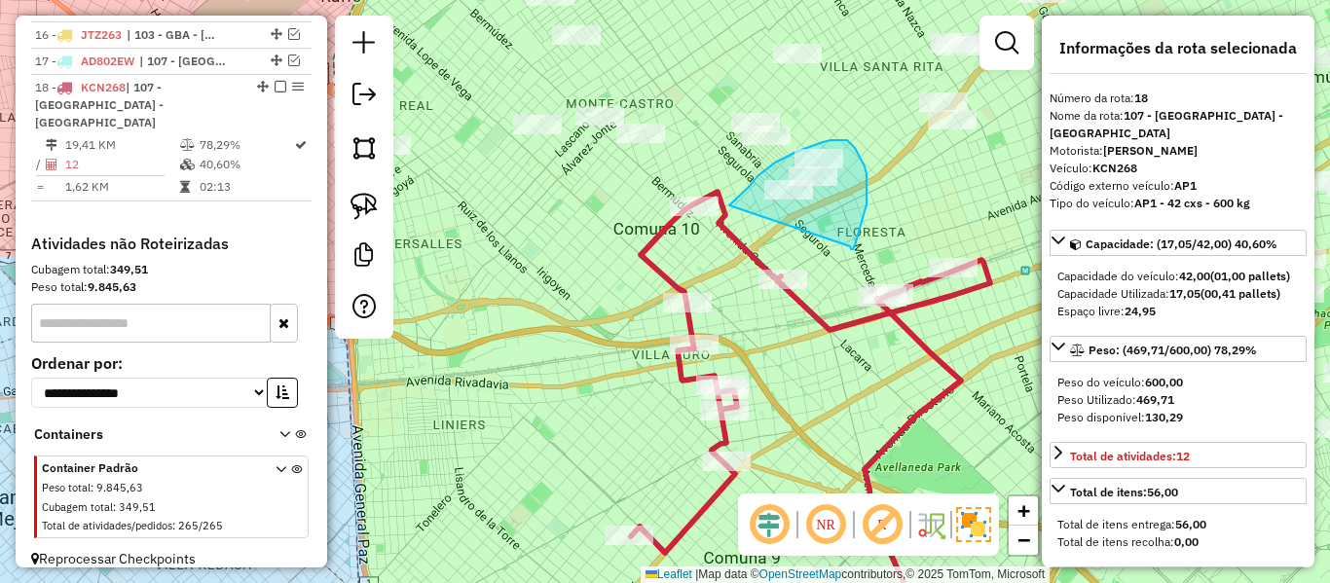
drag, startPoint x: 851, startPoint y: 248, endPoint x: 722, endPoint y: 210, distance: 135.0
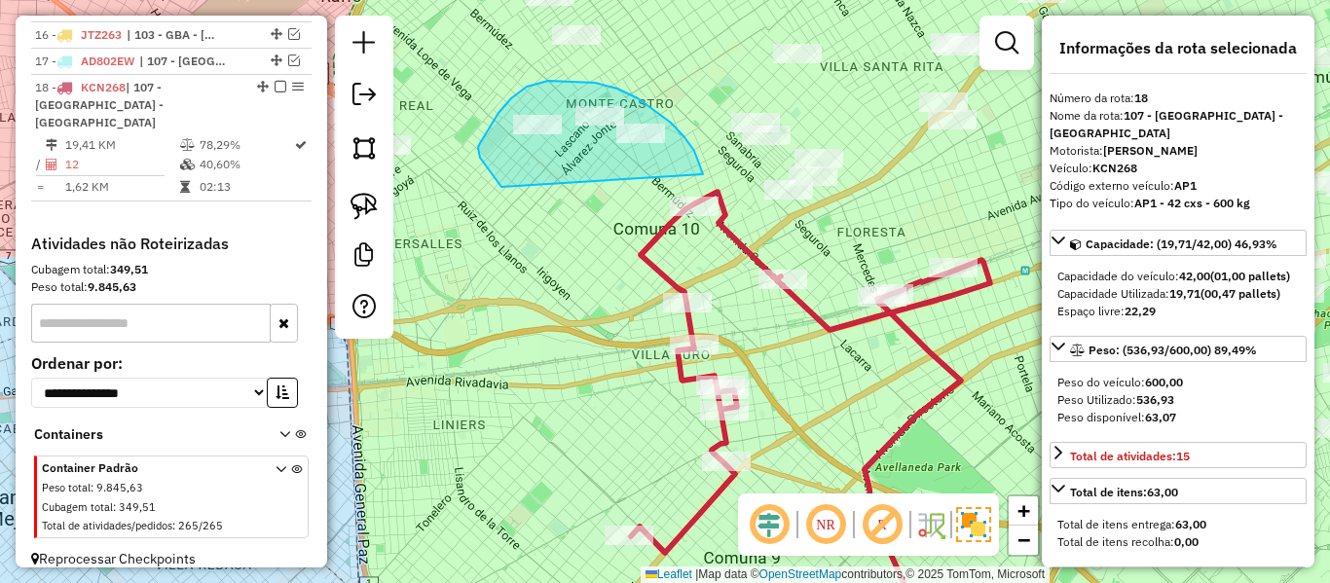
drag, startPoint x: 595, startPoint y: 83, endPoint x: 509, endPoint y: 191, distance: 137.9
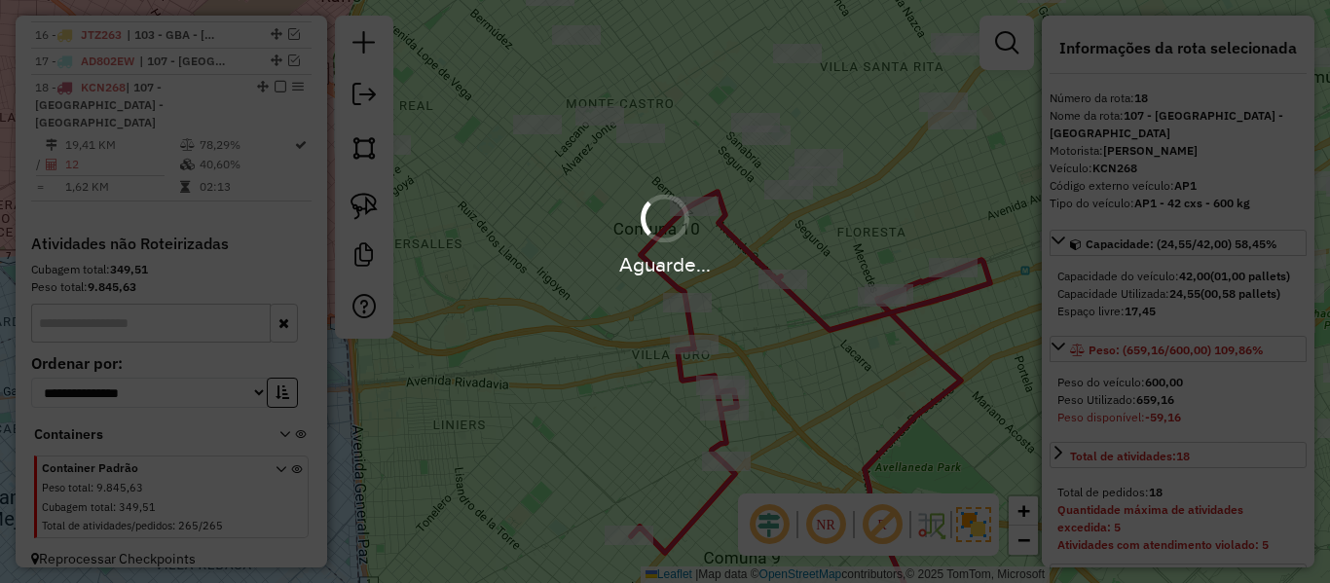
select select "**********"
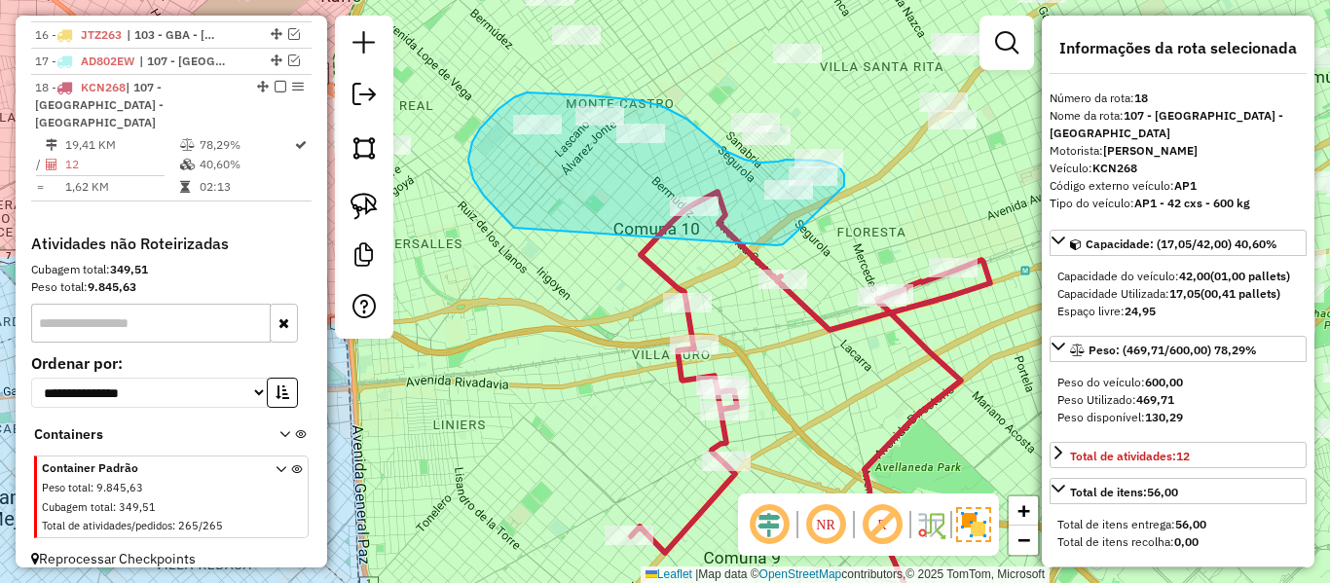
drag, startPoint x: 823, startPoint y: 205, endPoint x: 563, endPoint y: 286, distance: 272.3
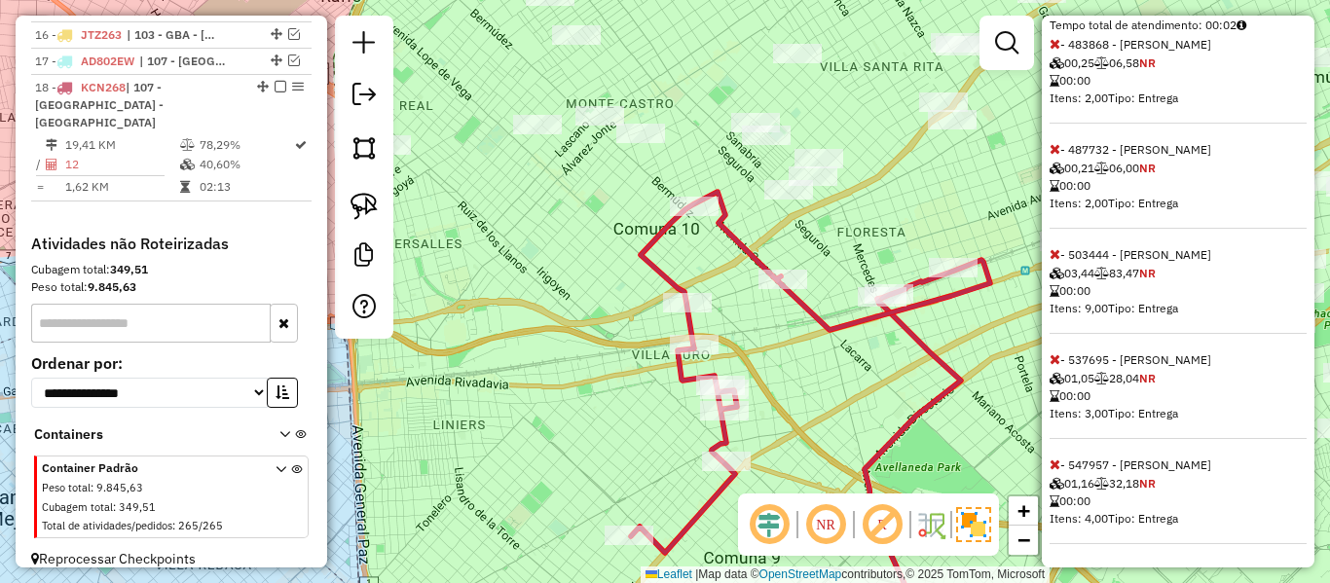
select select "**********"
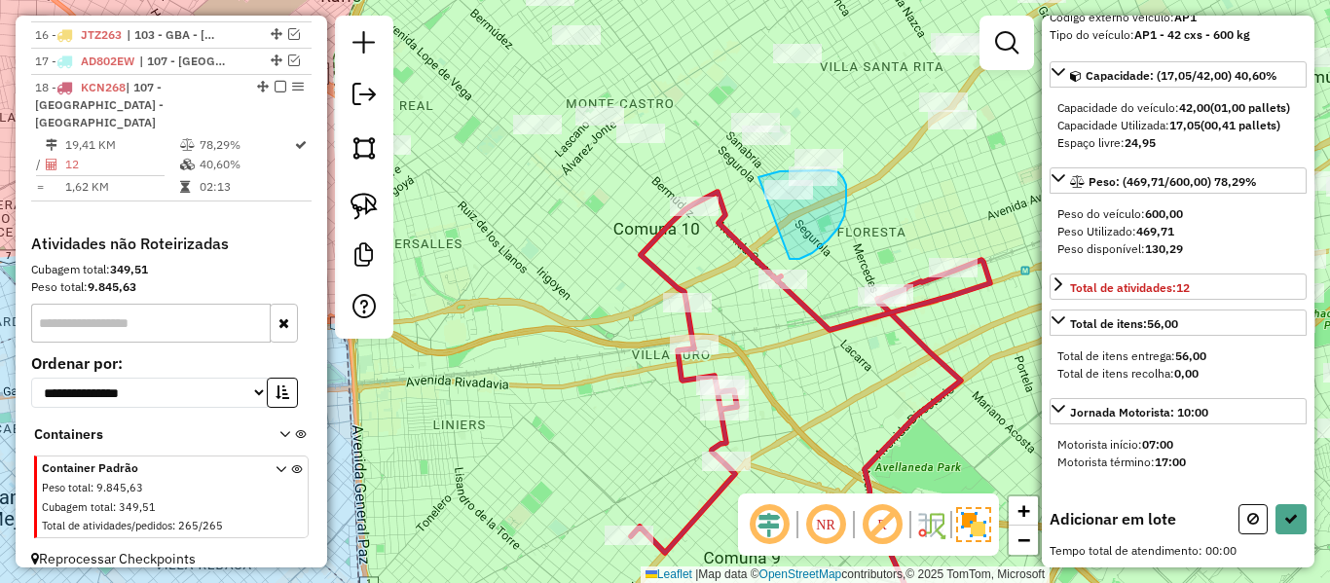
drag, startPoint x: 846, startPoint y: 195, endPoint x: 743, endPoint y: 205, distance: 103.8
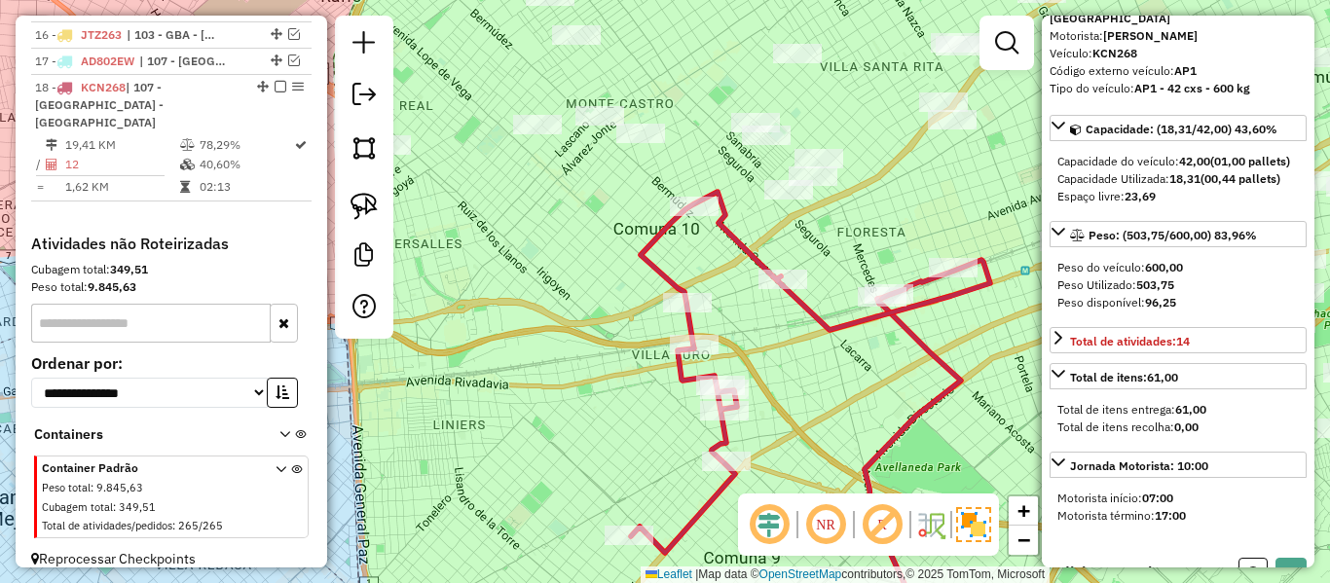
scroll to position [0, 0]
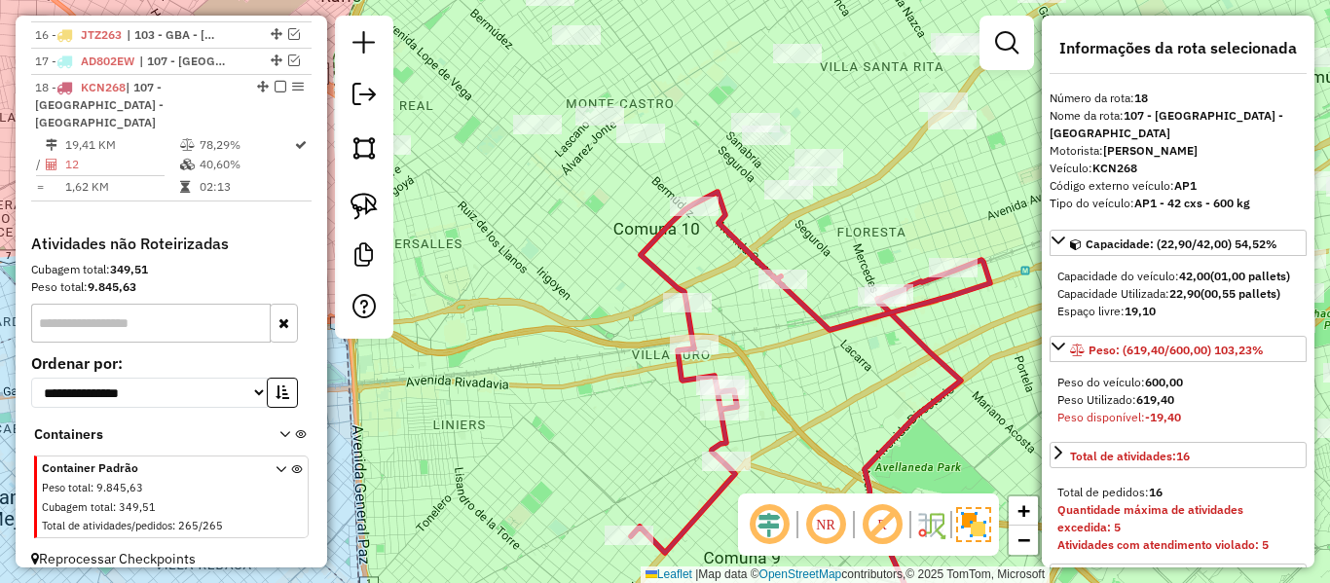
select select "**********"
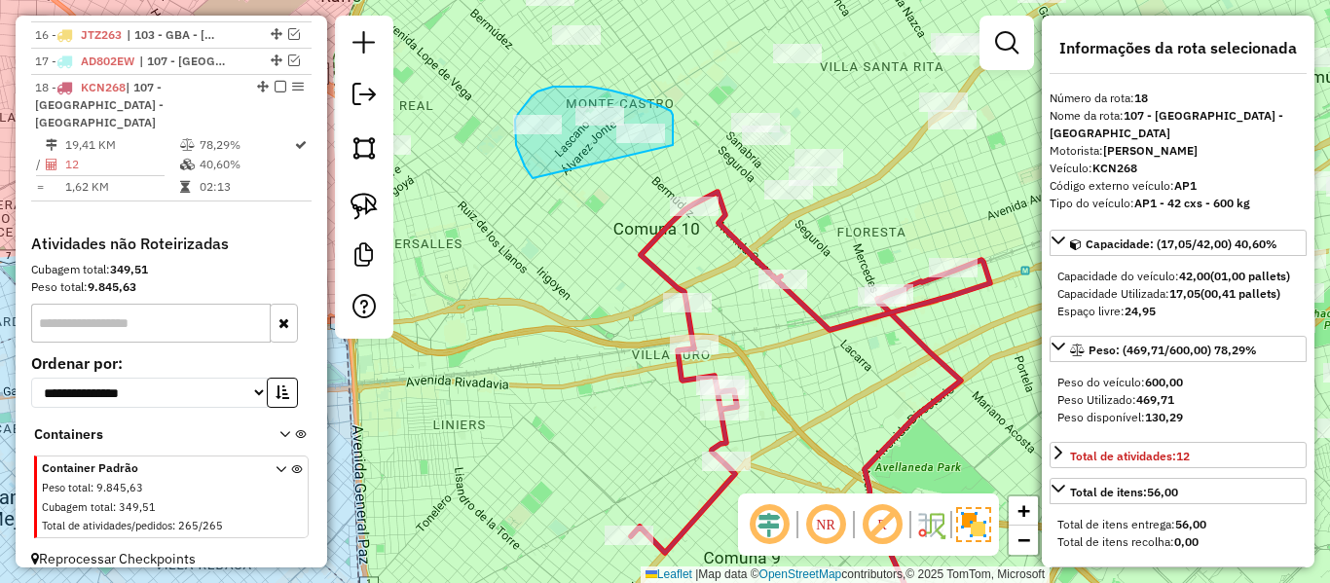
drag, startPoint x: 516, startPoint y: 145, endPoint x: 673, endPoint y: 187, distance: 162.3
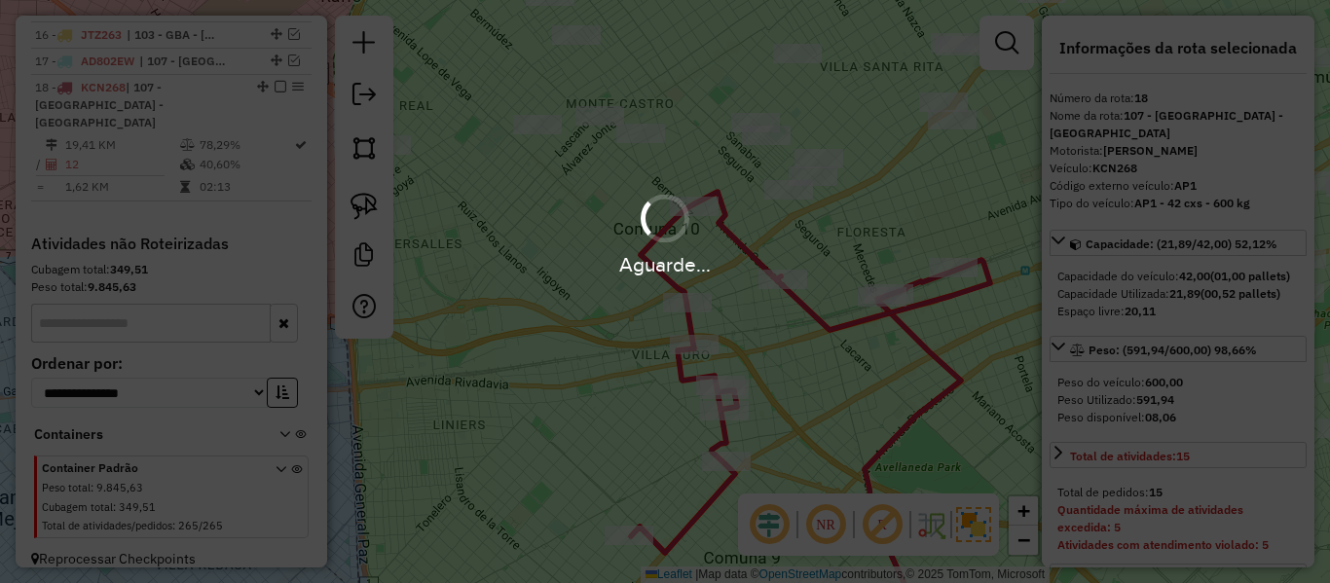
select select "**********"
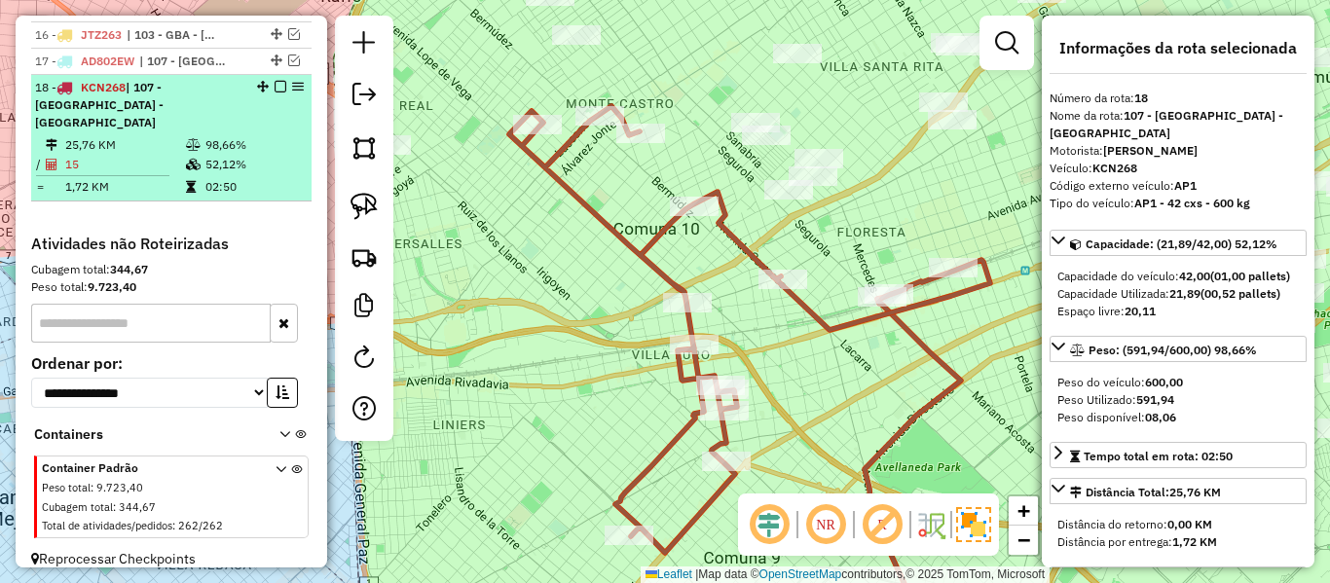
click at [275, 86] on em at bounding box center [281, 87] width 12 height 12
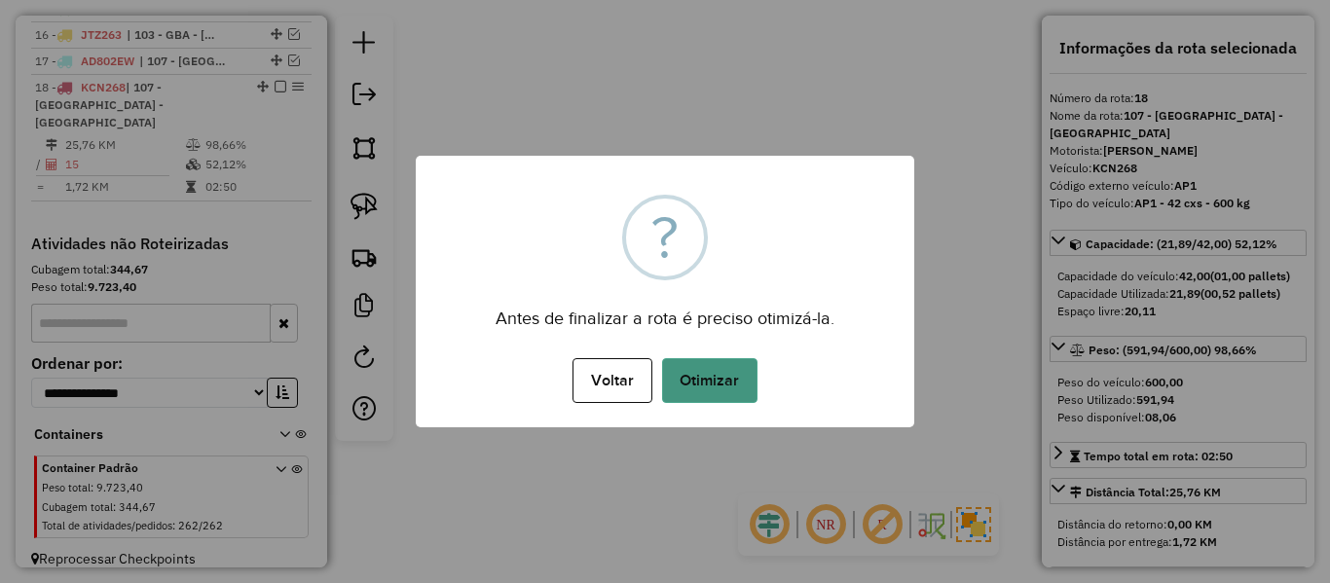
click at [733, 371] on button "Otimizar" at bounding box center [709, 380] width 95 height 45
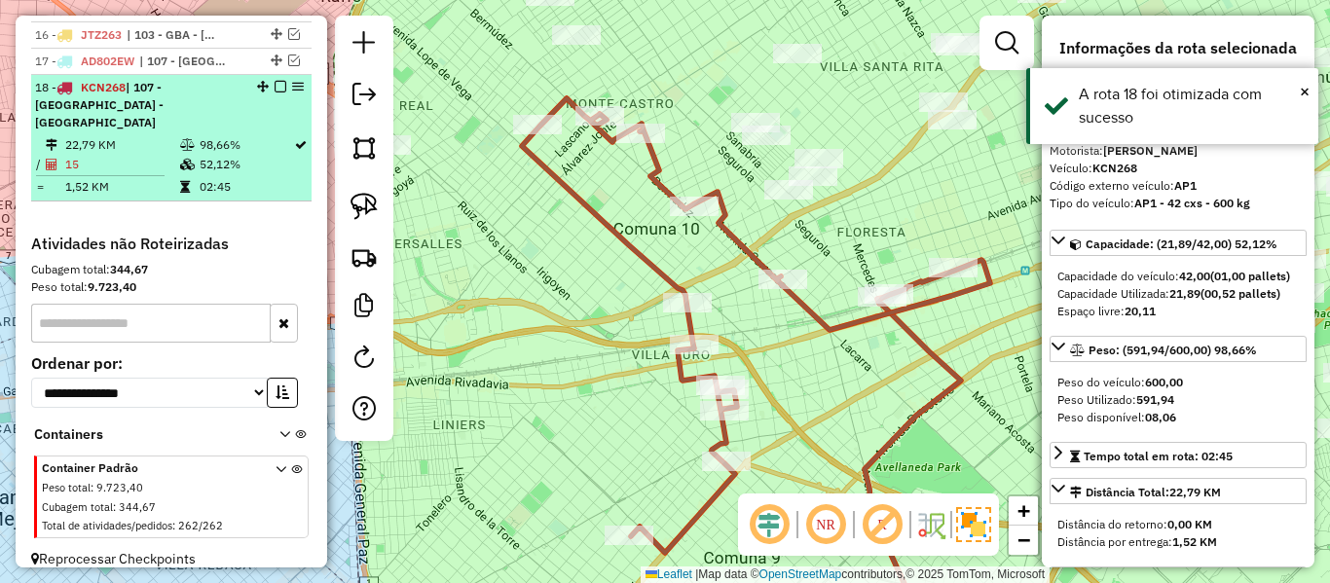
click at [275, 88] on em at bounding box center [281, 87] width 12 height 12
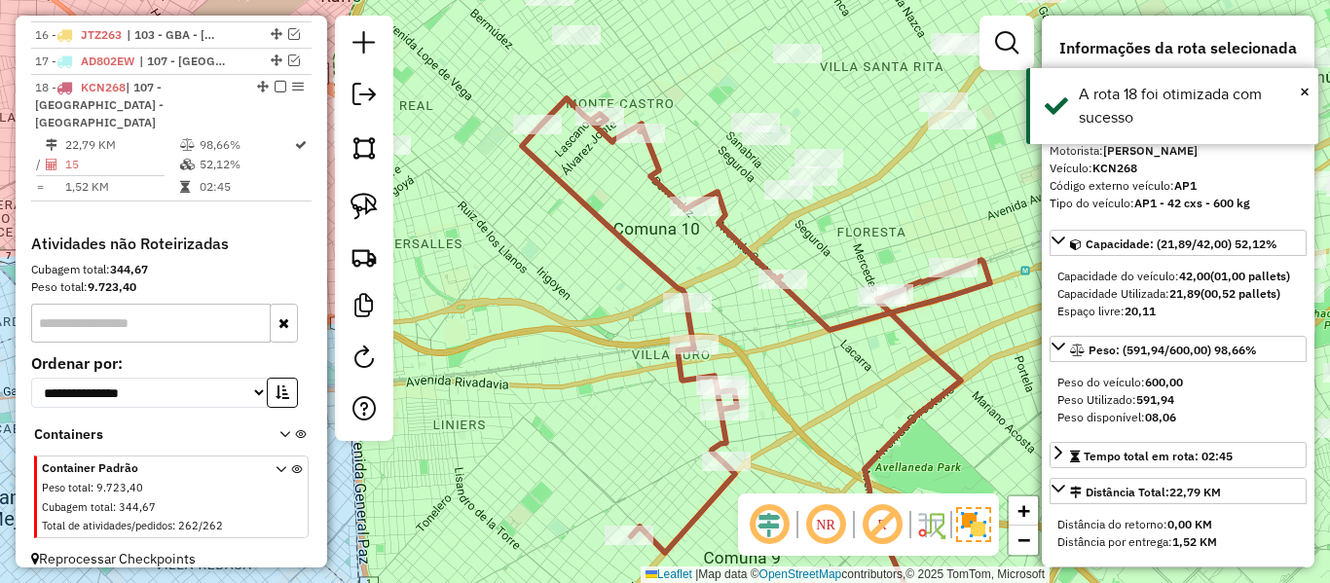
scroll to position [1055, 0]
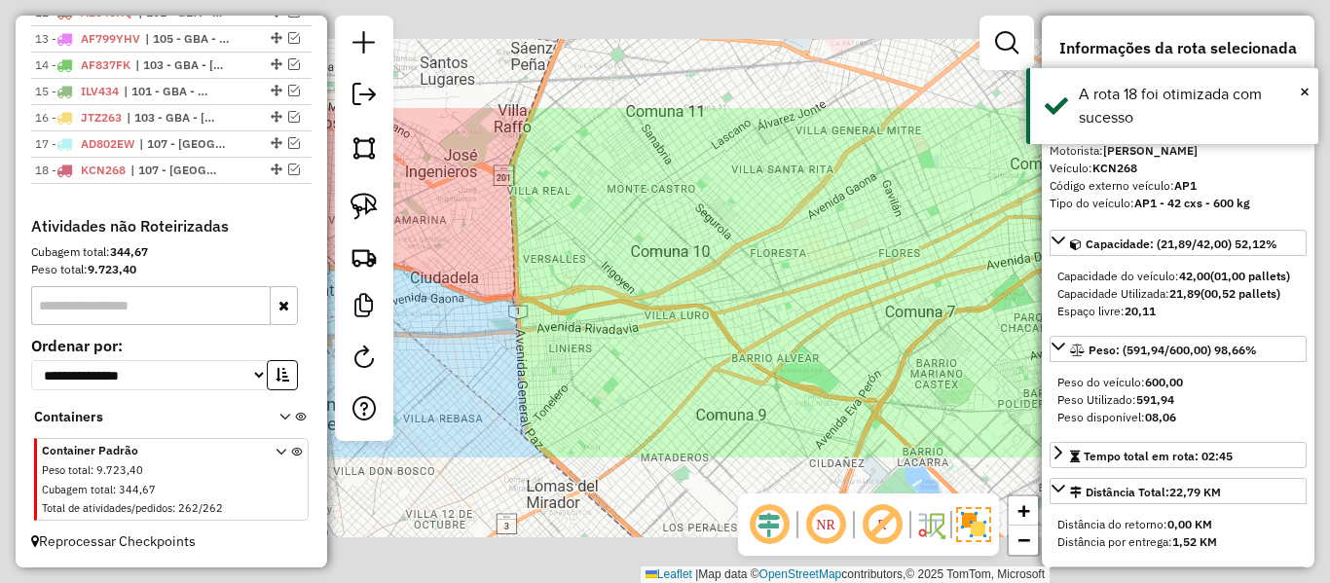
drag, startPoint x: 701, startPoint y: 310, endPoint x: 689, endPoint y: 306, distance: 12.3
click at [701, 311] on div "Janela de atendimento Grade de atendimento Capacidade Transportadoras Veículos …" at bounding box center [665, 291] width 1330 height 583
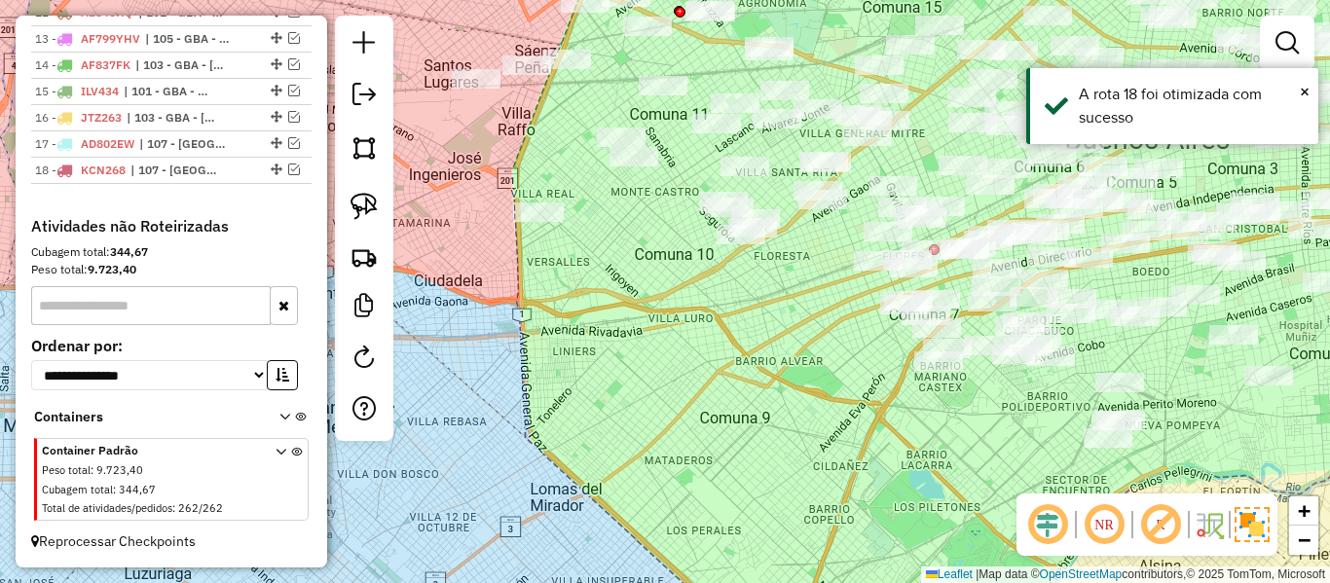
drag, startPoint x: 635, startPoint y: 274, endPoint x: 725, endPoint y: 429, distance: 180.2
click at [725, 429] on div "Janela de atendimento Grade de atendimento Capacidade Transportadoras Veículos …" at bounding box center [665, 291] width 1330 height 583
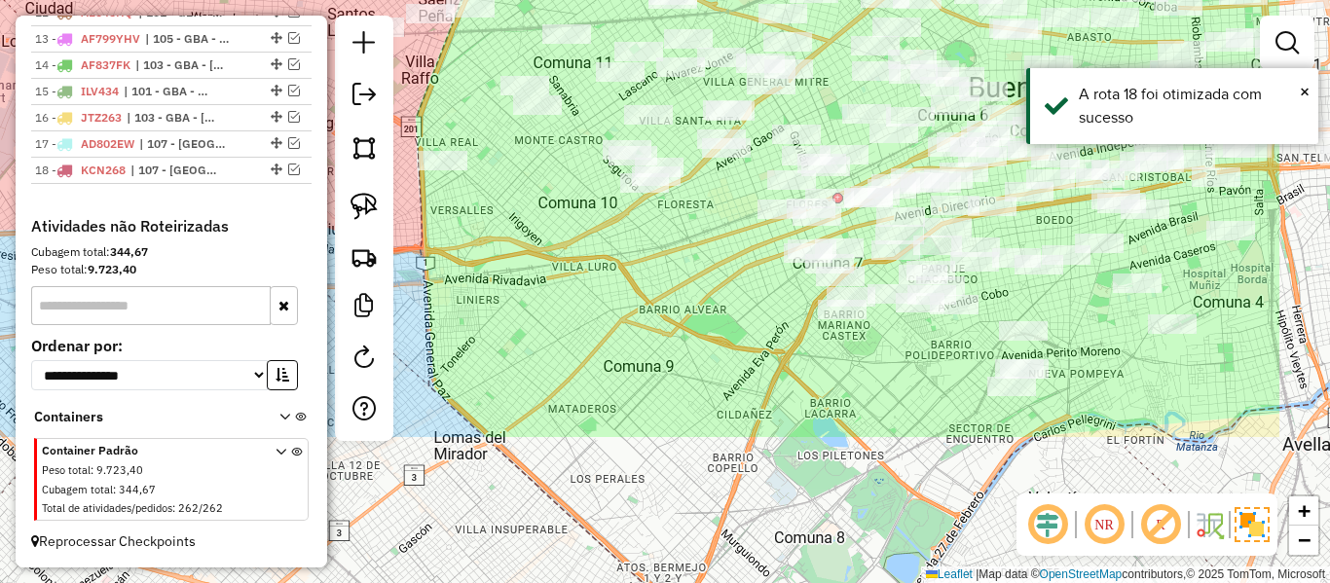
drag, startPoint x: 733, startPoint y: 416, endPoint x: 550, endPoint y: 210, distance: 275.2
click at [550, 210] on div "Janela de atendimento Grade de atendimento Capacidade Transportadoras Veículos …" at bounding box center [665, 291] width 1330 height 583
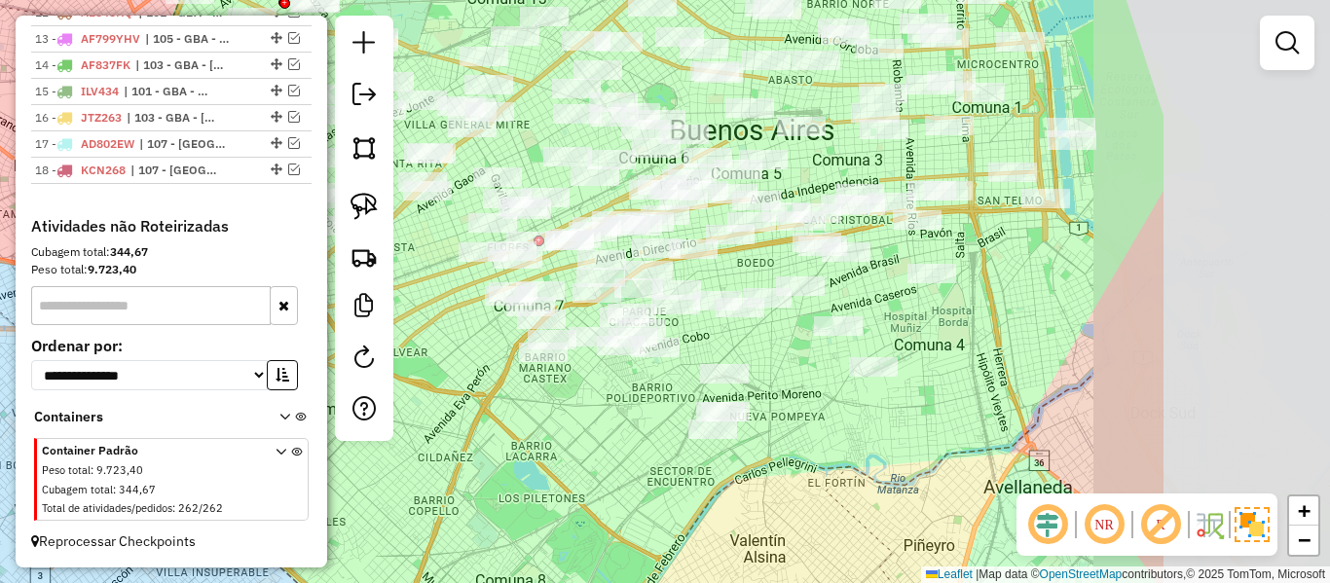
drag, startPoint x: 1097, startPoint y: 446, endPoint x: 793, endPoint y: 571, distance: 329.3
click at [793, 571] on div "Janela de atendimento Grade de atendimento Capacidade Transportadoras Veículos …" at bounding box center [665, 291] width 1330 height 583
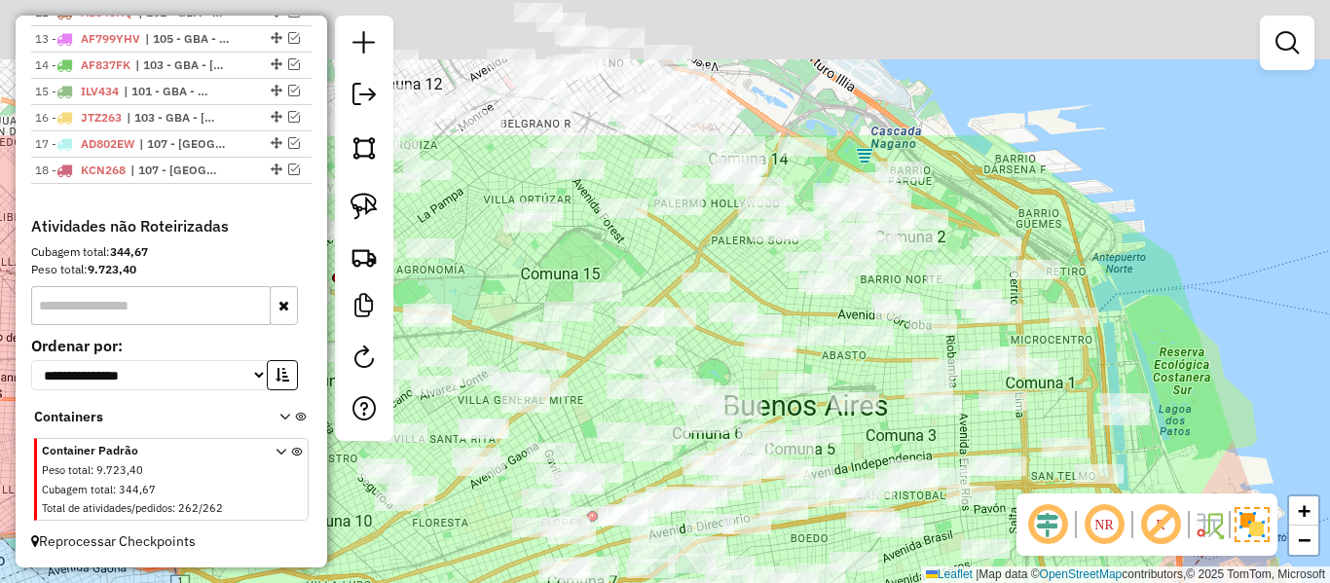
drag, startPoint x: 1121, startPoint y: 441, endPoint x: 1174, endPoint y: 537, distance: 109.4
click at [1175, 564] on div "Janela de atendimento Grade de atendimento Capacidade Transportadoras Veículos …" at bounding box center [665, 291] width 1330 height 583
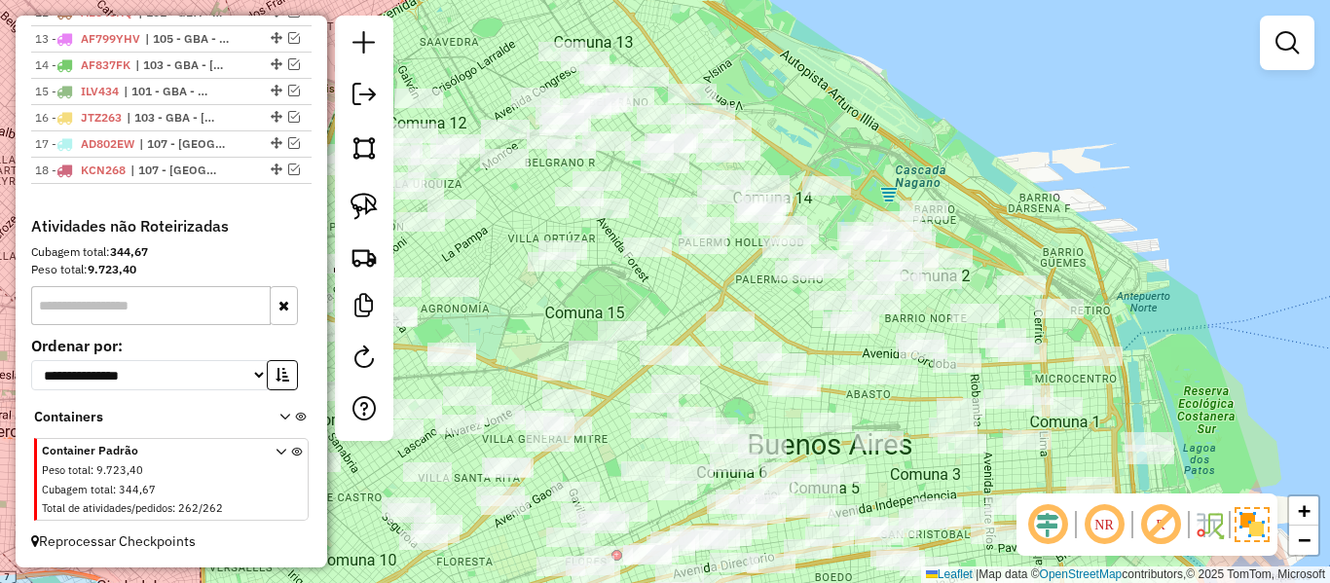
drag, startPoint x: 964, startPoint y: 128, endPoint x: 1113, endPoint y: 198, distance: 164.7
click at [1113, 198] on div "Janela de atendimento Grade de atendimento Capacidade Transportadoras Veículos …" at bounding box center [665, 291] width 1330 height 583
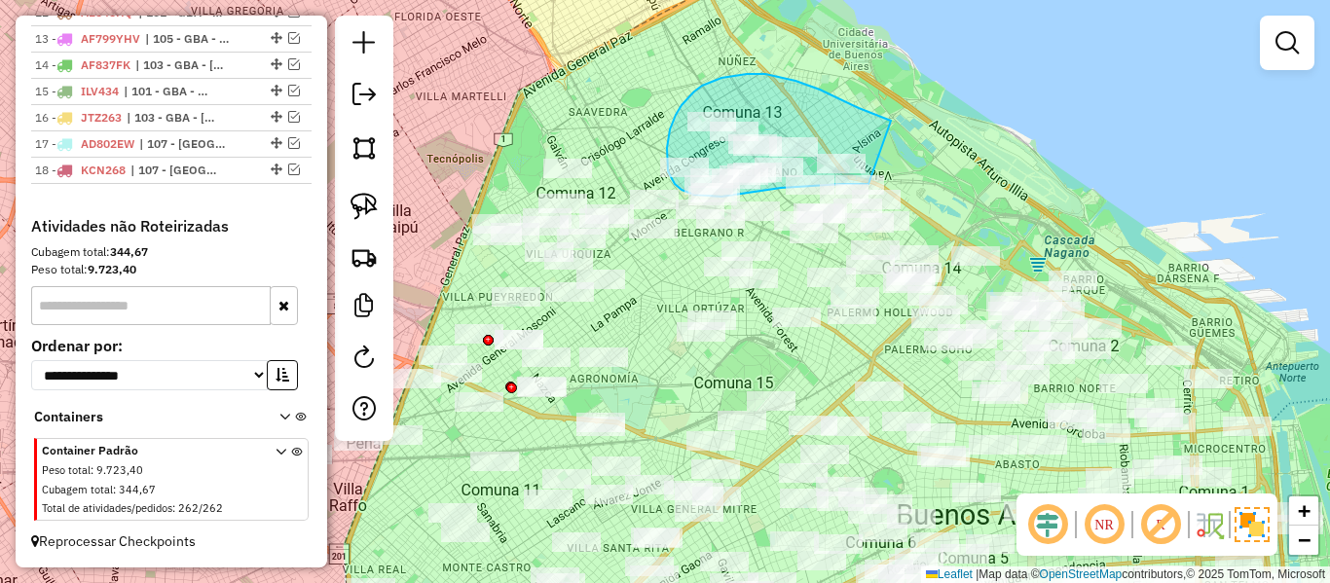
drag, startPoint x: 796, startPoint y: 81, endPoint x: 899, endPoint y: 184, distance: 146.0
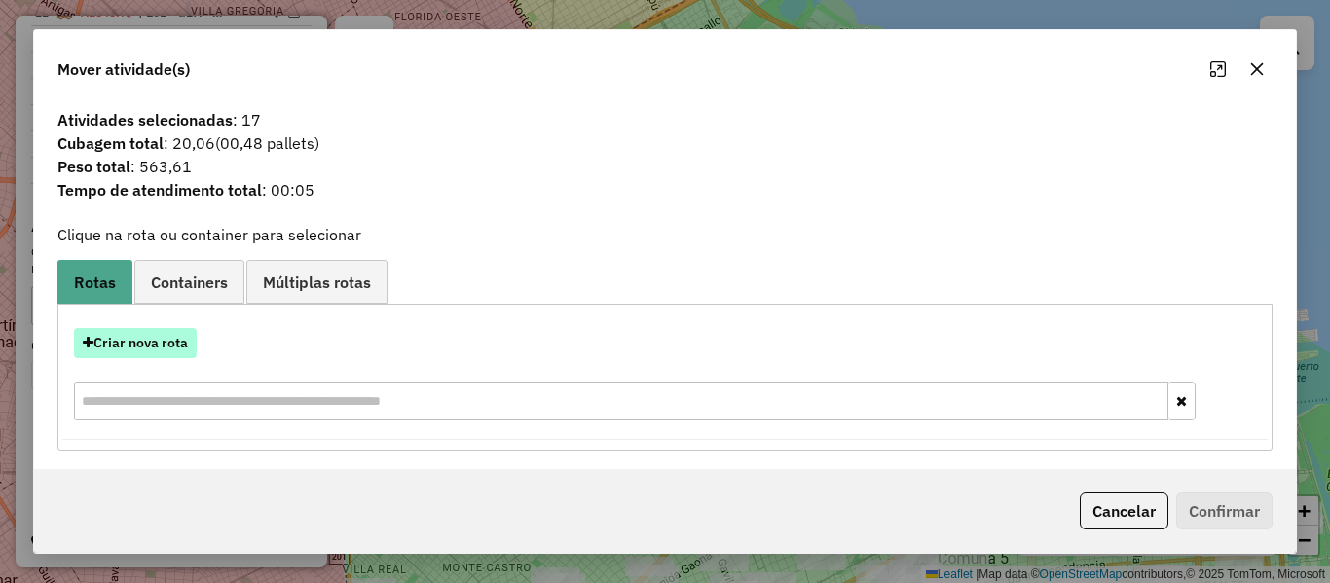
click at [174, 344] on button "Criar nova rota" at bounding box center [135, 343] width 123 height 30
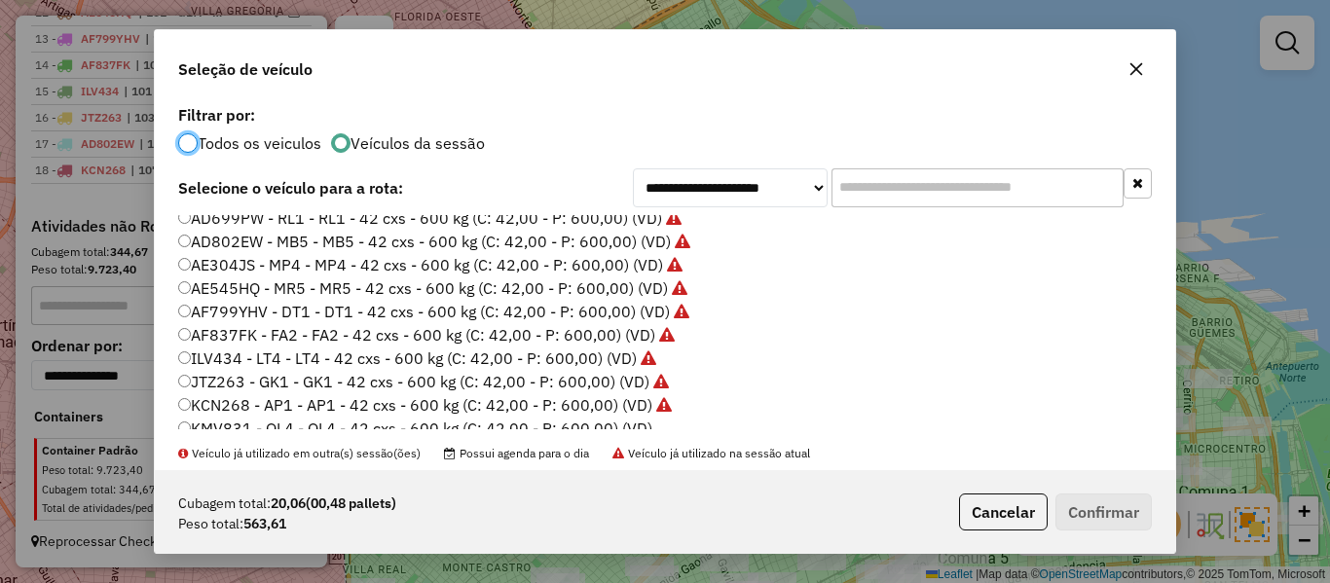
scroll to position [292, 0]
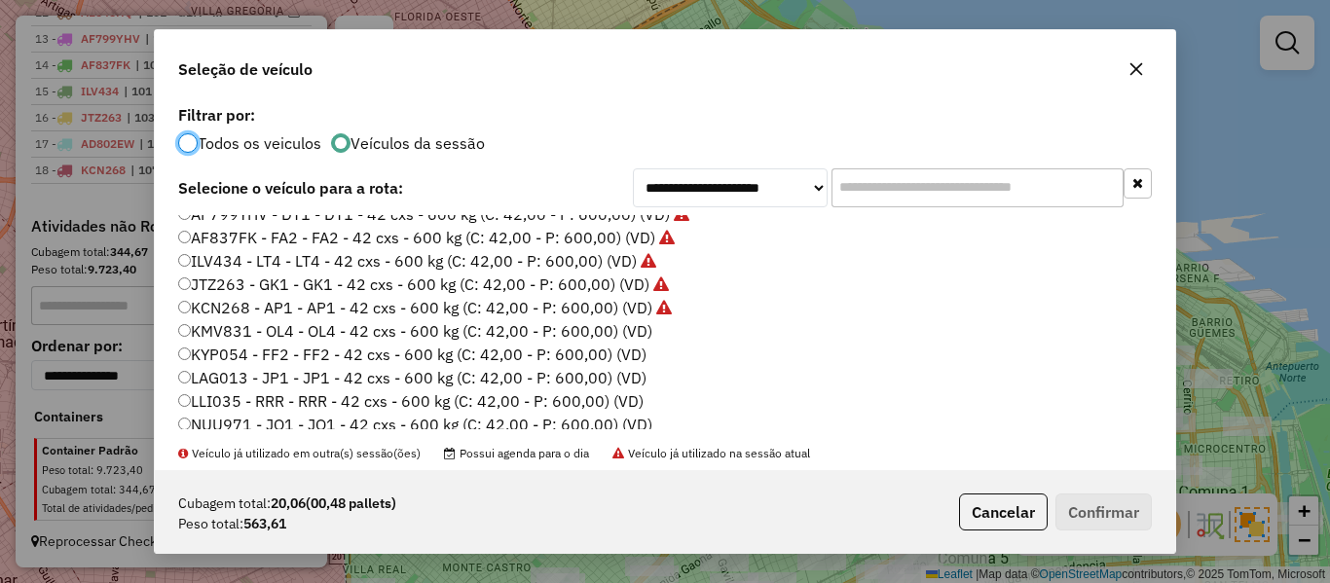
drag, startPoint x: 627, startPoint y: 331, endPoint x: 930, endPoint y: 432, distance: 319.3
click at [628, 332] on label "KMV831 - OL4 - OL4 - 42 cxs - 600 kg (C: 42,00 - P: 600,00) (VD)" at bounding box center [415, 330] width 474 height 23
click at [1131, 518] on button "Confirmar" at bounding box center [1104, 512] width 96 height 37
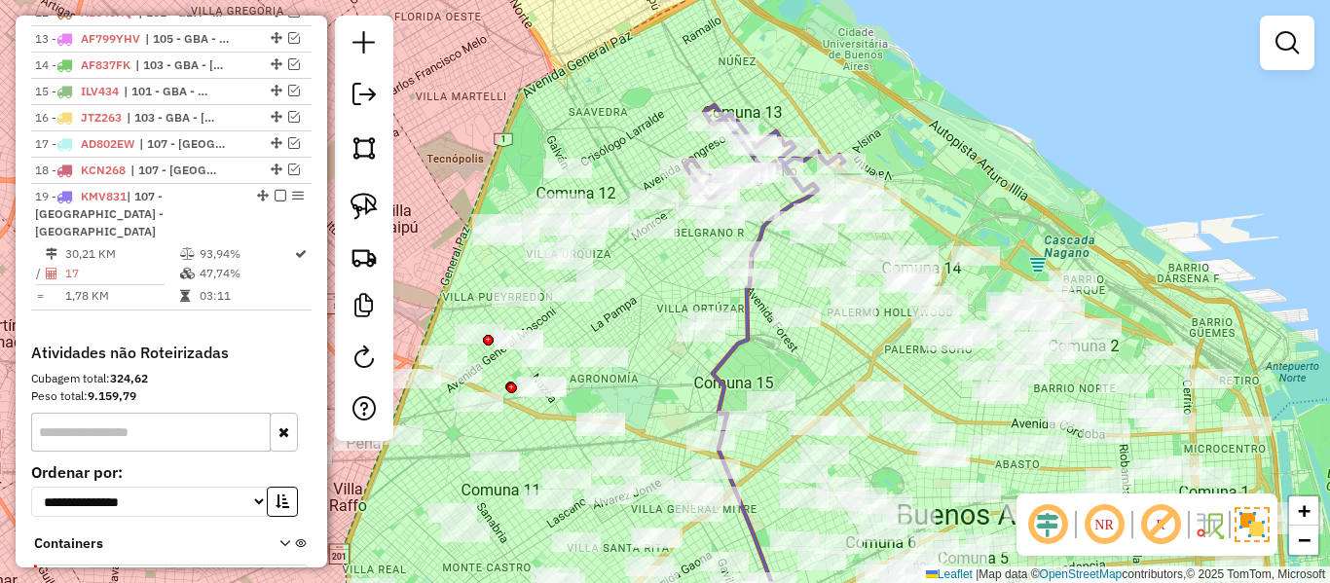
scroll to position [1137, 0]
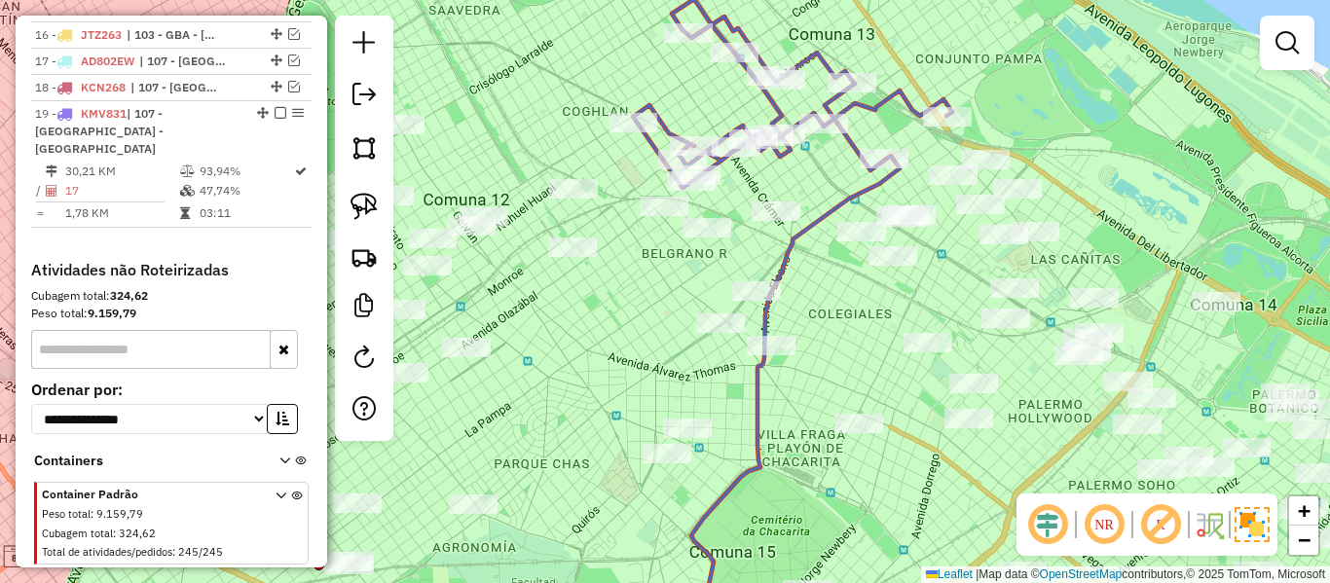
click at [862, 201] on icon at bounding box center [795, 399] width 208 height 486
select select "**********"
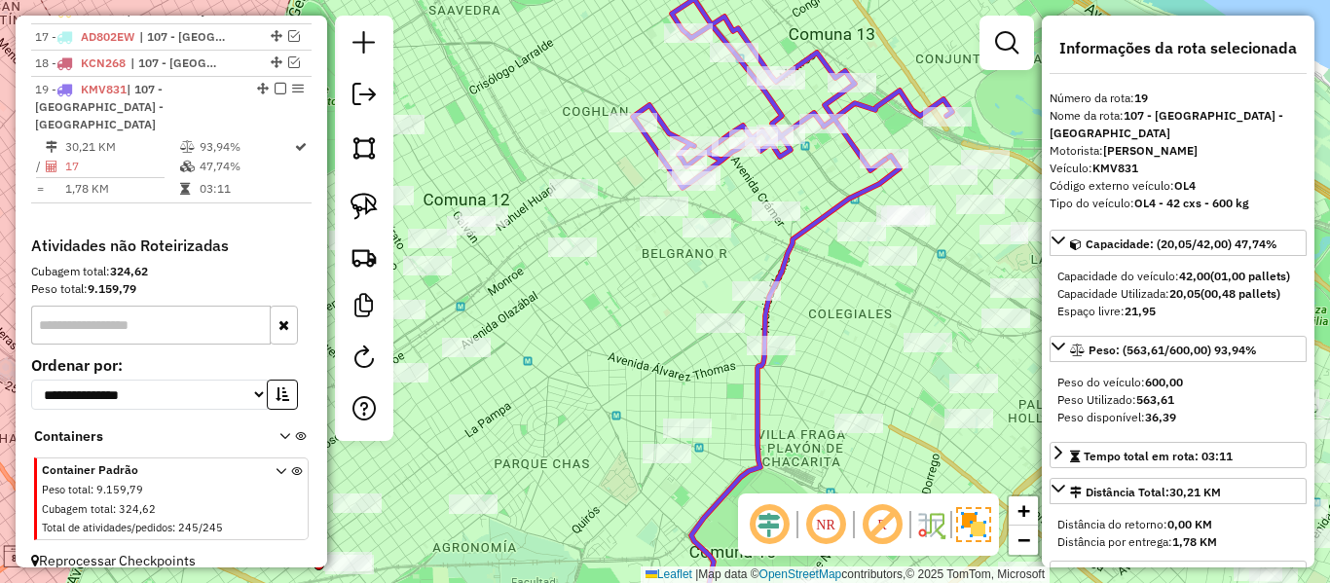
scroll to position [1164, 0]
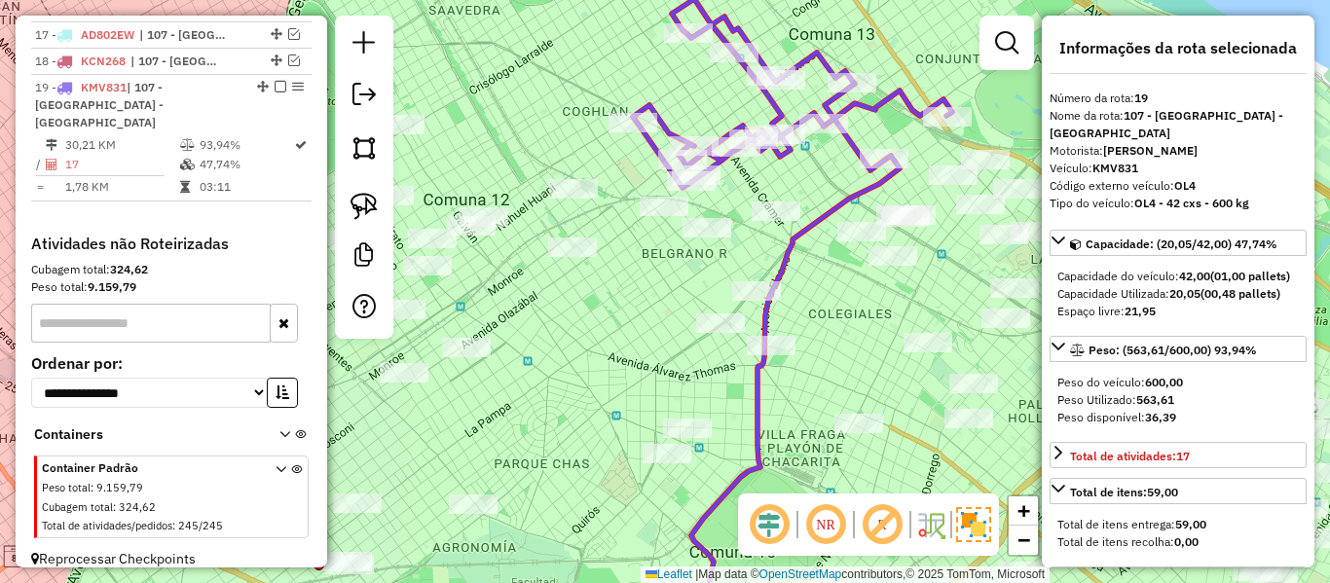
click at [786, 200] on div "Janela de atendimento Grade de atendimento Capacidade Transportadoras Veículos …" at bounding box center [665, 291] width 1330 height 583
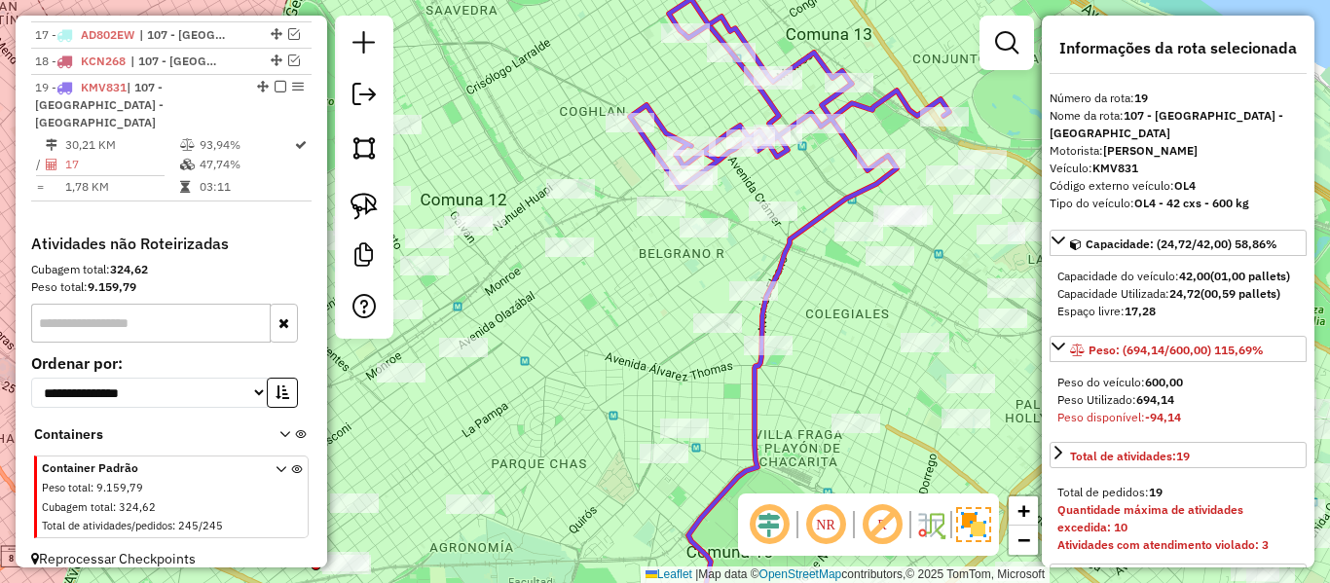
select select "**********"
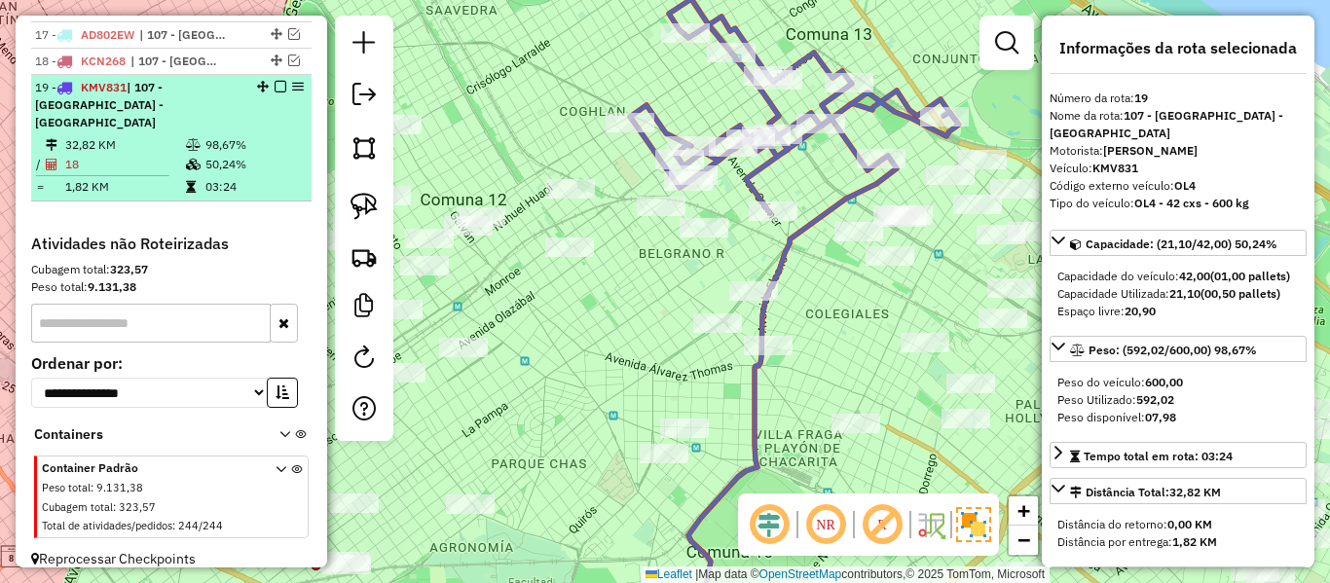
click at [275, 88] on em at bounding box center [281, 87] width 12 height 12
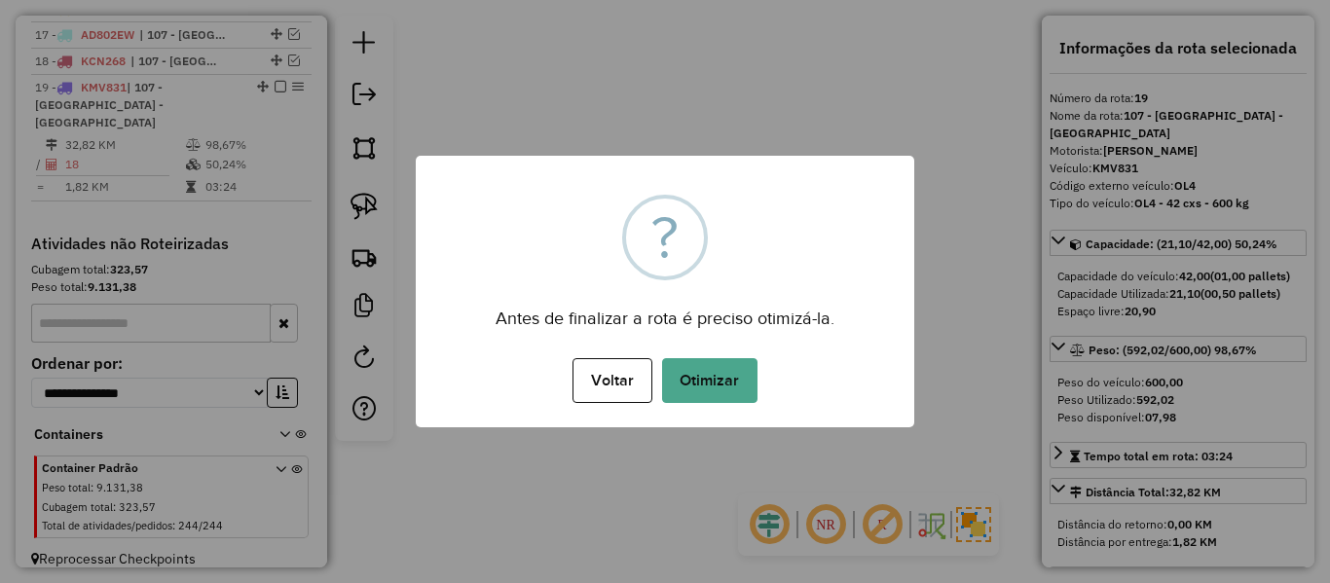
click at [745, 347] on div "× ? Antes de finalizar a rota é preciso otimizá-la. Voltar No Otimizar" at bounding box center [665, 292] width 499 height 272
click at [734, 381] on button "Otimizar" at bounding box center [709, 380] width 95 height 45
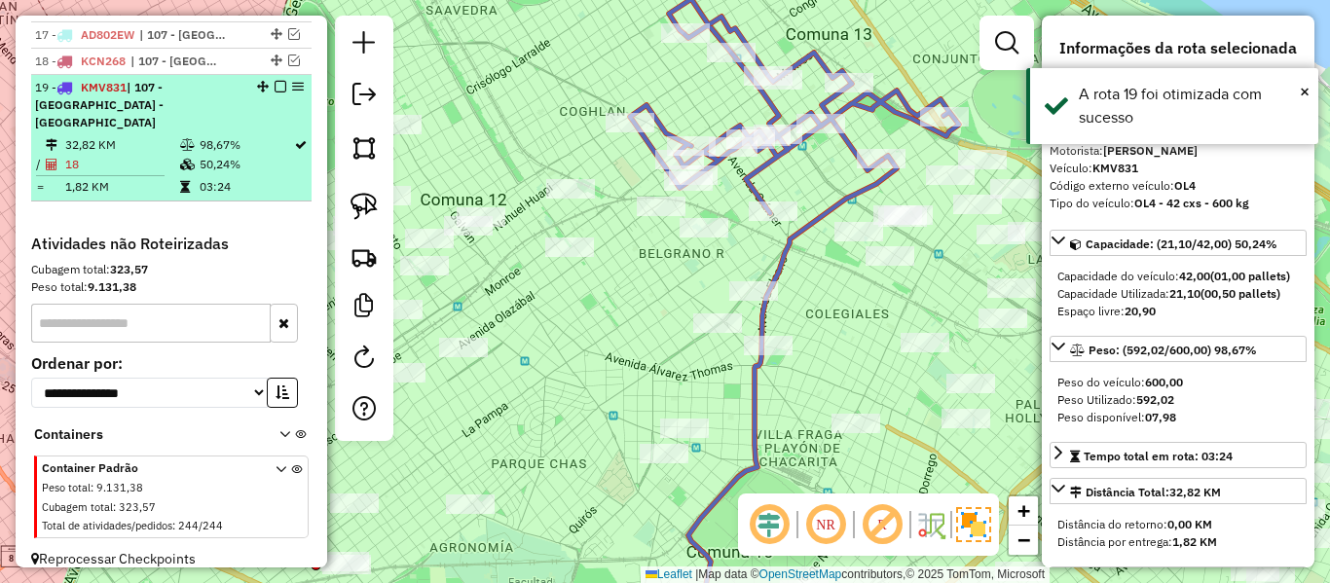
click at [275, 85] on em at bounding box center [281, 87] width 12 height 12
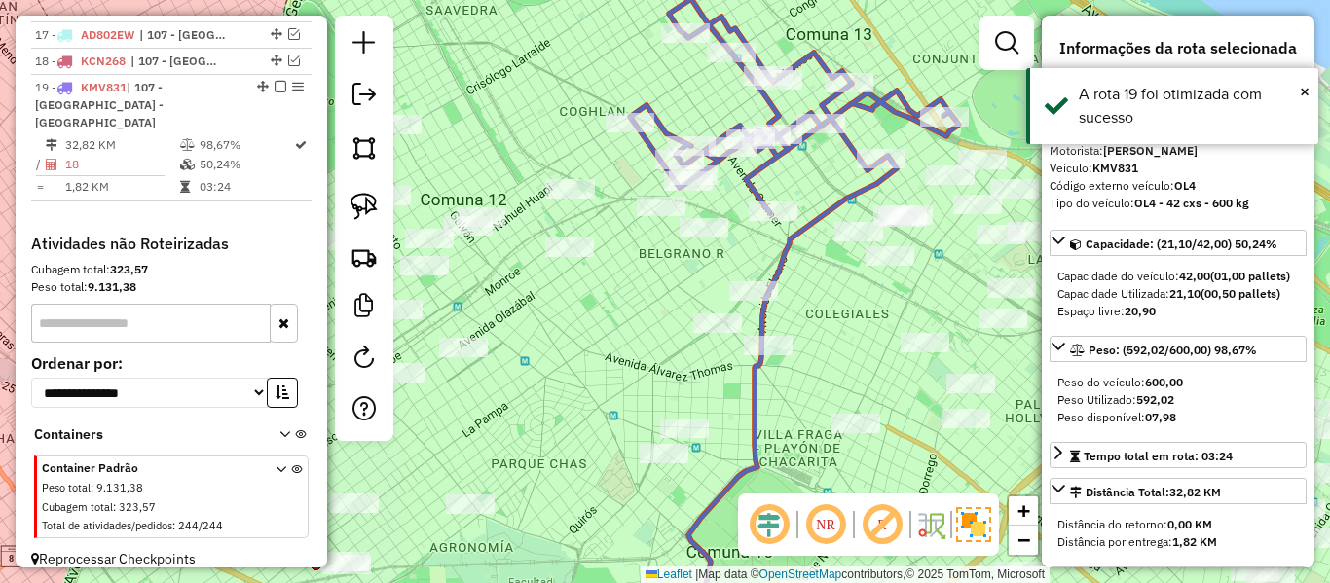
scroll to position [1081, 0]
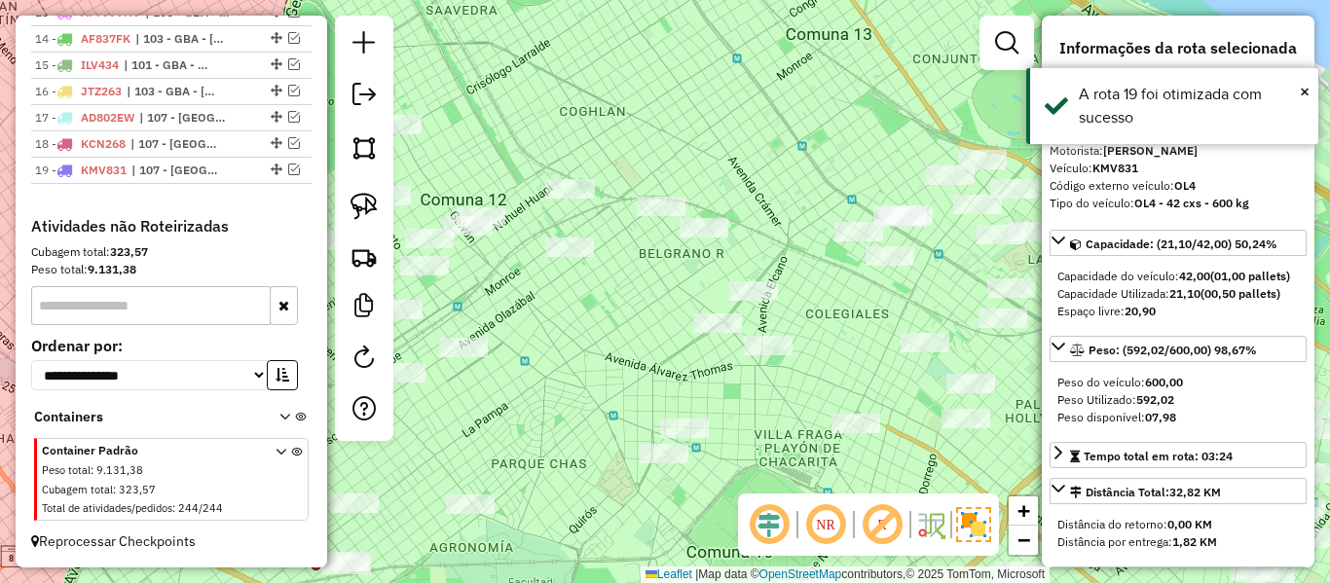
drag, startPoint x: 585, startPoint y: 130, endPoint x: 673, endPoint y: 116, distance: 88.8
click at [660, 119] on div "Janela de atendimento Grade de atendimento Capacidade Transportadoras Veículos …" at bounding box center [665, 291] width 1330 height 583
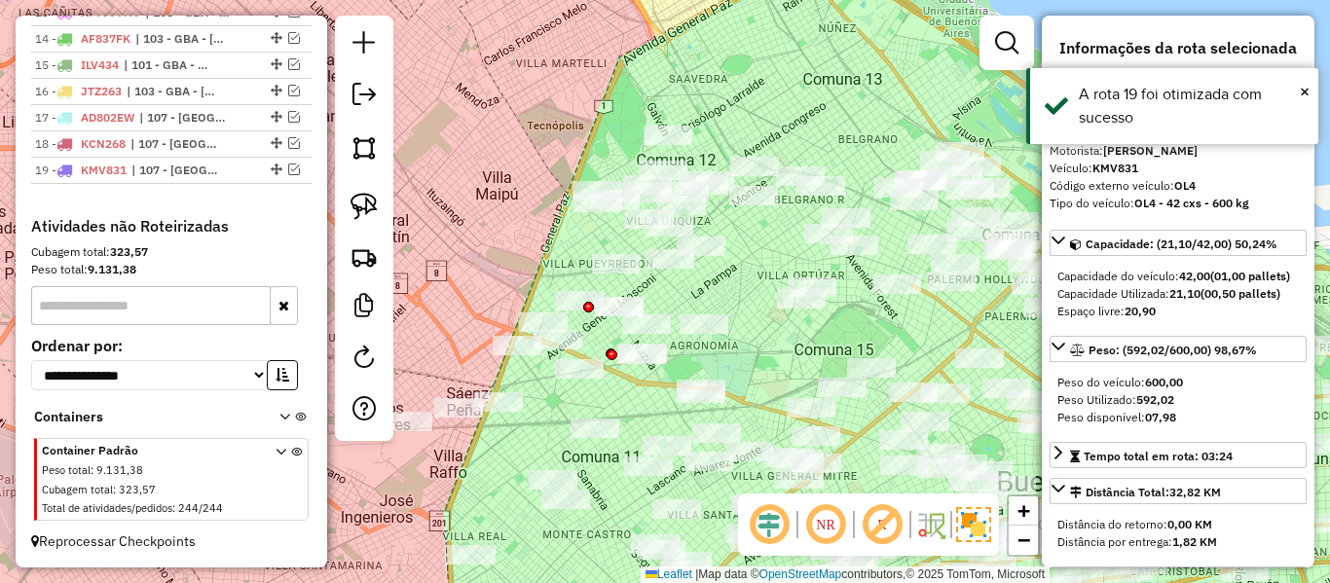
drag, startPoint x: 693, startPoint y: 93, endPoint x: 747, endPoint y: 127, distance: 63.0
click at [748, 124] on div "Janela de atendimento Grade de atendimento Capacidade Transportadoras Veículos …" at bounding box center [665, 291] width 1330 height 583
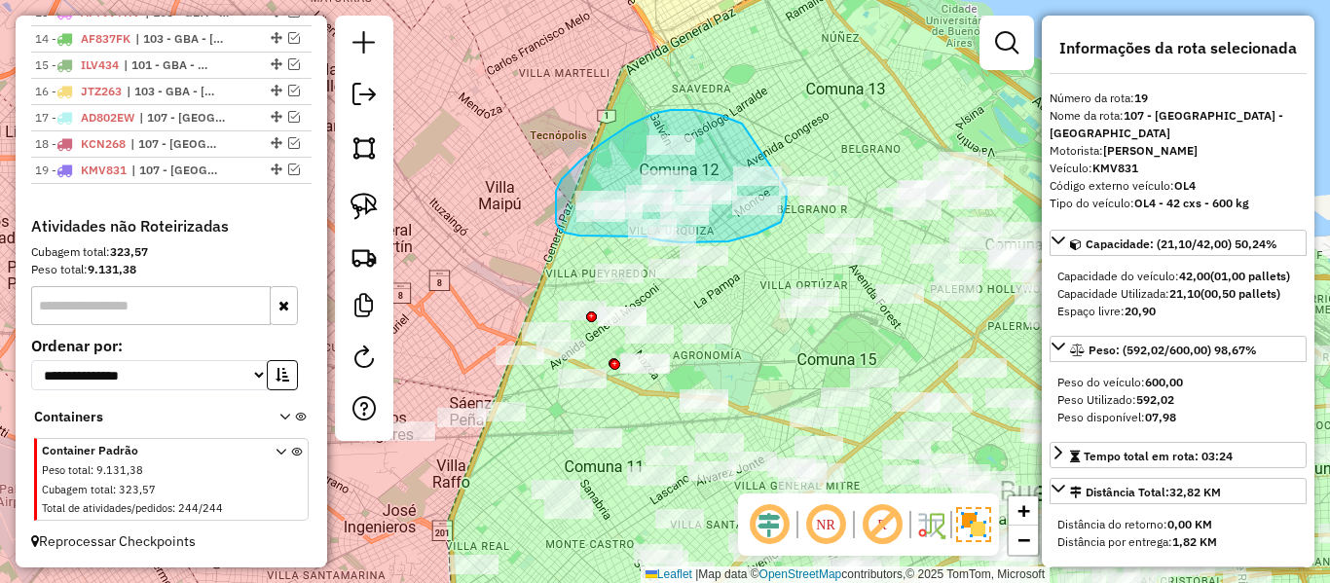
click at [787, 187] on div "Janela de atendimento Grade de atendimento Capacidade Transportadoras Veículos …" at bounding box center [665, 291] width 1330 height 583
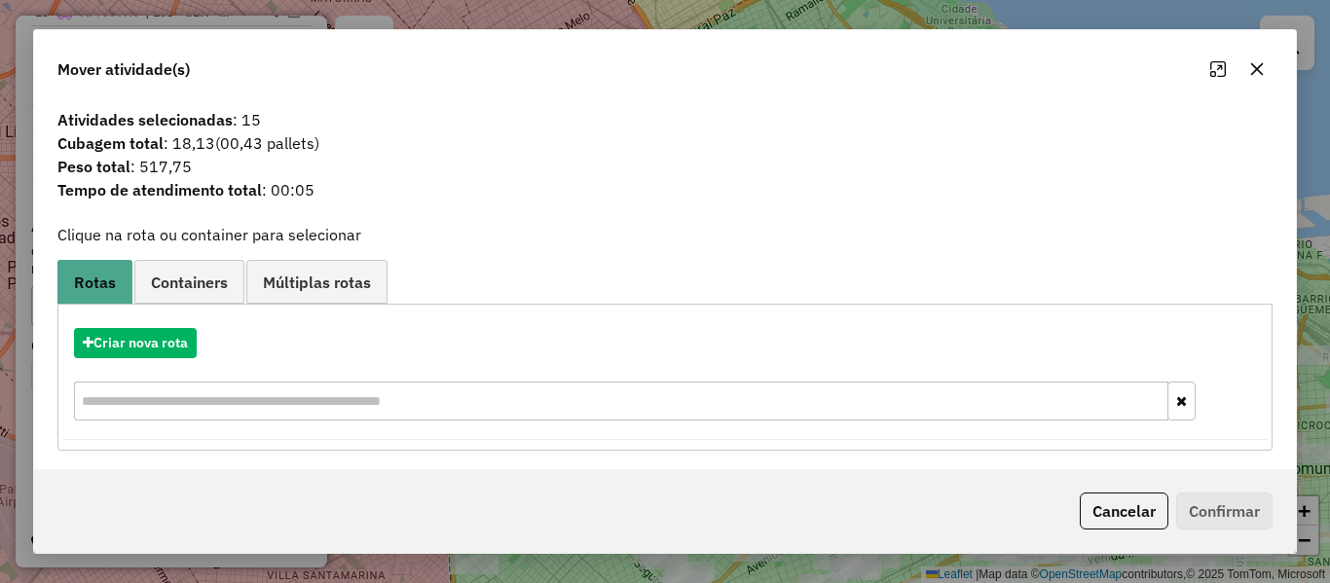
click at [160, 316] on div "Criar nova rota" at bounding box center [665, 377] width 1206 height 127
click at [158, 329] on button "Criar nova rota" at bounding box center [135, 343] width 123 height 30
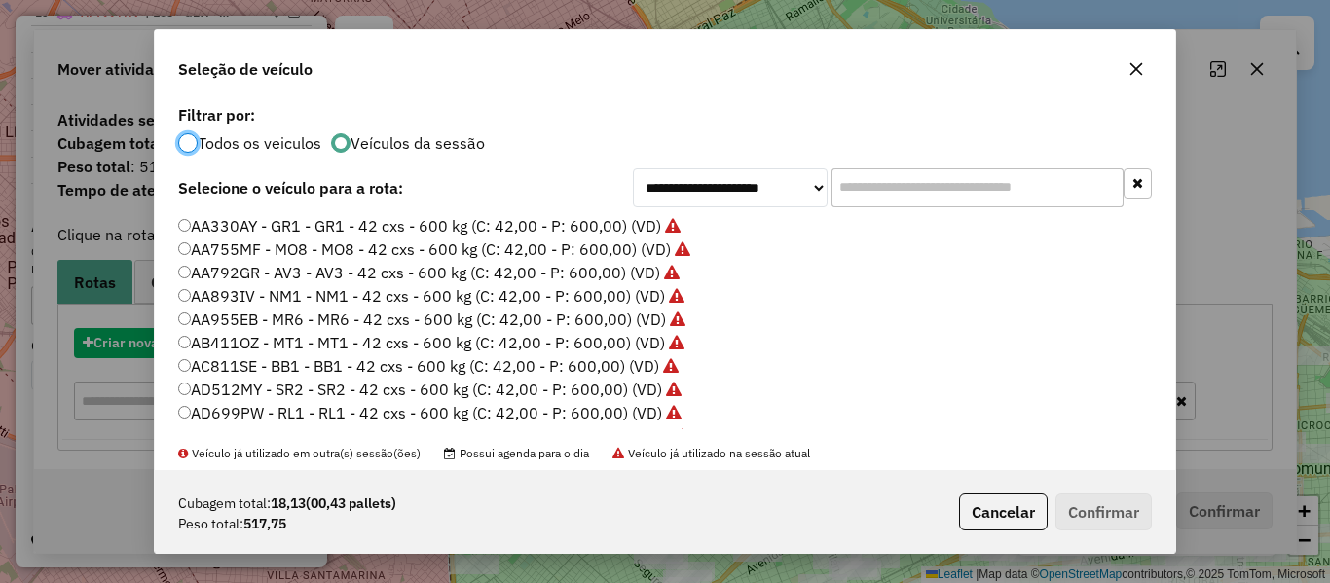
scroll to position [11, 6]
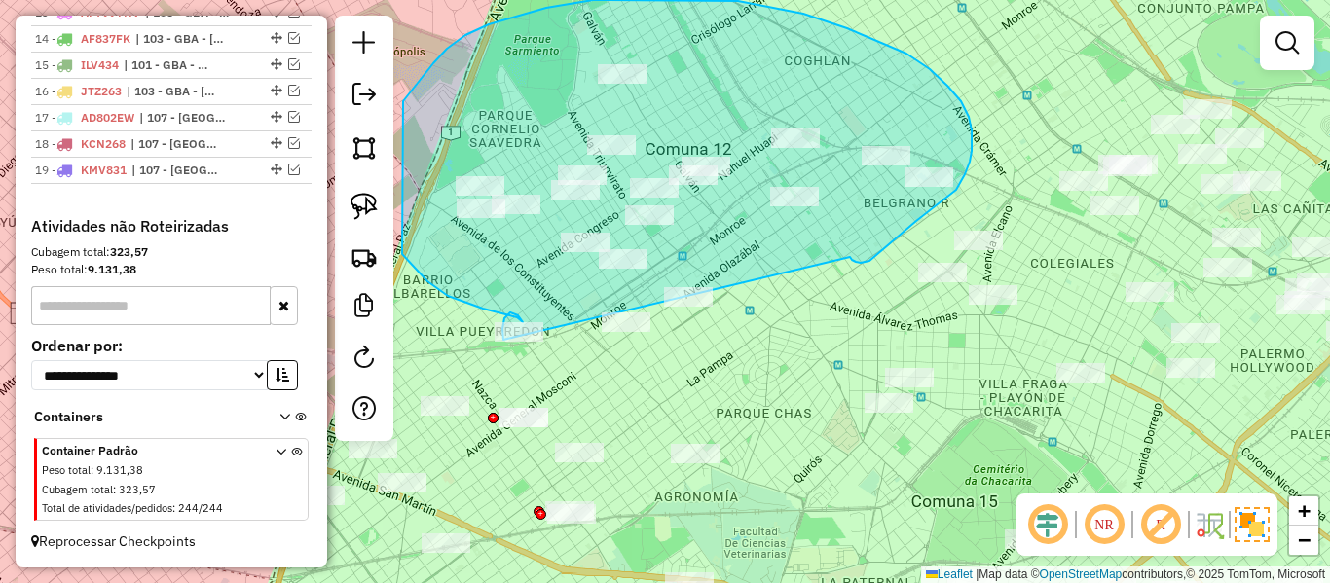
drag, startPoint x: 856, startPoint y: 262, endPoint x: 679, endPoint y: 347, distance: 196.4
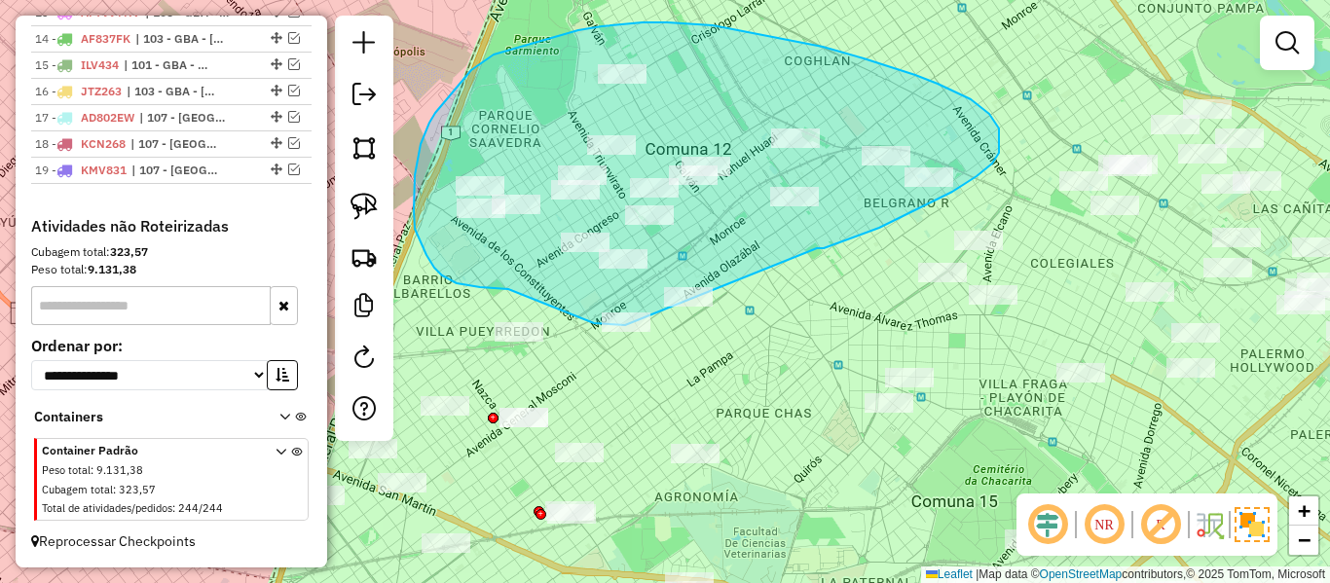
drag, startPoint x: 977, startPoint y: 176, endPoint x: 712, endPoint y: 332, distance: 307.3
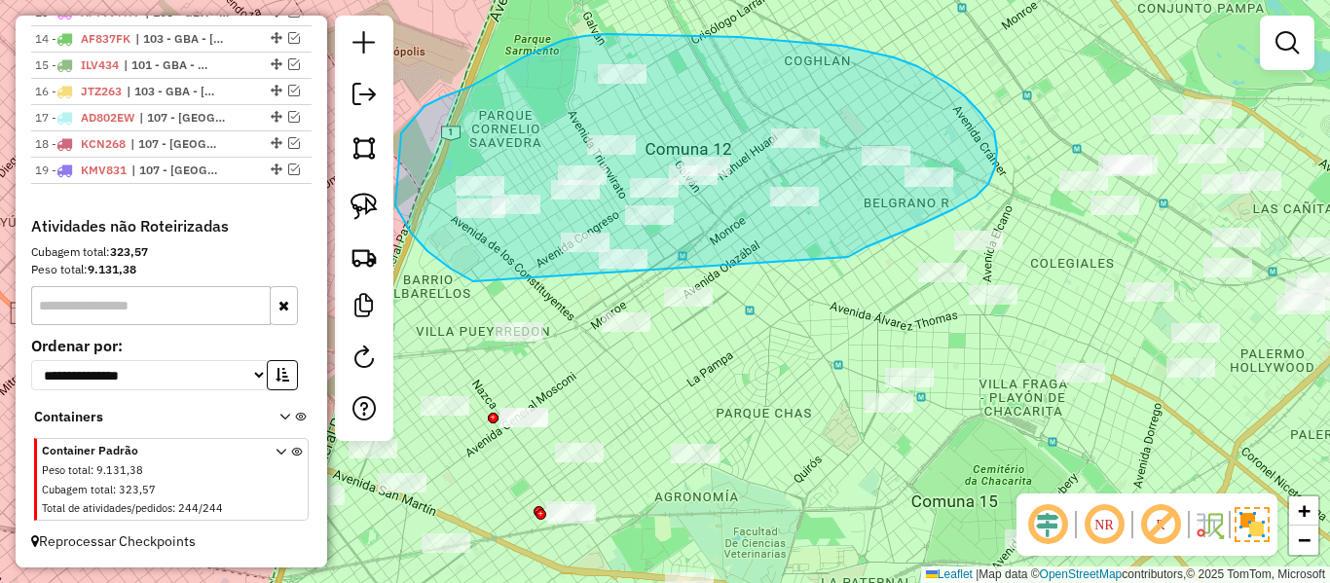
drag, startPoint x: 896, startPoint y: 235, endPoint x: 526, endPoint y: 298, distance: 375.4
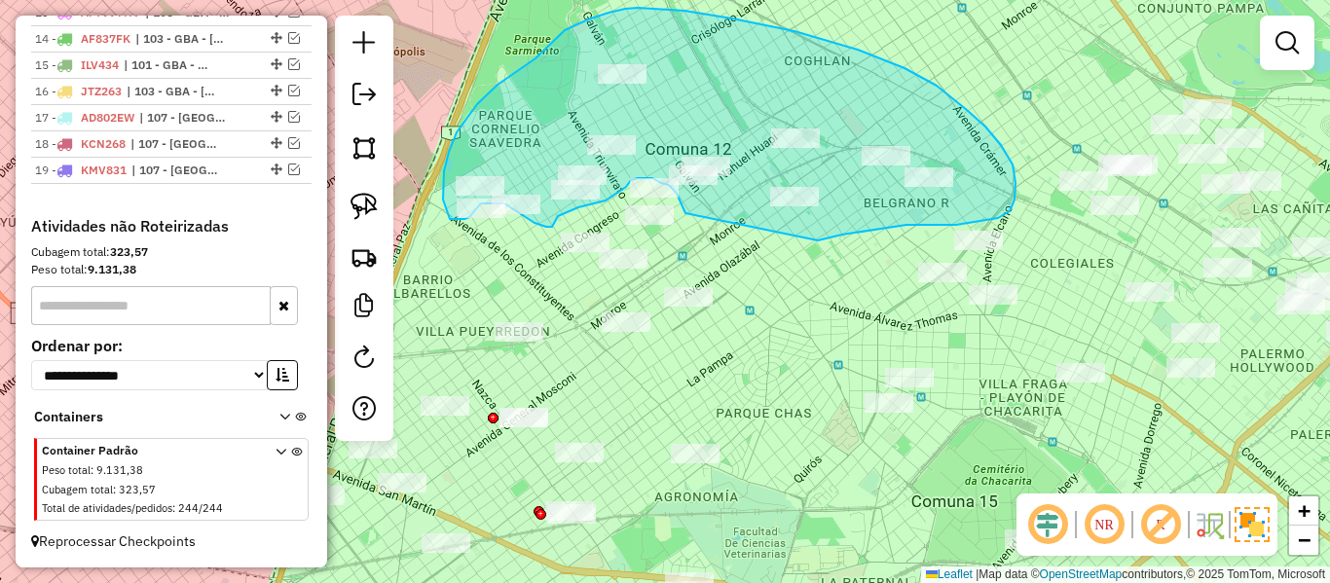
drag, startPoint x: 932, startPoint y: 225, endPoint x: 700, endPoint y: 245, distance: 232.7
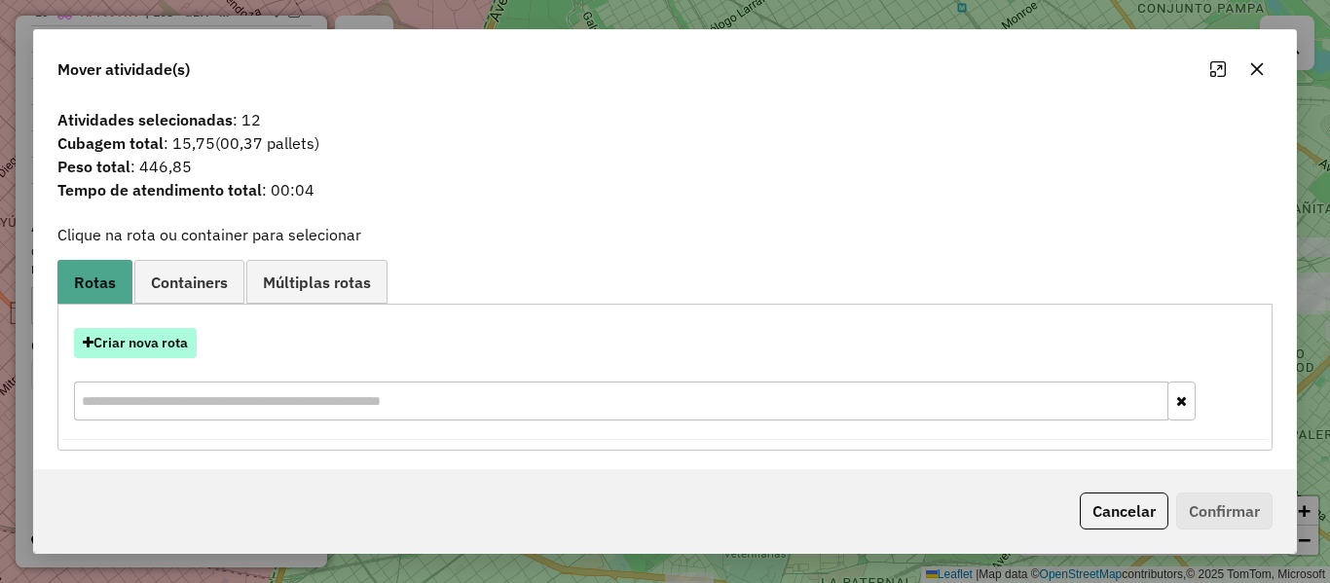
click at [178, 350] on button "Criar nova rota" at bounding box center [135, 343] width 123 height 30
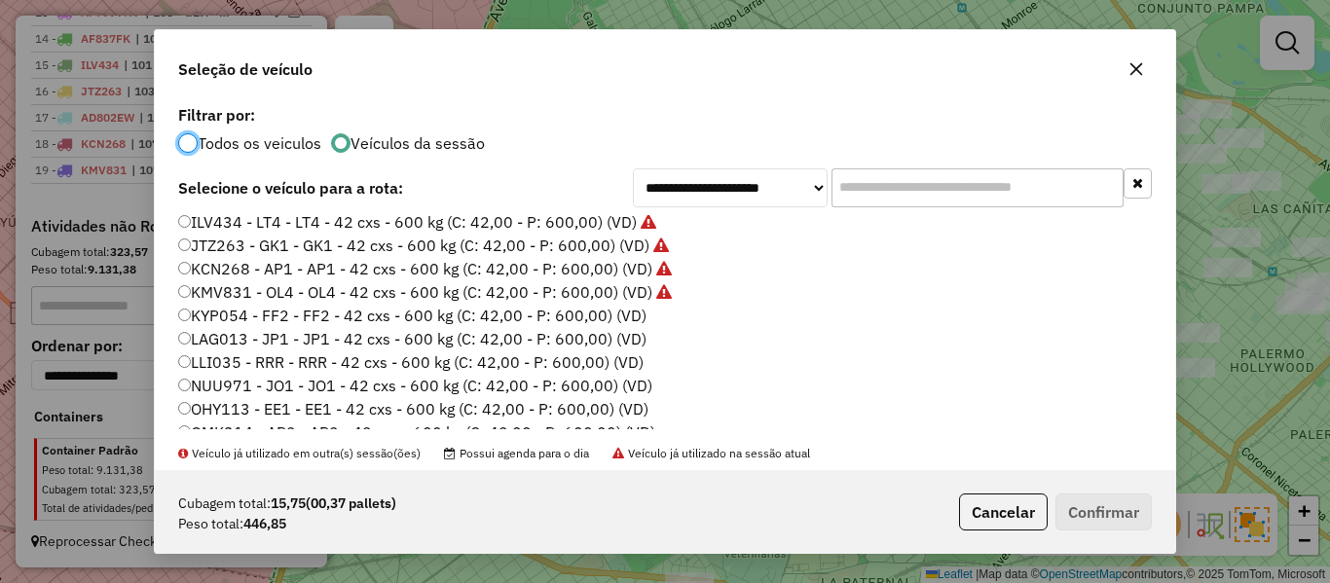
scroll to position [390, 0]
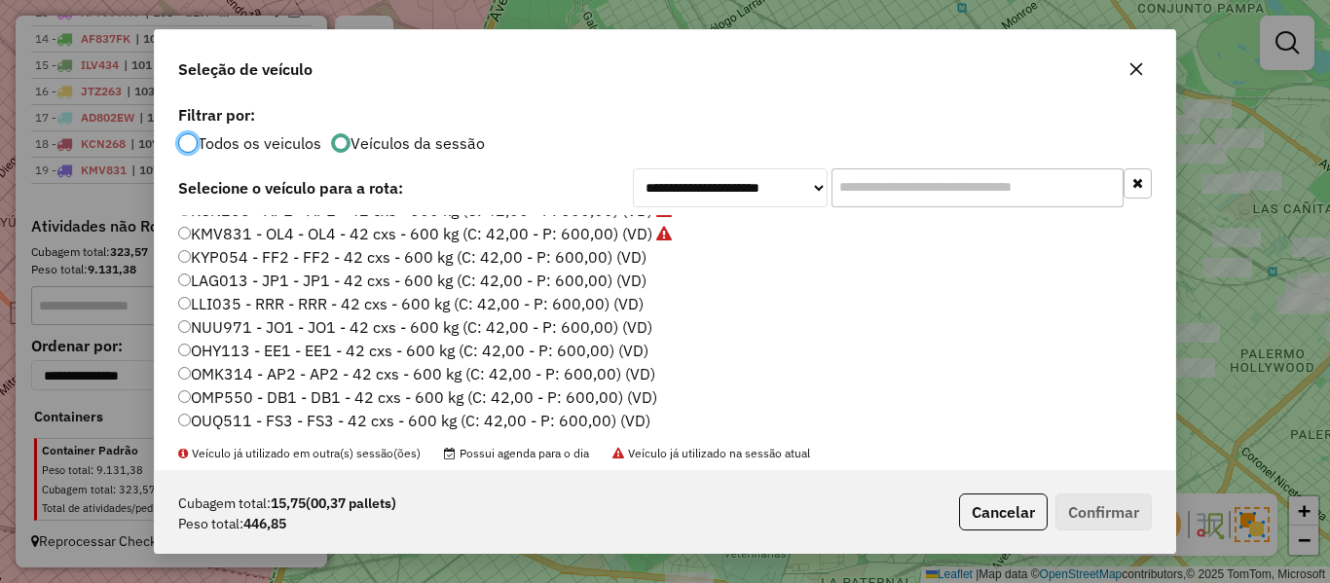
click at [618, 262] on label "KYP054 - FF2 - FF2 - 42 cxs - 600 kg (C: 42,00 - P: 600,00) (VD)" at bounding box center [412, 256] width 468 height 23
click at [1129, 506] on button "Confirmar" at bounding box center [1104, 512] width 96 height 37
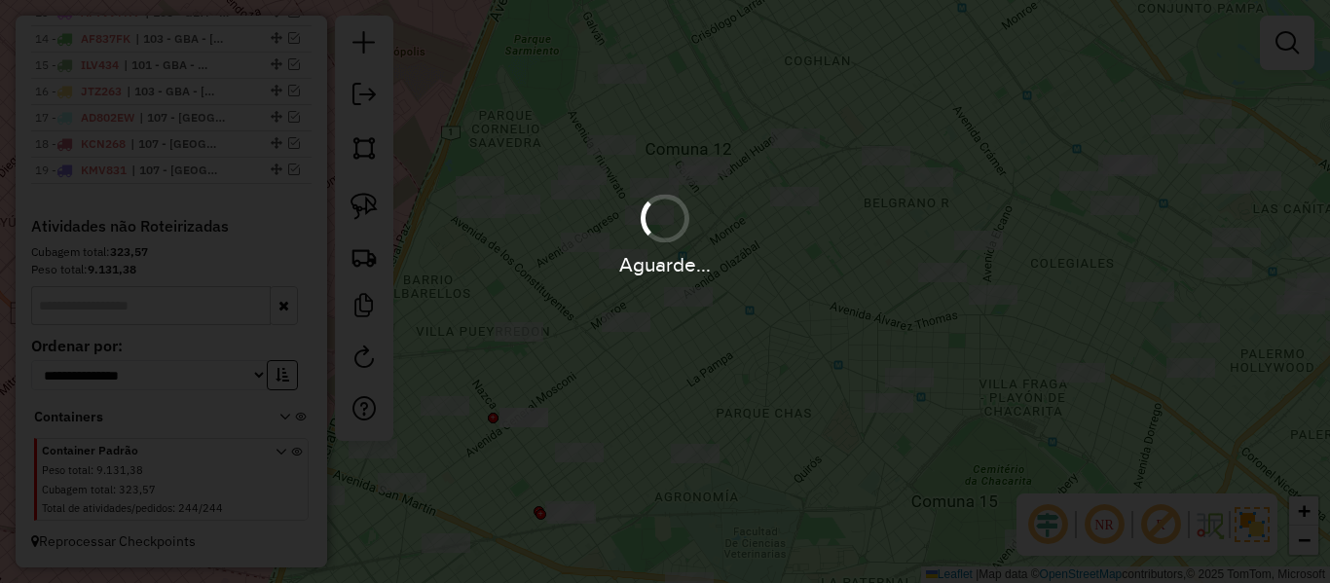
scroll to position [1164, 0]
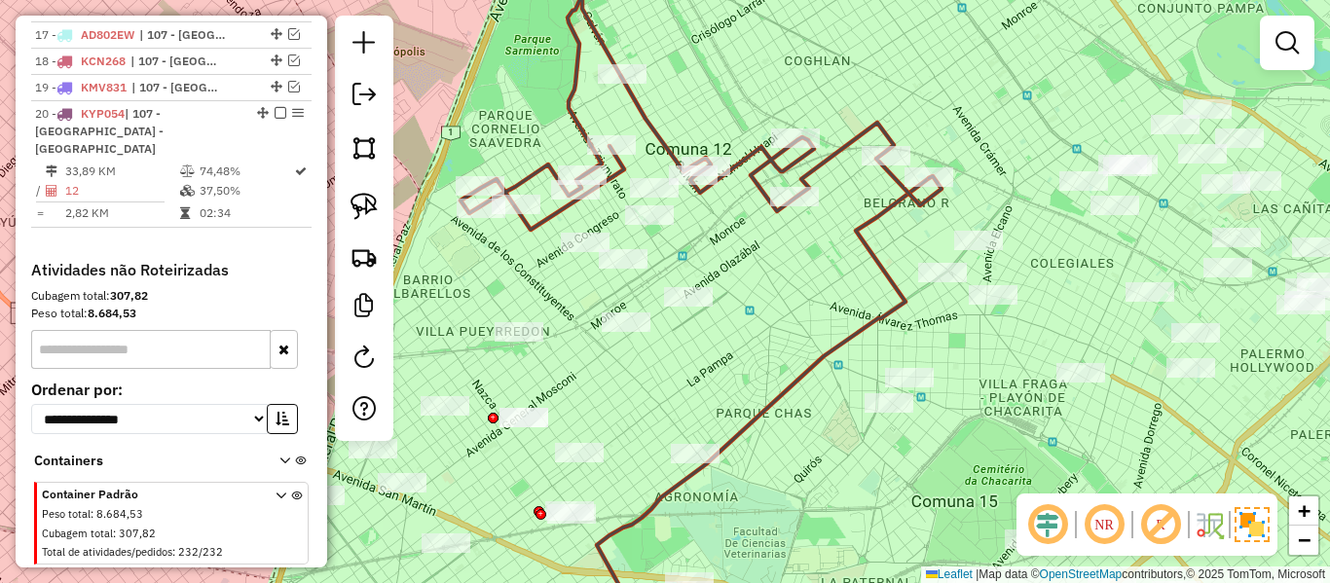
click at [760, 154] on icon at bounding box center [701, 114] width 481 height 232
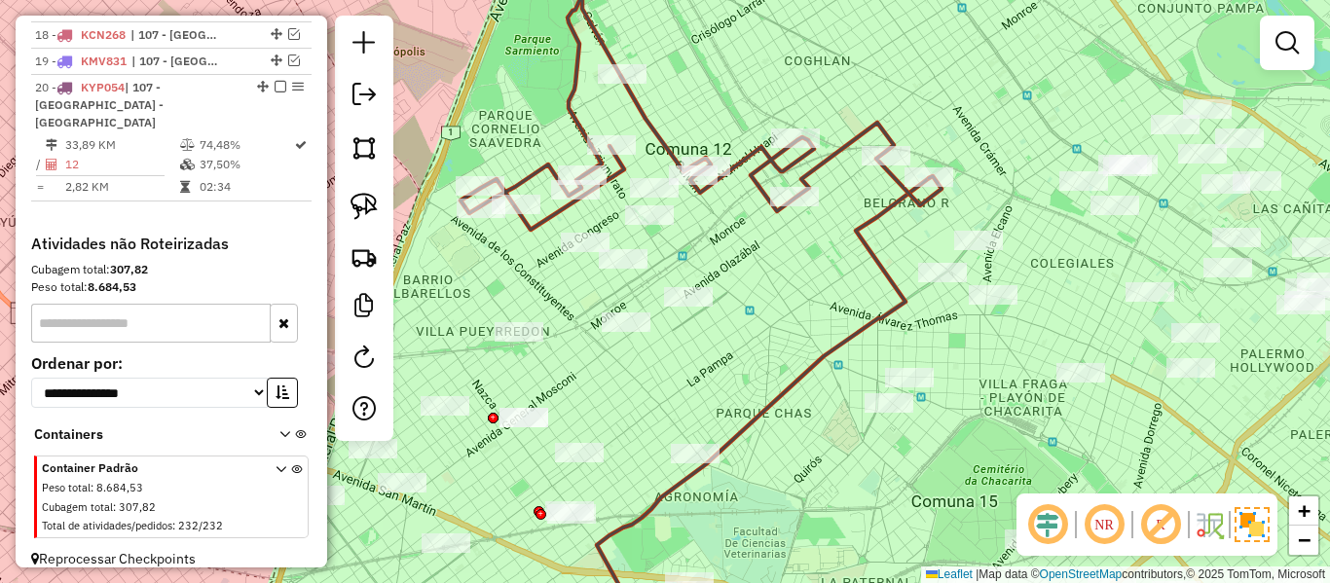
select select "**********"
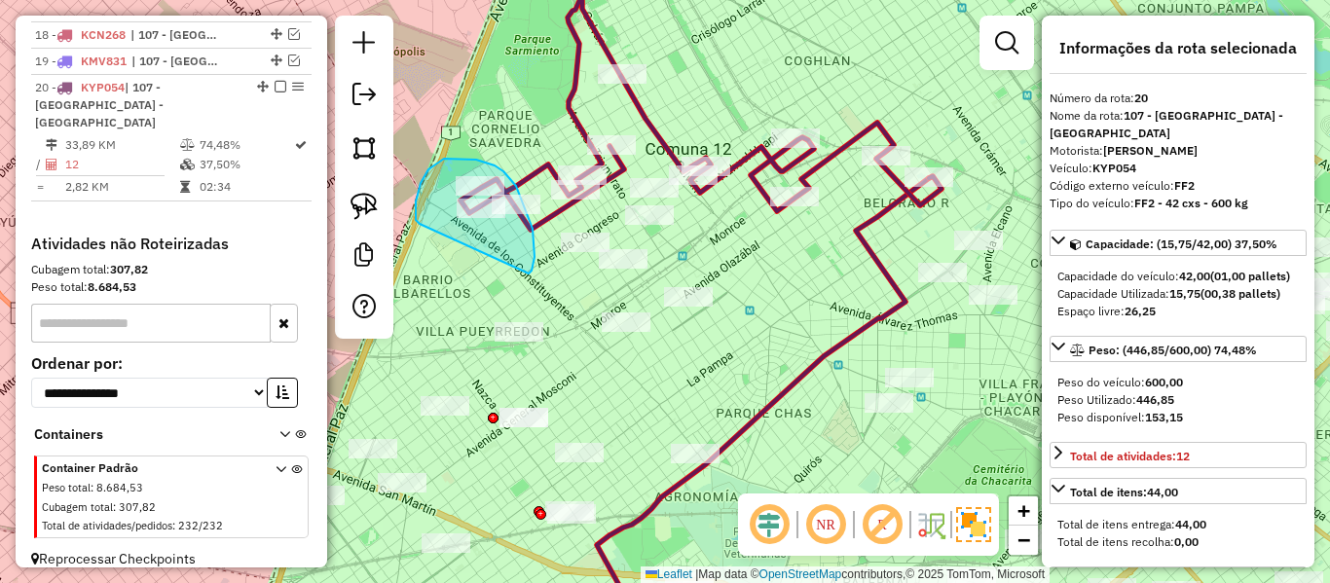
drag, startPoint x: 529, startPoint y: 274, endPoint x: 442, endPoint y: 239, distance: 93.5
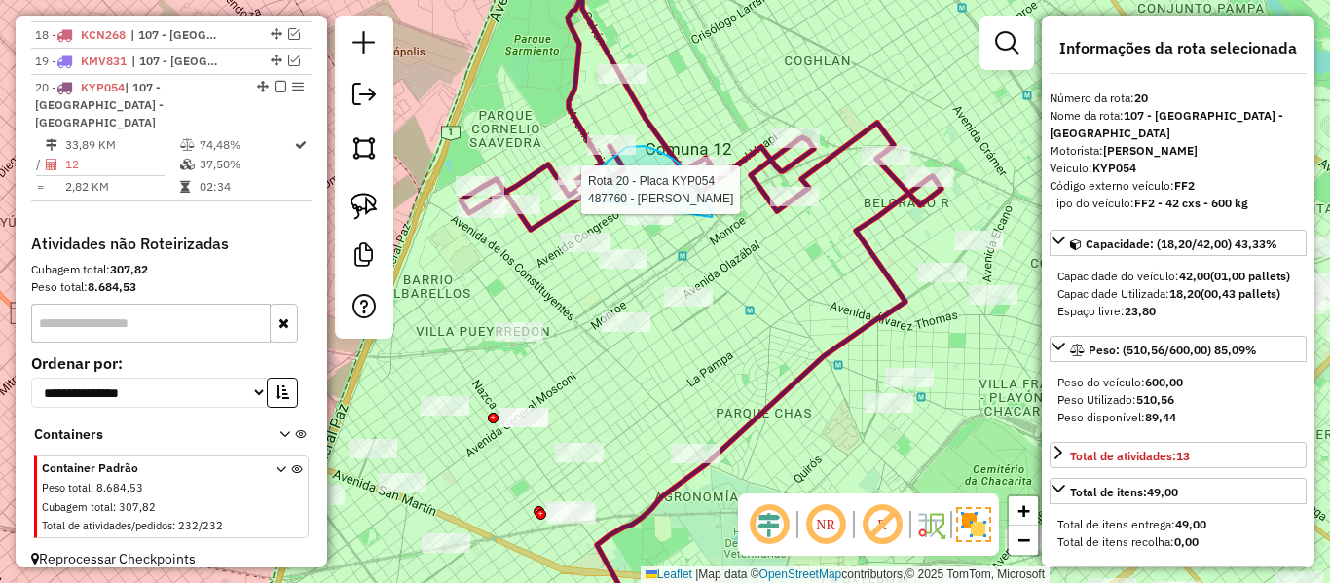
click at [586, 199] on div "Rota 20 - Placa KYP054 489782 - [PERSON_NAME] Rota 20 - Placa KYP054 488760 - […" at bounding box center [665, 291] width 1330 height 583
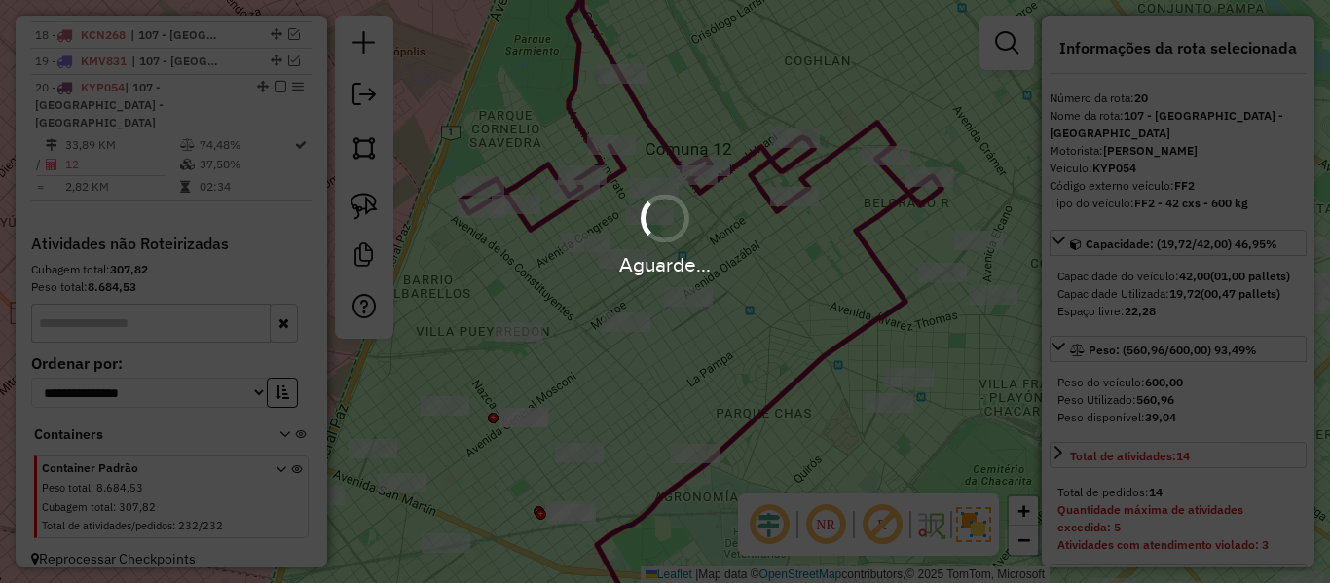
select select "**********"
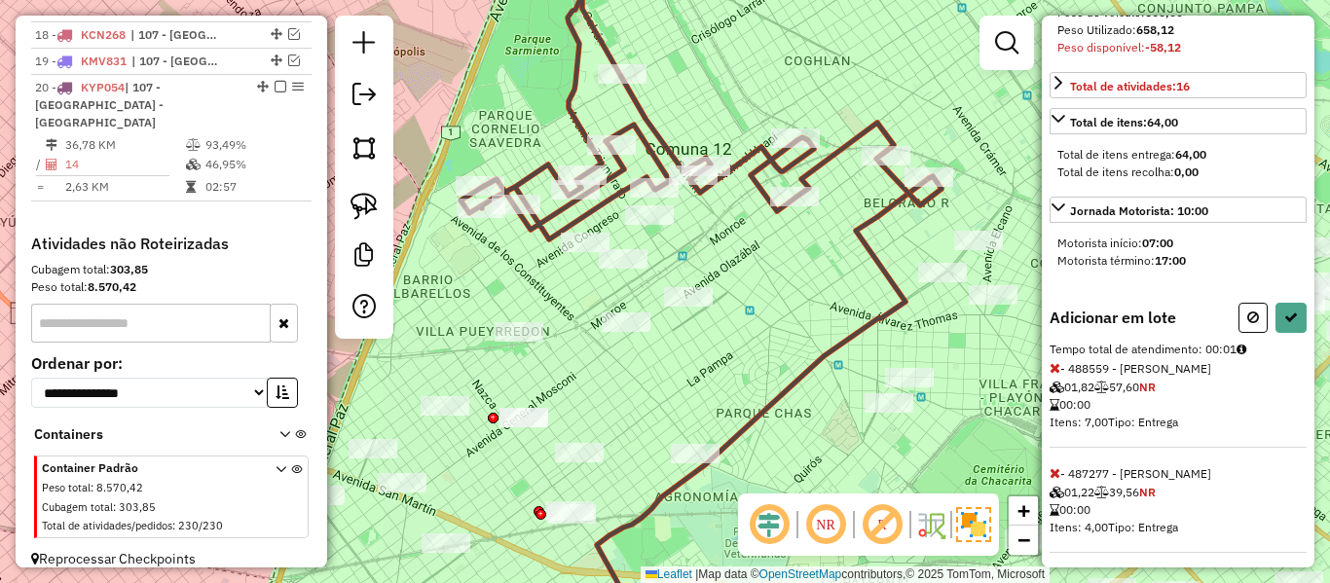
scroll to position [390, 0]
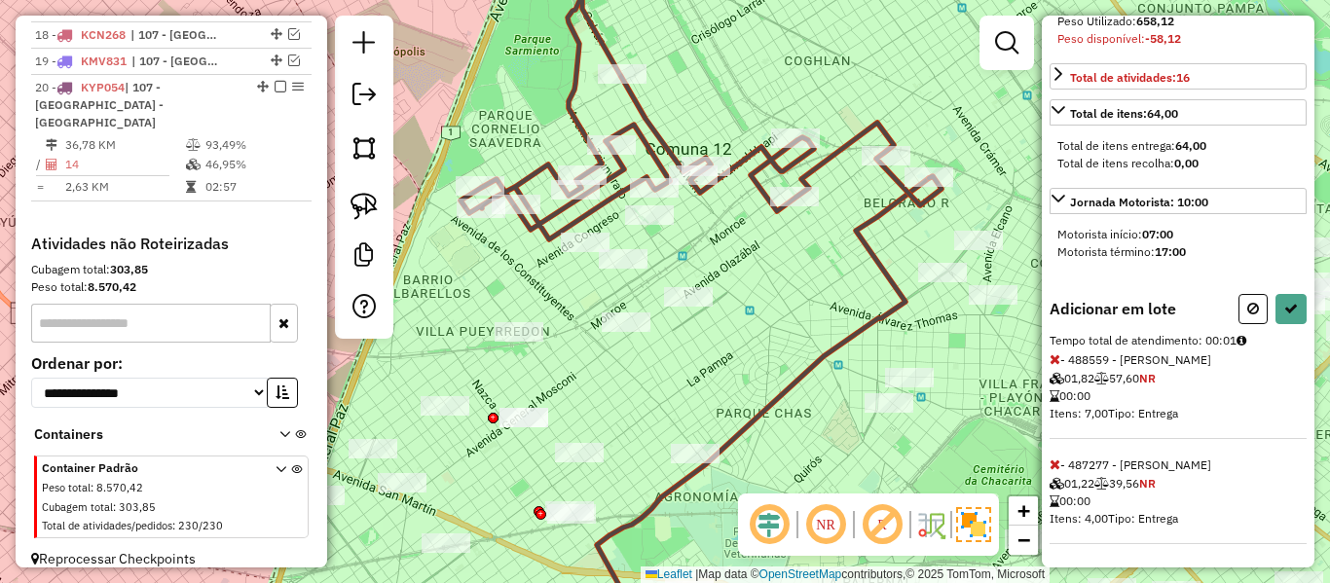
click at [1052, 364] on icon at bounding box center [1055, 360] width 11 height 14
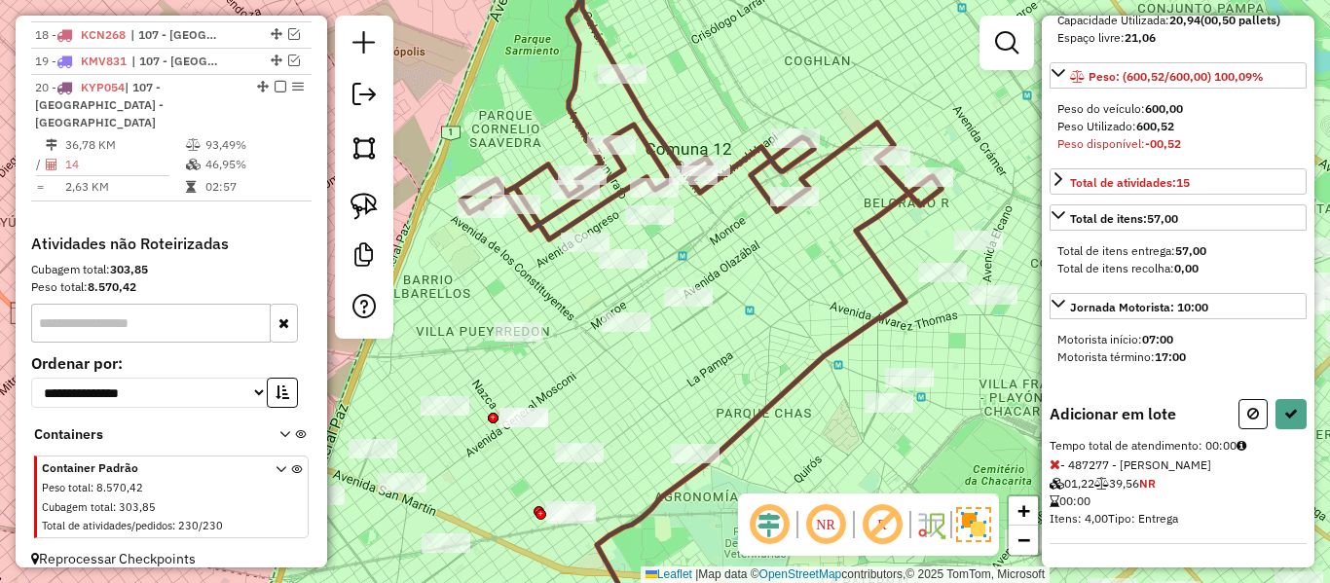
scroll to position [291, 0]
click at [657, 225] on div at bounding box center [649, 214] width 49 height 19
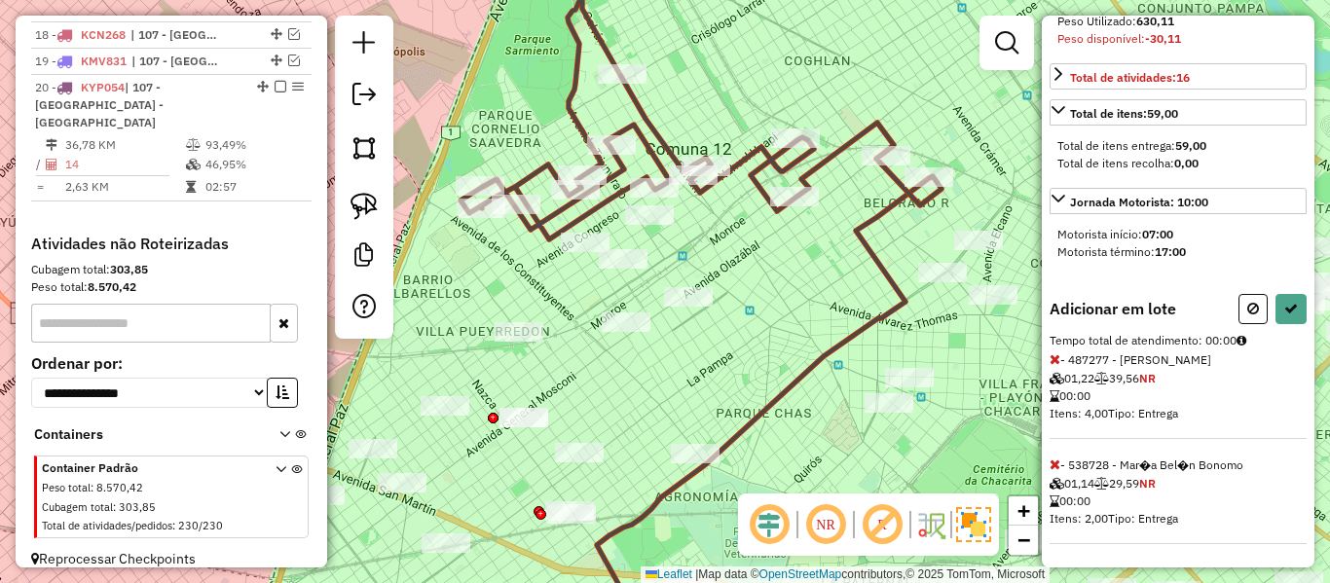
scroll to position [396, 0]
click at [1057, 363] on icon at bounding box center [1055, 360] width 11 height 14
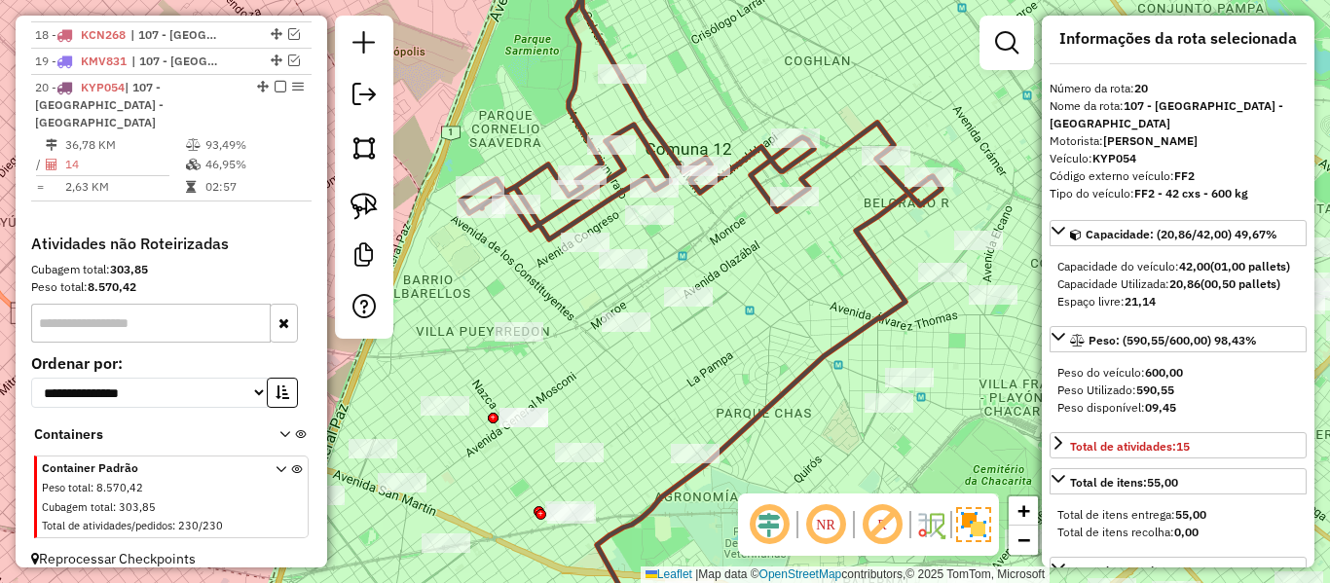
scroll to position [0, 0]
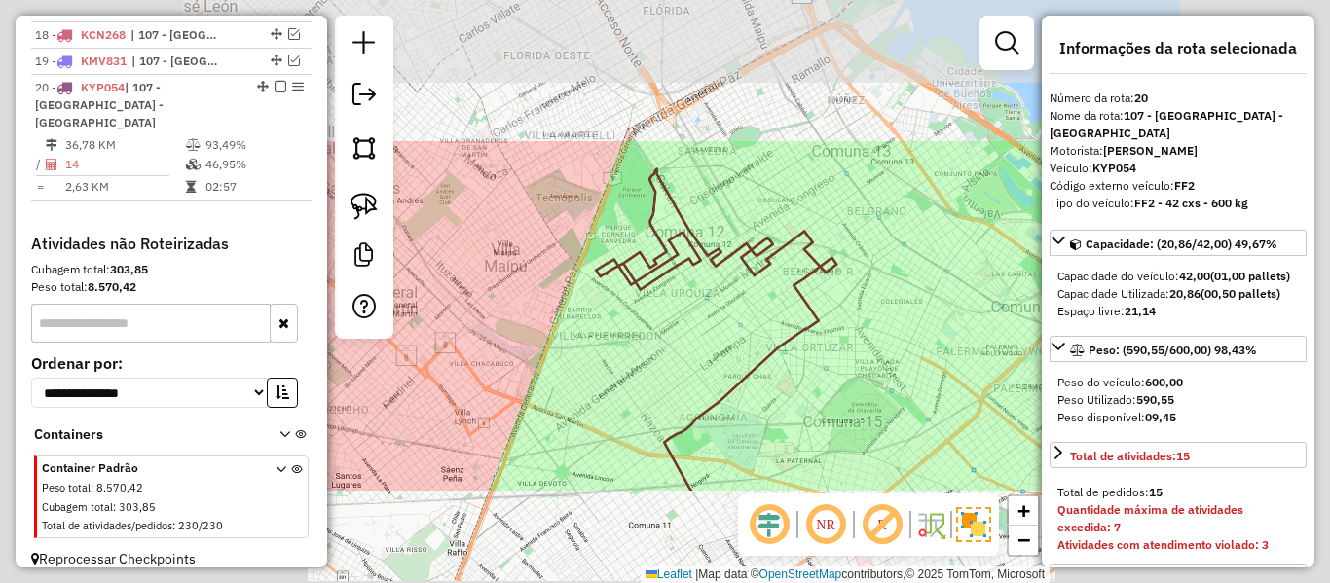
select select "**********"
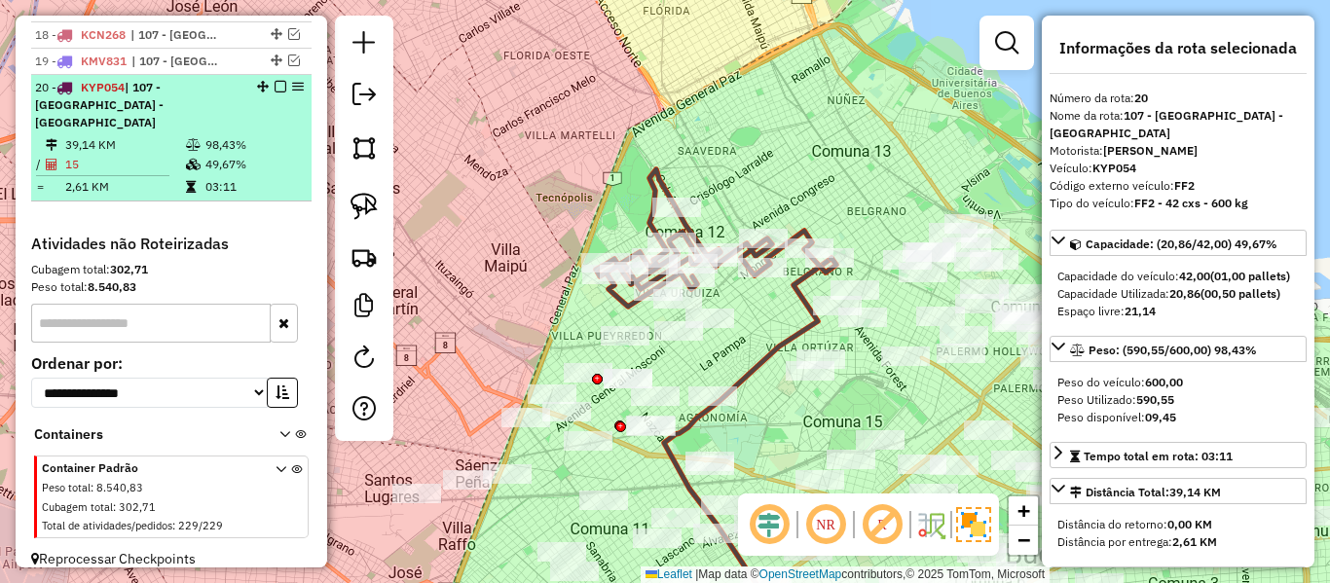
click at [275, 89] on em at bounding box center [281, 87] width 12 height 12
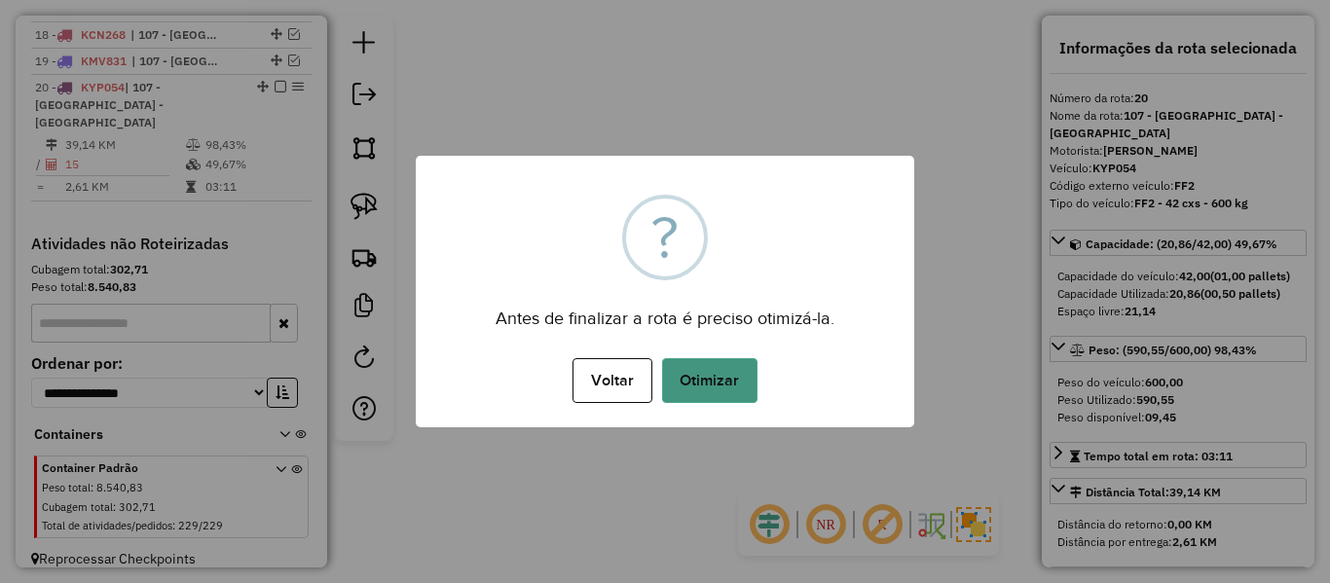
click at [735, 384] on button "Otimizar" at bounding box center [709, 380] width 95 height 45
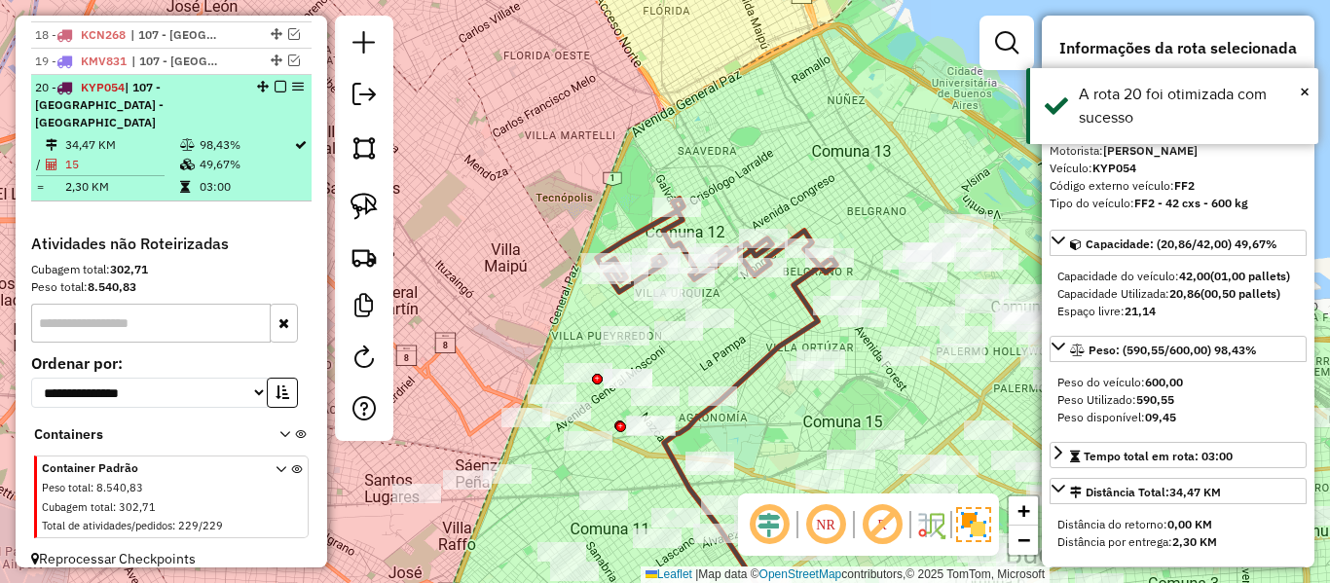
click at [276, 87] on em at bounding box center [281, 87] width 12 height 12
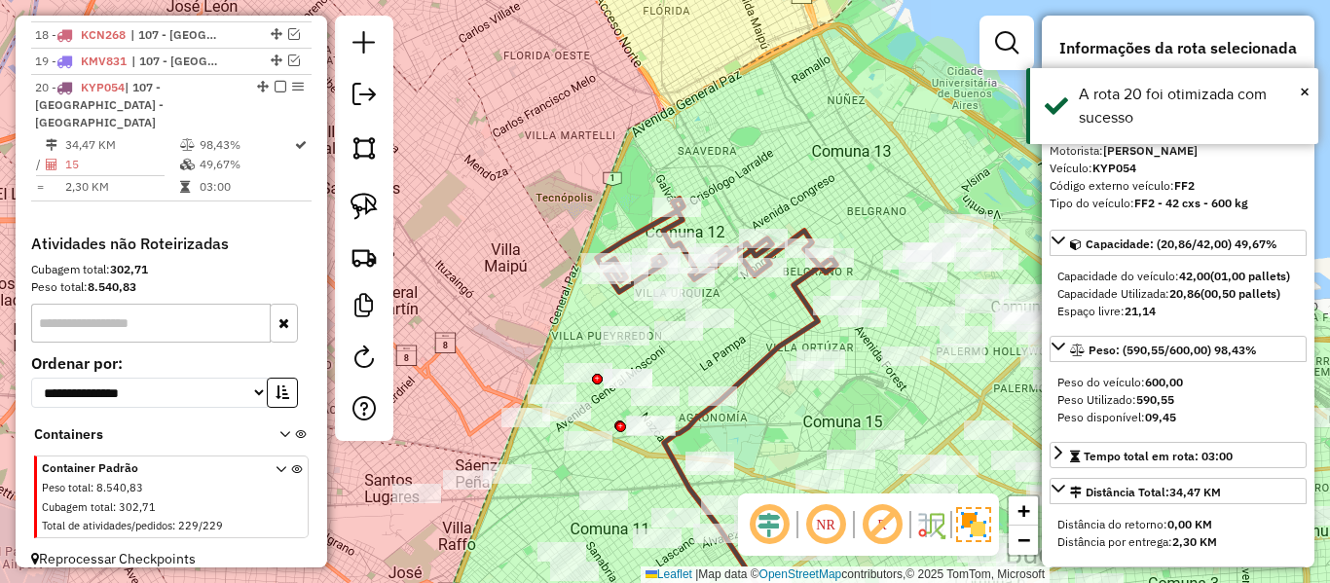
scroll to position [1107, 0]
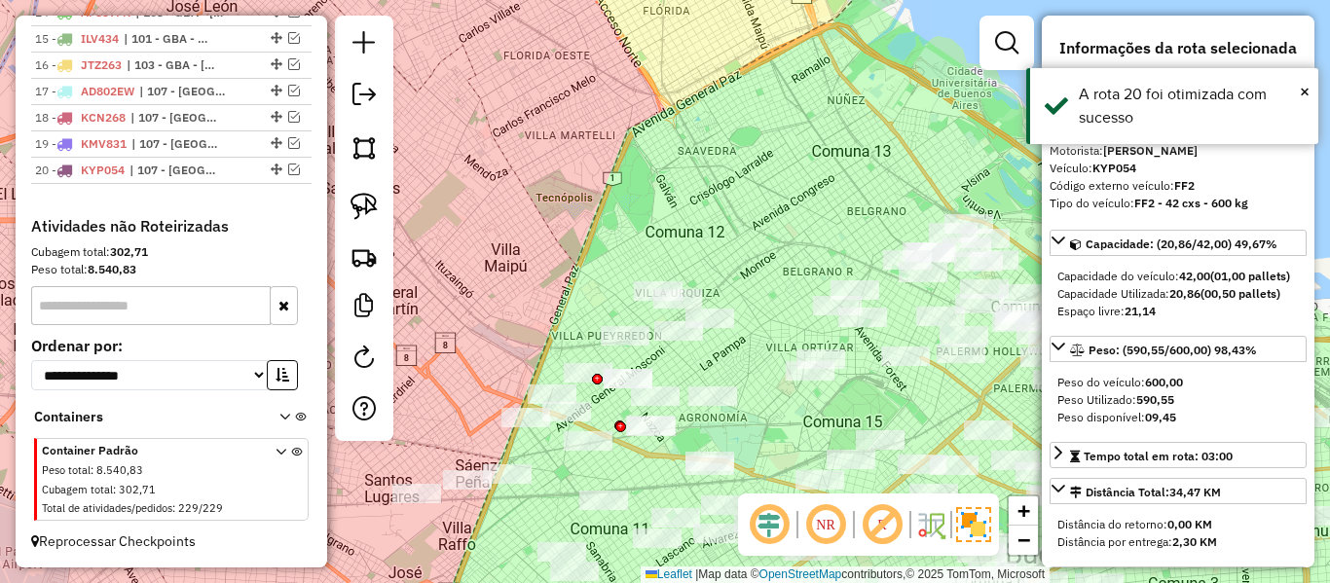
click at [738, 188] on div "Janela de atendimento Grade de atendimento Capacidade Transportadoras Veículos …" at bounding box center [665, 291] width 1330 height 583
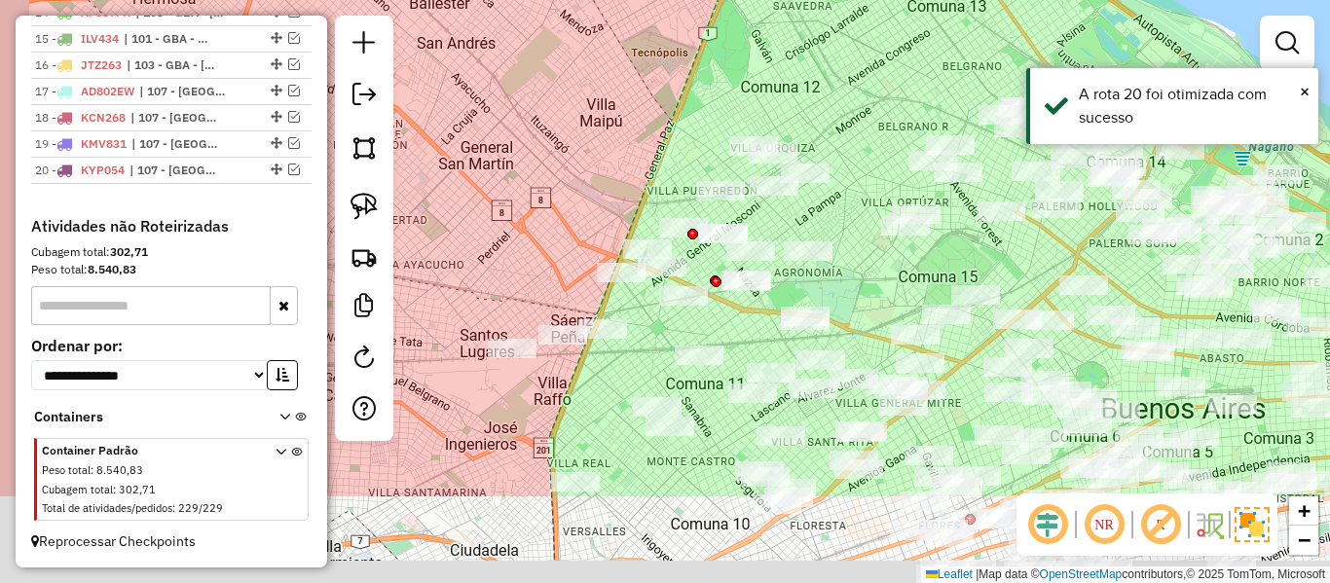
drag, startPoint x: 814, startPoint y: 186, endPoint x: 885, endPoint y: 117, distance: 99.2
click at [884, 117] on div "Janela de atendimento Grade de atendimento Capacidade Transportadoras Veículos …" at bounding box center [665, 291] width 1330 height 583
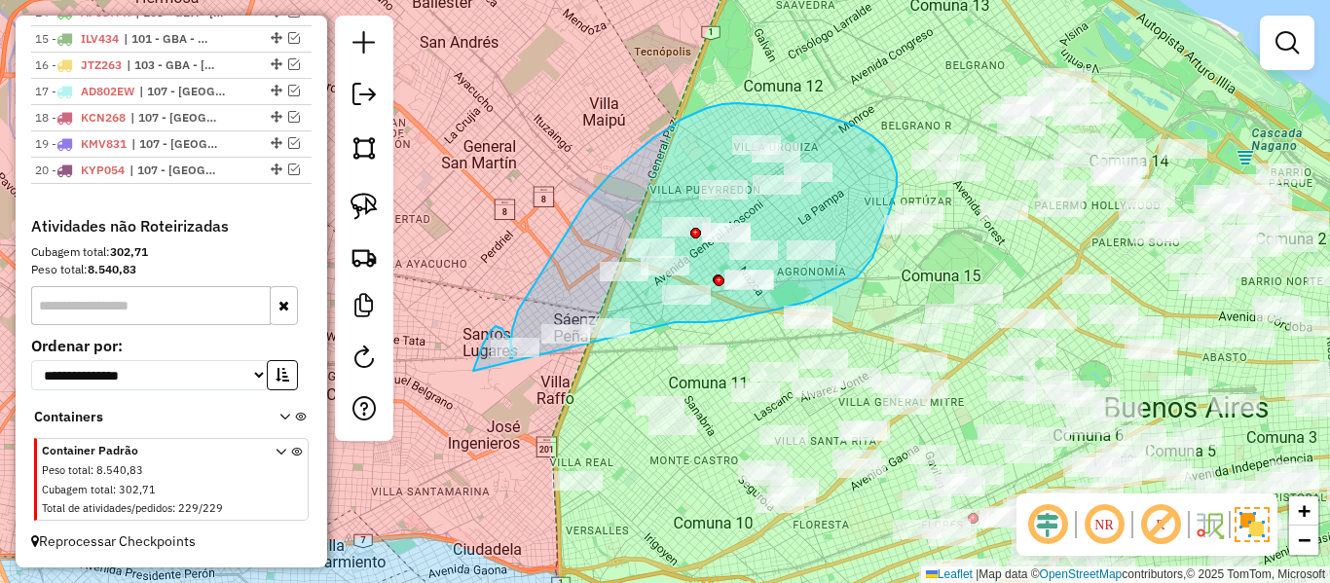
drag, startPoint x: 857, startPoint y: 278, endPoint x: 492, endPoint y: 404, distance: 386.5
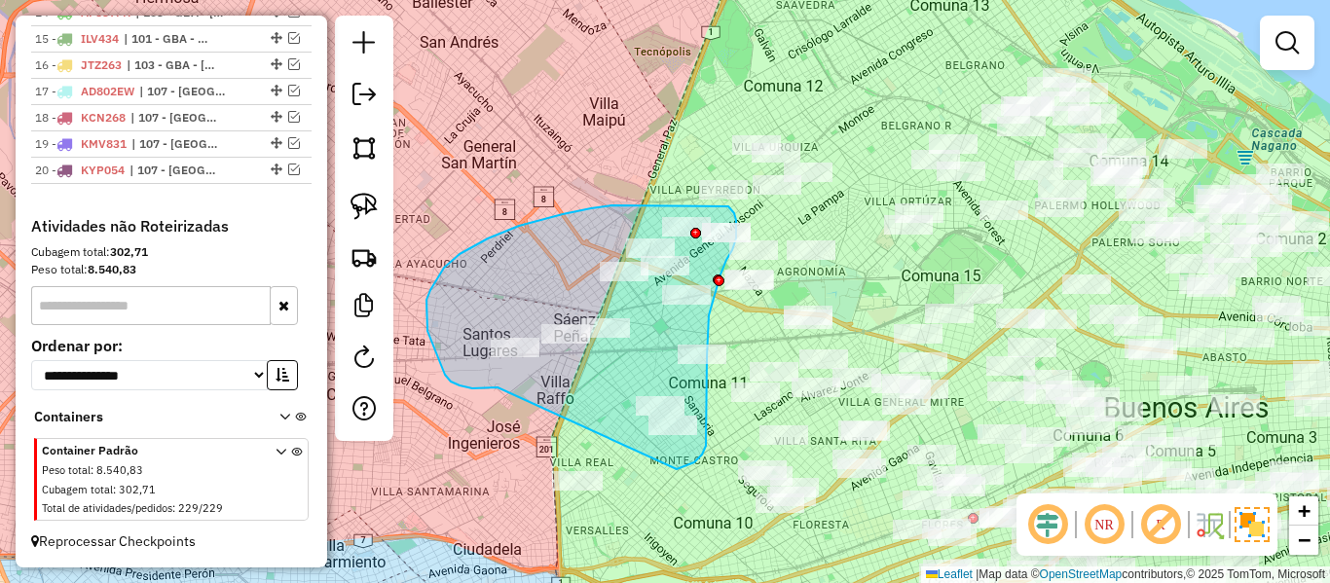
drag, startPoint x: 498, startPoint y: 388, endPoint x: 516, endPoint y: 489, distance: 102.9
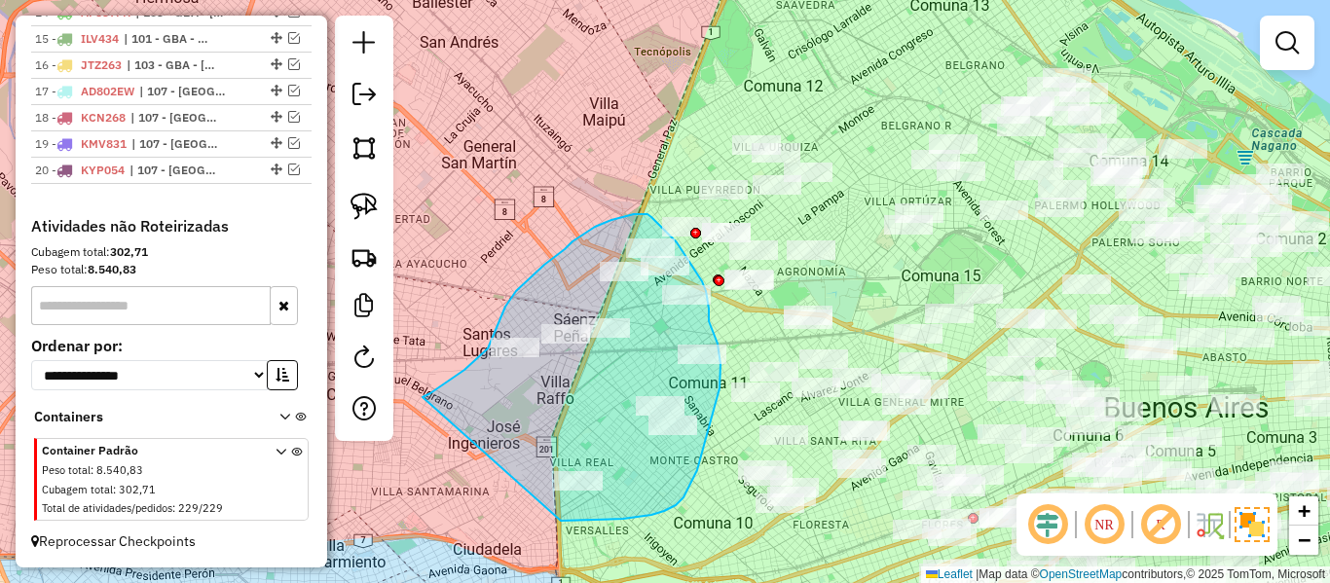
drag, startPoint x: 423, startPoint y: 397, endPoint x: 551, endPoint y: 521, distance: 178.4
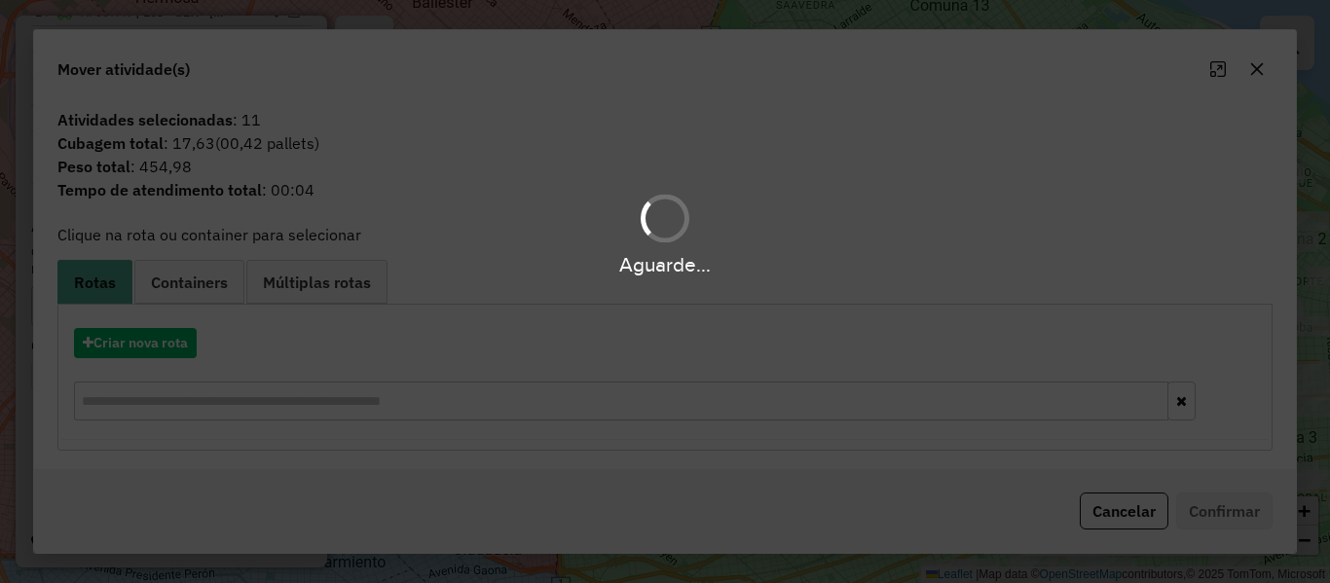
click at [165, 331] on div "Aguarde..." at bounding box center [665, 291] width 1330 height 583
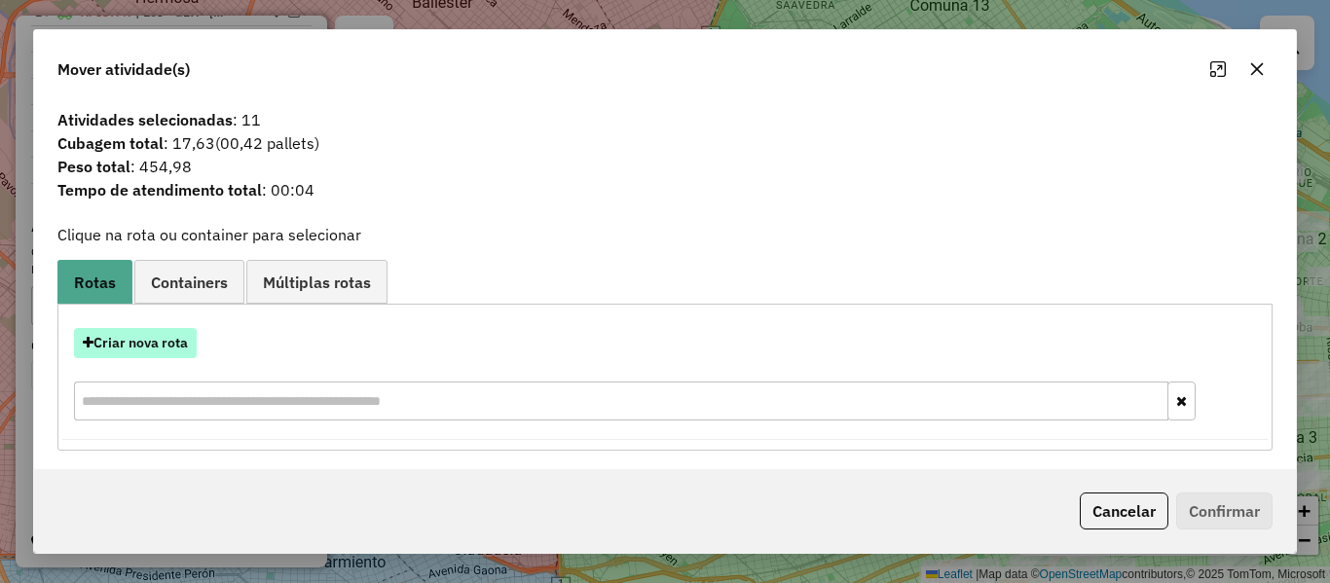
click at [165, 341] on button "Criar nova rota" at bounding box center [135, 343] width 123 height 30
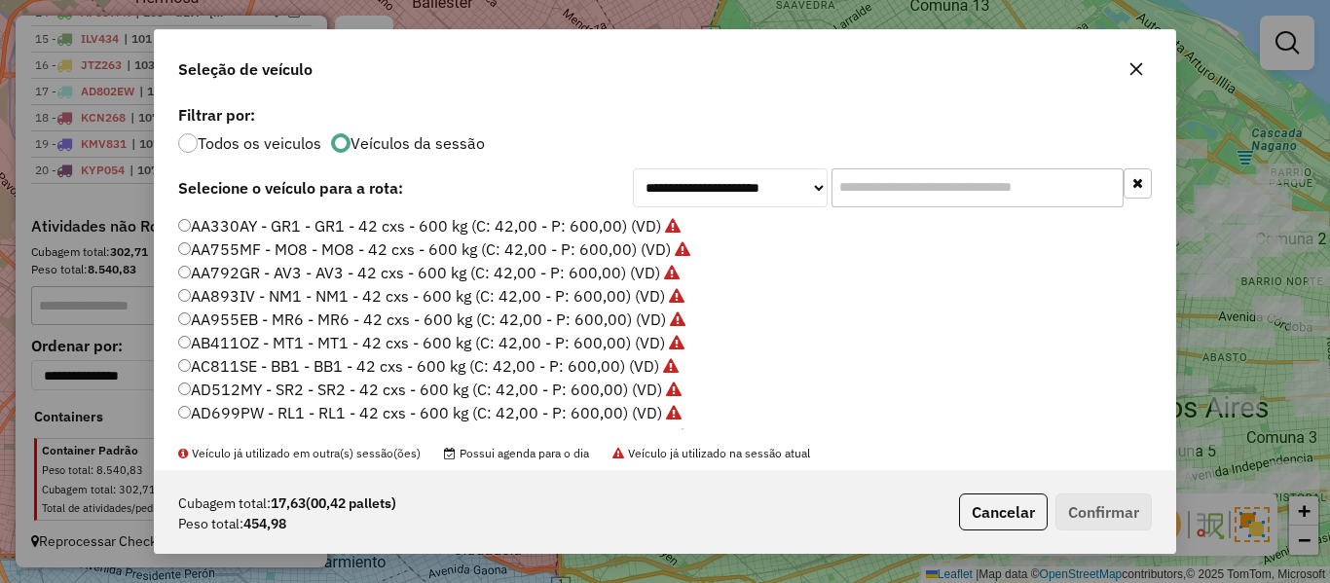
click at [165, 341] on div "**********" at bounding box center [665, 291] width 1330 height 583
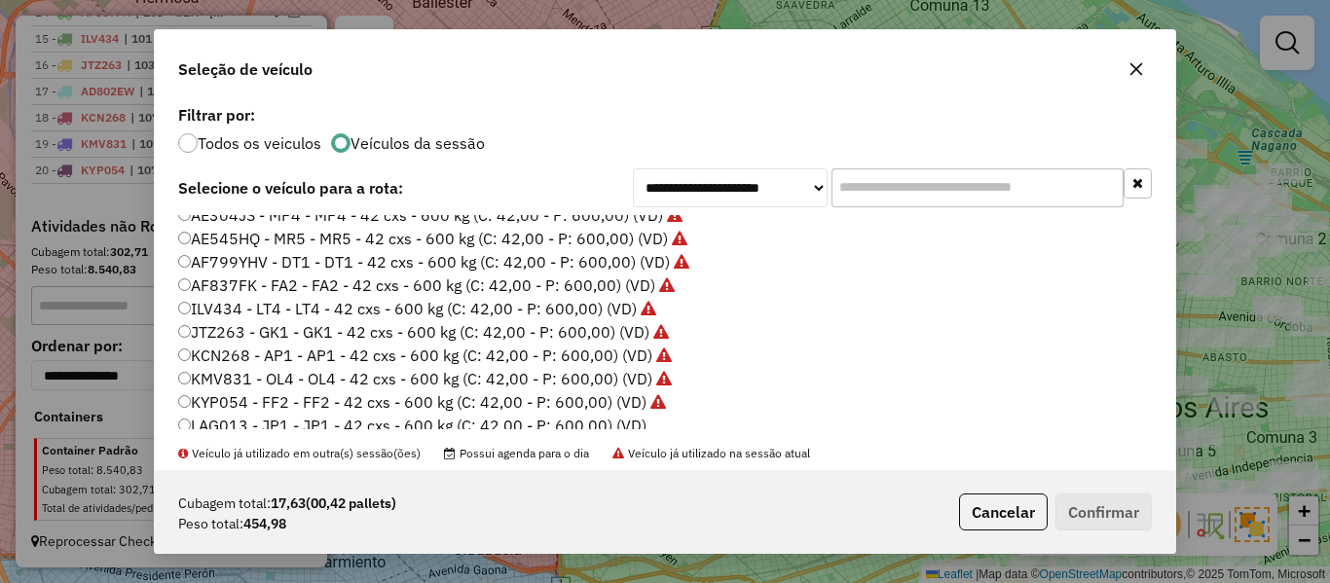
scroll to position [390, 0]
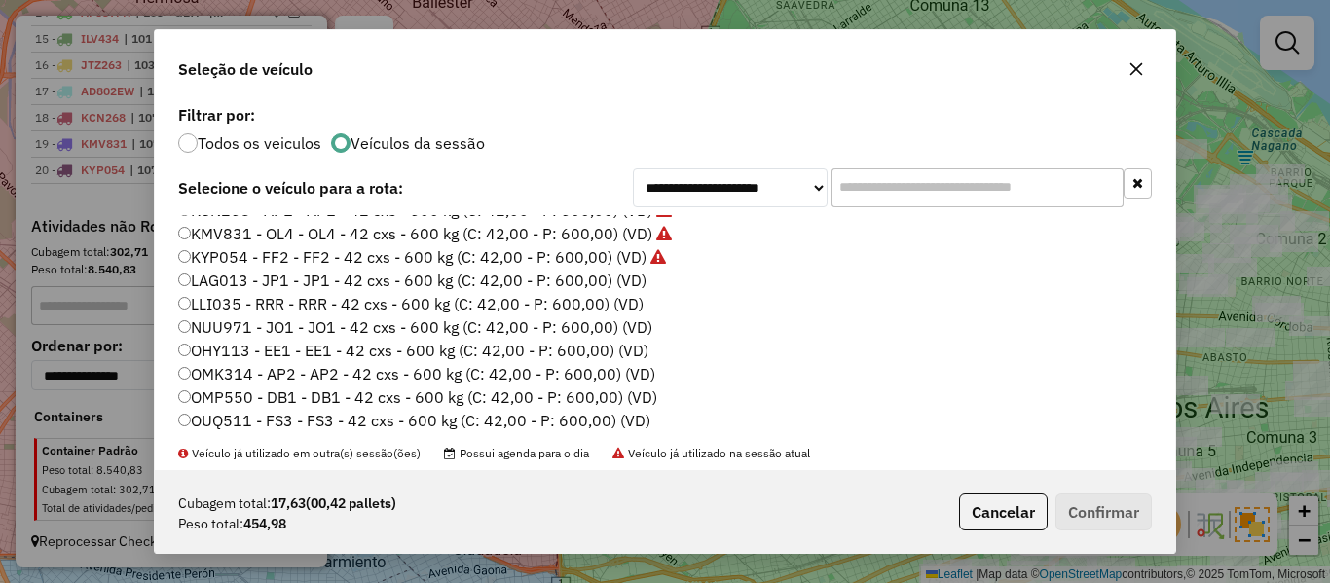
click at [627, 279] on label "LAG013 - JP1 - JP1 - 42 cxs - 600 kg (C: 42,00 - P: 600,00) (VD)" at bounding box center [412, 280] width 468 height 23
click at [1078, 516] on button "Confirmar" at bounding box center [1104, 512] width 96 height 37
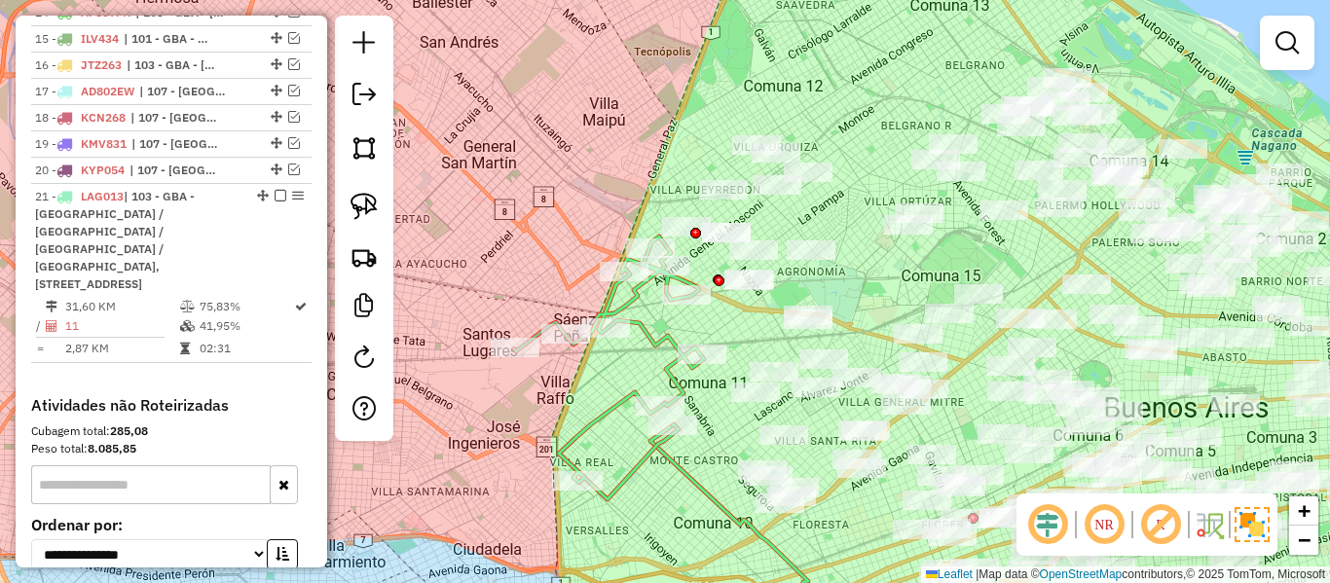
scroll to position [1190, 0]
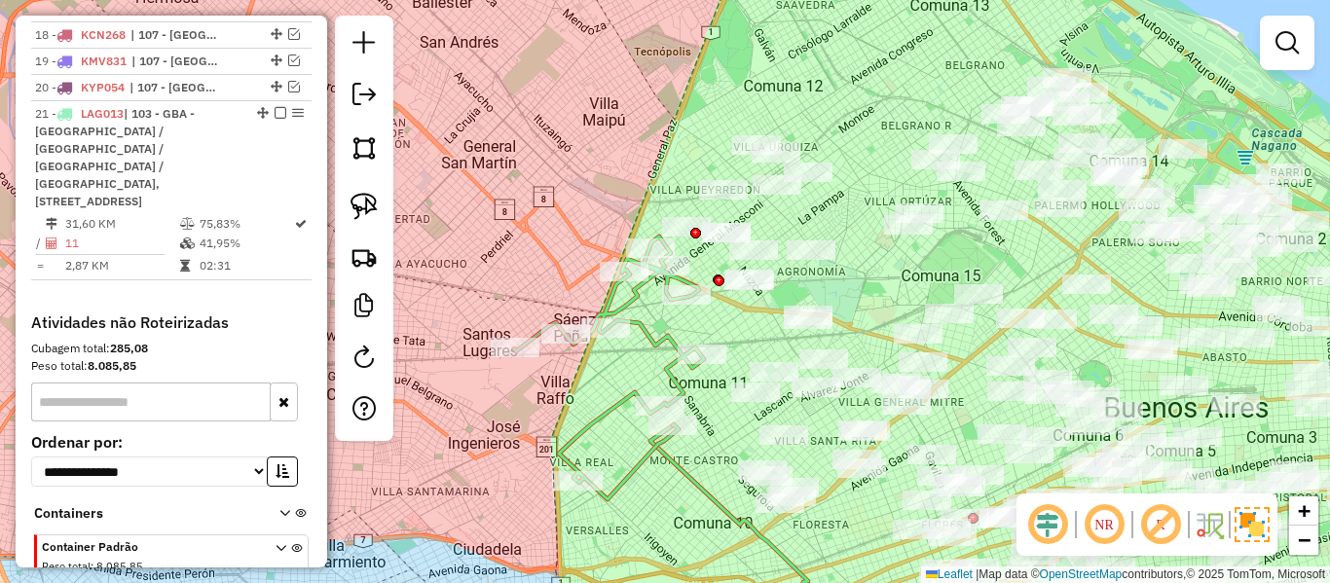
click at [637, 330] on icon at bounding box center [609, 368] width 190 height 263
select select "**********"
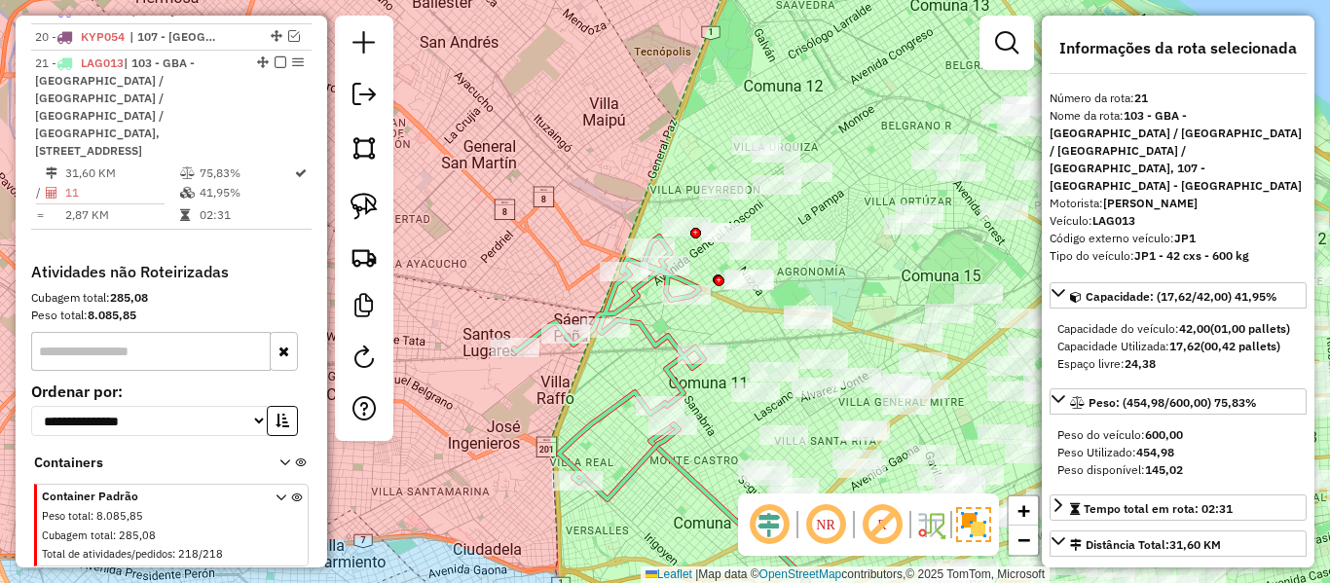
scroll to position [1251, 0]
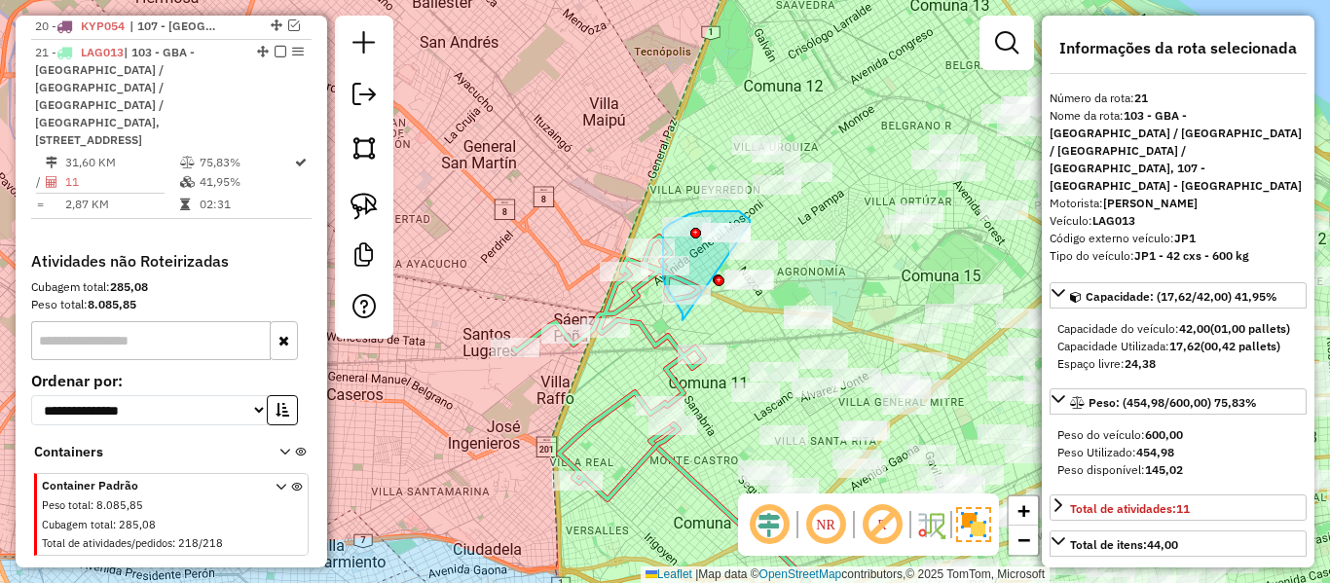
click at [750, 224] on div "Janela de atendimento Grade de atendimento Capacidade Transportadoras Veículos …" at bounding box center [665, 291] width 1330 height 583
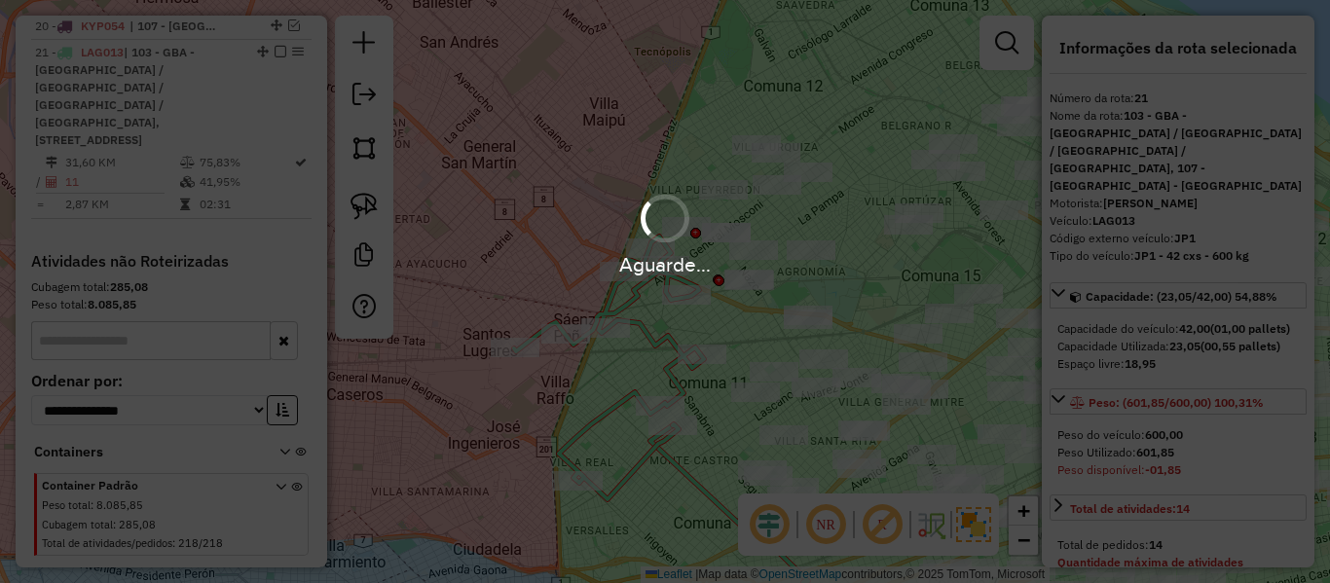
select select "**********"
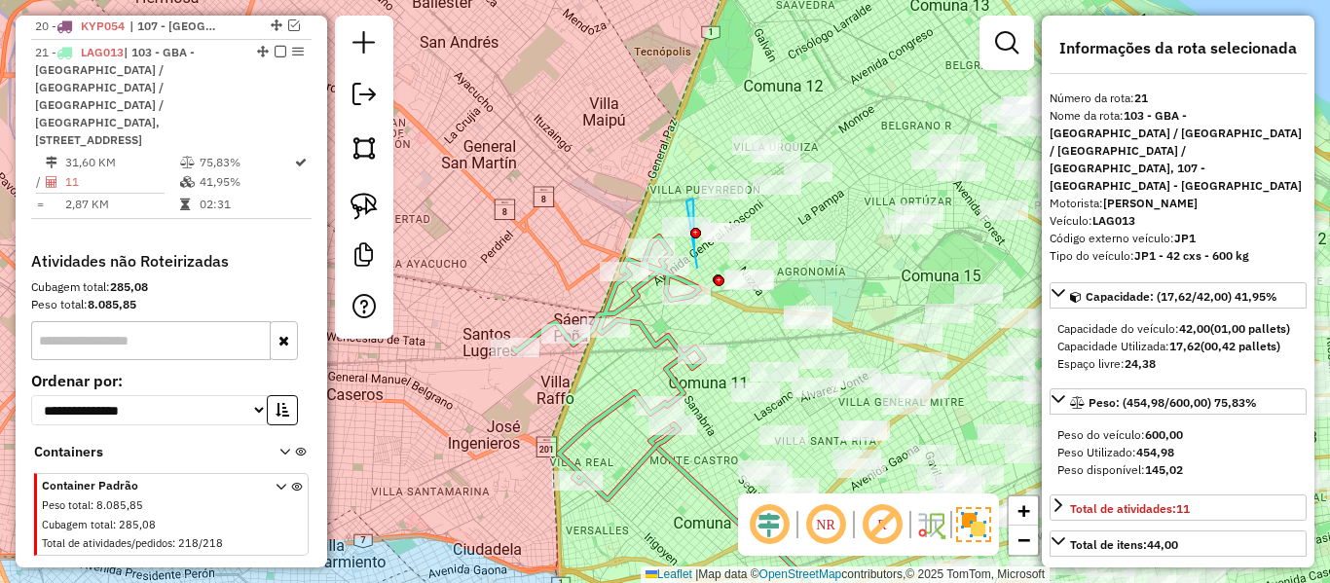
click at [635, 239] on div "Janela de atendimento Grade de atendimento Capacidade Transportadoras Veículos …" at bounding box center [665, 291] width 1330 height 583
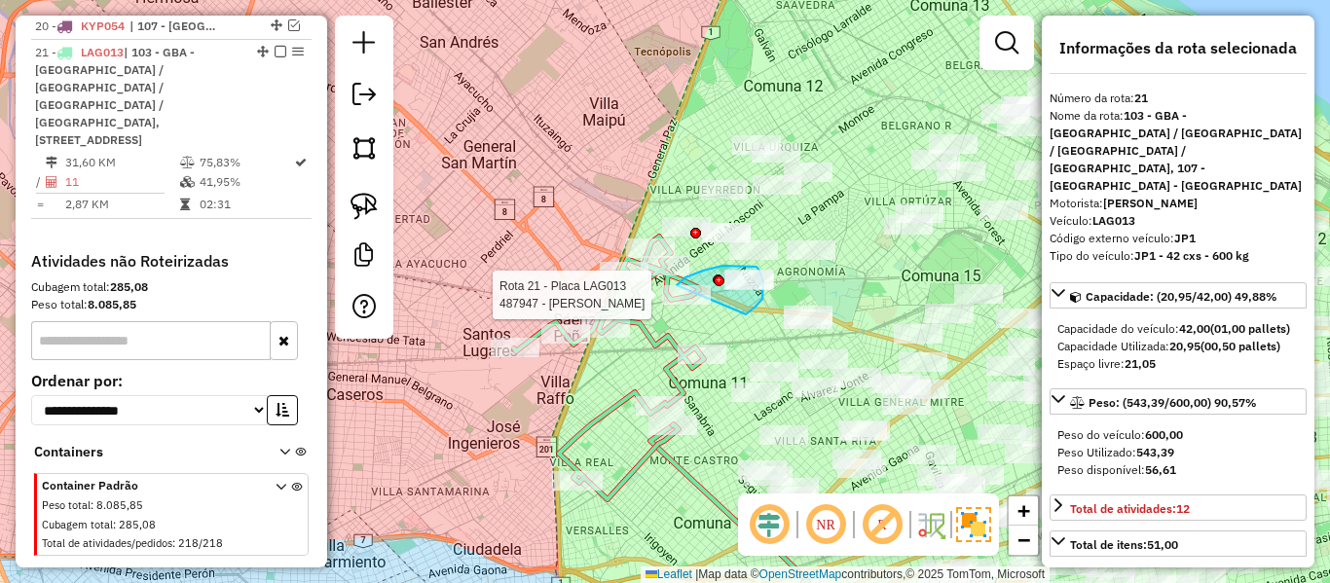
click at [673, 293] on div "Rota 21 - Placa LAG013 492019 - [PERSON_NAME] Rota 21 - Placa LAG013 487947 - […" at bounding box center [665, 291] width 1330 height 583
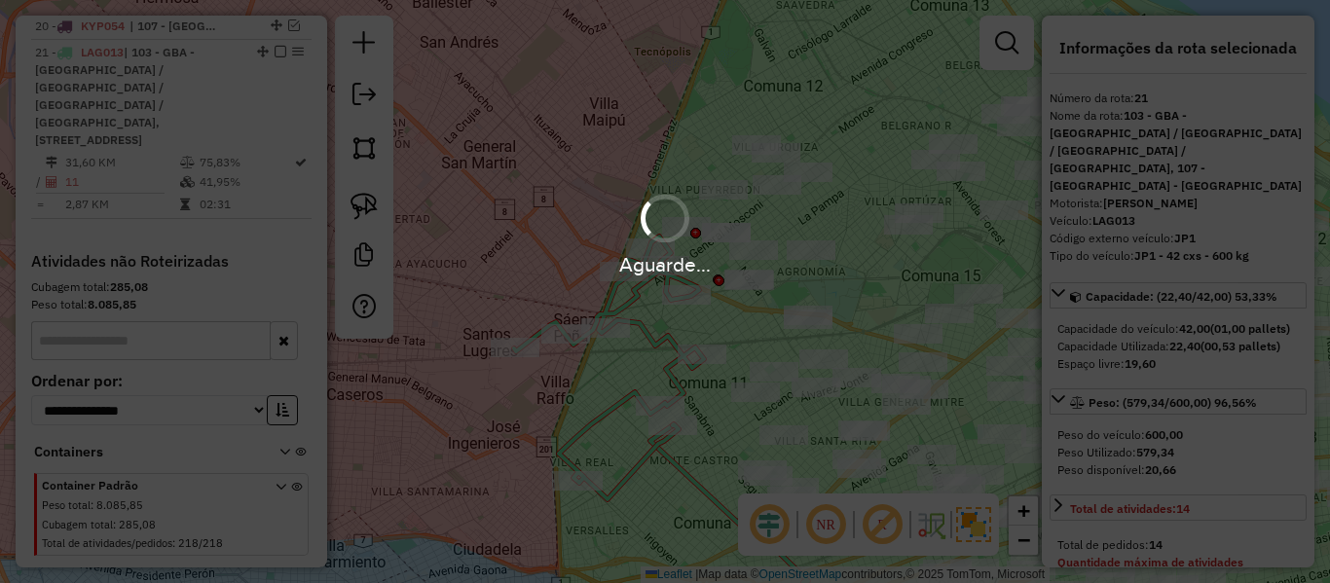
select select "**********"
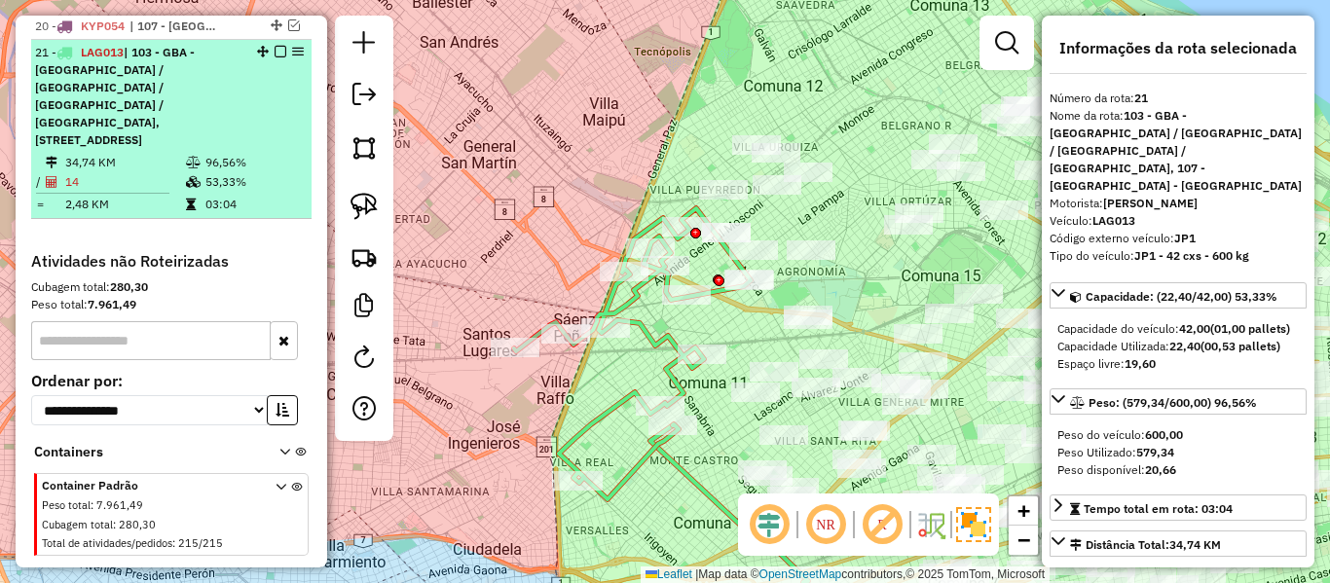
click at [275, 51] on em at bounding box center [281, 52] width 12 height 12
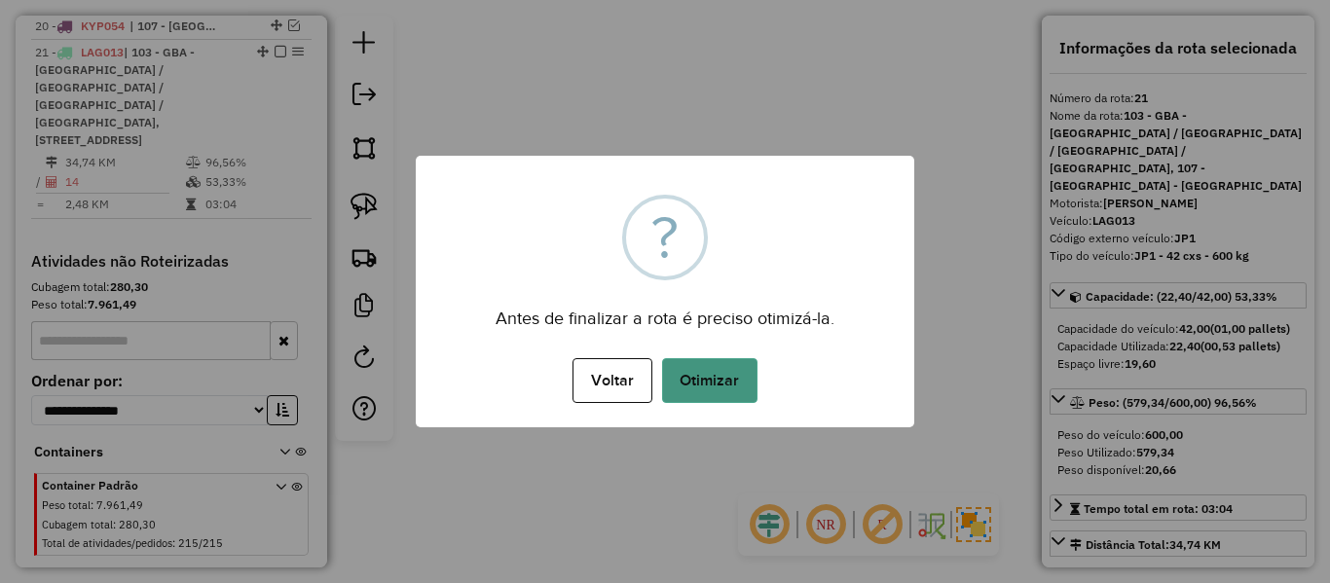
click at [707, 395] on button "Otimizar" at bounding box center [709, 380] width 95 height 45
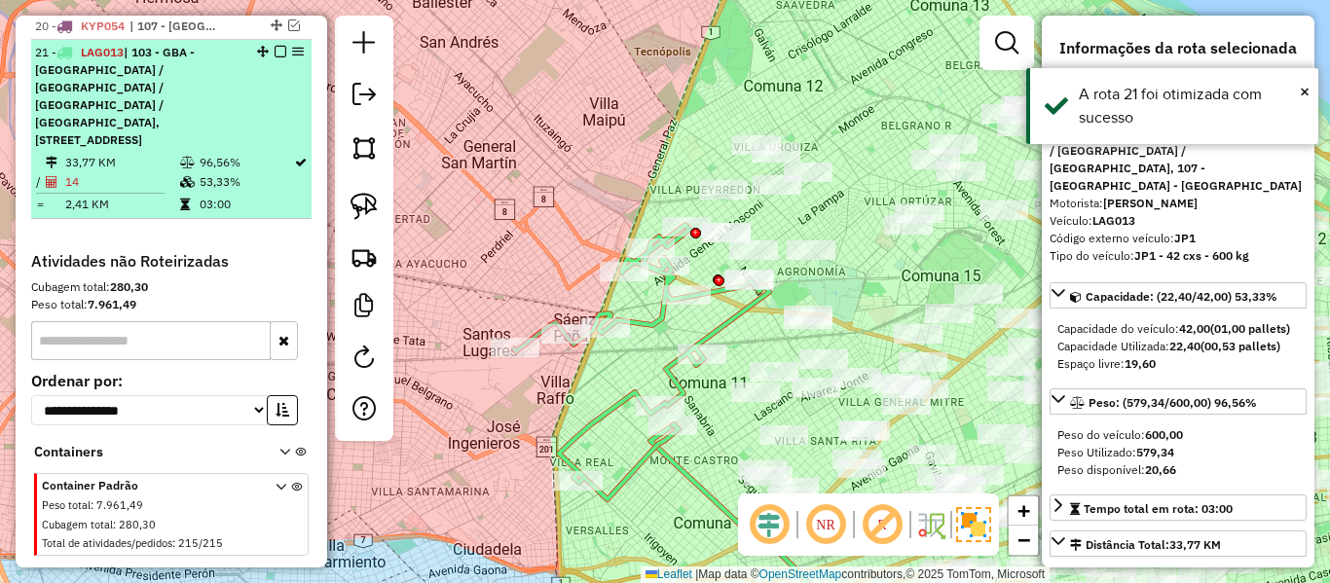
click at [275, 50] on em at bounding box center [281, 52] width 12 height 12
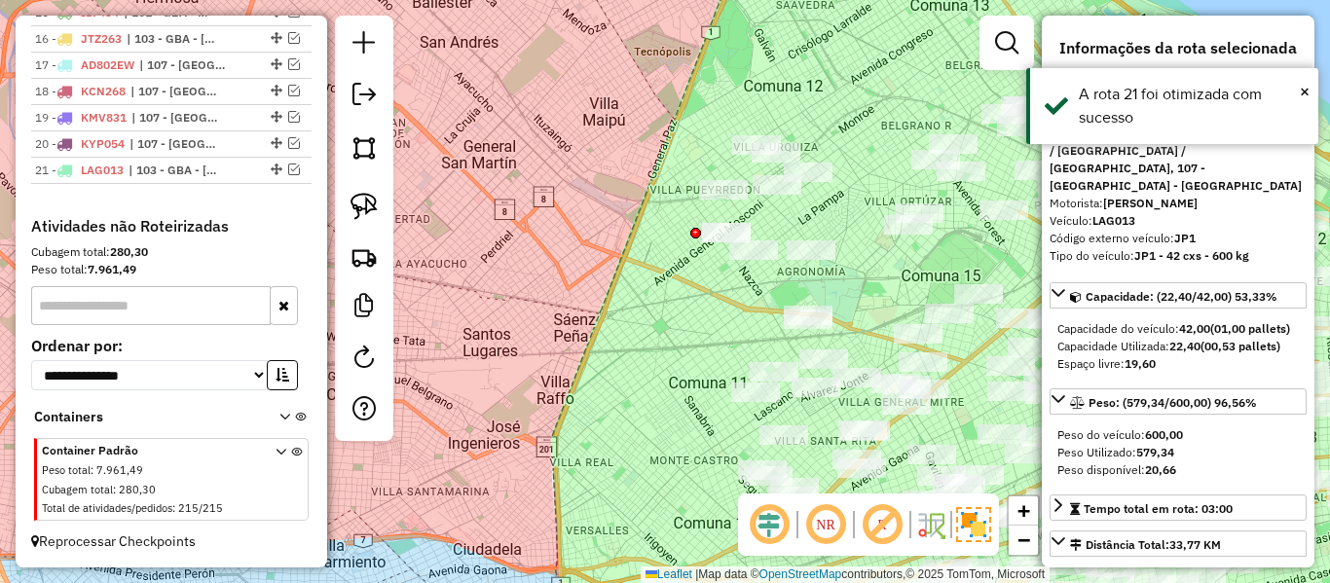
scroll to position [1133, 0]
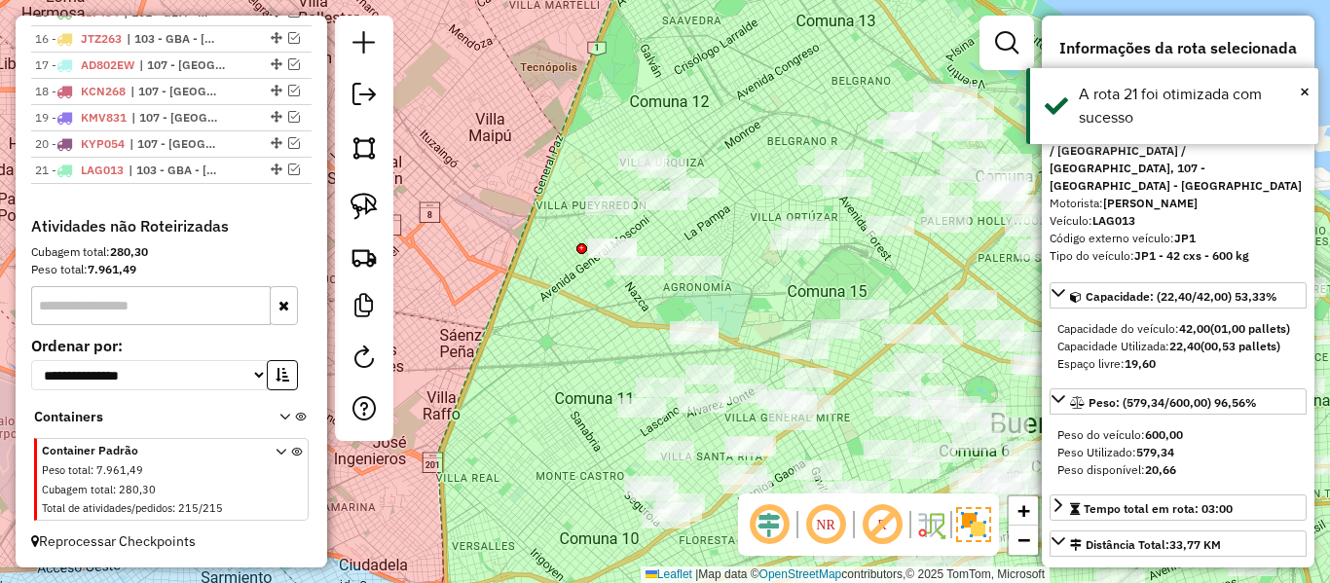
drag, startPoint x: 578, startPoint y: 291, endPoint x: 499, endPoint y: 306, distance: 81.2
click at [499, 306] on div "Janela de atendimento Grade de atendimento Capacidade Transportadoras Veículos …" at bounding box center [665, 291] width 1330 height 583
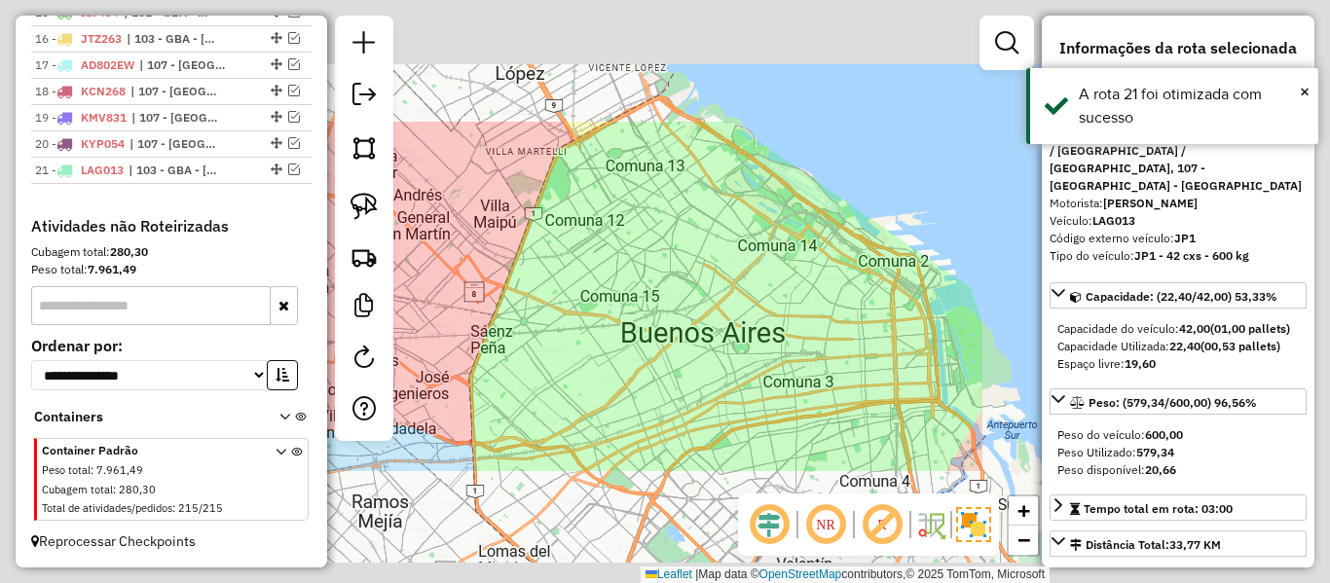
click at [501, 305] on div "Janela de atendimento Grade de atendimento Capacidade Transportadoras Veículos …" at bounding box center [665, 291] width 1330 height 583
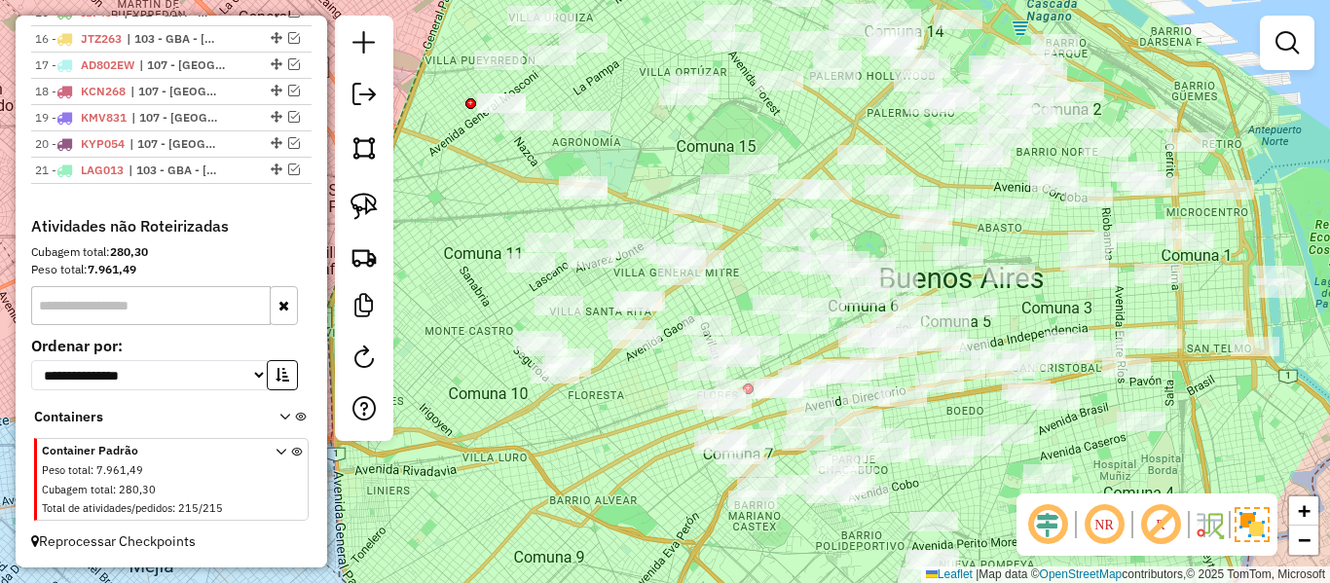
click at [611, 446] on div "Janela de atendimento Grade de atendimento Capacidade Transportadoras Veículos …" at bounding box center [665, 291] width 1330 height 583
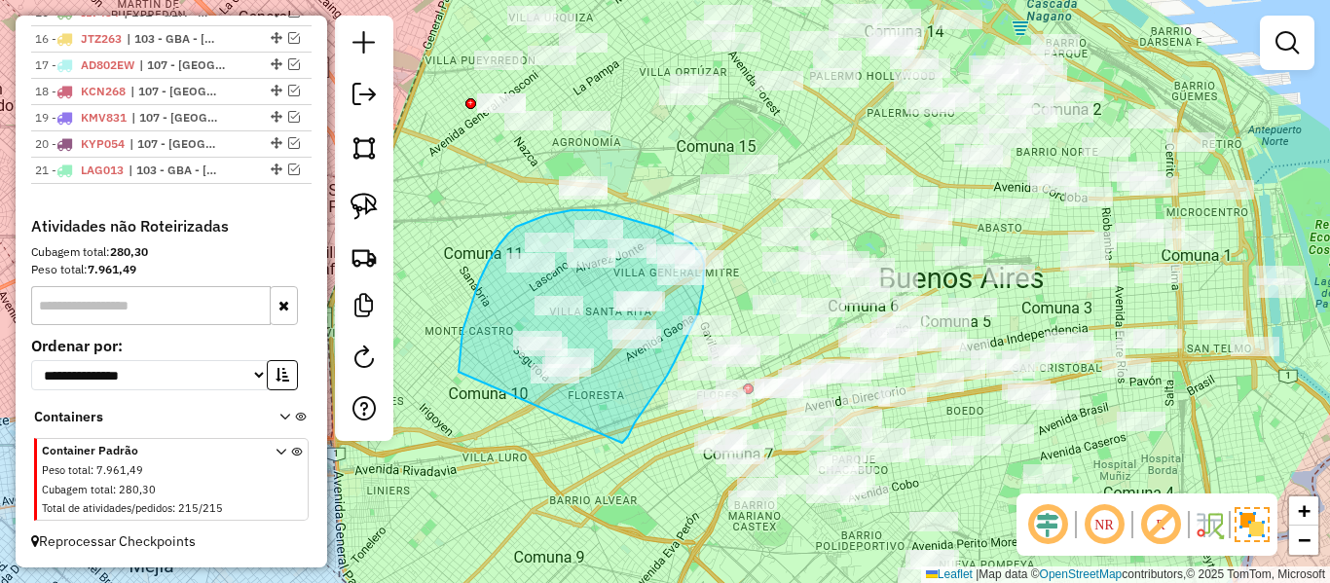
drag, startPoint x: 678, startPoint y: 354, endPoint x: 471, endPoint y: 418, distance: 215.9
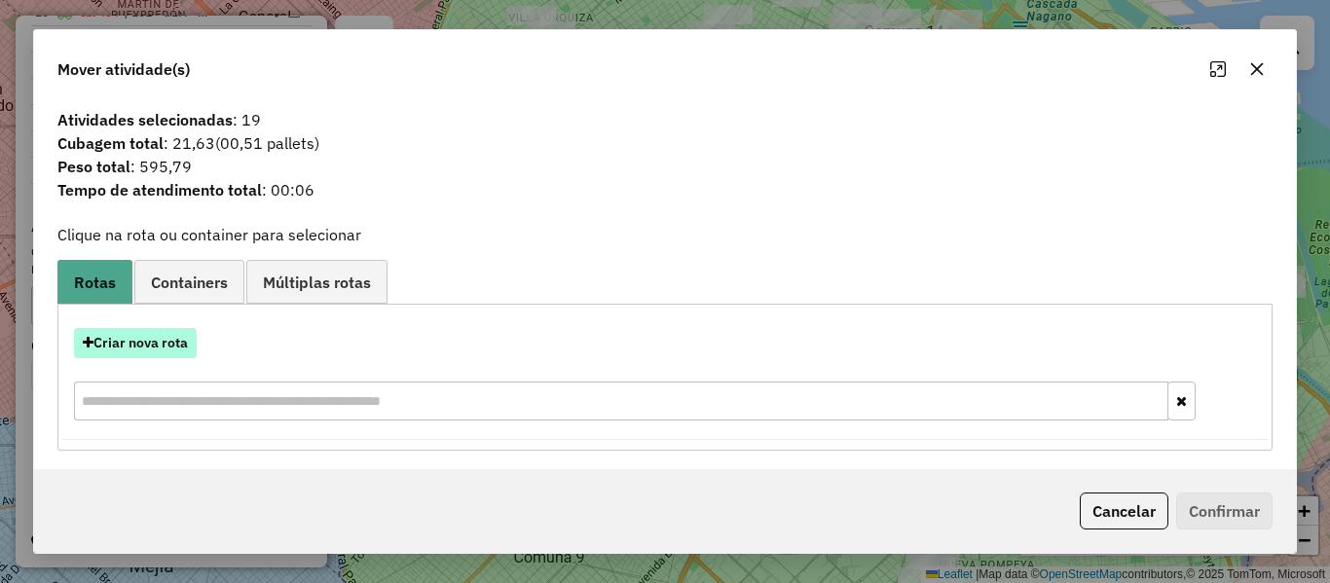
click at [177, 342] on button "Criar nova rota" at bounding box center [135, 343] width 123 height 30
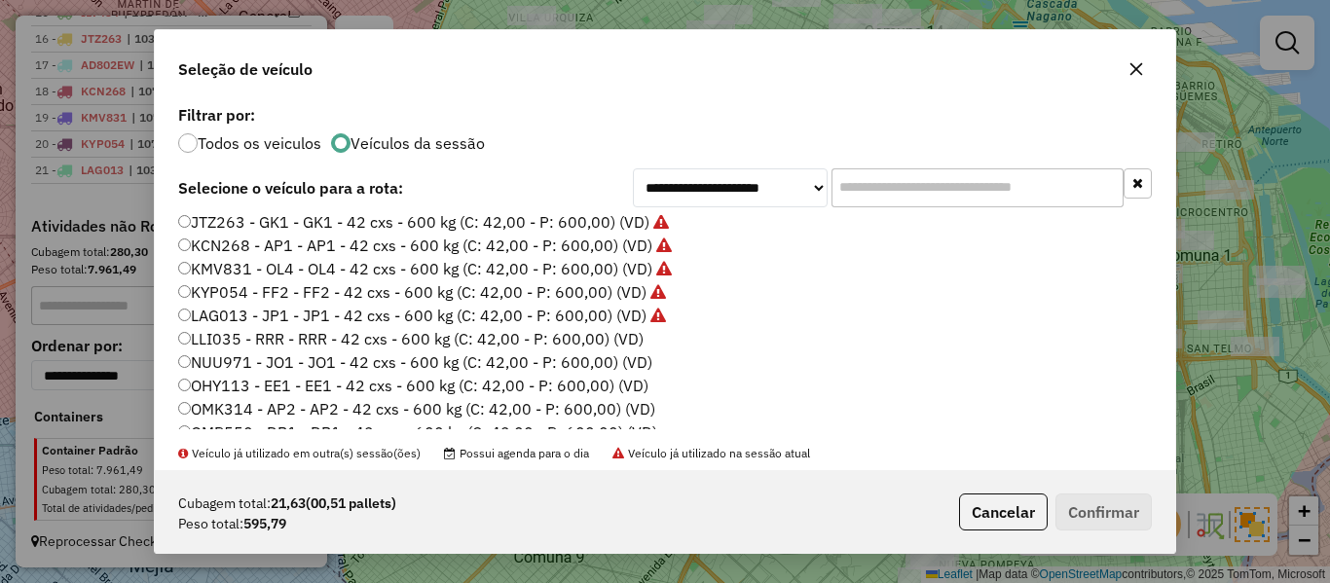
scroll to position [390, 0]
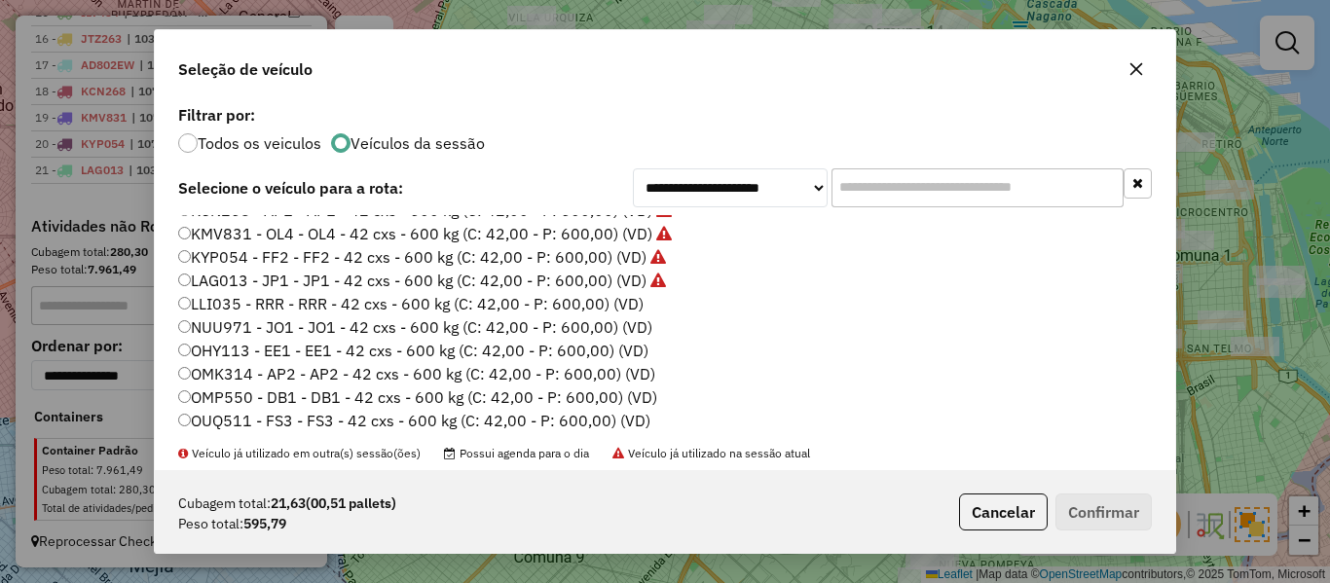
click at [625, 303] on label "LLI035 - RRR - RRR - 42 cxs - 600 kg (C: 42,00 - P: 600,00) (VD)" at bounding box center [410, 303] width 465 height 23
click at [1080, 506] on button "Confirmar" at bounding box center [1104, 512] width 96 height 37
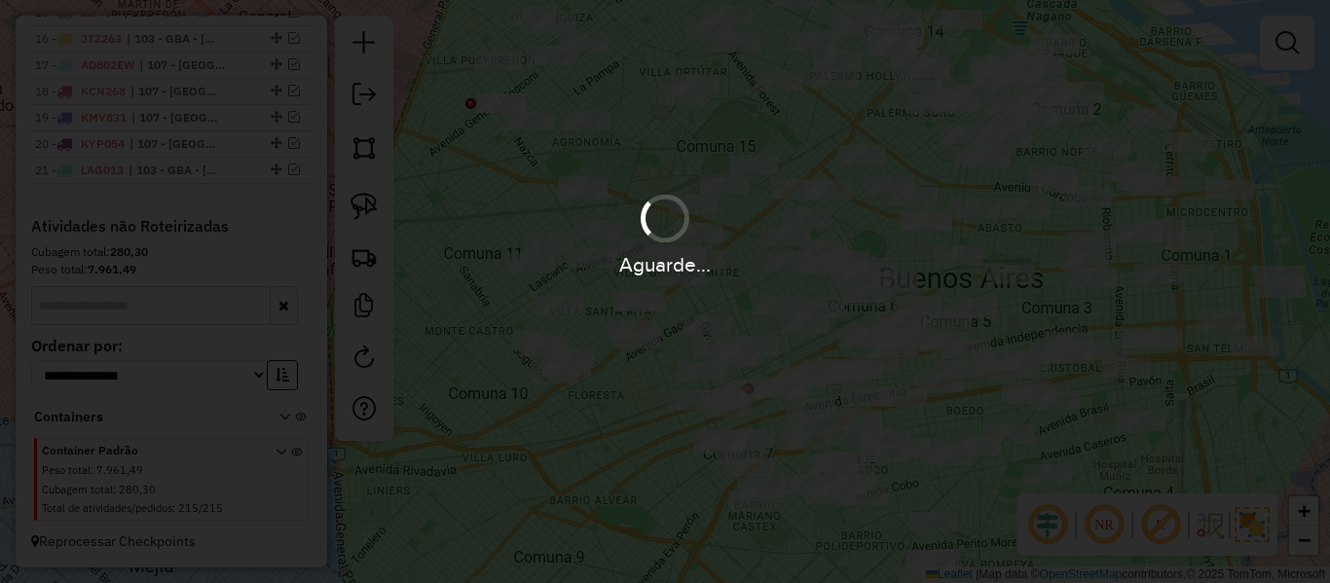
scroll to position [1243, 0]
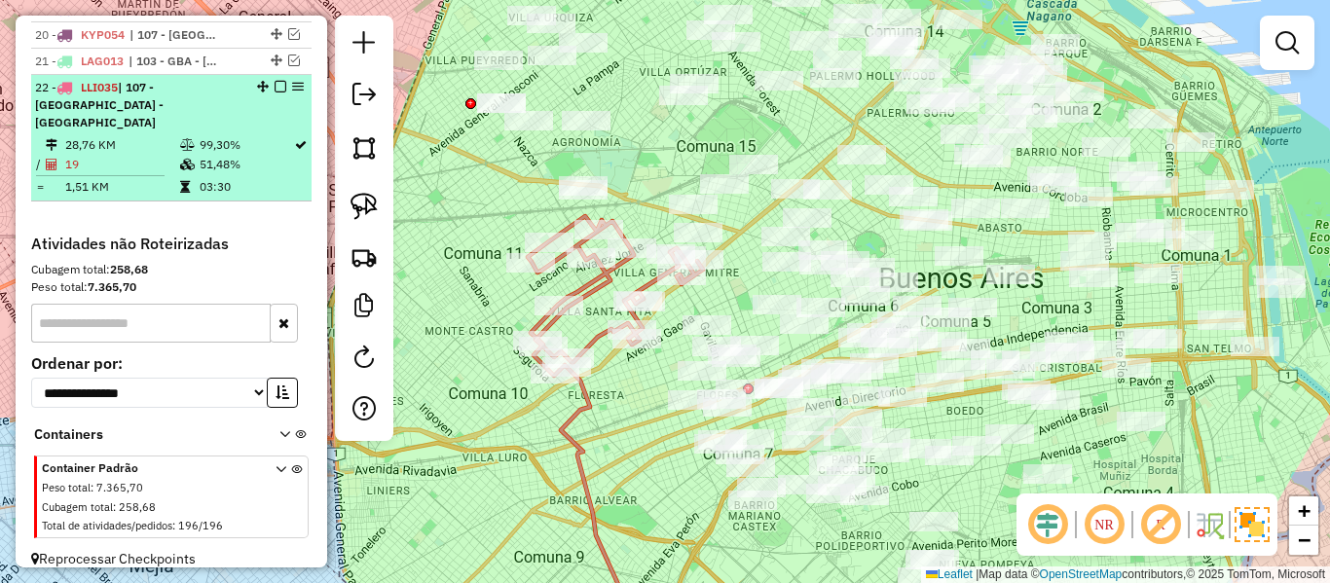
click at [277, 88] on em at bounding box center [281, 87] width 12 height 12
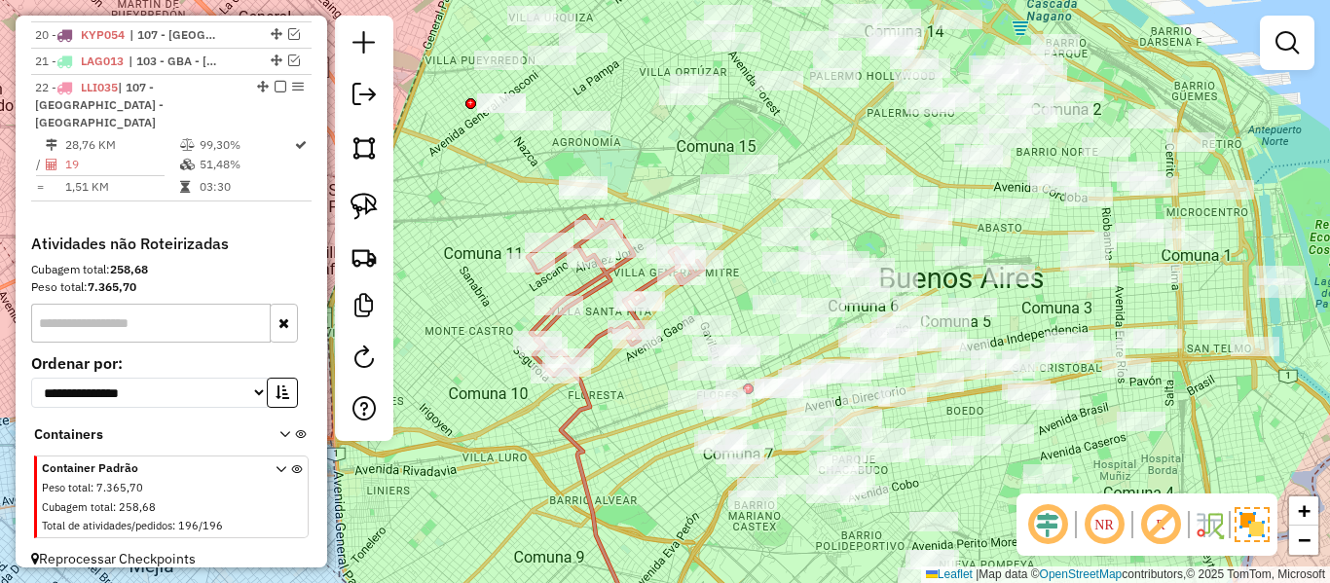
scroll to position [1160, 0]
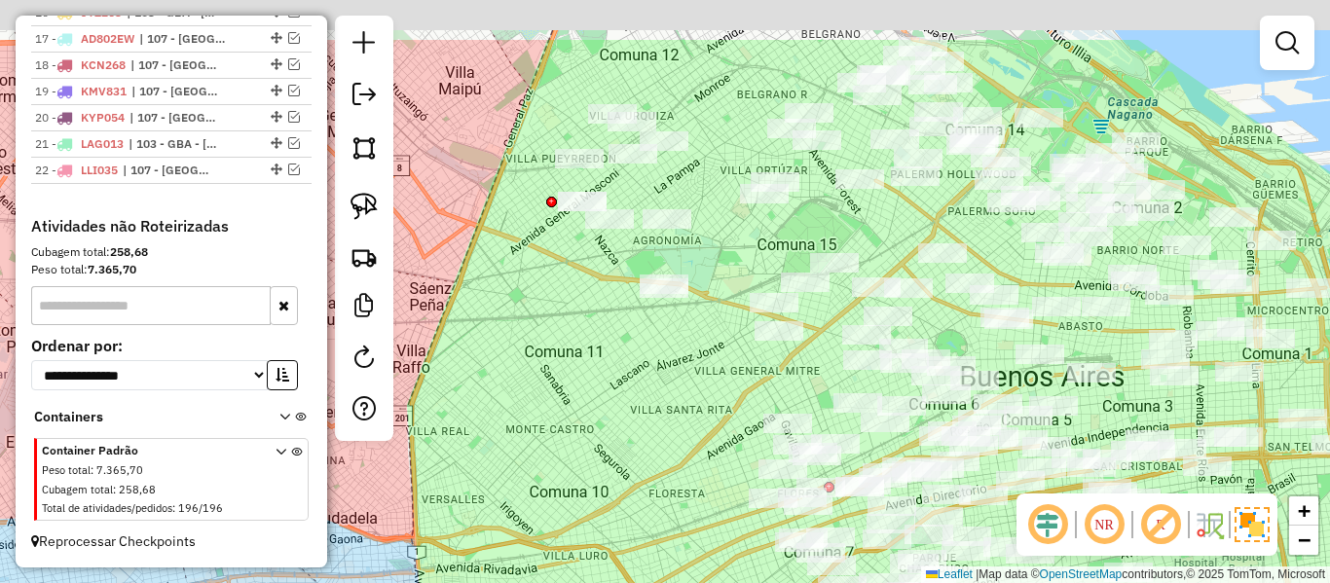
drag, startPoint x: 517, startPoint y: 289, endPoint x: 565, endPoint y: 353, distance: 79.3
click at [565, 353] on div "Janela de atendimento Grade de atendimento Capacidade Transportadoras Veículos …" at bounding box center [665, 291] width 1330 height 583
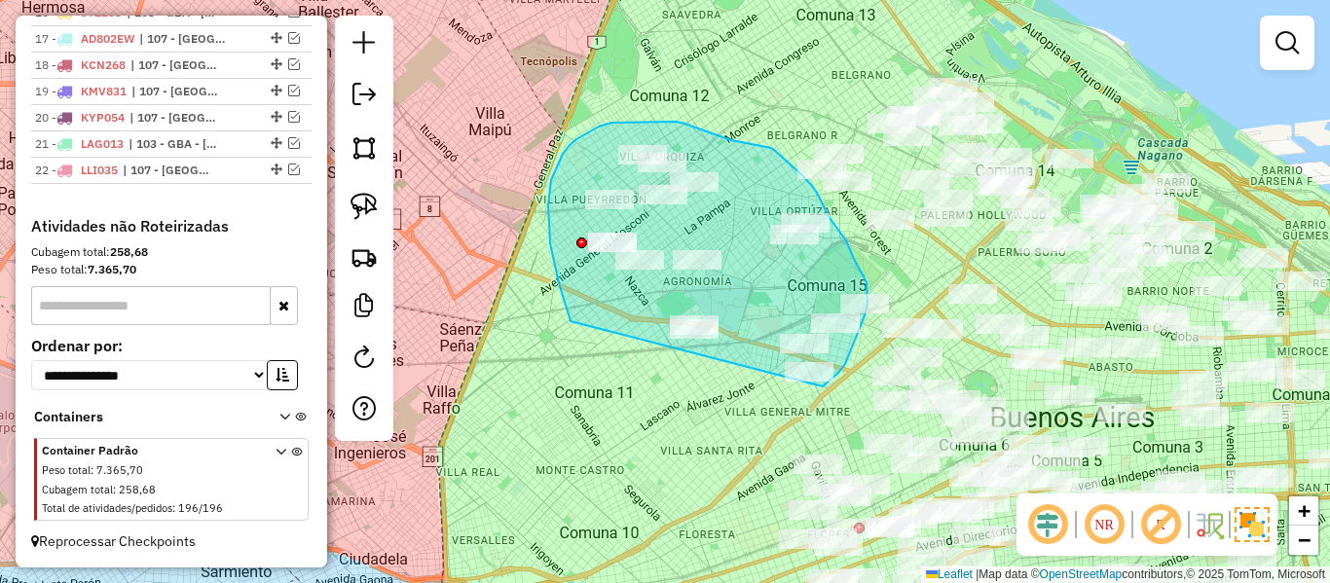
drag, startPoint x: 550, startPoint y: 243, endPoint x: 729, endPoint y: 395, distance: 234.9
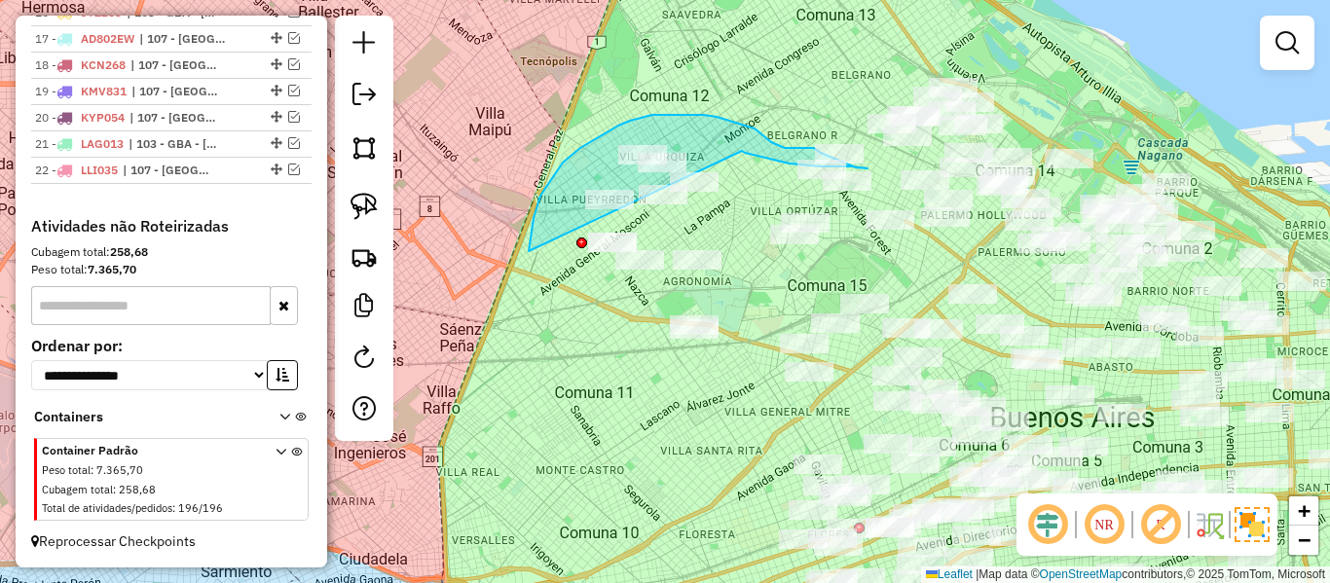
drag, startPoint x: 529, startPoint y: 251, endPoint x: 742, endPoint y: 151, distance: 235.7
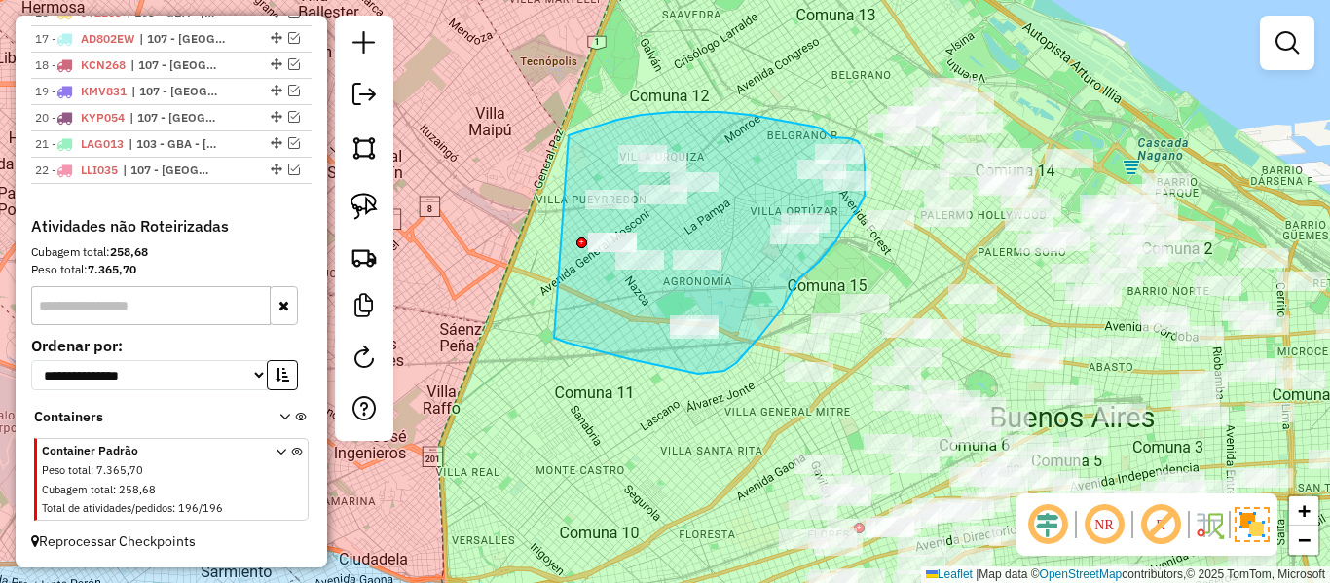
drag, startPoint x: 569, startPoint y: 135, endPoint x: 532, endPoint y: 317, distance: 185.8
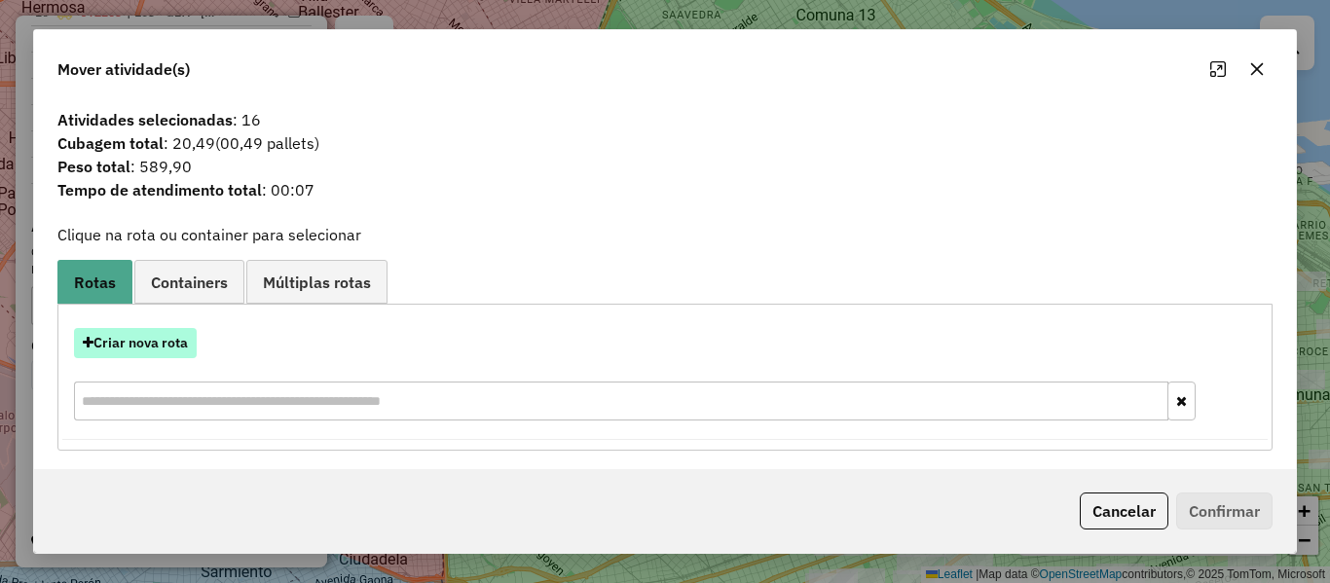
click at [164, 353] on button "Criar nova rota" at bounding box center [135, 343] width 123 height 30
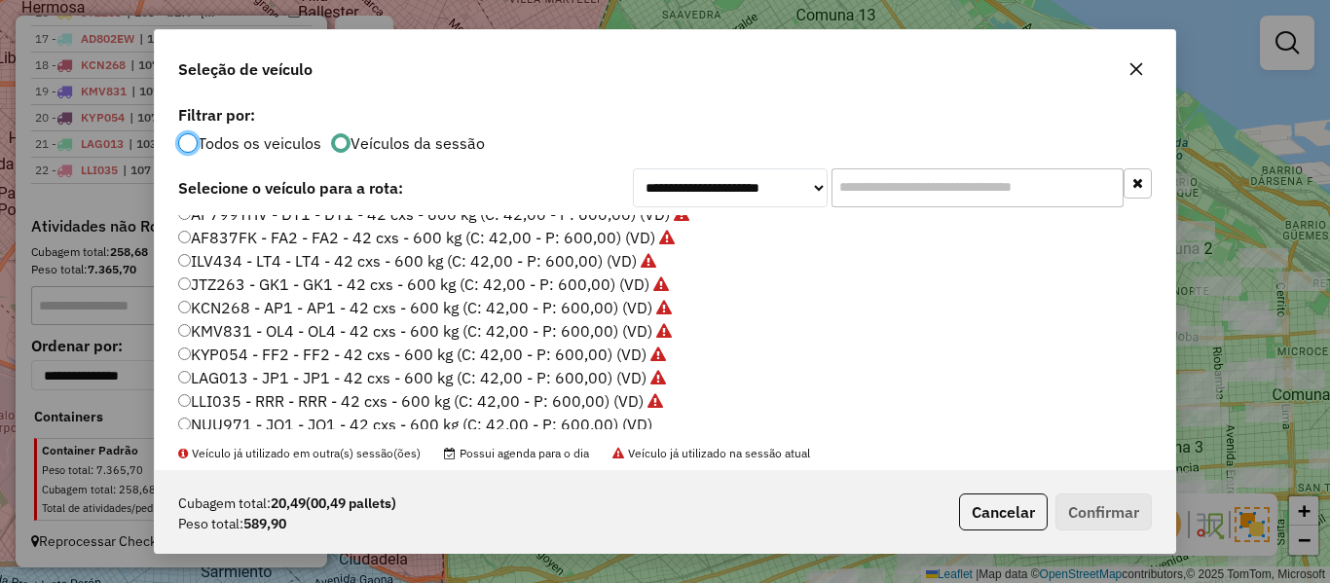
scroll to position [390, 0]
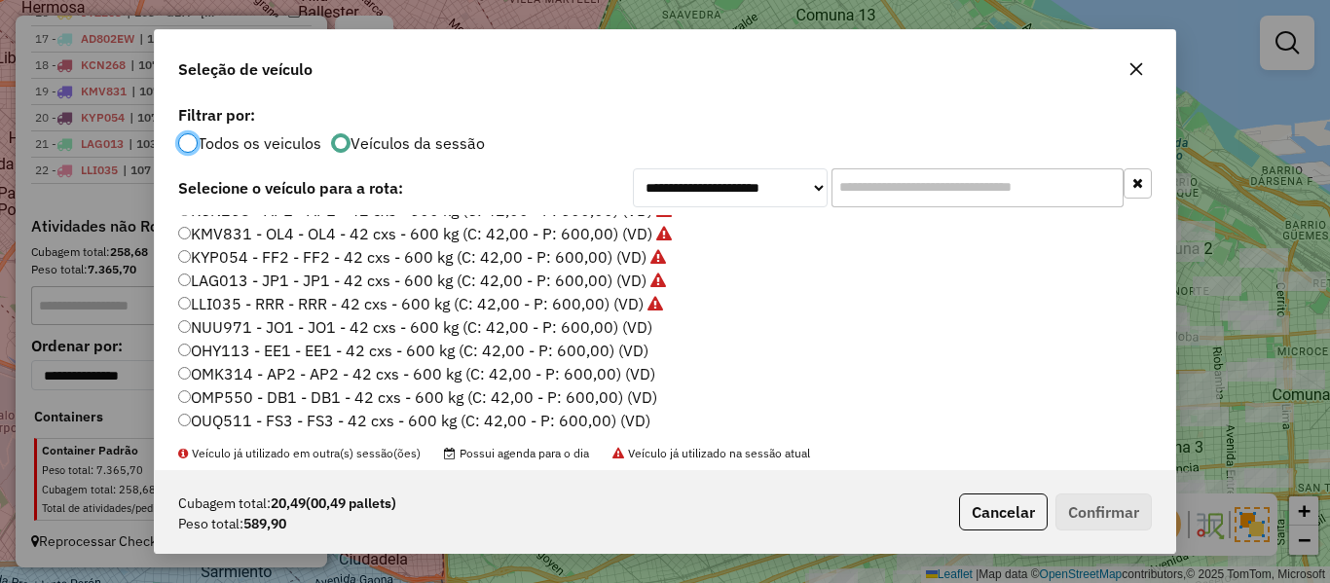
click at [645, 324] on label "NUU971 - JO1 - JO1 - 42 cxs - 600 kg (C: 42,00 - P: 600,00) (VD)" at bounding box center [415, 327] width 474 height 23
click at [1130, 516] on button "Confirmar" at bounding box center [1104, 512] width 96 height 37
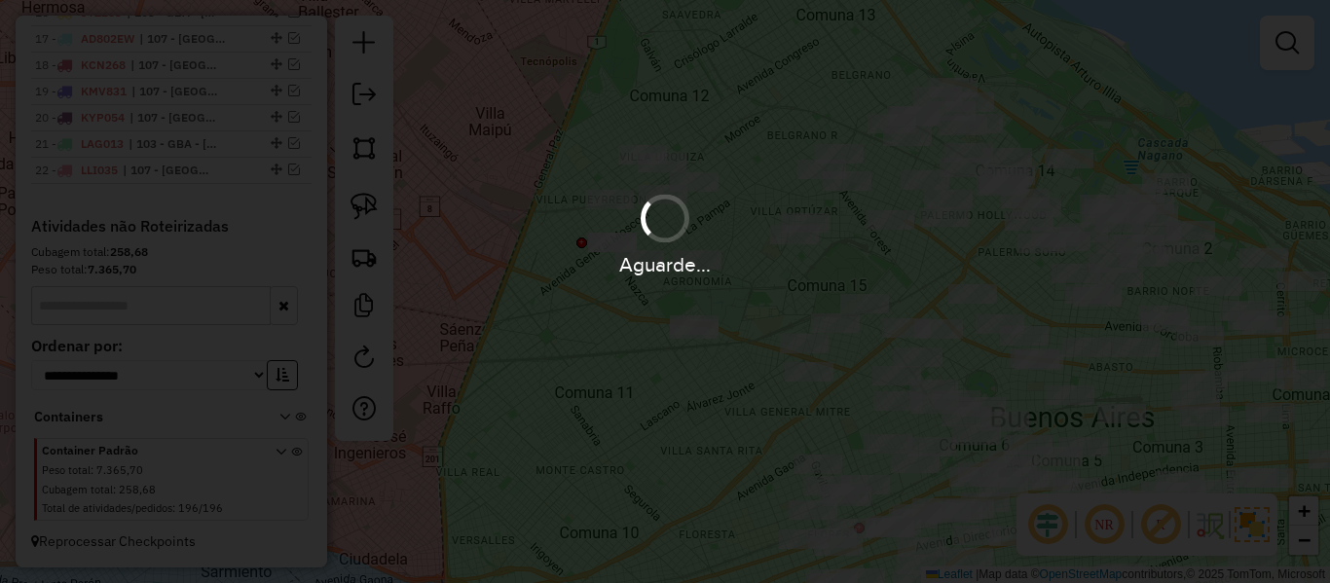
scroll to position [1251, 0]
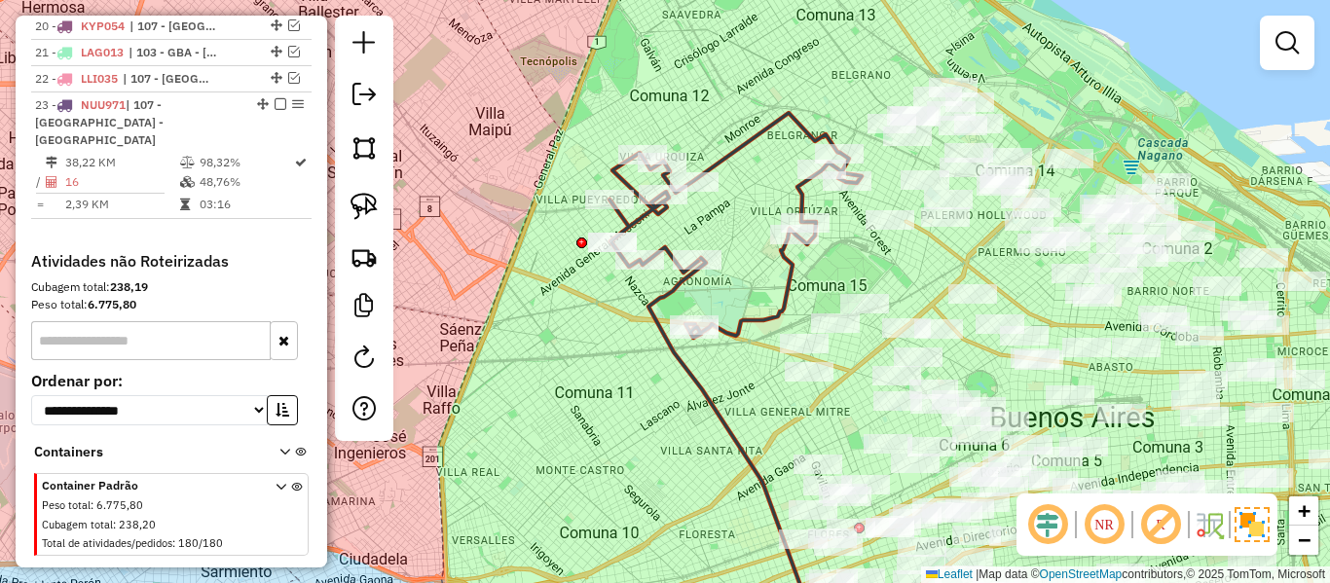
click at [798, 272] on icon at bounding box center [736, 225] width 252 height 225
select select "**********"
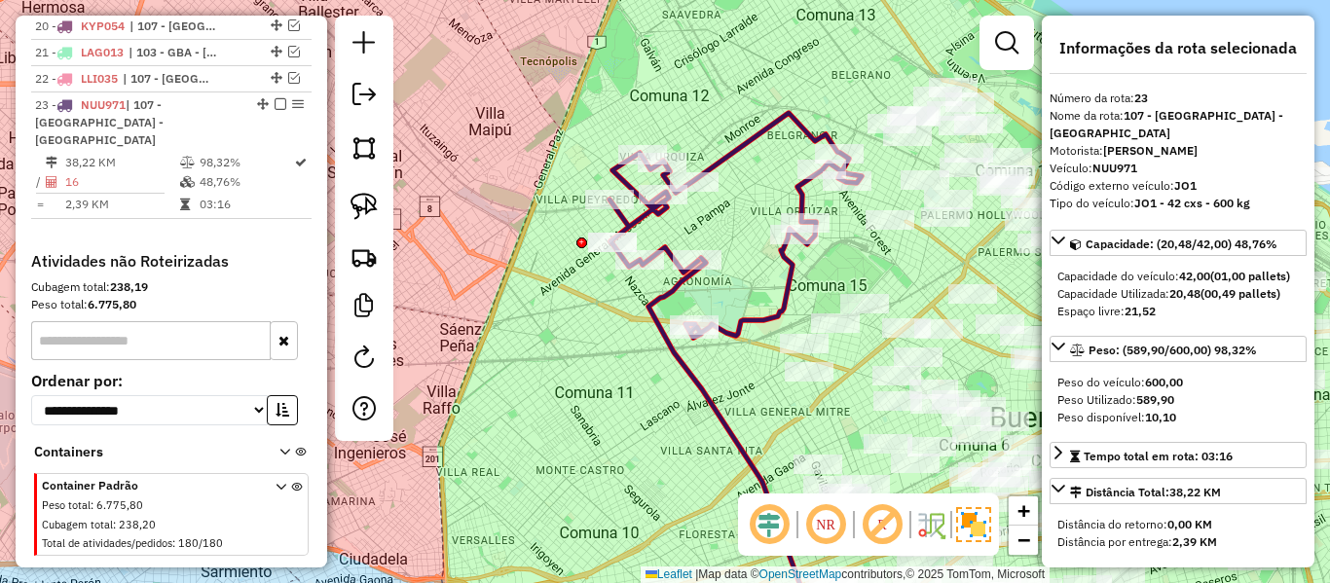
scroll to position [1269, 0]
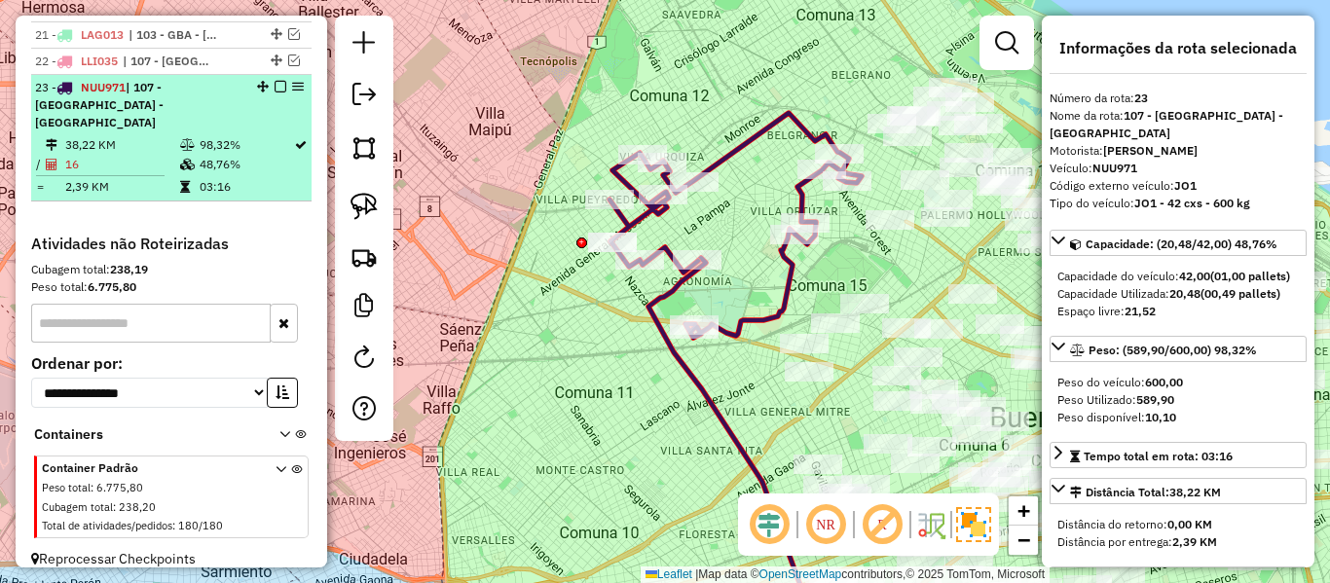
click at [267, 86] on div at bounding box center [274, 87] width 58 height 12
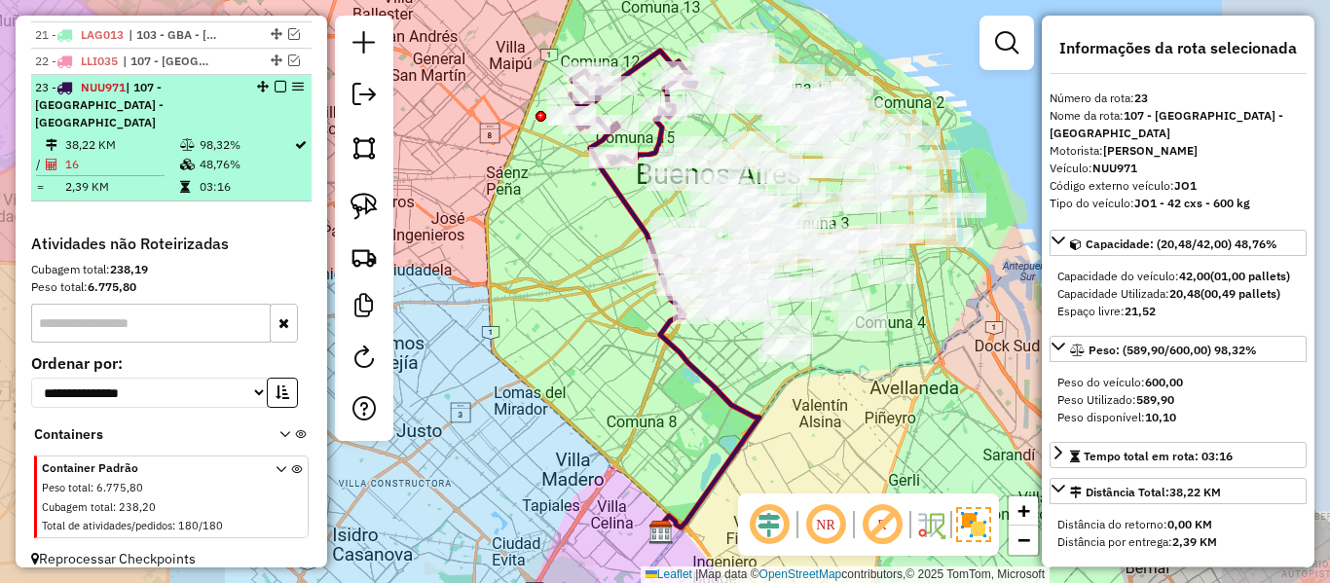
click at [275, 86] on em at bounding box center [281, 87] width 12 height 12
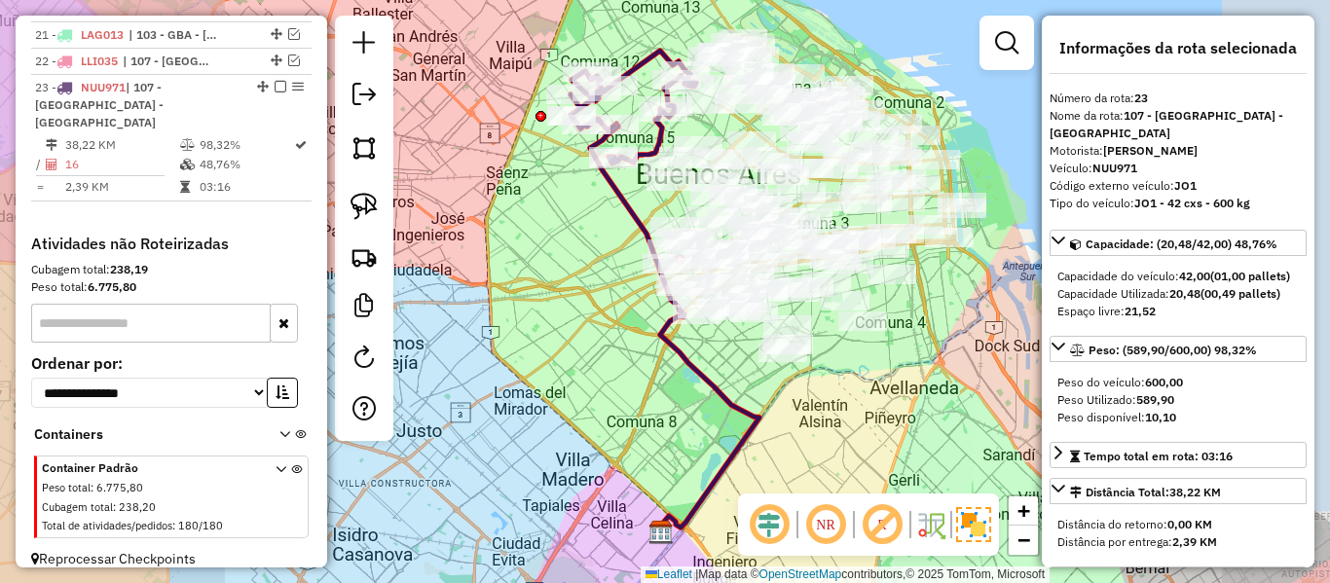
scroll to position [1186, 0]
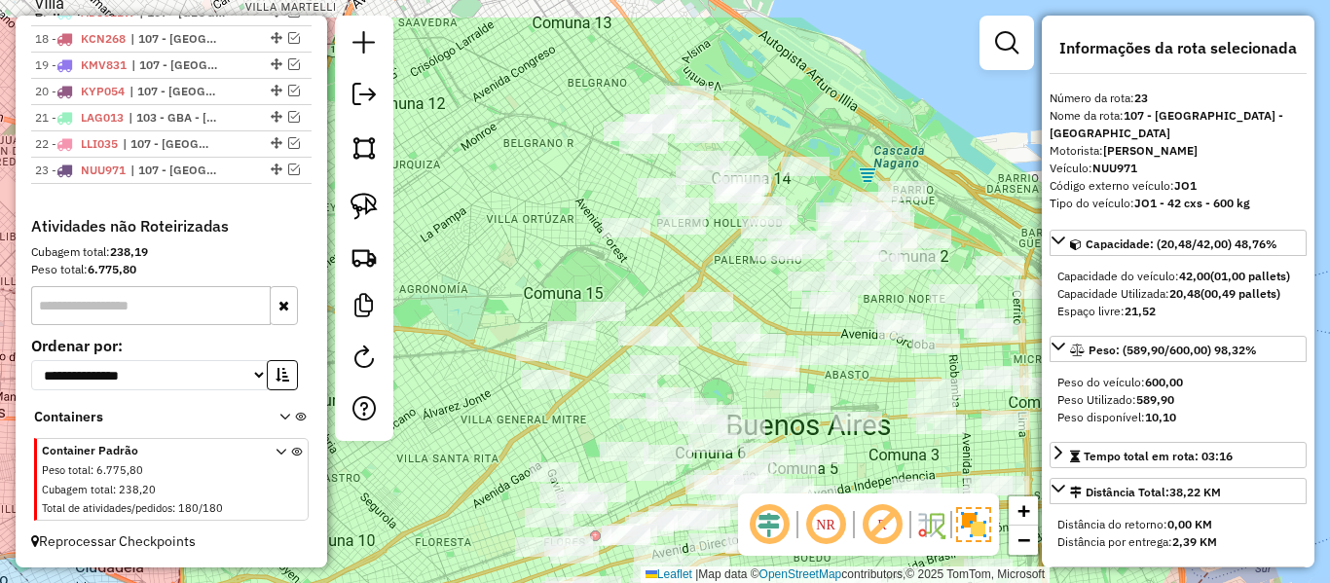
drag, startPoint x: 839, startPoint y: 119, endPoint x: 829, endPoint y: 148, distance: 31.1
click at [834, 147] on div "Janela de atendimento Grade de atendimento Capacidade Transportadoras Veículos …" at bounding box center [665, 291] width 1330 height 583
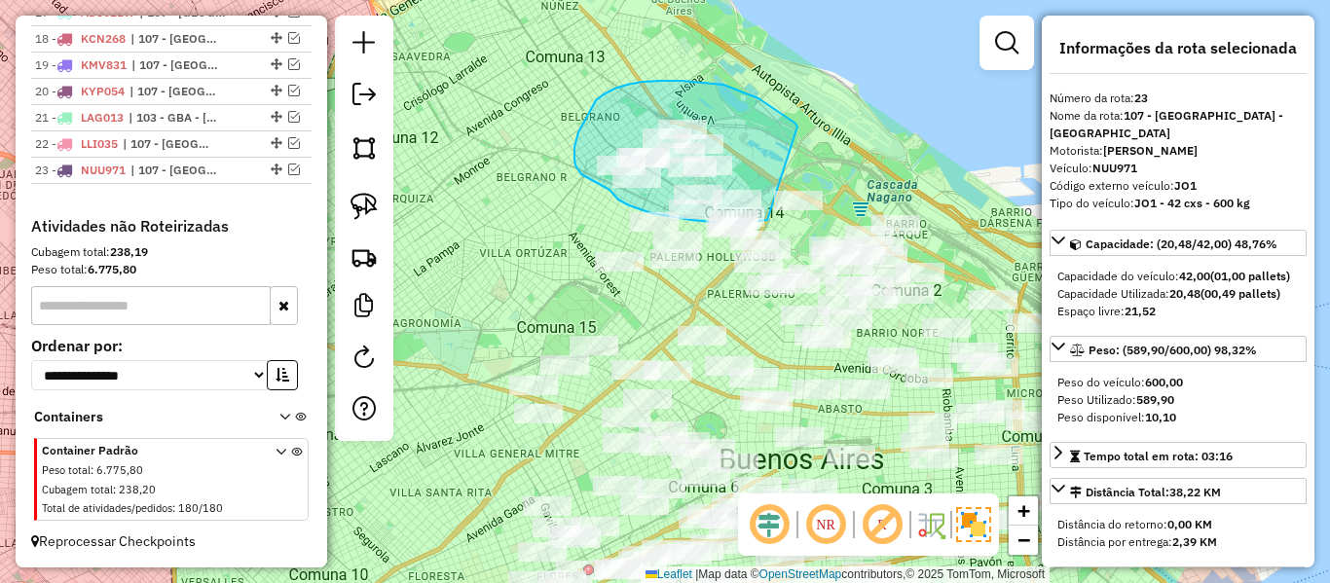
drag, startPoint x: 661, startPoint y: 81, endPoint x: 770, endPoint y: 216, distance: 173.8
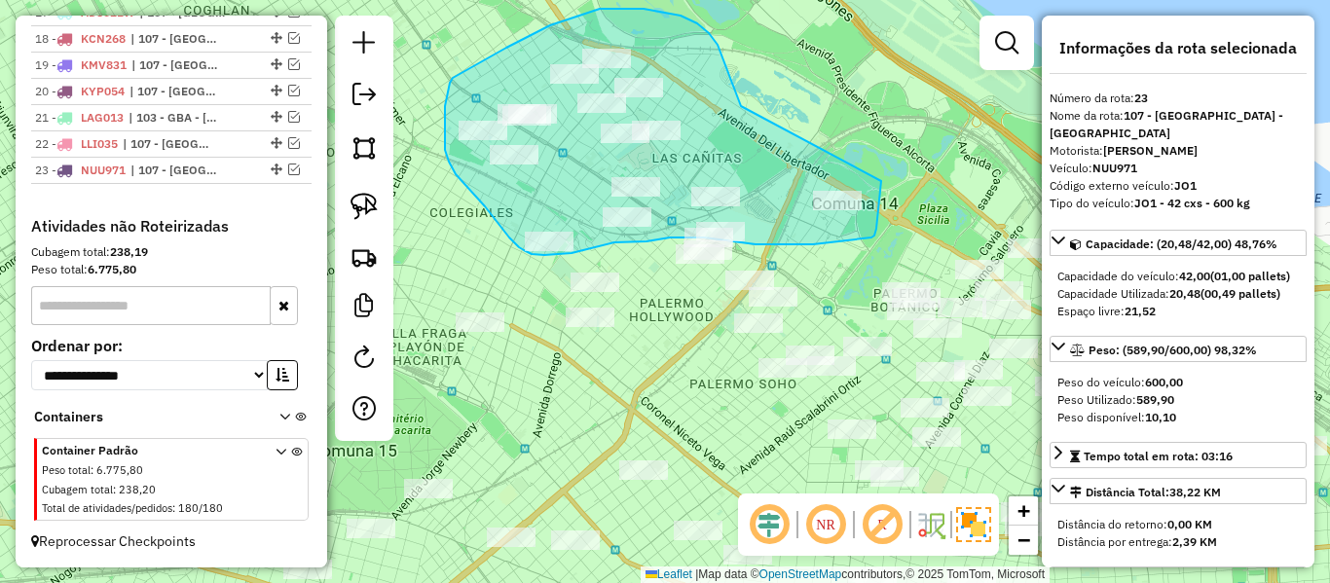
drag, startPoint x: 733, startPoint y: 85, endPoint x: 881, endPoint y: 178, distance: 175.1
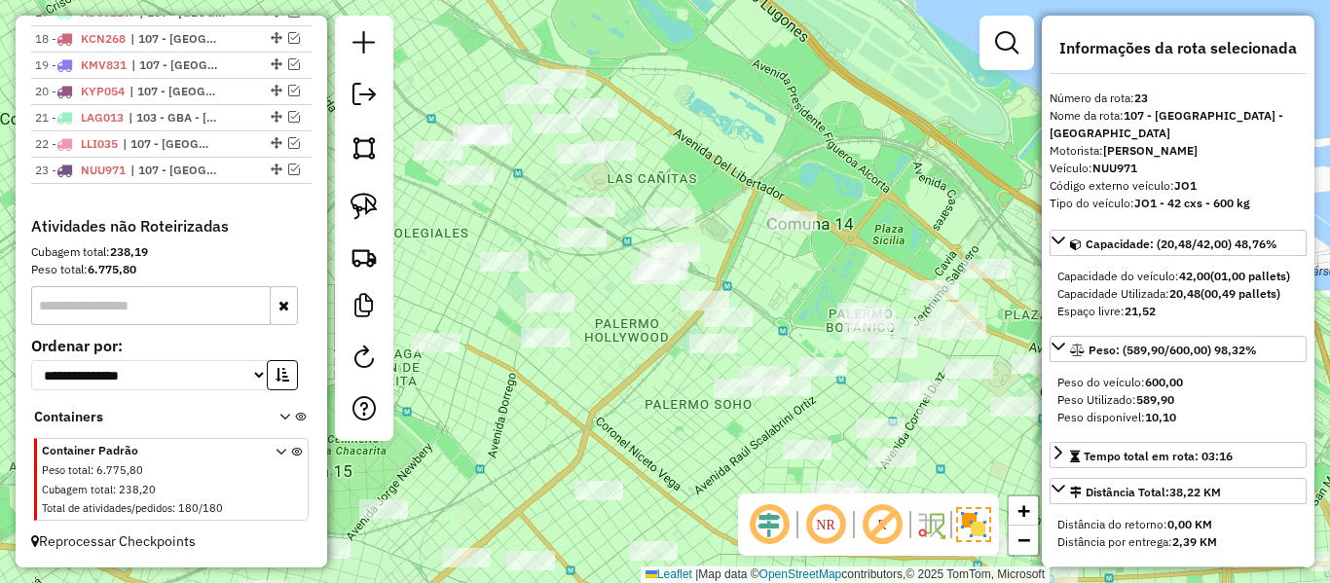
drag, startPoint x: 778, startPoint y: 148, endPoint x: 864, endPoint y: 259, distance: 140.2
click at [863, 258] on div "Janela de atendimento Grade de atendimento Capacidade Transportadoras Veículos …" at bounding box center [665, 291] width 1330 height 583
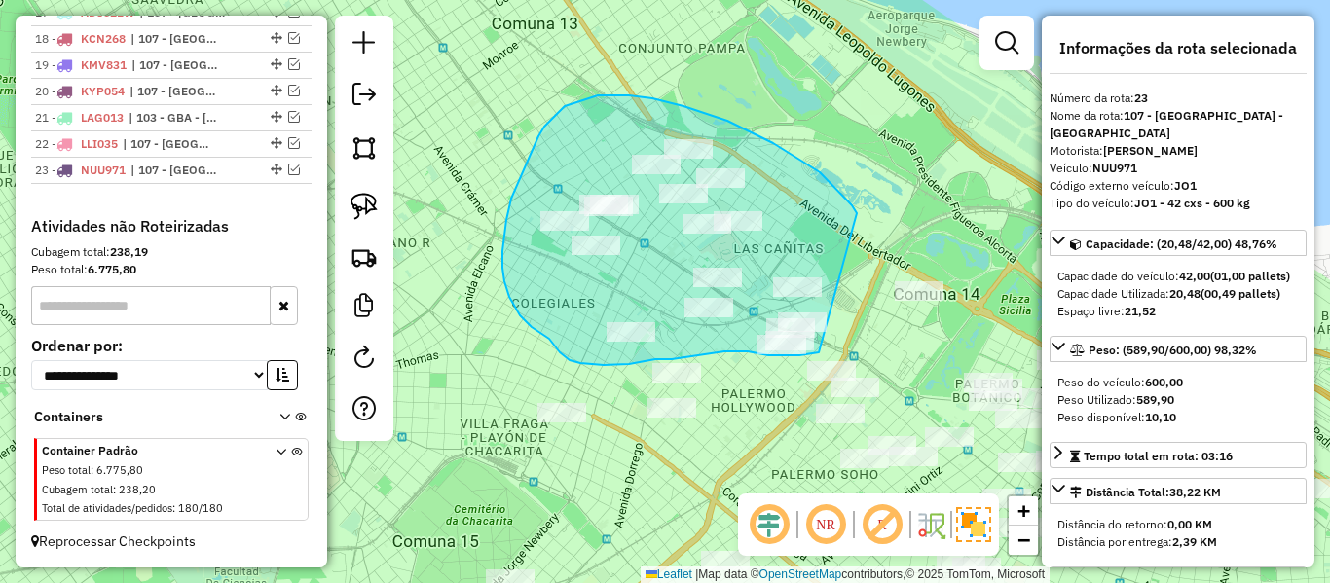
drag, startPoint x: 852, startPoint y: 205, endPoint x: 815, endPoint y: 332, distance: 131.9
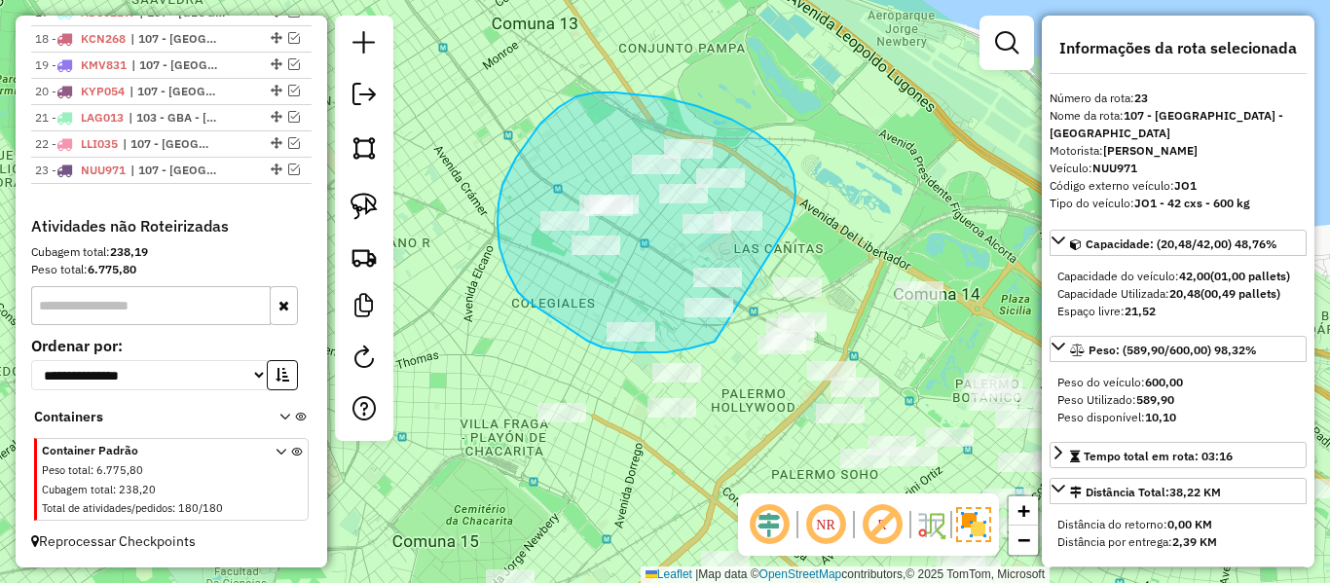
drag, startPoint x: 796, startPoint y: 192, endPoint x: 742, endPoint y: 329, distance: 147.4
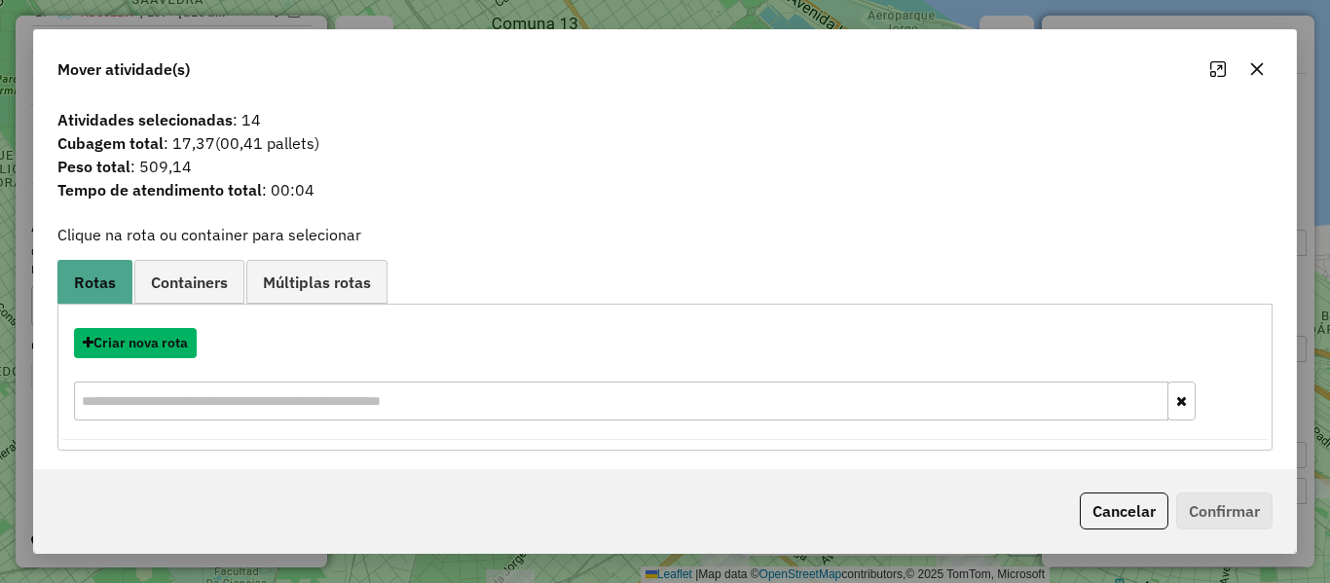
click at [175, 335] on button "Criar nova rota" at bounding box center [135, 343] width 123 height 30
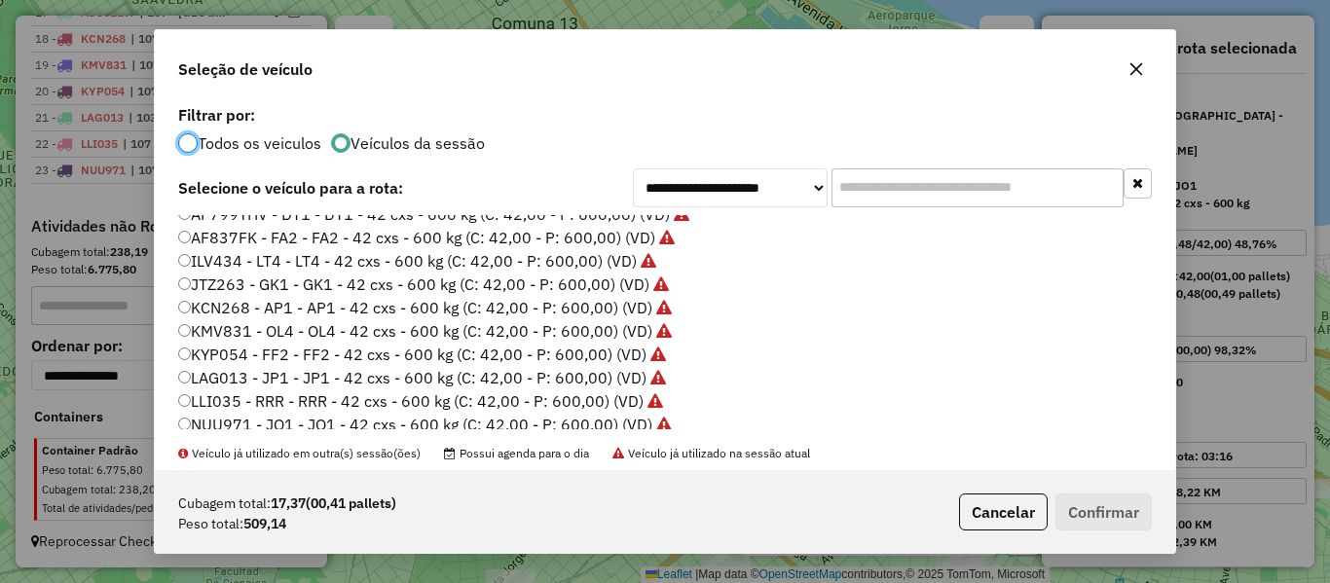
scroll to position [390, 0]
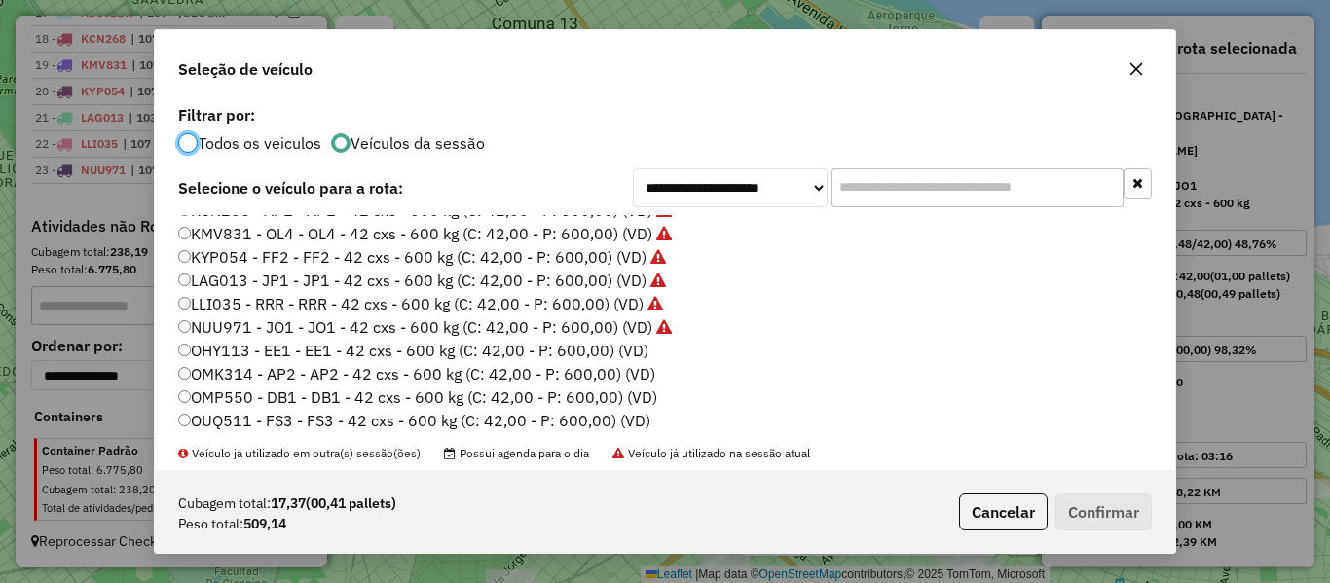
click at [620, 342] on label "OHY113 - EE1 - EE1 - 42 cxs - 600 kg (C: 42,00 - P: 600,00) (VD)" at bounding box center [413, 350] width 470 height 23
click at [1134, 515] on button "Confirmar" at bounding box center [1104, 512] width 96 height 37
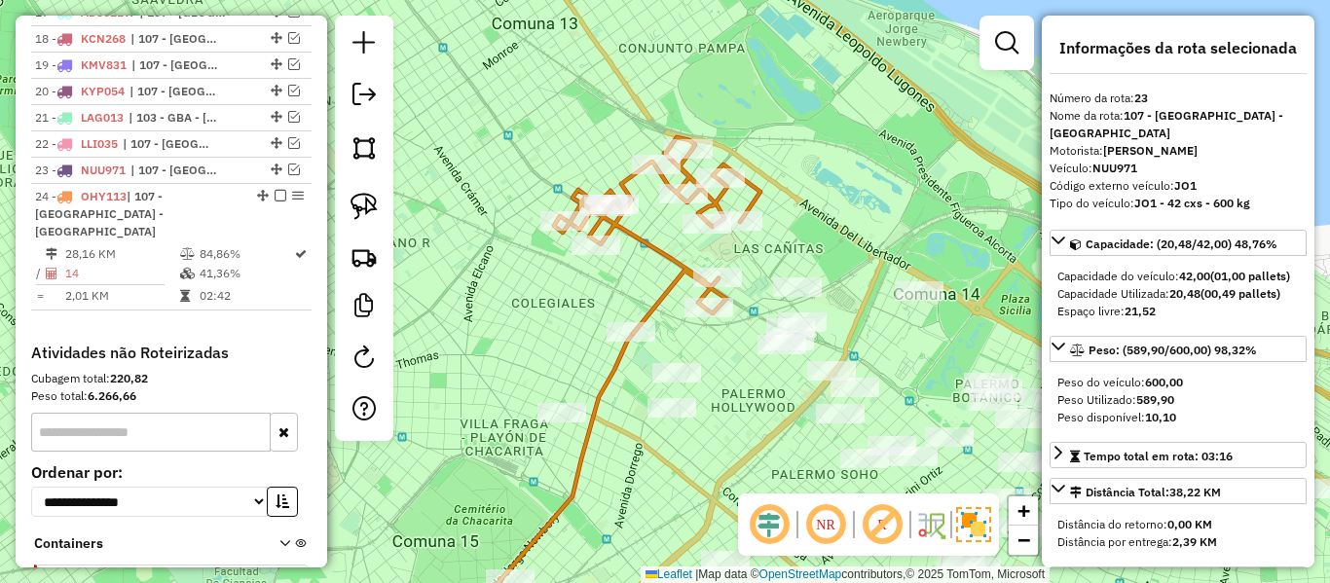
scroll to position [1295, 0]
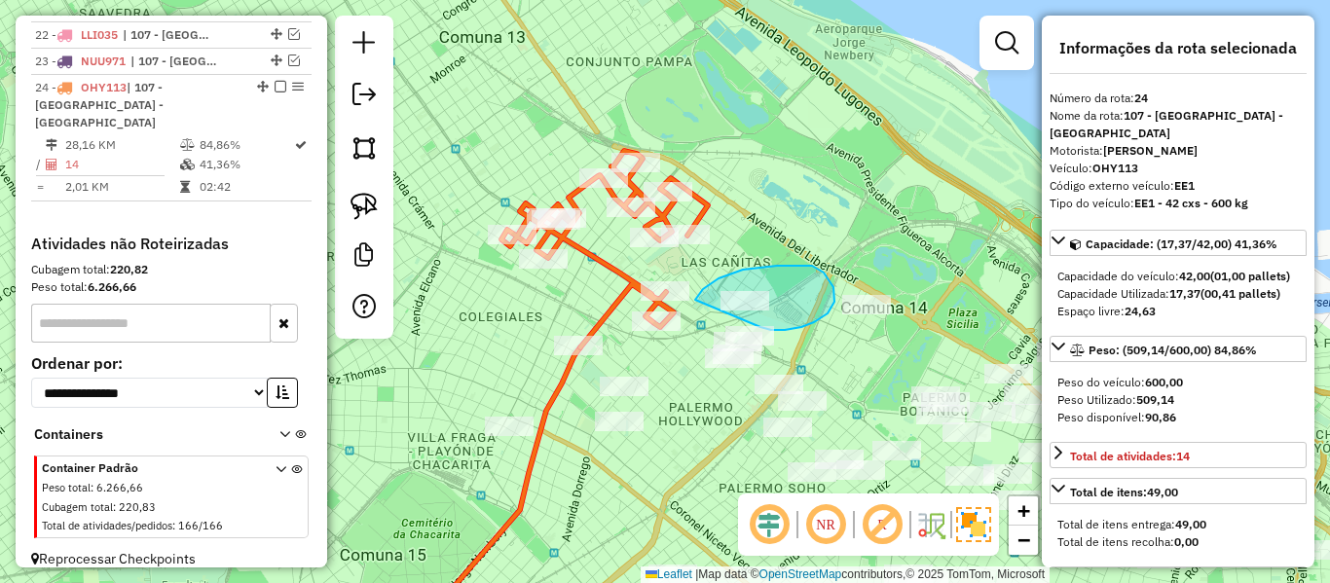
click at [761, 327] on div "Janela de atendimento Grade de atendimento Capacidade Transportadoras Veículos …" at bounding box center [665, 291] width 1330 height 583
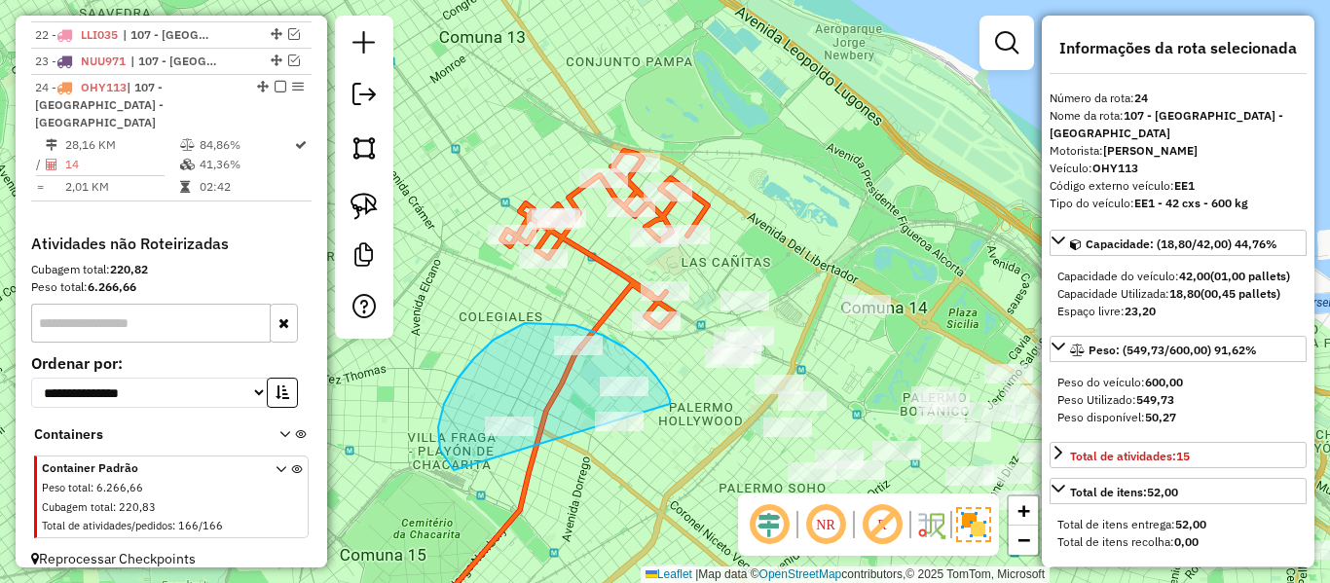
drag, startPoint x: 670, startPoint y: 404, endPoint x: 610, endPoint y: 486, distance: 101.7
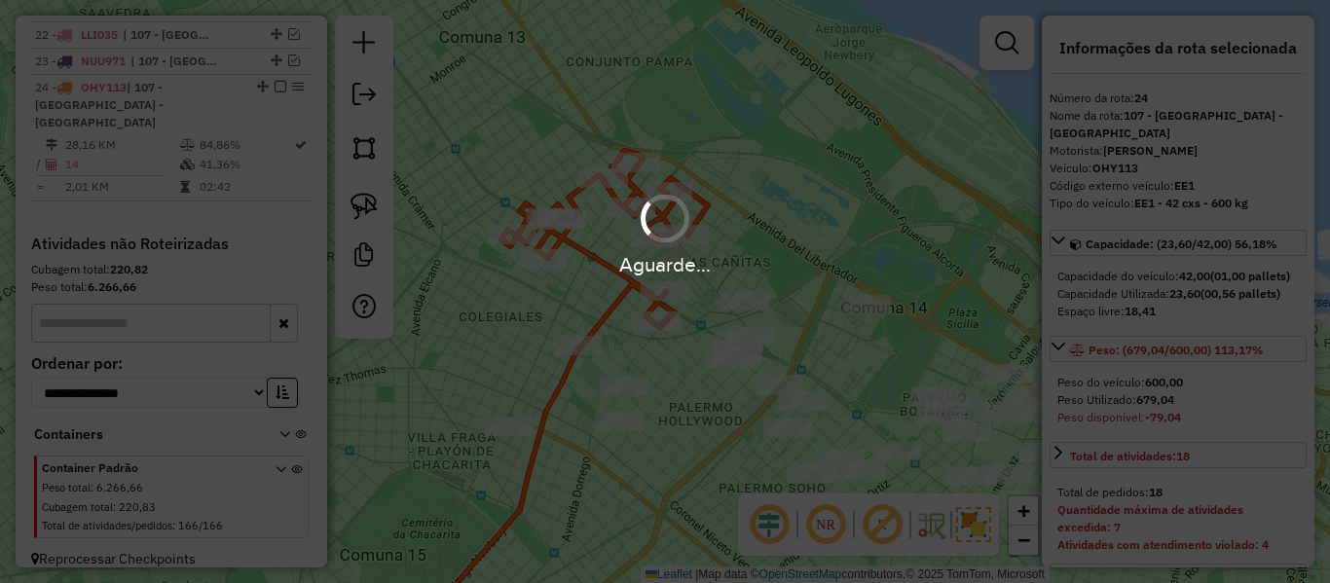
select select "**********"
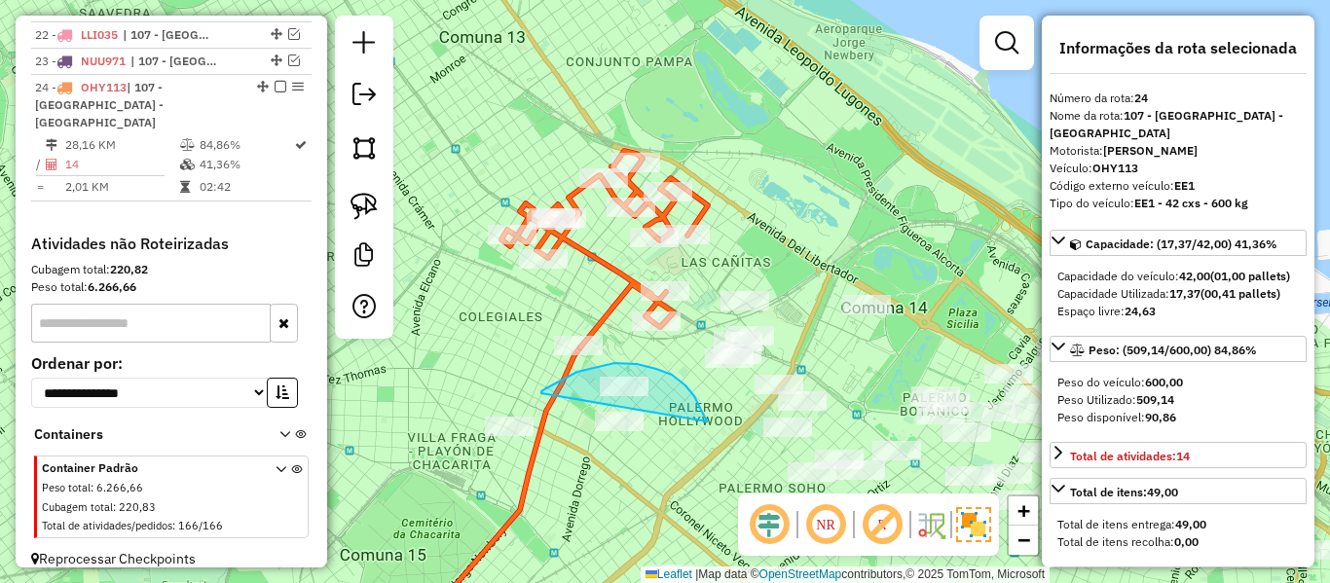
drag, startPoint x: 705, startPoint y: 418, endPoint x: 544, endPoint y: 395, distance: 162.2
drag, startPoint x: 783, startPoint y: 289, endPoint x: 710, endPoint y: 298, distance: 73.6
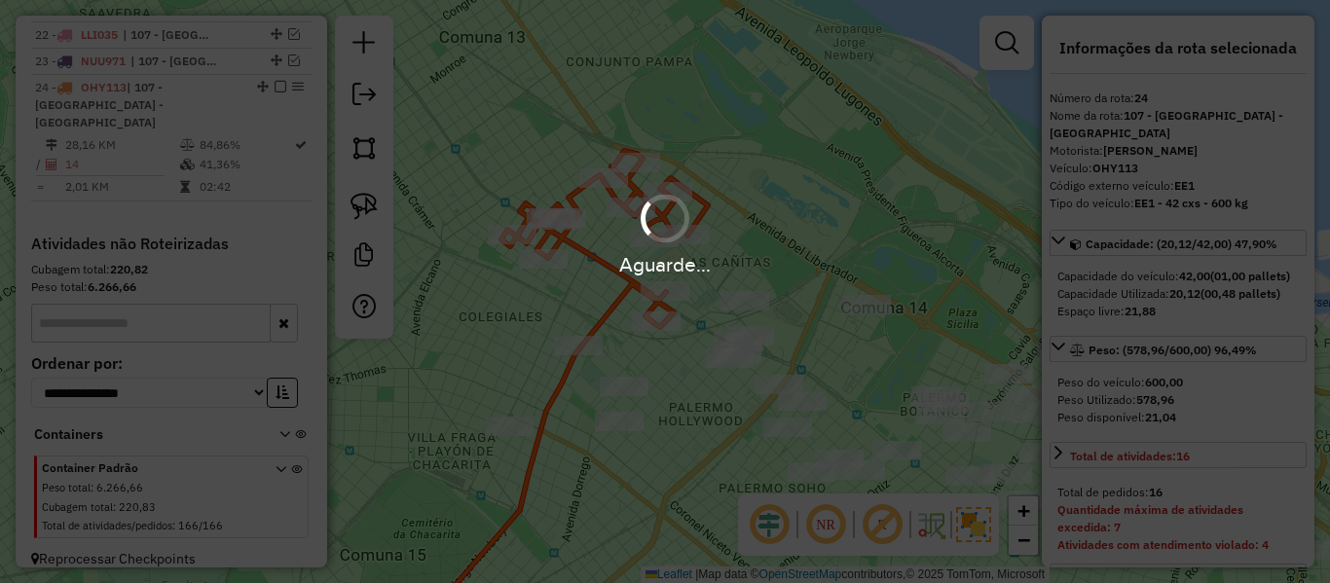
select select "**********"
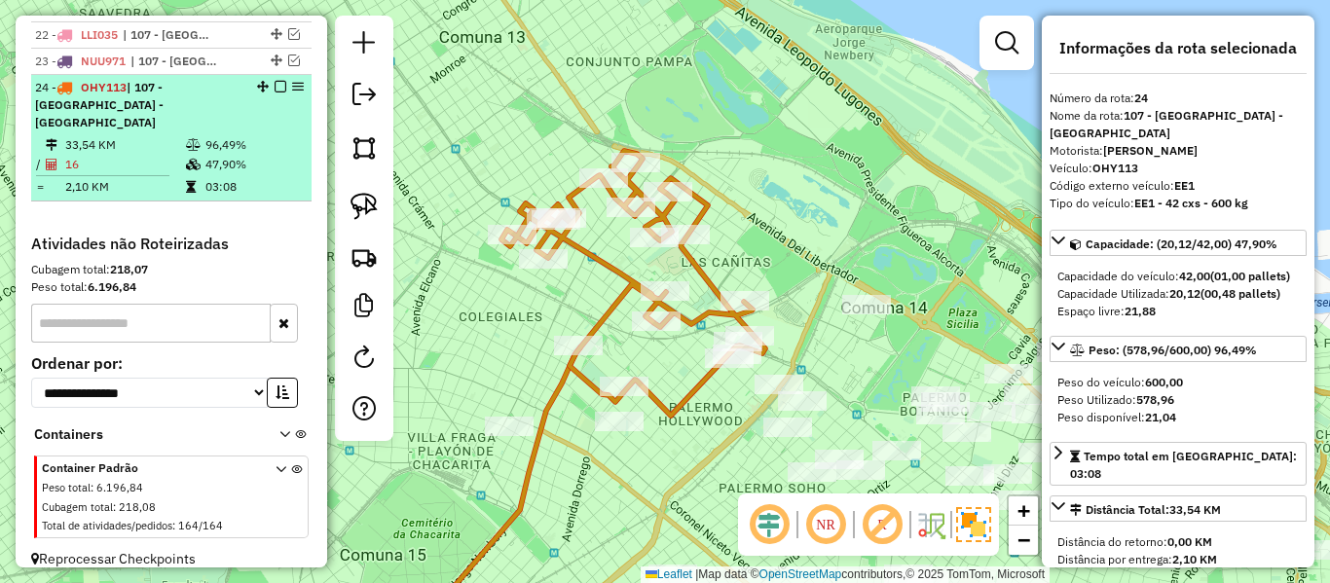
click at [275, 81] on em at bounding box center [281, 87] width 12 height 12
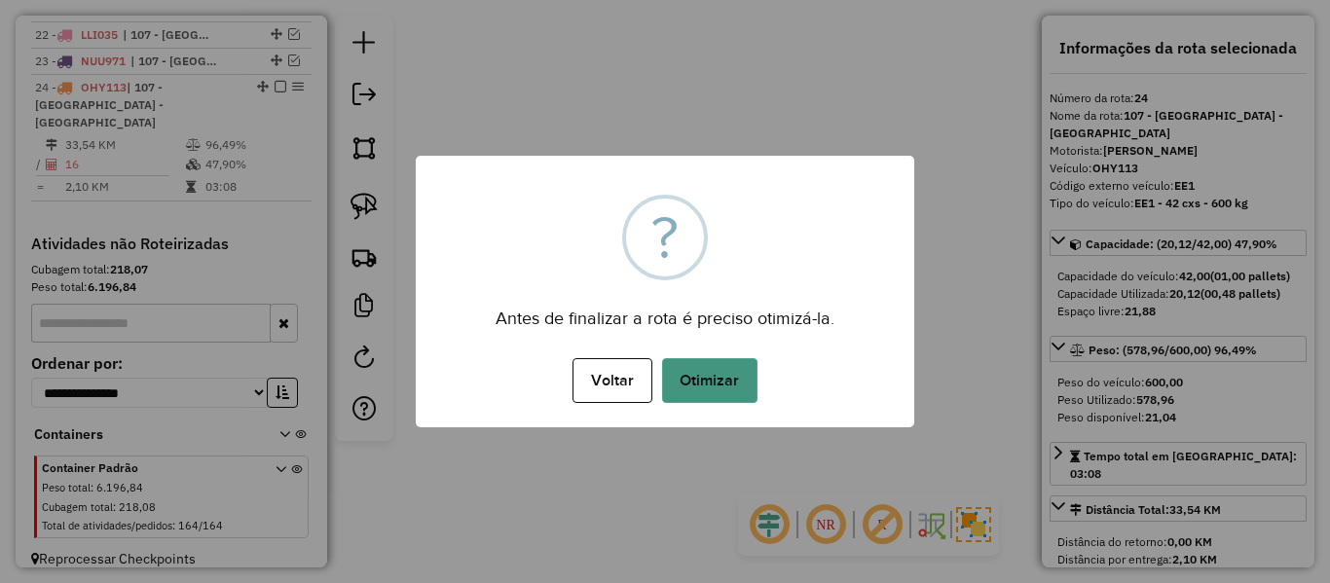
click at [734, 382] on button "Otimizar" at bounding box center [709, 380] width 95 height 45
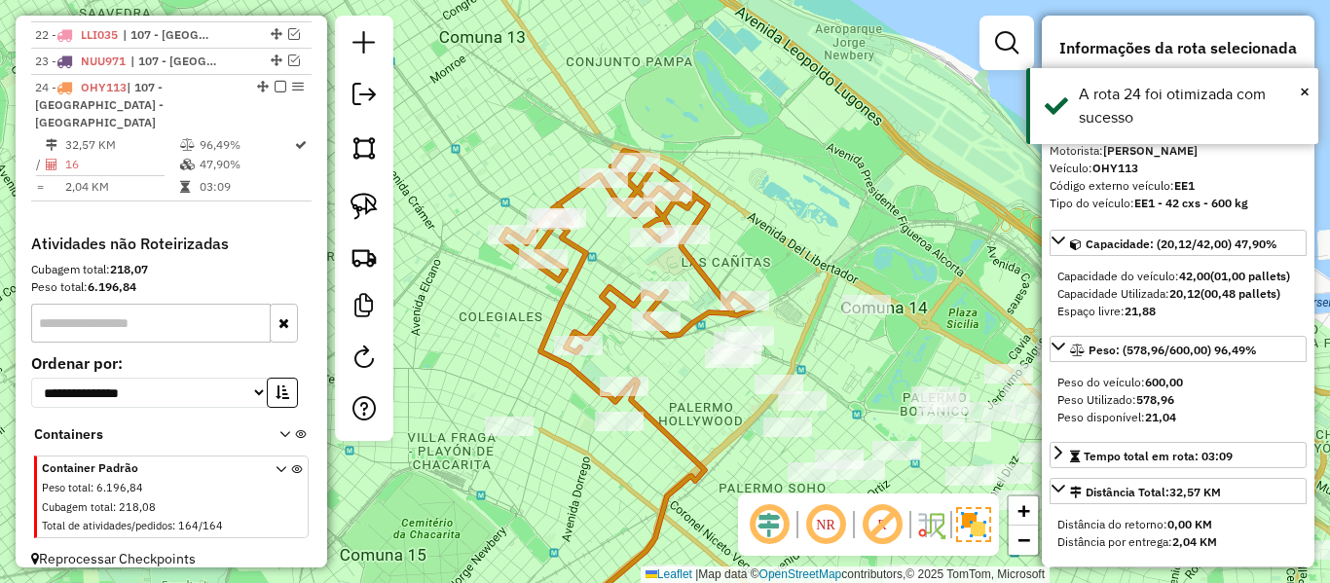
drag, startPoint x: 273, startPoint y: 82, endPoint x: 344, endPoint y: 110, distance: 76.5
click at [275, 83] on em at bounding box center [281, 87] width 12 height 12
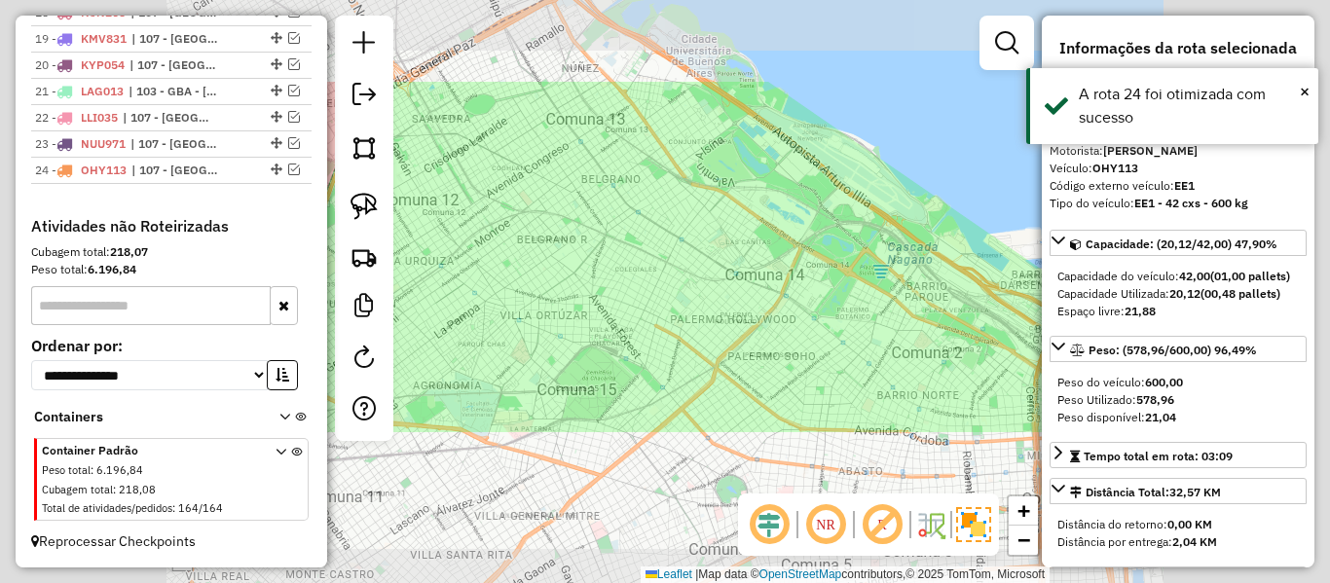
click at [772, 222] on div "Janela de atendimento Grade de atendimento Capacidade Transportadoras Veículos …" at bounding box center [665, 291] width 1330 height 583
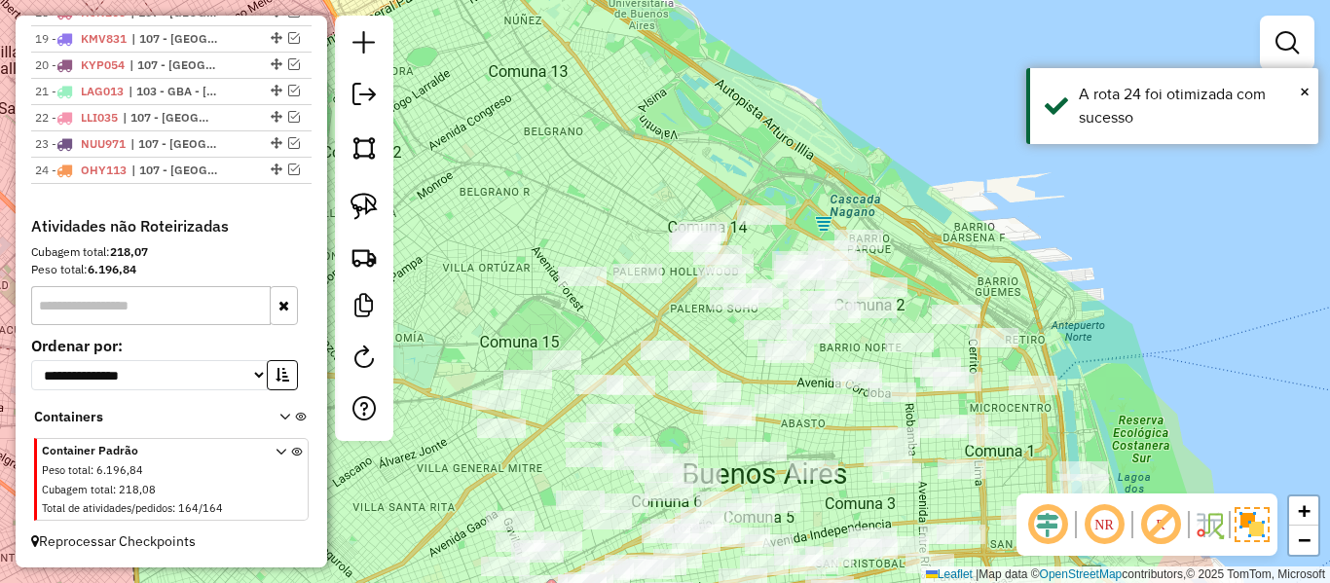
drag, startPoint x: 846, startPoint y: 194, endPoint x: 785, endPoint y: 151, distance: 74.8
click at [785, 151] on div "Janela de atendimento Grade de atendimento Capacidade Transportadoras Veículos …" at bounding box center [665, 291] width 1330 height 583
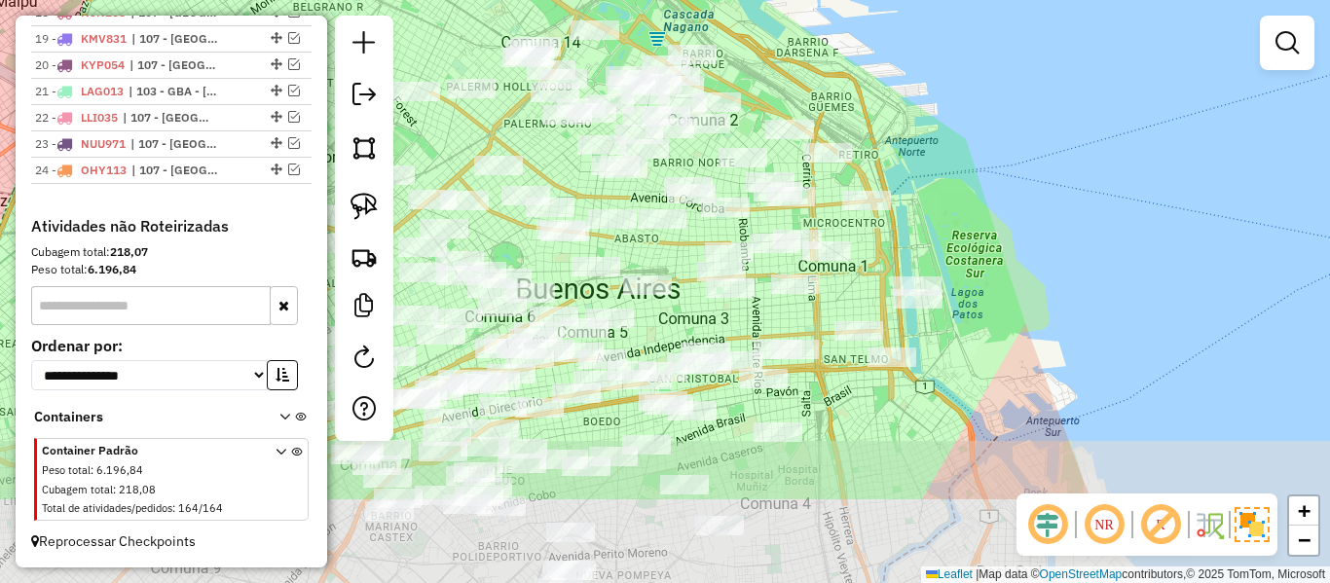
click at [852, 88] on div "Janela de atendimento Grade de atendimento Capacidade Transportadoras Veículos …" at bounding box center [665, 291] width 1330 height 583
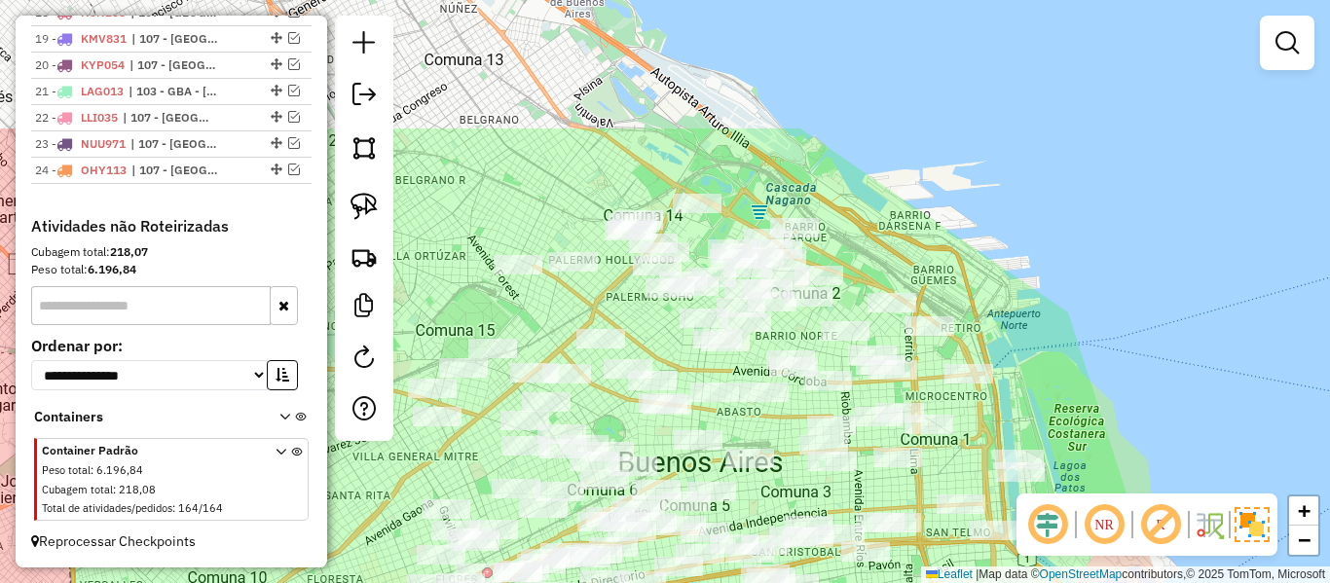
drag, startPoint x: 1055, startPoint y: 373, endPoint x: 1111, endPoint y: 448, distance: 93.9
click at [1113, 450] on div "Janela de atendimento Grade de atendimento Capacidade Transportadoras Veículos …" at bounding box center [665, 291] width 1330 height 583
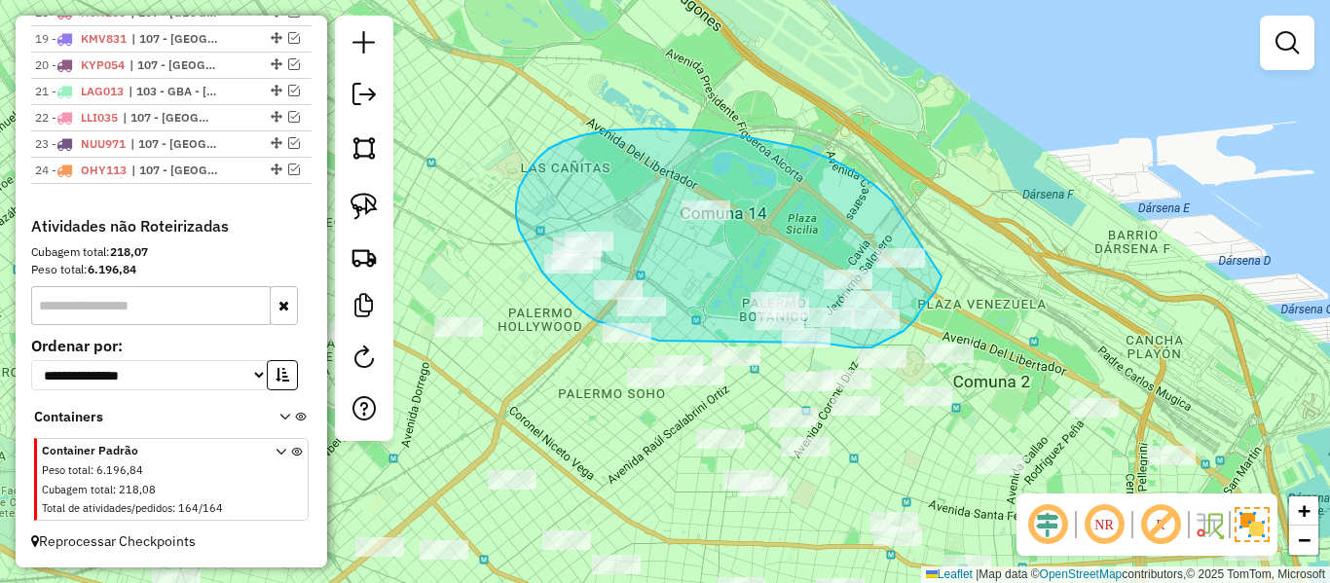
drag, startPoint x: 858, startPoint y: 173, endPoint x: 959, endPoint y: 251, distance: 127.8
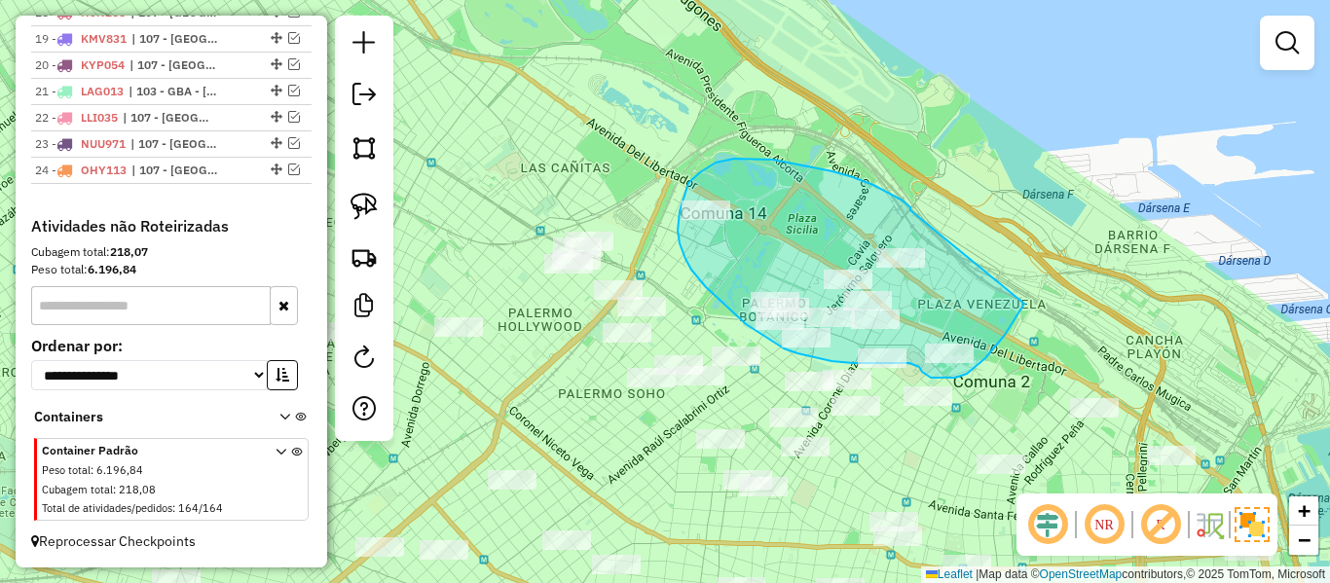
drag, startPoint x: 909, startPoint y: 205, endPoint x: 997, endPoint y: 250, distance: 99.3
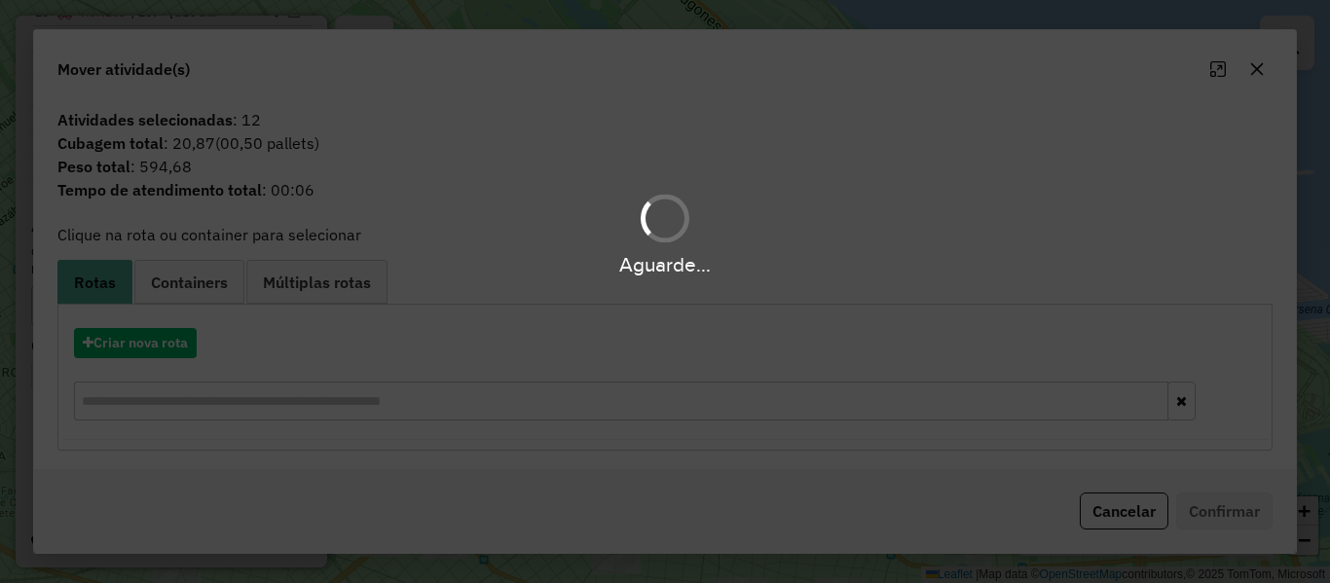
click at [189, 348] on div "Aguarde..." at bounding box center [665, 291] width 1330 height 583
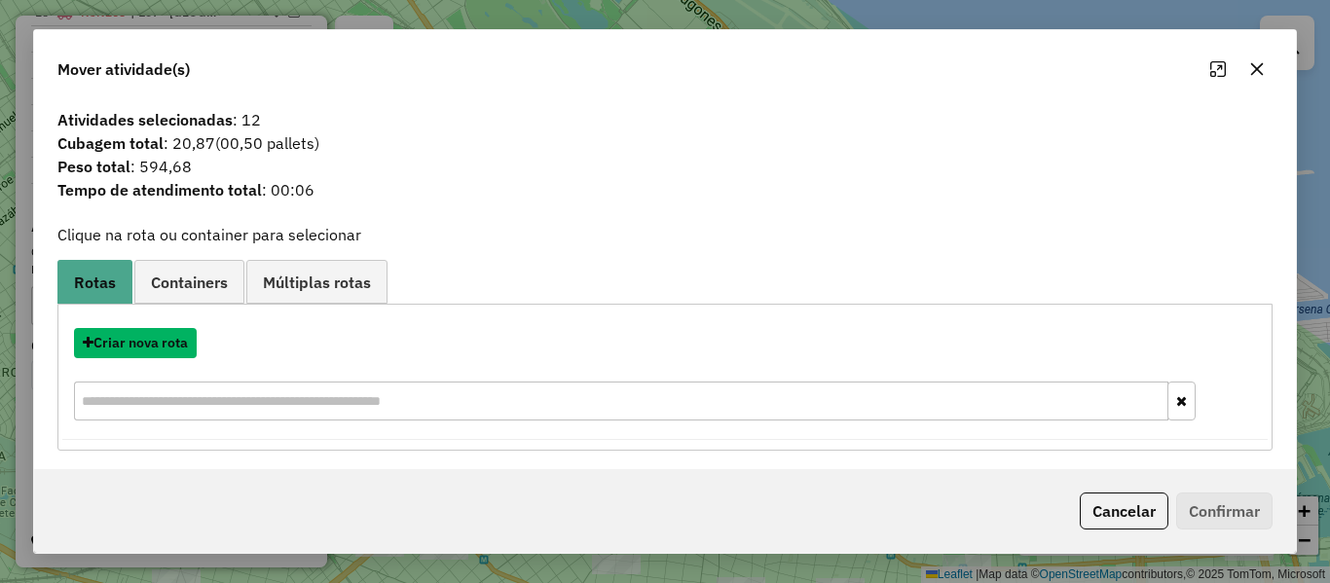
click at [189, 348] on button "Criar nova rota" at bounding box center [135, 343] width 123 height 30
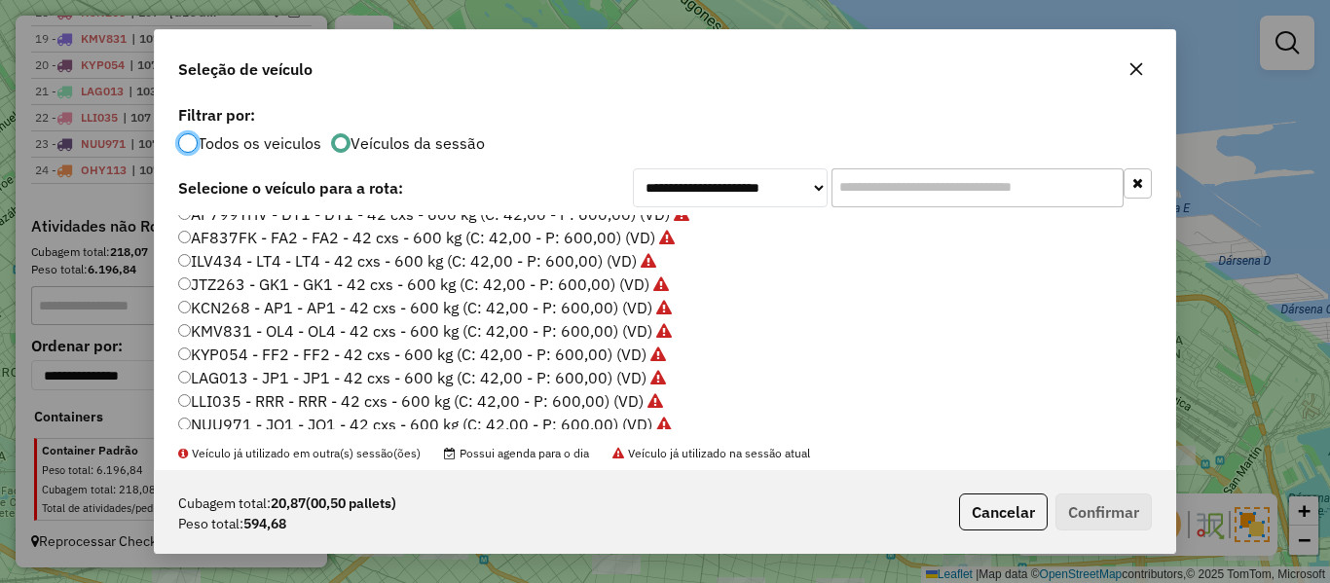
scroll to position [390, 0]
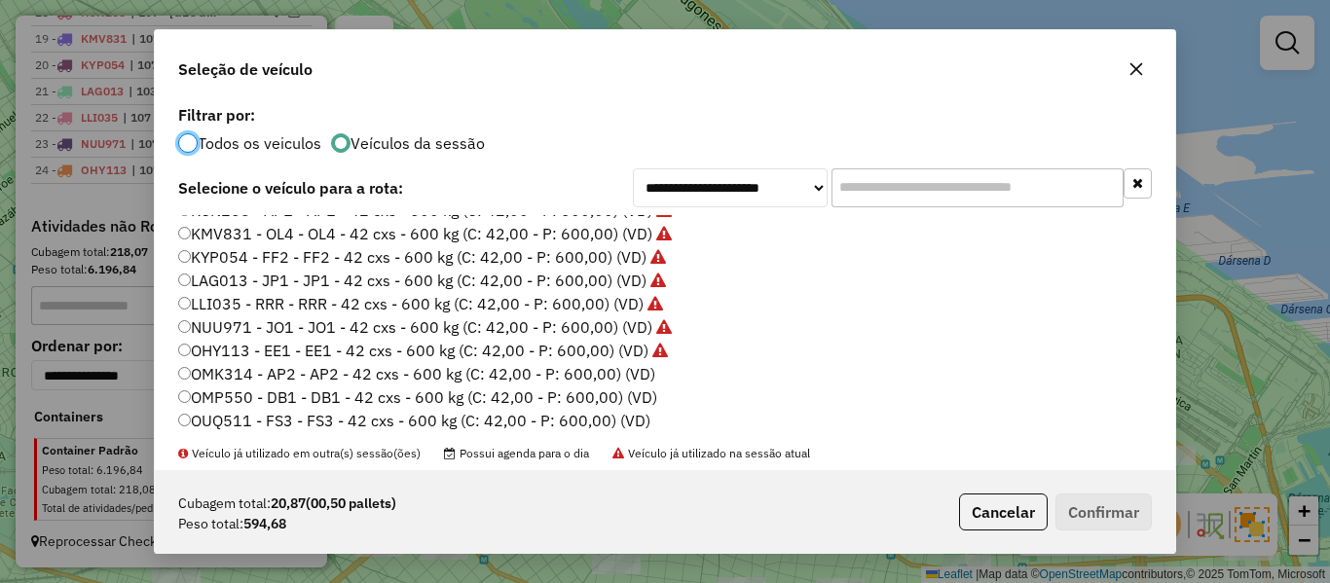
click at [639, 376] on label "OMK314 - AP2 - AP2 - 42 cxs - 600 kg (C: 42,00 - P: 600,00) (VD)" at bounding box center [416, 373] width 477 height 23
click at [1122, 517] on button "Confirmar" at bounding box center [1104, 512] width 96 height 37
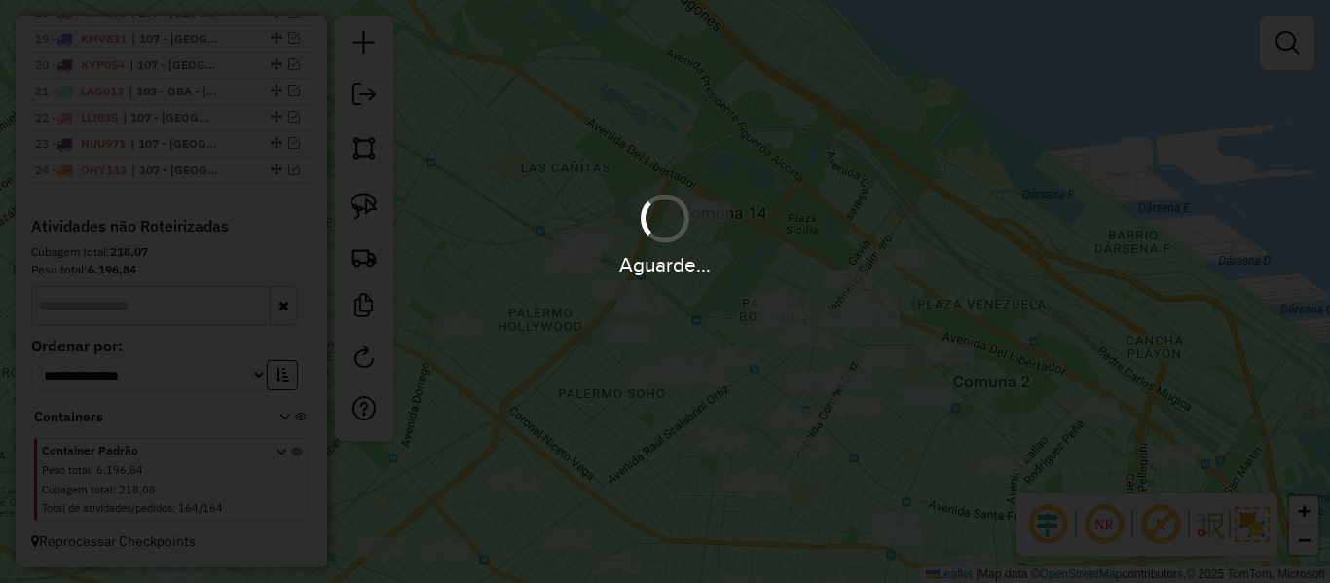
scroll to position [1295, 0]
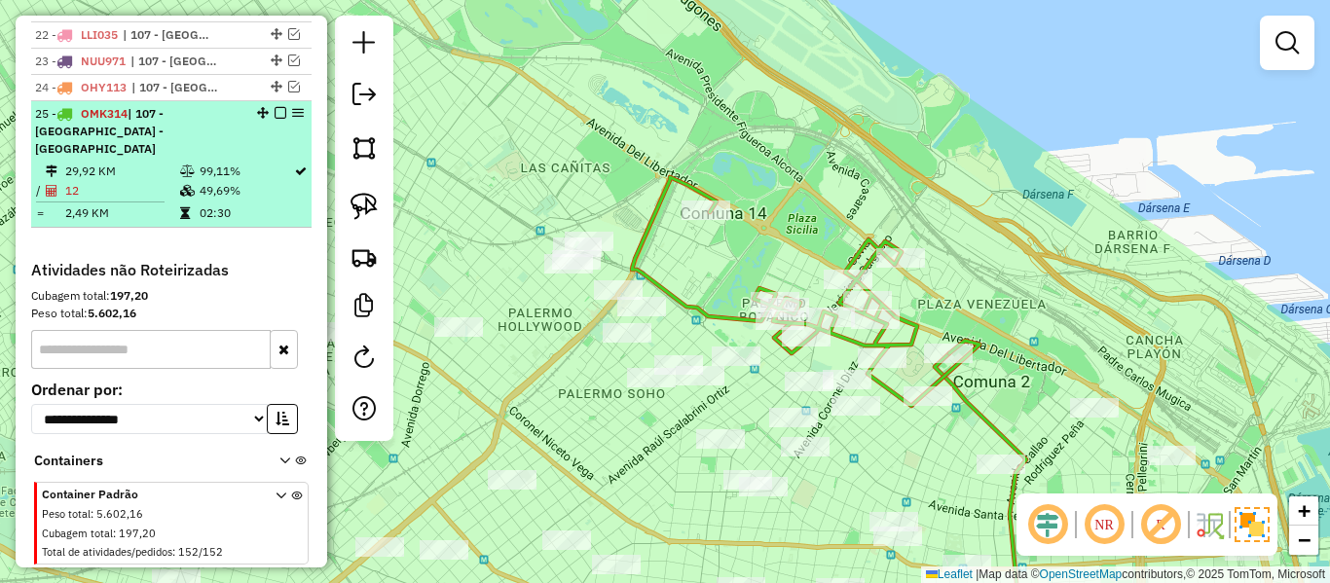
click at [277, 116] on em at bounding box center [281, 113] width 12 height 12
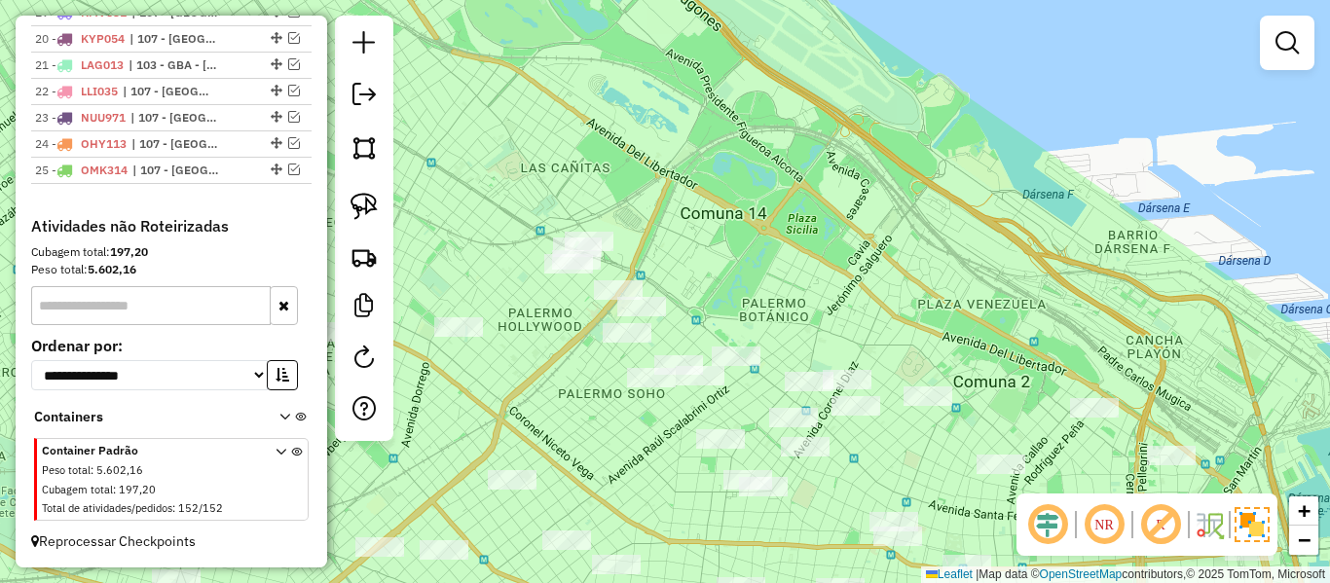
scroll to position [1239, 0]
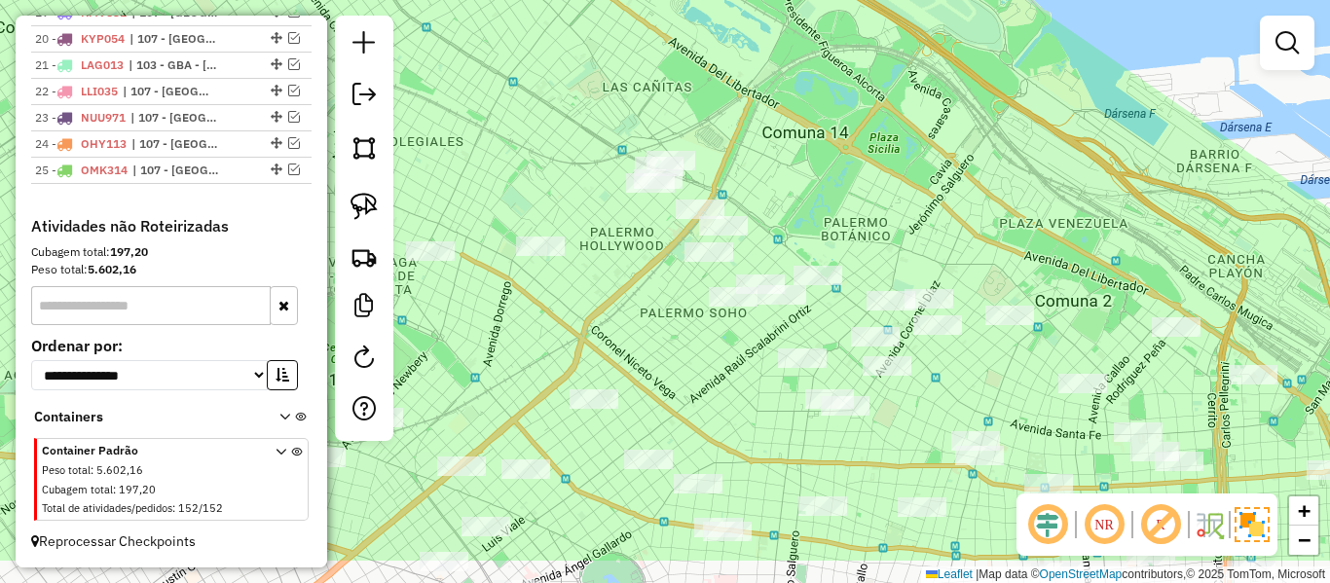
drag, startPoint x: 817, startPoint y: 237, endPoint x: 880, endPoint y: 209, distance: 68.9
click at [872, 207] on div "Janela de atendimento Grade de atendimento Capacidade Transportadoras Veículos …" at bounding box center [665, 291] width 1330 height 583
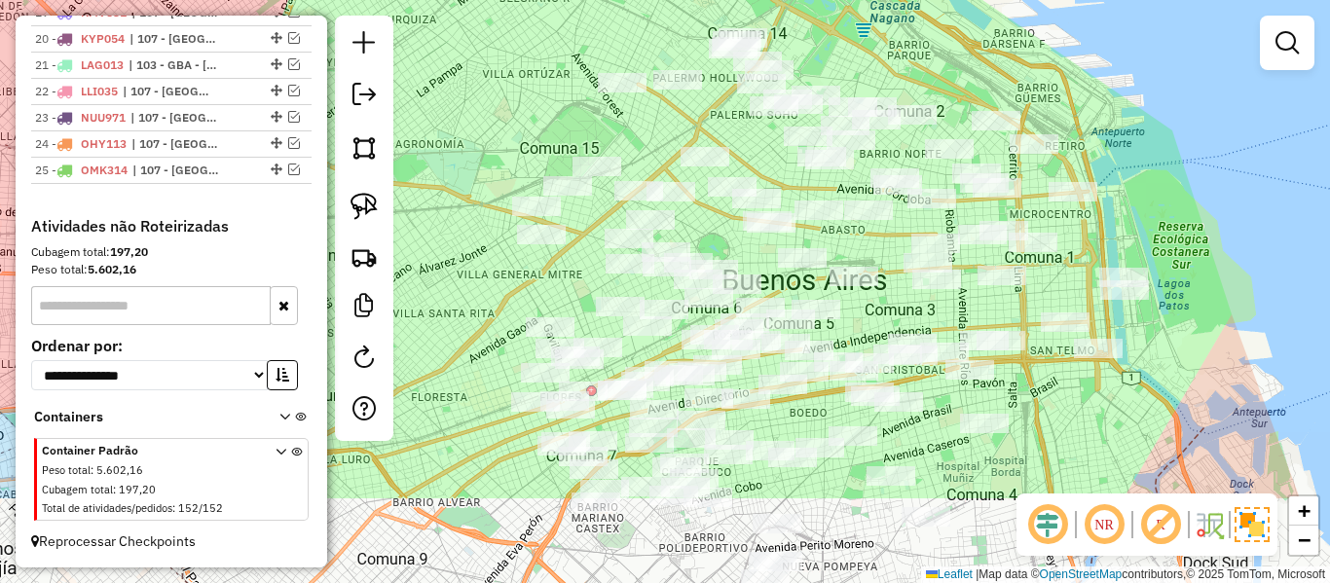
drag, startPoint x: 896, startPoint y: 213, endPoint x: 874, endPoint y: 77, distance: 138.0
click at [838, 55] on div "Janela de atendimento Grade de atendimento Capacidade Transportadoras Veículos …" at bounding box center [665, 291] width 1330 height 583
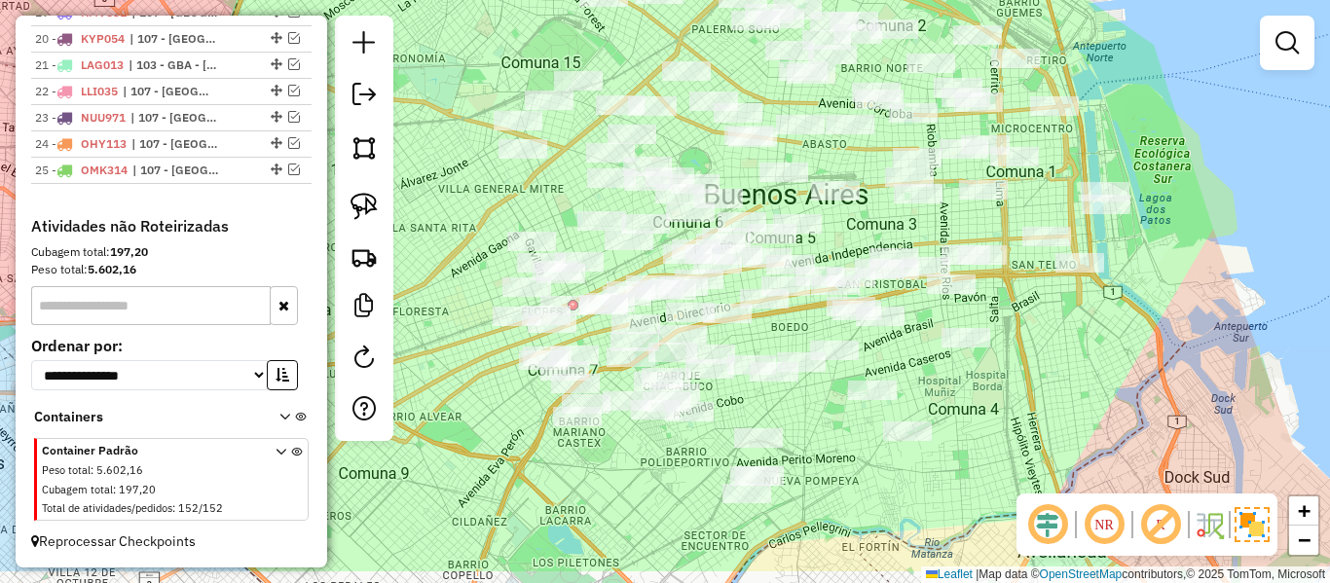
drag, startPoint x: 1053, startPoint y: 443, endPoint x: 1052, endPoint y: 385, distance: 58.4
click at [1052, 385] on div "Janela de atendimento Grade de atendimento Capacidade Transportadoras Veículos …" at bounding box center [665, 291] width 1330 height 583
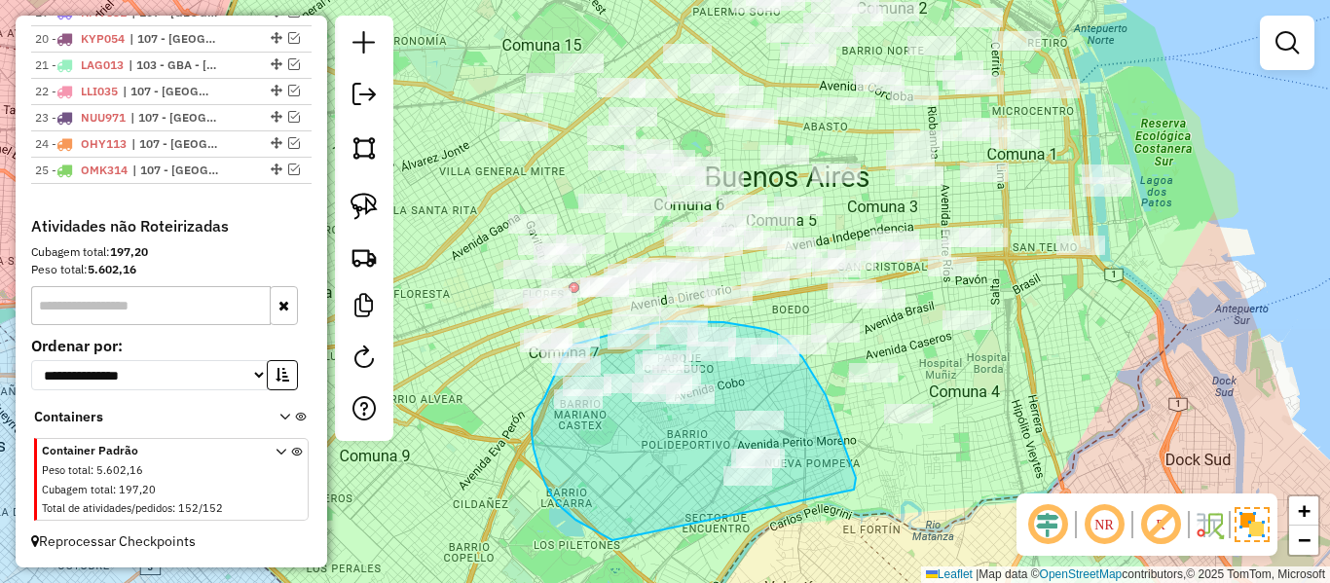
drag, startPoint x: 854, startPoint y: 490, endPoint x: 642, endPoint y: 552, distance: 221.2
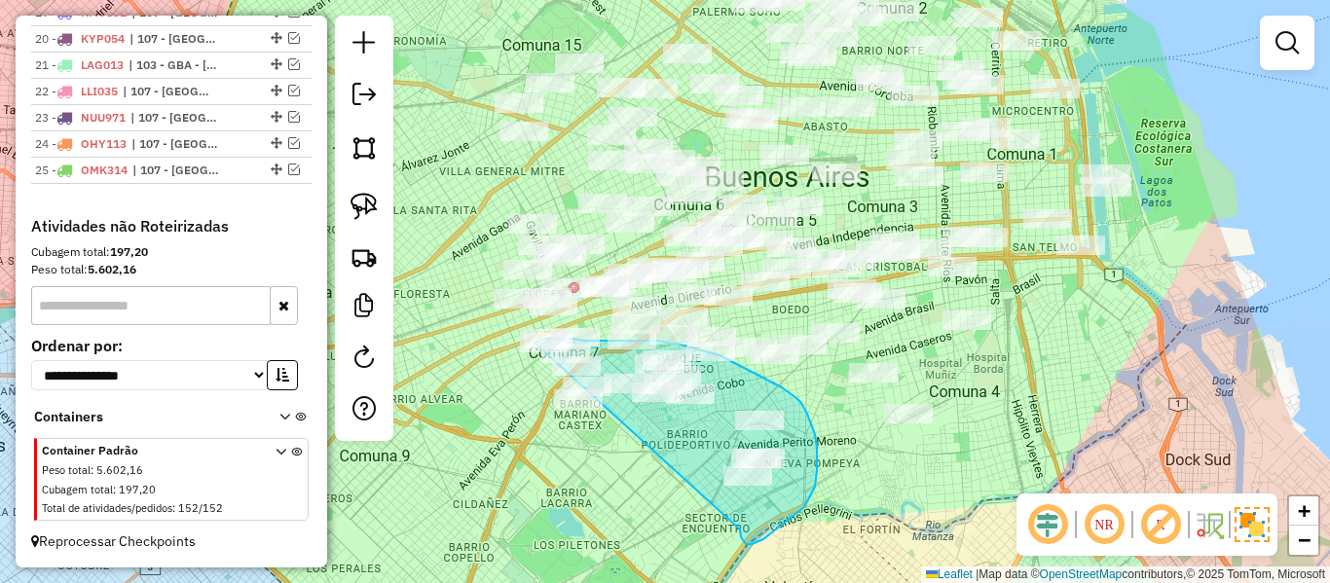
drag, startPoint x: 783, startPoint y: 525, endPoint x: 539, endPoint y: 485, distance: 247.7
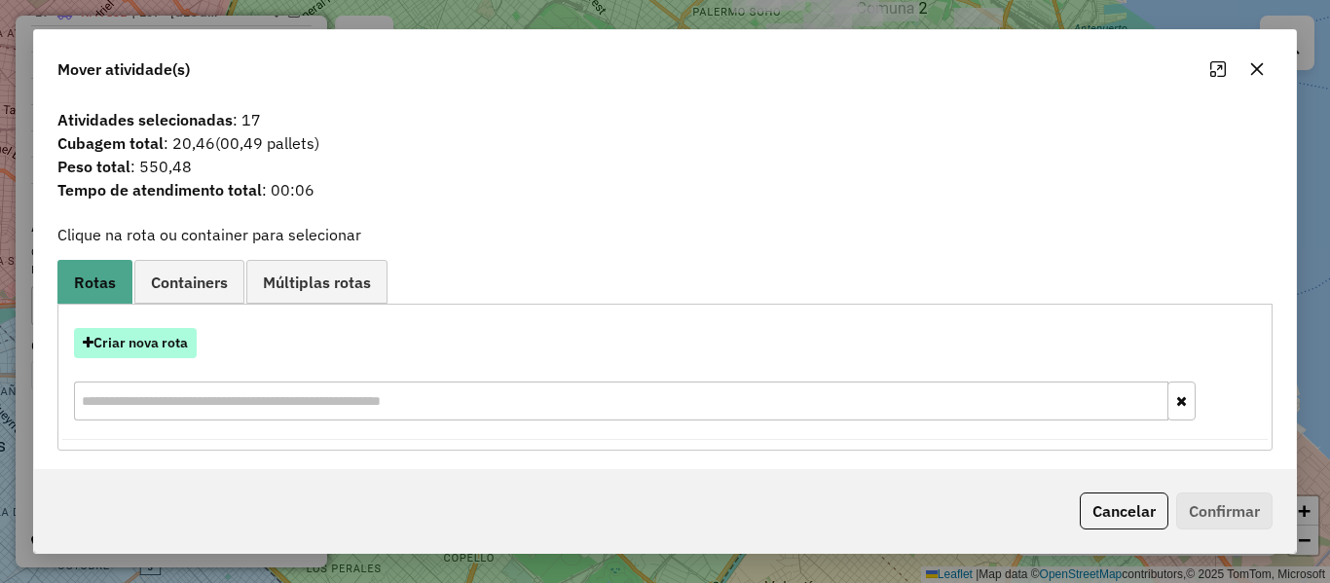
click at [166, 346] on button "Criar nova rota" at bounding box center [135, 343] width 123 height 30
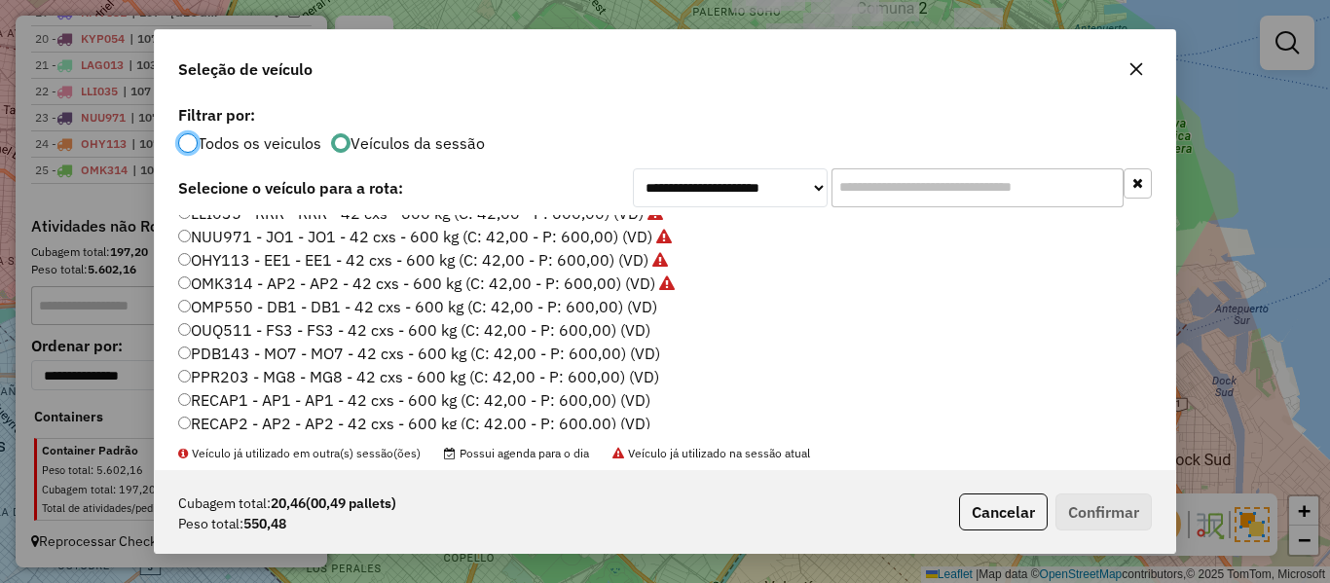
scroll to position [487, 0]
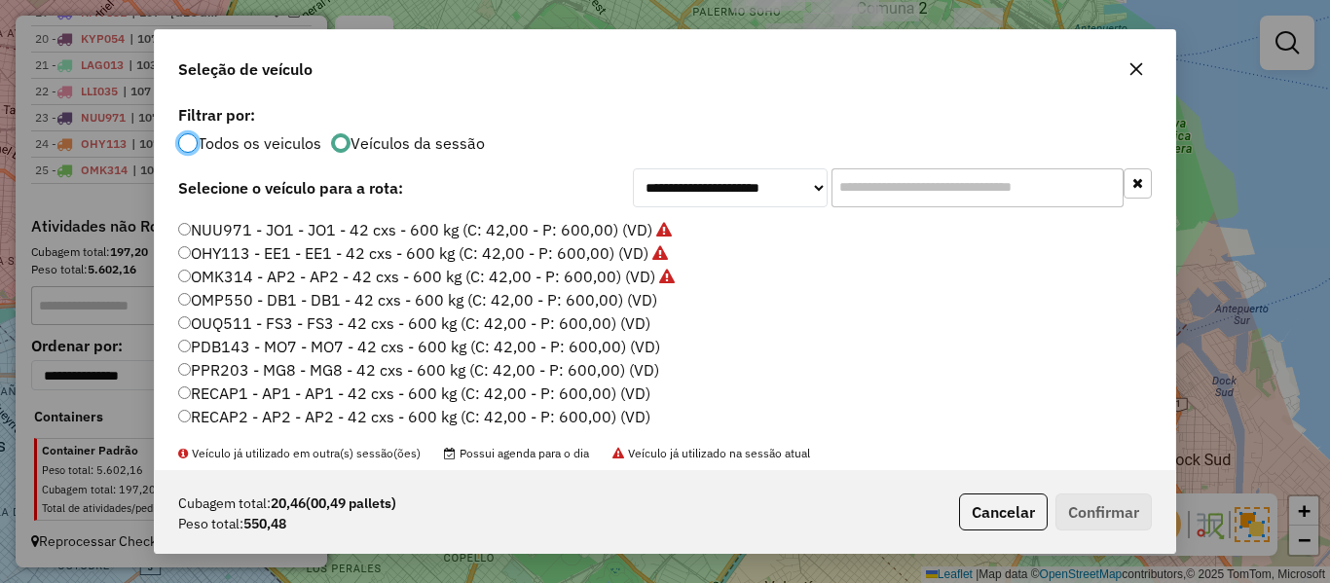
click at [636, 293] on label "OMP550 - DB1 - DB1 - 42 cxs - 600 kg (C: 42,00 - P: 600,00) (VD)" at bounding box center [417, 299] width 479 height 23
click at [1088, 507] on button "Confirmar" at bounding box center [1104, 512] width 96 height 37
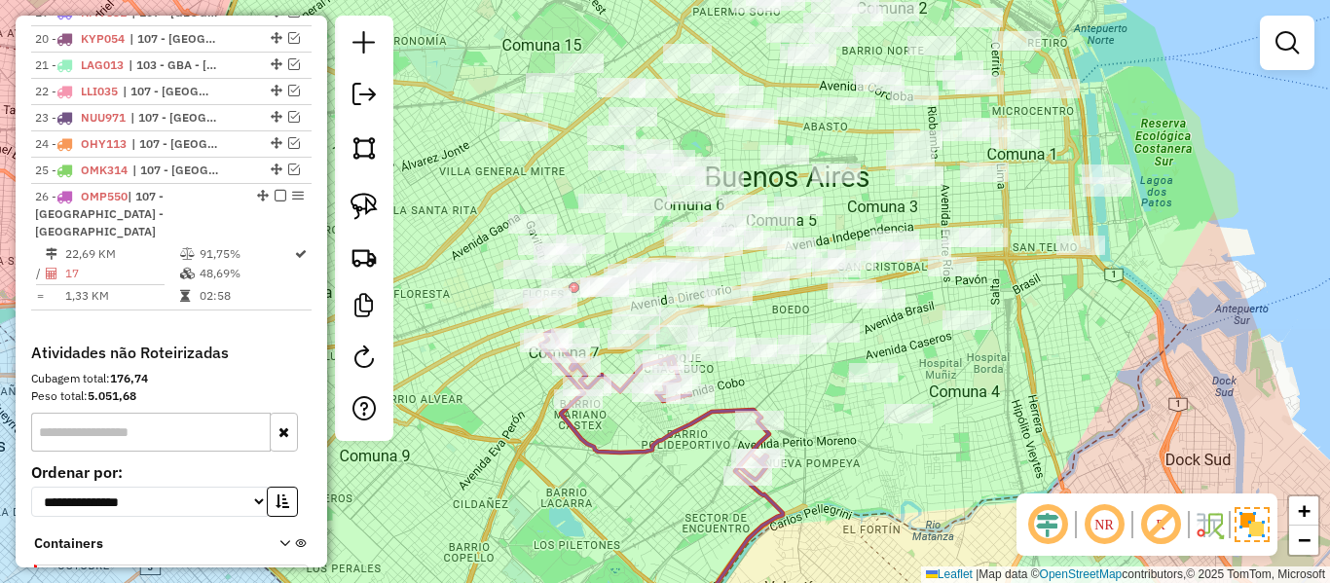
scroll to position [1295, 0]
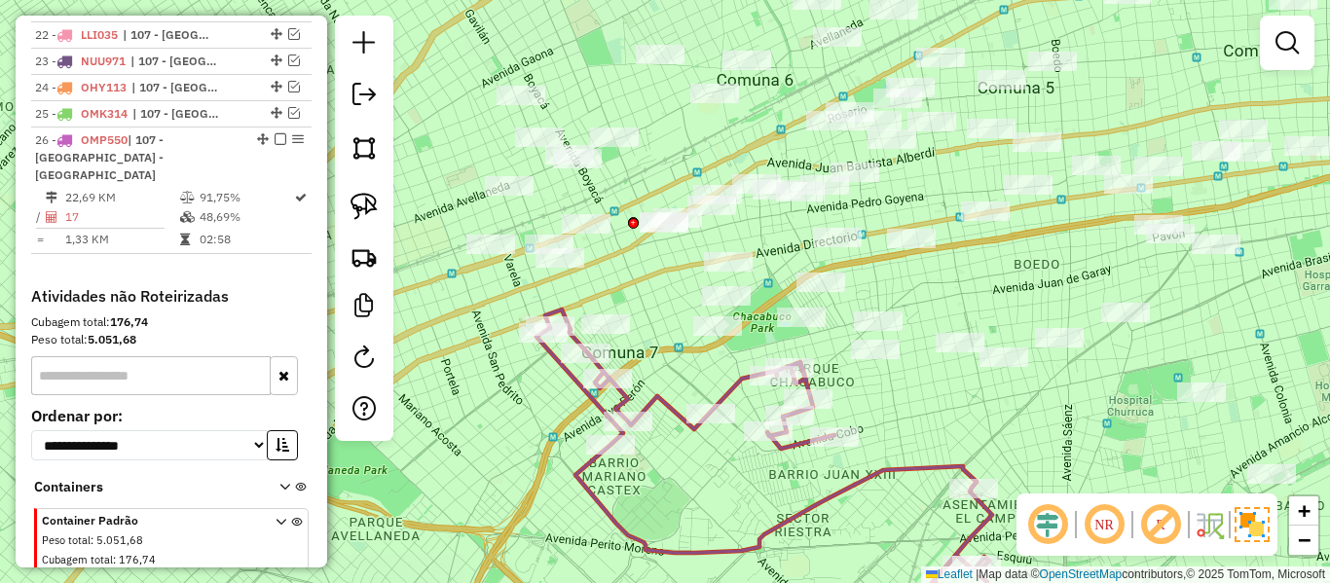
click at [677, 400] on icon at bounding box center [765, 459] width 456 height 299
select select "**********"
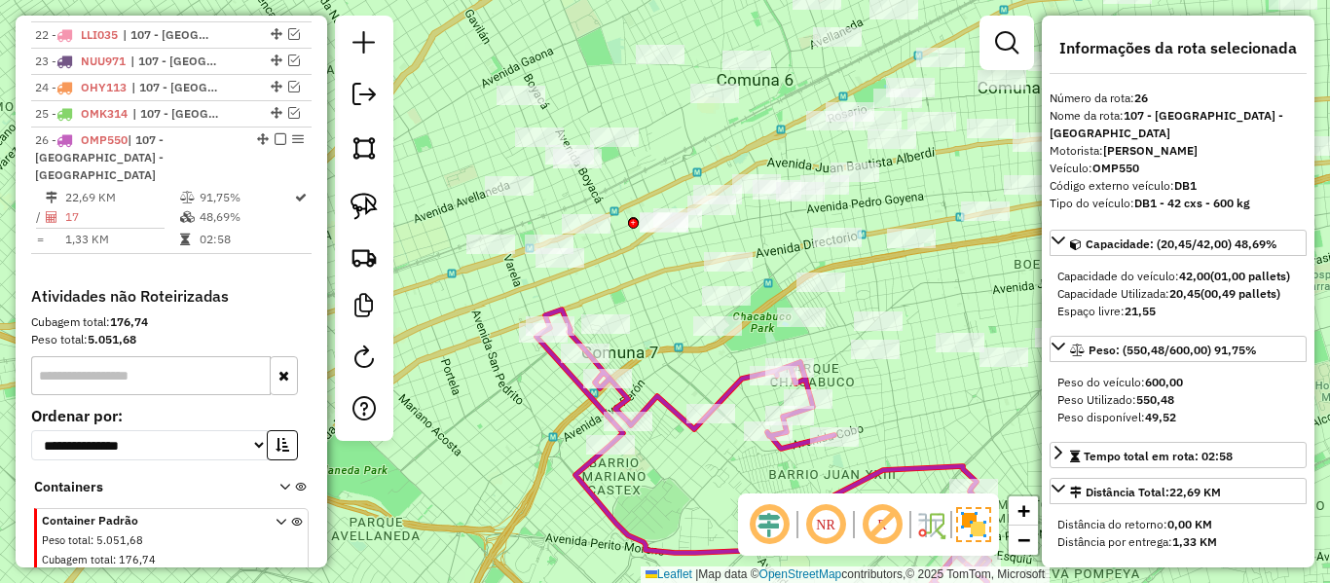
scroll to position [1348, 0]
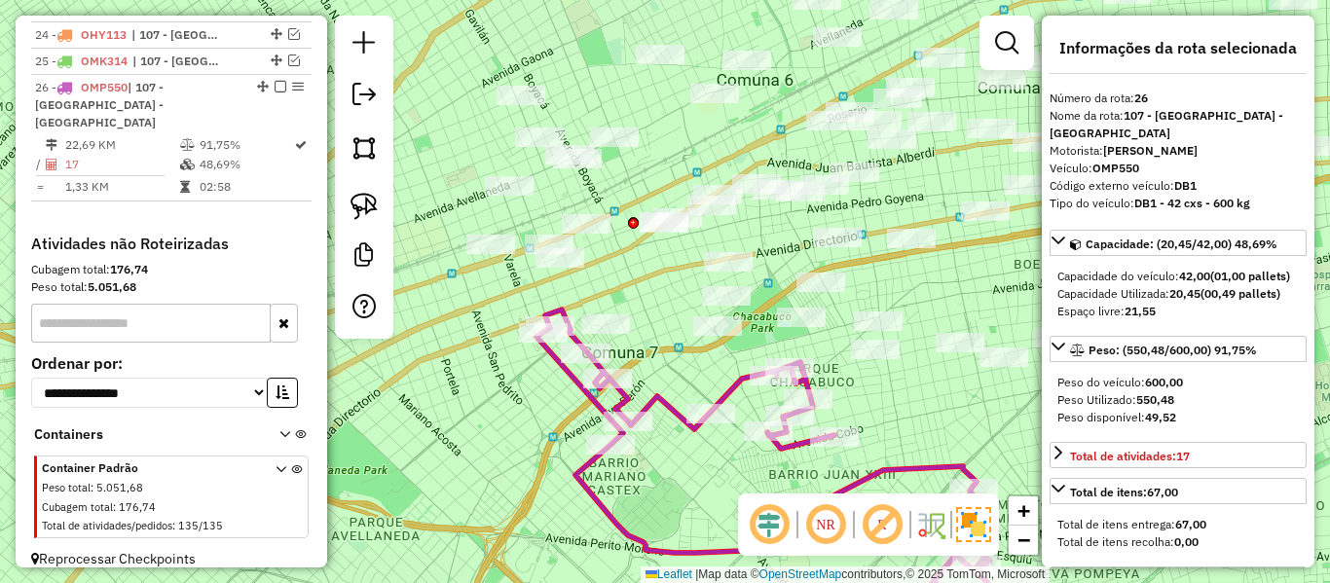
drag, startPoint x: 723, startPoint y: 368, endPoint x: 582, endPoint y: 370, distance: 140.2
click at [582, 369] on div "Janela de atendimento Grade de atendimento Capacidade Transportadoras Veículos …" at bounding box center [665, 291] width 1330 height 583
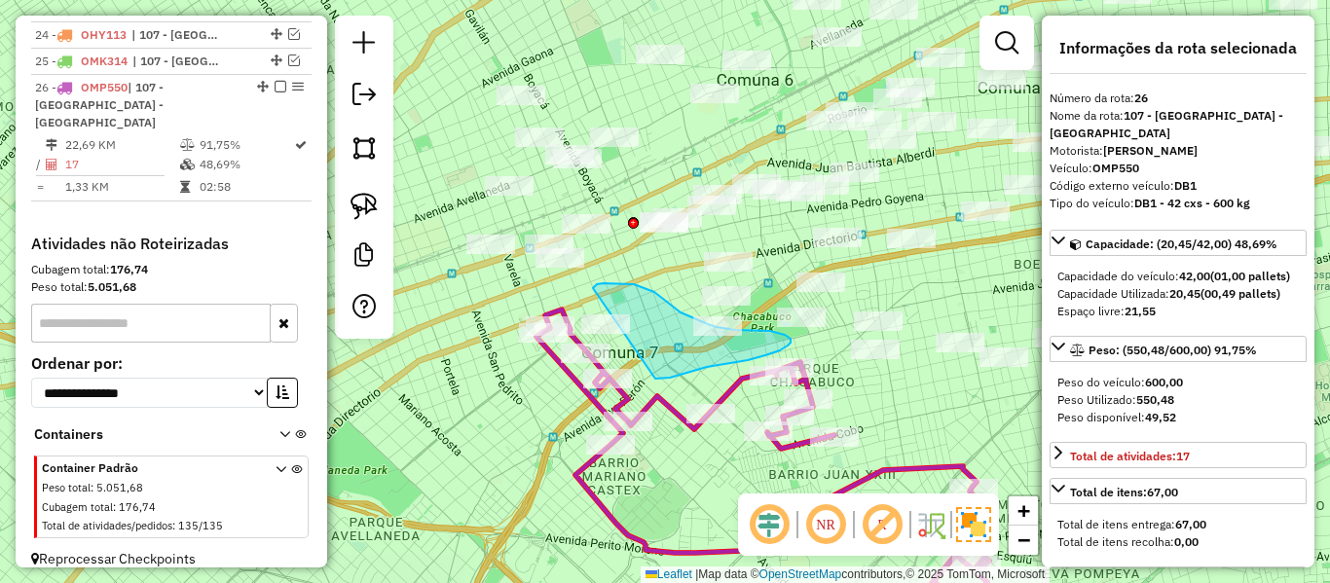
drag, startPoint x: 634, startPoint y: 284, endPoint x: 592, endPoint y: 364, distance: 90.2
click at [594, 364] on div "Janela de atendimento Grade de atendimento Capacidade Transportadoras Veículos …" at bounding box center [665, 291] width 1330 height 583
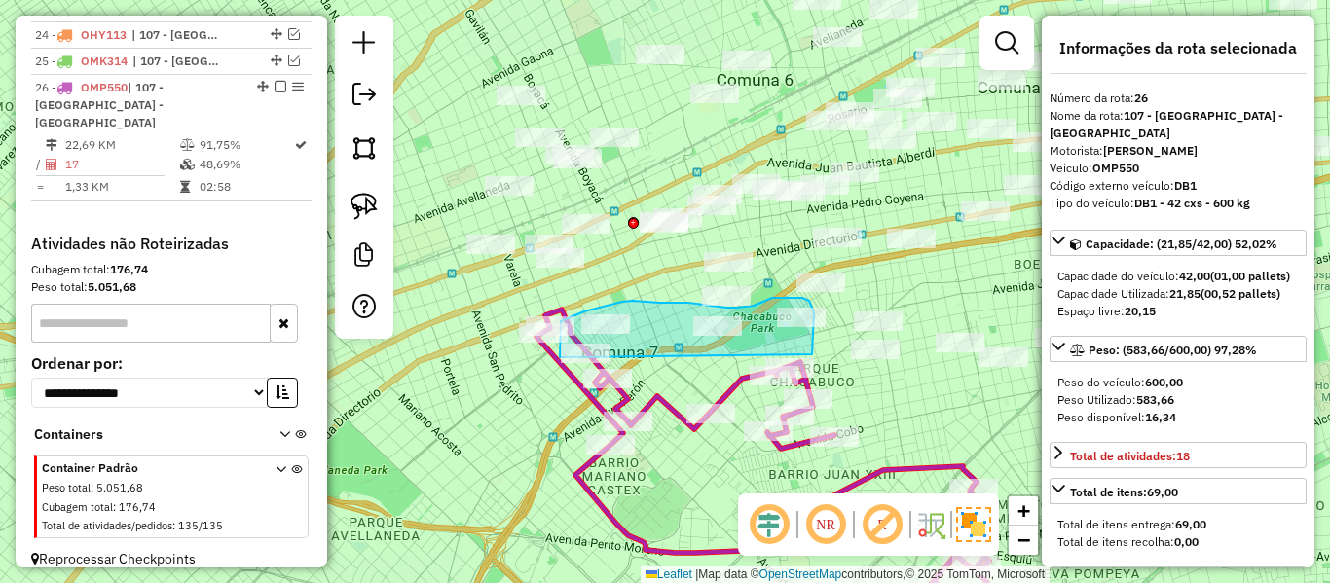
drag, startPoint x: 812, startPoint y: 354, endPoint x: 565, endPoint y: 370, distance: 247.8
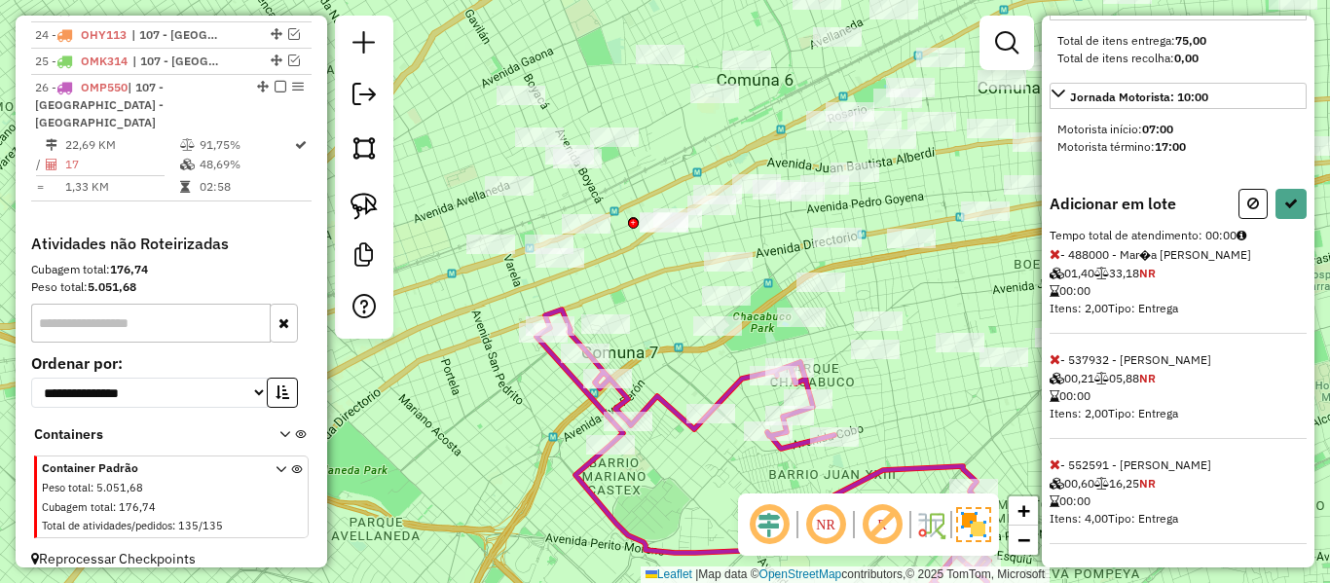
click at [1057, 465] on icon at bounding box center [1055, 465] width 11 height 14
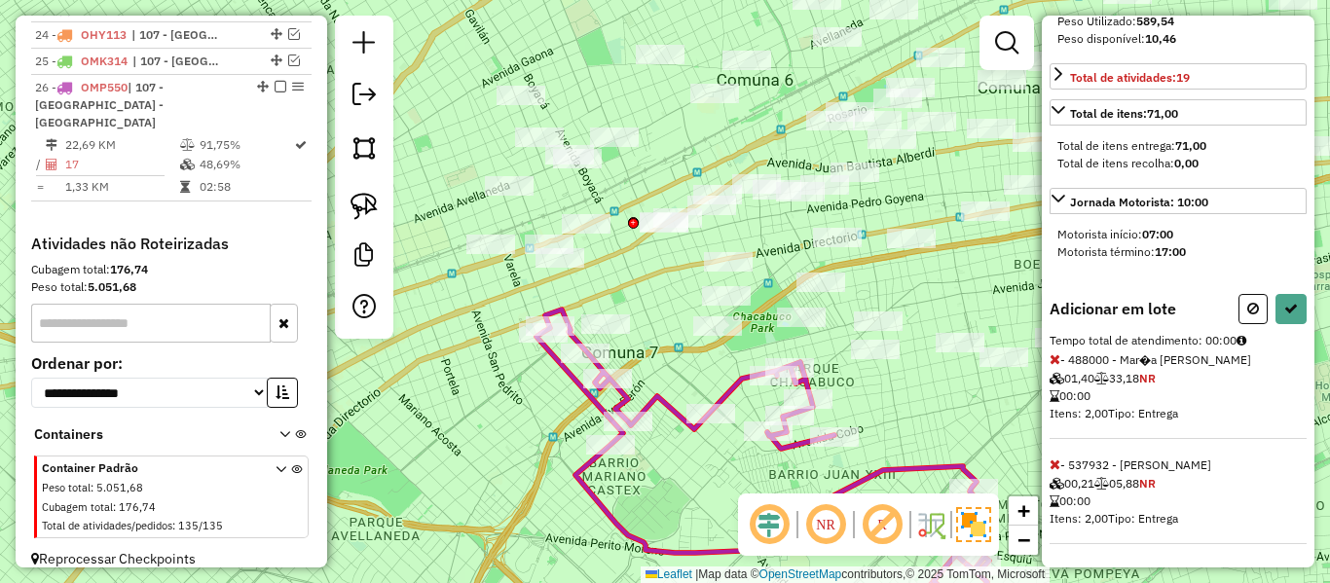
scroll to position [0, 0]
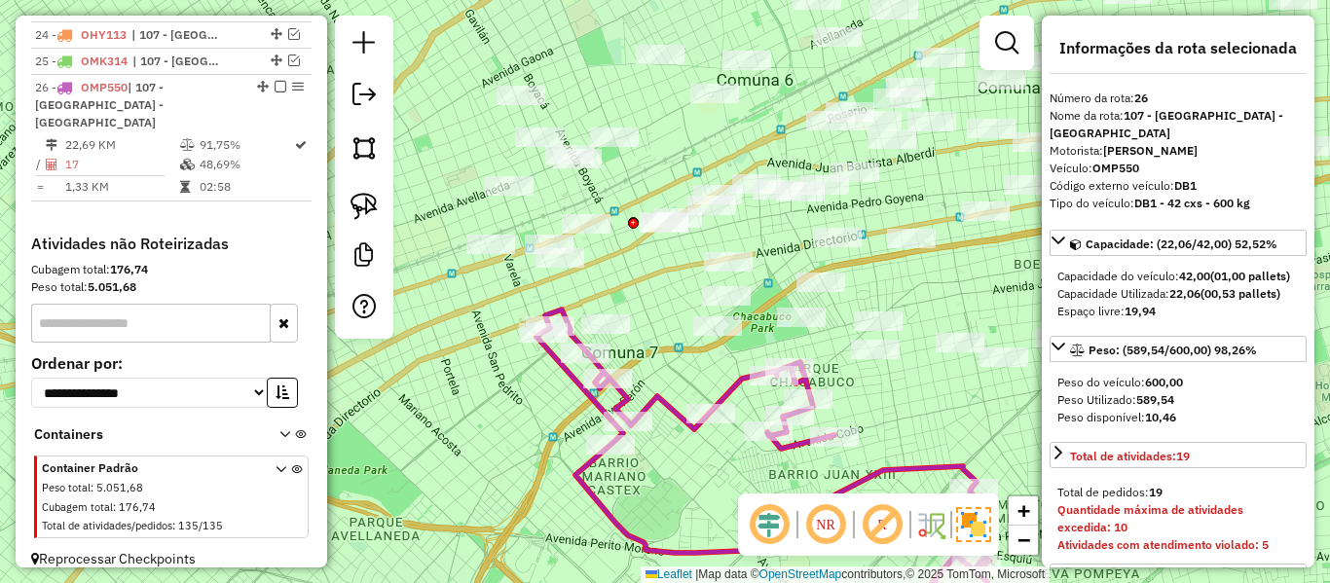
select select "**********"
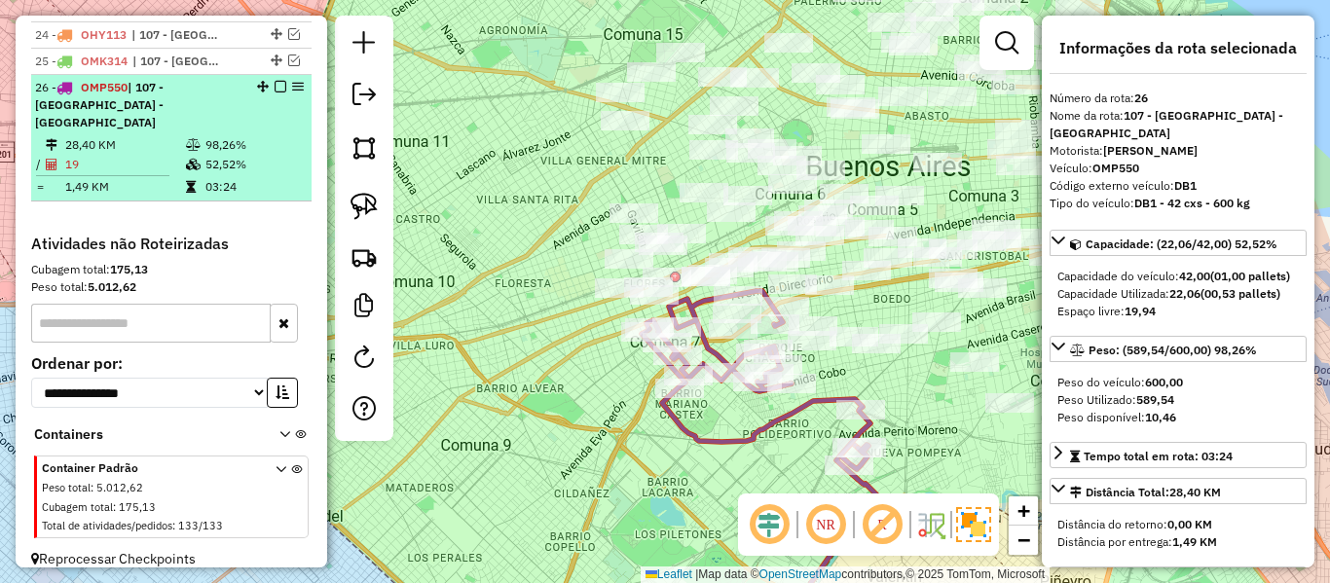
click at [275, 86] on em at bounding box center [281, 87] width 12 height 12
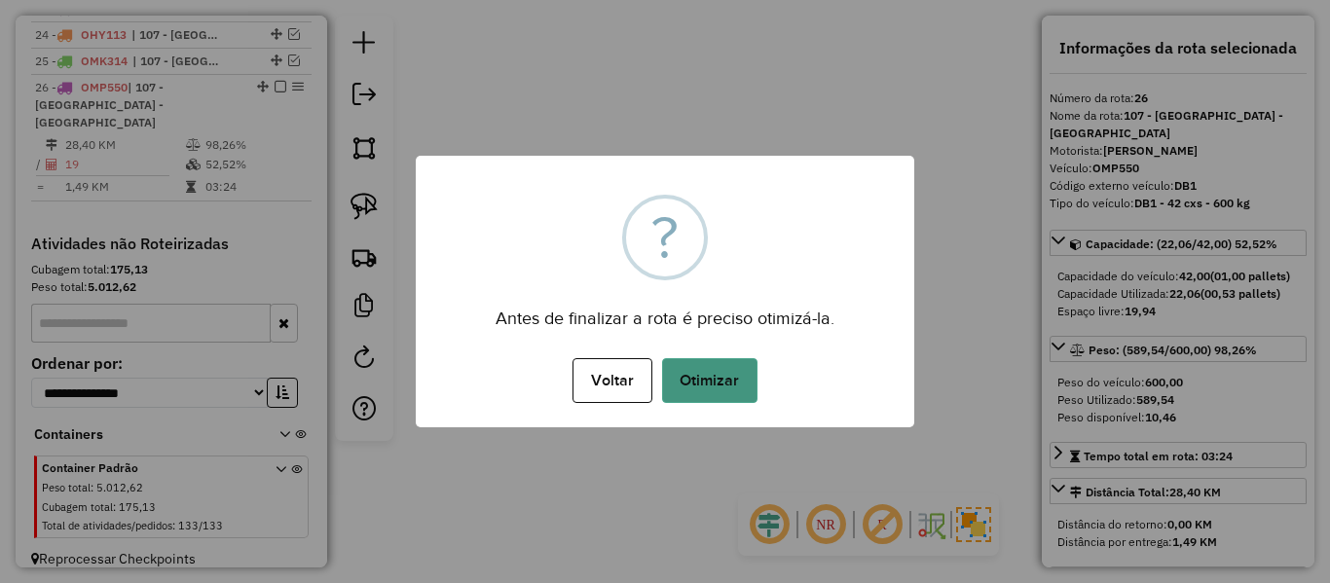
click at [684, 384] on button "Otimizar" at bounding box center [709, 380] width 95 height 45
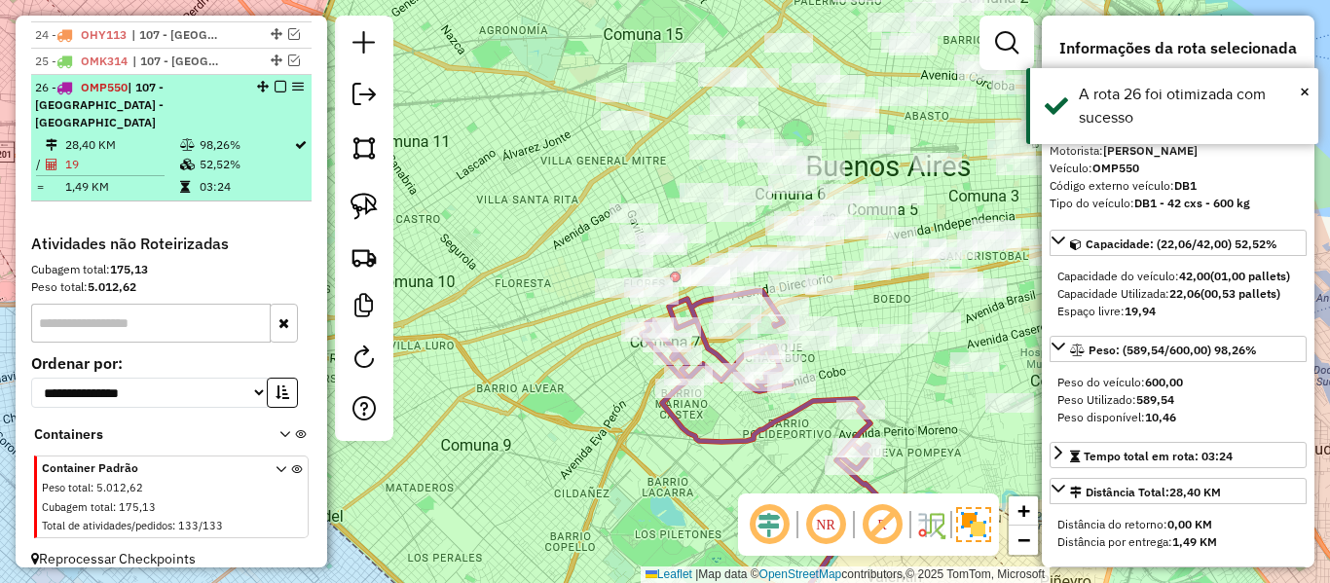
click at [275, 87] on em at bounding box center [281, 87] width 12 height 12
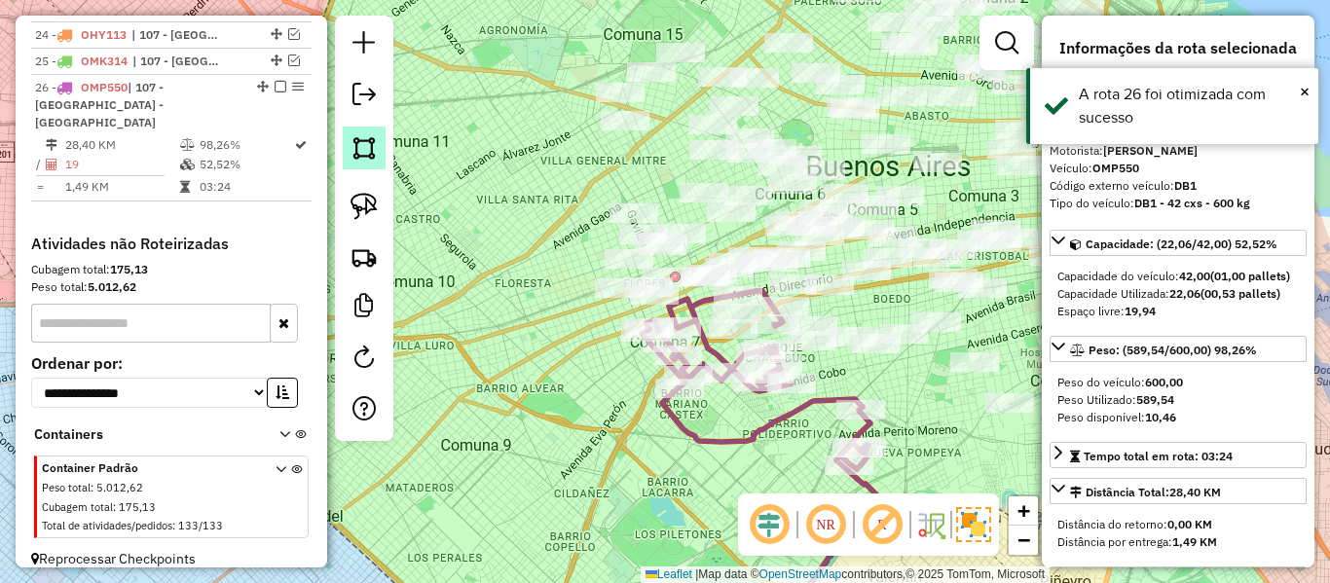
scroll to position [1265, 0]
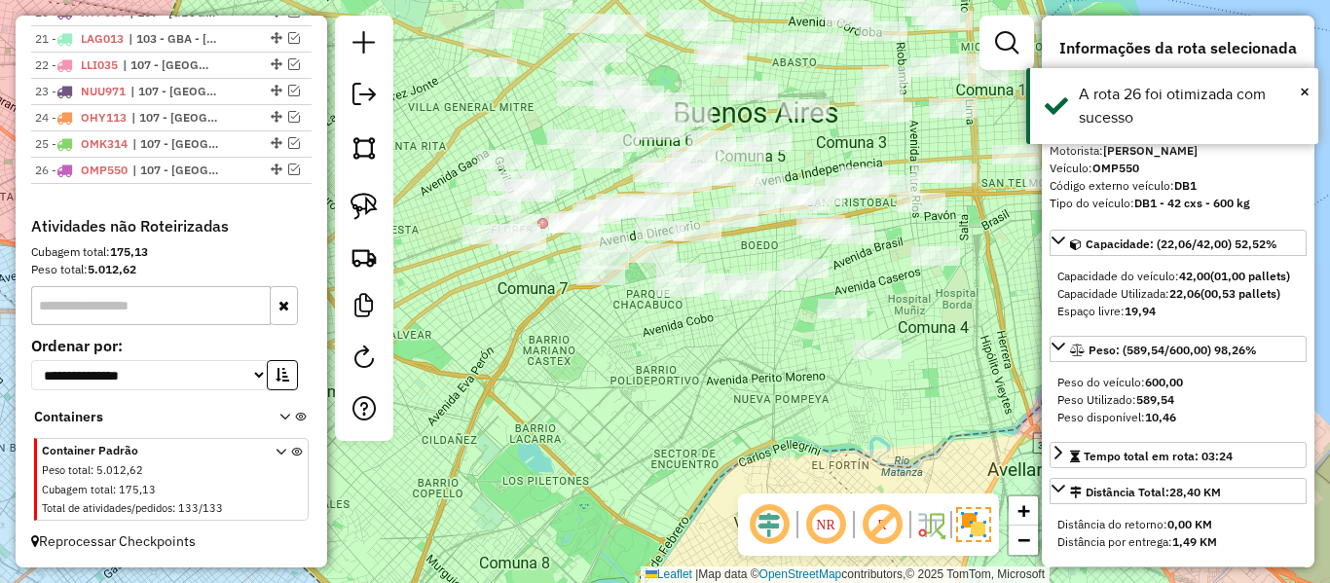
drag, startPoint x: 683, startPoint y: 380, endPoint x: 720, endPoint y: 397, distance: 40.9
click at [551, 327] on div "Janela de atendimento Grade de atendimento Capacidade Transportadoras Veículos …" at bounding box center [665, 291] width 1330 height 583
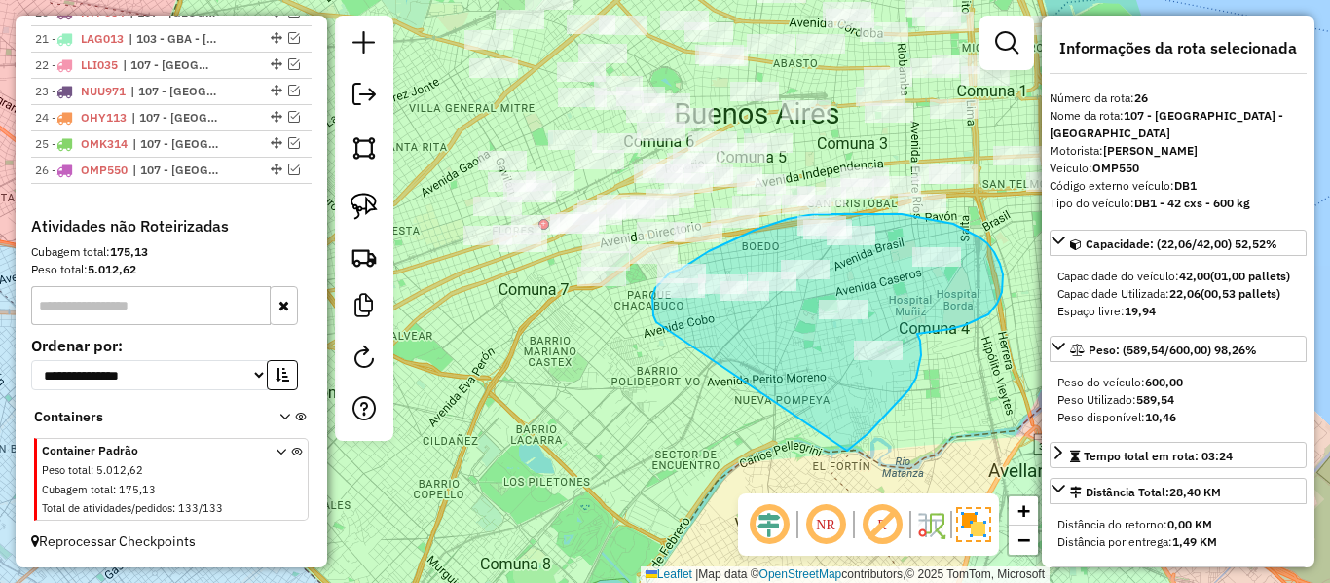
drag, startPoint x: 916, startPoint y: 378, endPoint x: 669, endPoint y: 335, distance: 251.0
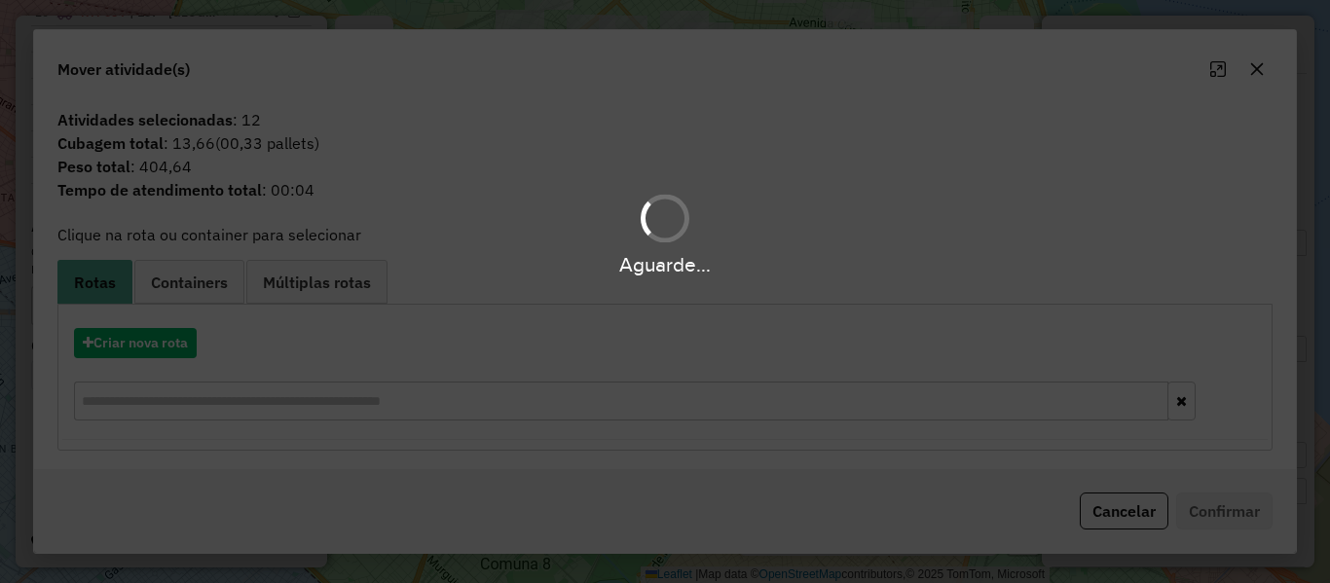
click at [165, 346] on div "Aguarde..." at bounding box center [665, 291] width 1330 height 583
click at [165, 346] on hb-app "Aguarde... Pop-up bloqueado! Seu navegador bloqueou automáticamente a abertura …" at bounding box center [665, 291] width 1330 height 583
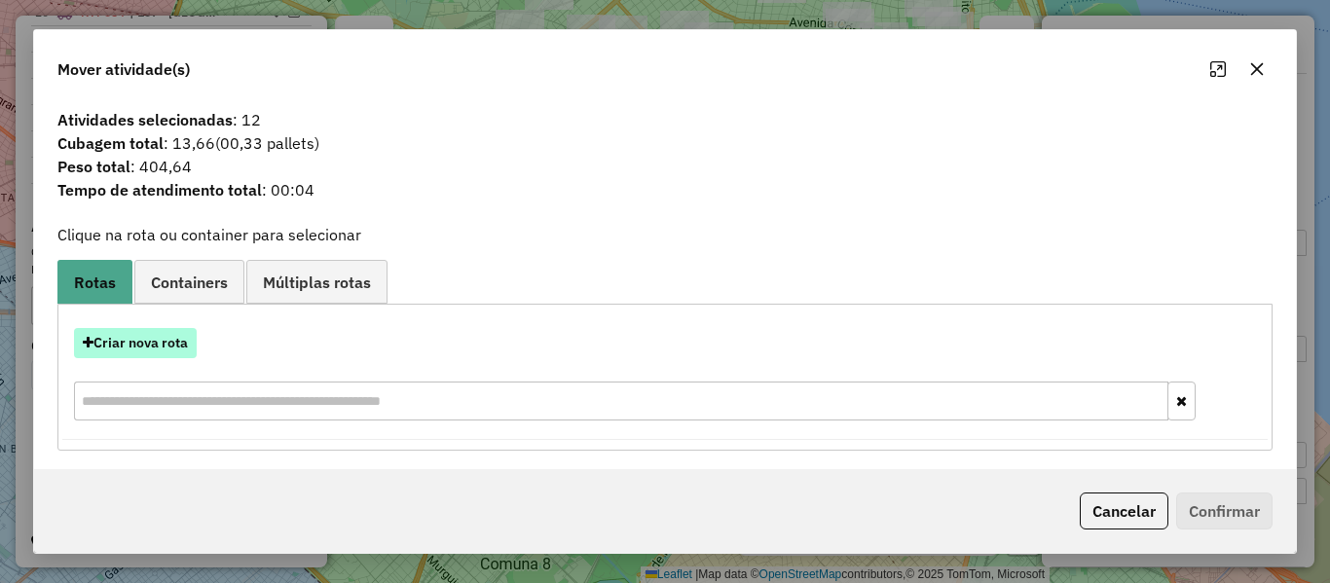
click at [189, 342] on button "Criar nova rota" at bounding box center [135, 343] width 123 height 30
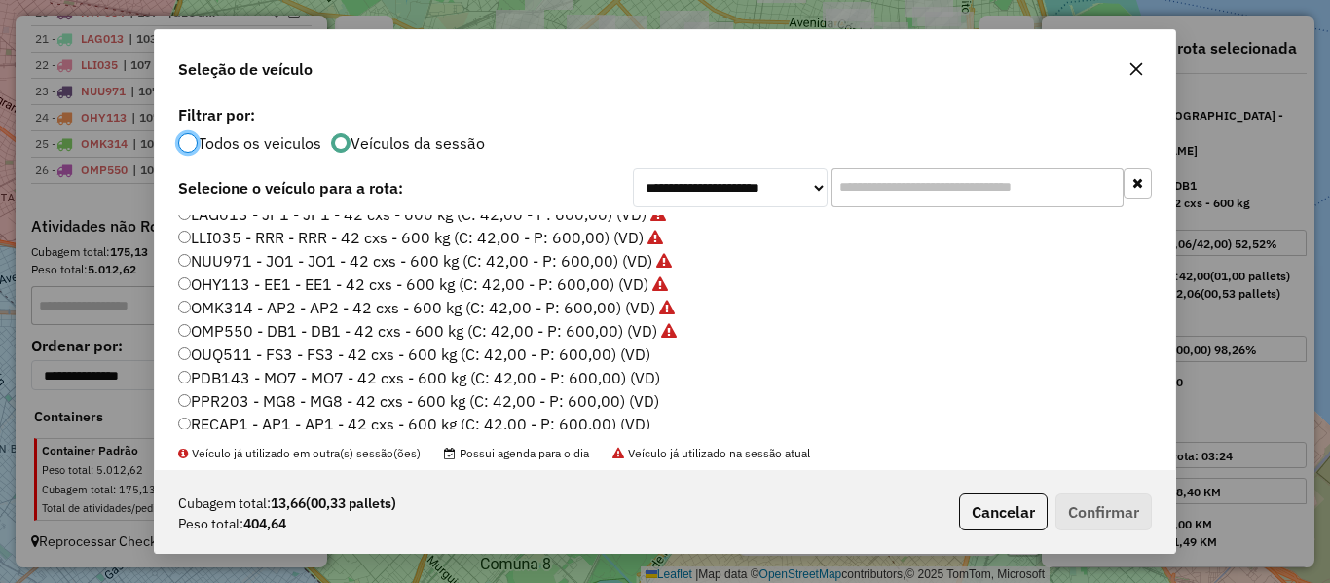
scroll to position [487, 0]
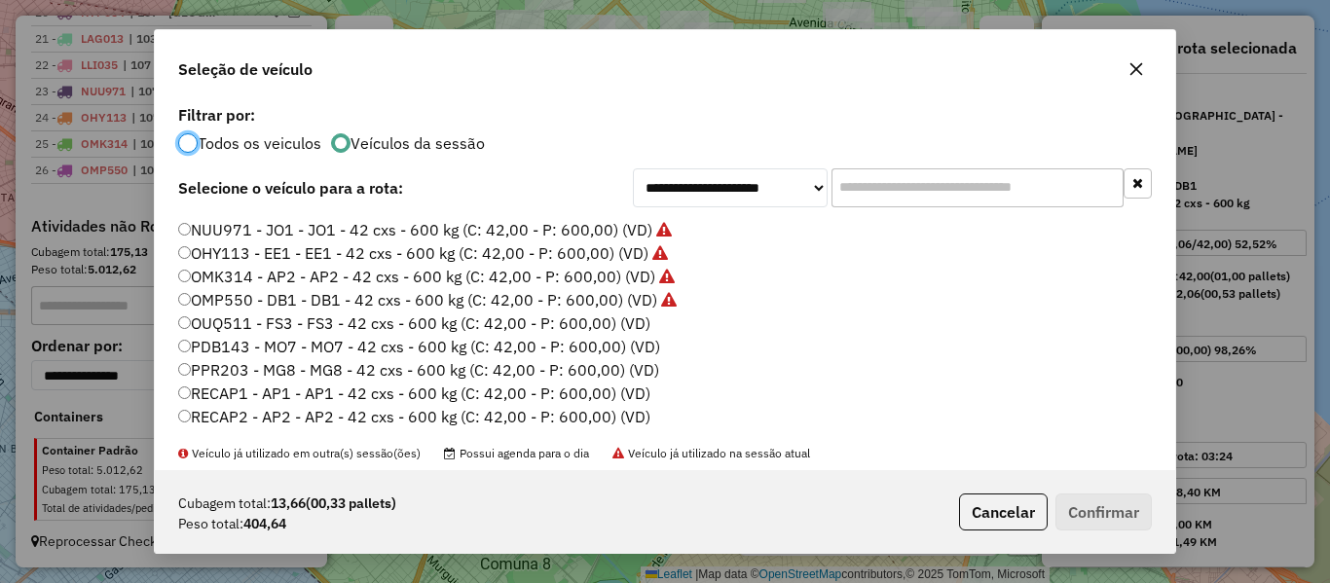
click at [638, 323] on label "OUQ511 - FS3 - FS3 - 42 cxs - 600 kg (C: 42,00 - P: 600,00) (VD)" at bounding box center [414, 323] width 472 height 23
click at [1117, 503] on button "Confirmar" at bounding box center [1104, 512] width 96 height 37
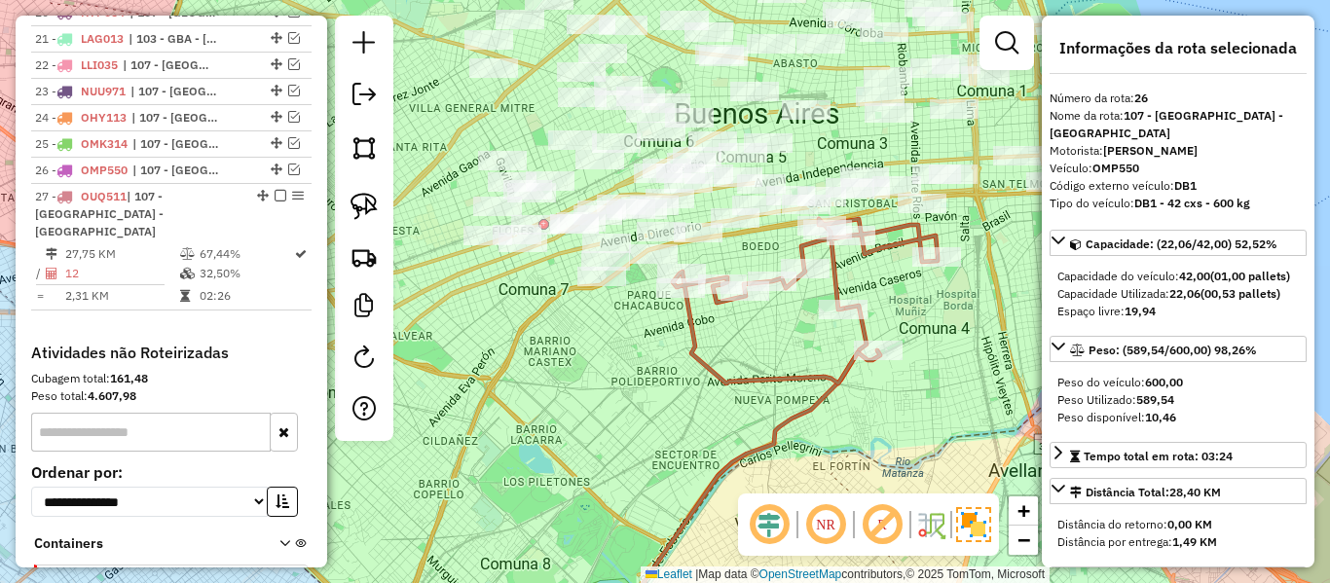
scroll to position [1374, 0]
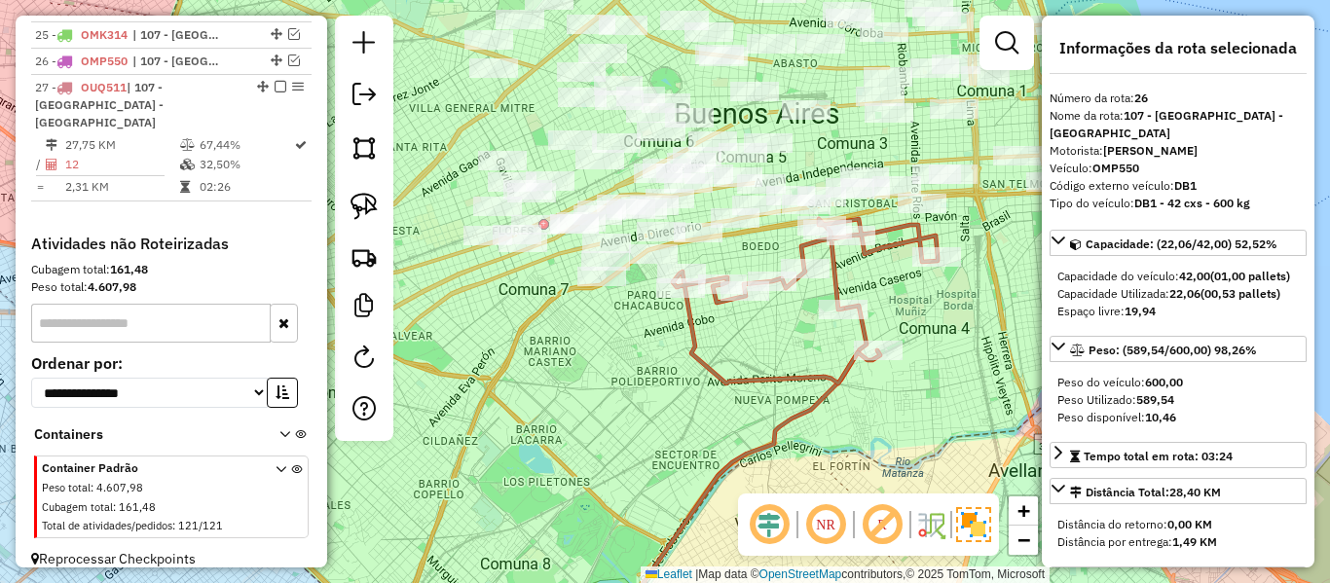
click at [806, 244] on icon at bounding box center [805, 301] width 265 height 165
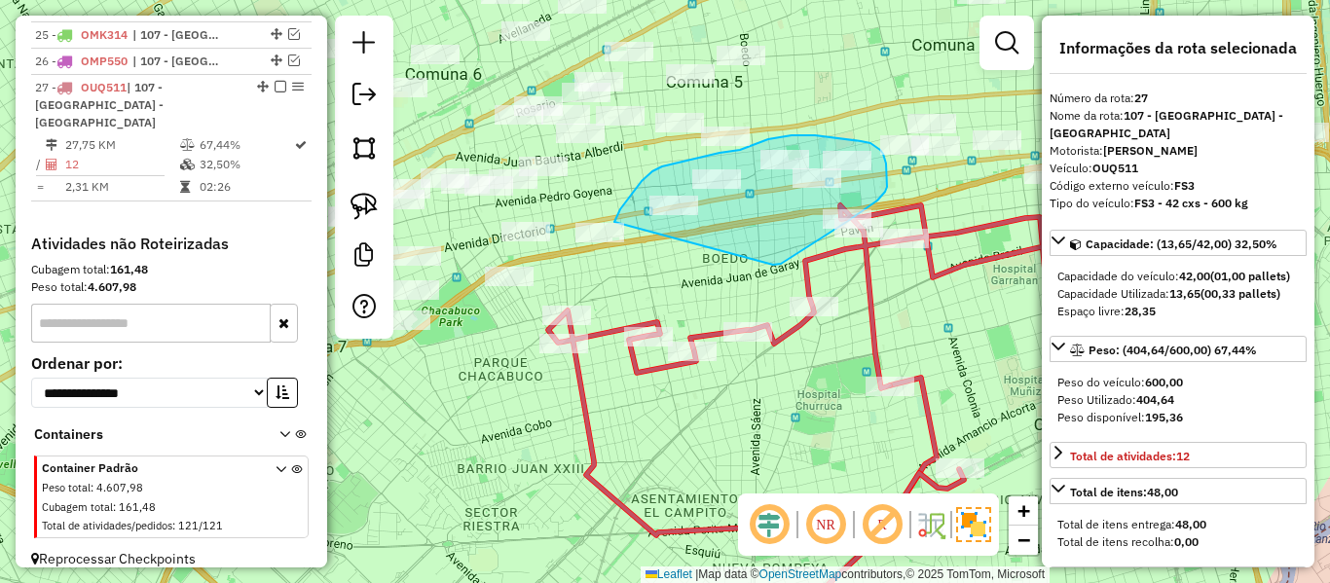
drag, startPoint x: 791, startPoint y: 257, endPoint x: 632, endPoint y: 284, distance: 161.1
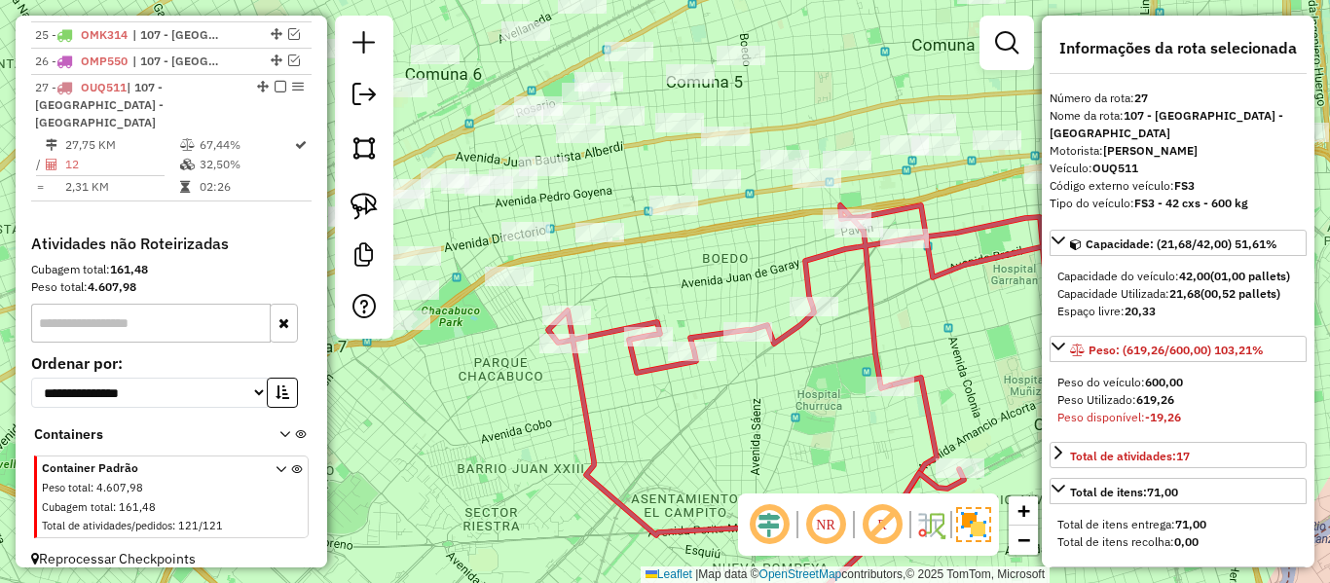
scroll to position [712, 0]
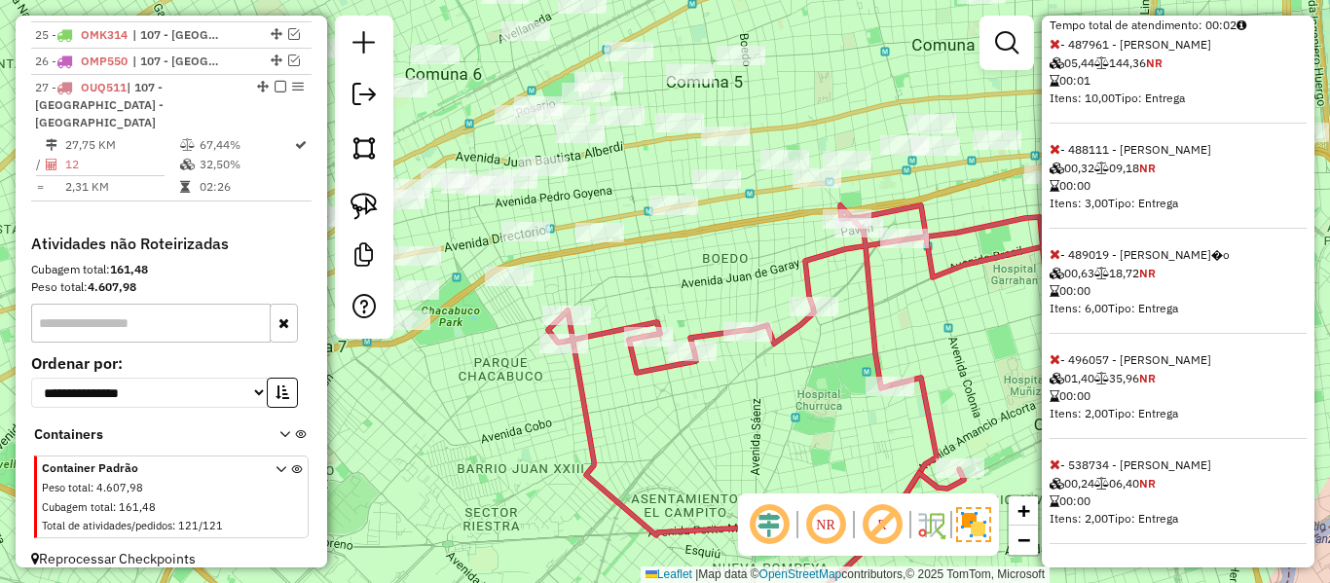
click at [1054, 468] on icon at bounding box center [1055, 465] width 11 height 14
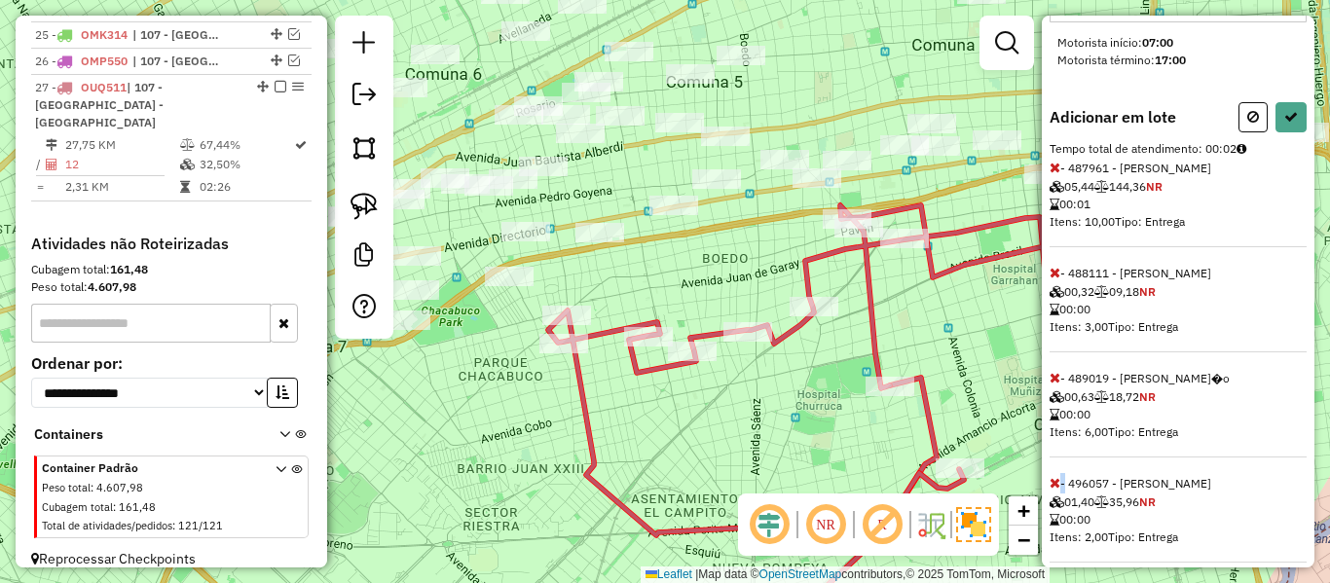
click at [1054, 476] on icon at bounding box center [1055, 483] width 11 height 14
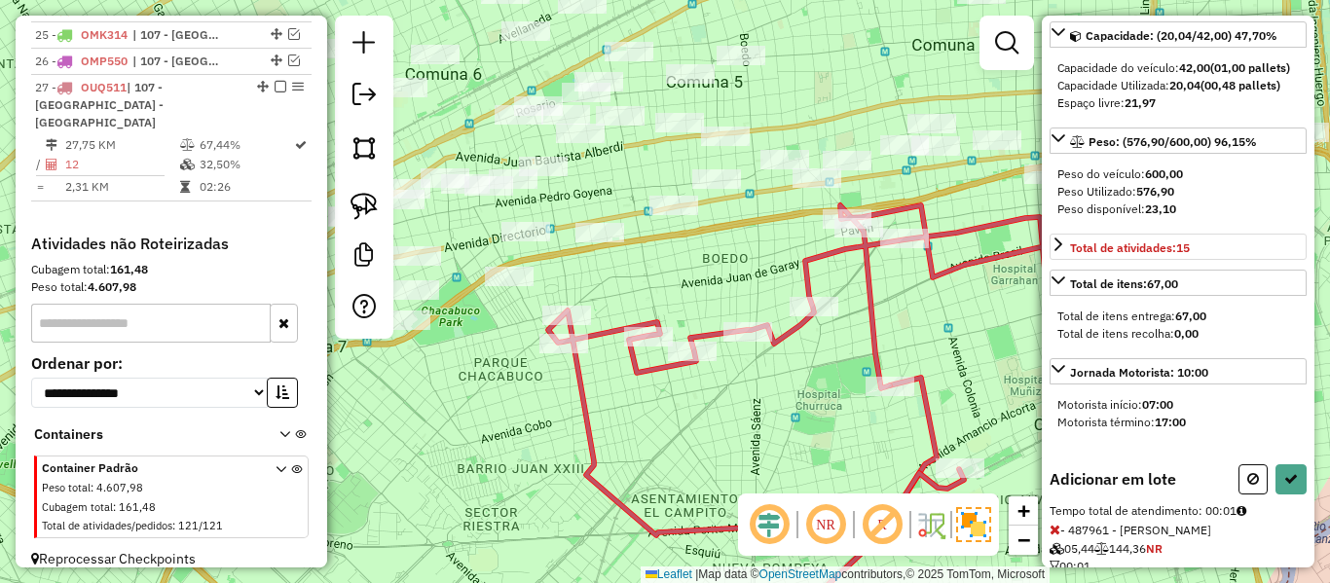
scroll to position [15, 0]
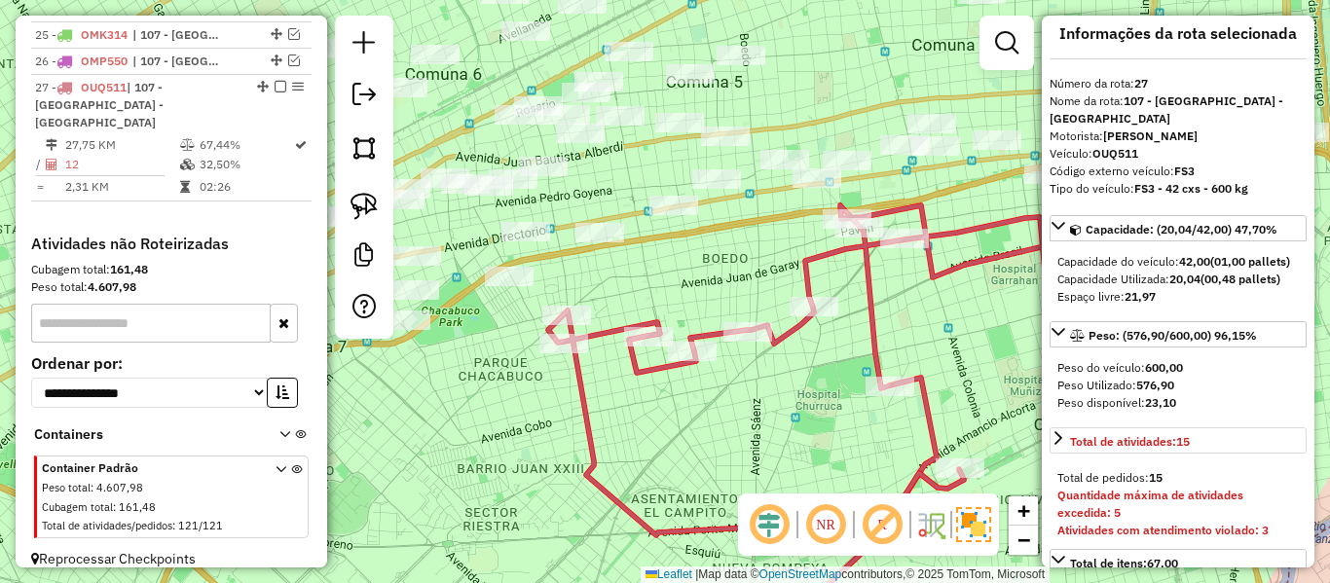
select select "**********"
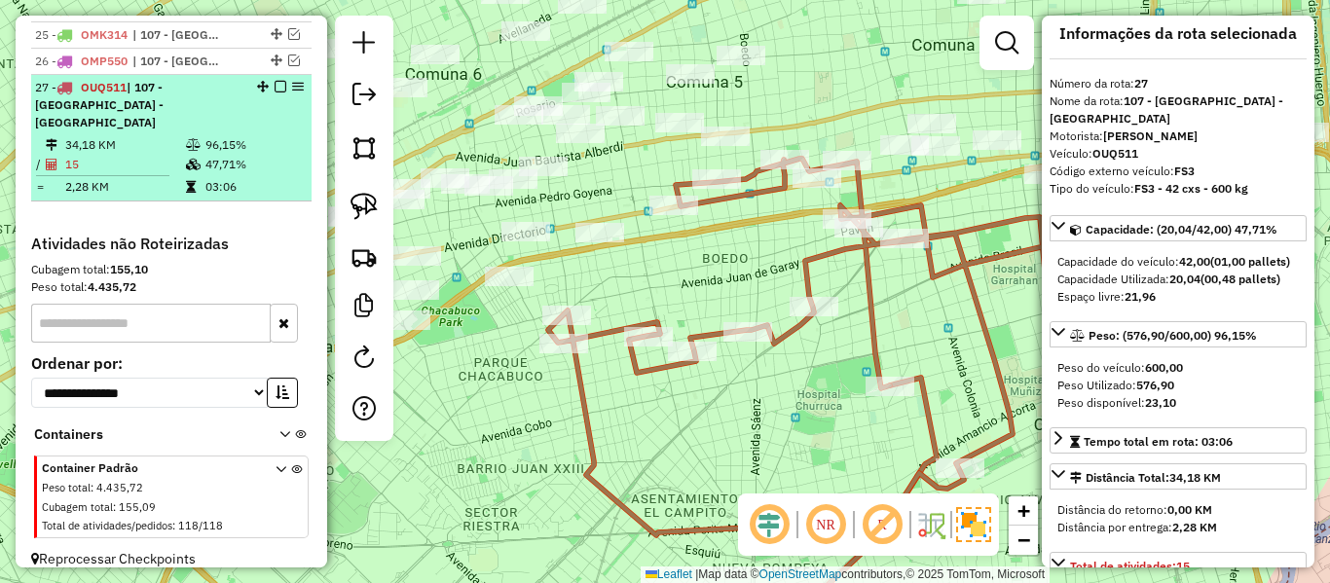
click at [278, 91] on em at bounding box center [281, 87] width 12 height 12
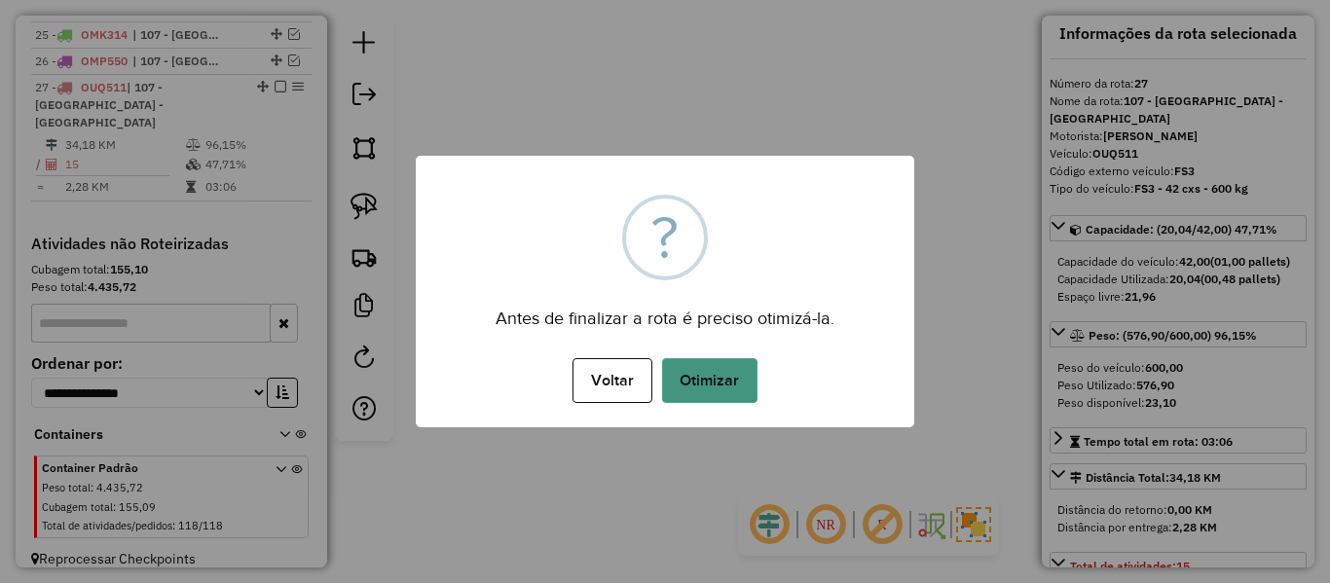
click at [738, 395] on button "Otimizar" at bounding box center [709, 380] width 95 height 45
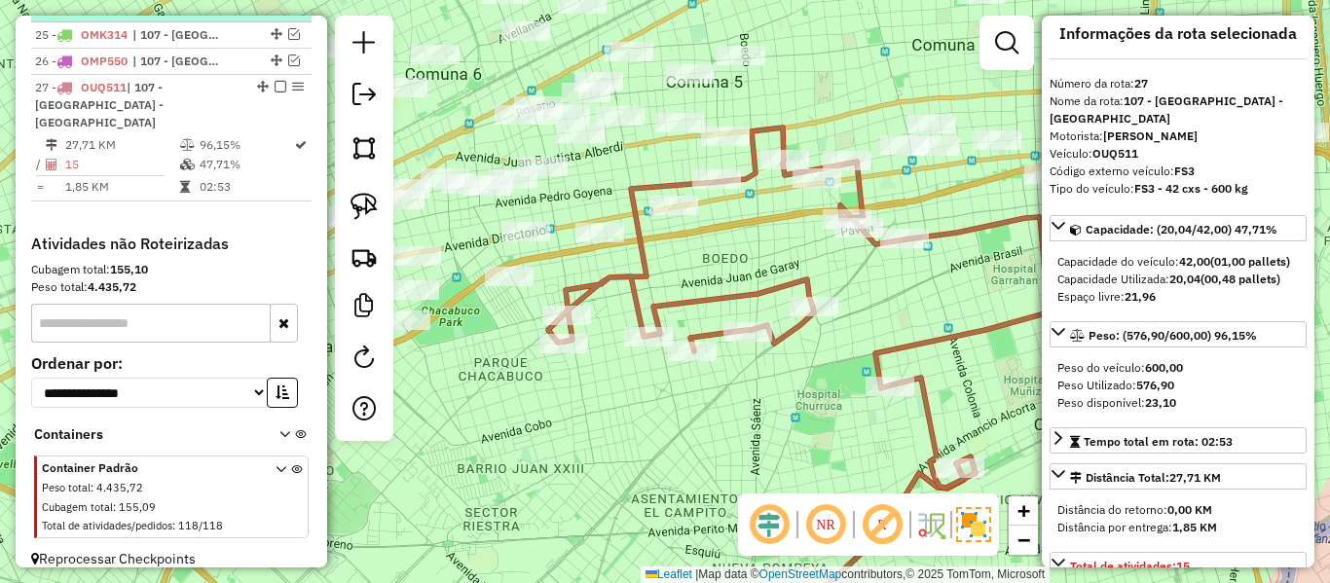
click at [275, 90] on em at bounding box center [281, 87] width 12 height 12
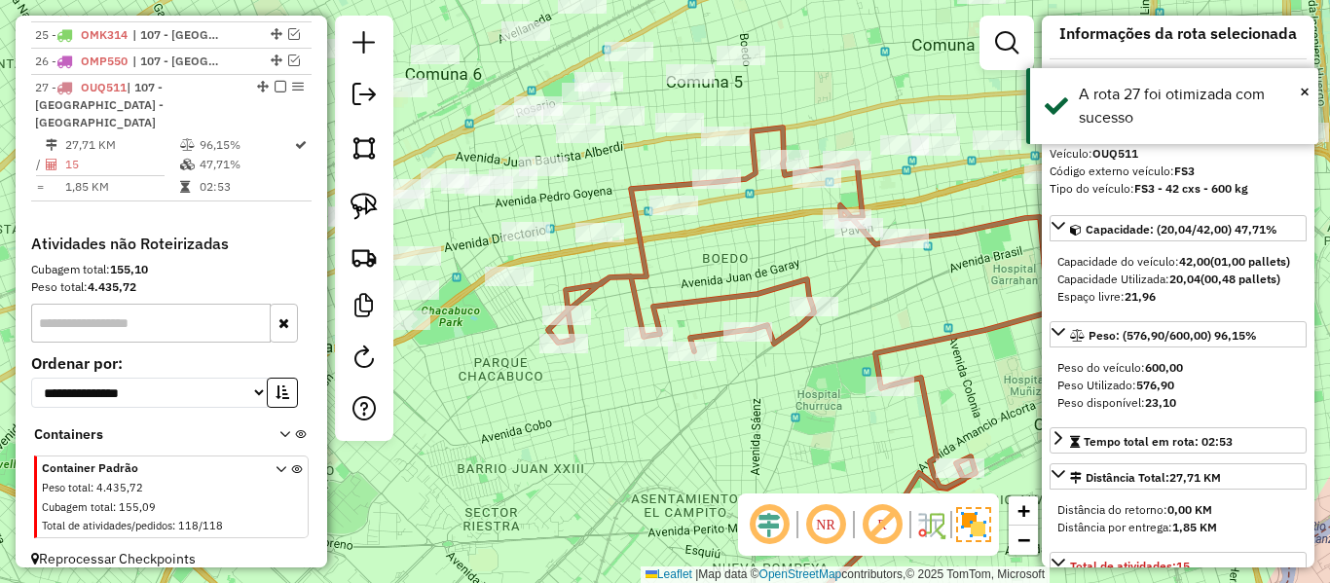
scroll to position [1291, 0]
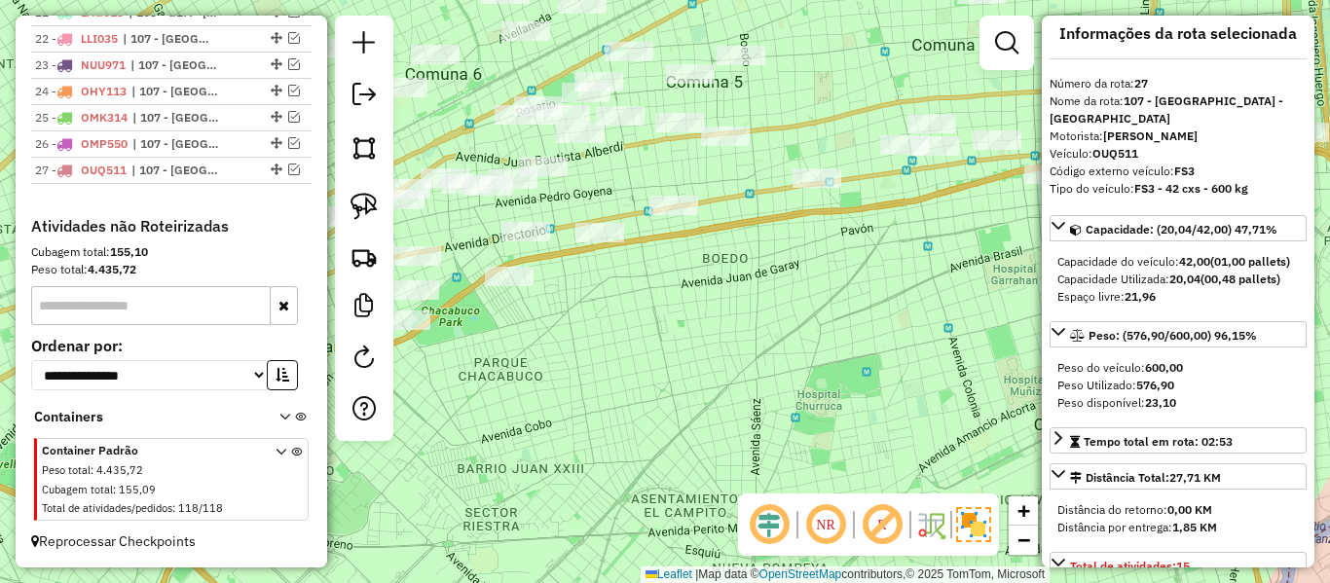
click at [657, 312] on div "Janela de atendimento Grade de atendimento Capacidade Transportadoras Veículos …" at bounding box center [665, 291] width 1330 height 583
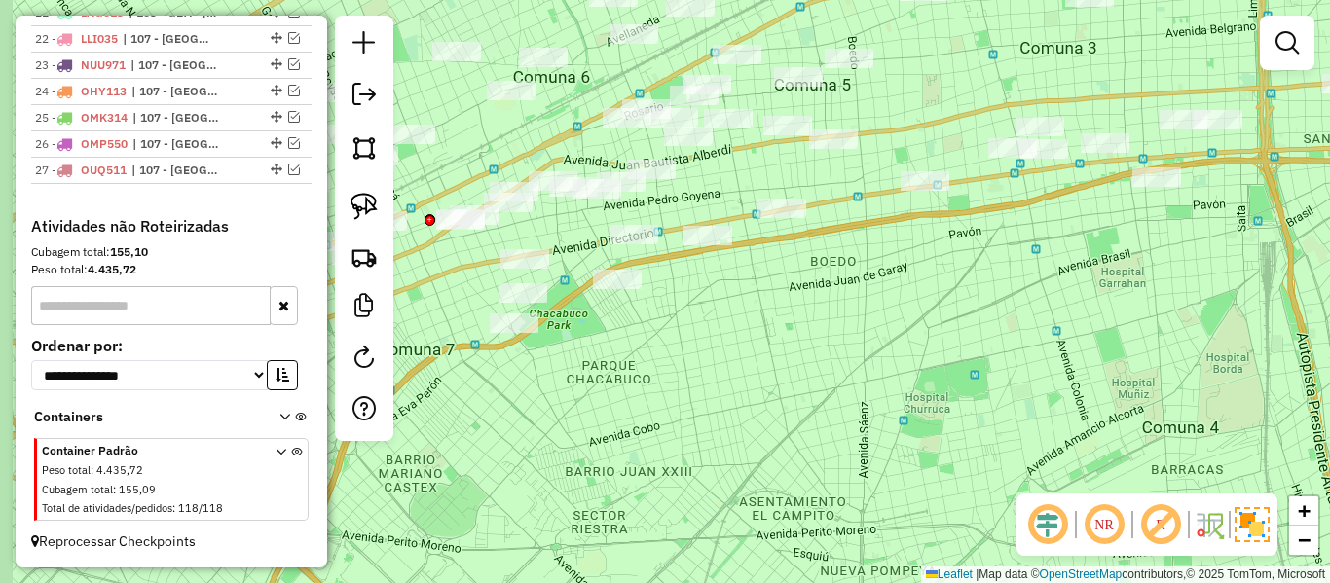
drag, startPoint x: 663, startPoint y: 344, endPoint x: 873, endPoint y: 340, distance: 210.4
click at [873, 340] on div "Janela de atendimento Grade de atendimento Capacidade Transportadoras Veículos …" at bounding box center [665, 291] width 1330 height 583
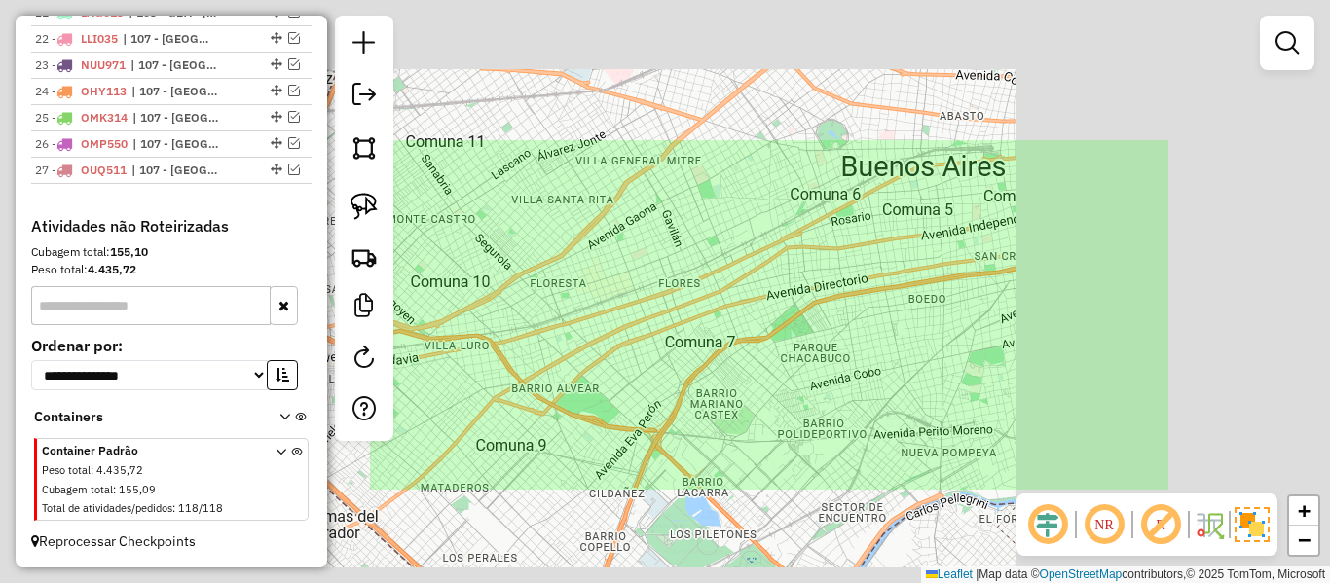
click at [872, 346] on div "Janela de atendimento Grade de atendimento Capacidade Transportadoras Veículos …" at bounding box center [665, 291] width 1330 height 583
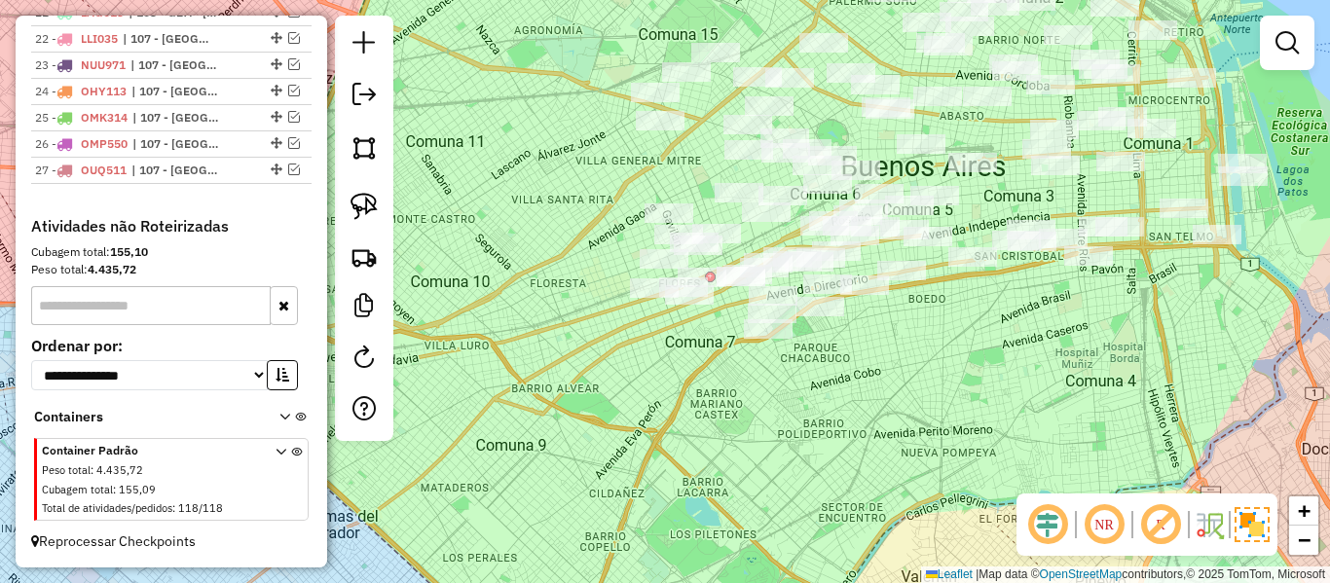
click at [805, 395] on div "Janela de atendimento Grade de atendimento Capacidade Transportadoras Veículos …" at bounding box center [665, 291] width 1330 height 583
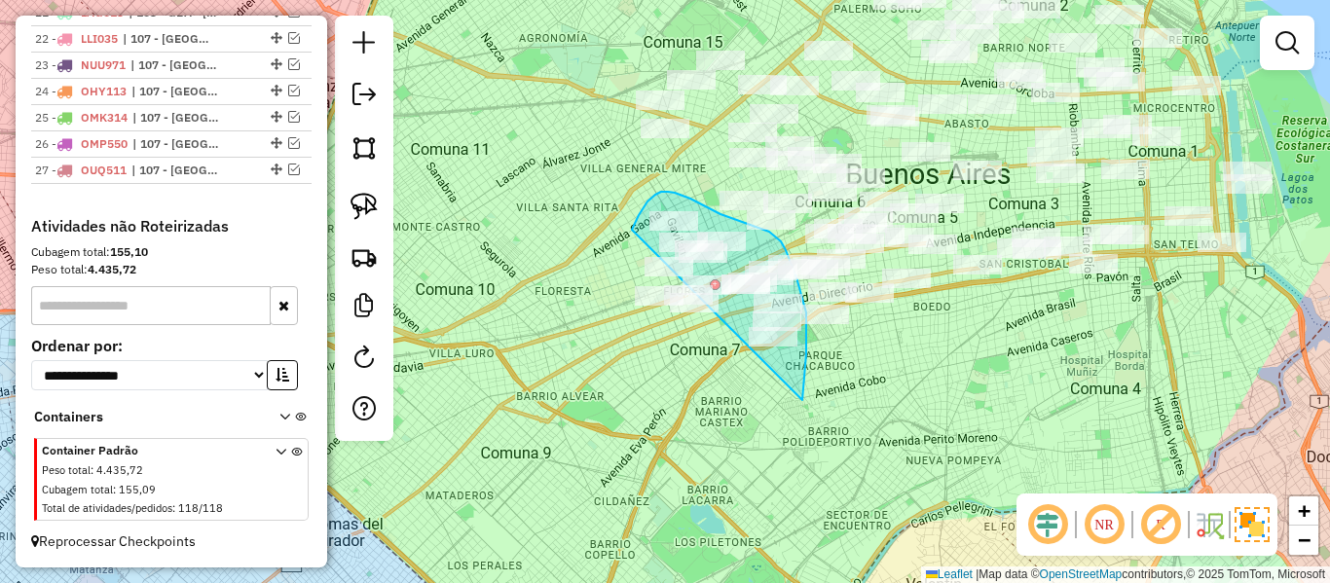
drag, startPoint x: 806, startPoint y: 327, endPoint x: 650, endPoint y: 350, distance: 158.4
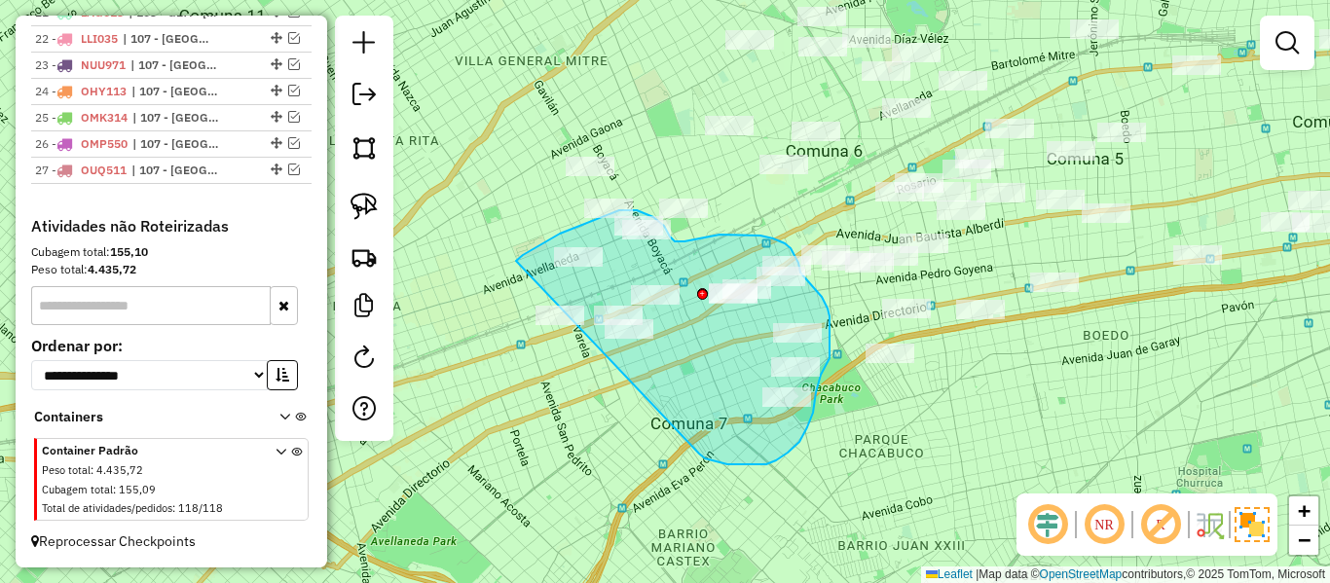
drag, startPoint x: 717, startPoint y: 463, endPoint x: 502, endPoint y: 332, distance: 250.8
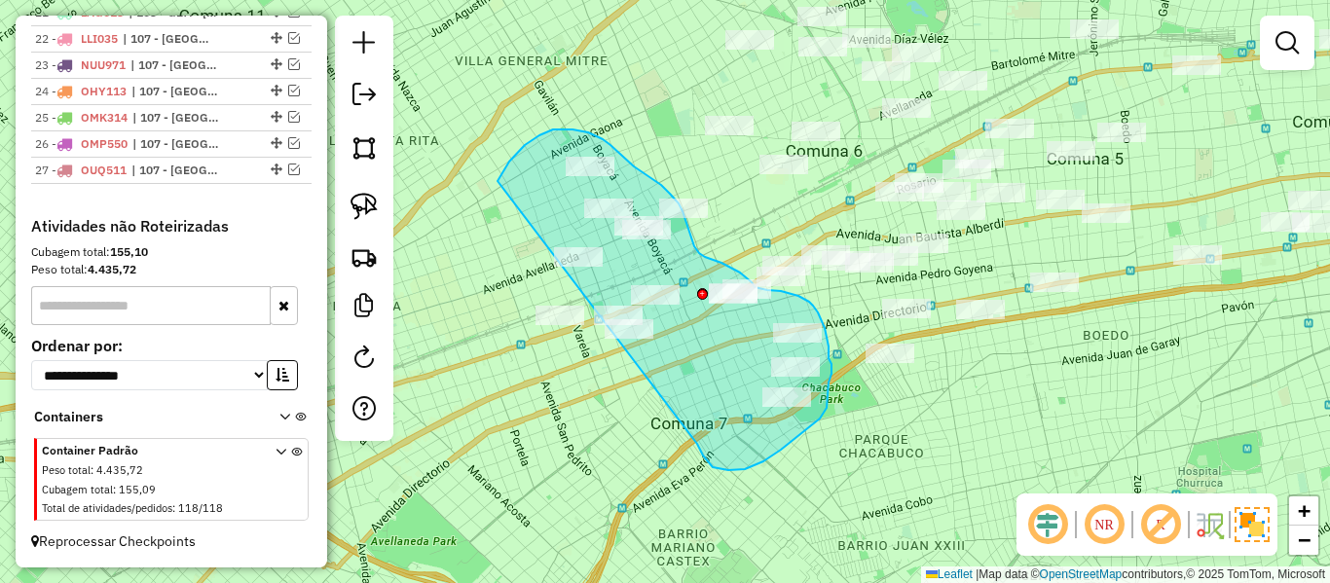
drag, startPoint x: 699, startPoint y: 449, endPoint x: 492, endPoint y: 344, distance: 232.6
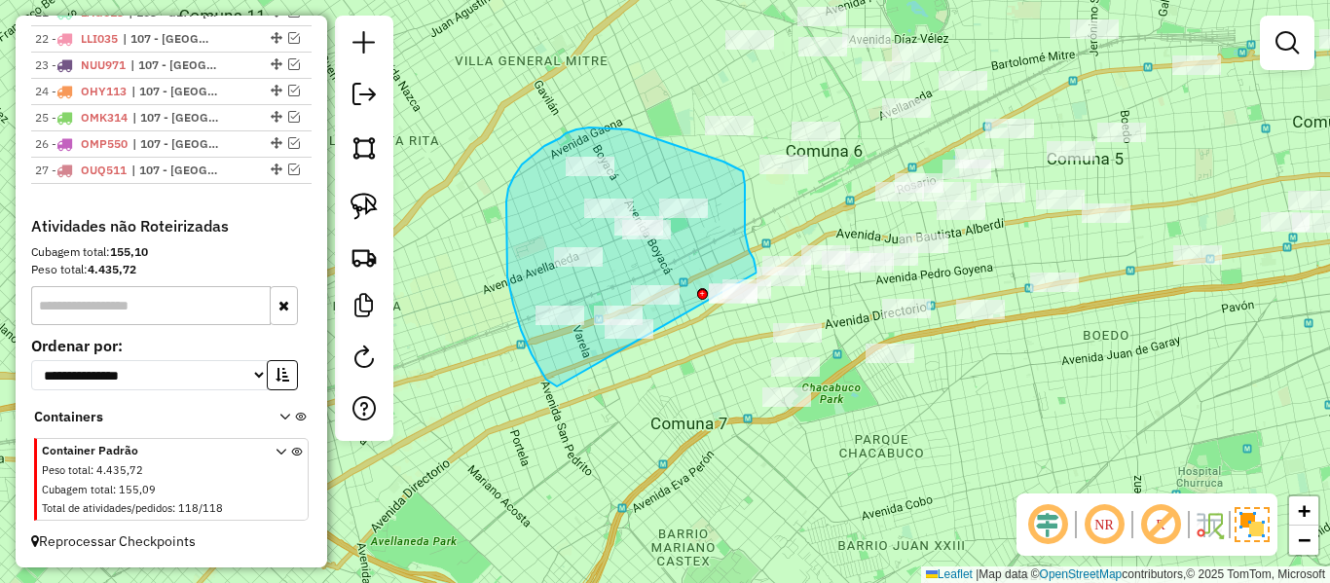
drag, startPoint x: 532, startPoint y: 354, endPoint x: 745, endPoint y: 319, distance: 216.1
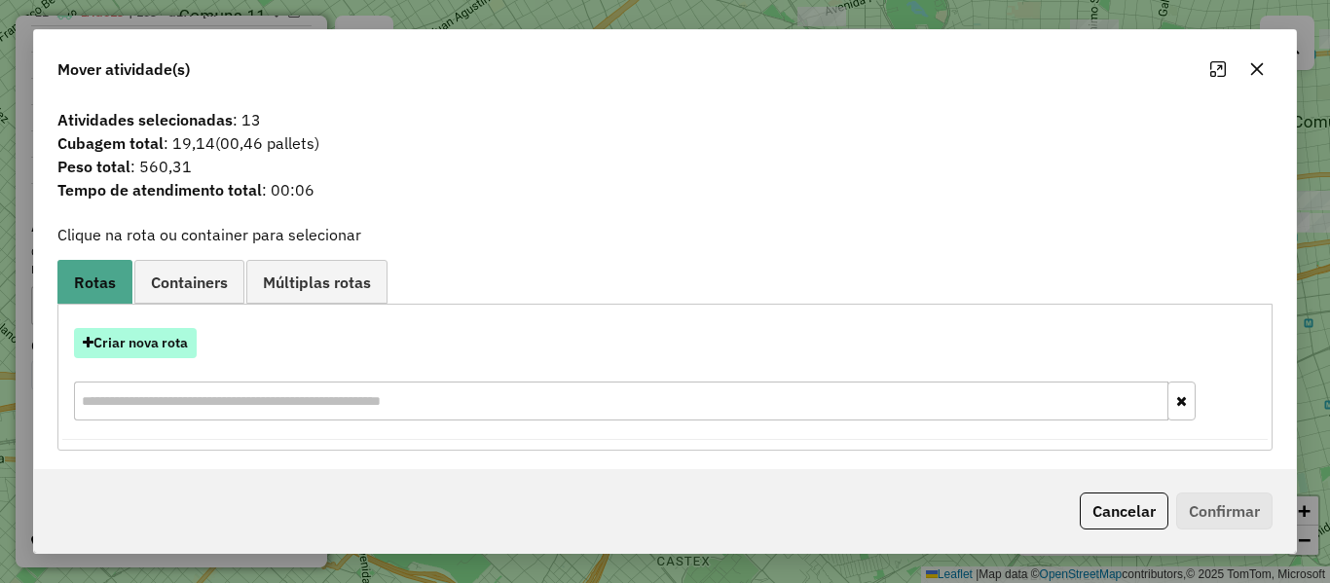
click at [158, 336] on button "Criar nova rota" at bounding box center [135, 343] width 123 height 30
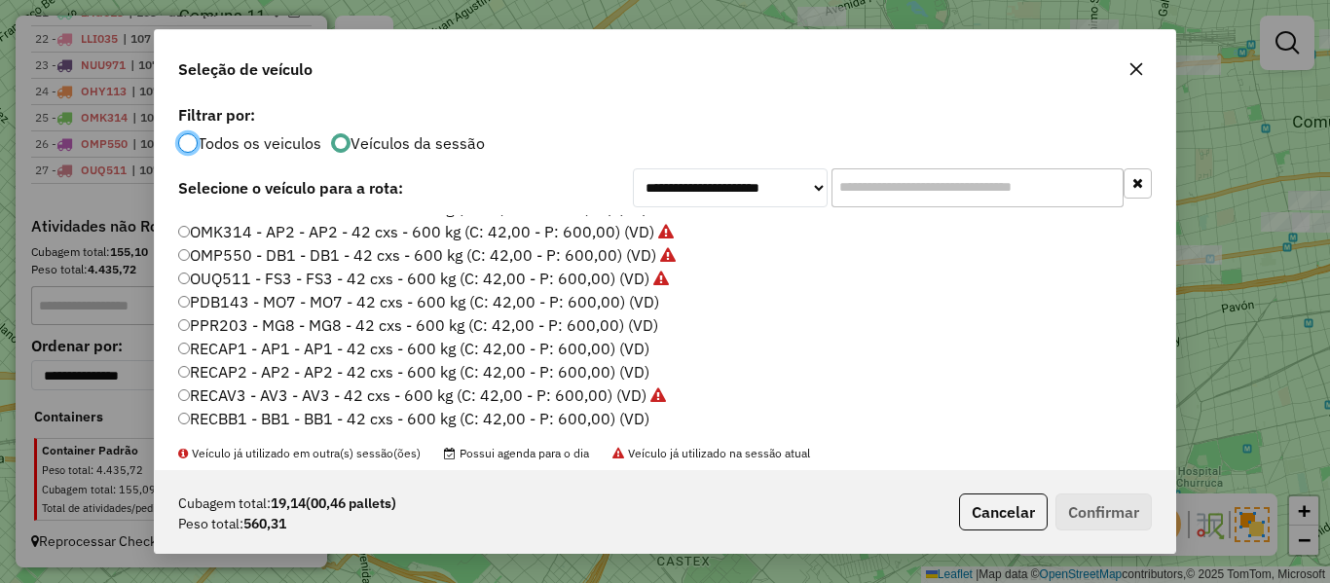
scroll to position [534, 0]
click at [631, 302] on label "PDB143 - MO7 - MO7 - 42 cxs - 600 kg (C: 42,00 - P: 600,00) (VD)" at bounding box center [418, 299] width 481 height 23
click at [1080, 506] on button "Confirmar" at bounding box center [1104, 512] width 96 height 37
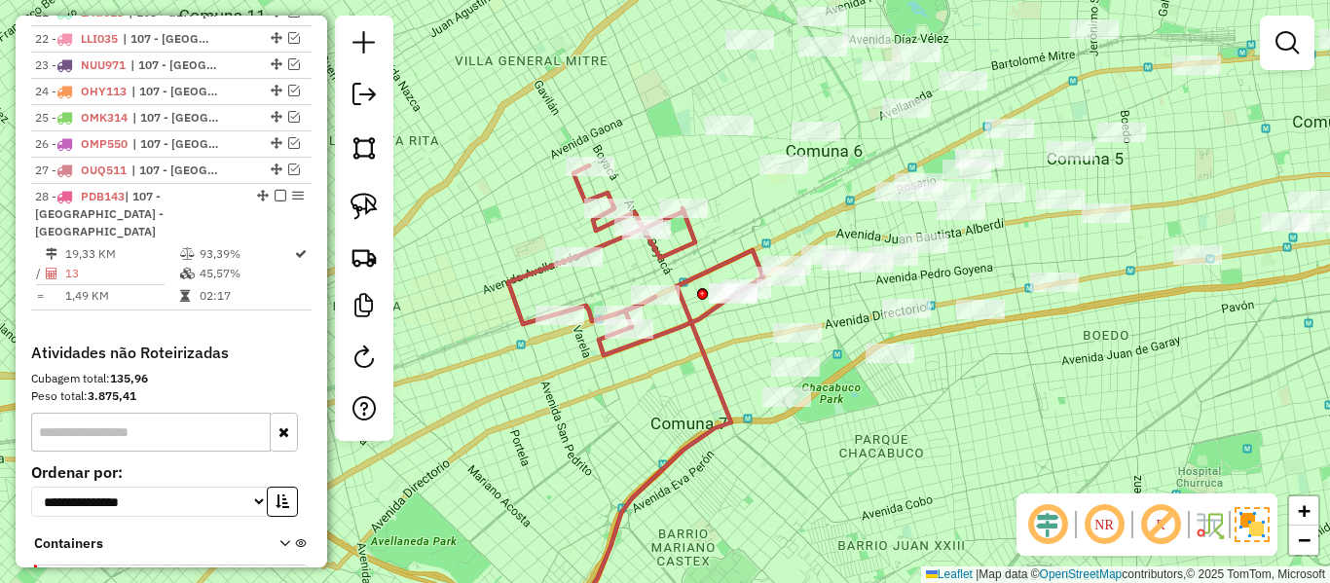
scroll to position [1374, 0]
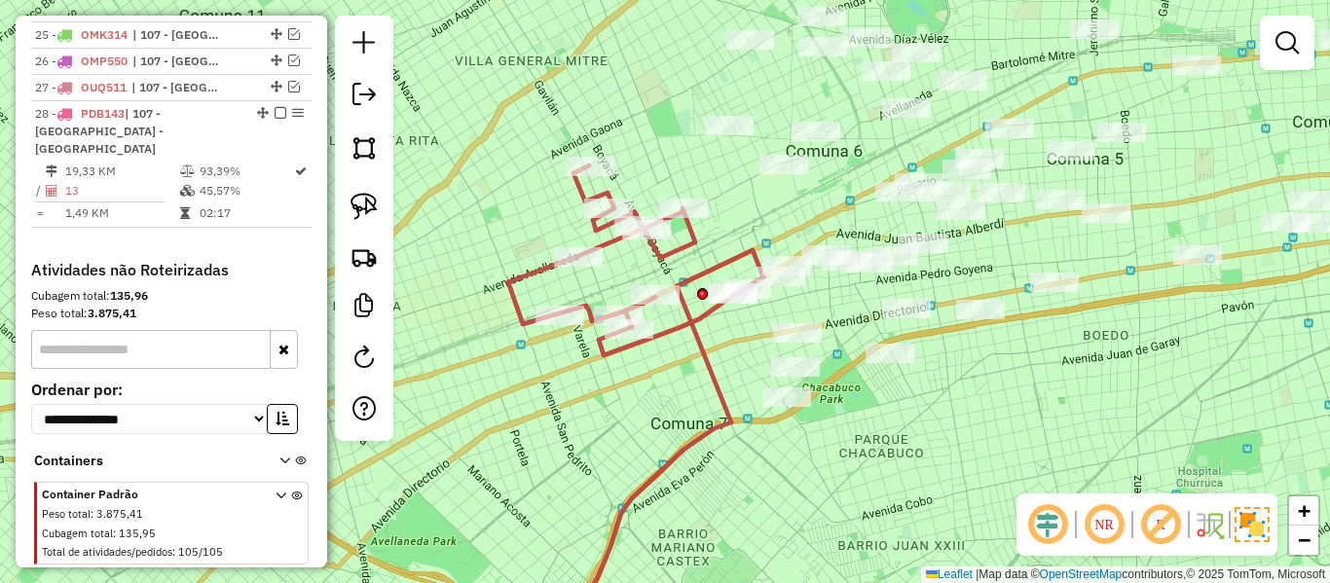
click at [689, 327] on icon at bounding box center [627, 261] width 238 height 190
select select "**********"
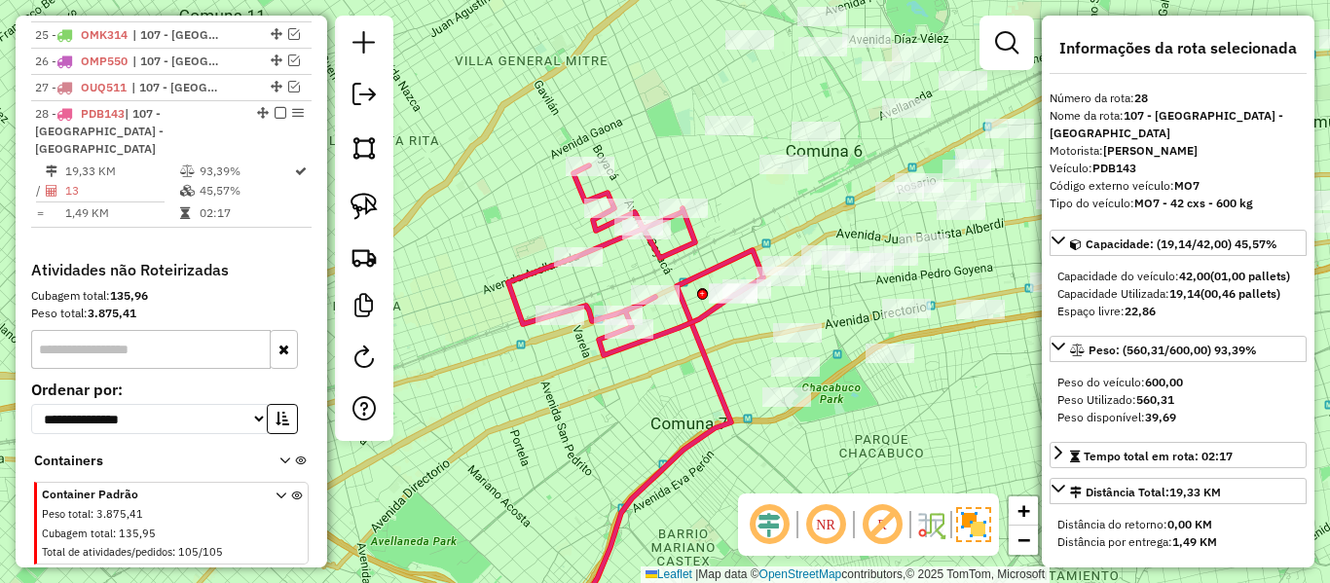
scroll to position [1400, 0]
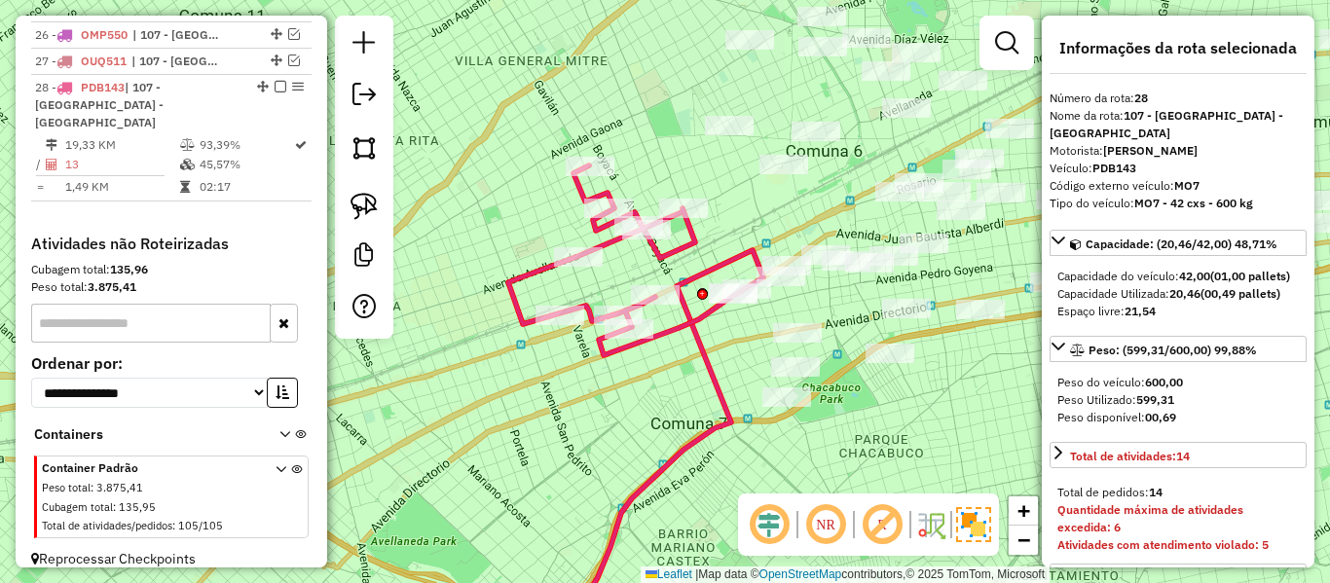
select select "**********"
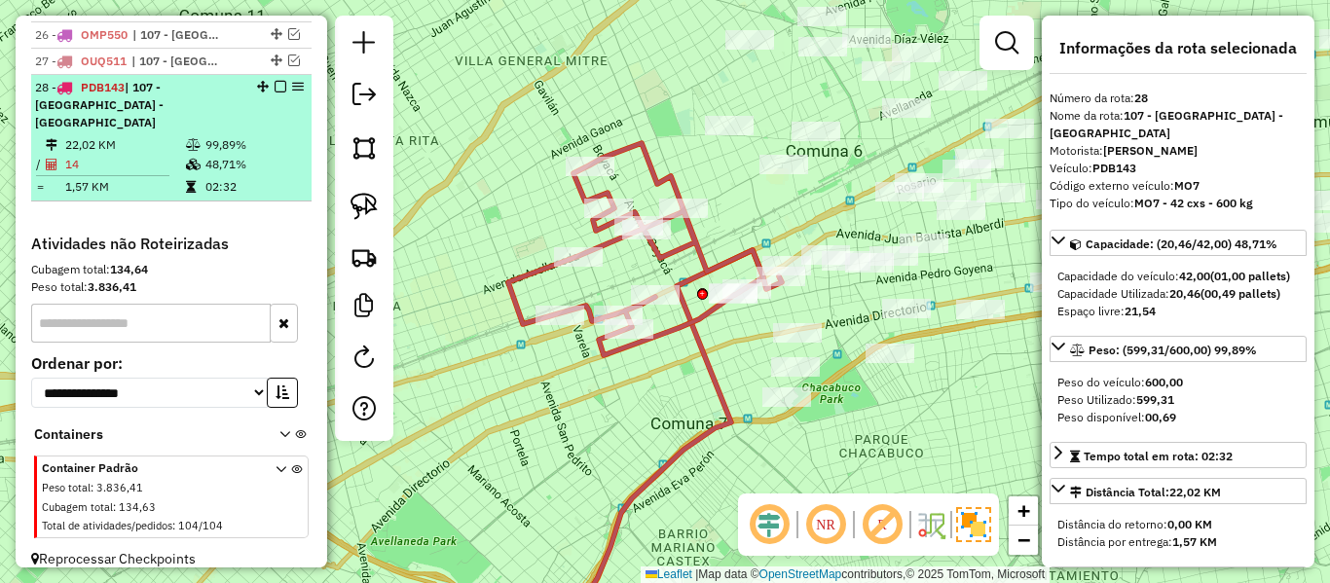
click at [276, 82] on em at bounding box center [281, 87] width 12 height 12
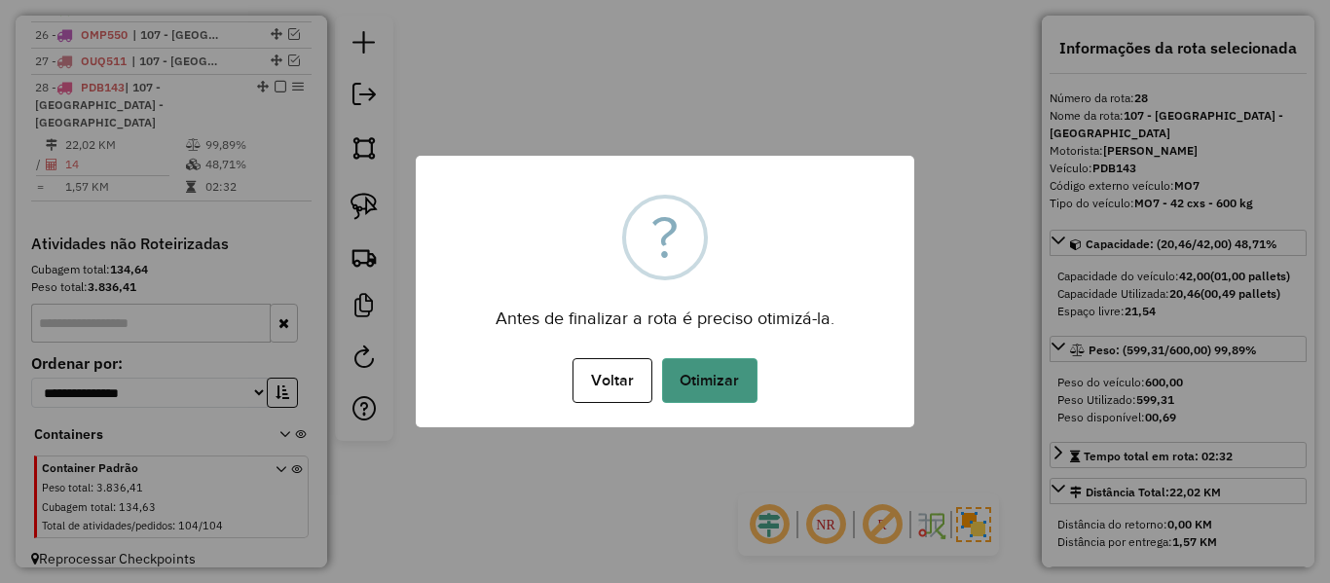
click at [706, 386] on button "Otimizar" at bounding box center [709, 380] width 95 height 45
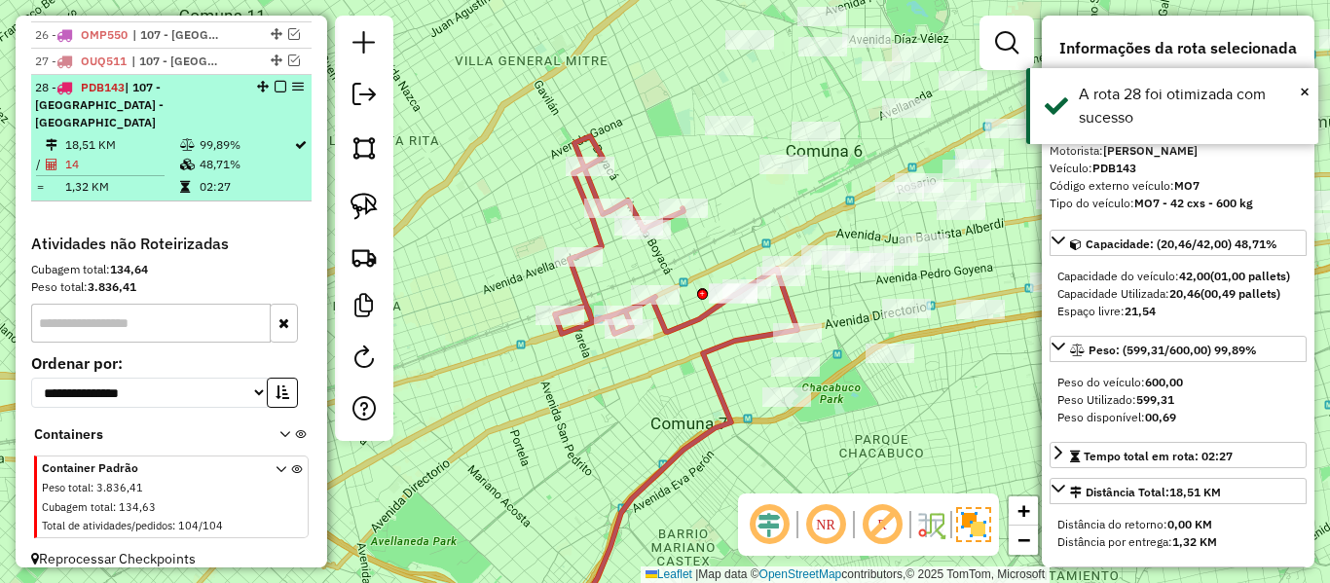
click at [275, 89] on em at bounding box center [281, 87] width 12 height 12
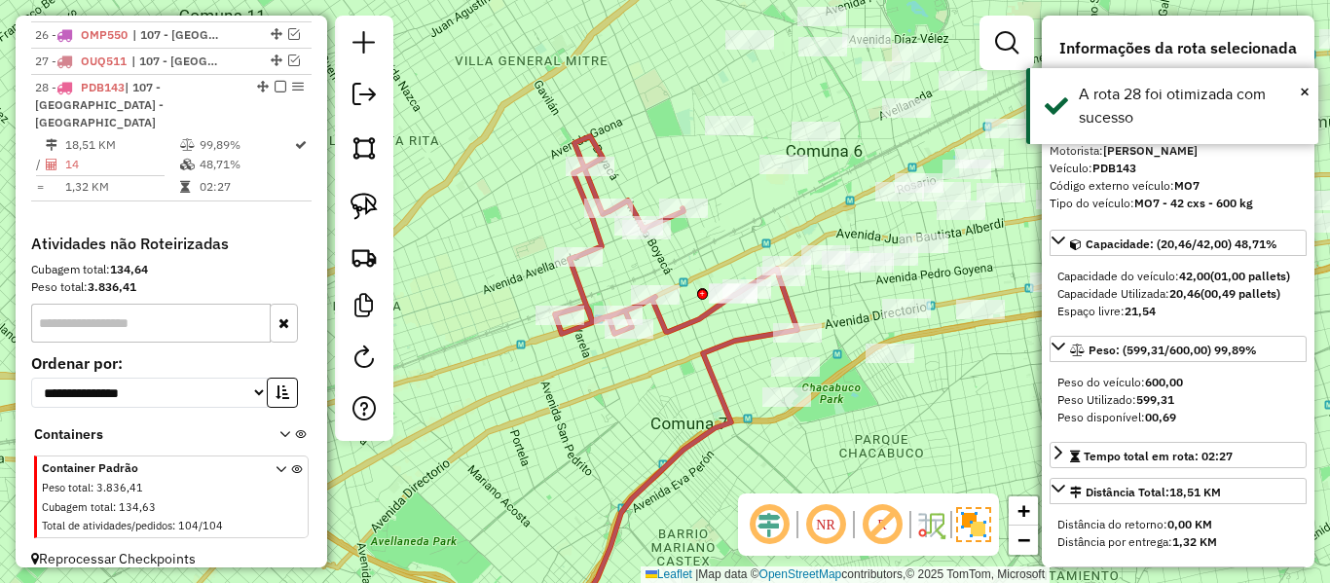
scroll to position [1318, 0]
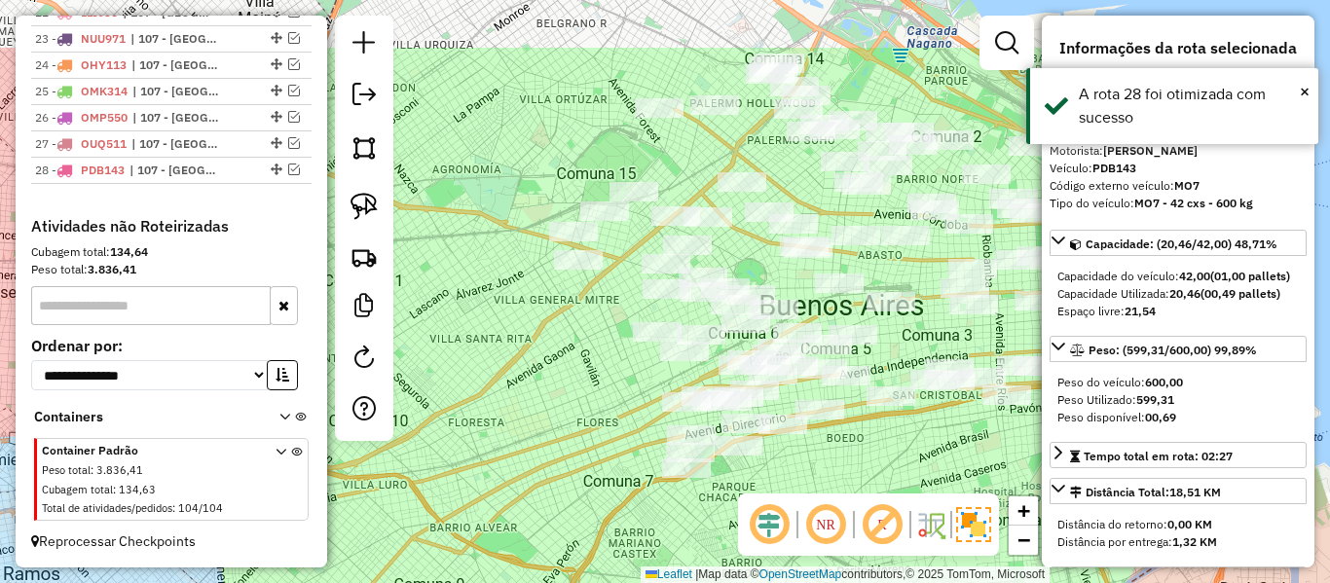
drag, startPoint x: 687, startPoint y: 352, endPoint x: 647, endPoint y: 514, distance: 167.5
click at [647, 514] on div "Janela de atendimento Grade de atendimento Capacidade Transportadoras Veículos …" at bounding box center [665, 291] width 1330 height 583
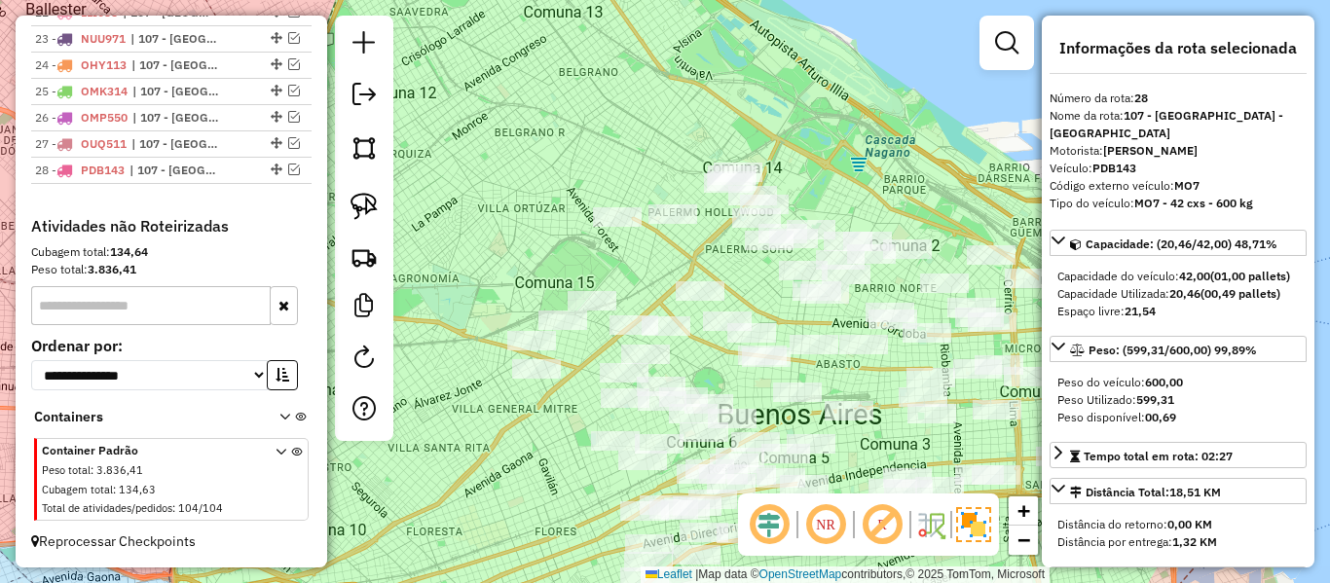
drag, startPoint x: 695, startPoint y: 222, endPoint x: 655, endPoint y: 274, distance: 65.3
click at [655, 274] on div "Janela de atendimento Grade de atendimento Capacidade Transportadoras Veículos …" at bounding box center [665, 291] width 1330 height 583
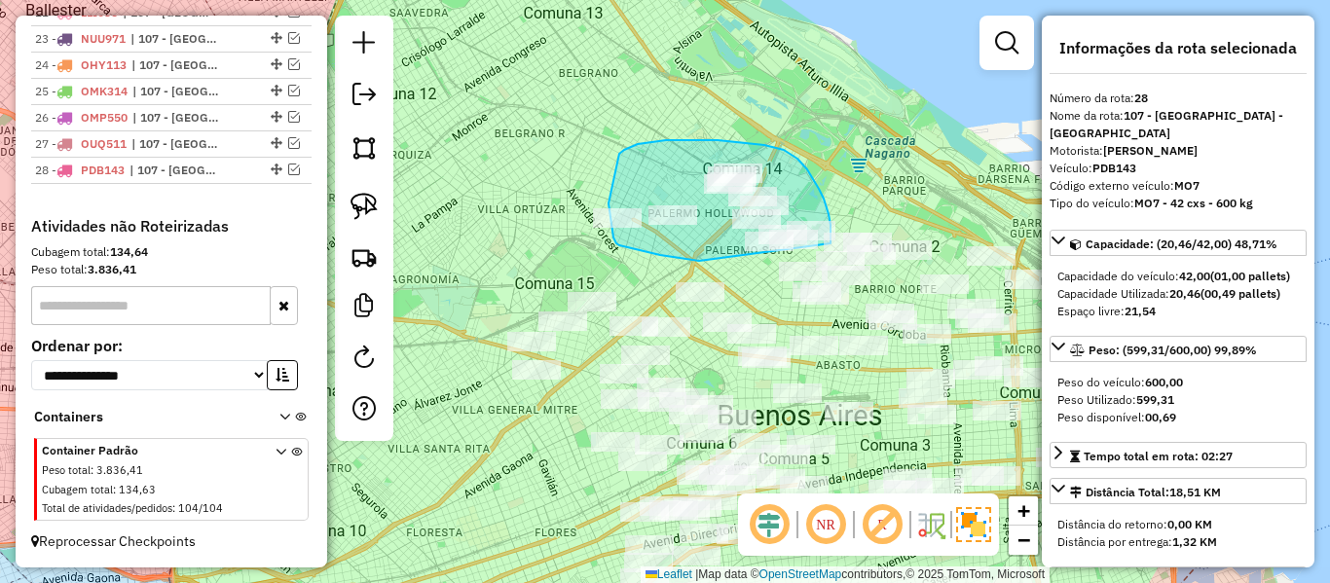
drag, startPoint x: 660, startPoint y: 255, endPoint x: 788, endPoint y: 283, distance: 130.7
click at [788, 283] on div "Janela de atendimento Grade de atendimento Capacidade Transportadoras Veículos …" at bounding box center [665, 291] width 1330 height 583
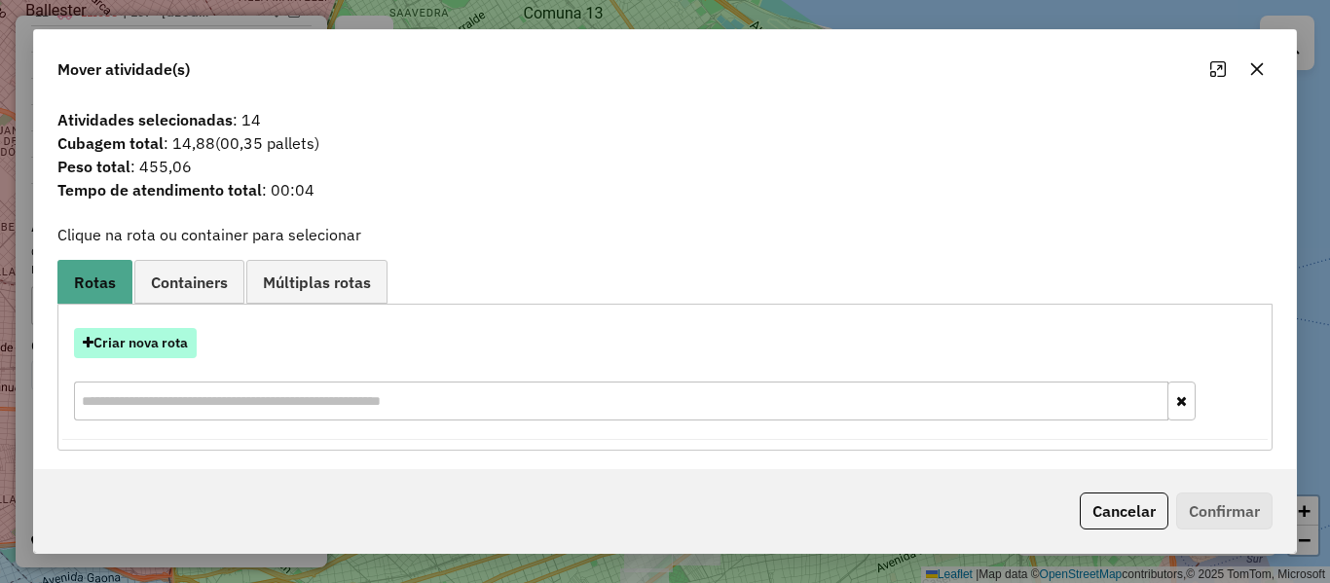
click at [171, 352] on button "Criar nova rota" at bounding box center [135, 343] width 123 height 30
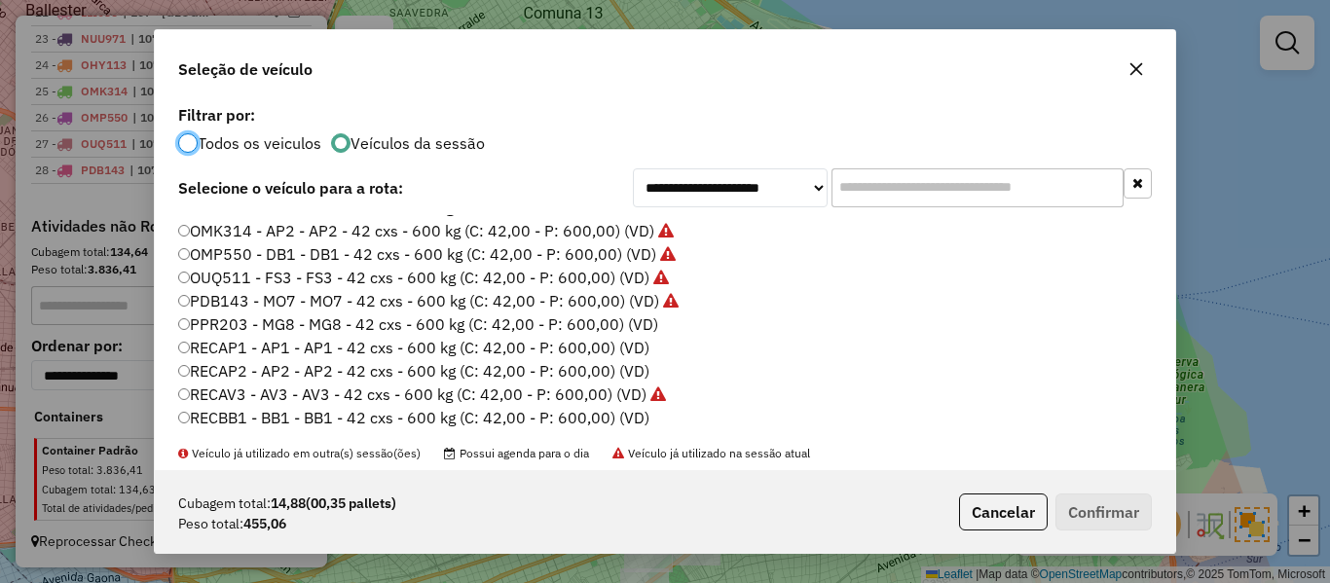
scroll to position [534, 0]
click at [645, 327] on label "PPR203 - MG8 - MG8 - 42 cxs - 600 kg (C: 42,00 - P: 600,00) (VD)" at bounding box center [418, 323] width 480 height 23
click at [1059, 506] on button "Confirmar" at bounding box center [1104, 512] width 96 height 37
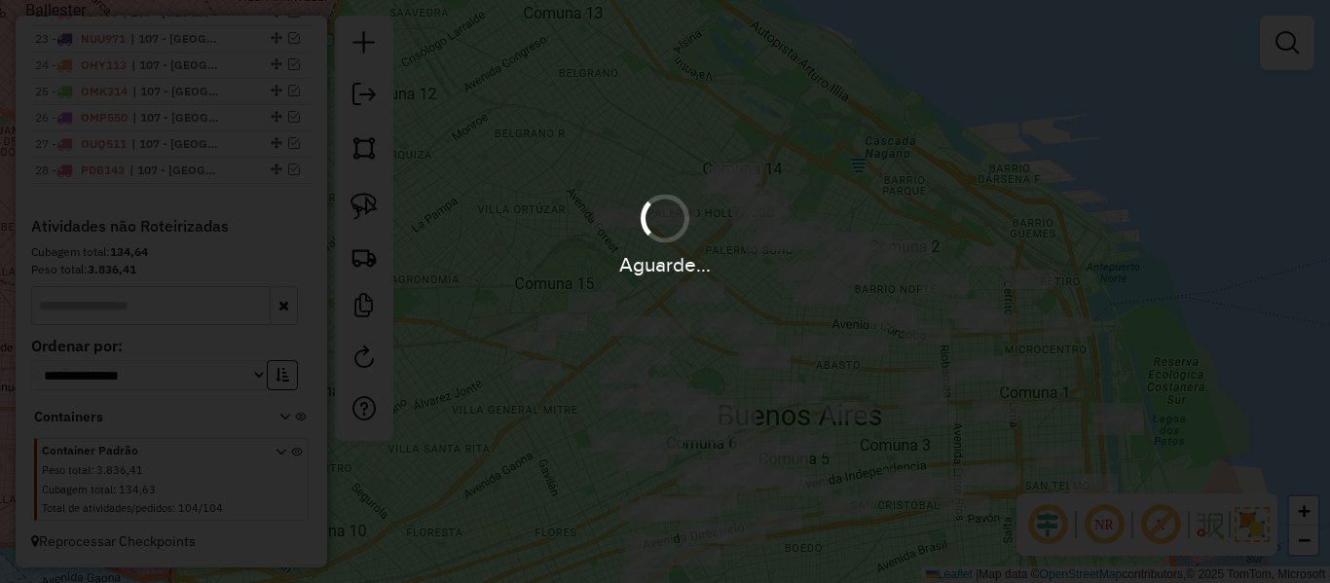
scroll to position [1400, 0]
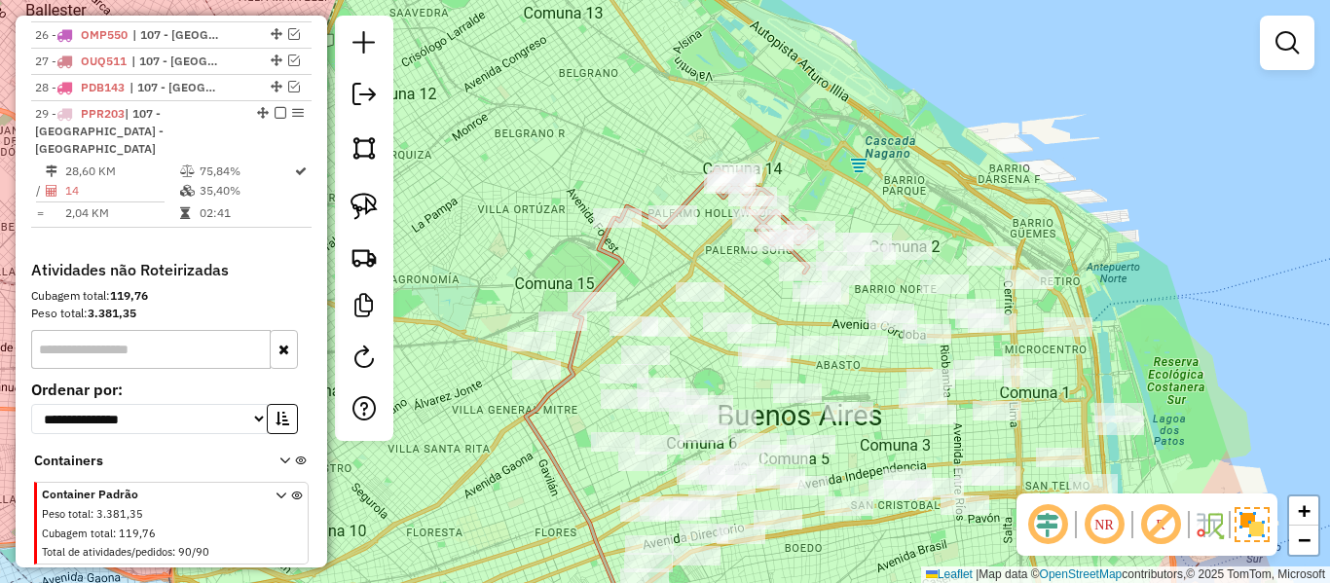
click at [678, 180] on div "Janela de atendimento Grade de atendimento Capacidade Transportadoras Veículos …" at bounding box center [665, 291] width 1330 height 583
click at [696, 188] on icon at bounding box center [715, 221] width 196 height 102
select select "**********"
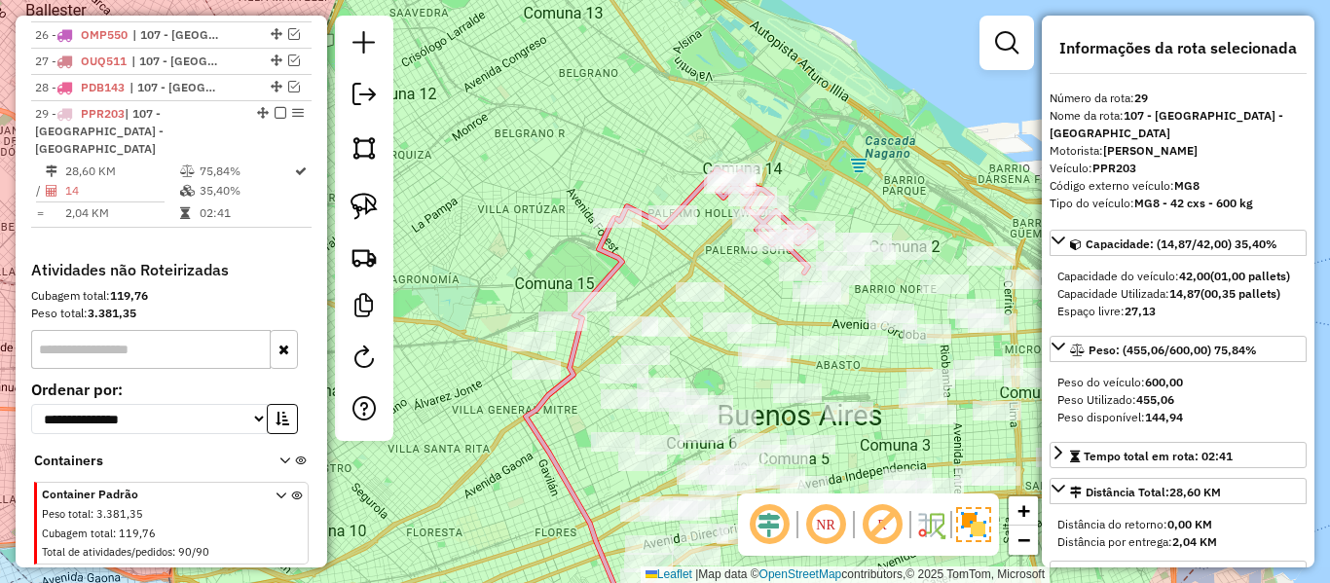
scroll to position [1427, 0]
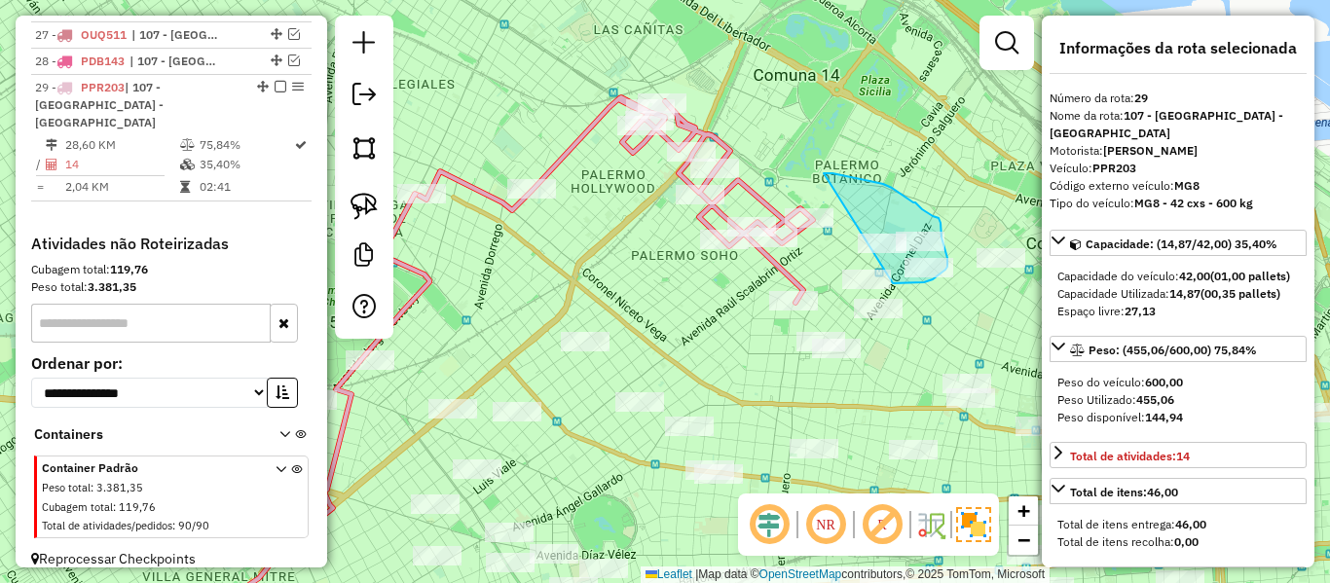
drag, startPoint x: 907, startPoint y: 198, endPoint x: 840, endPoint y: 292, distance: 115.4
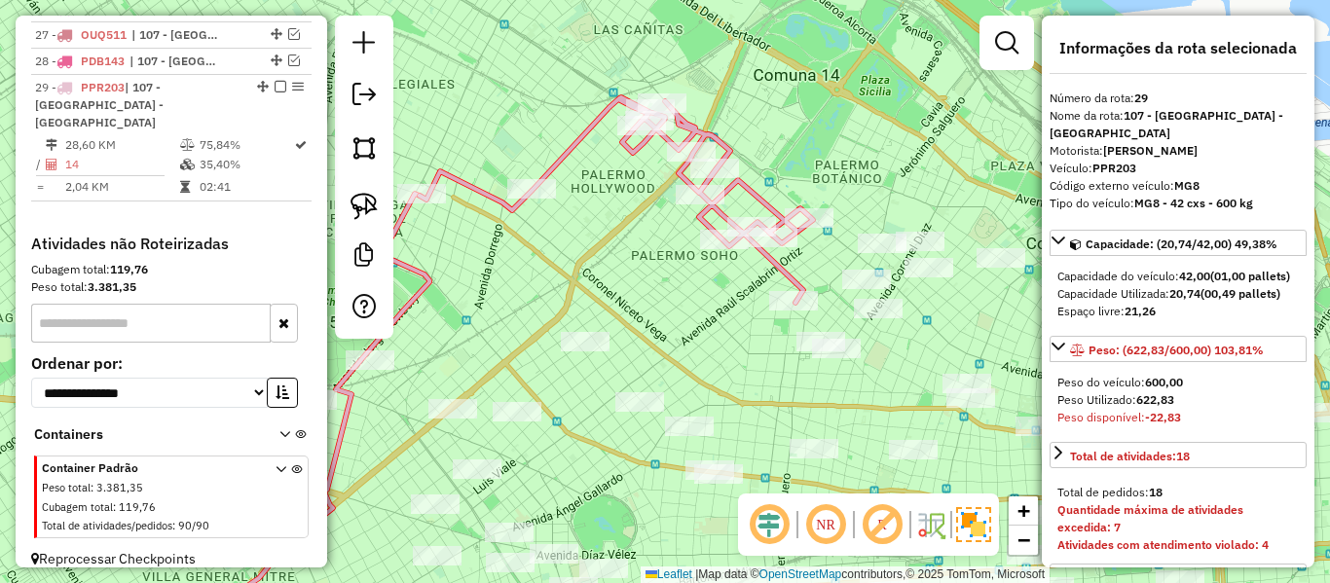
select select "**********"
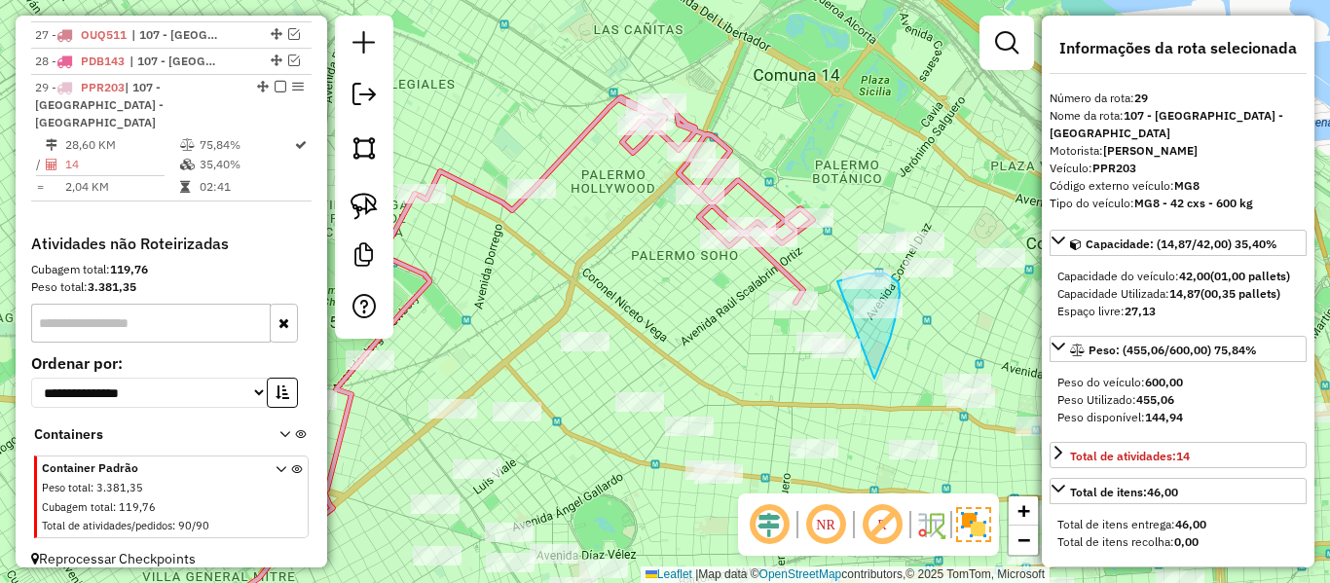
drag, startPoint x: 874, startPoint y: 379, endPoint x: 774, endPoint y: 374, distance: 100.4
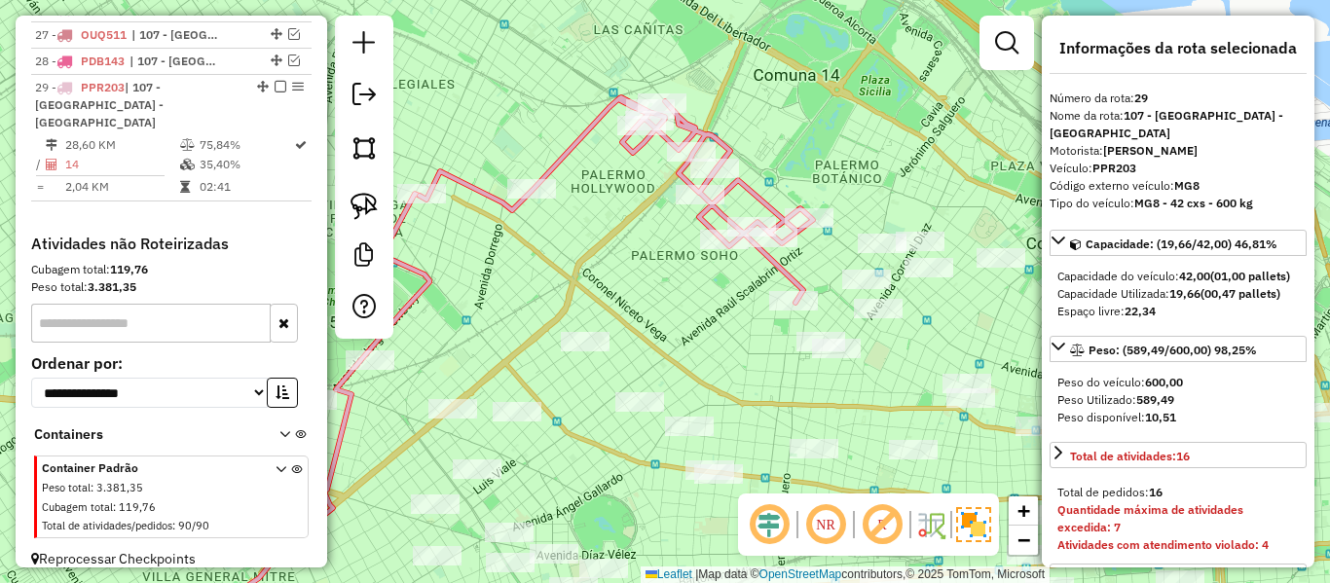
select select "**********"
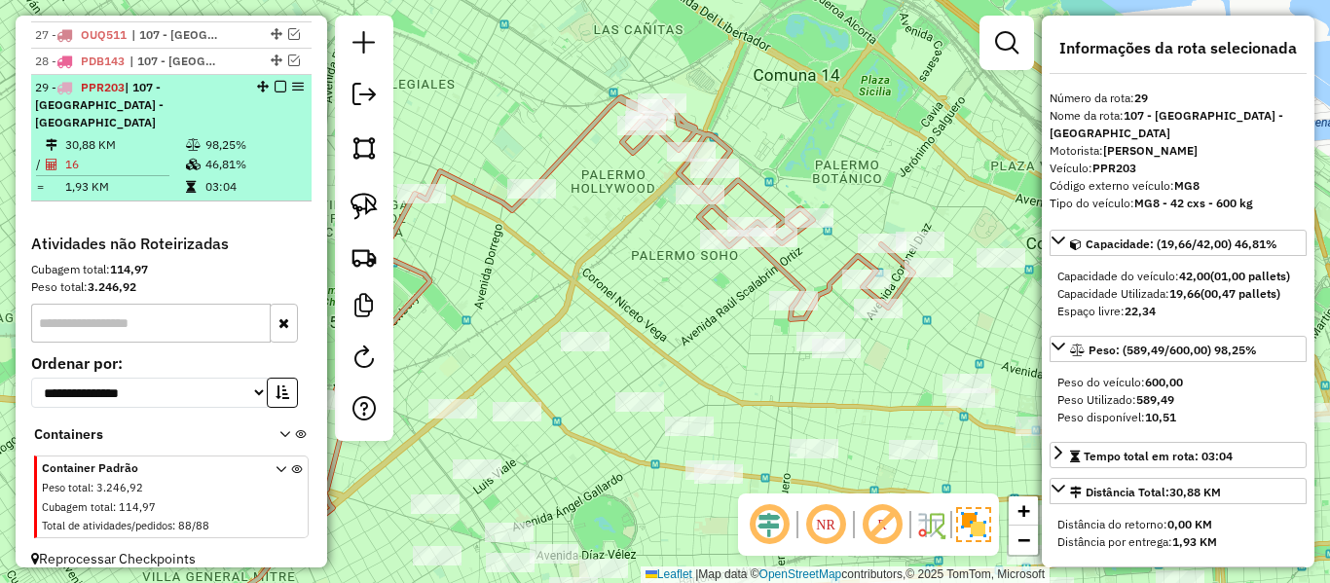
click at [279, 87] on em at bounding box center [281, 87] width 12 height 12
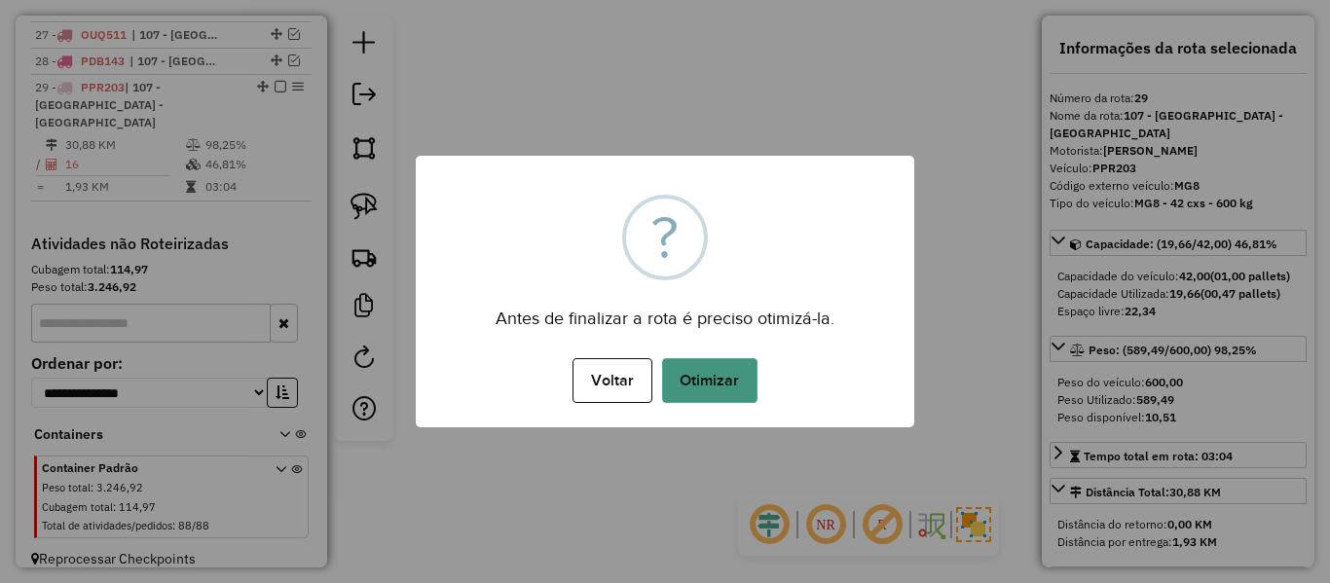
click at [748, 377] on button "Otimizar" at bounding box center [709, 380] width 95 height 45
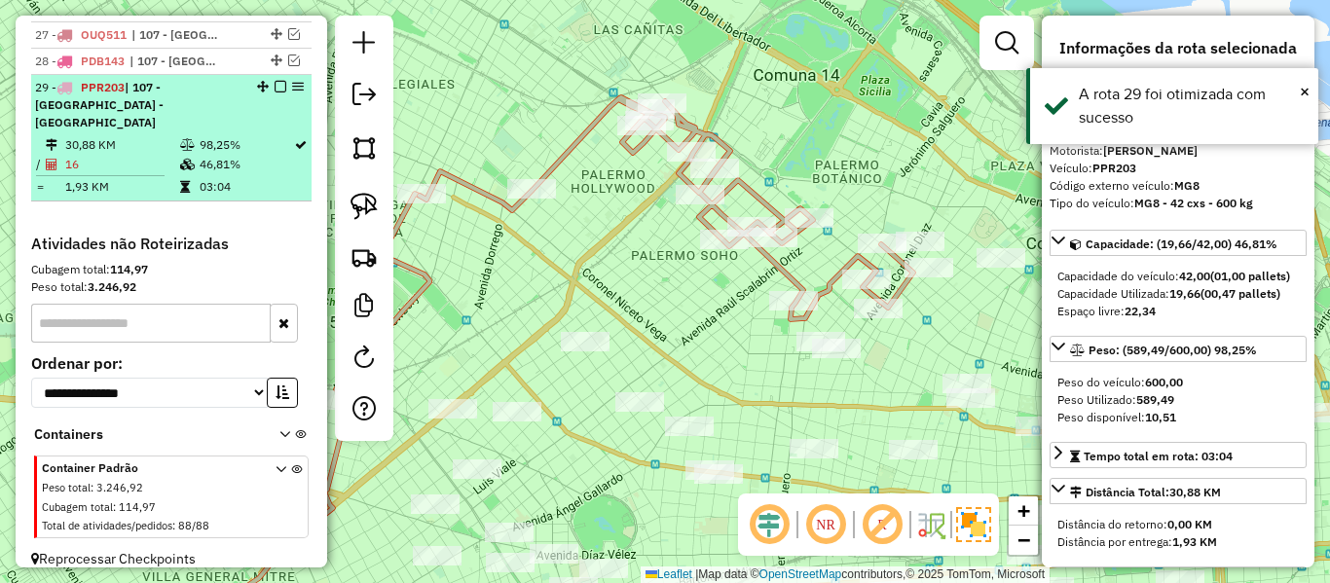
click at [275, 83] on em at bounding box center [281, 87] width 12 height 12
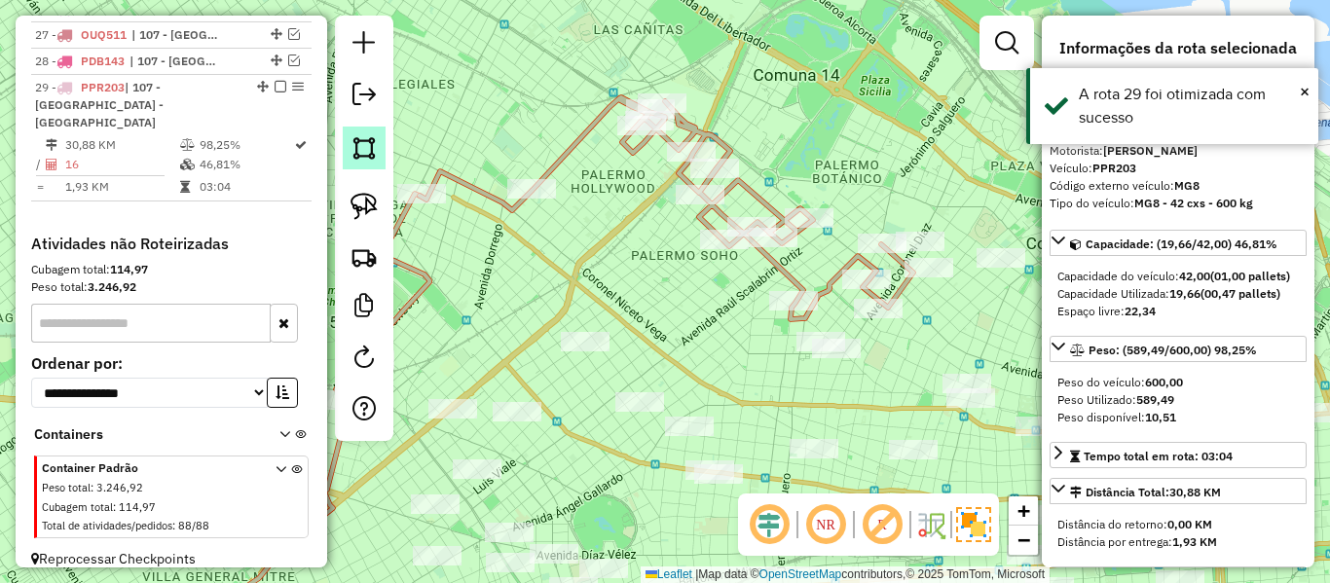
scroll to position [1344, 0]
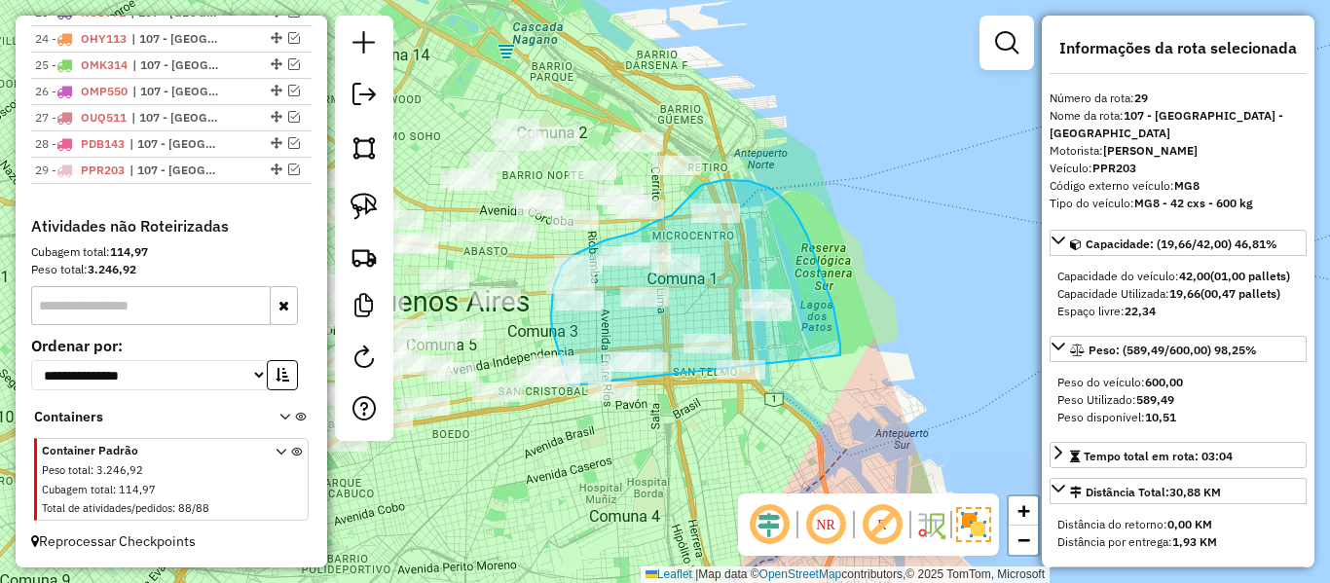
drag, startPoint x: 840, startPoint y: 355, endPoint x: 629, endPoint y: 447, distance: 230.3
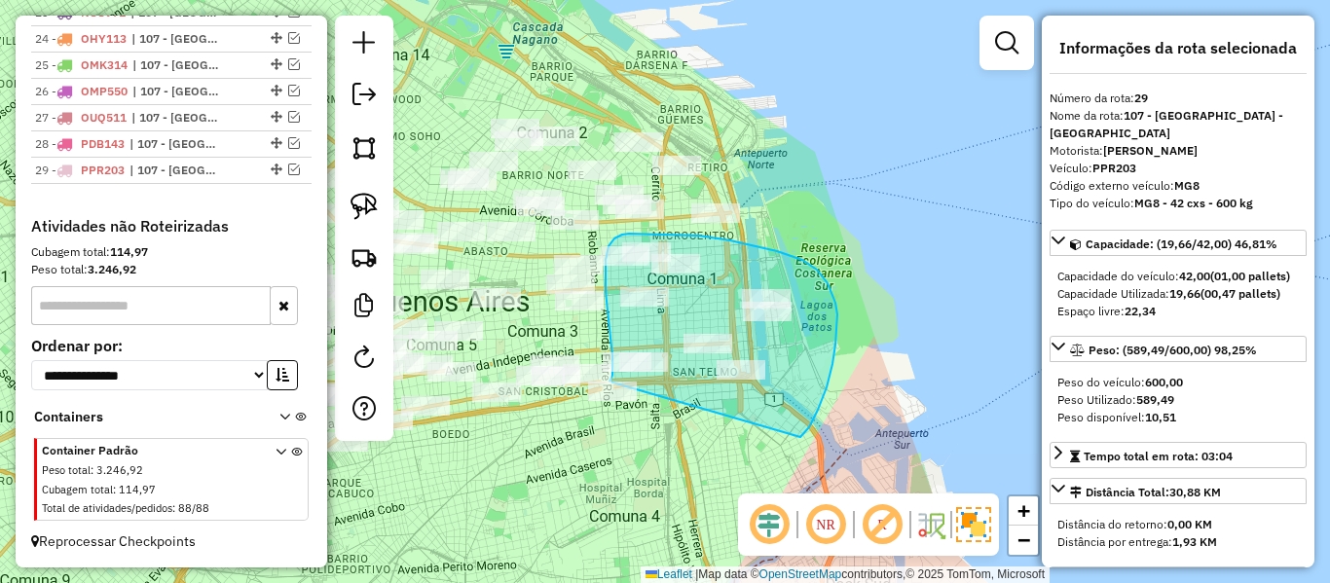
drag, startPoint x: 800, startPoint y: 437, endPoint x: 602, endPoint y: 434, distance: 198.7
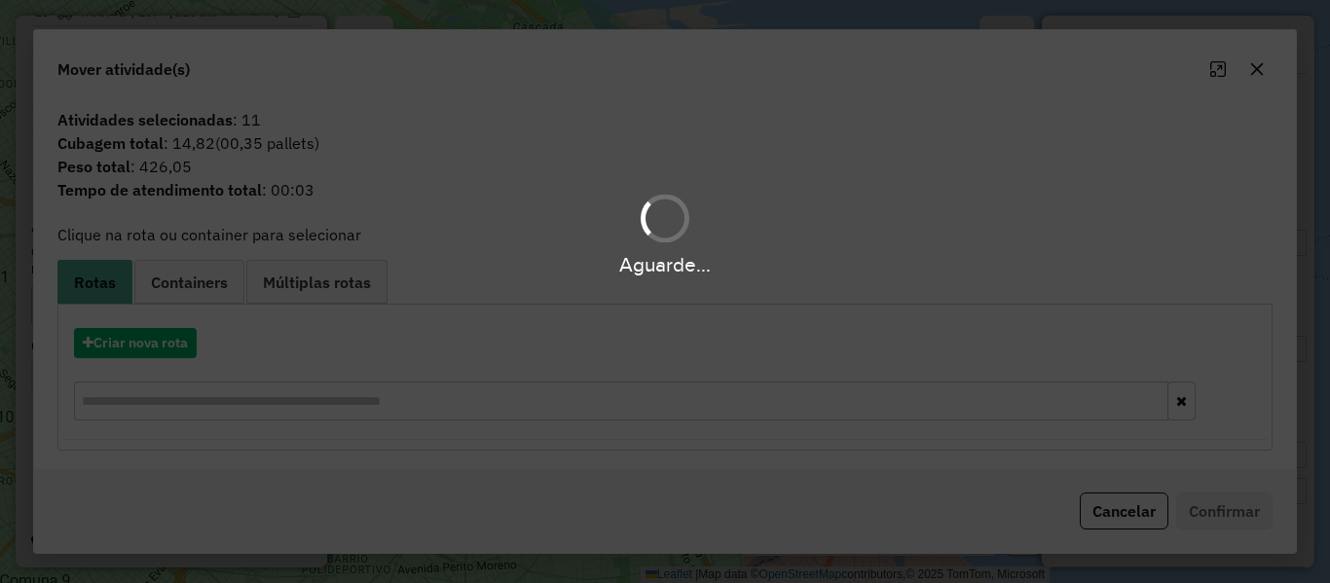
click at [165, 348] on div "Aguarde..." at bounding box center [665, 291] width 1330 height 583
click at [164, 348] on hb-app "Aguarde... Pop-up bloqueado! Seu navegador bloqueou automáticamente a abertura …" at bounding box center [665, 291] width 1330 height 583
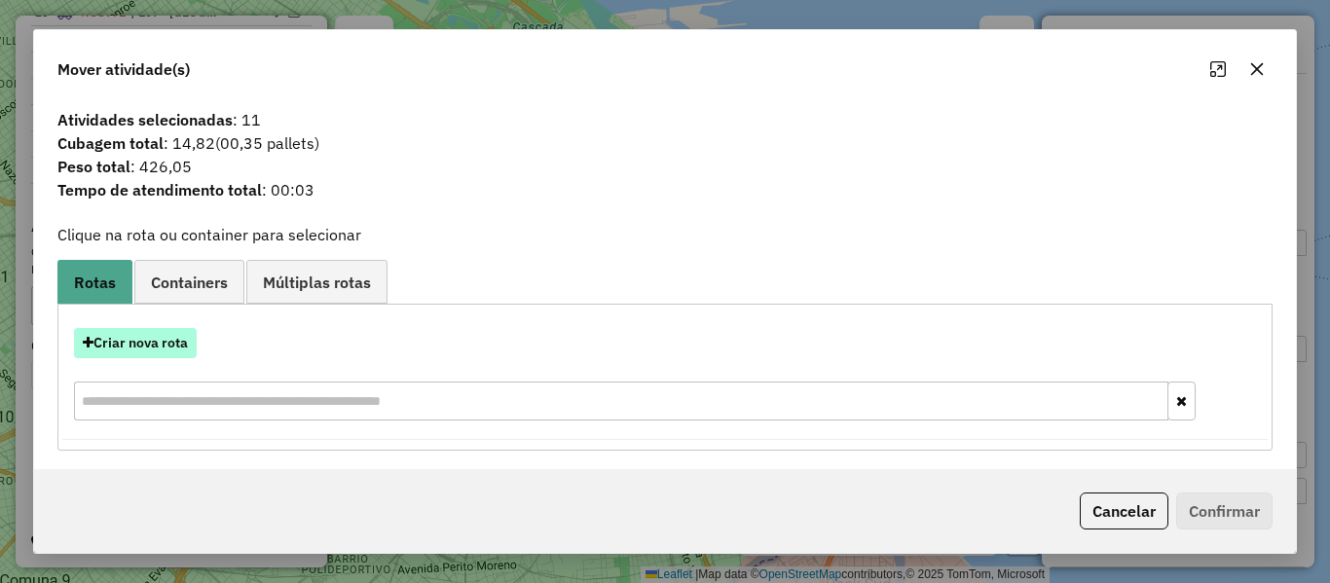
click at [164, 348] on button "Criar nova rota" at bounding box center [135, 343] width 123 height 30
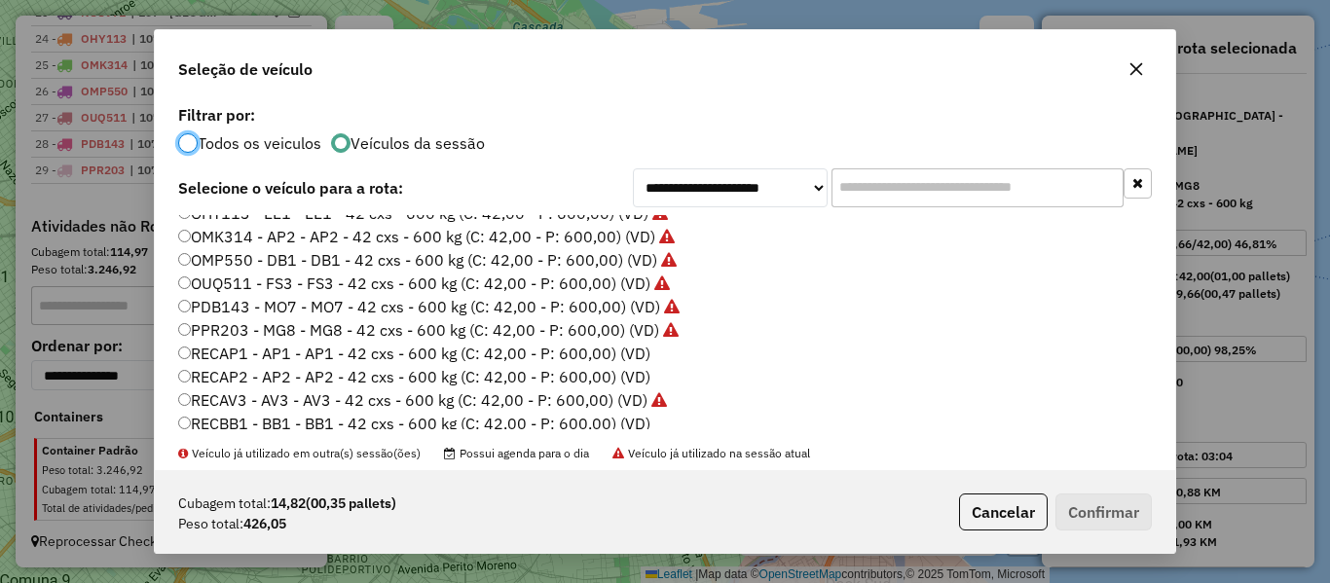
scroll to position [534, 0]
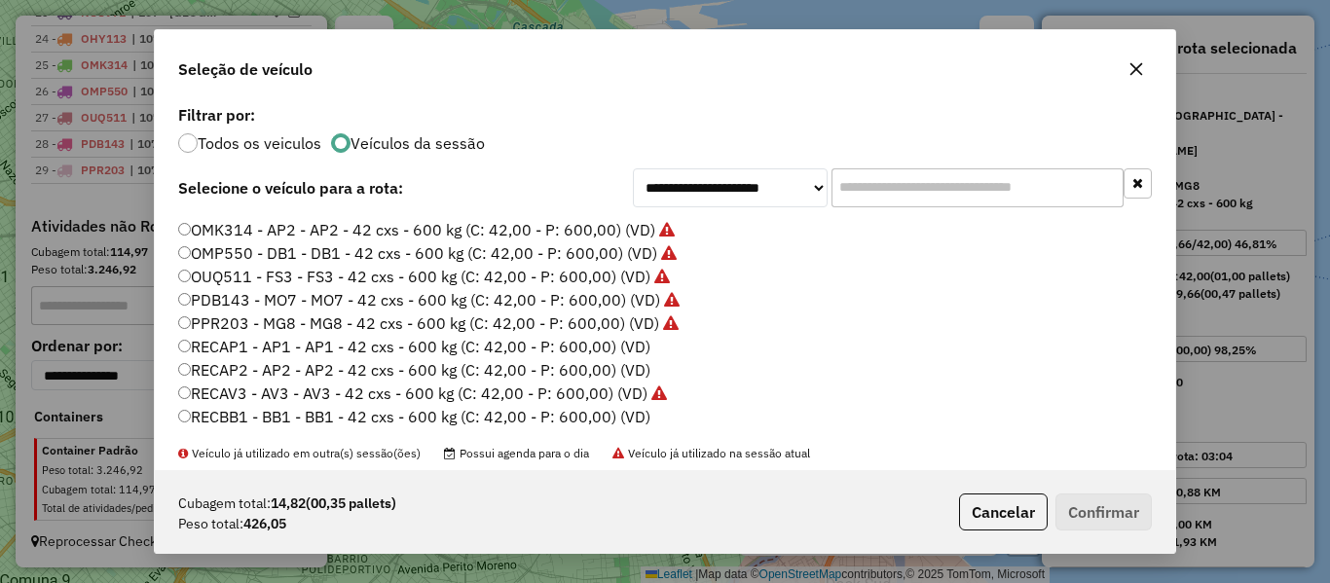
click at [629, 344] on label "RECAP1 - AP1 - AP1 - 42 cxs - 600 kg (C: 42,00 - P: 600,00) (VD)" at bounding box center [414, 346] width 472 height 23
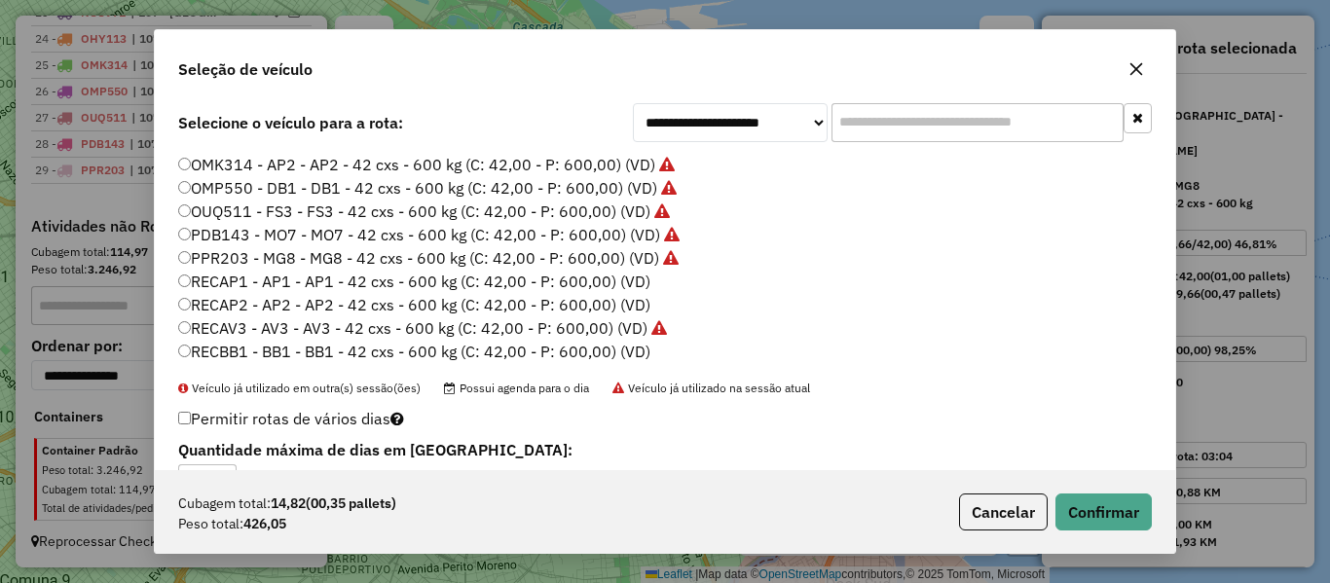
scroll to position [97, 0]
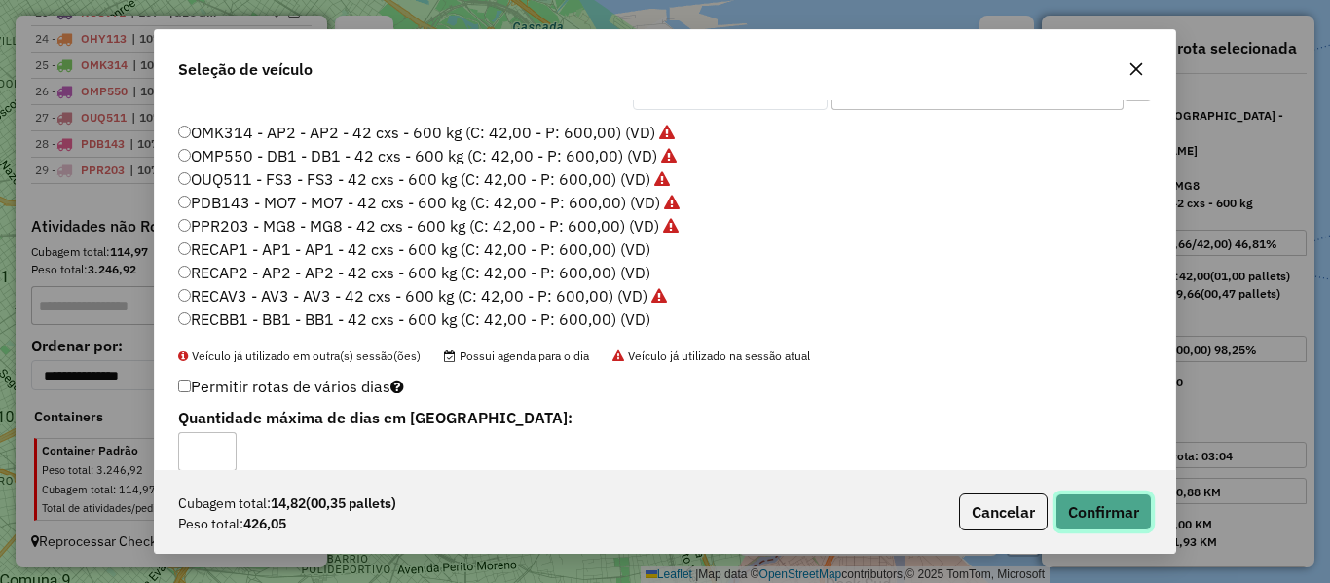
click at [1090, 505] on button "Confirmar" at bounding box center [1104, 512] width 96 height 37
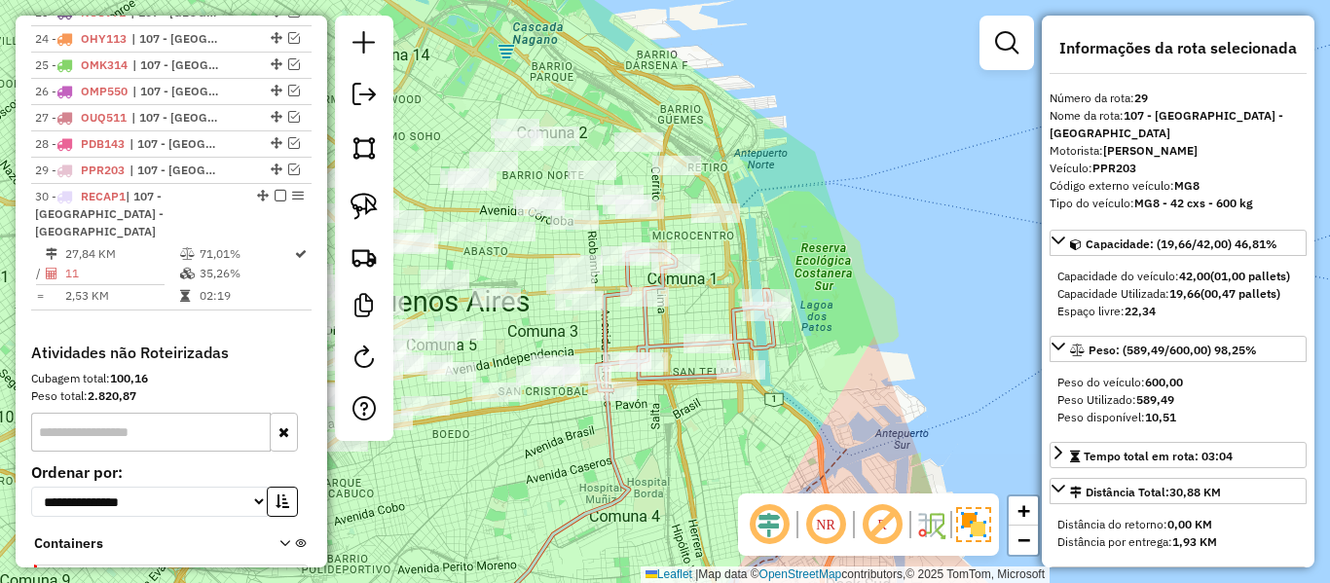
scroll to position [0, 0]
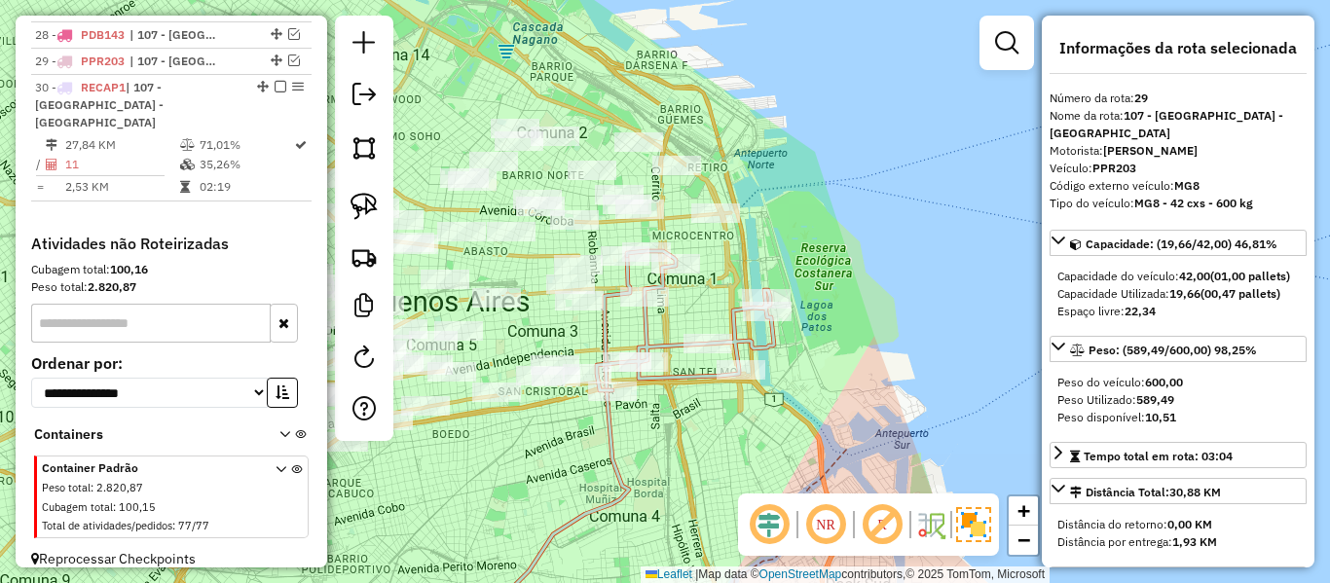
click at [763, 349] on icon at bounding box center [685, 320] width 177 height 139
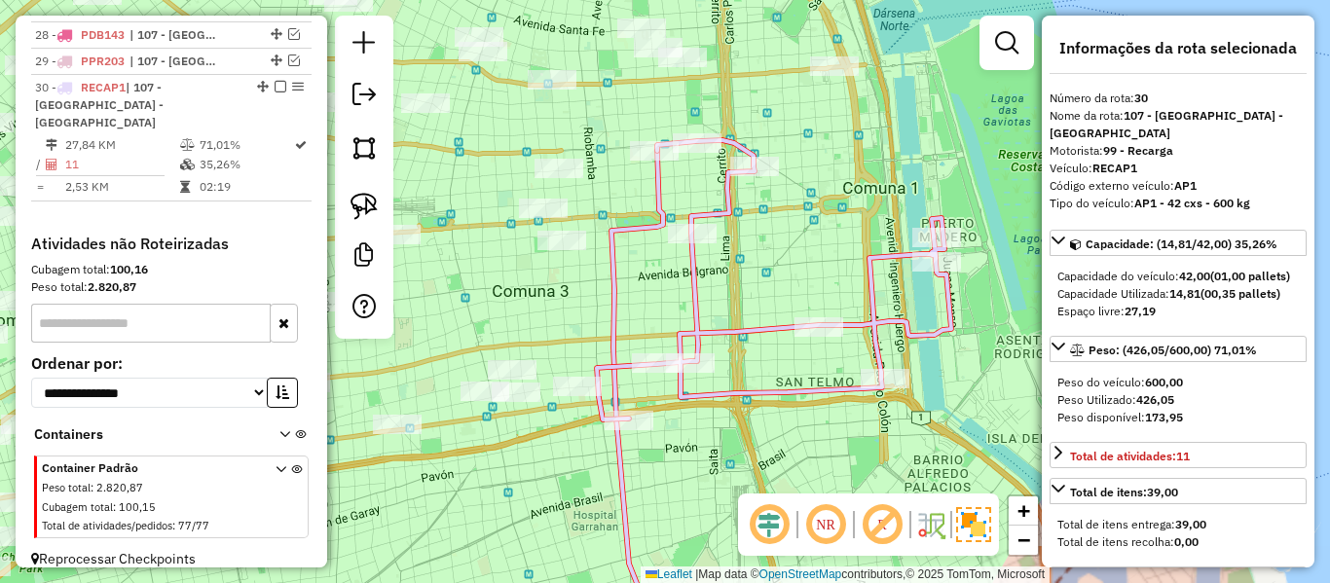
drag, startPoint x: 561, startPoint y: 443, endPoint x: 632, endPoint y: 430, distance: 72.2
click at [615, 430] on div "Janela de atendimento Grade de atendimento Capacidade Transportadoras Veículos …" at bounding box center [665, 291] width 1330 height 583
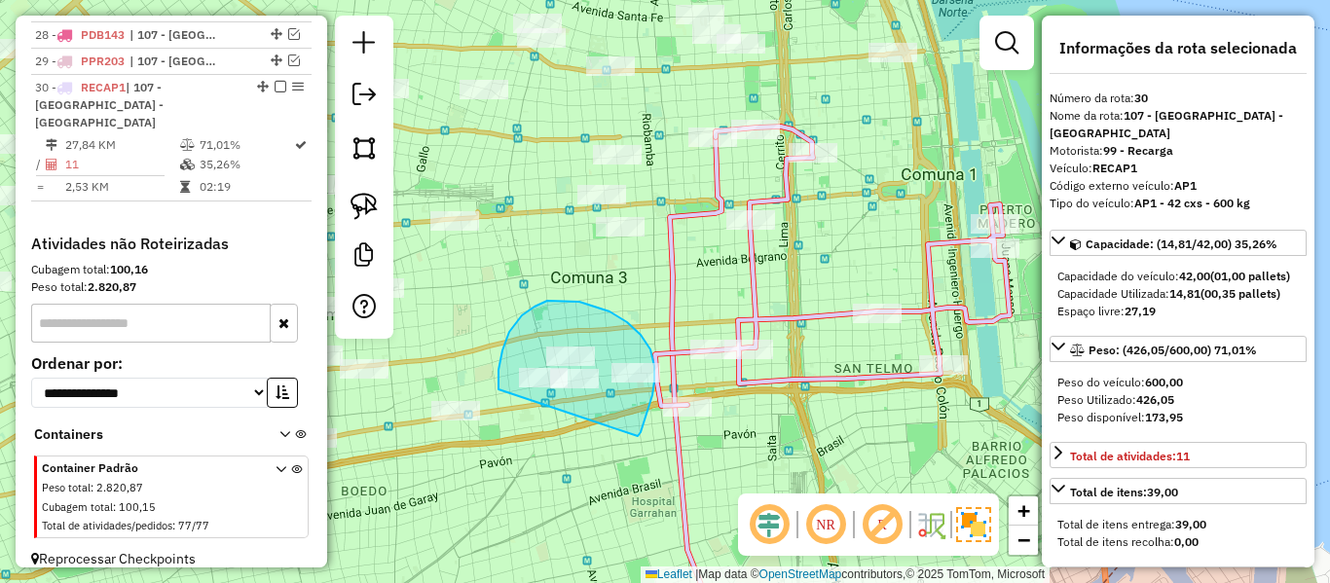
drag, startPoint x: 652, startPoint y: 395, endPoint x: 549, endPoint y: 426, distance: 107.5
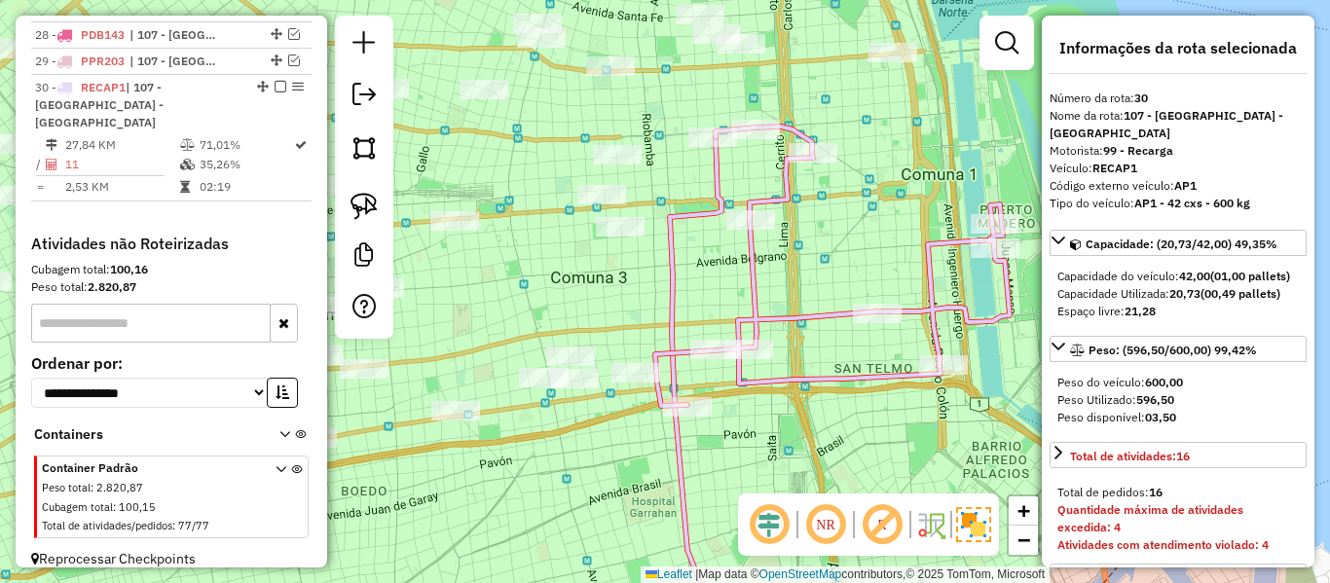
select select "**********"
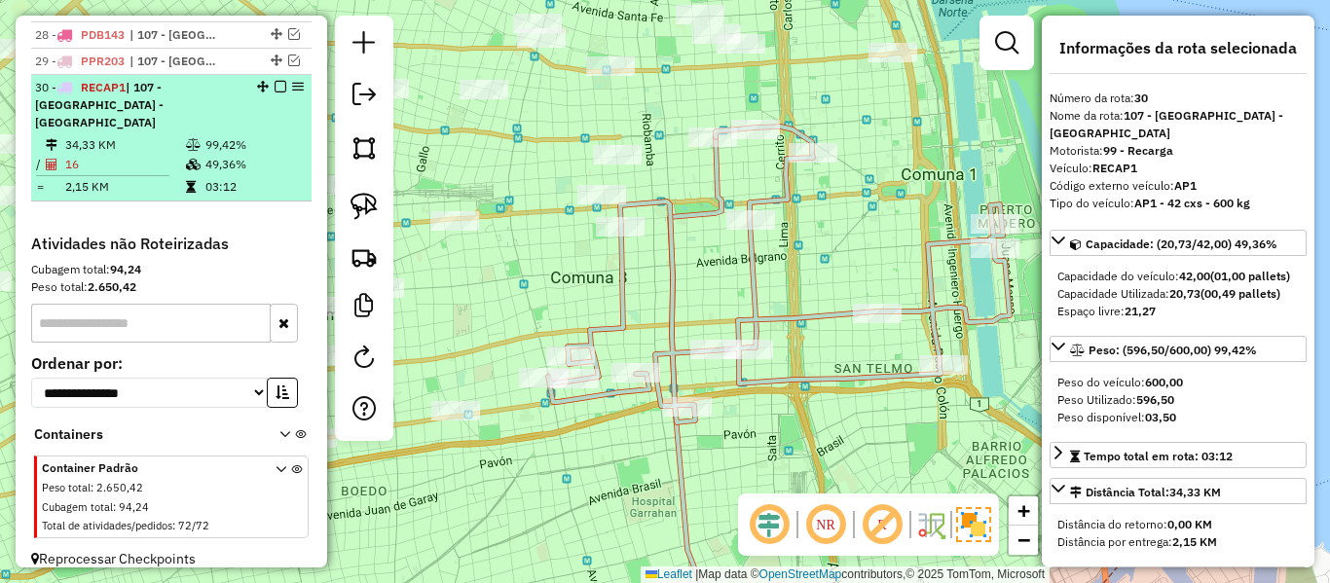
click at [277, 88] on em at bounding box center [281, 87] width 12 height 12
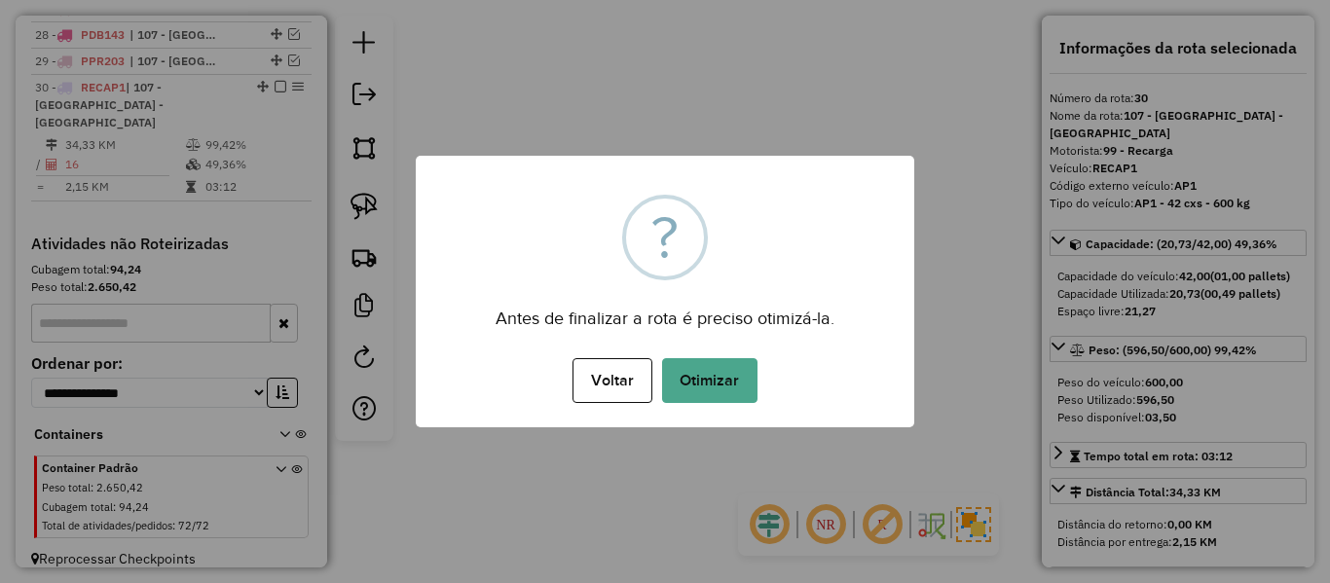
click at [710, 383] on button "Otimizar" at bounding box center [709, 380] width 95 height 45
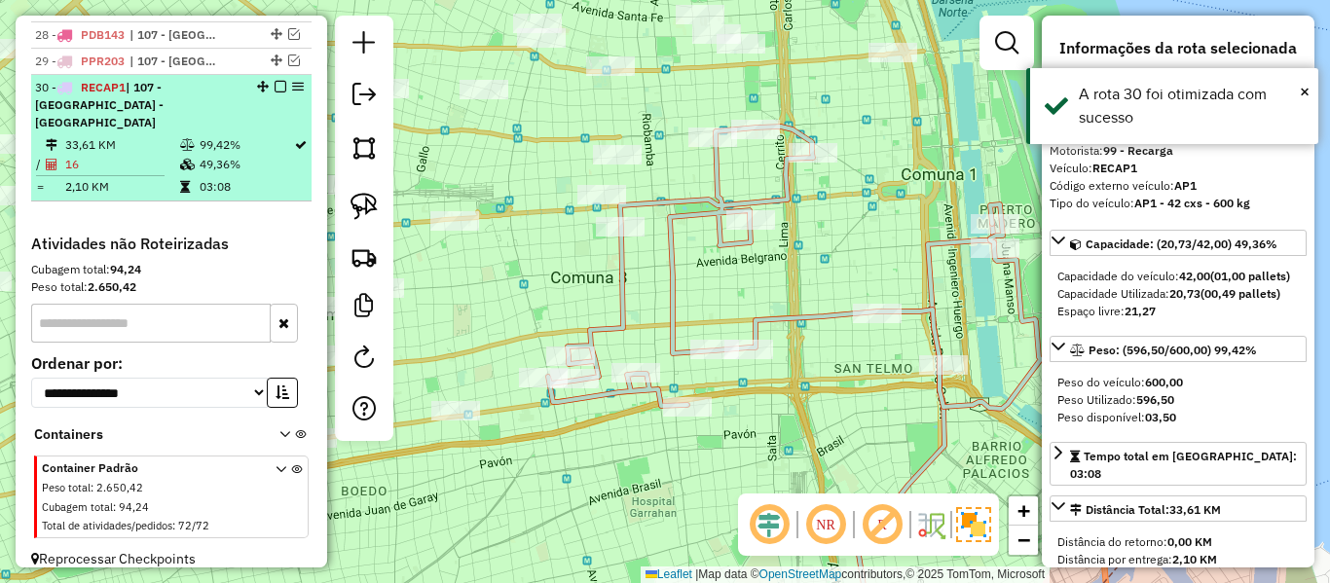
click at [275, 89] on em at bounding box center [281, 87] width 12 height 12
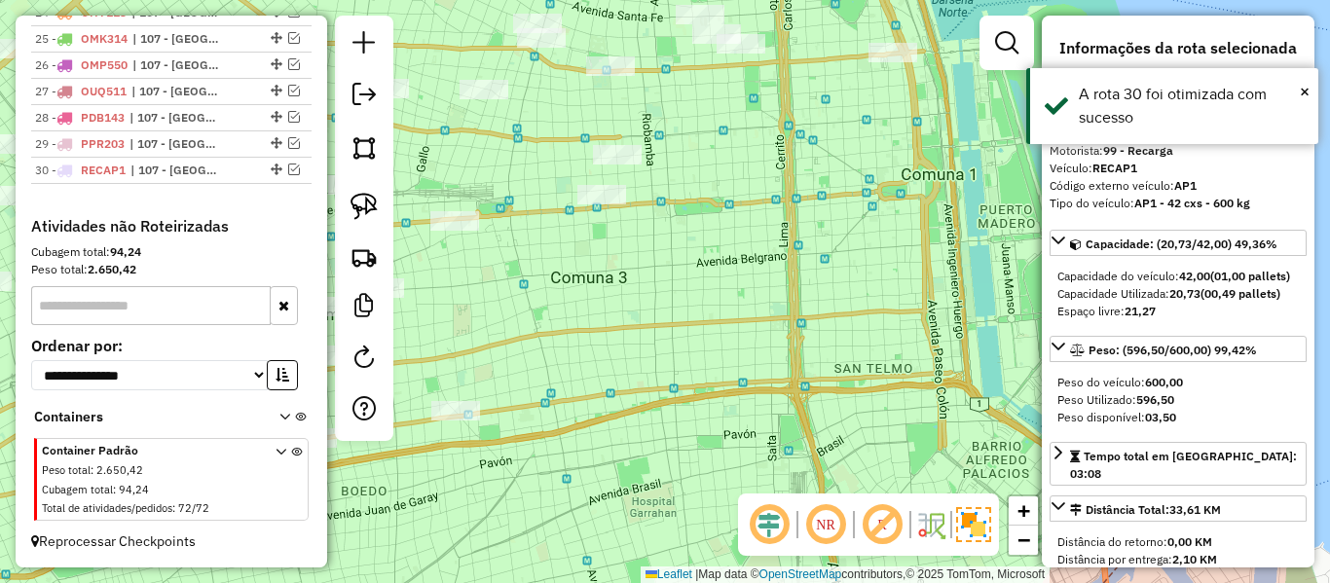
scroll to position [1370, 0]
drag, startPoint x: 715, startPoint y: 258, endPoint x: 760, endPoint y: 387, distance: 136.1
click at [776, 406] on div "Janela de atendimento Grade de atendimento Capacidade Transportadoras Veículos …" at bounding box center [665, 291] width 1330 height 583
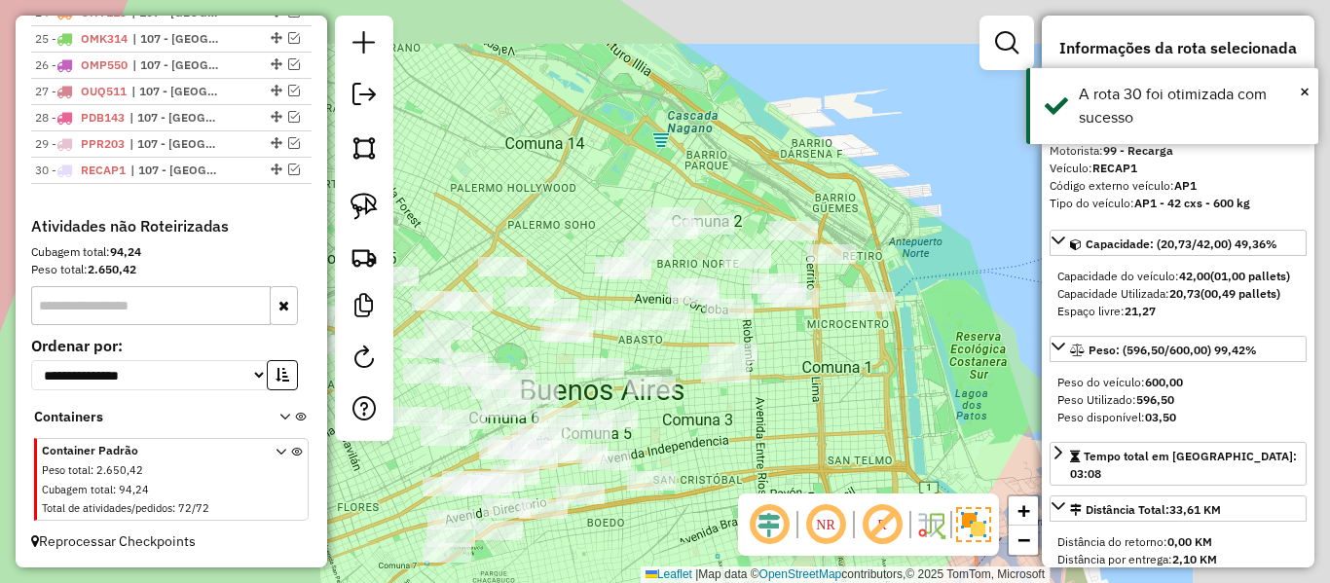
click at [872, 380] on div "Janela de atendimento Grade de atendimento Capacidade Transportadoras Veículos …" at bounding box center [665, 291] width 1330 height 583
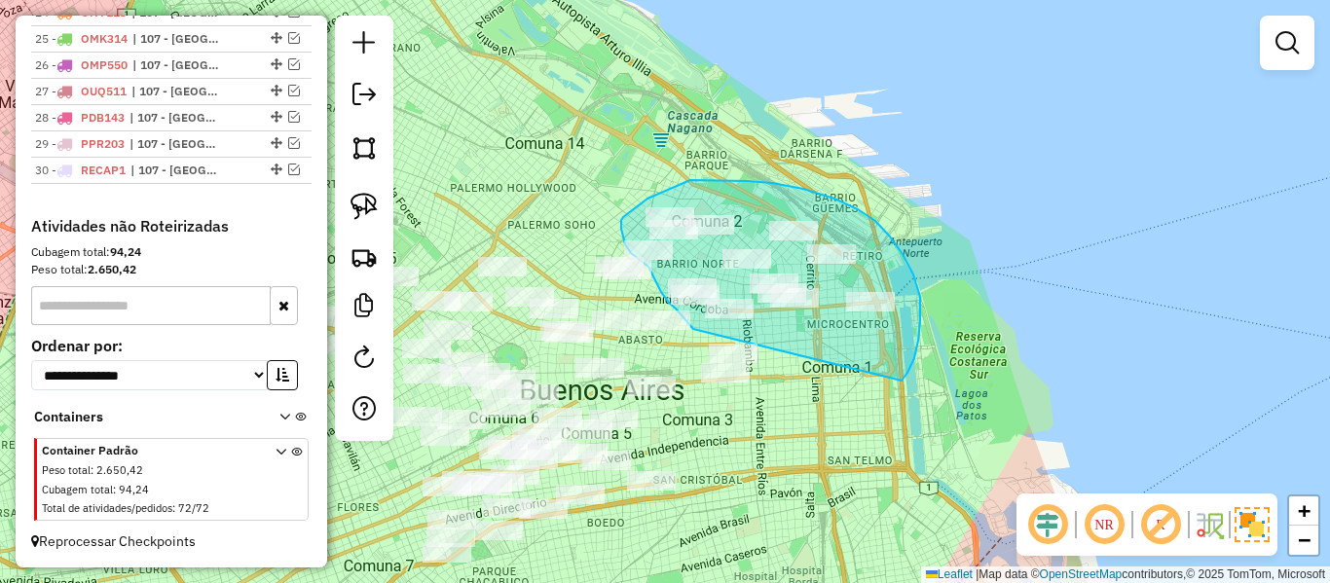
drag, startPoint x: 890, startPoint y: 237, endPoint x: 716, endPoint y: 331, distance: 198.3
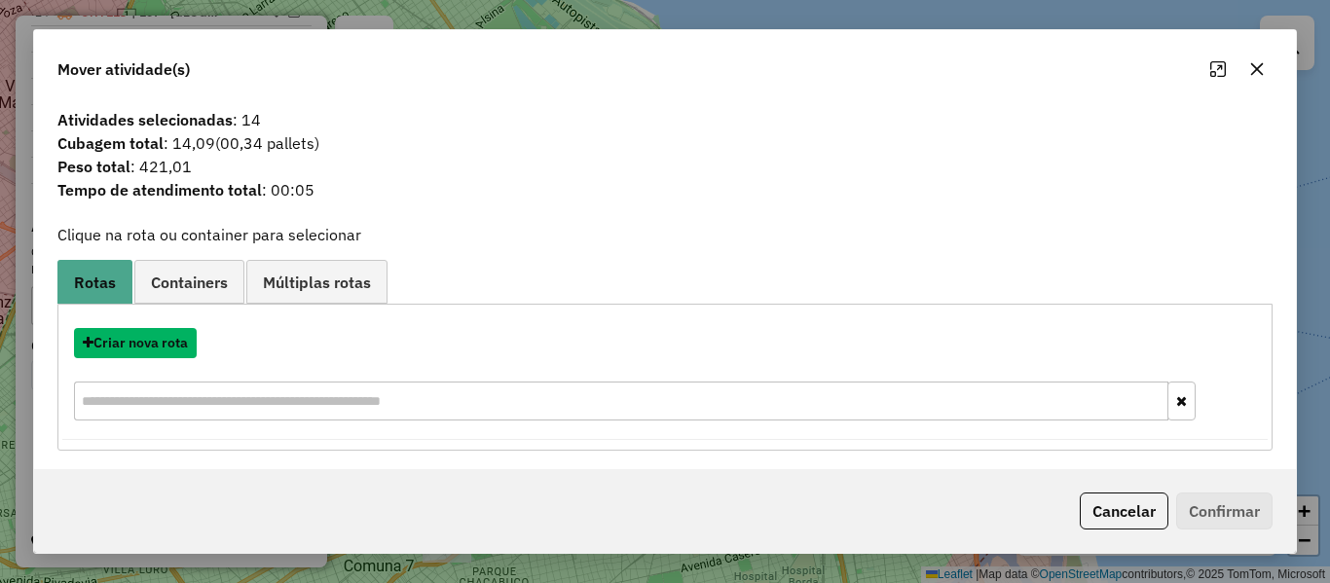
click at [174, 343] on button "Criar nova rota" at bounding box center [135, 343] width 123 height 30
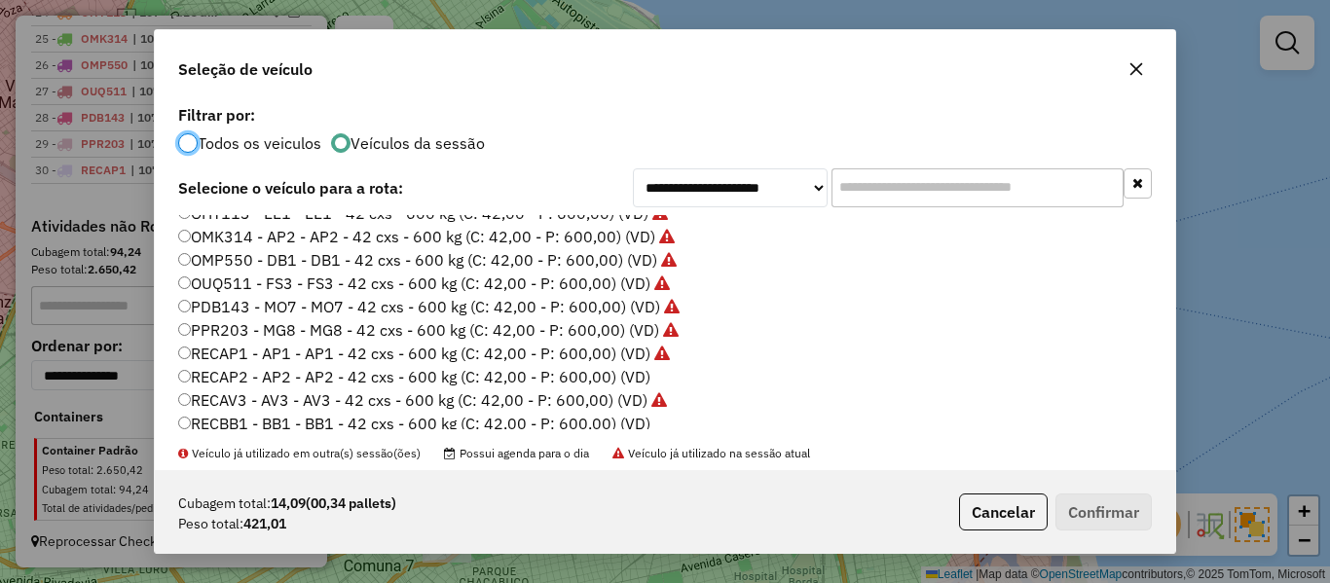
scroll to position [534, 0]
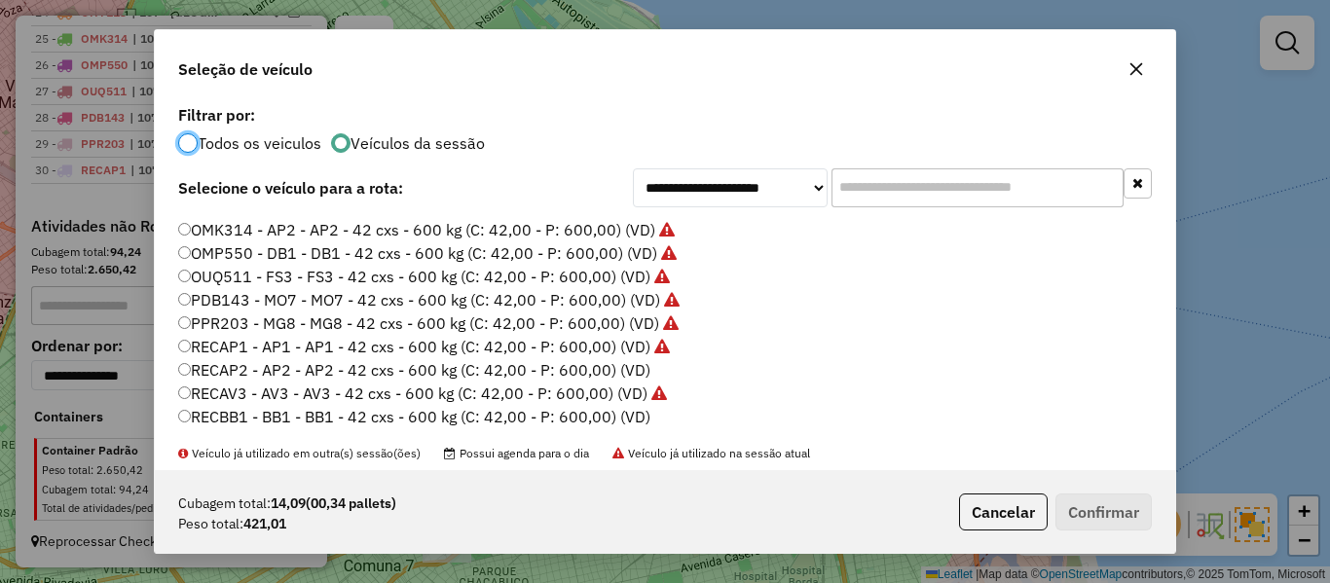
click at [628, 364] on label "RECAP2 - AP2 - AP2 - 42 cxs - 600 kg (C: 42,00 - P: 600,00) (VD)" at bounding box center [414, 369] width 472 height 23
click at [1120, 504] on button "Confirmar" at bounding box center [1104, 512] width 96 height 37
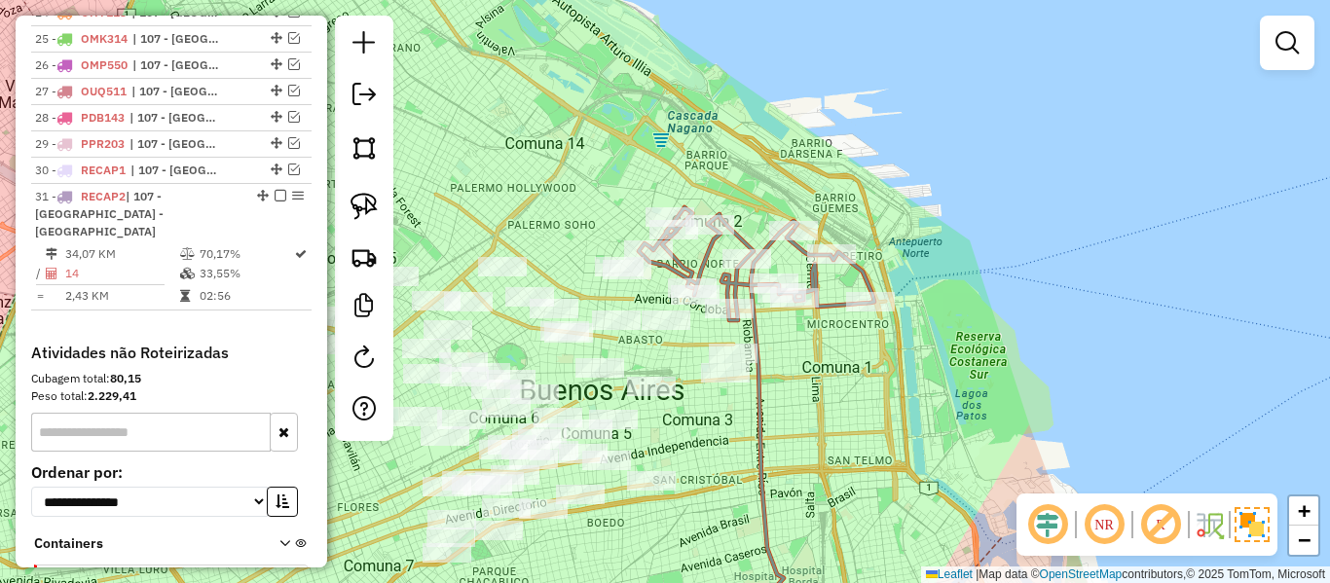
scroll to position [1453, 0]
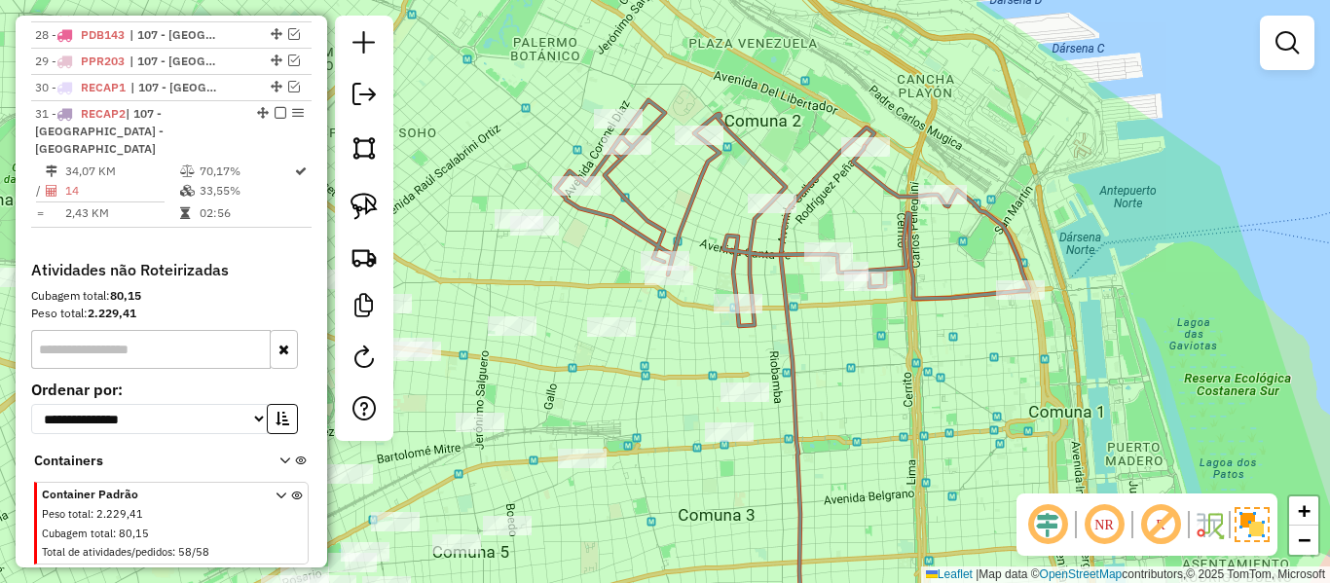
click at [757, 258] on icon at bounding box center [792, 213] width 473 height 226
select select "**********"
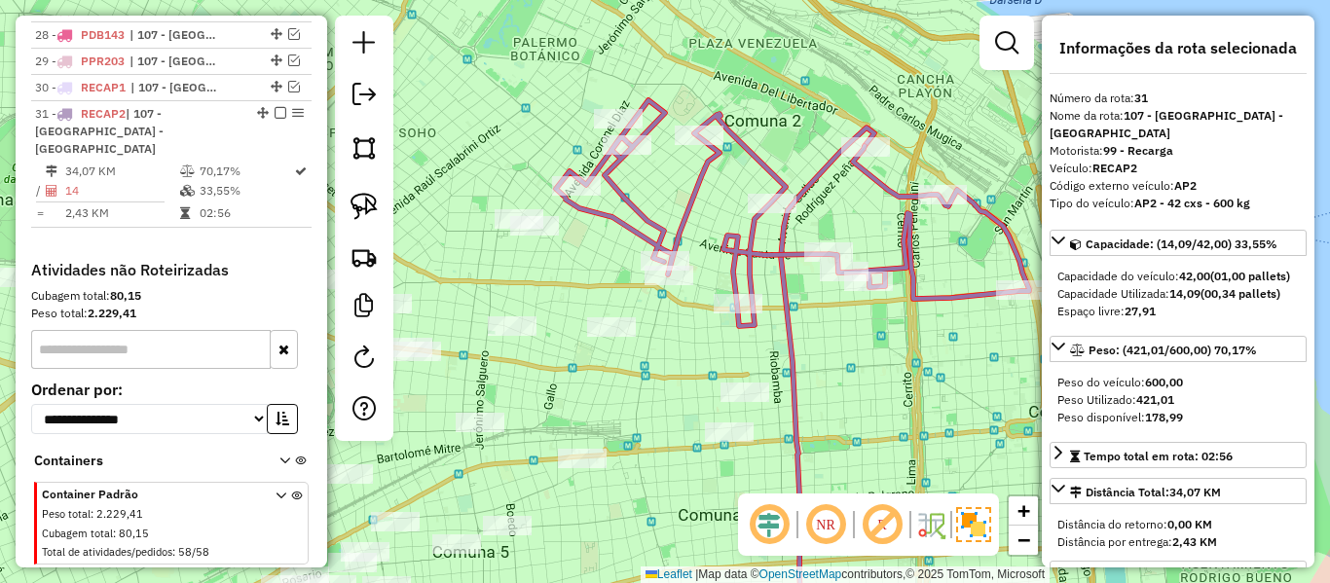
scroll to position [1479, 0]
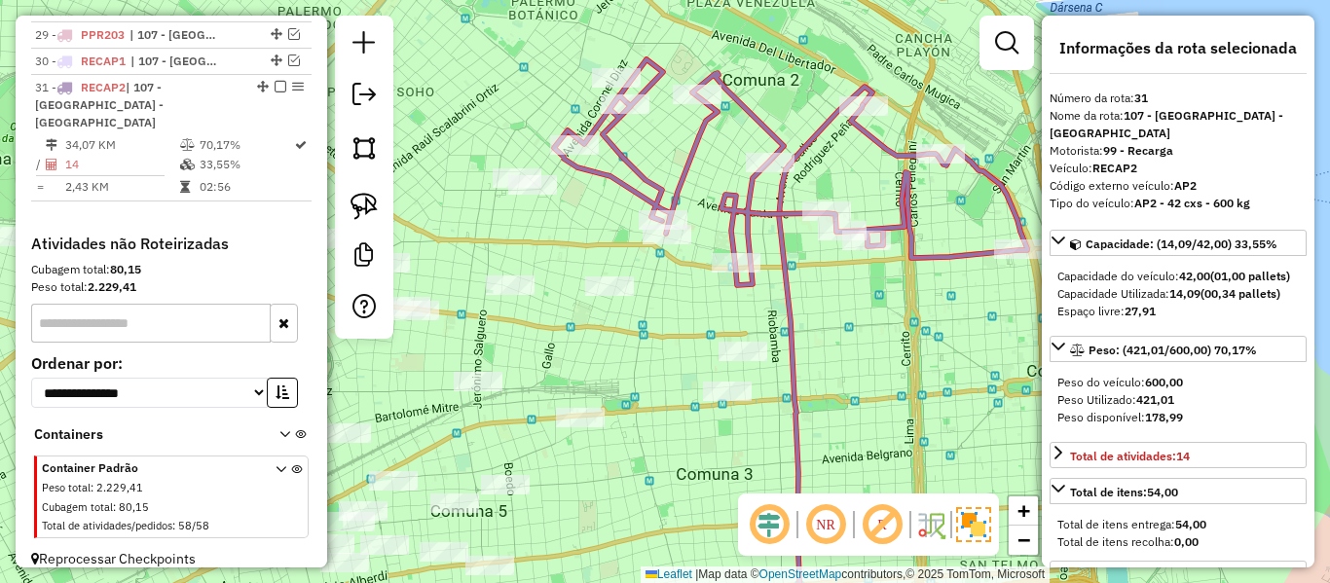
click at [797, 293] on icon at bounding box center [825, 344] width 93 height 514
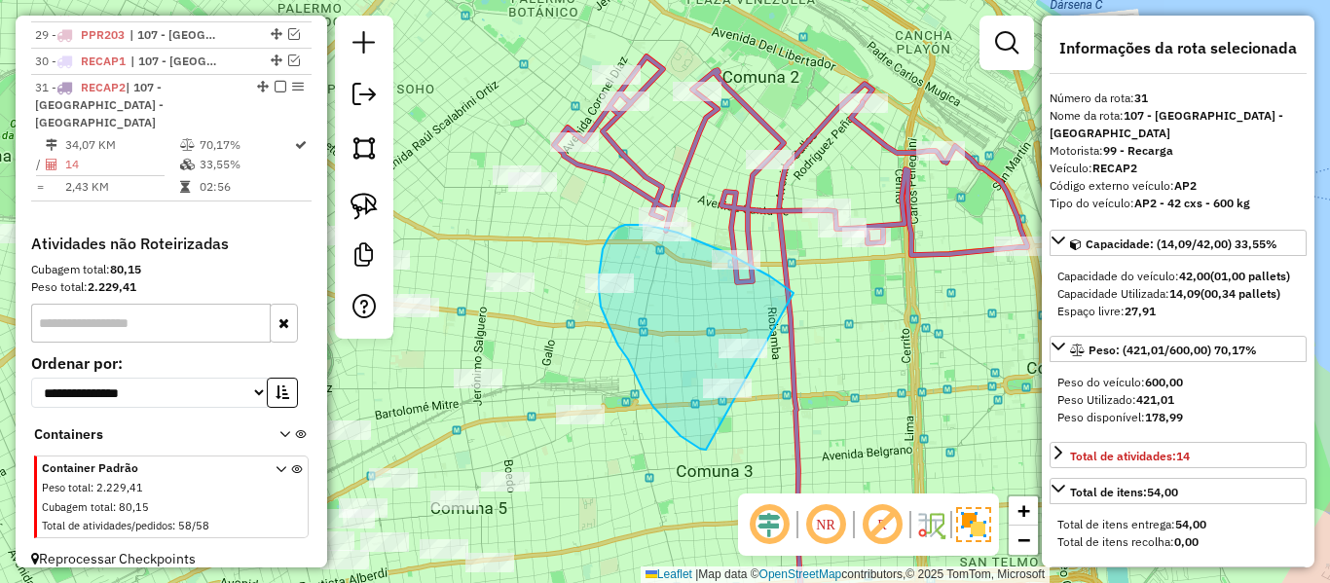
drag, startPoint x: 770, startPoint y: 277, endPoint x: 819, endPoint y: 425, distance: 155.8
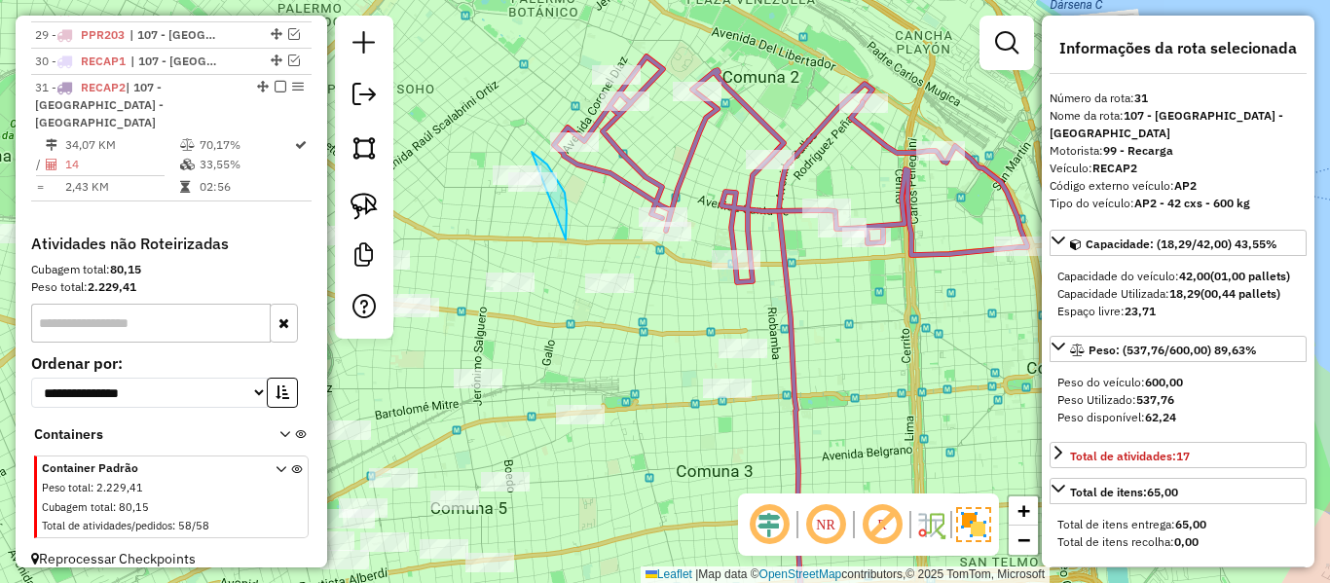
drag, startPoint x: 566, startPoint y: 240, endPoint x: 452, endPoint y: 194, distance: 122.8
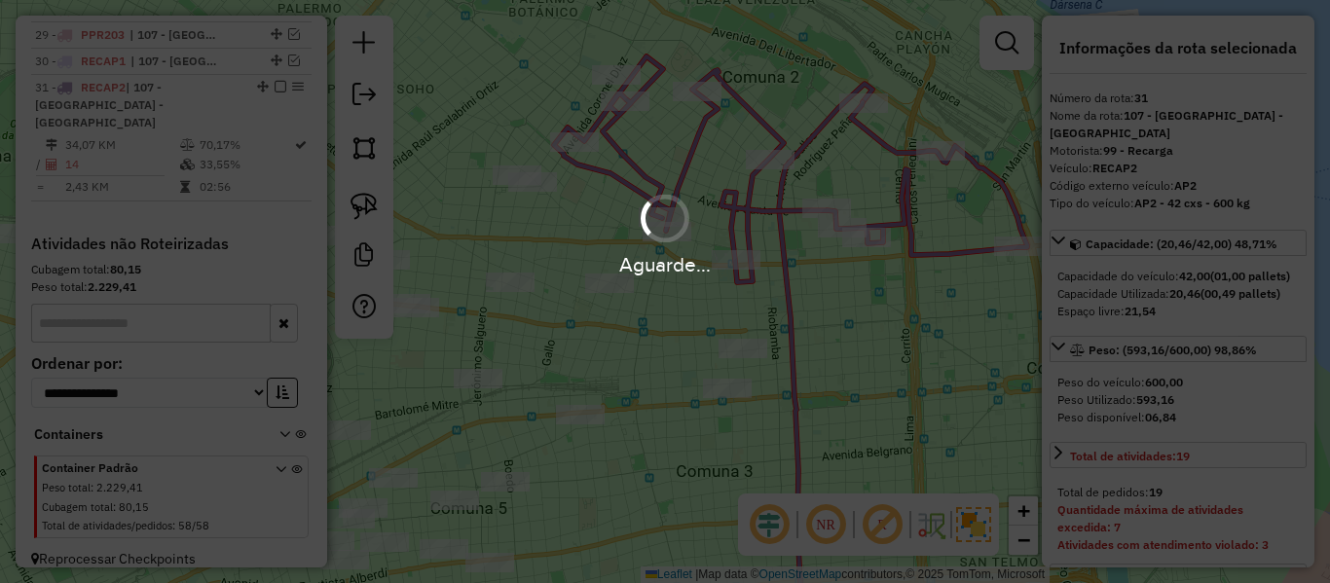
select select "**********"
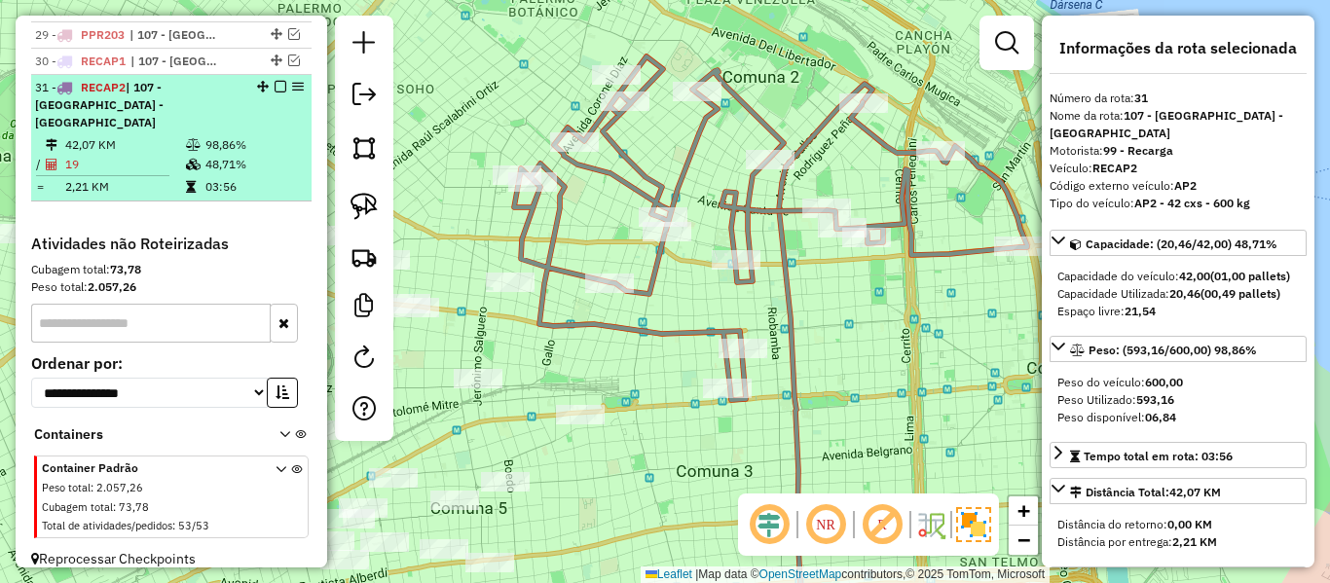
click at [275, 91] on em at bounding box center [281, 87] width 12 height 12
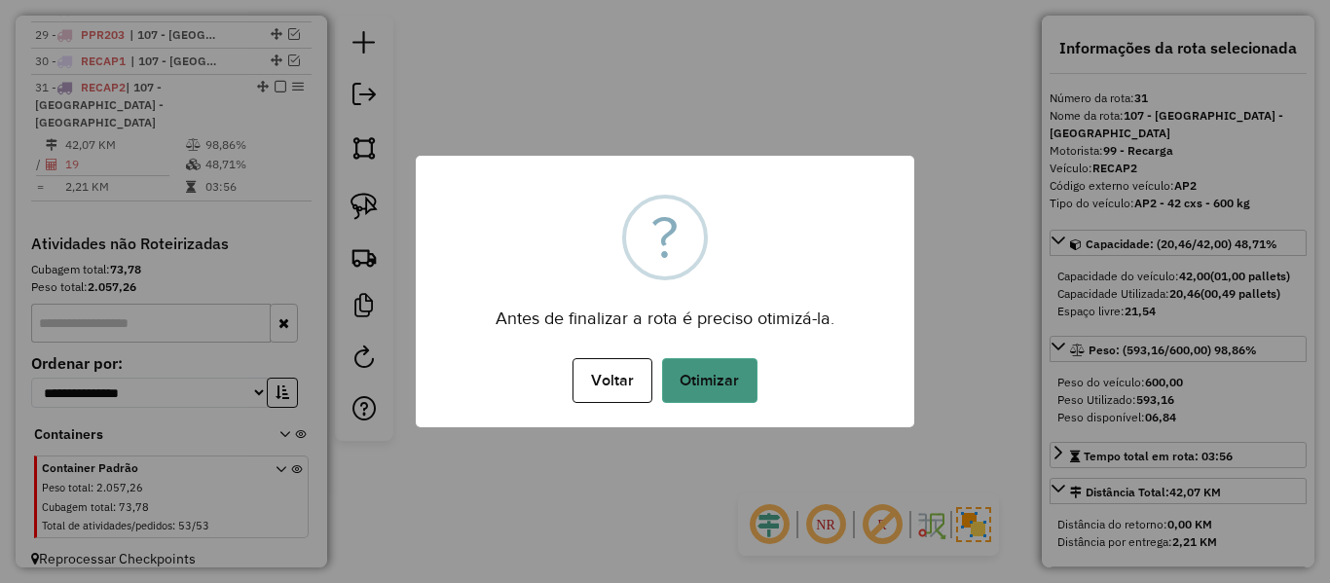
click at [711, 372] on button "Otimizar" at bounding box center [709, 380] width 95 height 45
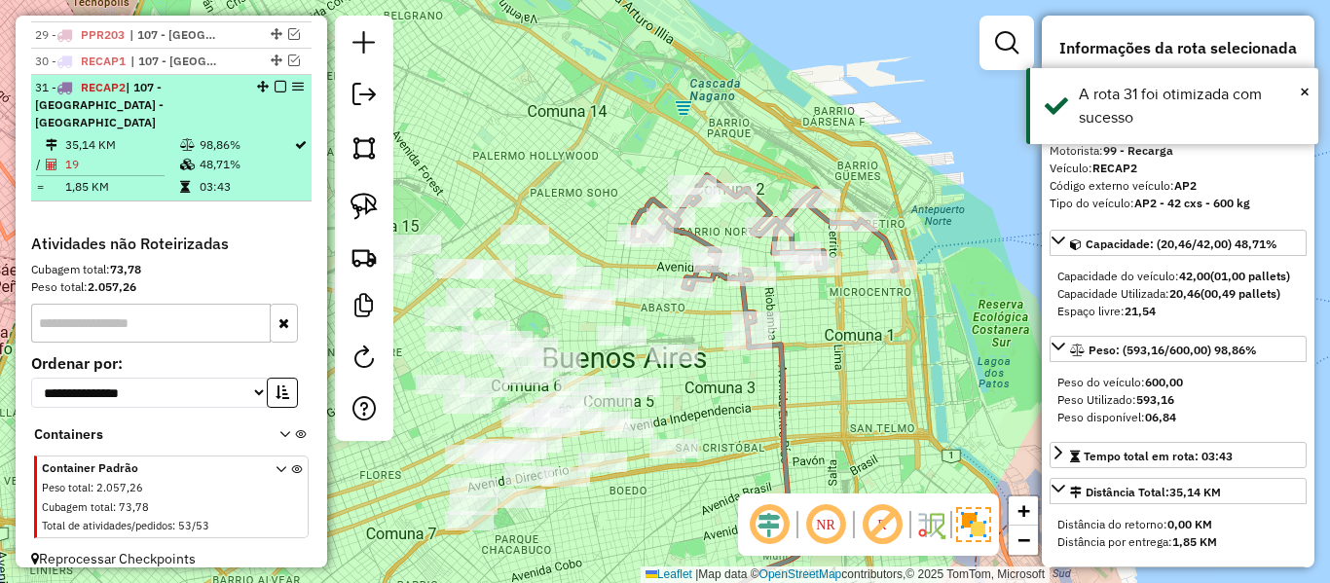
click at [275, 87] on em at bounding box center [281, 87] width 12 height 12
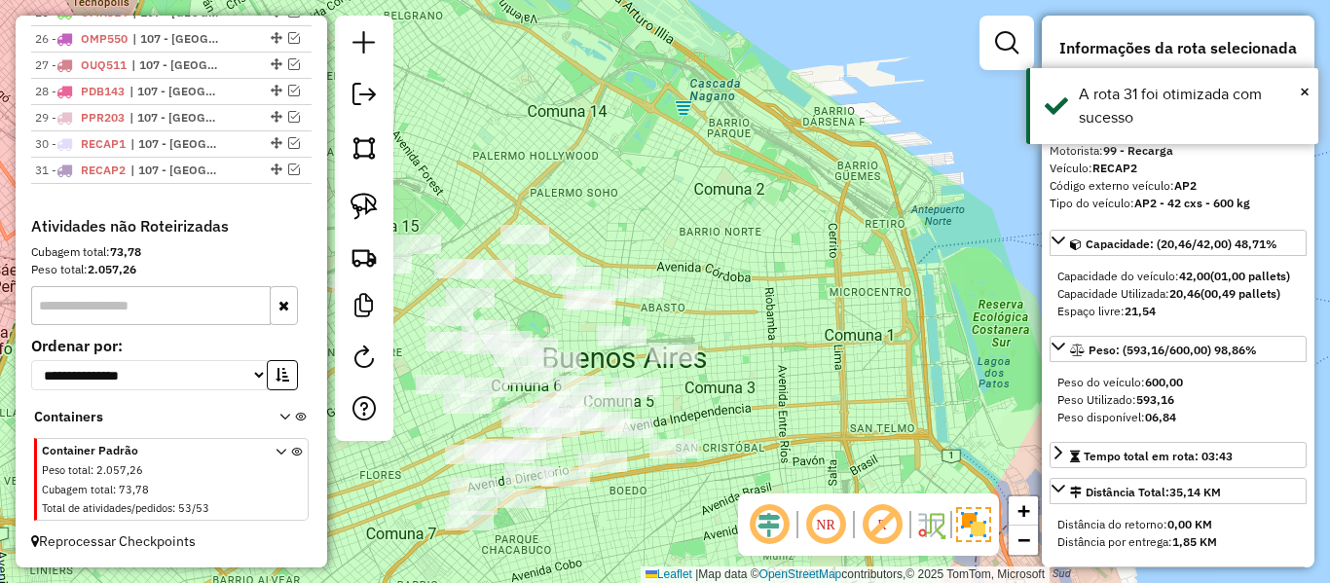
scroll to position [1396, 0]
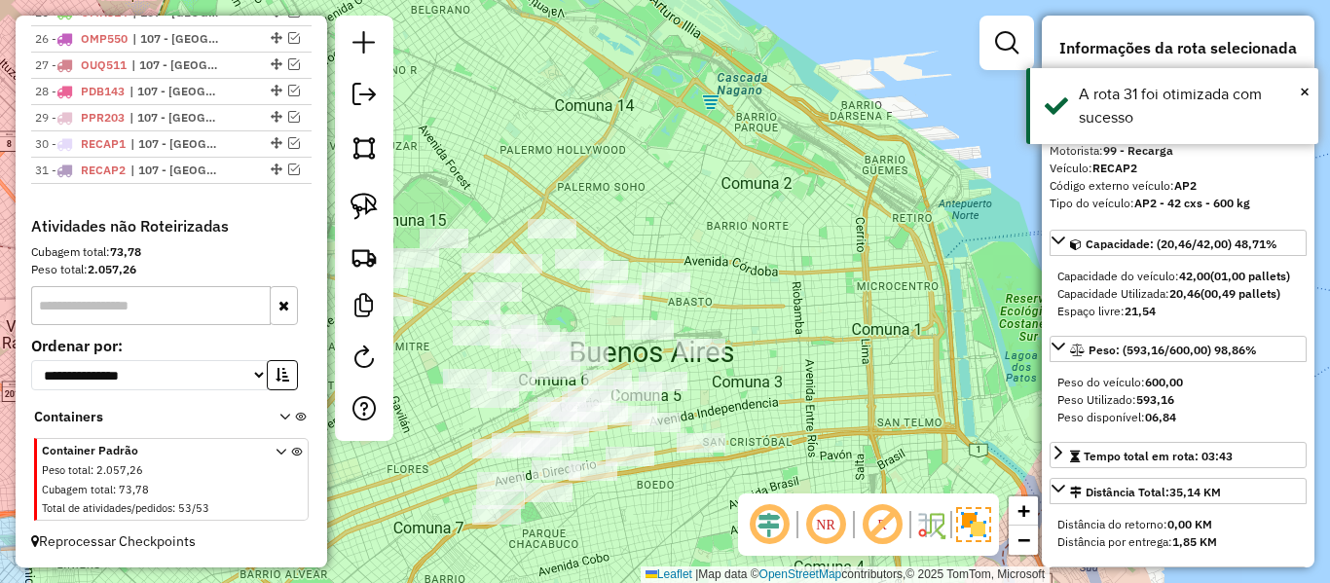
drag, startPoint x: 693, startPoint y: 195, endPoint x: 900, endPoint y: 128, distance: 217.1
click at [900, 128] on div "Janela de atendimento Grade de atendimento Capacidade Transportadoras Veículos …" at bounding box center [665, 291] width 1330 height 583
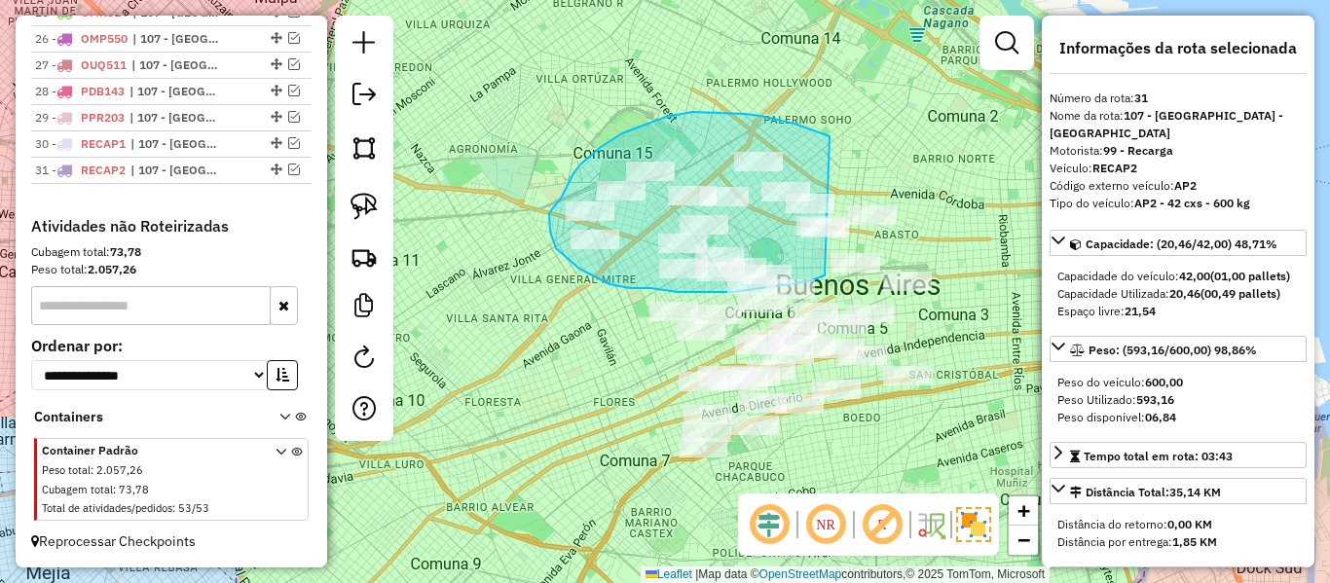
drag, startPoint x: 730, startPoint y: 113, endPoint x: 934, endPoint y: 185, distance: 215.9
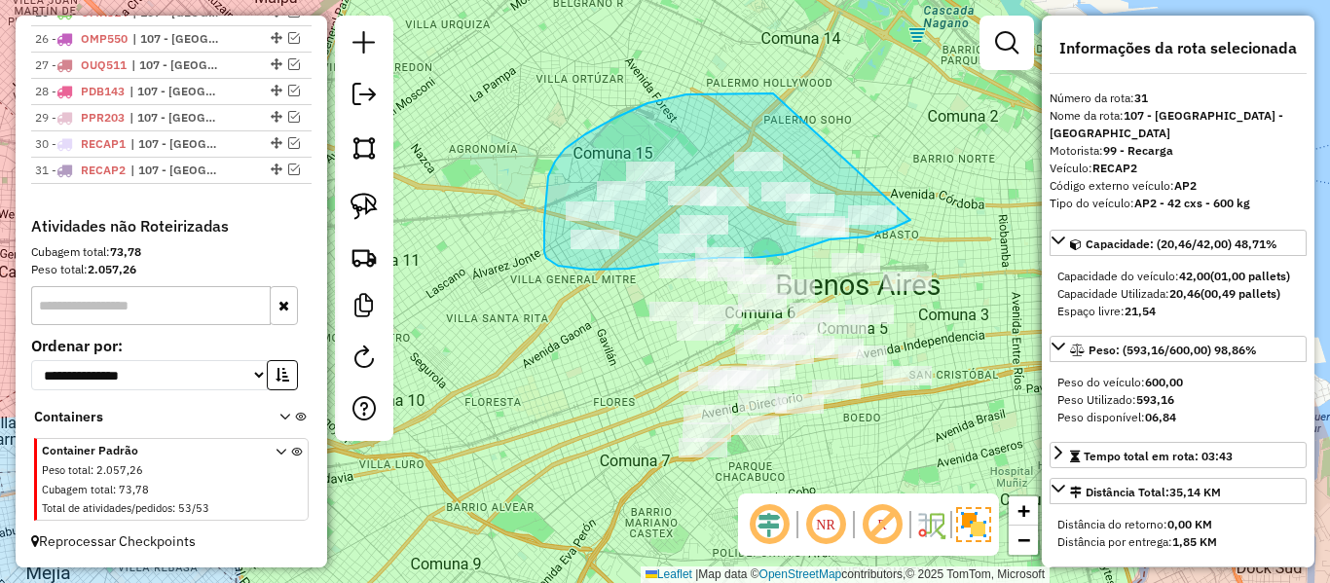
drag, startPoint x: 747, startPoint y: 93, endPoint x: 923, endPoint y: 169, distance: 191.9
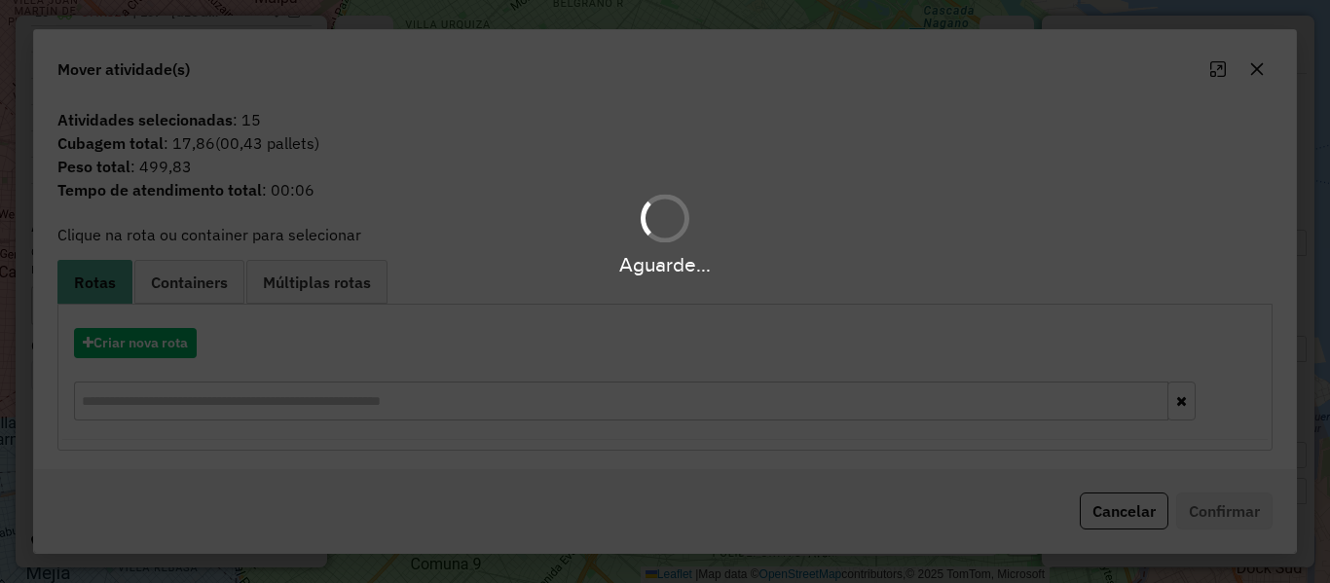
click at [167, 337] on div "Aguarde..." at bounding box center [665, 291] width 1330 height 583
click at [167, 337] on button "Criar nova rota" at bounding box center [135, 343] width 123 height 30
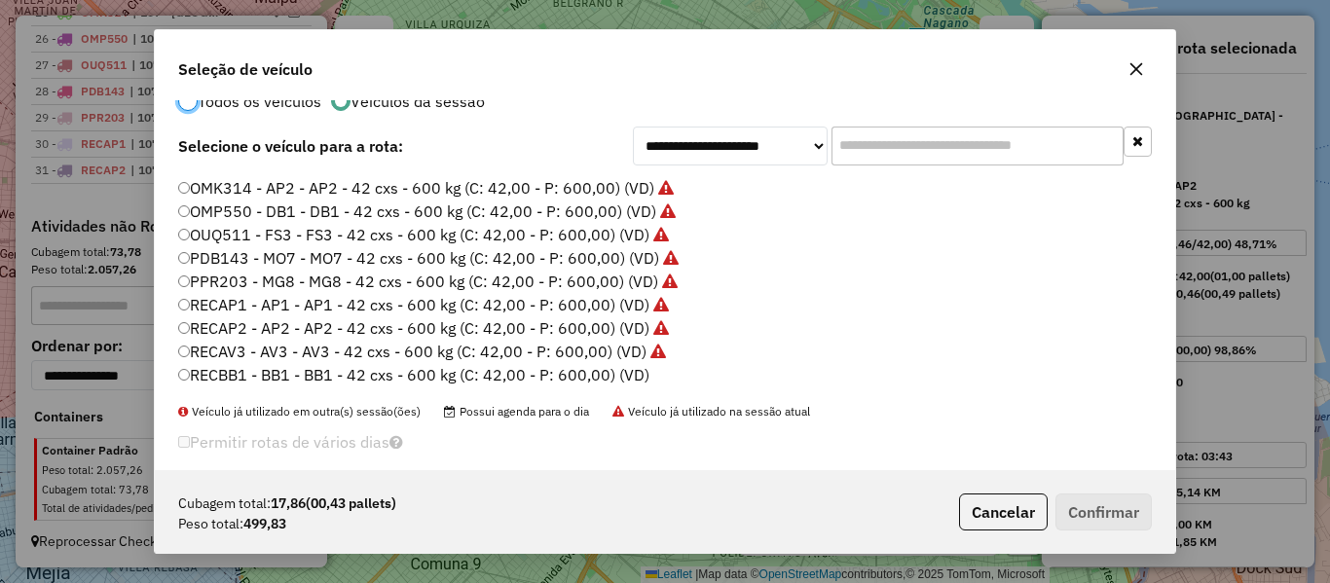
scroll to position [61, 0]
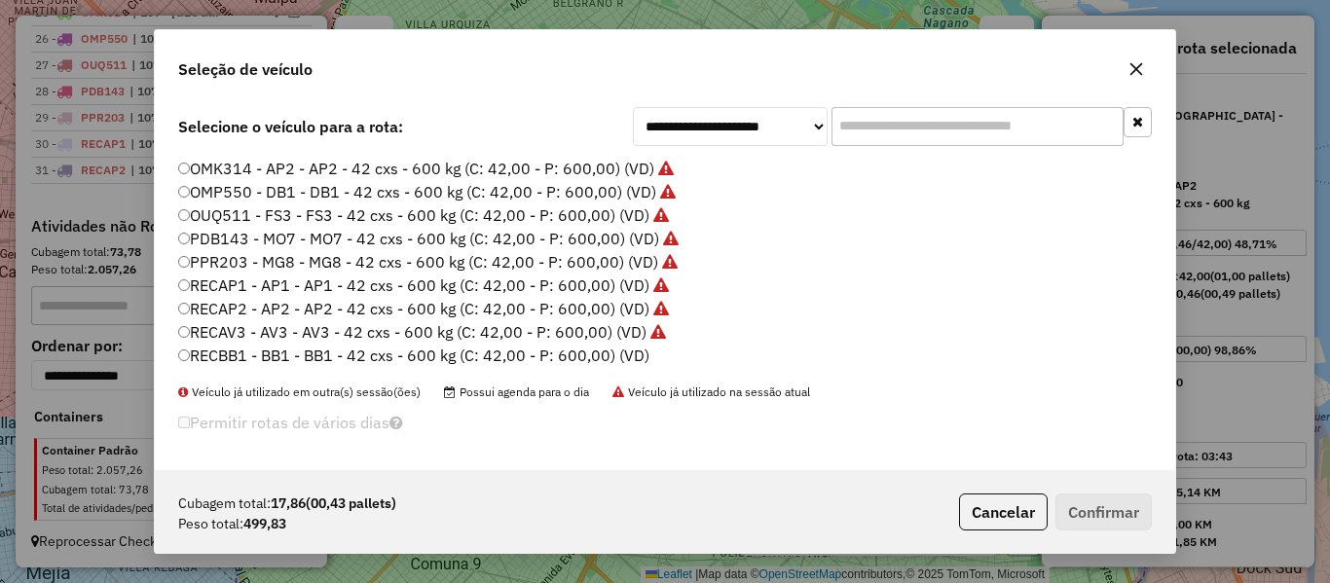
click at [632, 357] on label "RECBB1 - BB1 - BB1 - 42 cxs - 600 kg (C: 42,00 - P: 600,00) (VD)" at bounding box center [413, 355] width 471 height 23
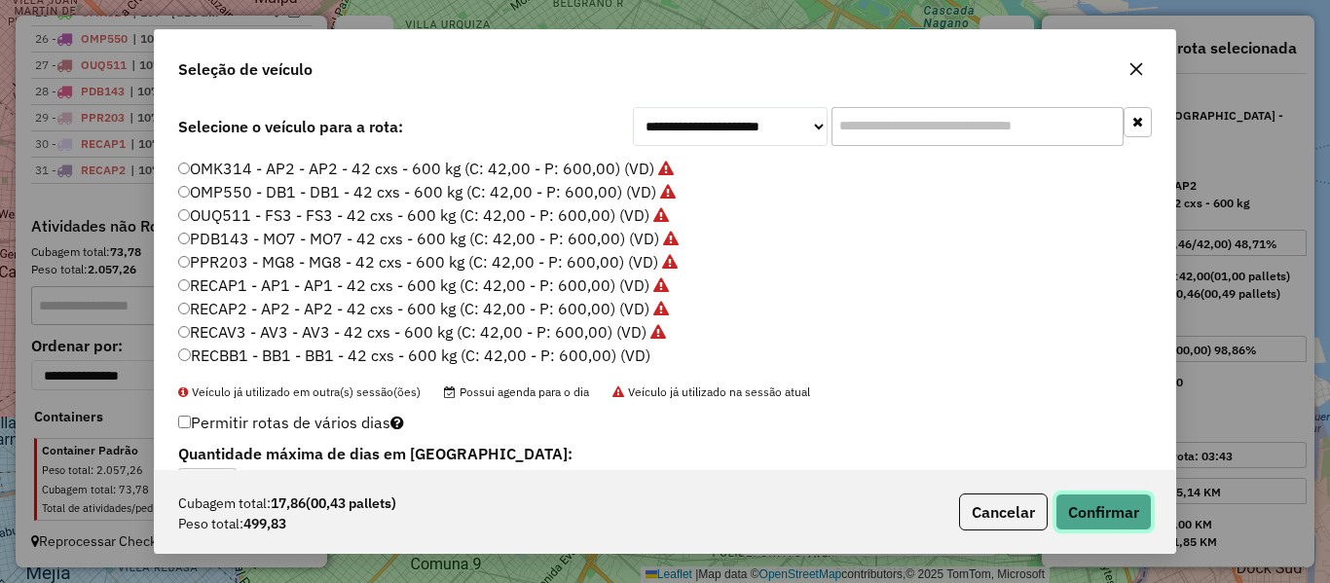
click at [1096, 509] on button "Confirmar" at bounding box center [1104, 512] width 96 height 37
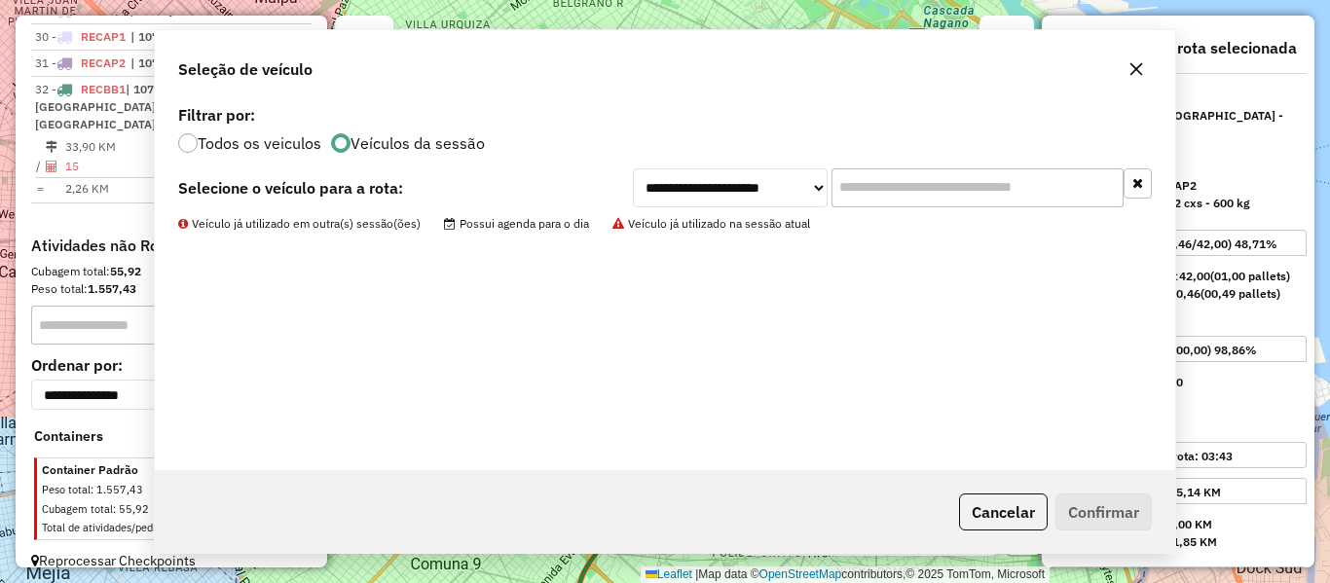
scroll to position [1505, 0]
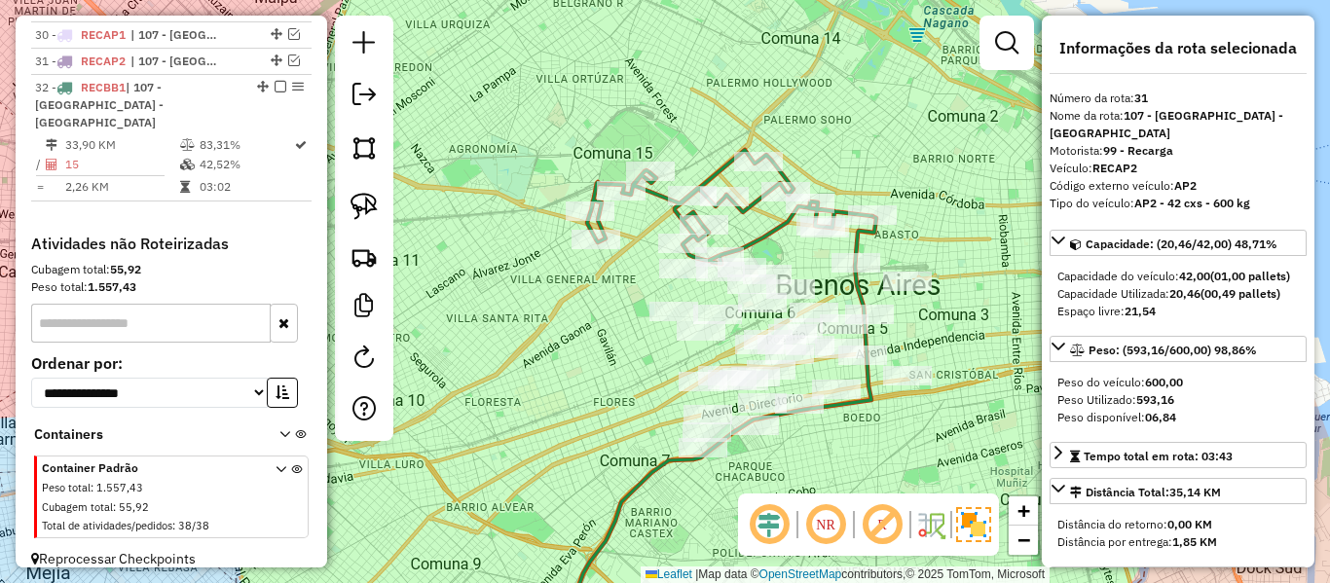
click at [768, 229] on icon at bounding box center [729, 207] width 285 height 114
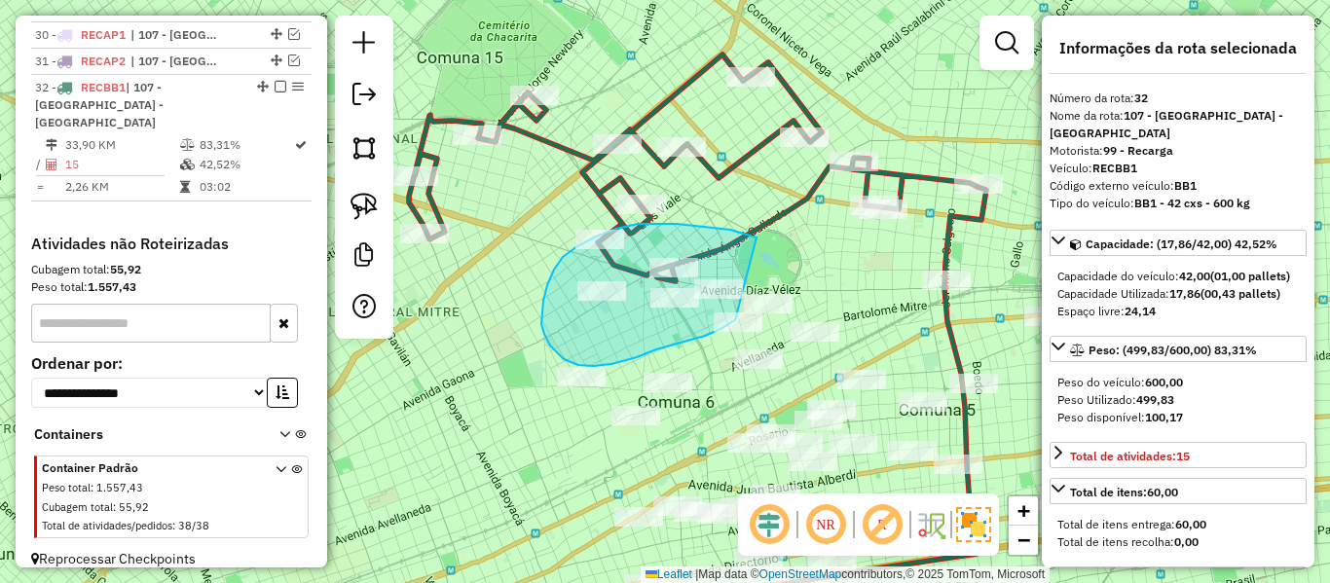
click at [650, 519] on div at bounding box center [650, 519] width 0 height 0
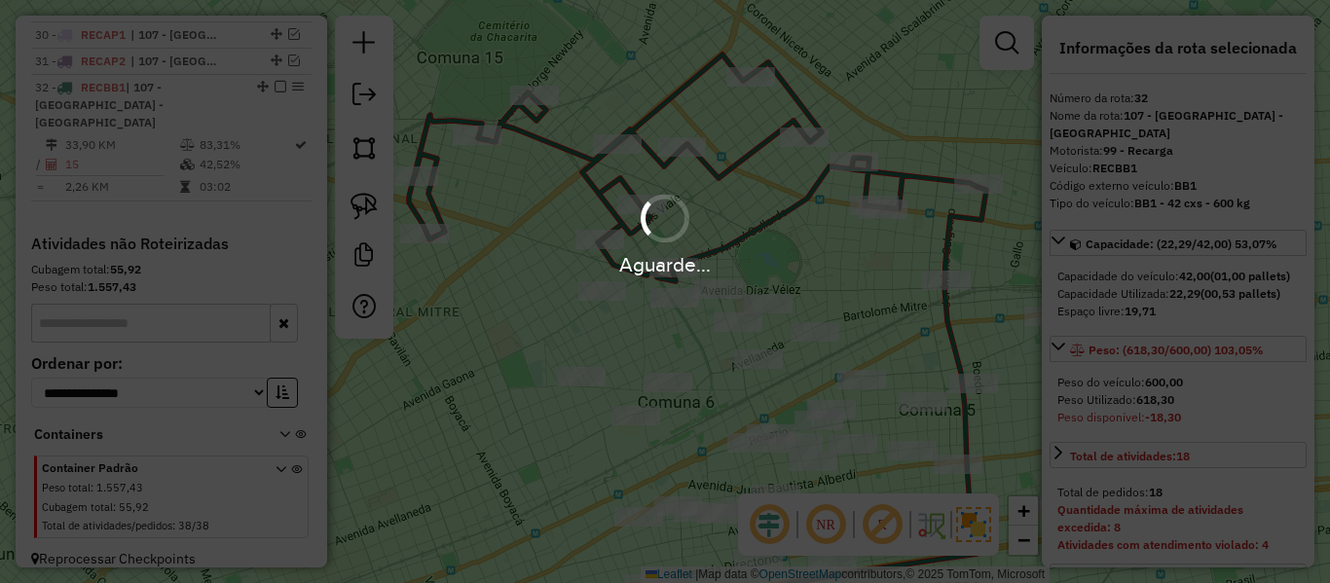
select select "**********"
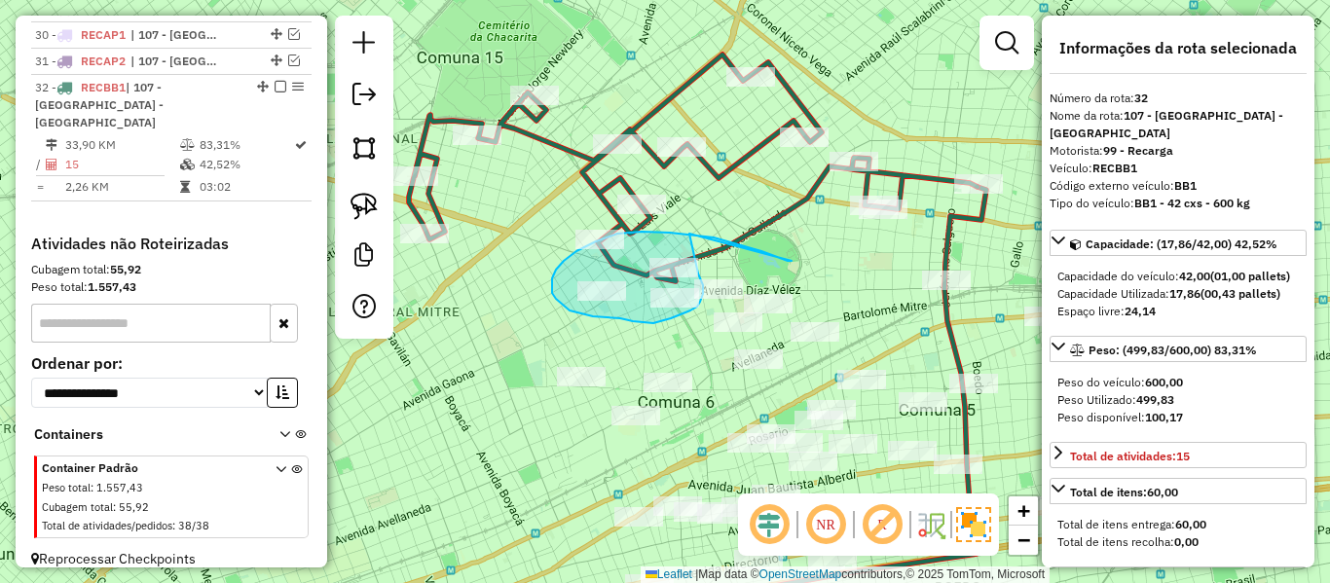
drag, startPoint x: 778, startPoint y: 258, endPoint x: 689, endPoint y: 226, distance: 94.3
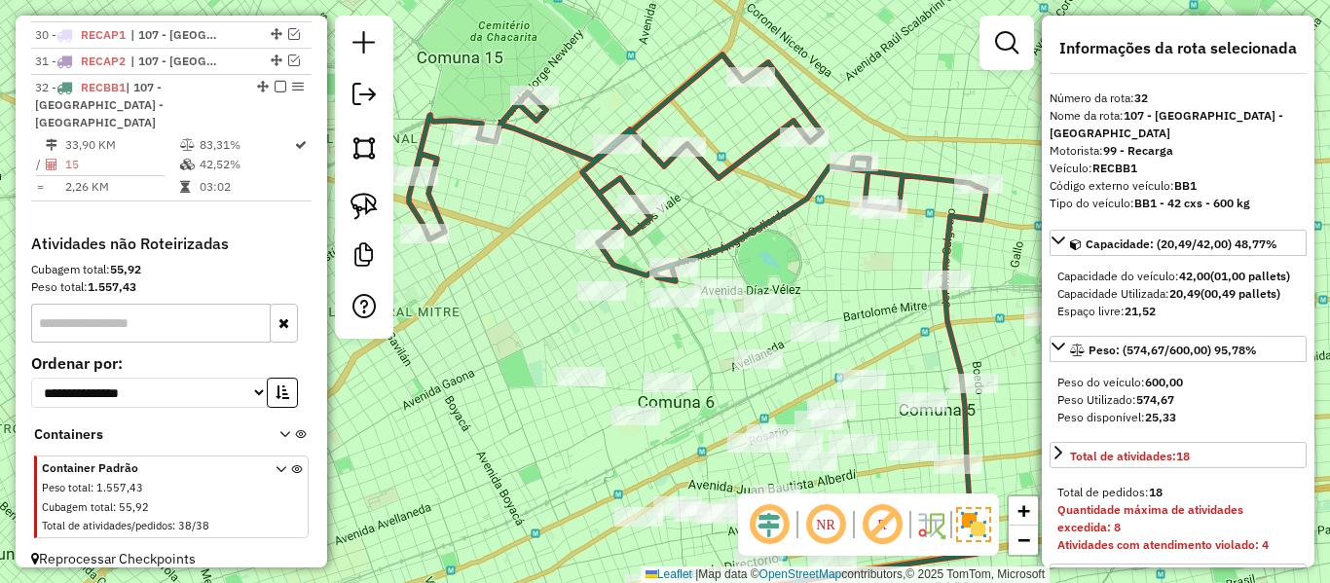
select select "**********"
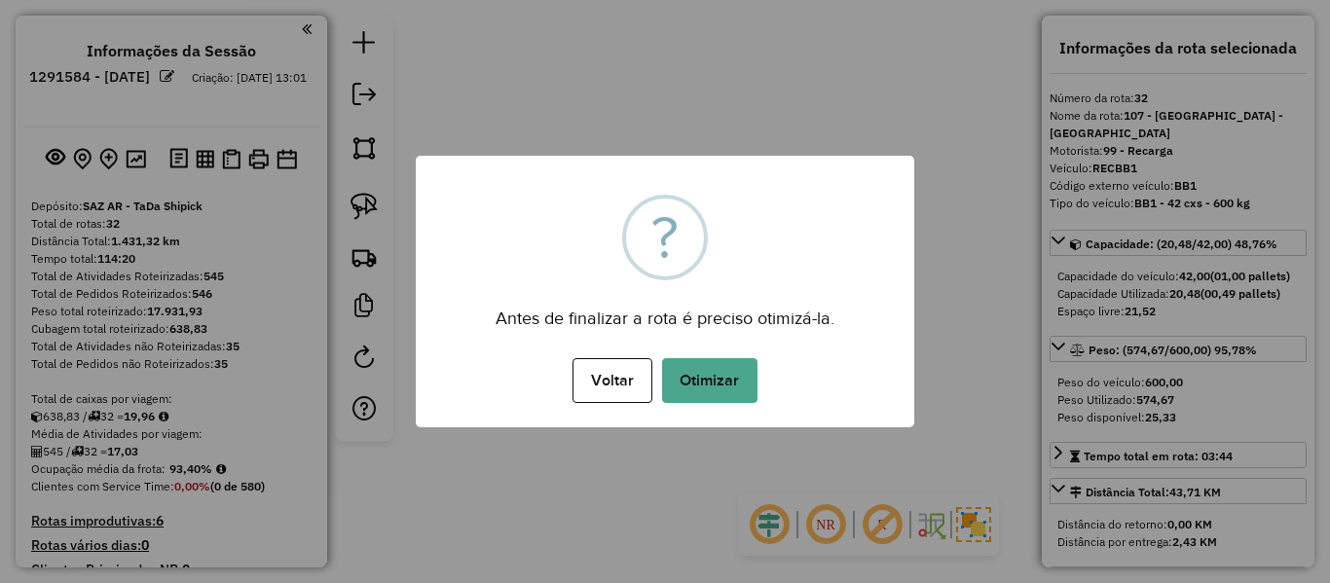
select select "**********"
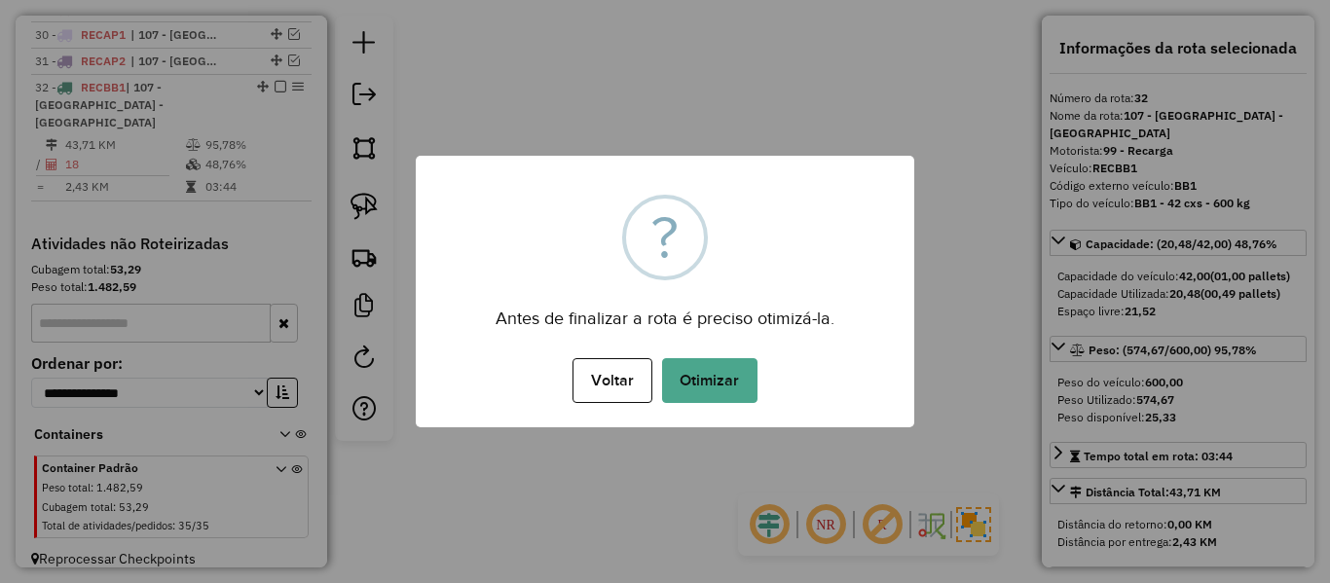
click at [701, 372] on button "Otimizar" at bounding box center [709, 380] width 95 height 45
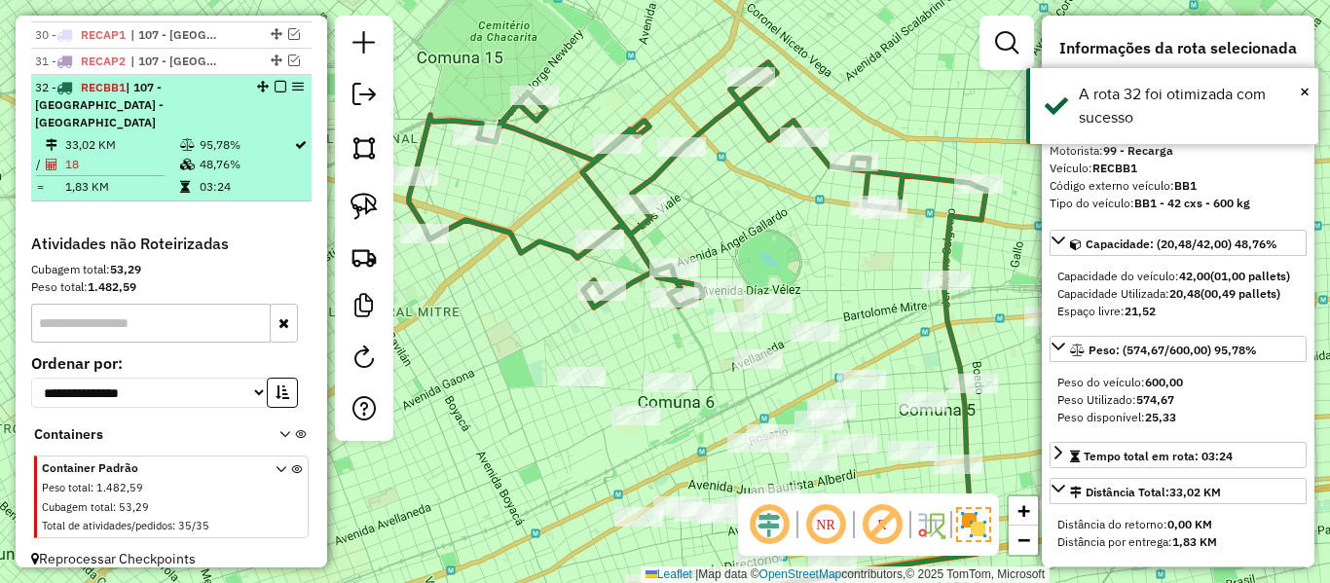
click at [275, 84] on em at bounding box center [281, 87] width 12 height 12
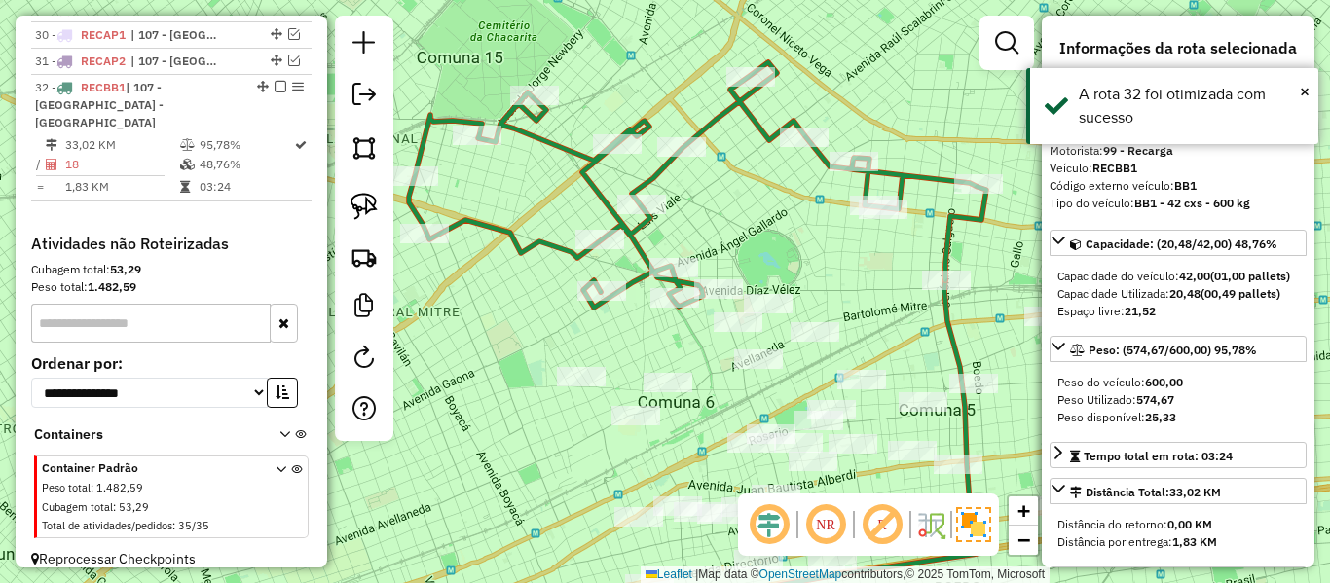
scroll to position [1423, 0]
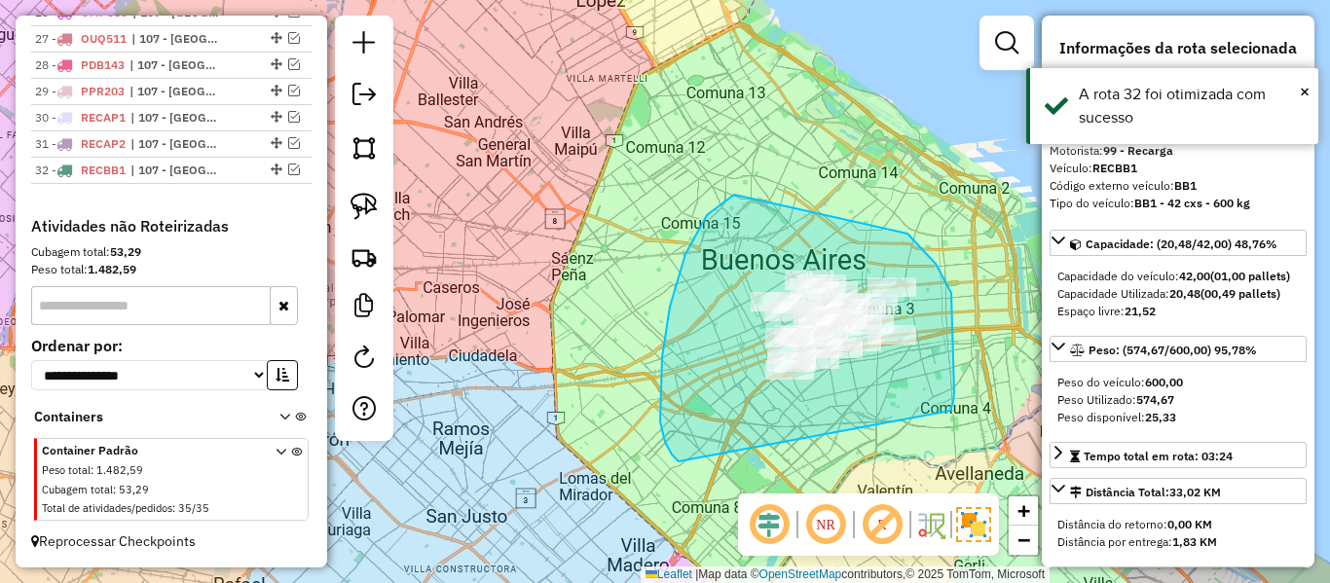
drag, startPoint x: 951, startPoint y: 293, endPoint x: 679, endPoint y: 462, distance: 320.5
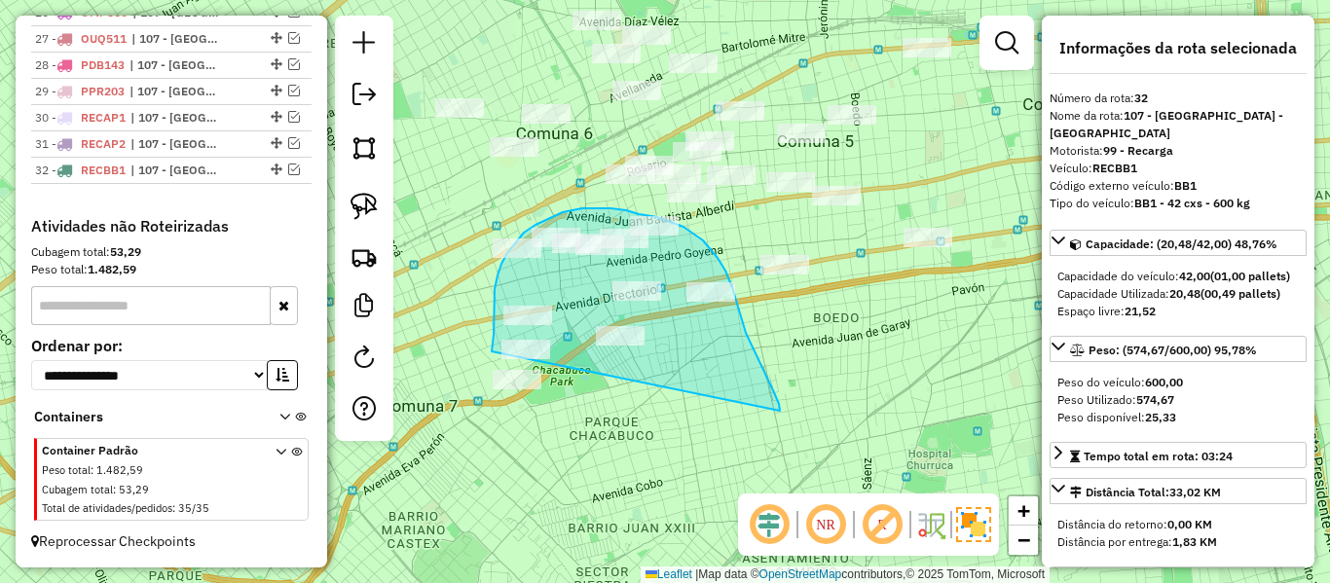
drag, startPoint x: 779, startPoint y: 404, endPoint x: 531, endPoint y: 429, distance: 249.6
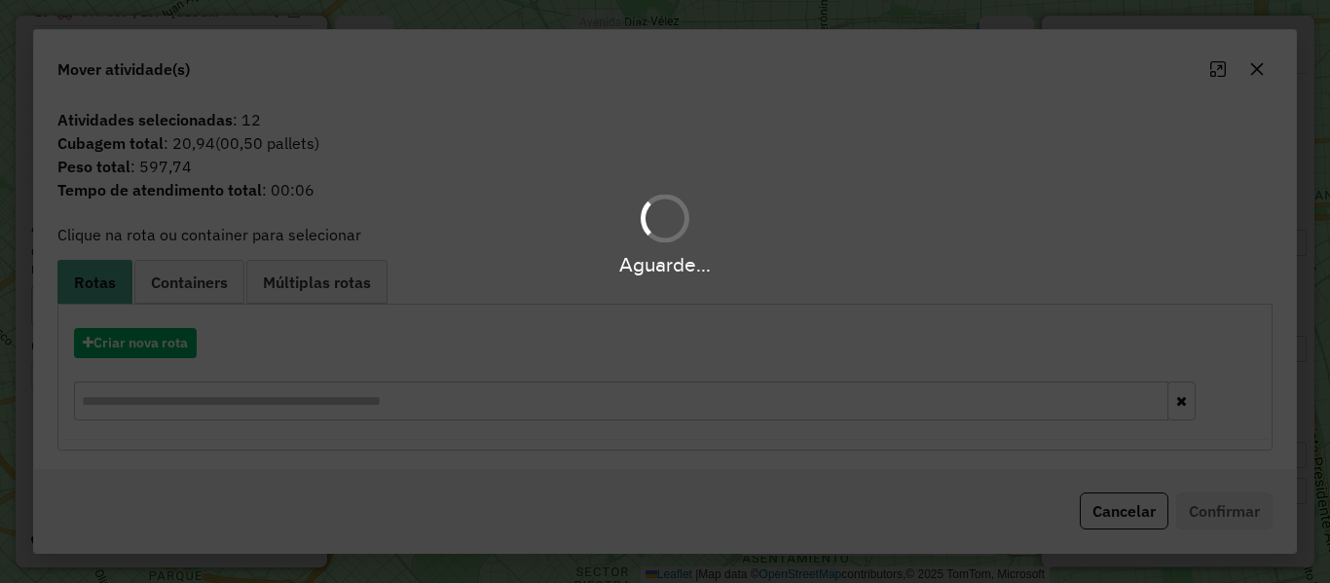
click at [162, 340] on div "Aguarde..." at bounding box center [665, 291] width 1330 height 583
click at [162, 340] on button "Criar nova rota" at bounding box center [135, 343] width 123 height 30
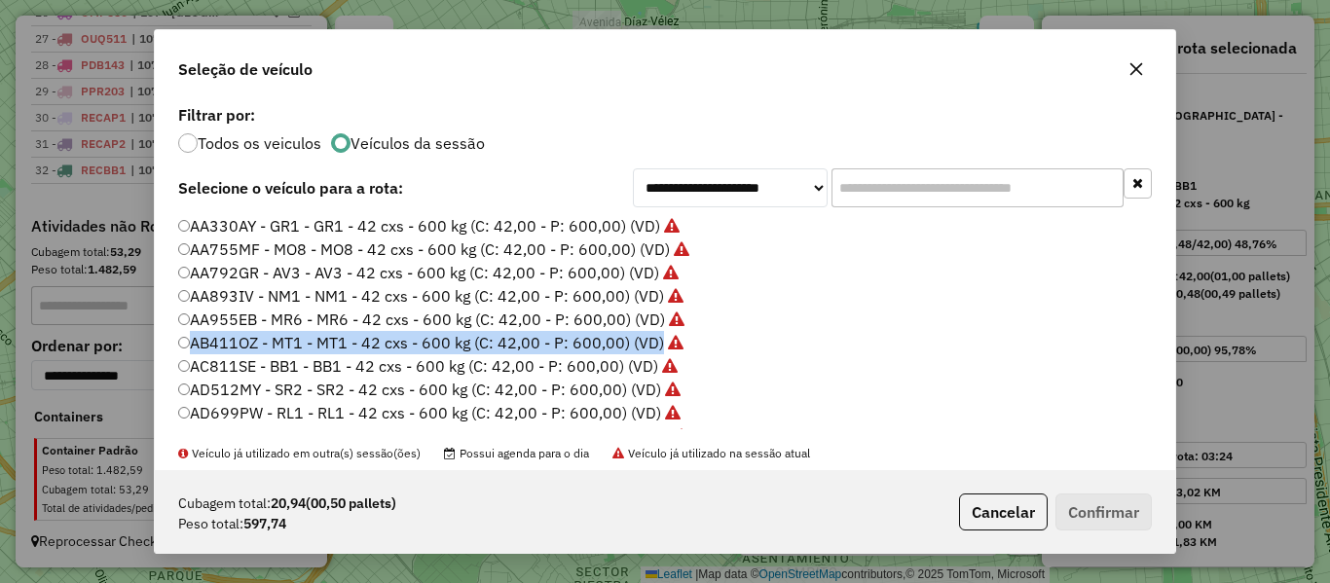
click at [162, 340] on div "**********" at bounding box center [665, 291] width 1330 height 583
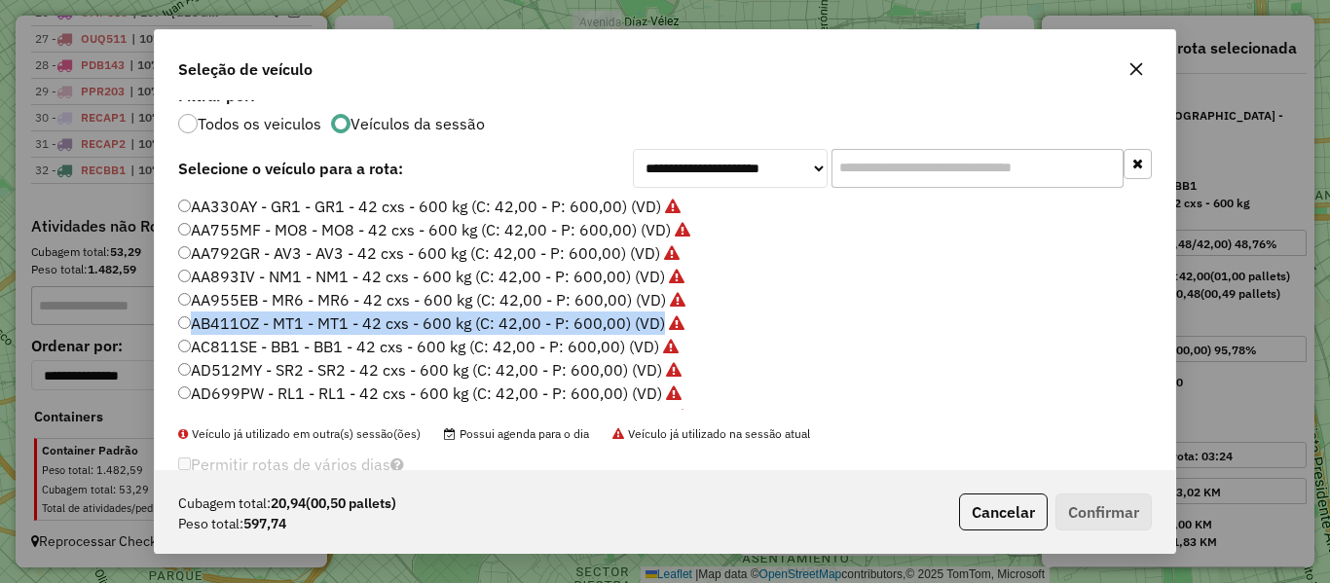
scroll to position [0, 0]
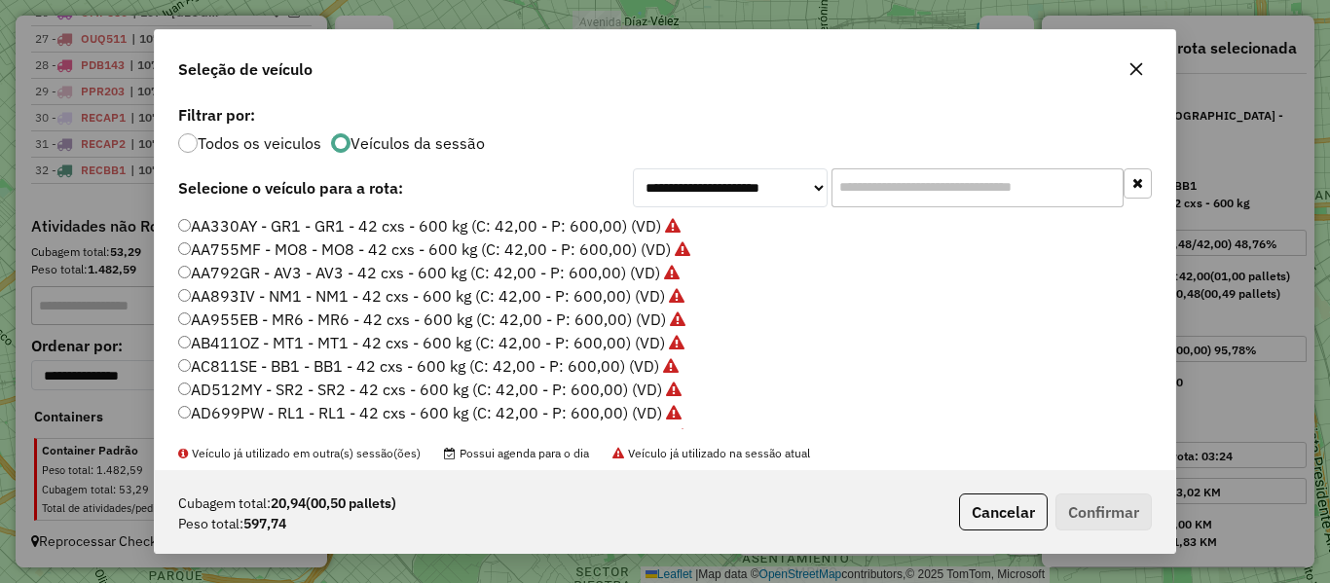
click at [279, 141] on label "Todos os veiculos" at bounding box center [260, 143] width 124 height 16
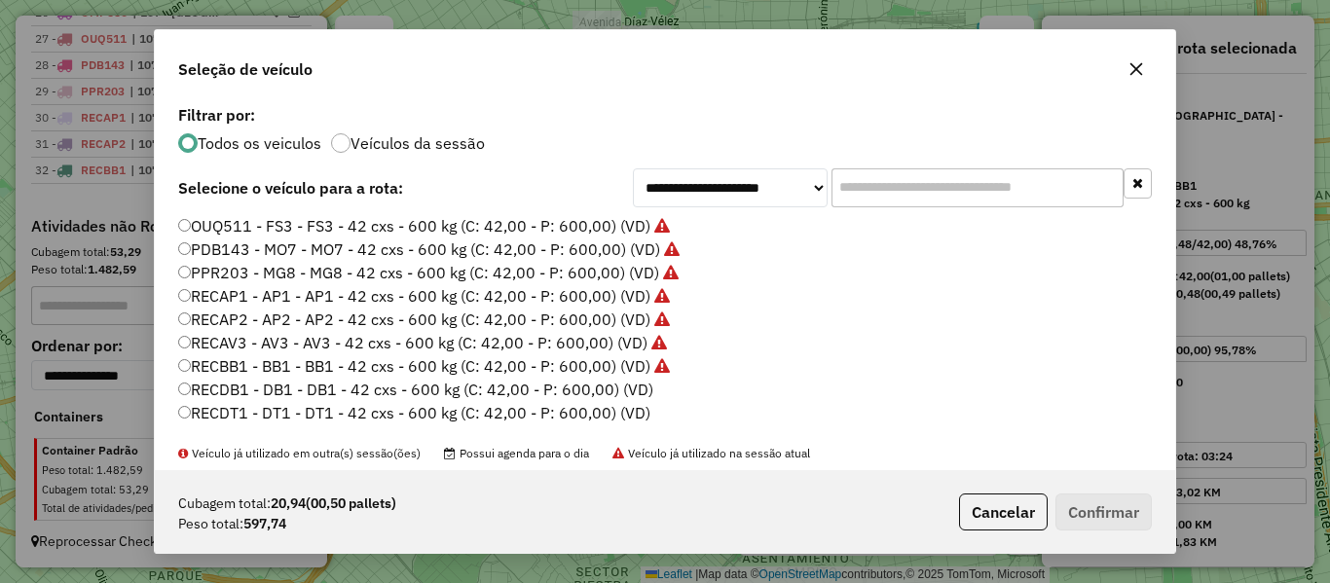
scroll to position [682, 0]
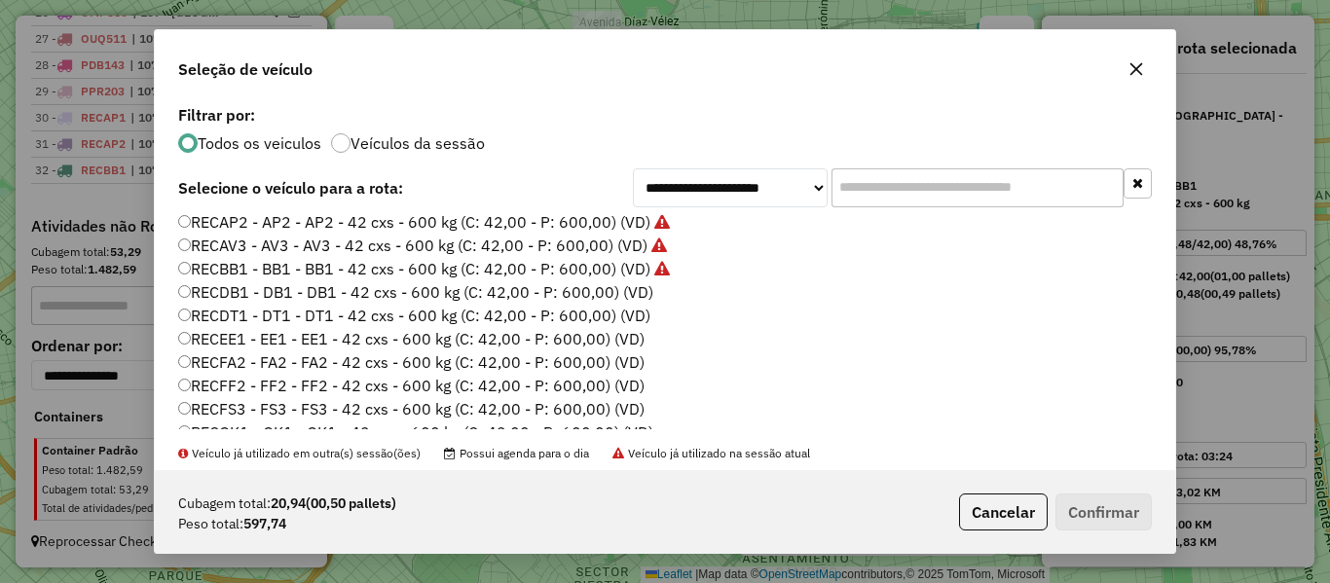
click at [641, 290] on label "RECDB1 - DB1 - DB1 - 42 cxs - 600 kg (C: 42,00 - P: 600,00) (VD)" at bounding box center [415, 291] width 475 height 23
click at [1113, 512] on button "Confirmar" at bounding box center [1104, 512] width 96 height 37
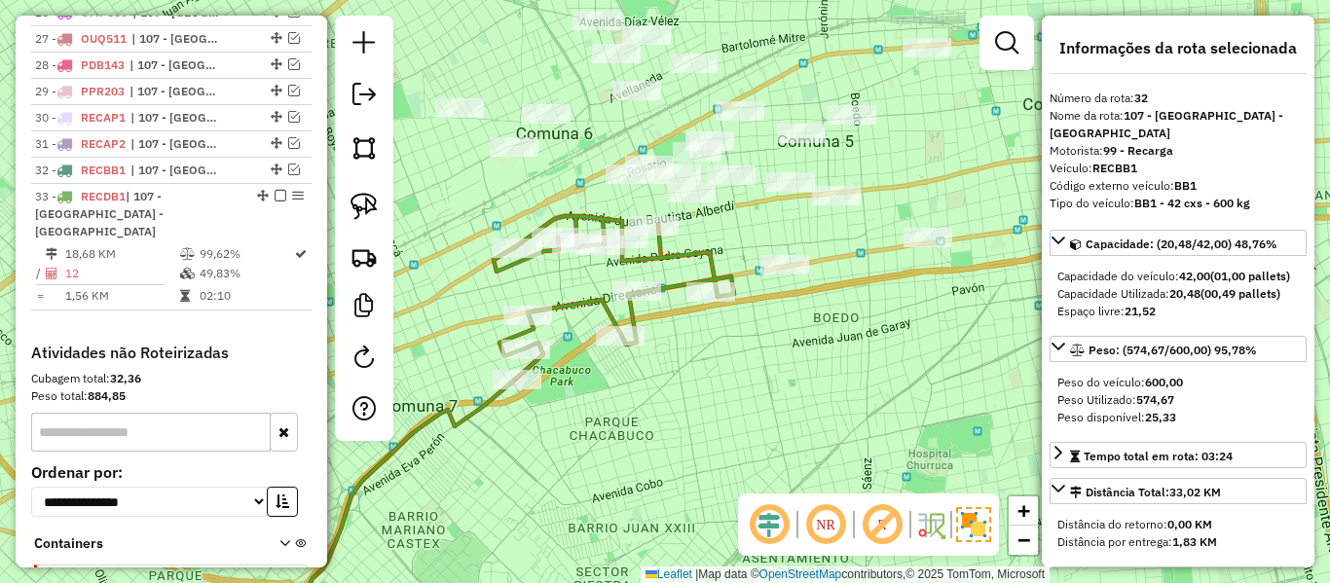
scroll to position [1532, 0]
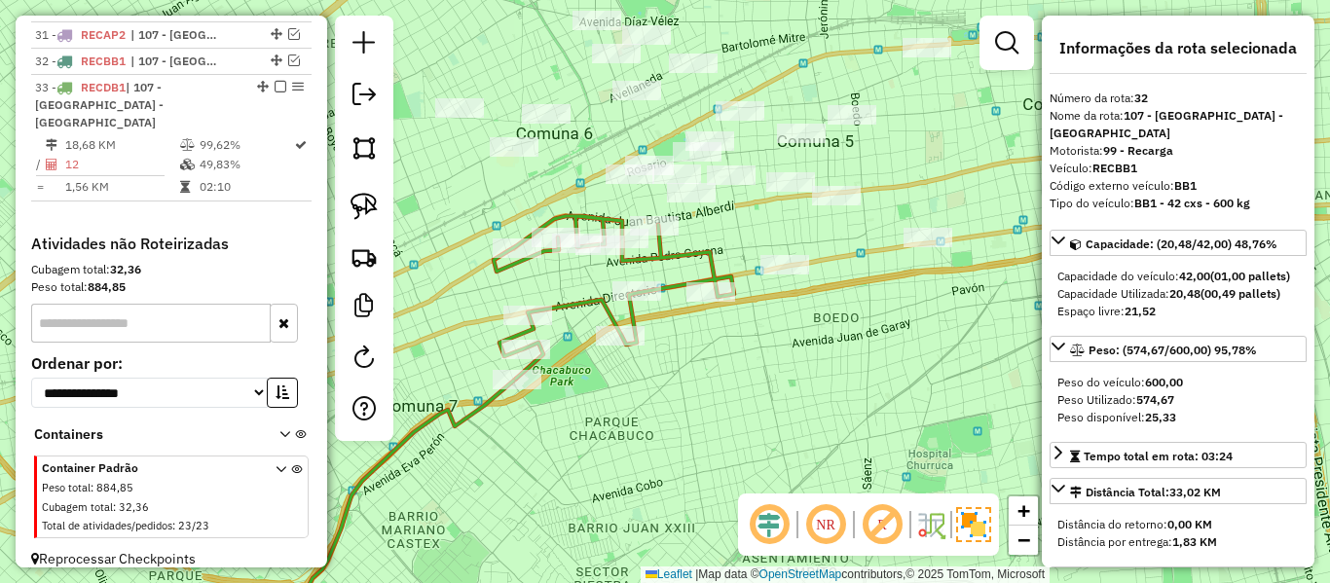
click at [694, 256] on icon at bounding box center [614, 297] width 241 height 163
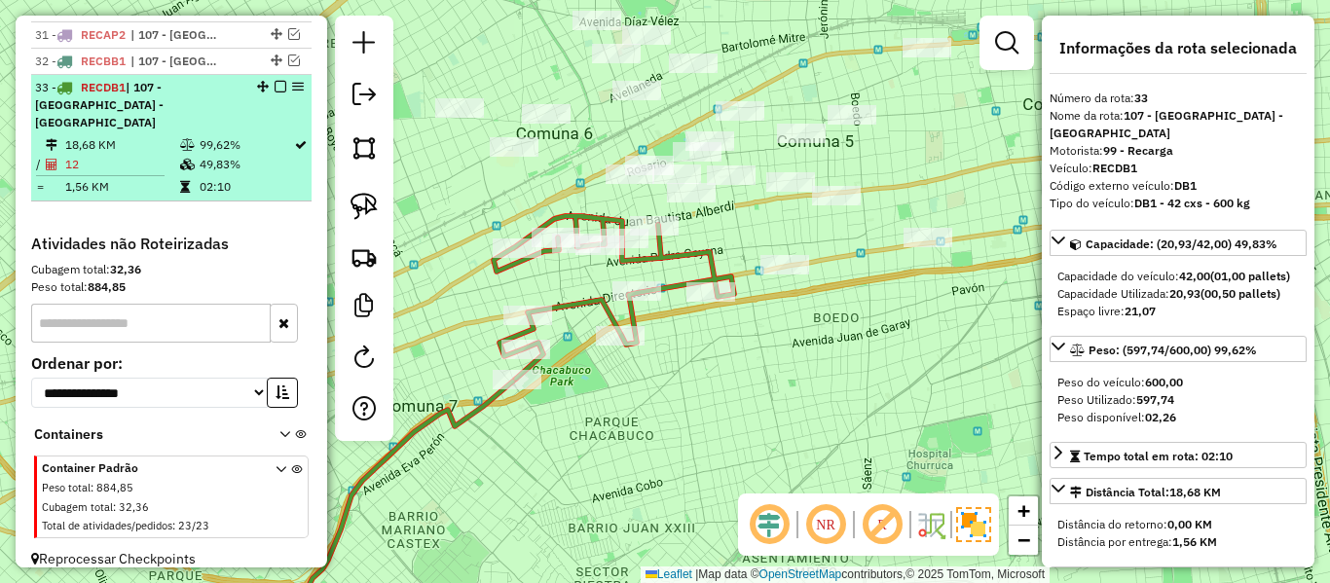
click at [275, 87] on em at bounding box center [281, 87] width 12 height 12
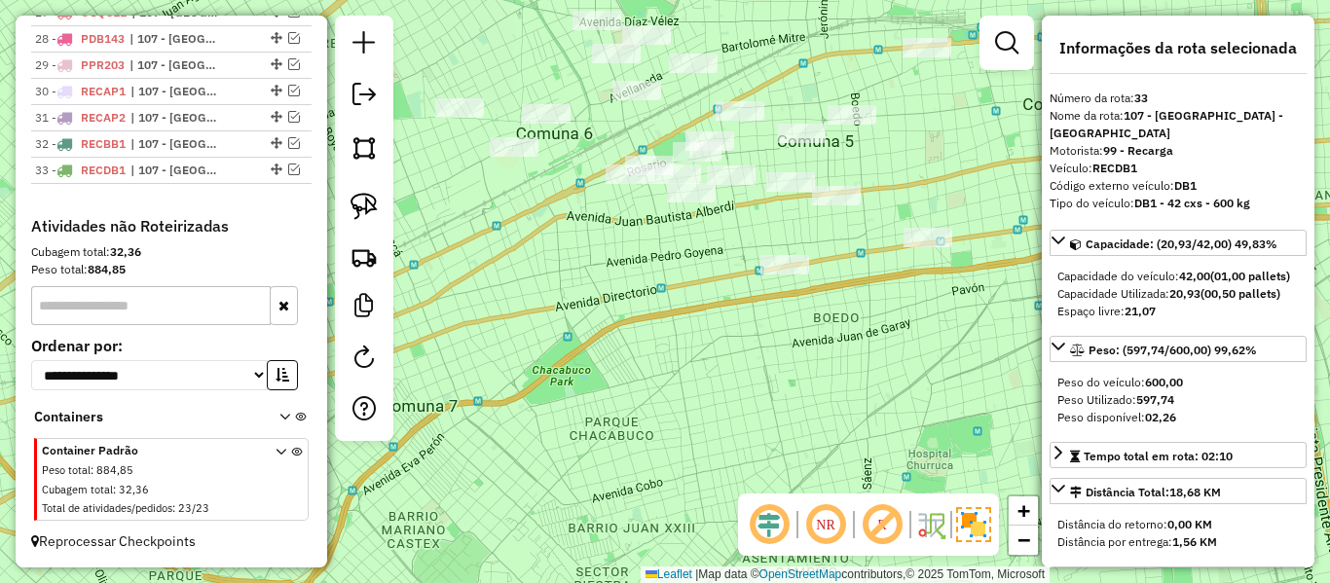
scroll to position [1449, 0]
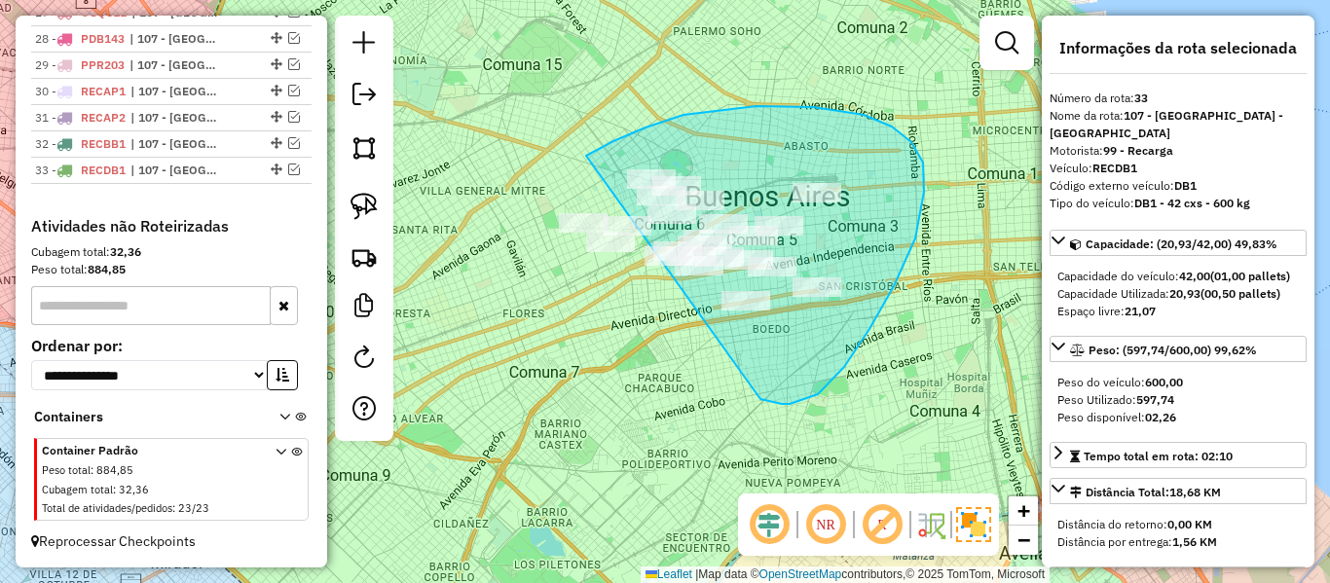
drag, startPoint x: 818, startPoint y: 394, endPoint x: 559, endPoint y: 270, distance: 287.5
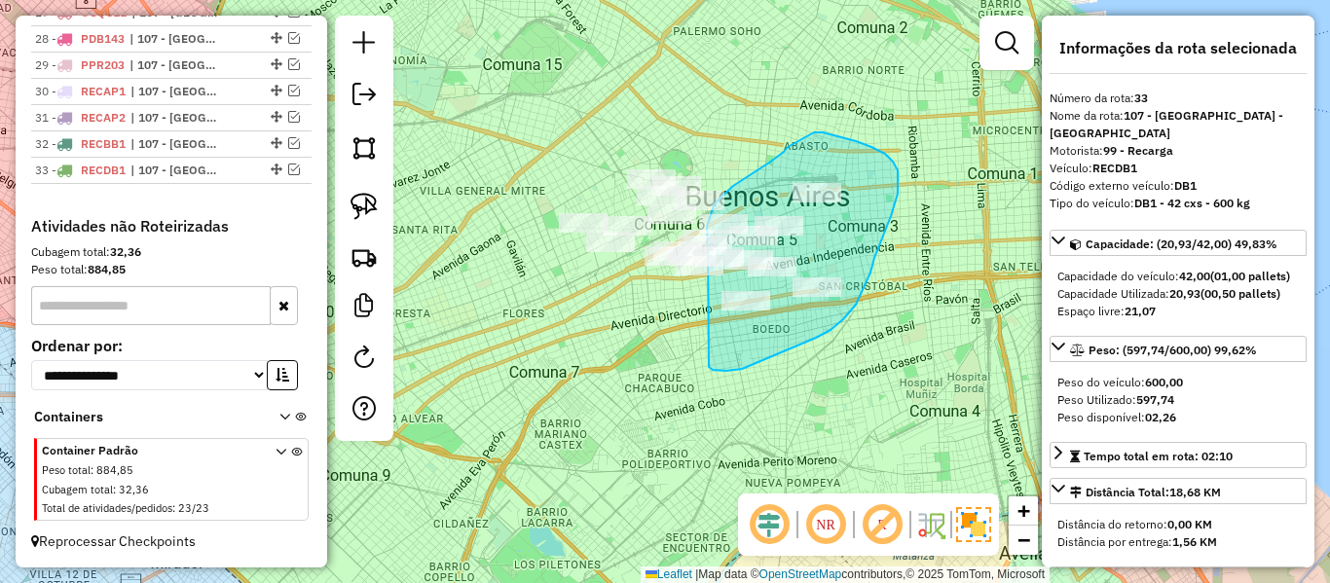
click at [710, 253] on div "Janela de atendimento Grade de atendimento Capacidade Transportadoras Veículos …" at bounding box center [665, 291] width 1330 height 583
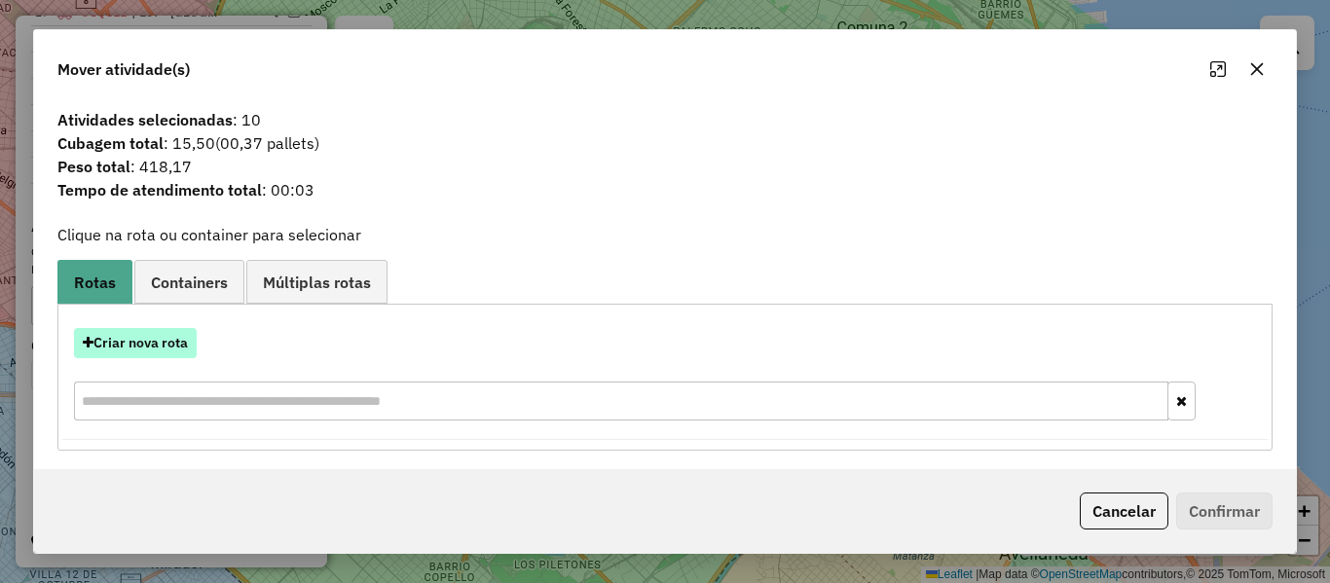
click at [189, 338] on button "Criar nova rota" at bounding box center [135, 343] width 123 height 30
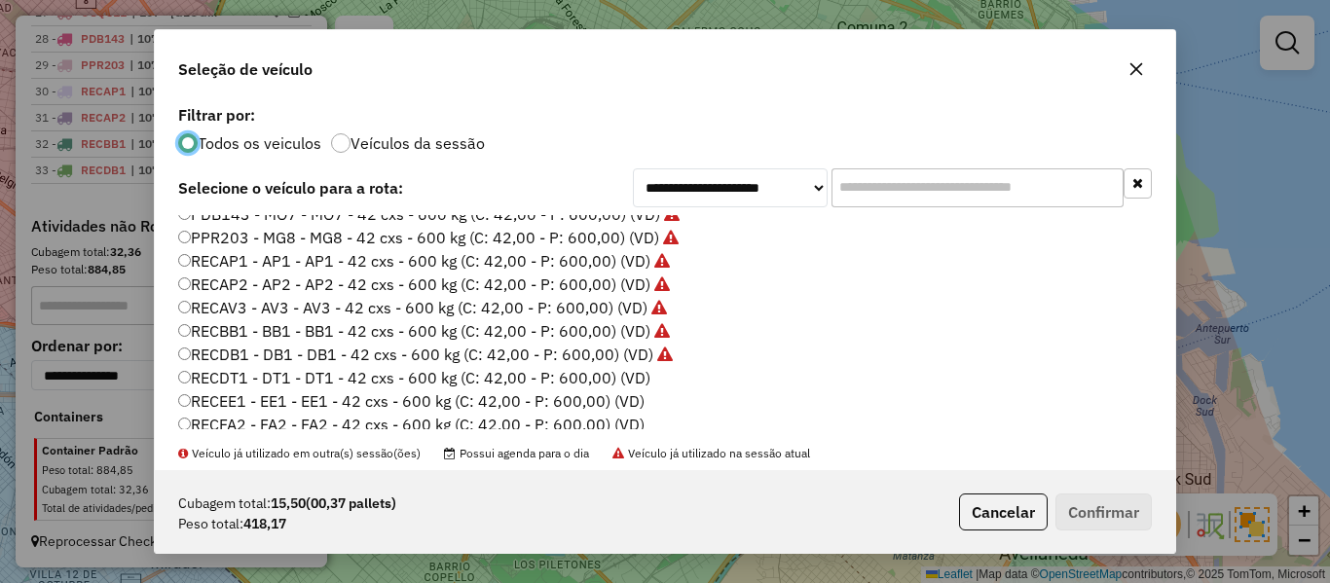
scroll to position [682, 0]
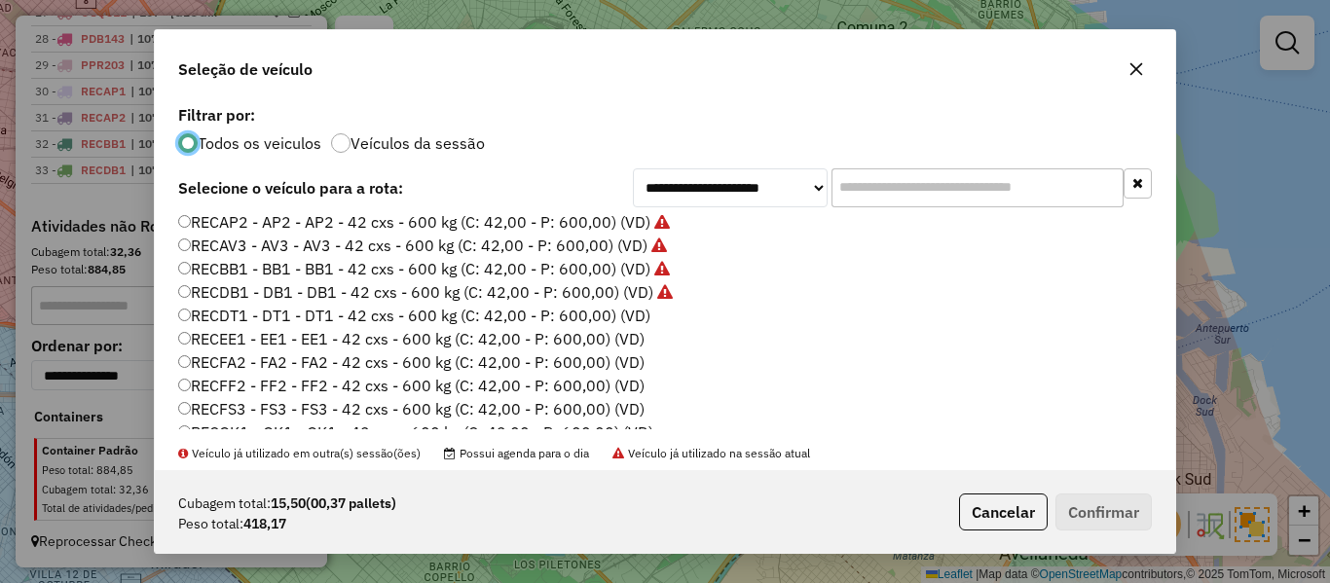
click at [634, 319] on label "RECDT1 - DT1 - DT1 - 42 cxs - 600 kg (C: 42,00 - P: 600,00) (VD)" at bounding box center [414, 315] width 472 height 23
click at [1152, 511] on div "Cubagem total: 15,50 (00,37 pallets) Peso total: 418,17 Cancelar Confirmar" at bounding box center [665, 512] width 1021 height 84
click at [1129, 506] on button "Confirmar" at bounding box center [1104, 512] width 96 height 37
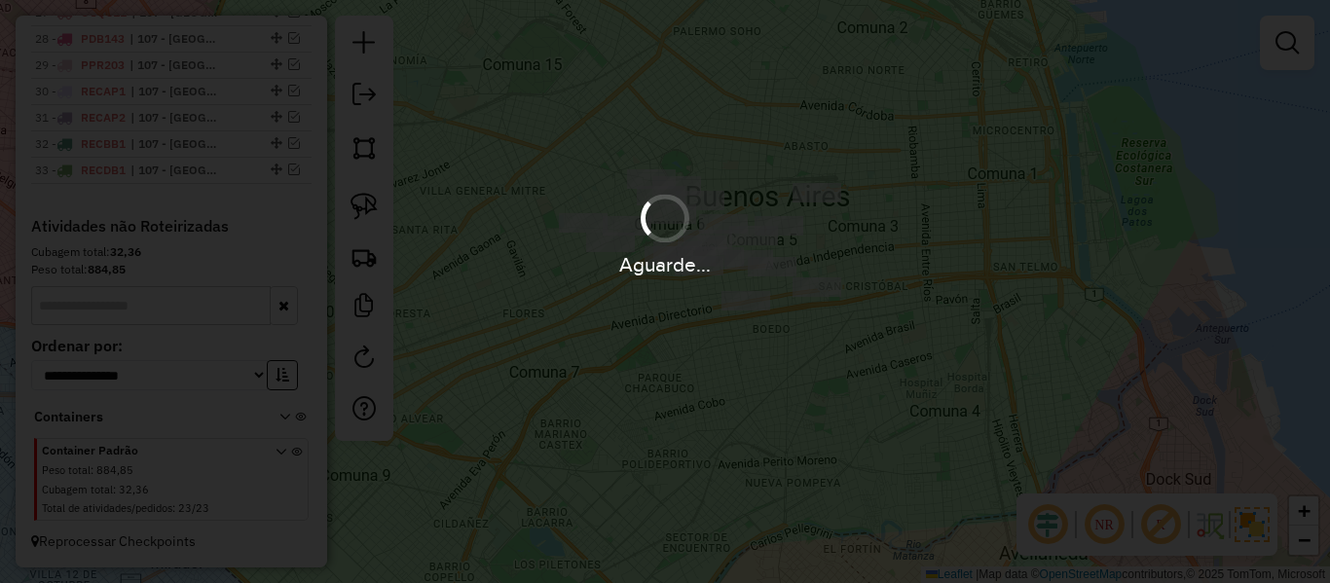
scroll to position [1532, 0]
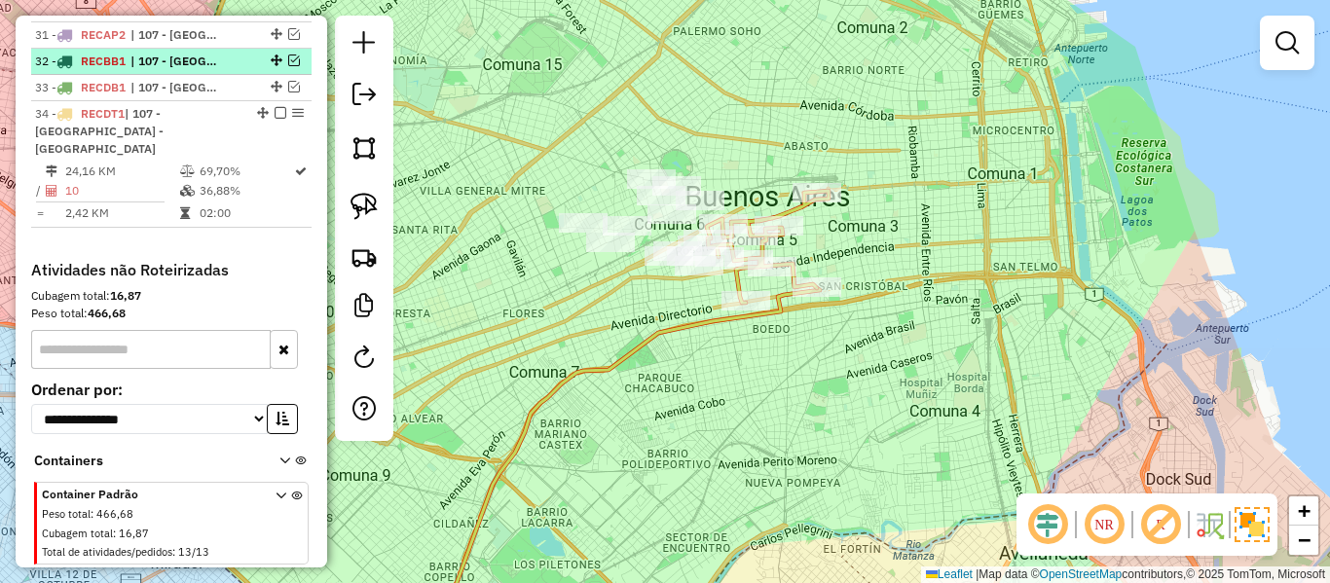
click at [275, 114] on em at bounding box center [281, 113] width 12 height 12
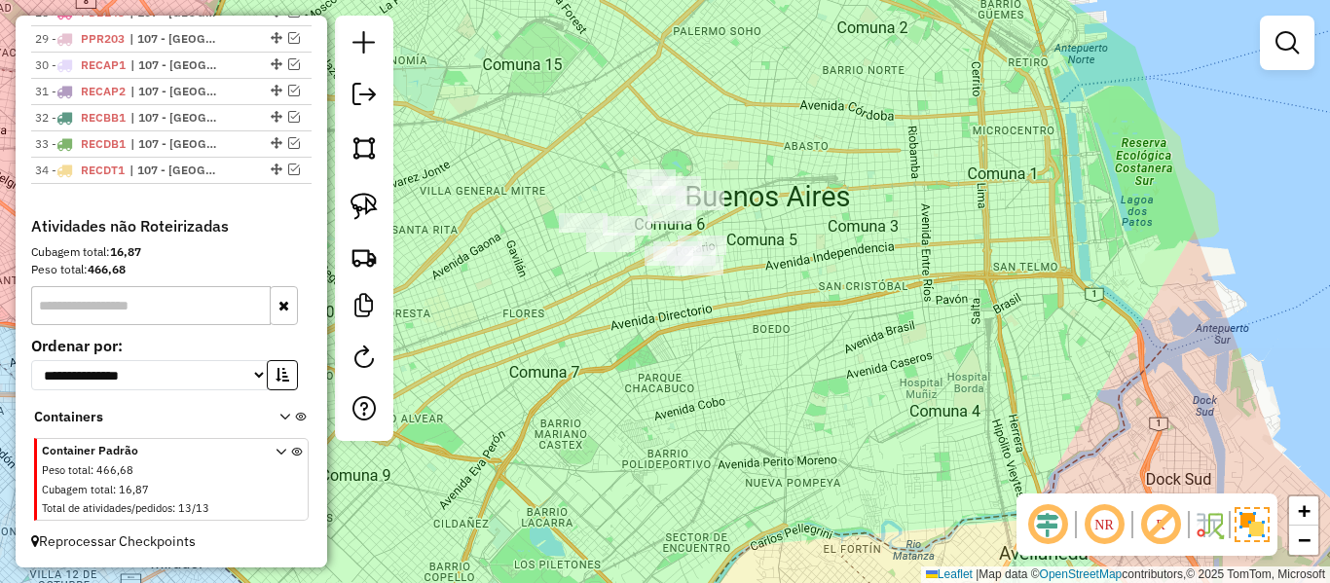
scroll to position [1475, 0]
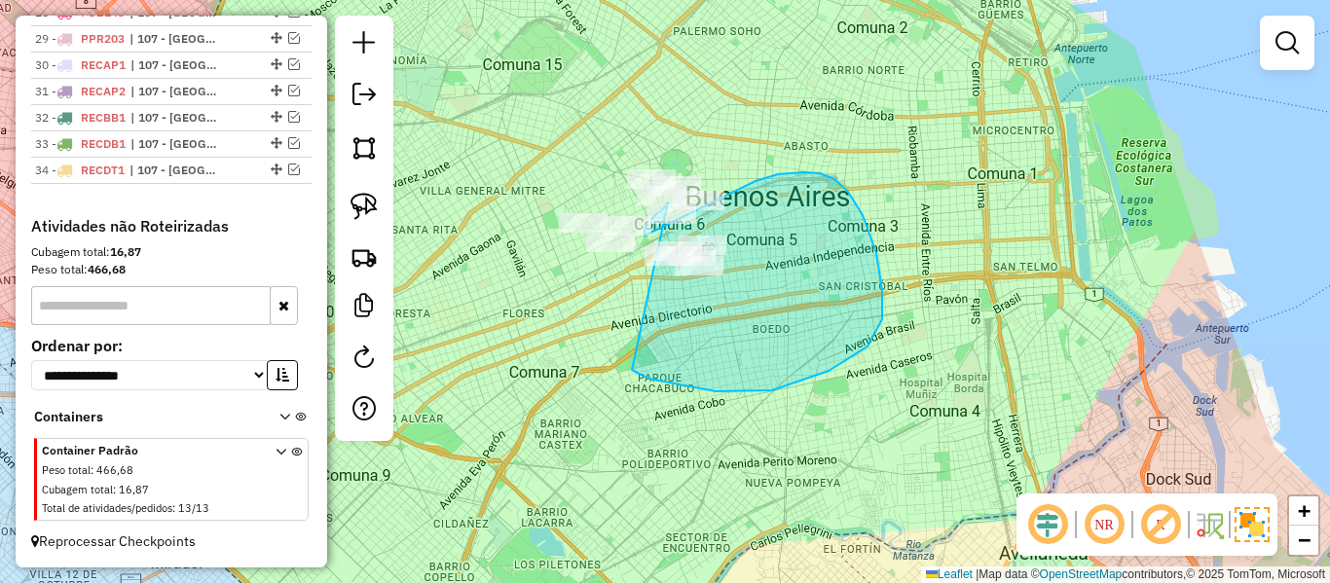
drag, startPoint x: 670, startPoint y: 384, endPoint x: 651, endPoint y: 278, distance: 107.7
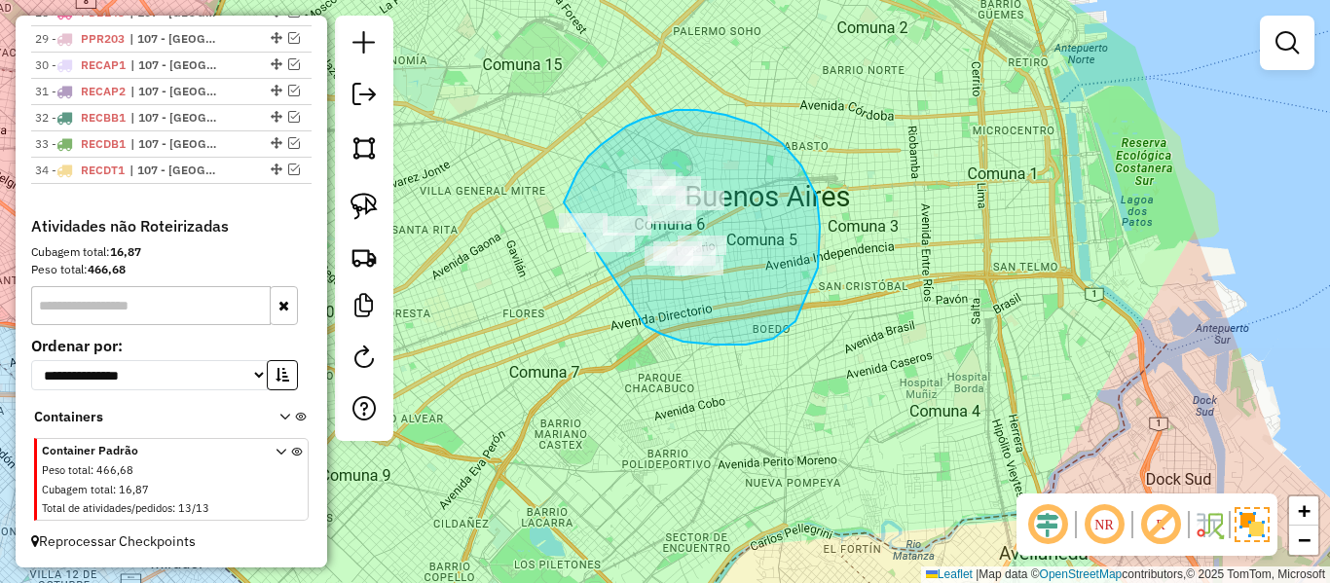
drag, startPoint x: 684, startPoint y: 342, endPoint x: 554, endPoint y: 272, distance: 147.3
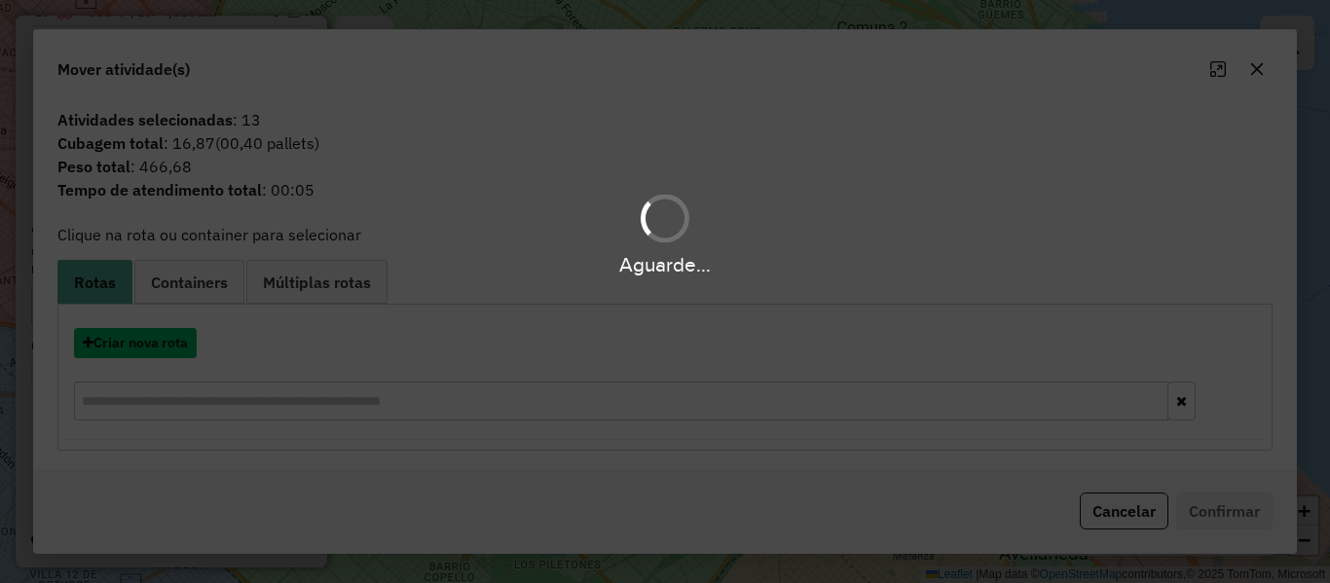
click at [167, 339] on button "Criar nova rota" at bounding box center [135, 343] width 123 height 30
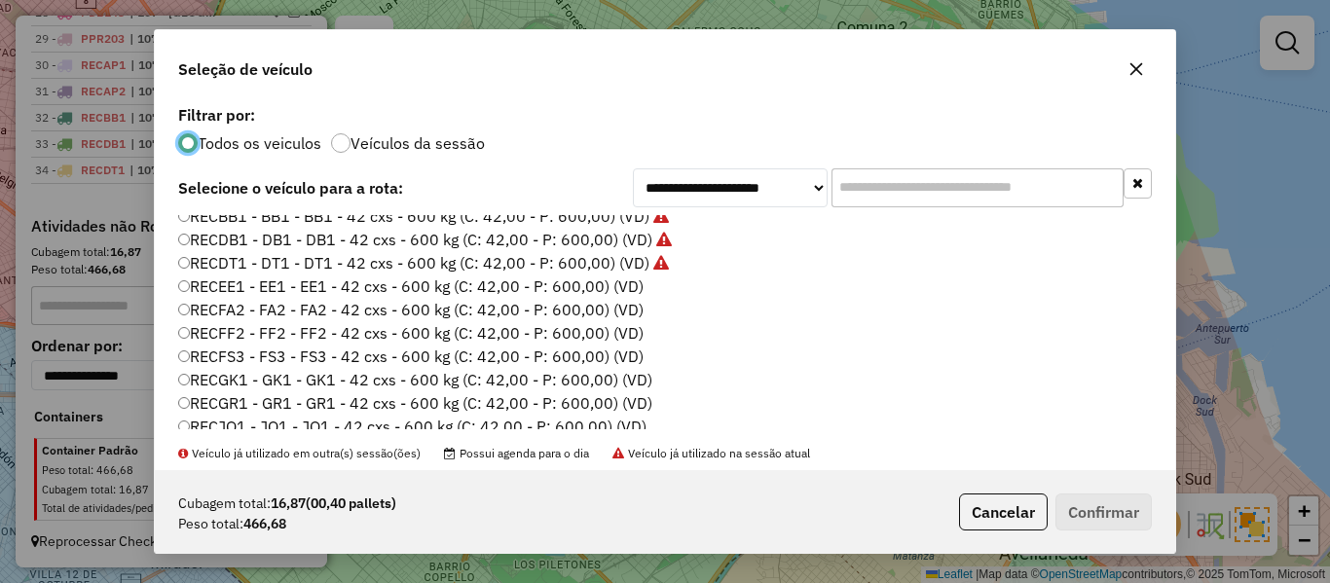
scroll to position [779, 0]
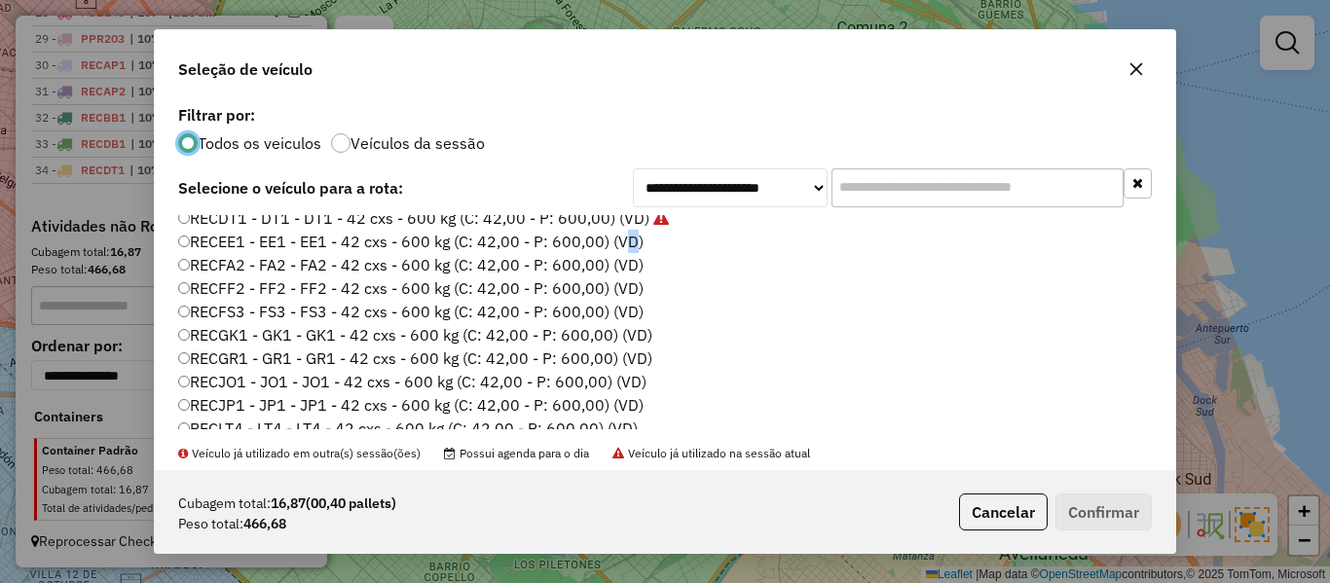
click at [623, 243] on label "RECEE1 - EE1 - EE1 - 42 cxs - 600 kg (C: 42,00 - P: 600,00) (VD)" at bounding box center [410, 241] width 465 height 23
click at [634, 242] on label "RECEE1 - EE1 - EE1 - 42 cxs - 600 kg (C: 42,00 - P: 600,00) (VD)" at bounding box center [410, 241] width 465 height 23
click at [1119, 503] on button "Confirmar" at bounding box center [1104, 512] width 96 height 37
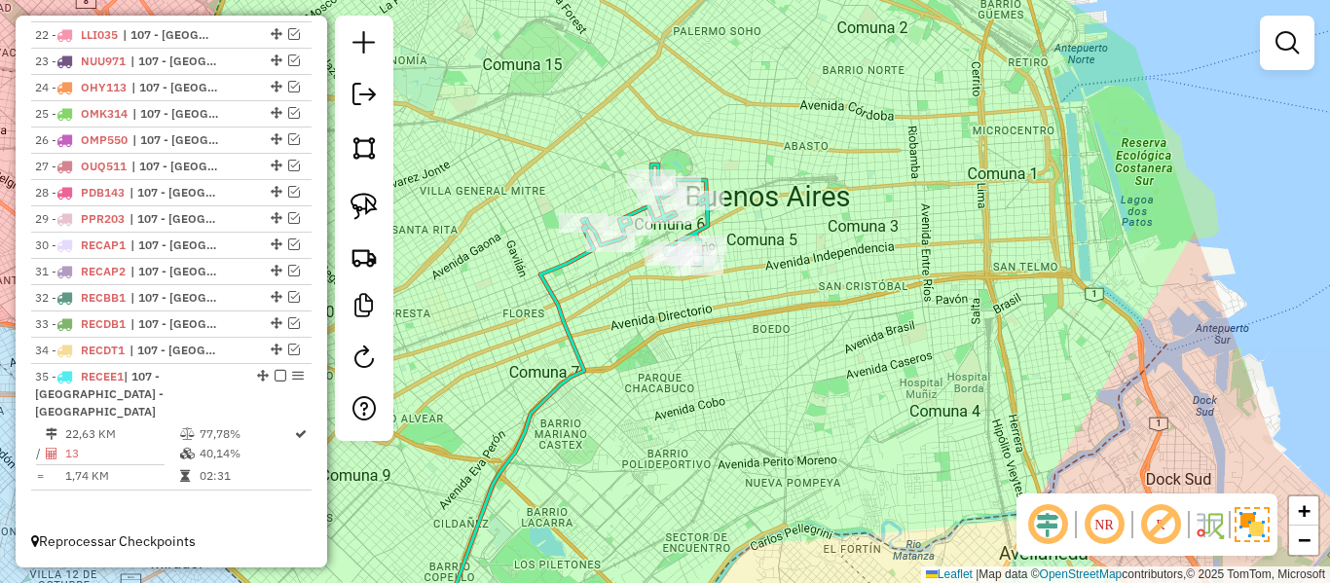
scroll to position [1278, 0]
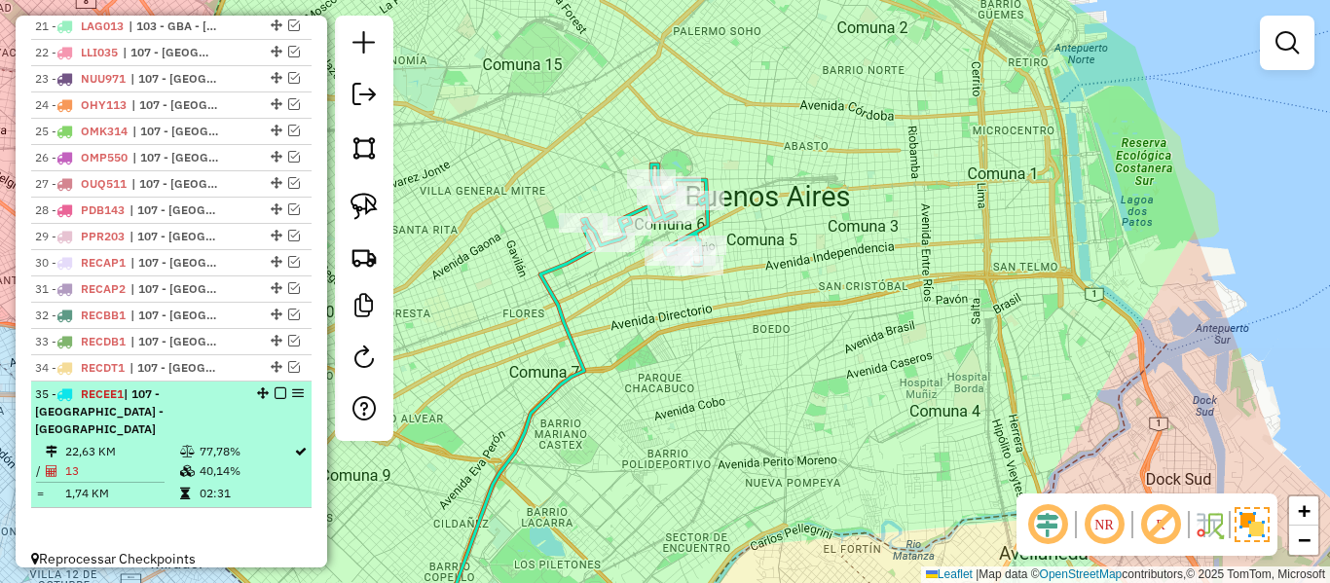
click at [275, 390] on em at bounding box center [281, 394] width 12 height 12
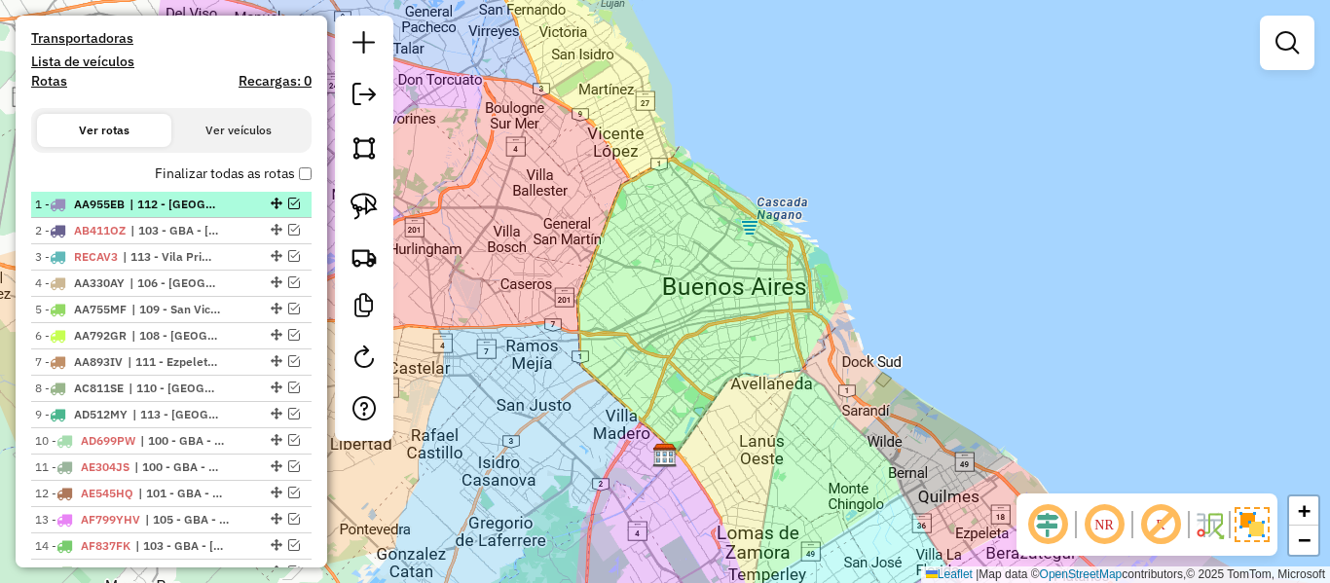
scroll to position [513, 0]
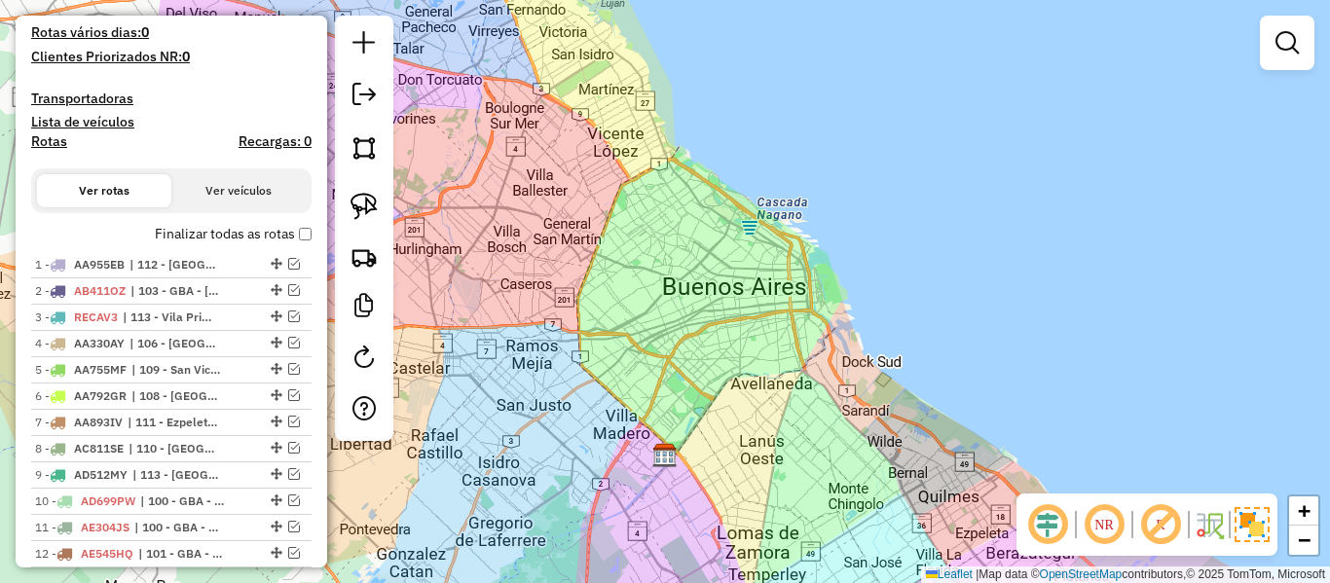
click at [243, 220] on div "Depósito: SAZ AR - TaDa Shipick Total de rotas: 35 Distância Total: 1.486,09 km…" at bounding box center [171, 444] width 296 height 1521
click at [237, 232] on label "Finalizar todas as rotas" at bounding box center [233, 234] width 157 height 20
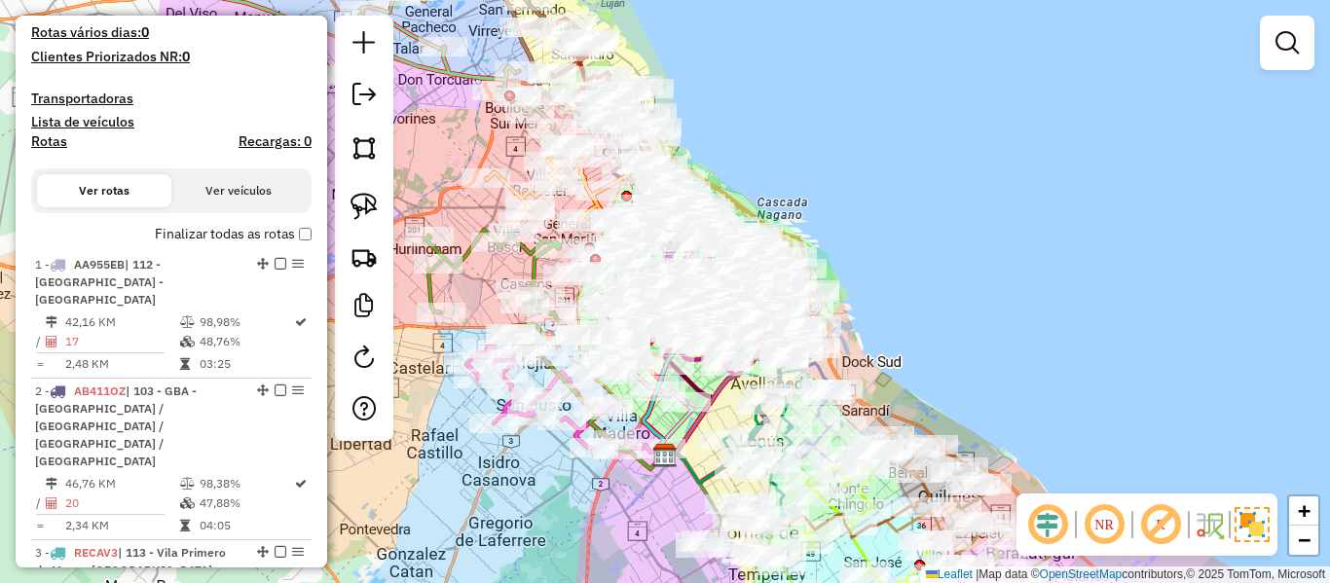
click at [56, 145] on h4 "Rotas" at bounding box center [49, 141] width 36 height 17
select select "*"
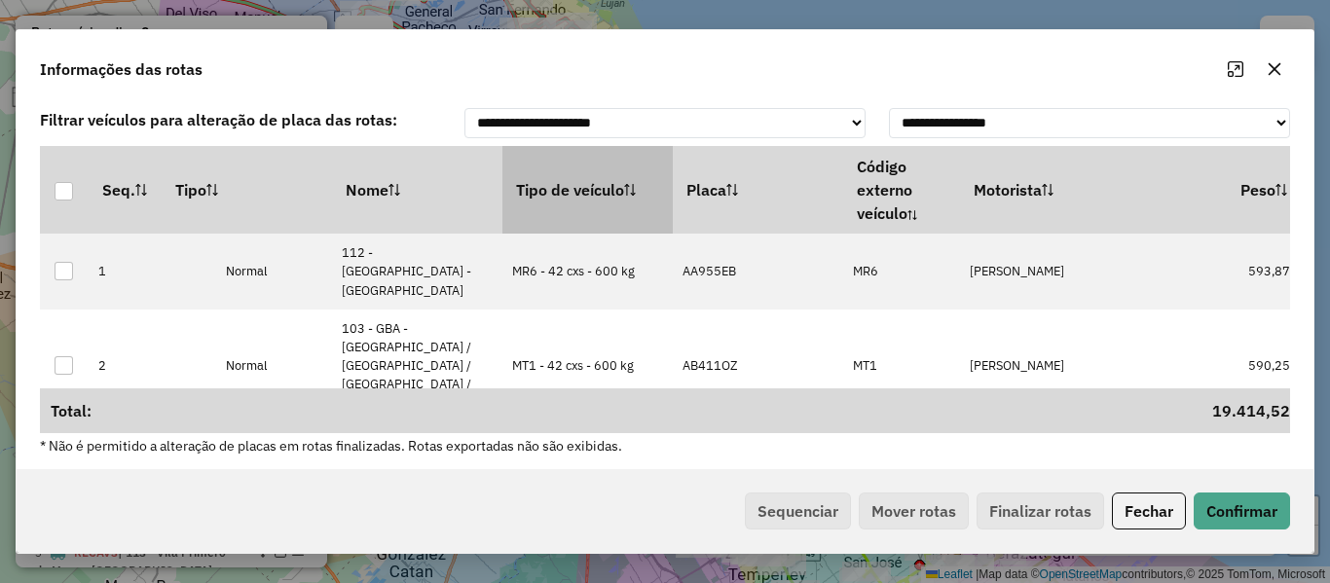
click at [592, 191] on th "Tipo de veículo" at bounding box center [587, 190] width 170 height 88
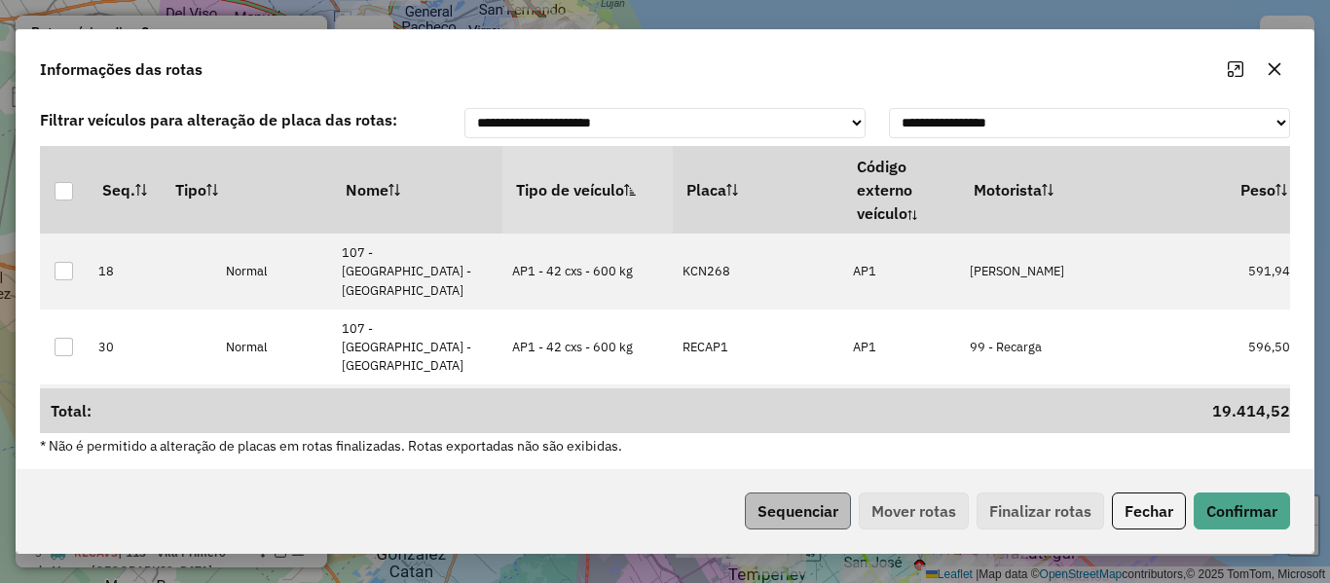
click at [785, 498] on div "Sequenciar Mover rotas Finalizar rotas Fechar Confirmar" at bounding box center [665, 511] width 1297 height 84
click at [827, 511] on button "Sequenciar" at bounding box center [798, 511] width 106 height 37
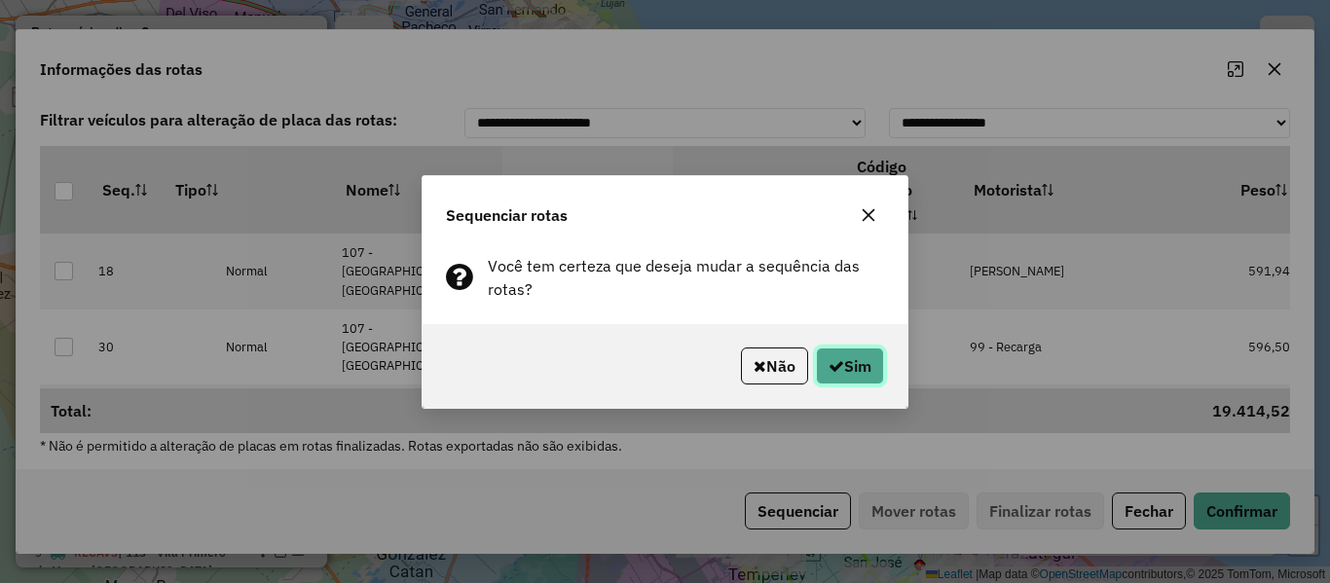
click at [849, 368] on button "Sim" at bounding box center [850, 366] width 68 height 37
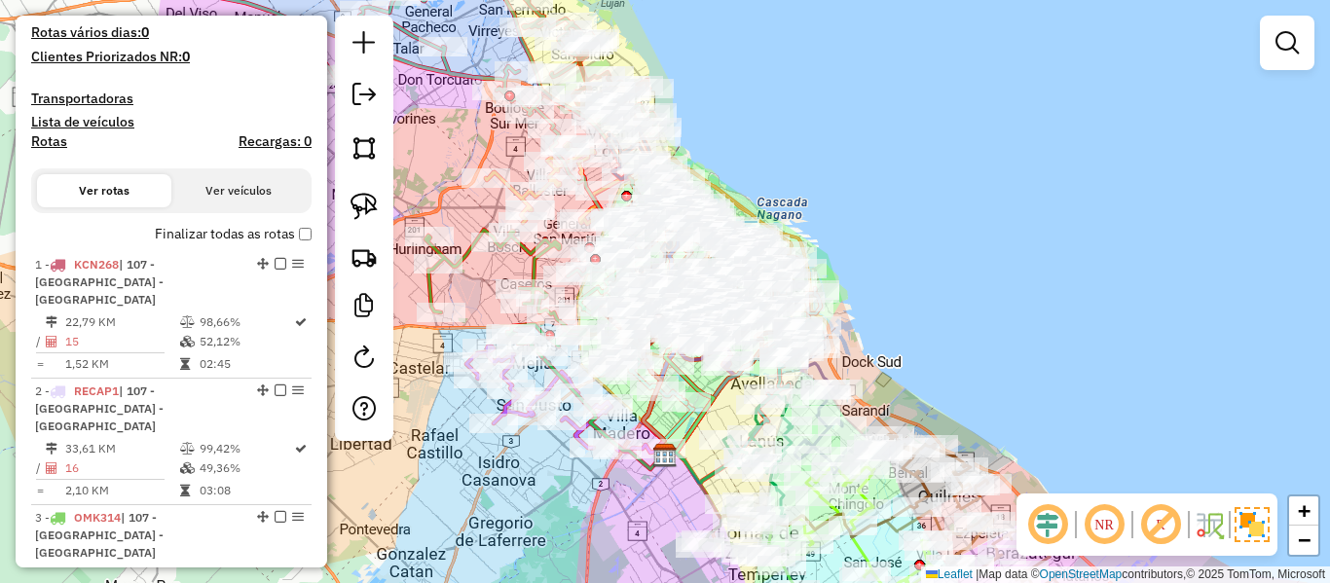
click at [241, 239] on label "Finalizar todas as rotas" at bounding box center [233, 234] width 157 height 20
